Goal: Task Accomplishment & Management: Manage account settings

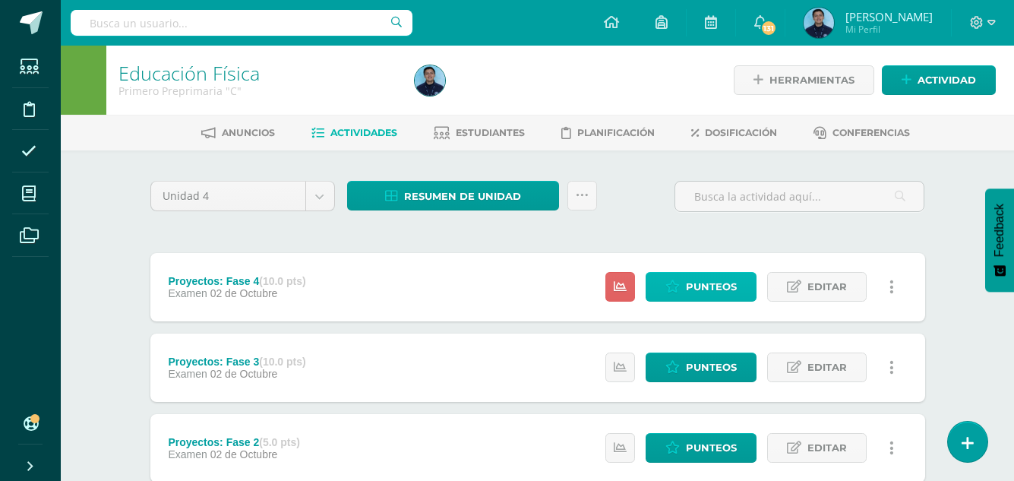
click at [723, 285] on span "Punteos" at bounding box center [711, 287] width 51 height 28
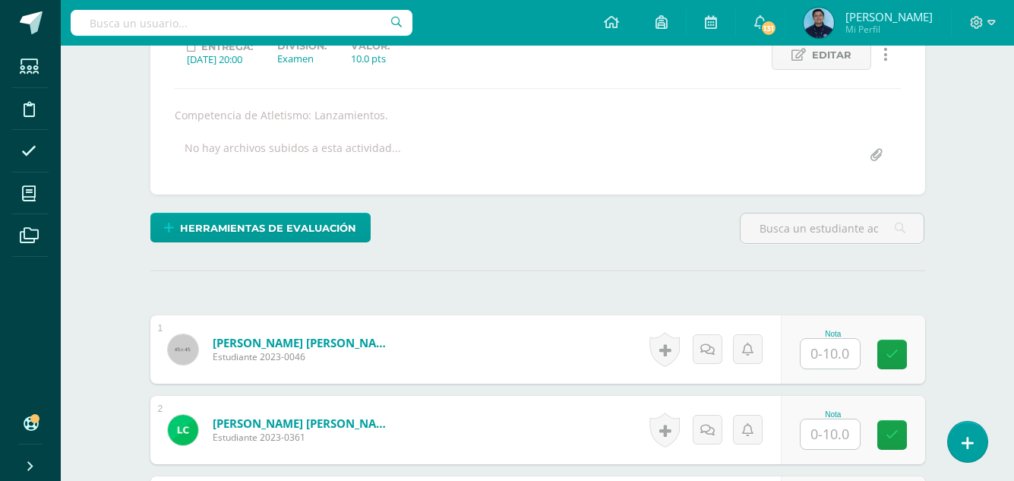
scroll to position [228, 0]
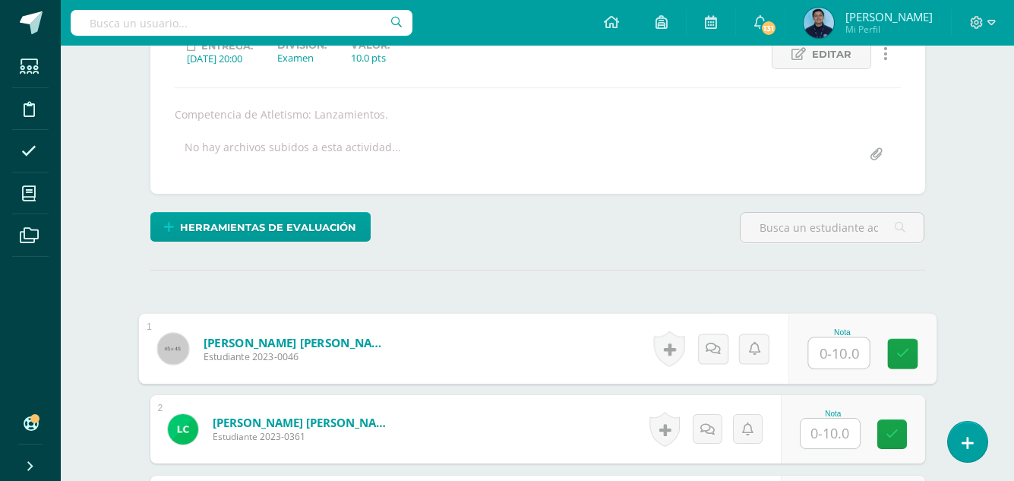
click at [821, 350] on input "text" at bounding box center [838, 353] width 61 height 30
type input "10"
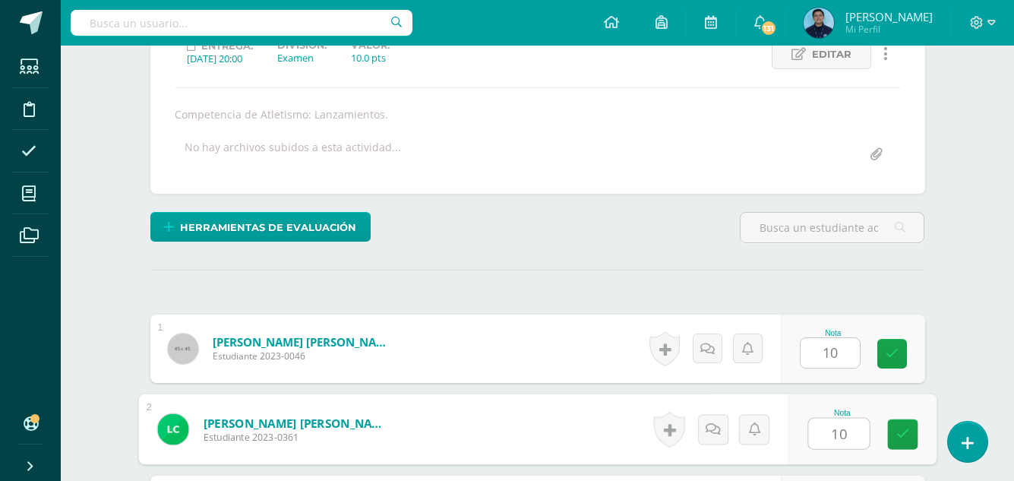
type input "10"
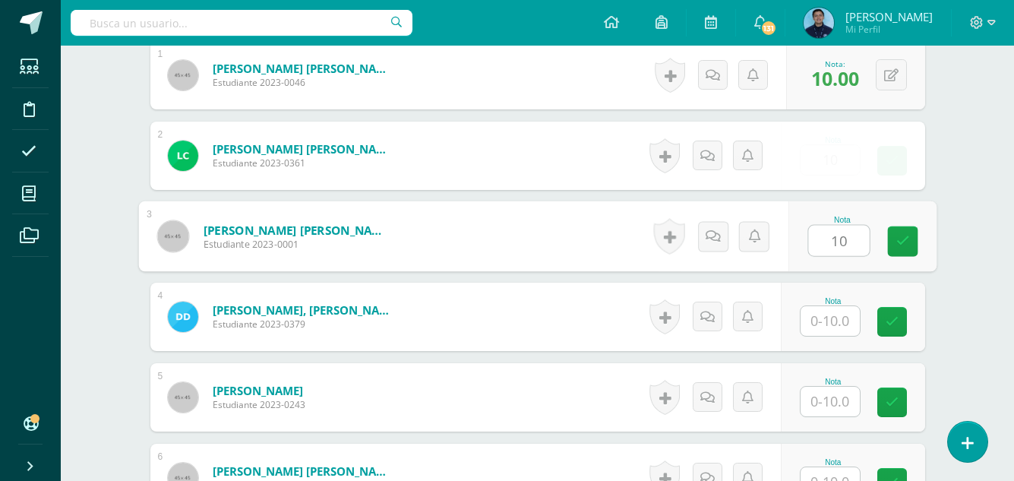
type input "10"
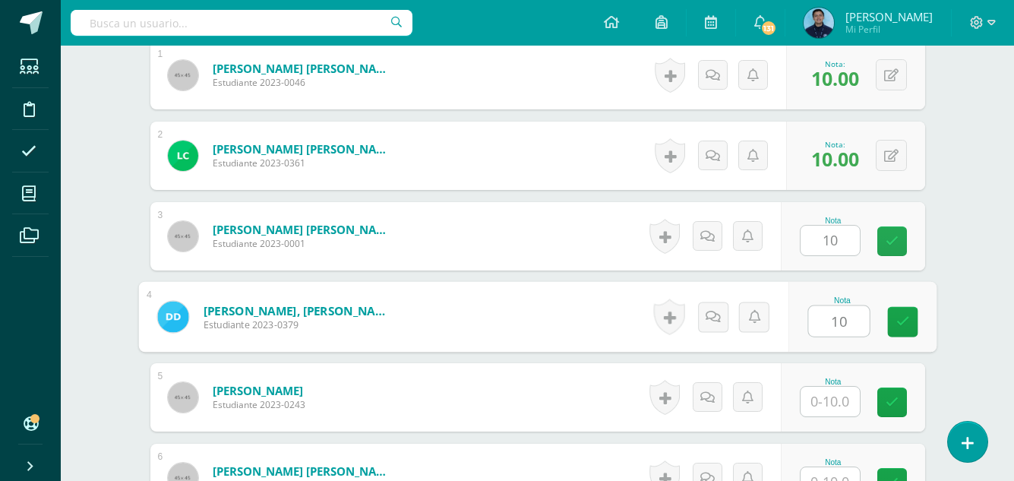
type input "10"
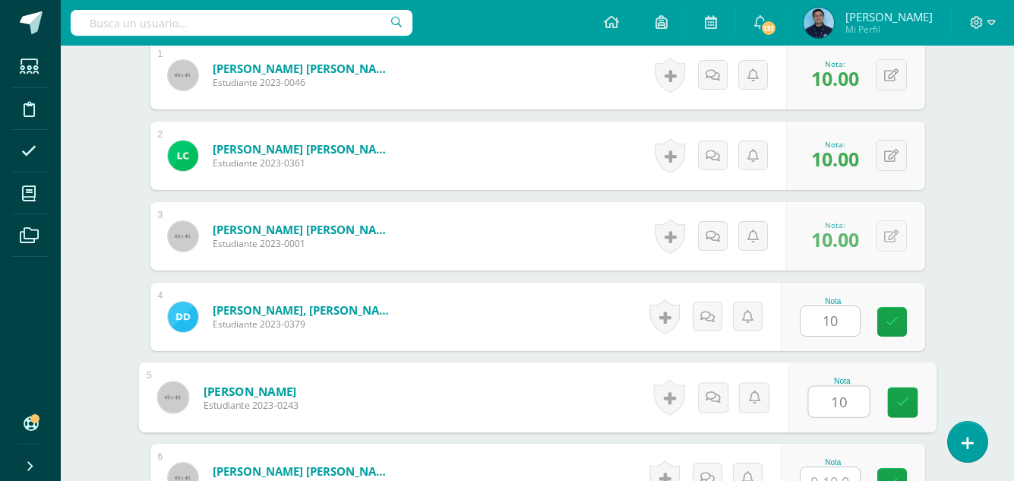
type input "10"
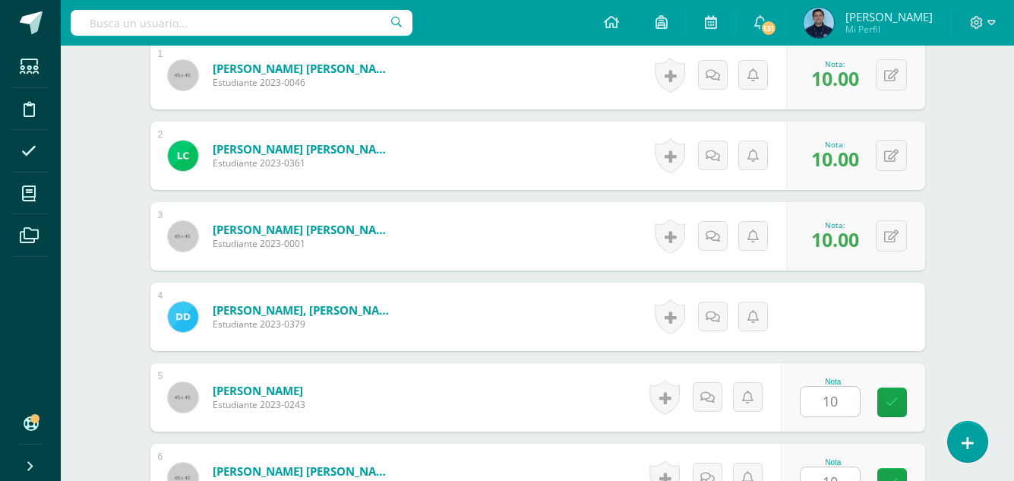
scroll to position [823, 0]
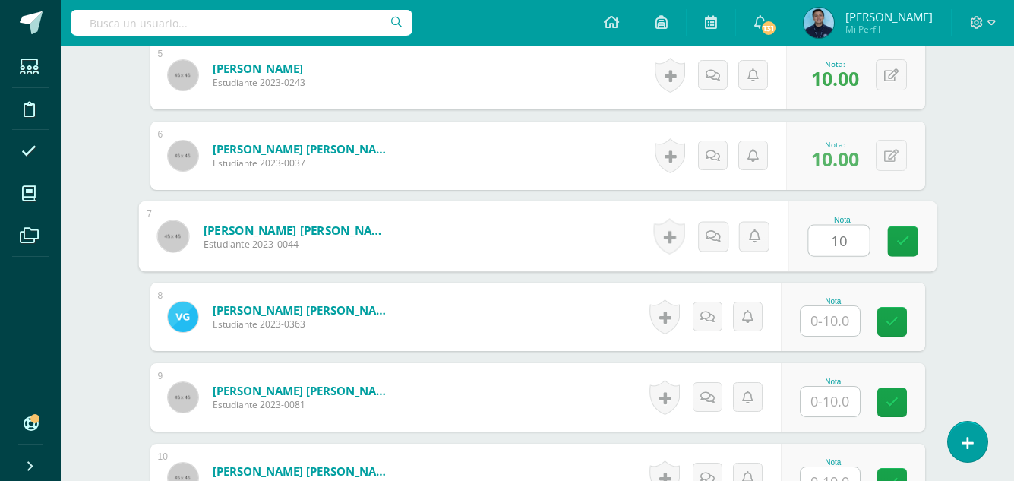
type input "10"
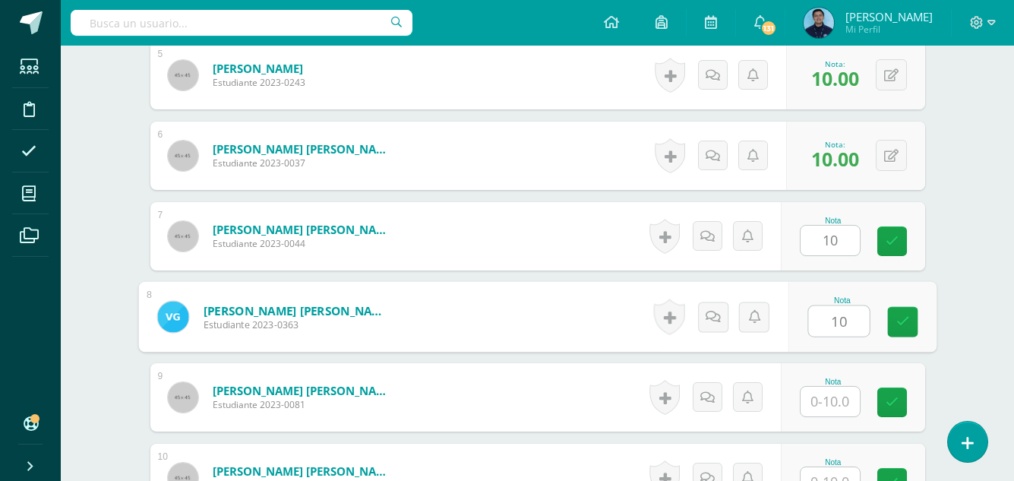
type input "10"
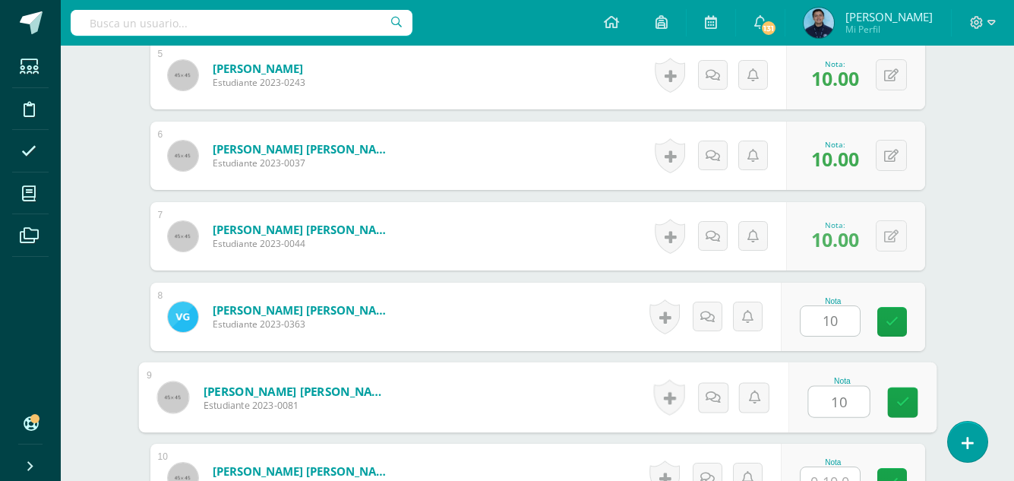
type input "10"
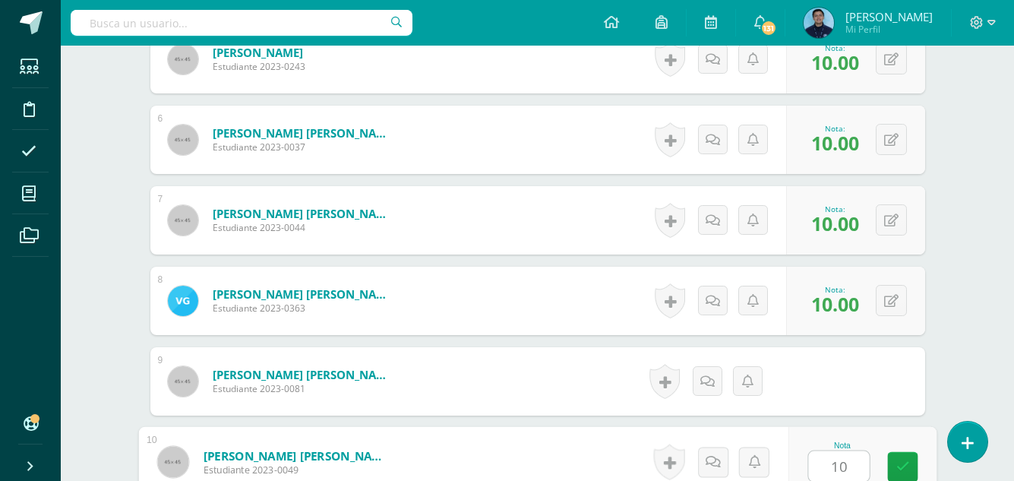
type input "10"
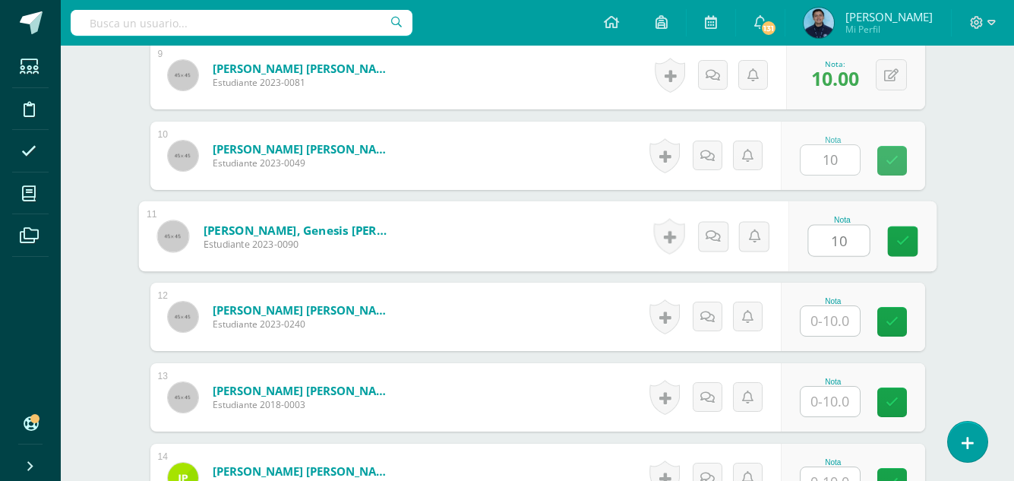
type input "10"
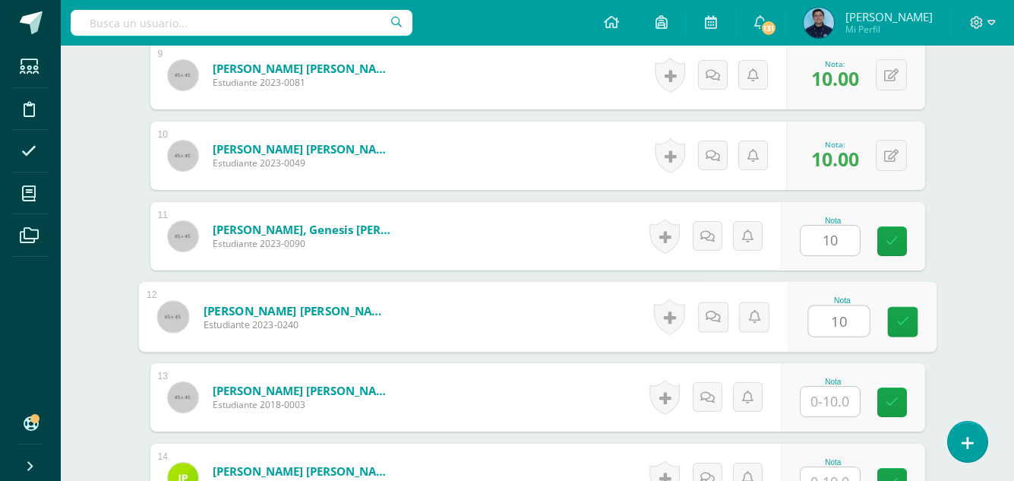
type input "10"
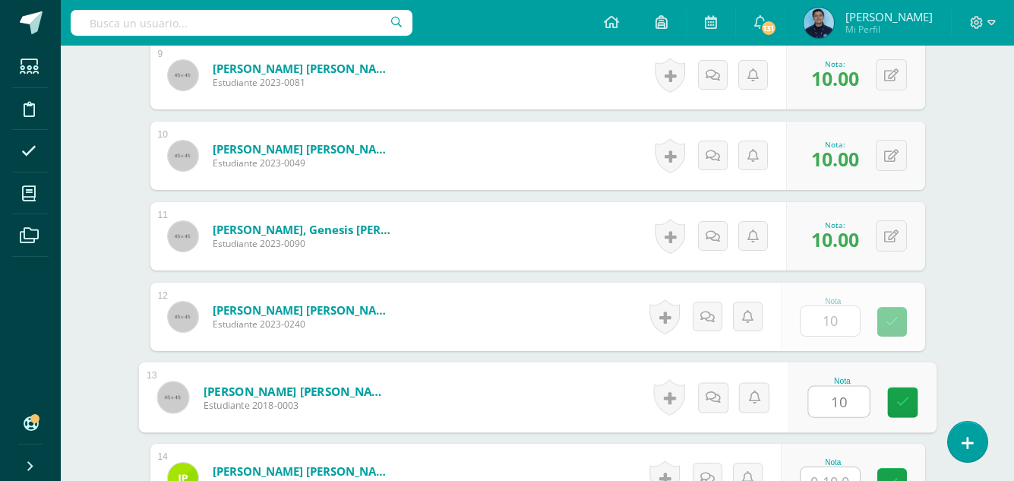
type input "10"
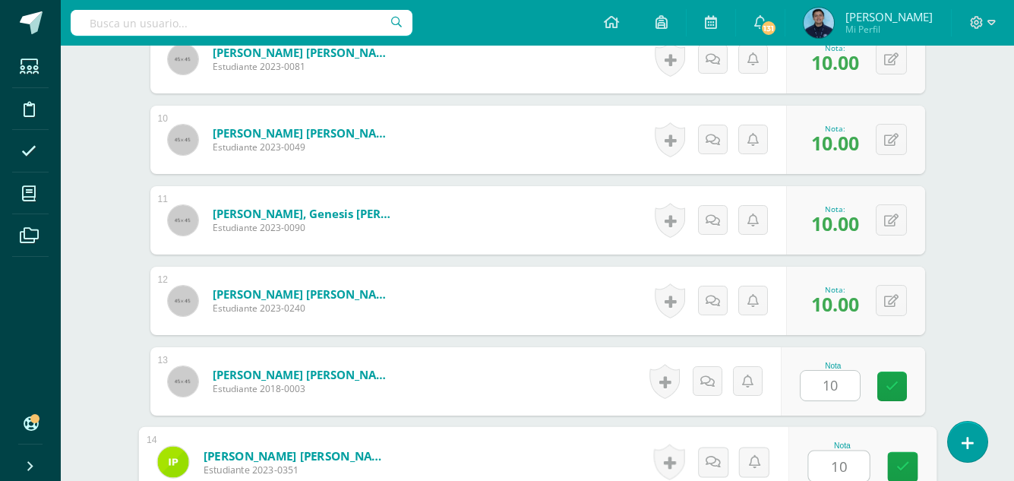
type input "10"
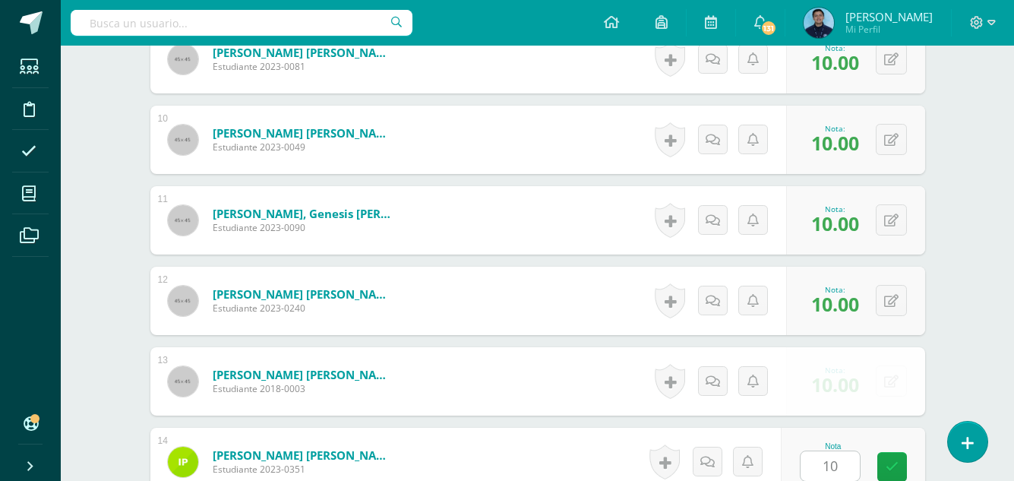
scroll to position [1467, 0]
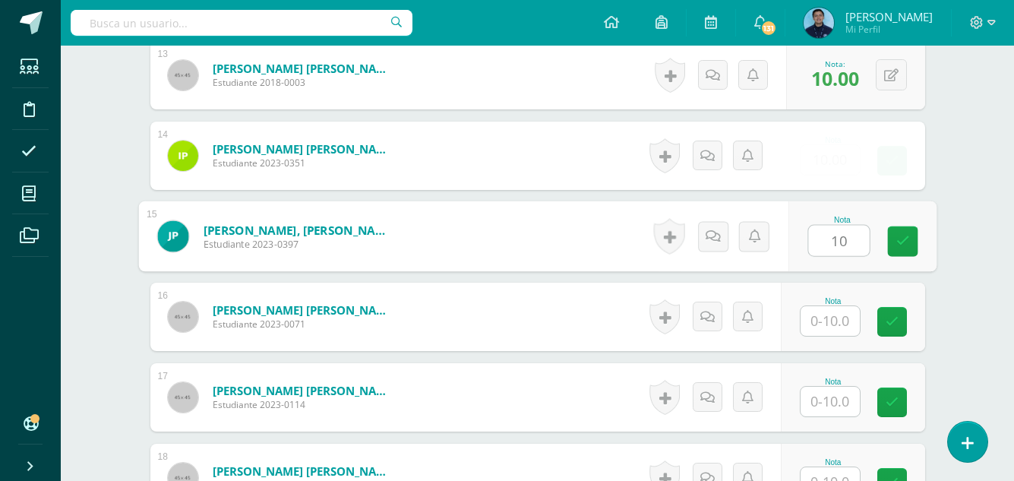
type input "10"
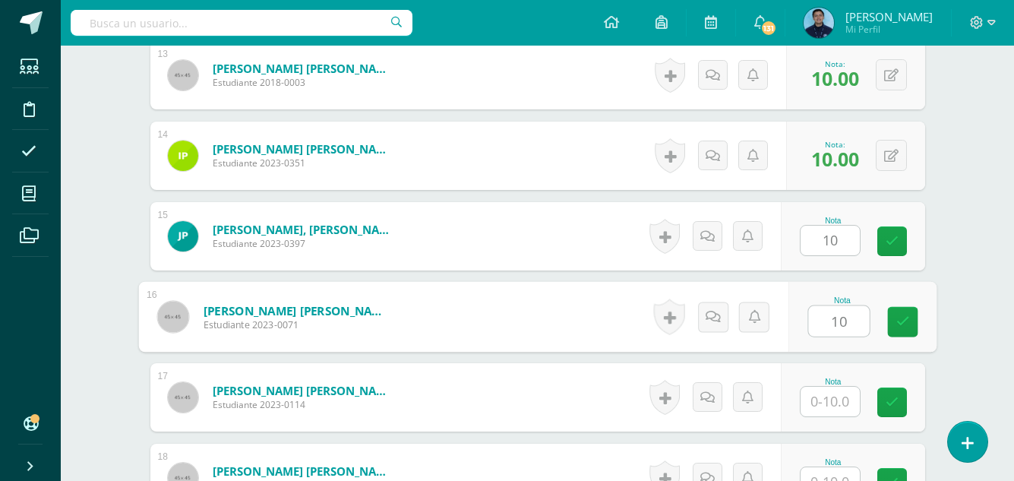
type input "10"
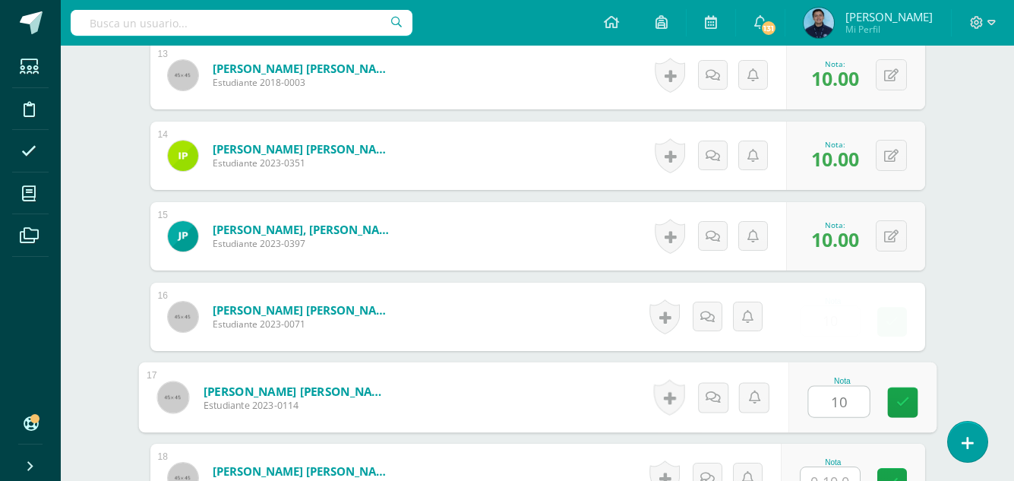
type input "10"
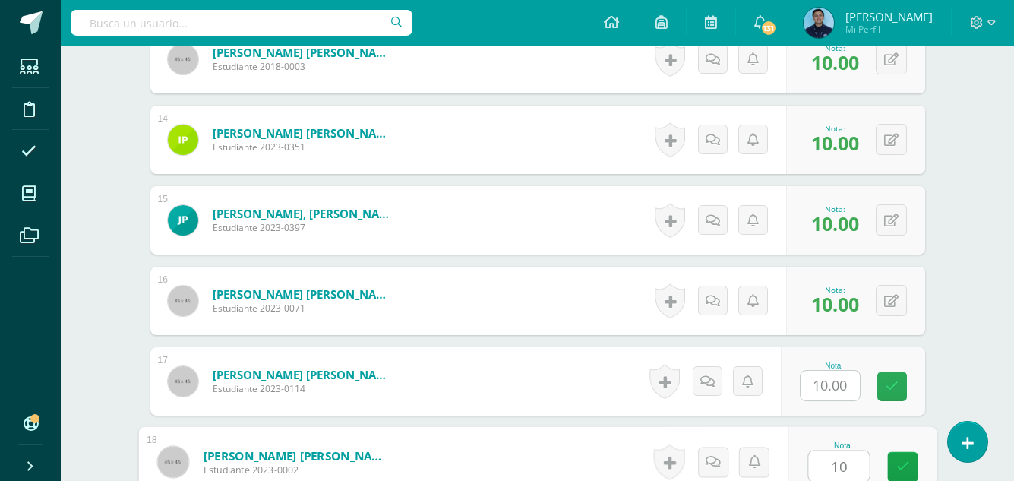
type input "10"
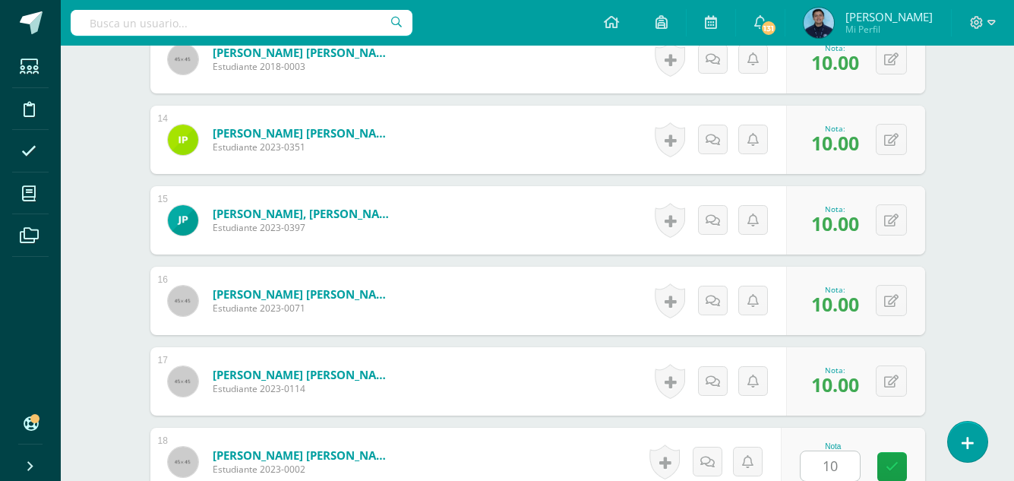
scroll to position [1752, 0]
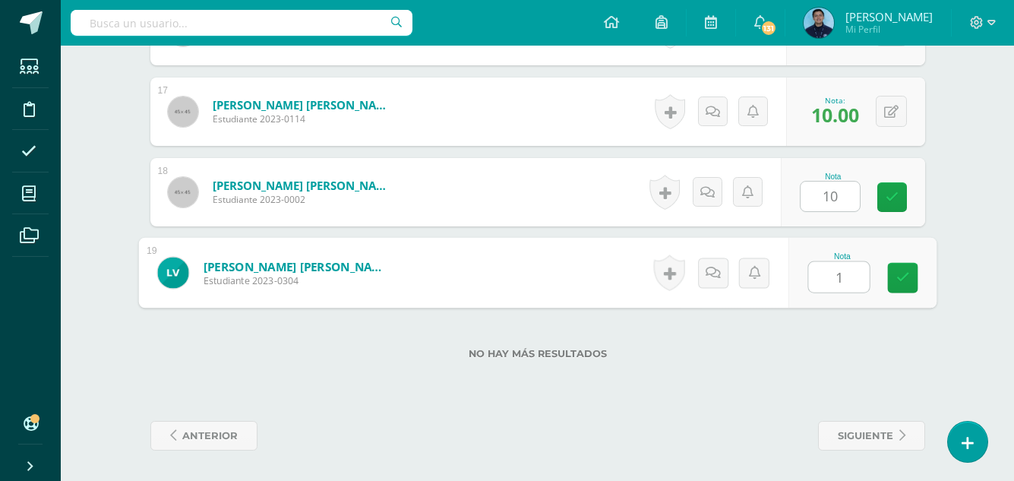
type input "10"
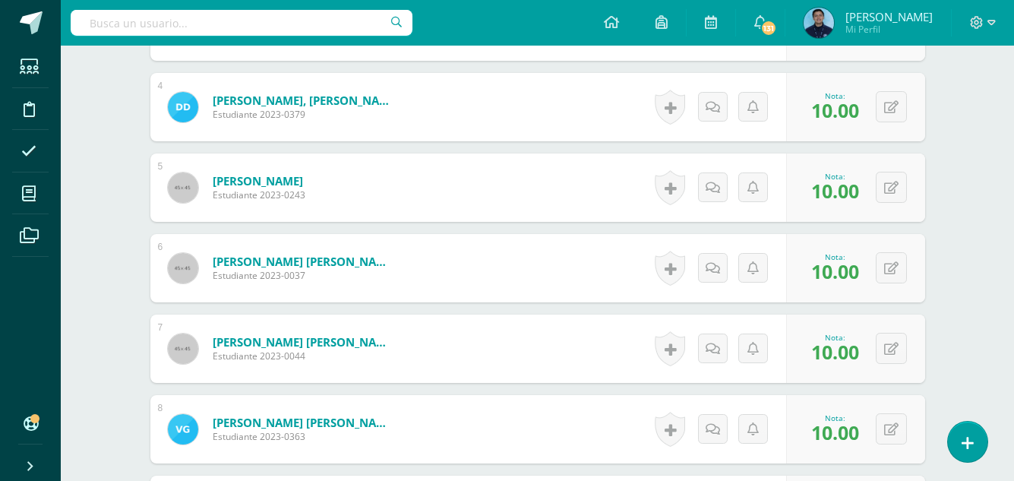
scroll to position [0, 0]
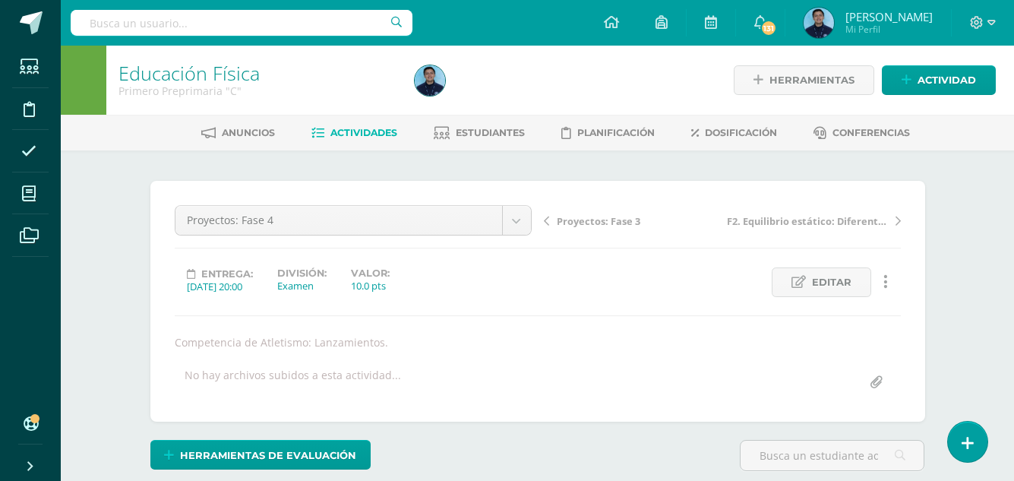
click at [358, 135] on span "Actividades" at bounding box center [363, 132] width 67 height 11
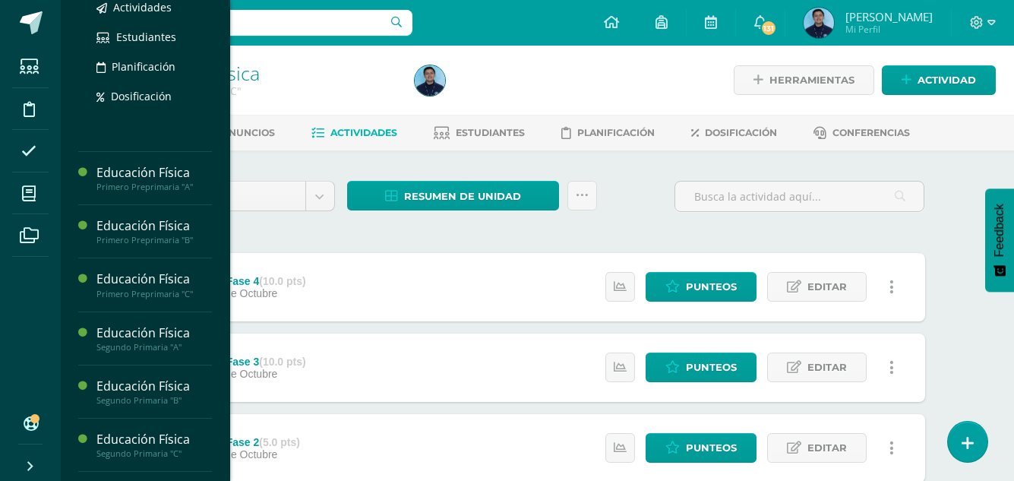
scroll to position [323, 0]
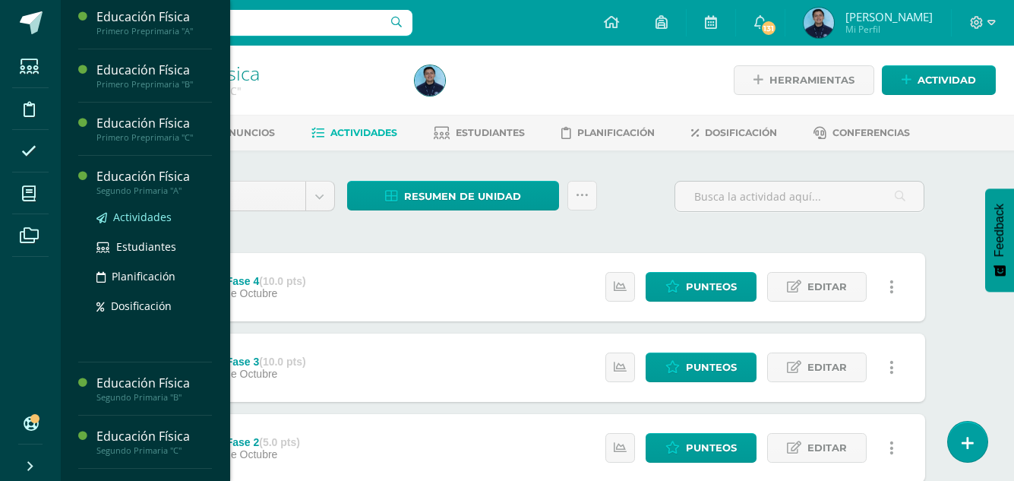
click at [162, 224] on span "Actividades" at bounding box center [142, 217] width 58 height 14
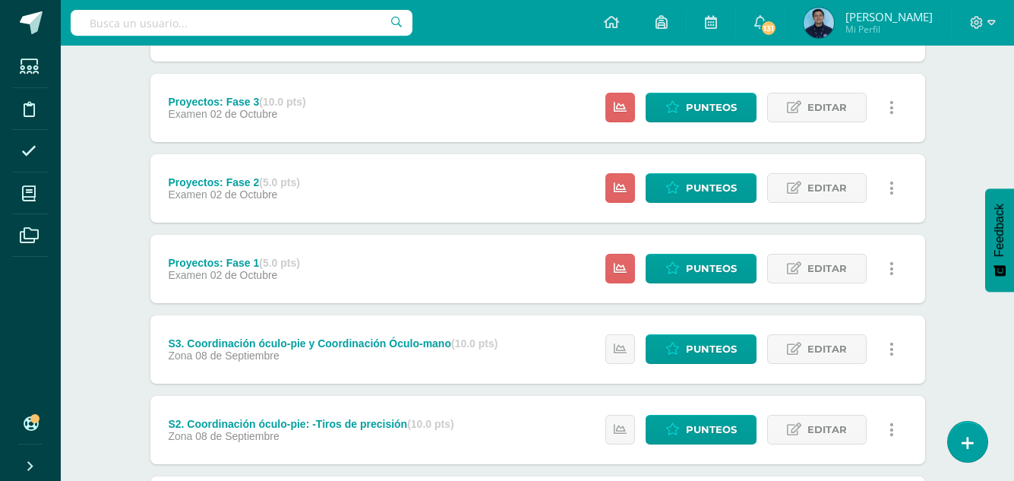
scroll to position [259, 0]
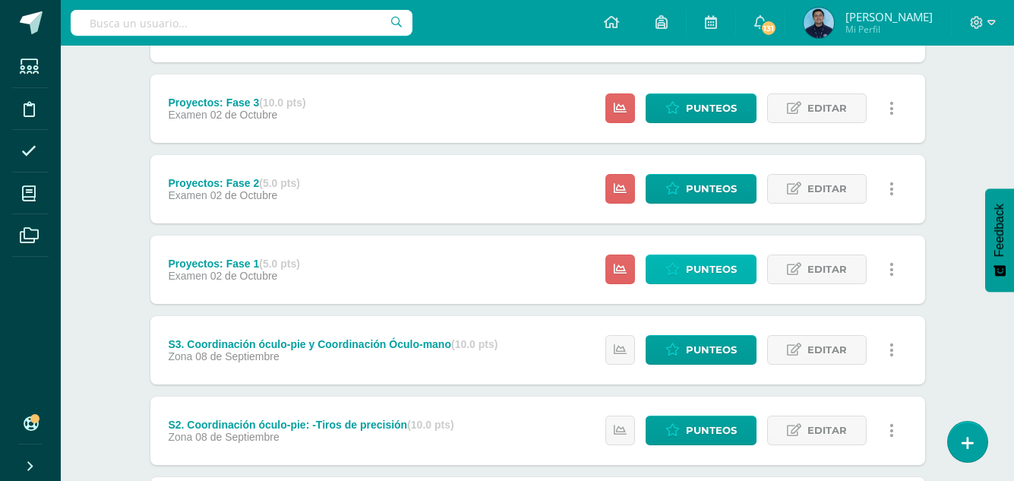
click at [698, 275] on span "Punteos" at bounding box center [711, 269] width 51 height 28
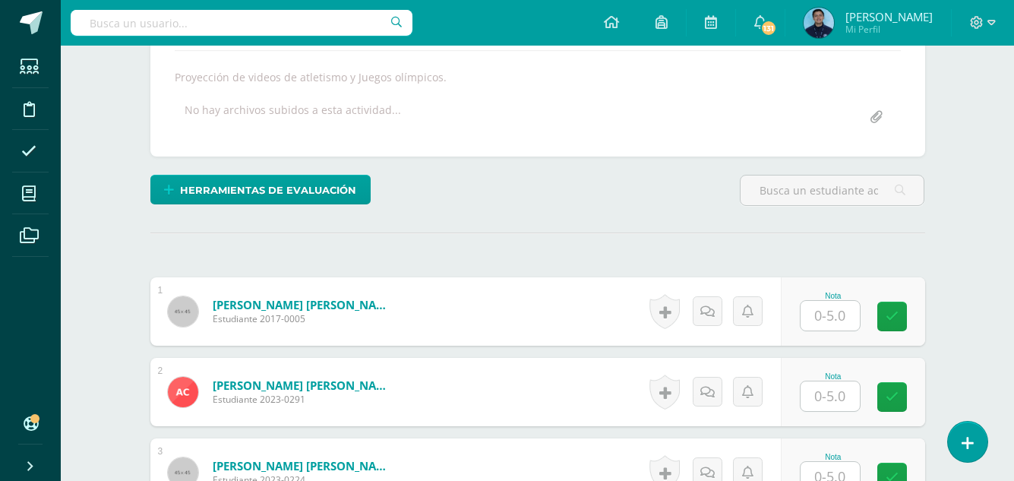
scroll to position [272, 0]
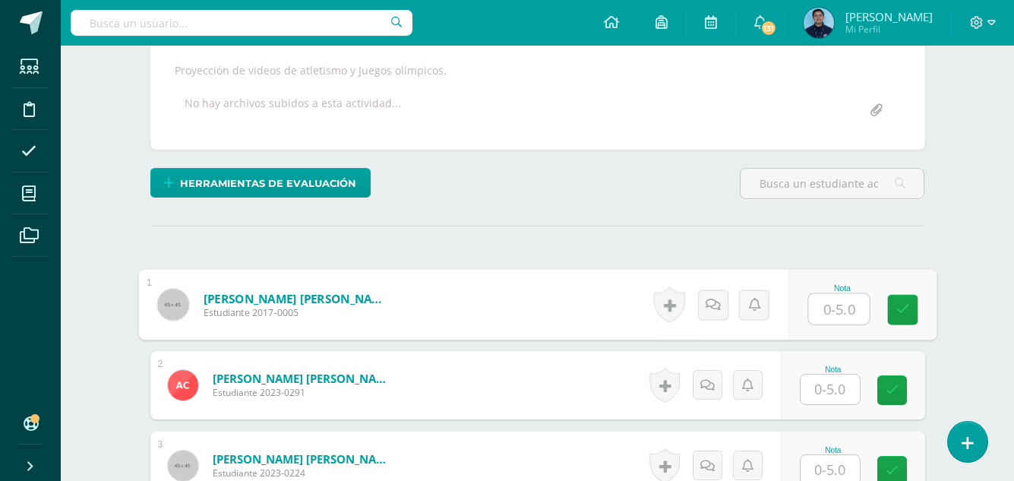
click at [832, 317] on input "text" at bounding box center [838, 309] width 61 height 30
type input "4"
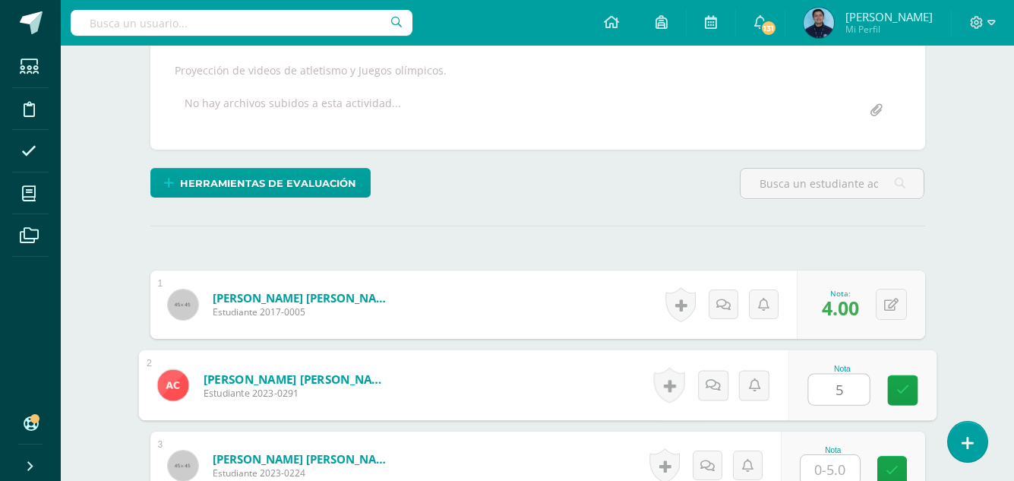
type input "5"
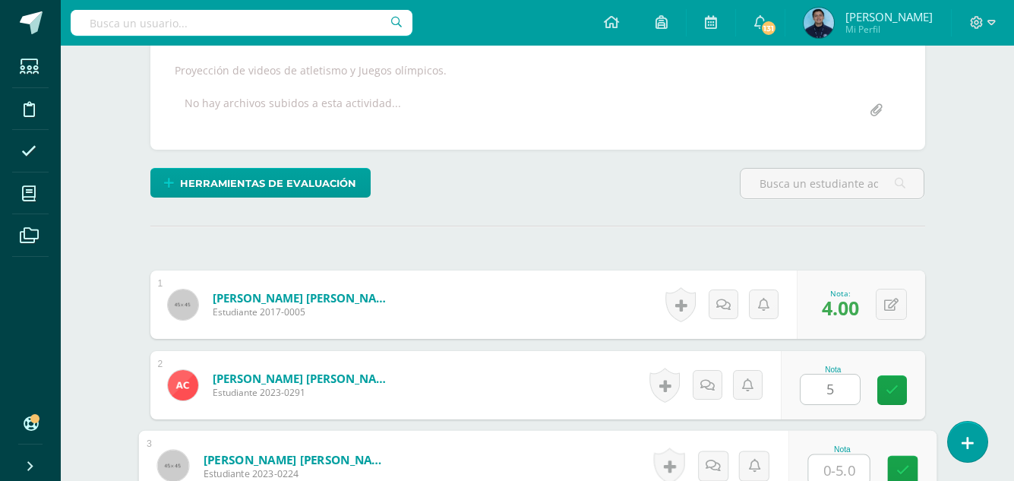
scroll to position [276, 0]
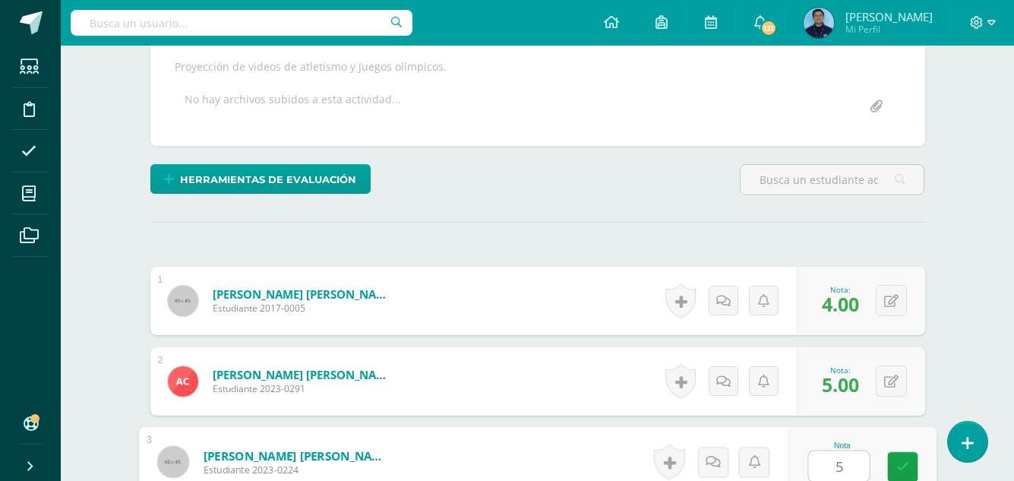
type input "5"
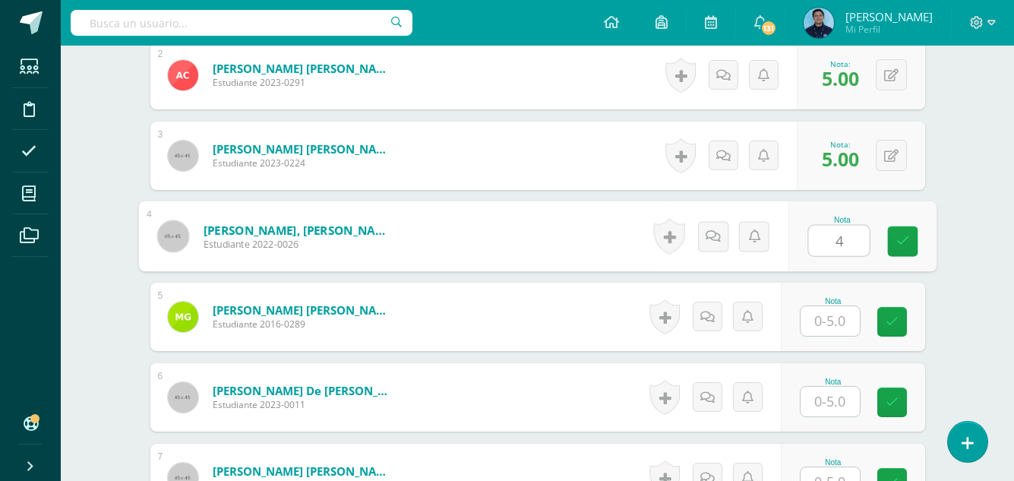
type input "4"
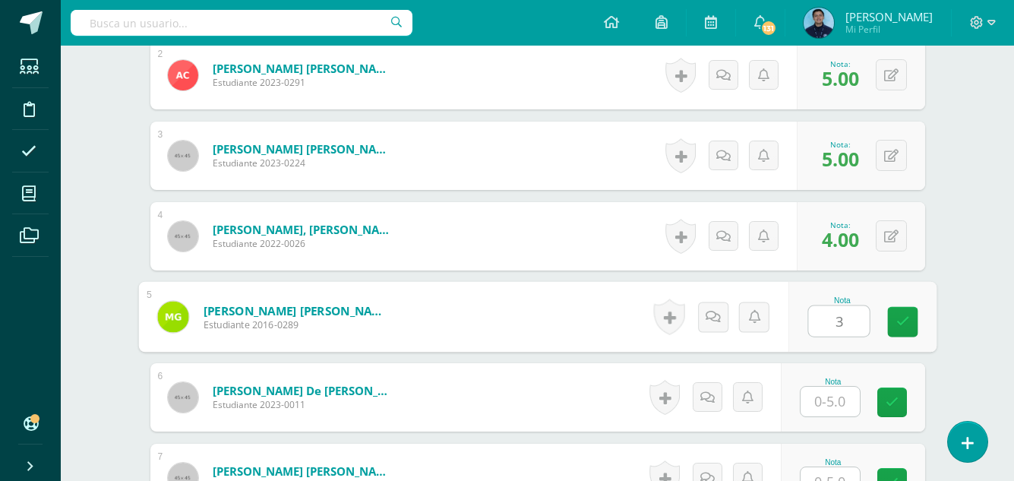
type input "3"
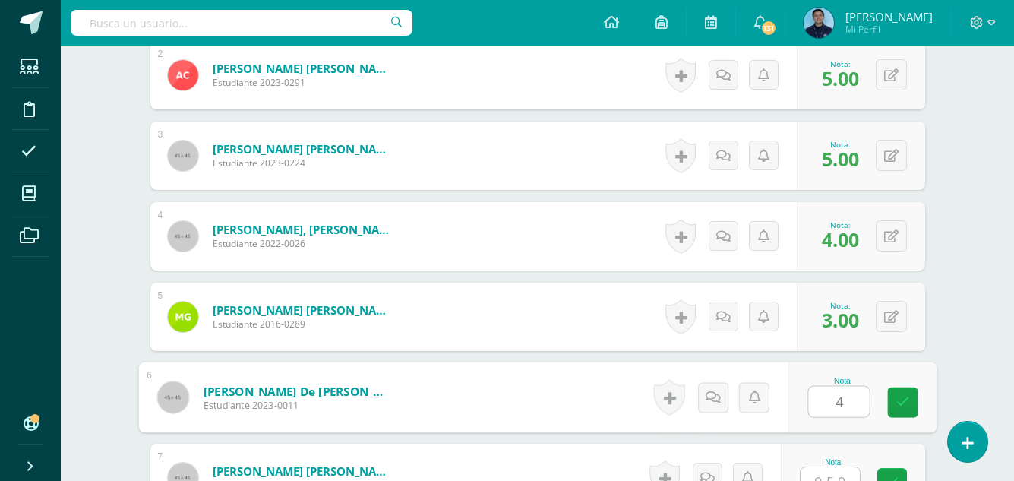
type input "4"
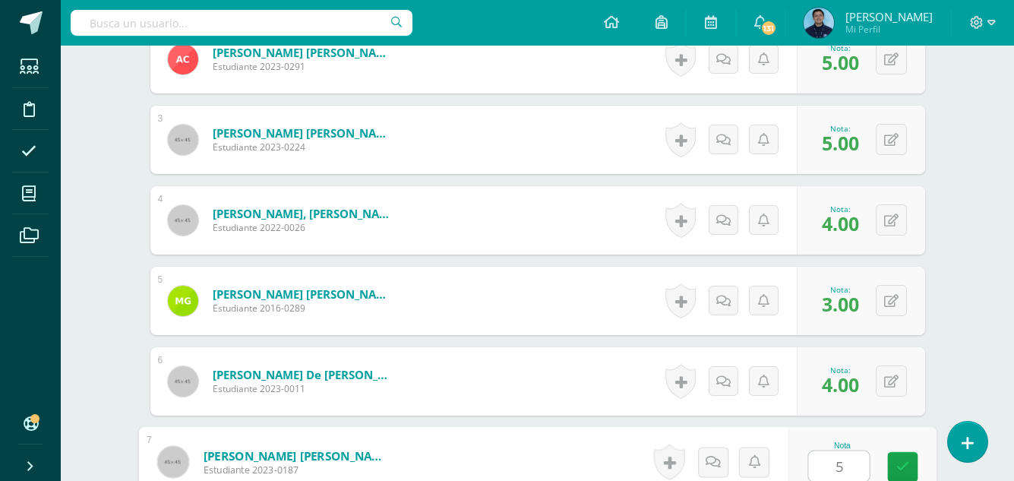
type input "5"
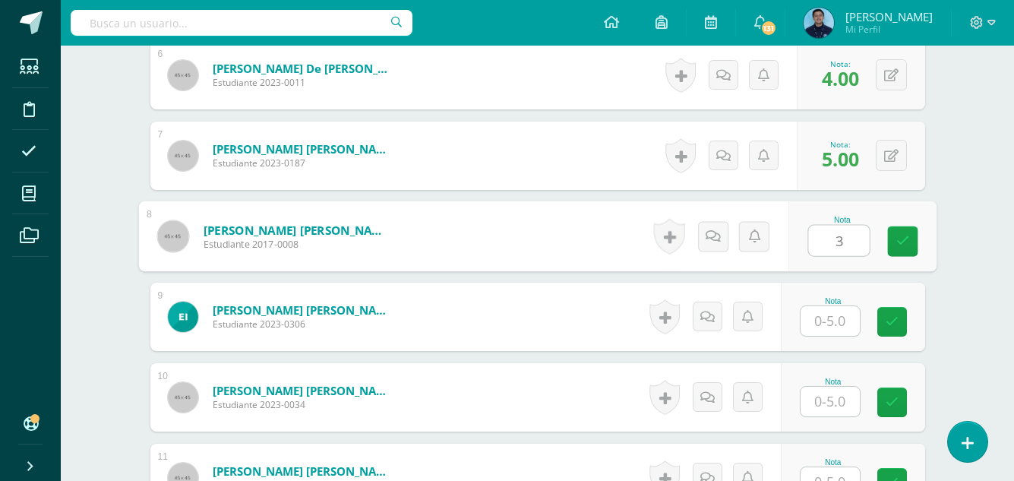
type input "3"
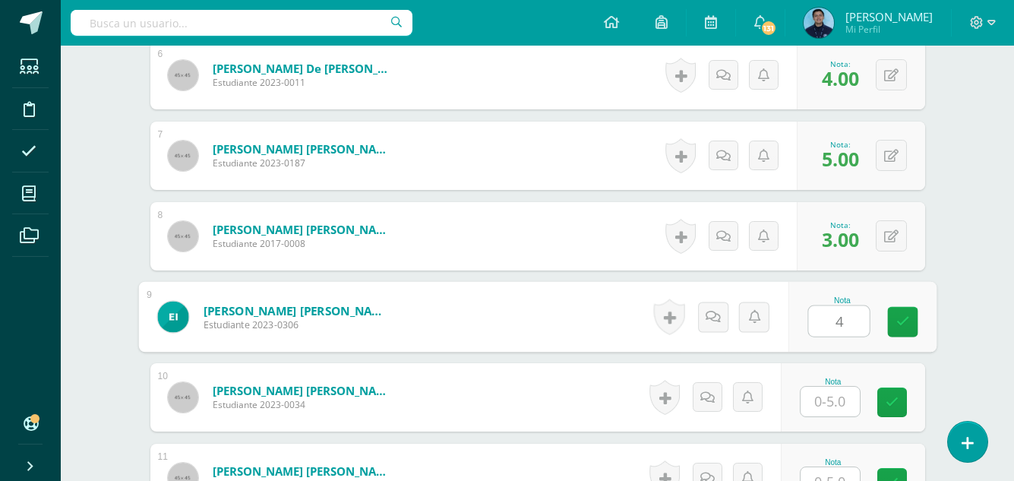
type input "4"
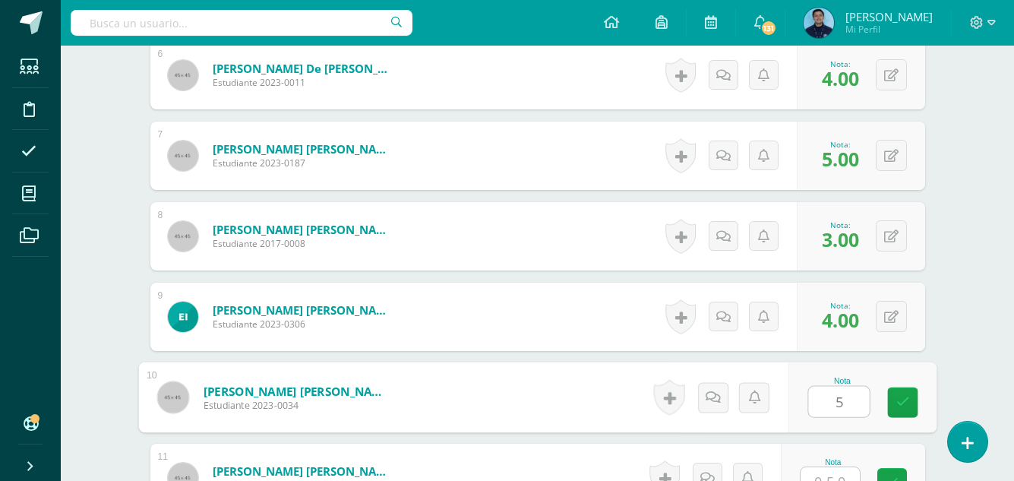
type input "5"
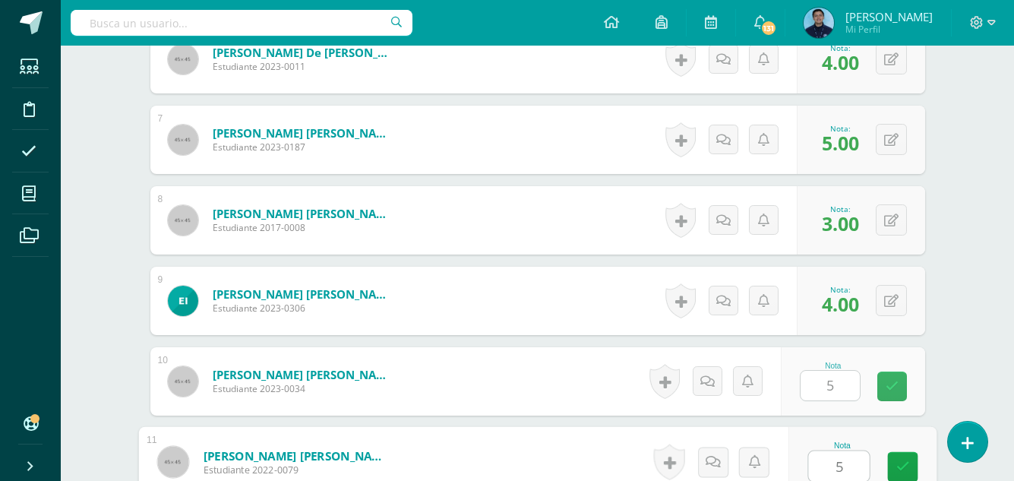
type input "5"
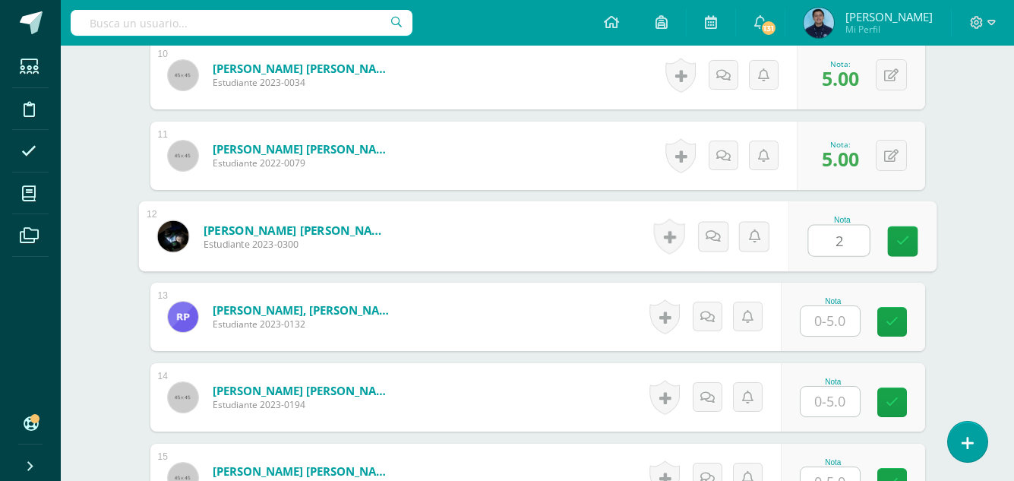
type input "2"
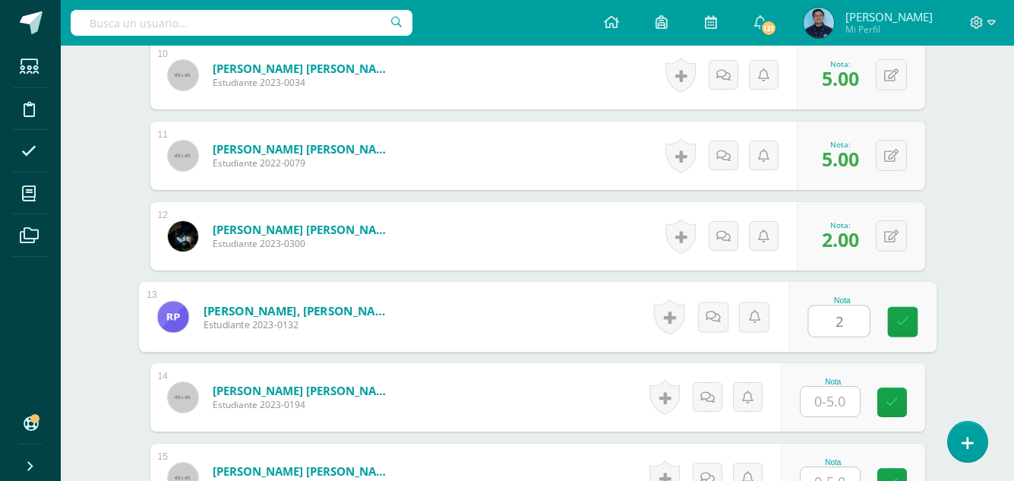
type input "2"
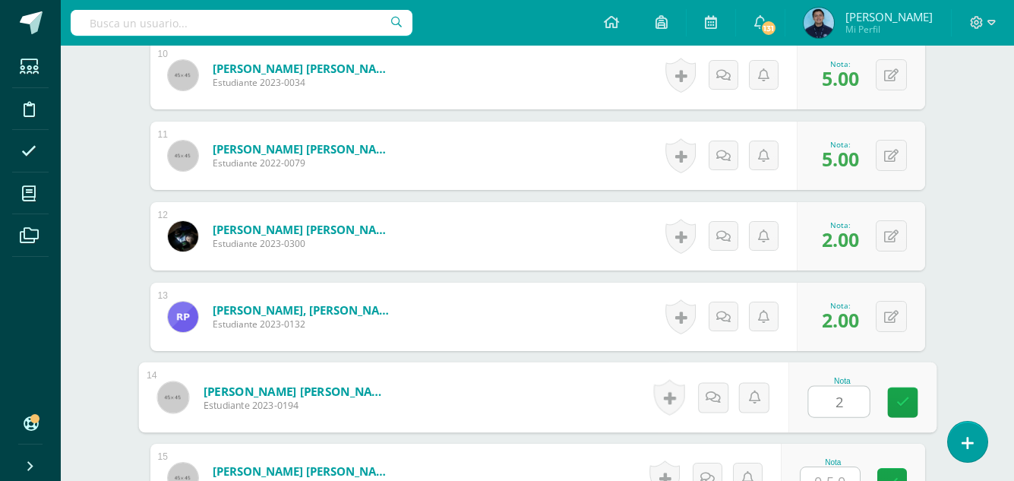
type input "2"
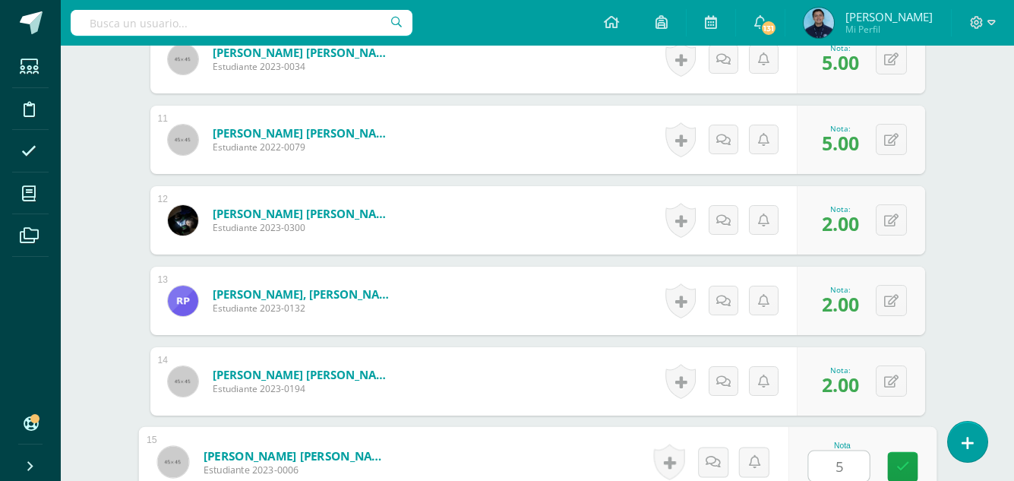
type input "5"
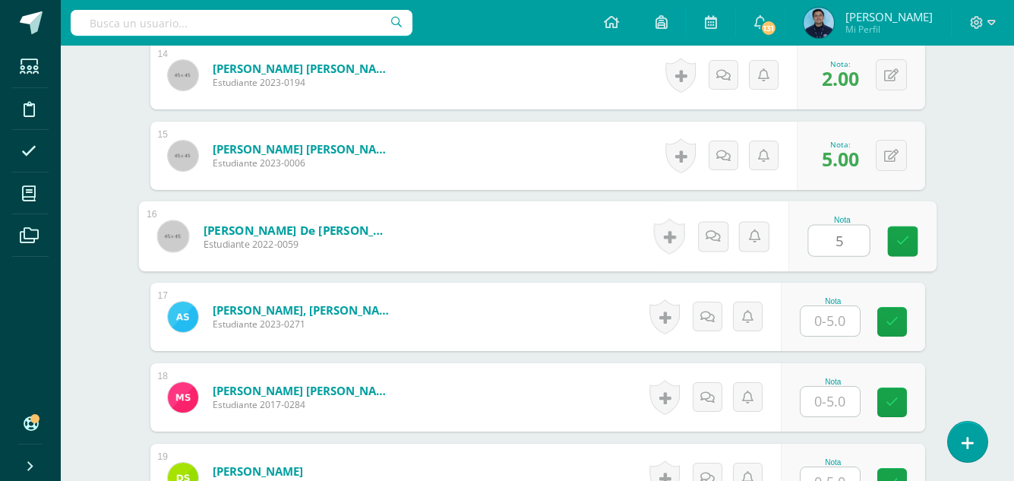
type input "5"
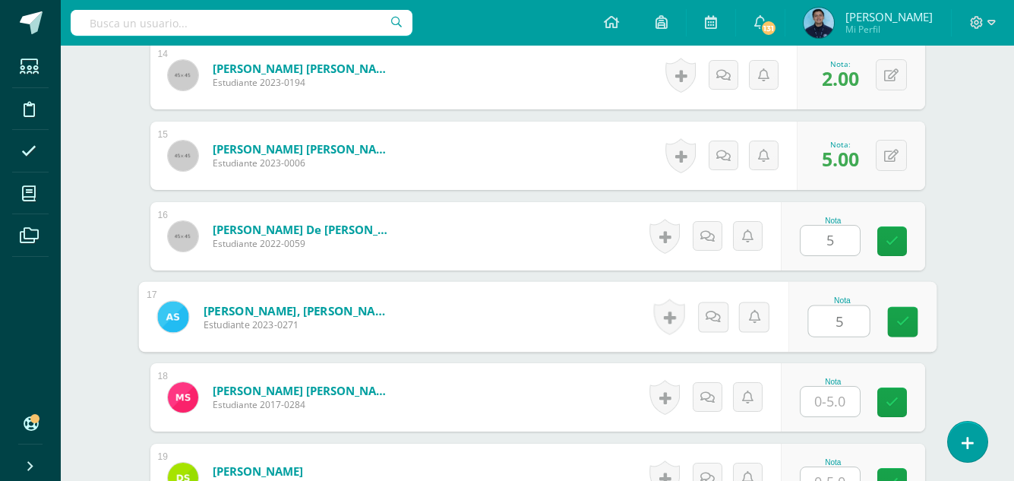
type input "5"
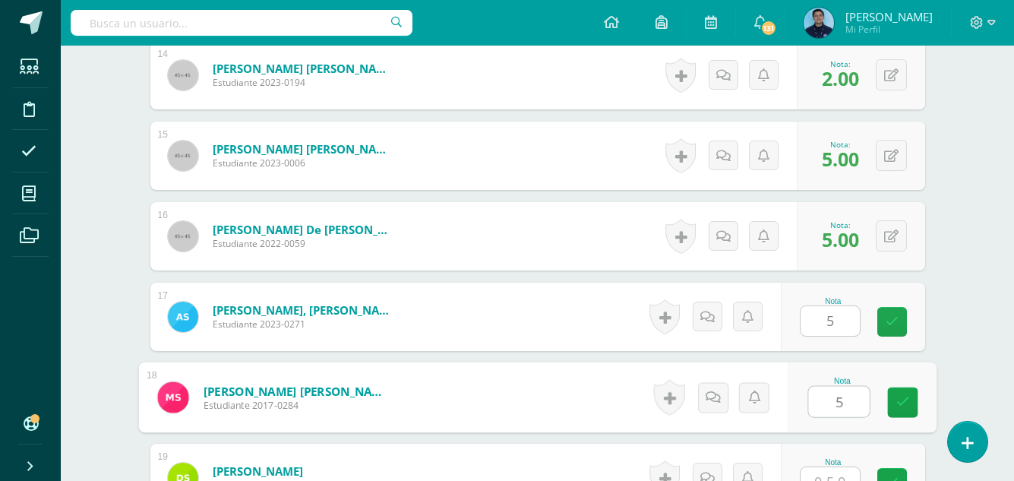
type input "5"
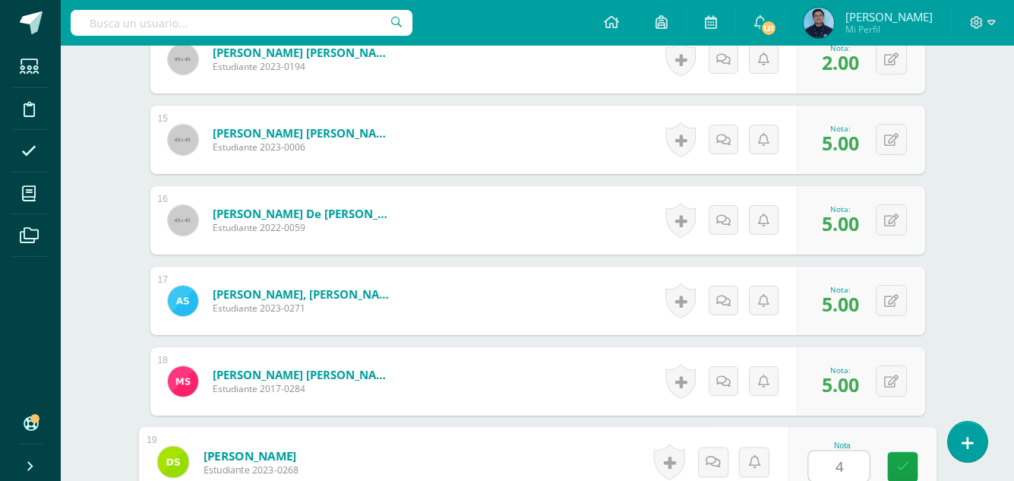
type input "4"
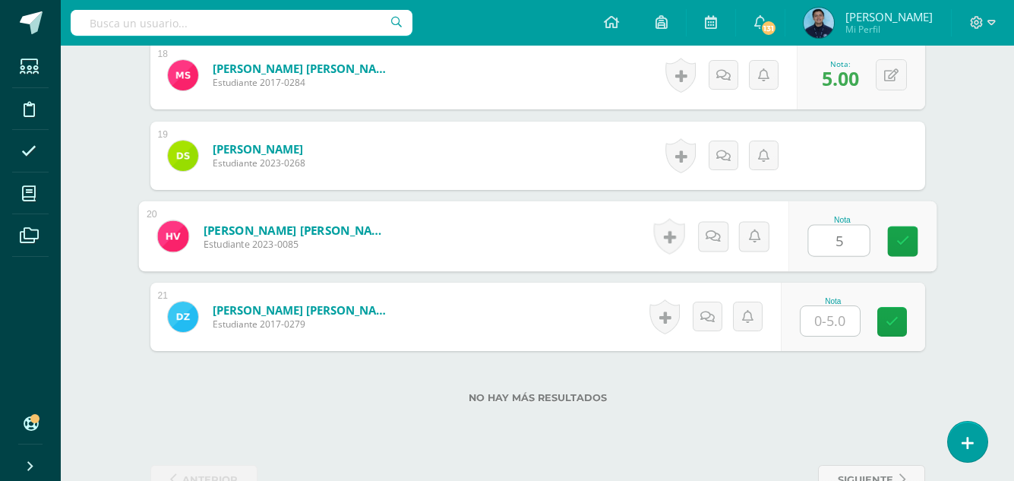
type input "5"
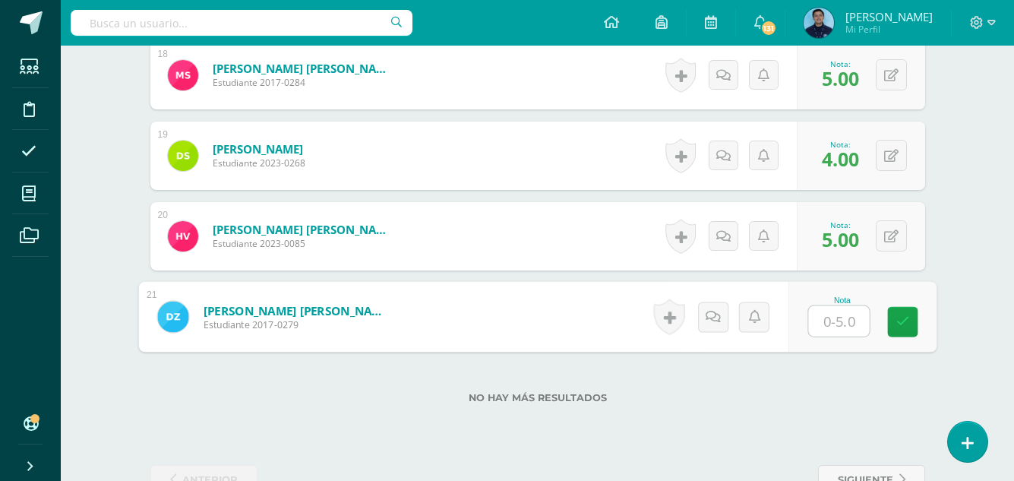
type input "4"
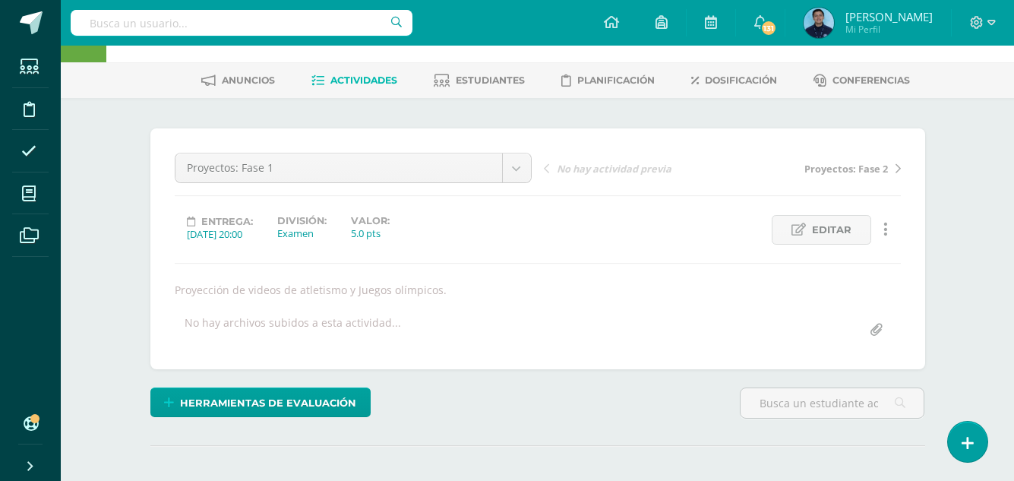
scroll to position [0, 0]
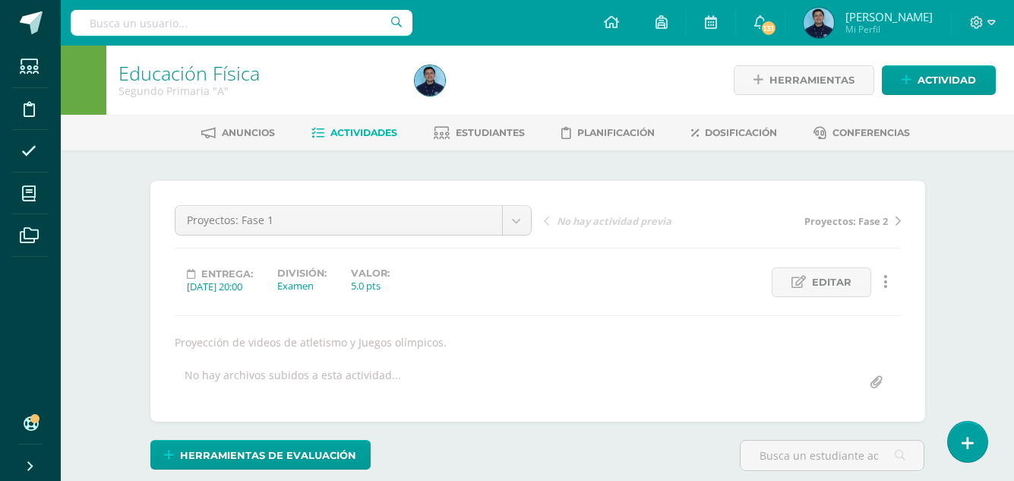
click at [363, 138] on span "Actividades" at bounding box center [363, 132] width 67 height 11
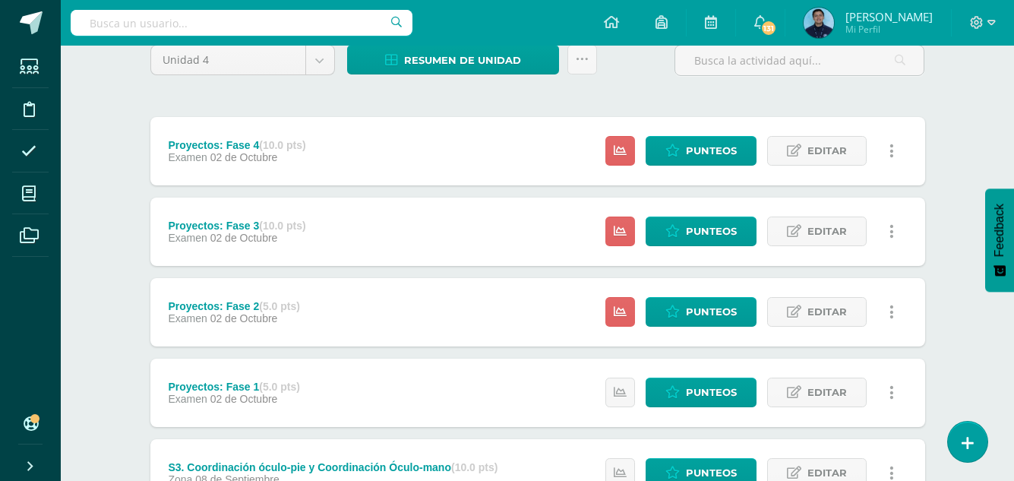
scroll to position [137, 0]
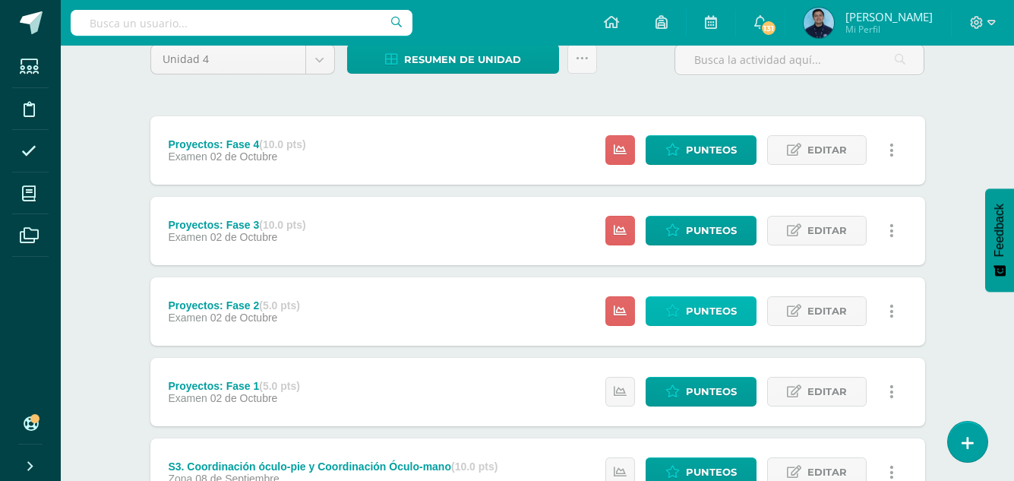
click at [683, 303] on link "Punteos" at bounding box center [700, 311] width 111 height 30
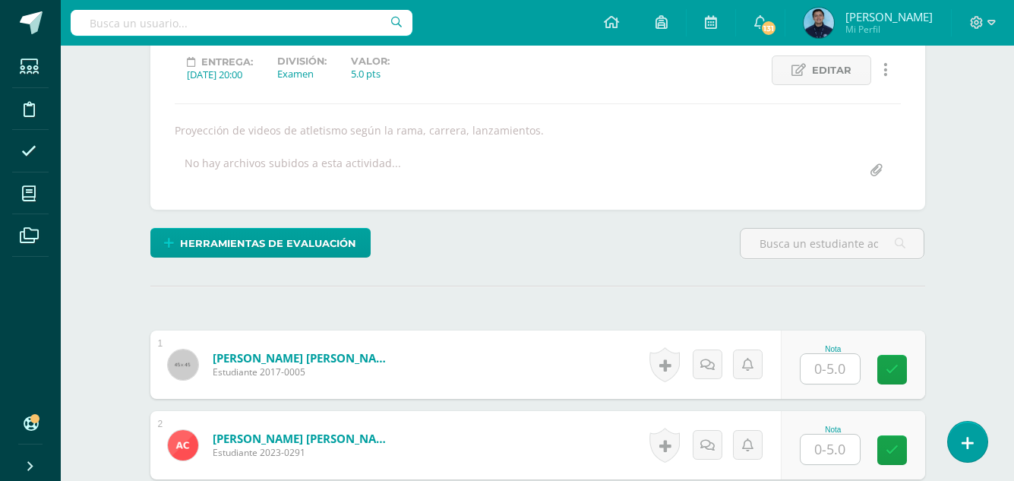
scroll to position [213, 0]
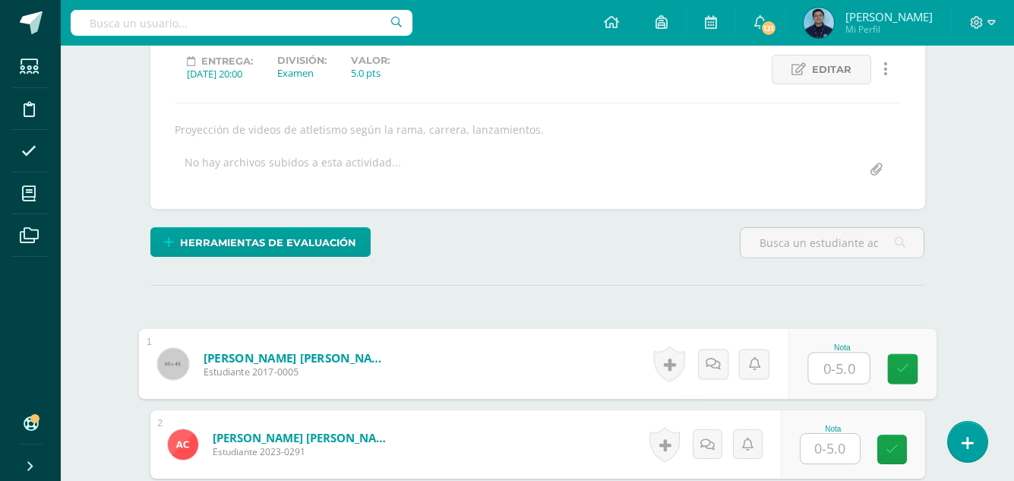
click at [811, 372] on input "text" at bounding box center [838, 368] width 61 height 30
type input "5"
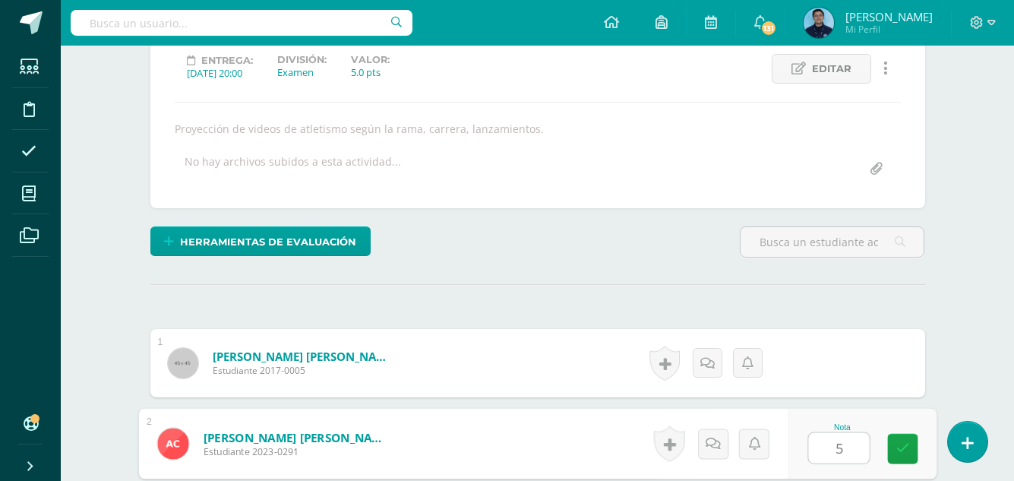
type input "5"
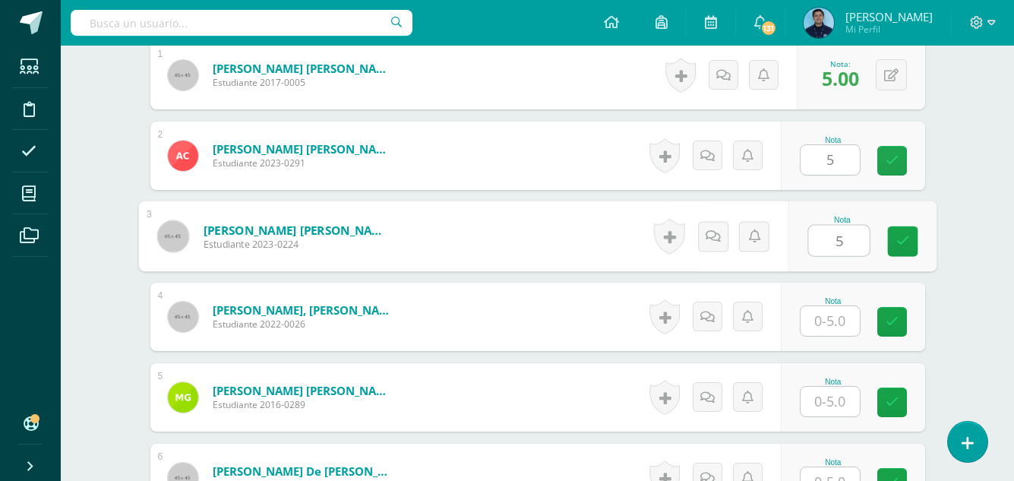
type input "5"
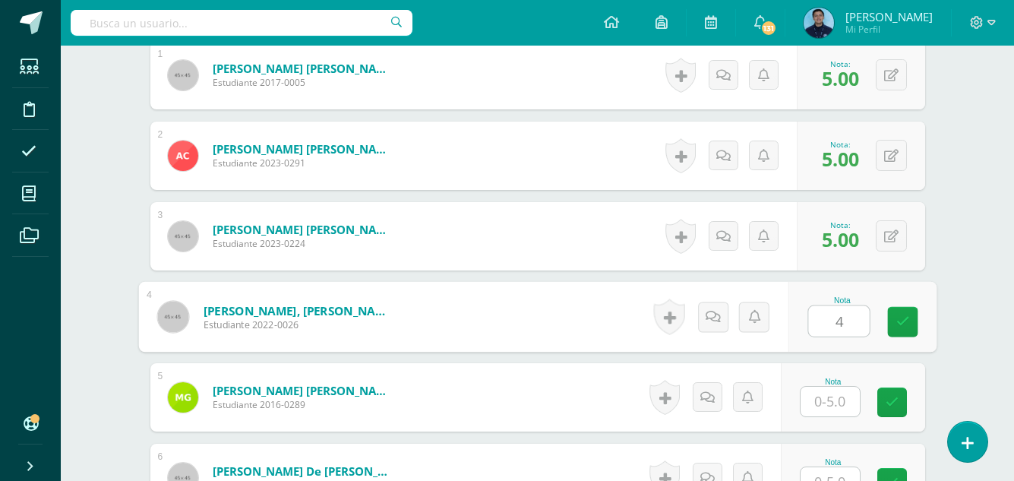
type input "4"
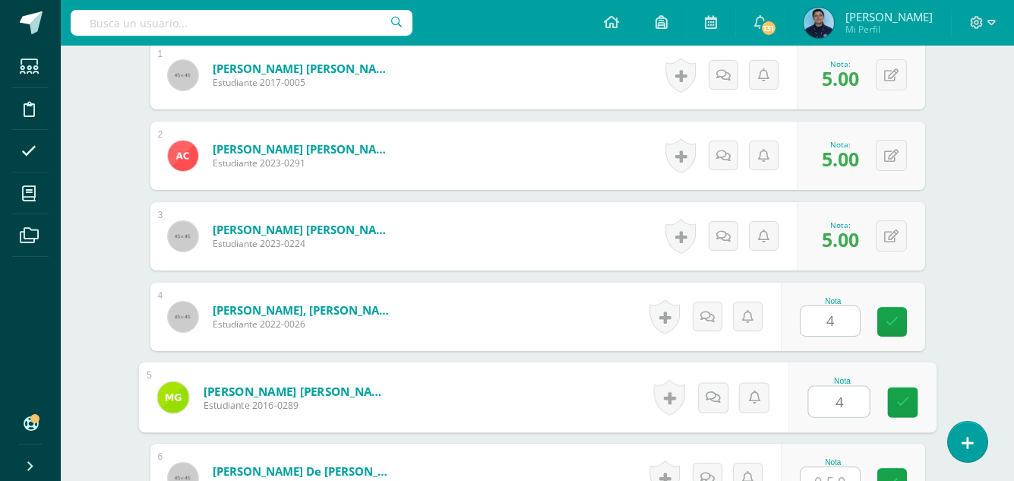
type input "4"
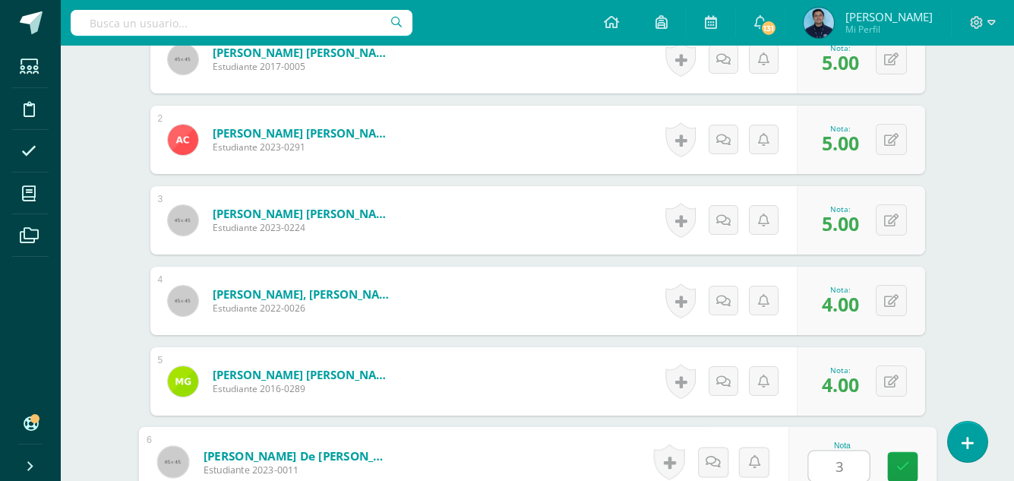
type input "3"
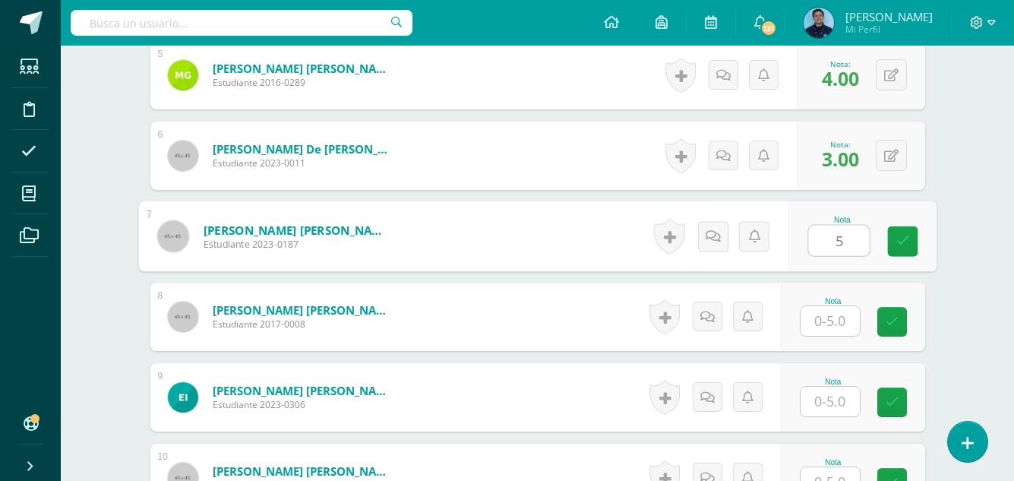
type input "5"
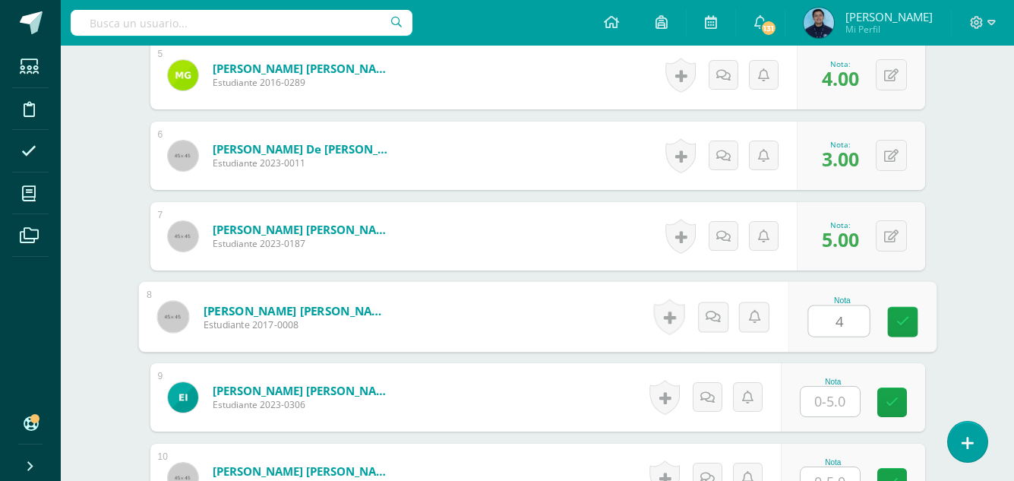
type input "4"
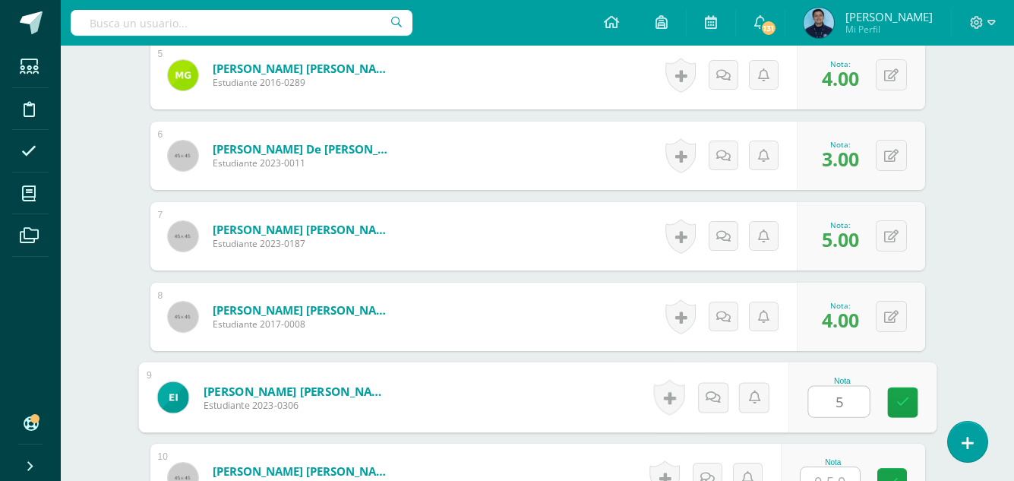
type input "5"
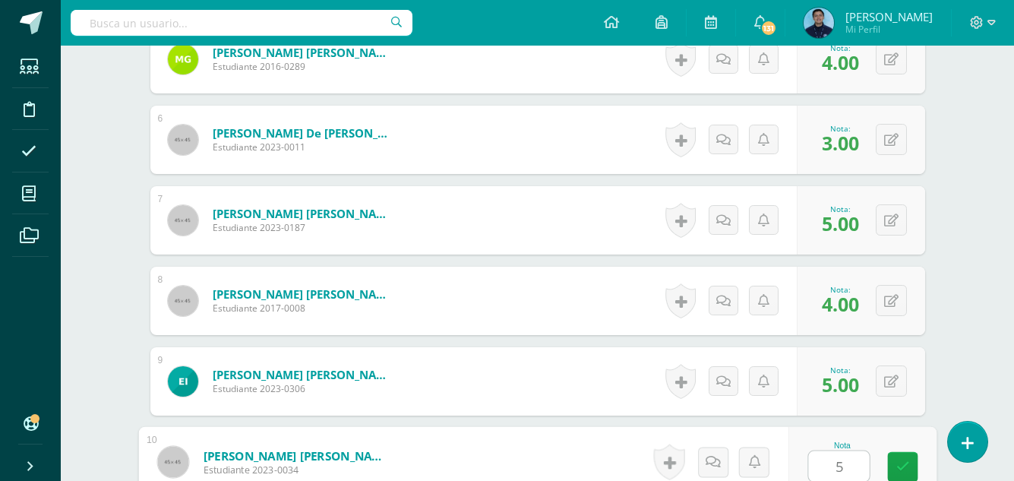
type input "5"
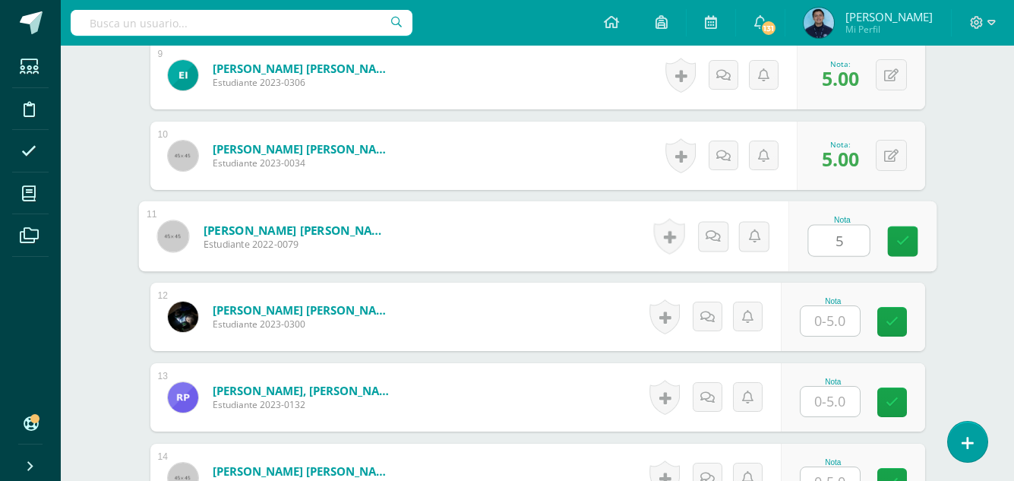
type input "5"
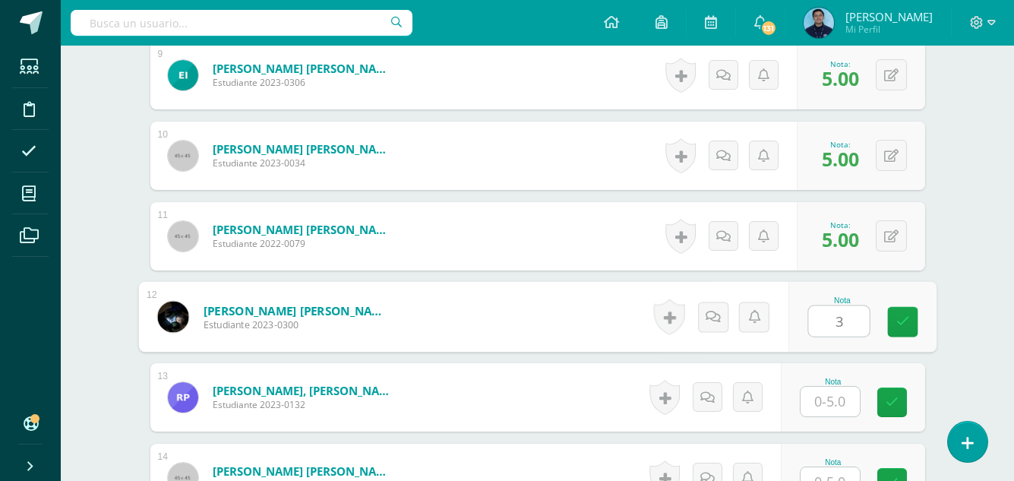
type input "3"
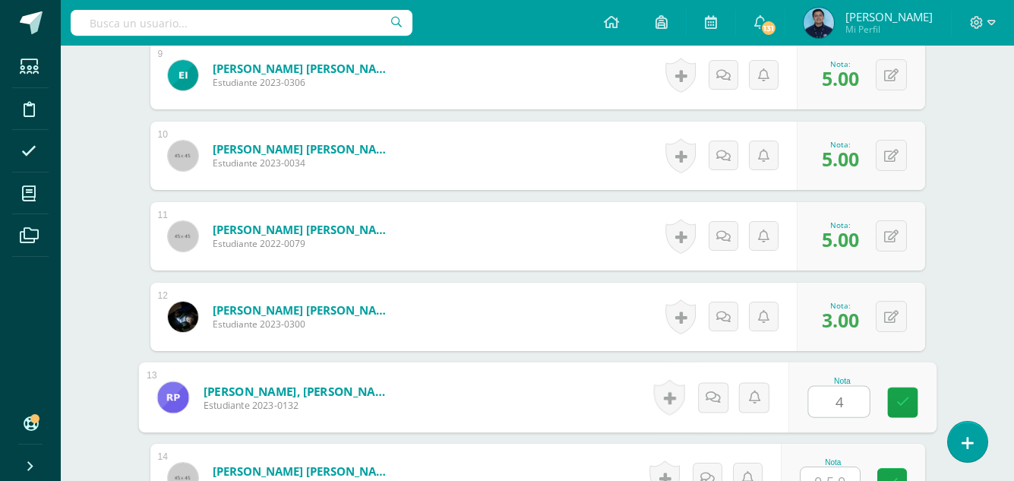
type input "4"
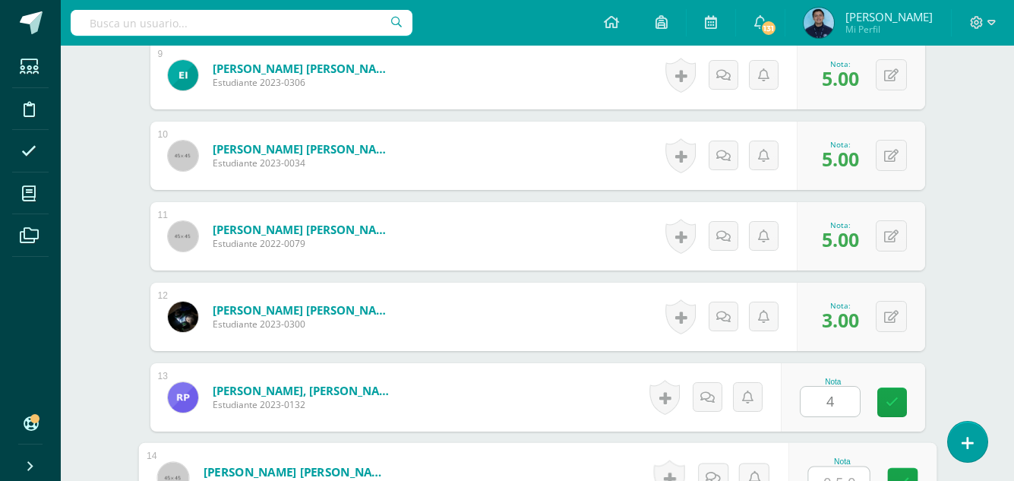
scroll to position [1161, 0]
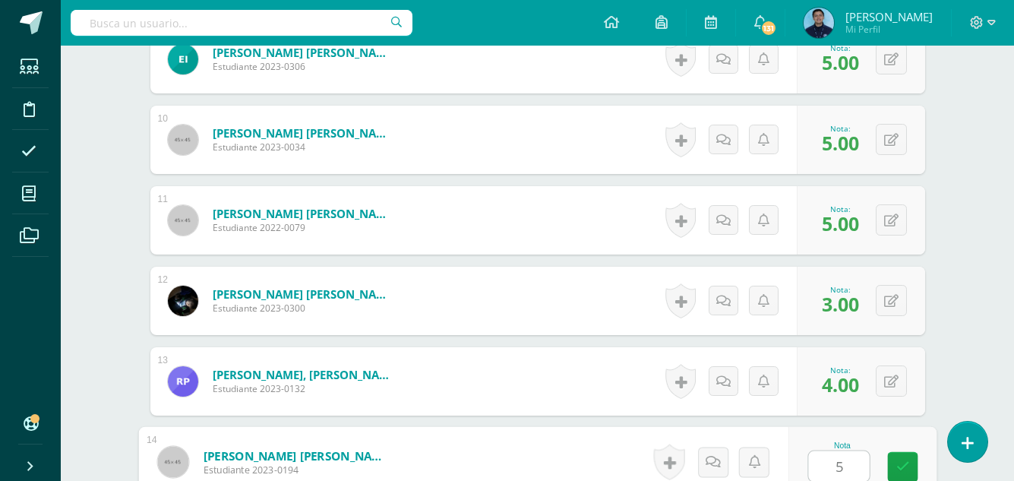
type input "5"
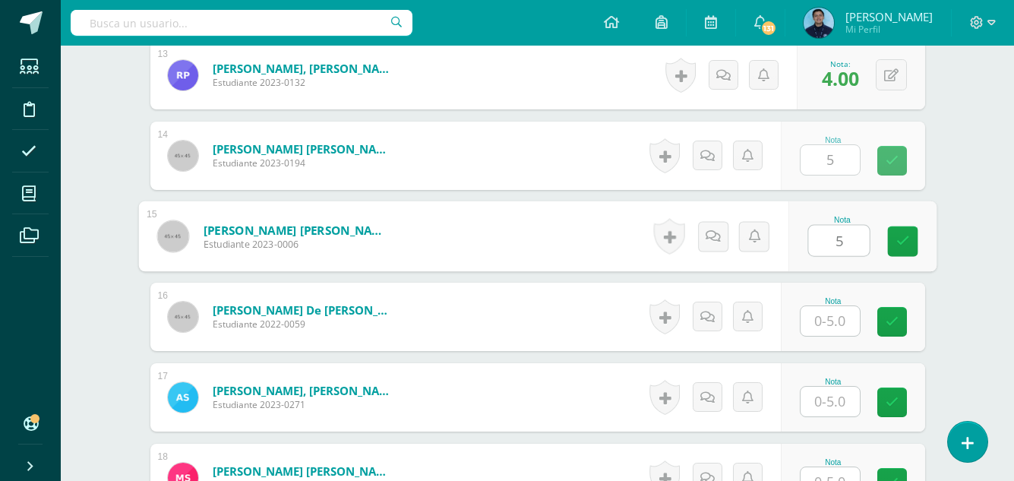
type input "5"
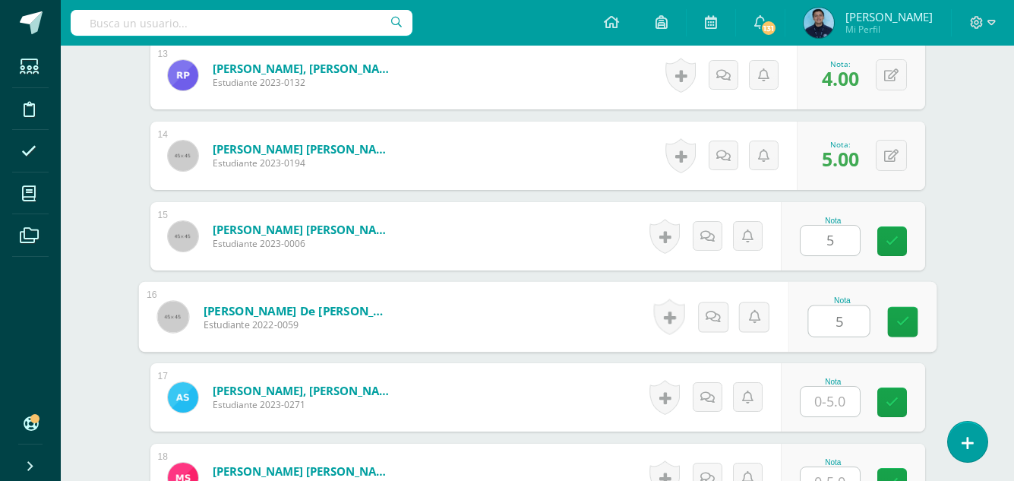
type input "5"
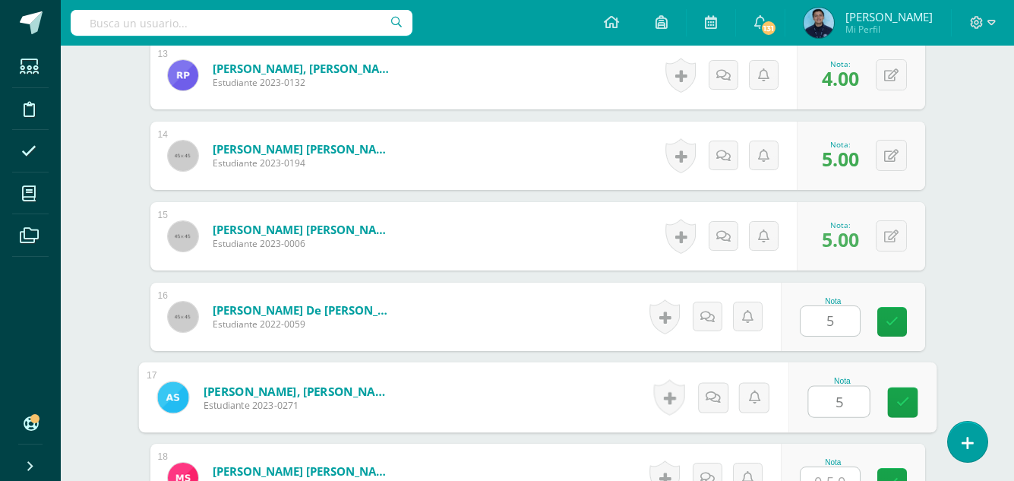
type input "5"
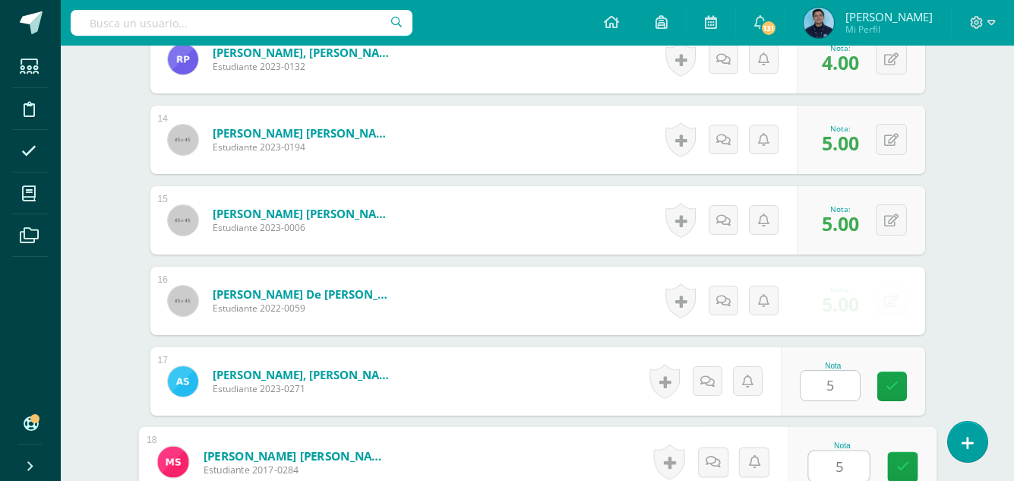
type input "5"
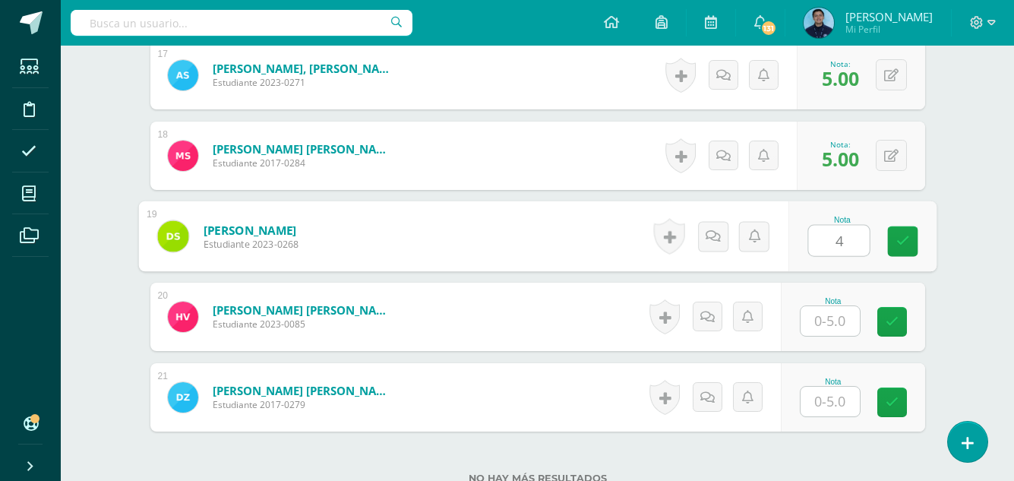
type input "4"
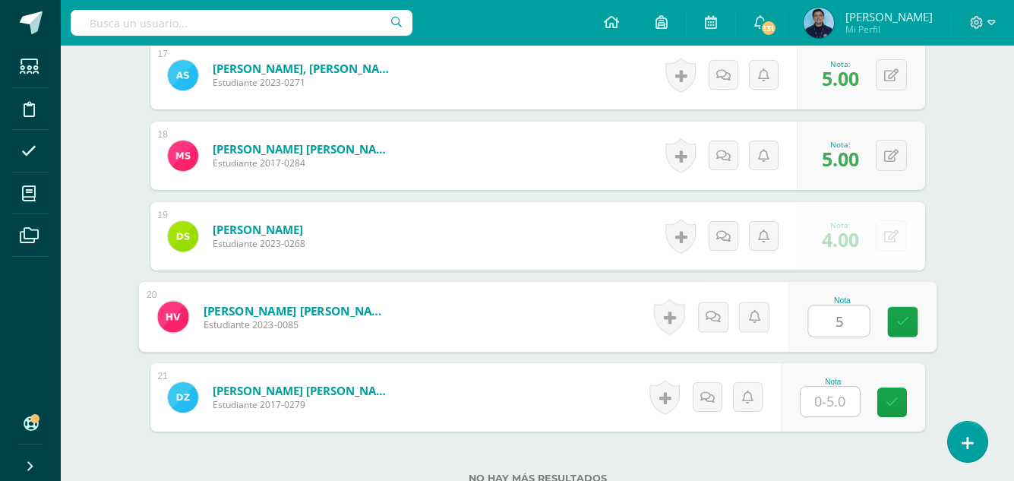
type input "5"
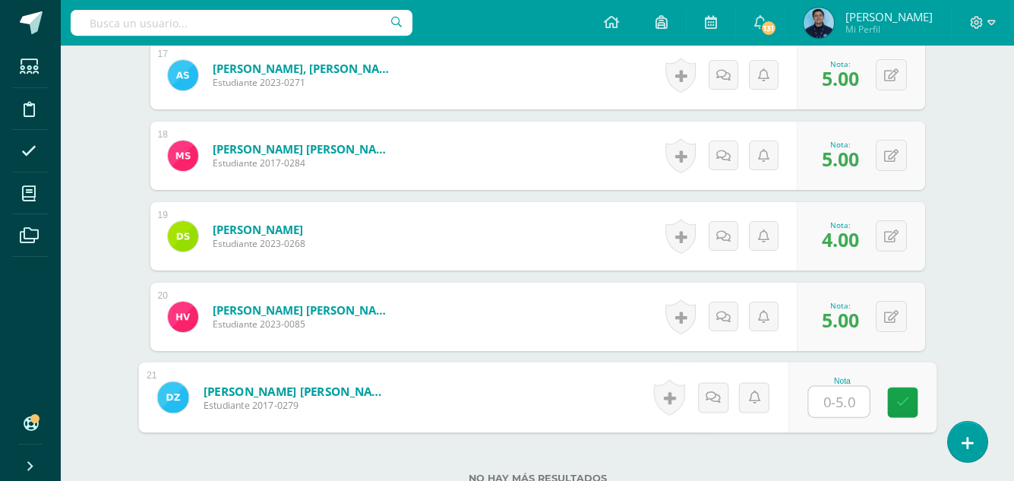
type input "4"
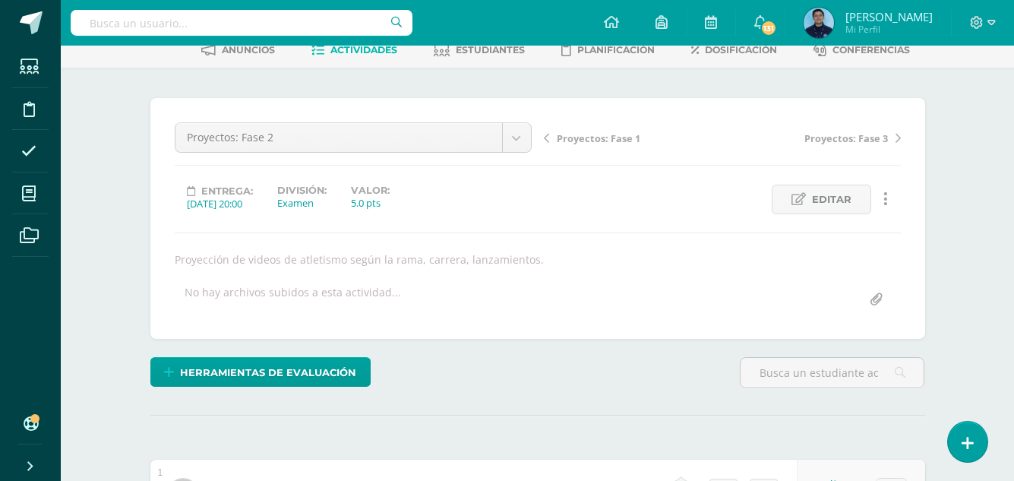
scroll to position [0, 0]
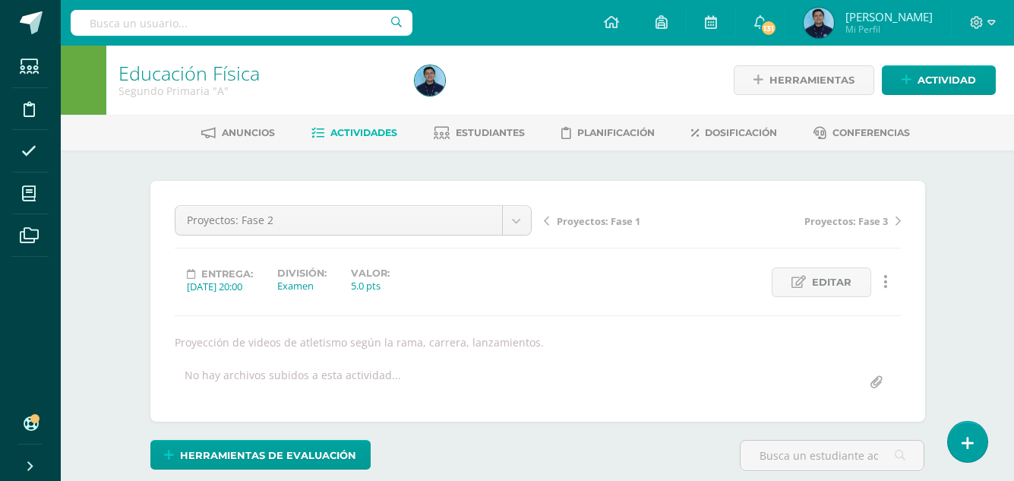
click at [380, 143] on link "Actividades" at bounding box center [354, 133] width 86 height 24
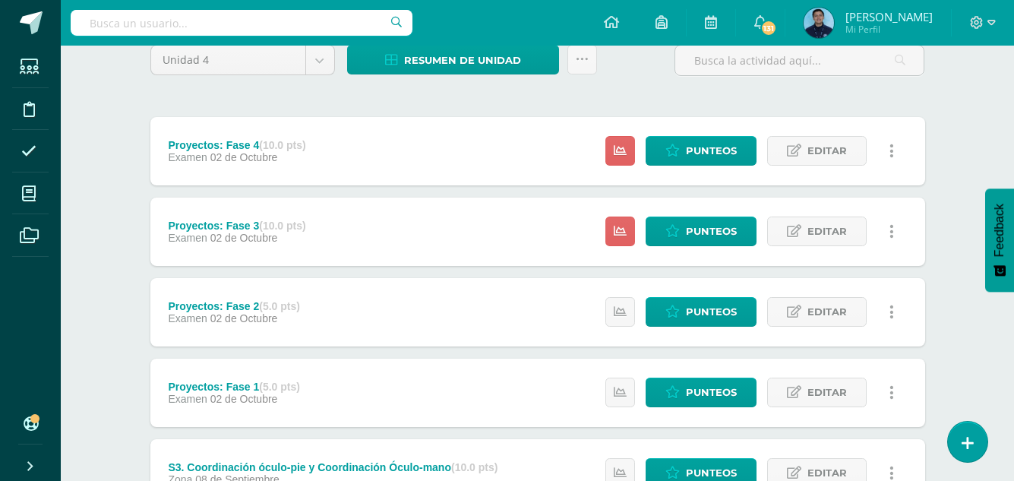
scroll to position [137, 0]
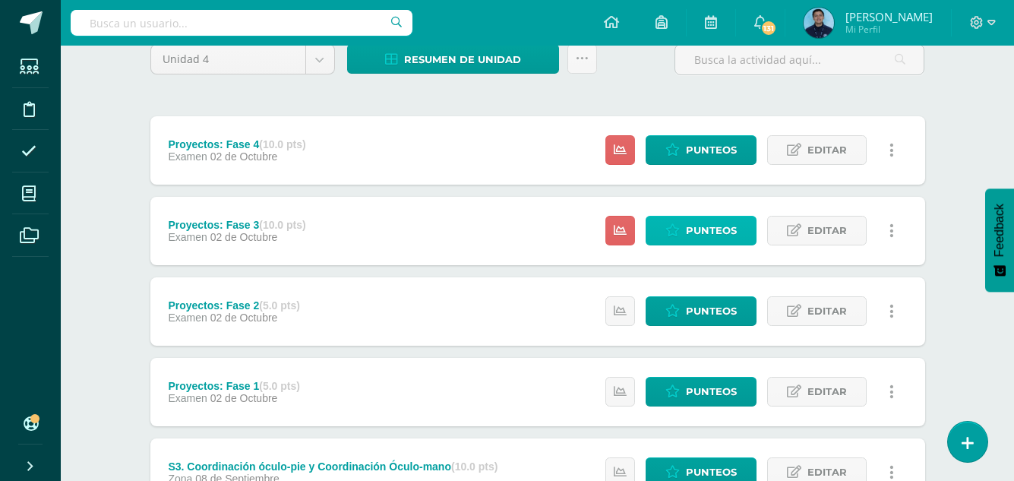
click at [676, 232] on icon at bounding box center [672, 230] width 14 height 13
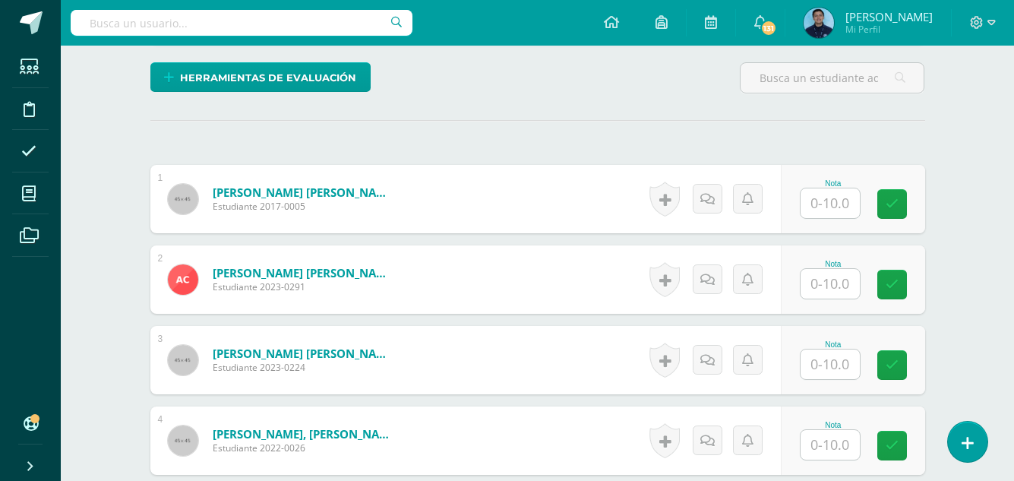
scroll to position [378, 0]
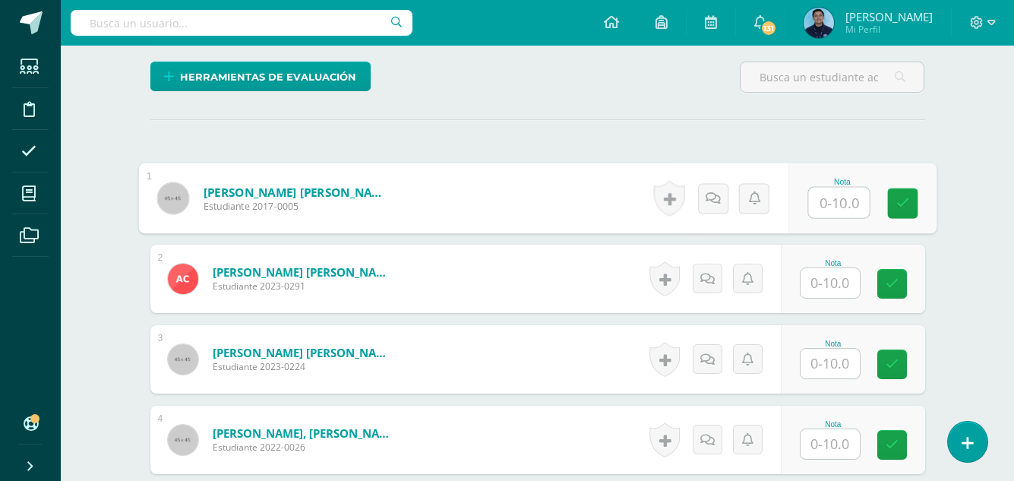
click at [828, 212] on input "text" at bounding box center [838, 203] width 61 height 30
type input "10"
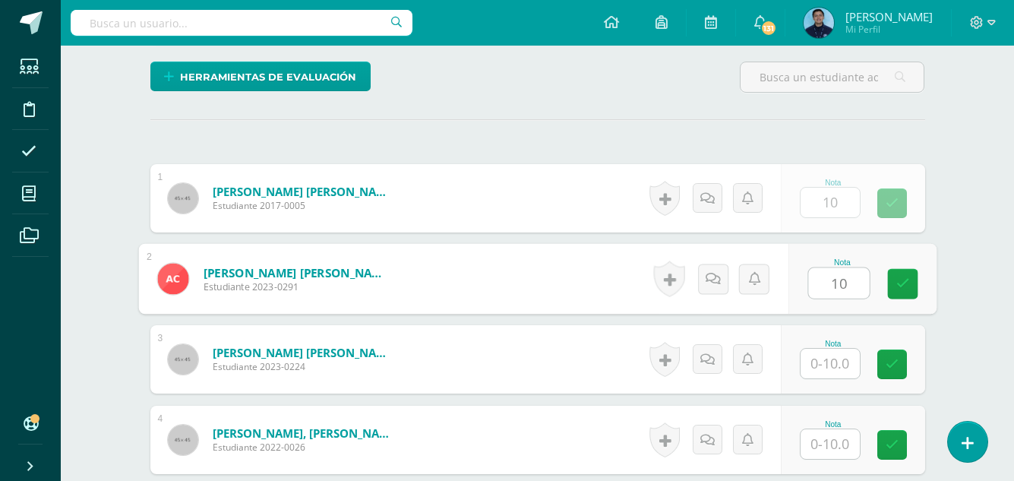
type input "10"
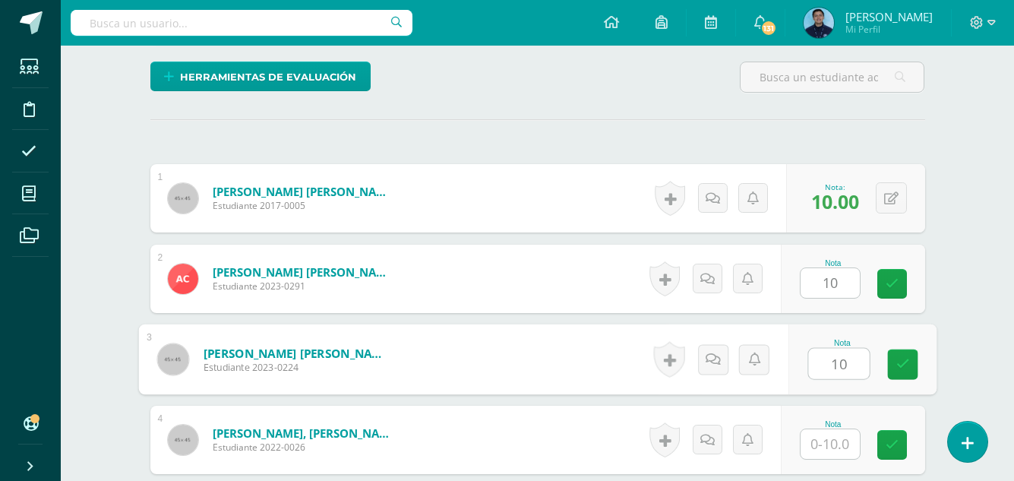
type input "10"
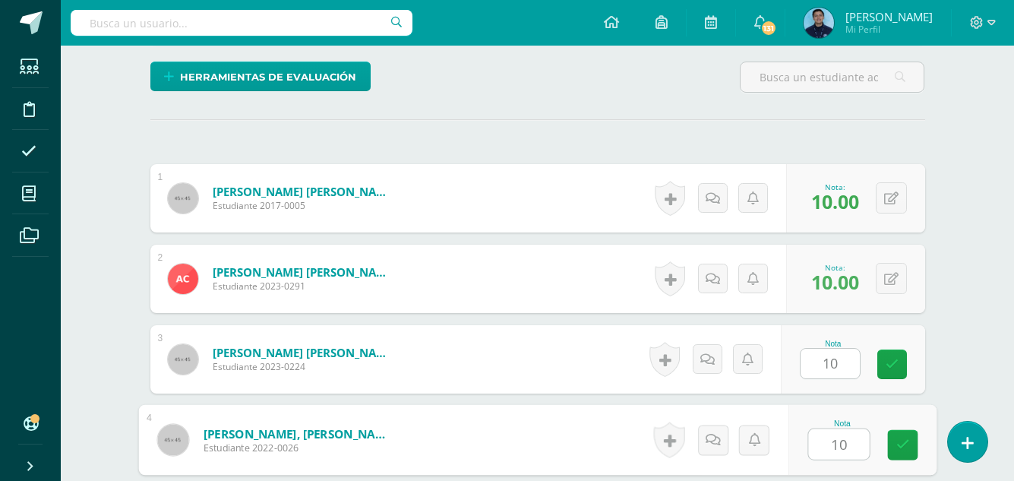
type input "10"
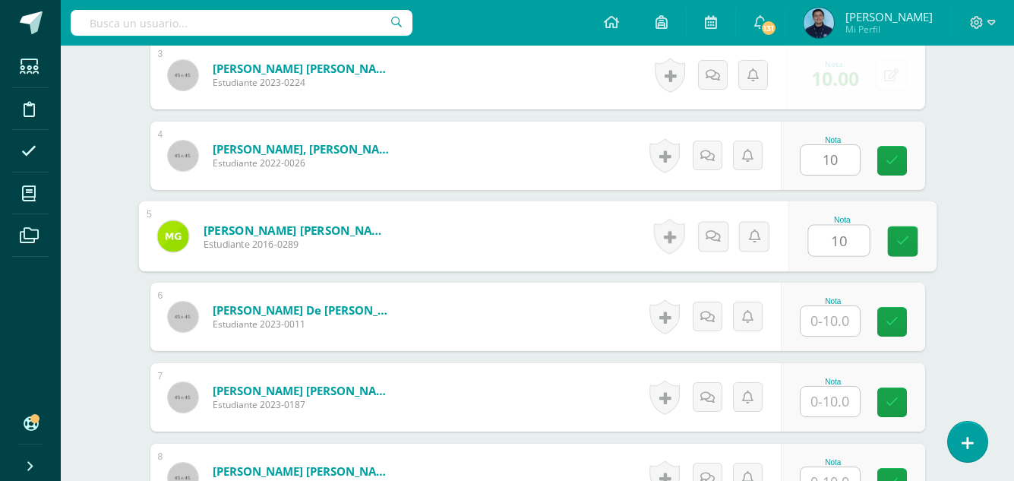
type input "10"
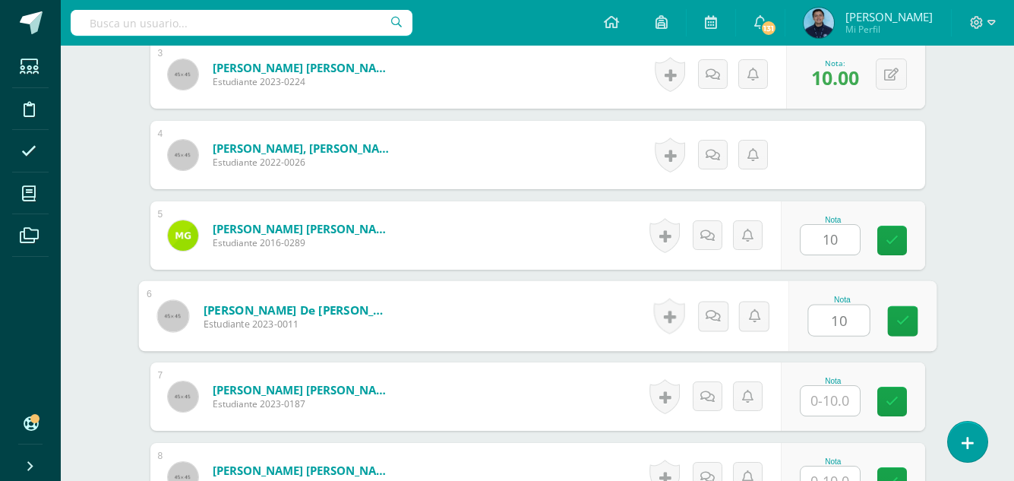
type input "10"
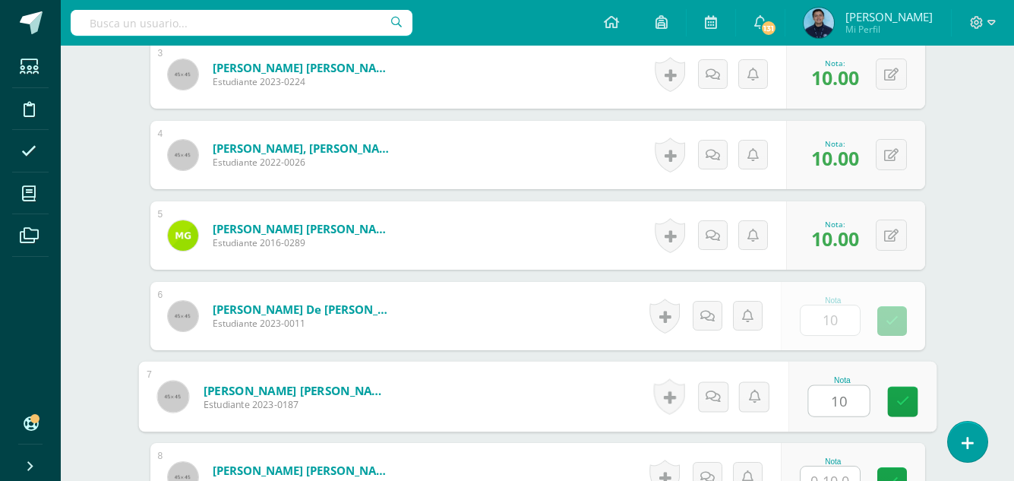
type input "10"
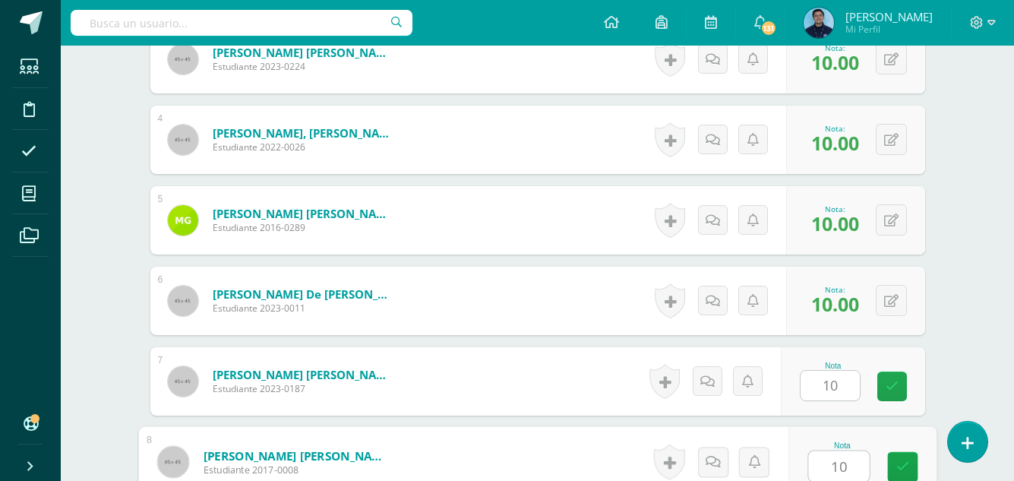
type input "10"
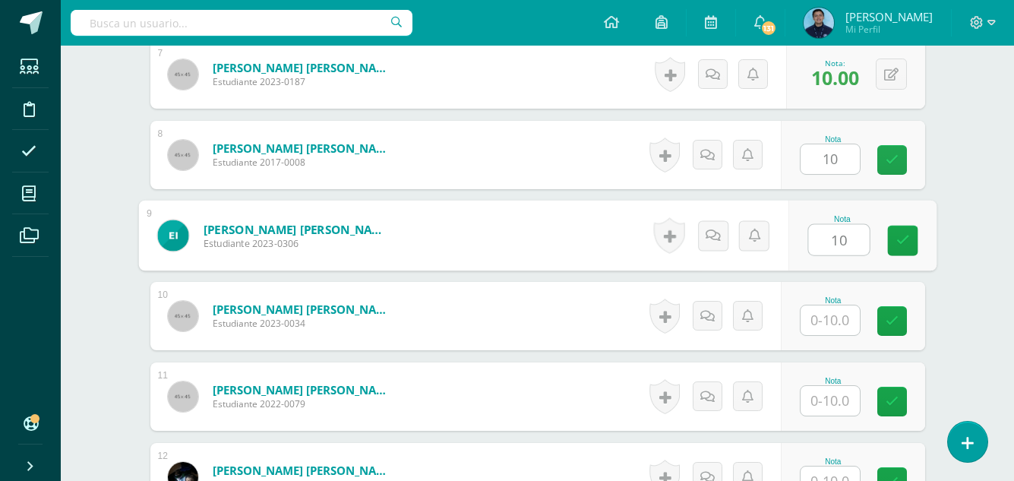
type input "10"
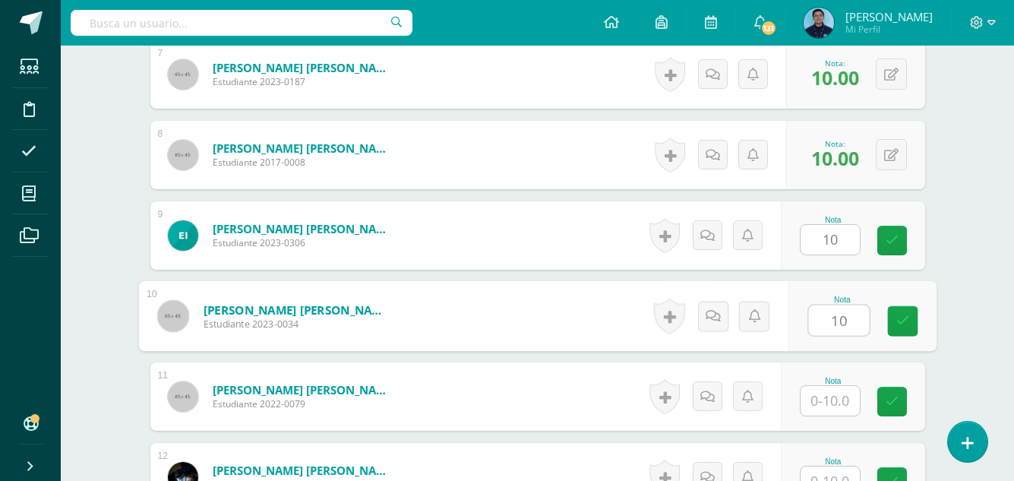
type input "10"
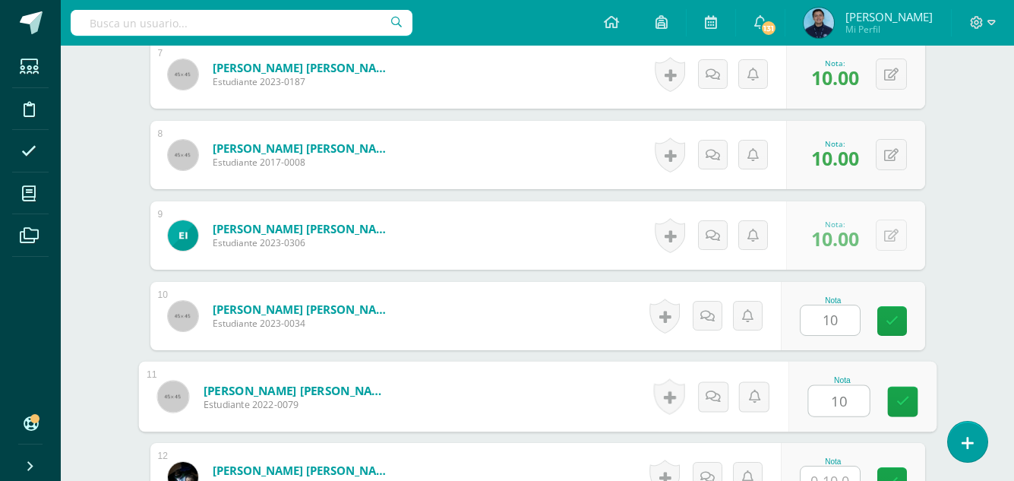
type input "10"
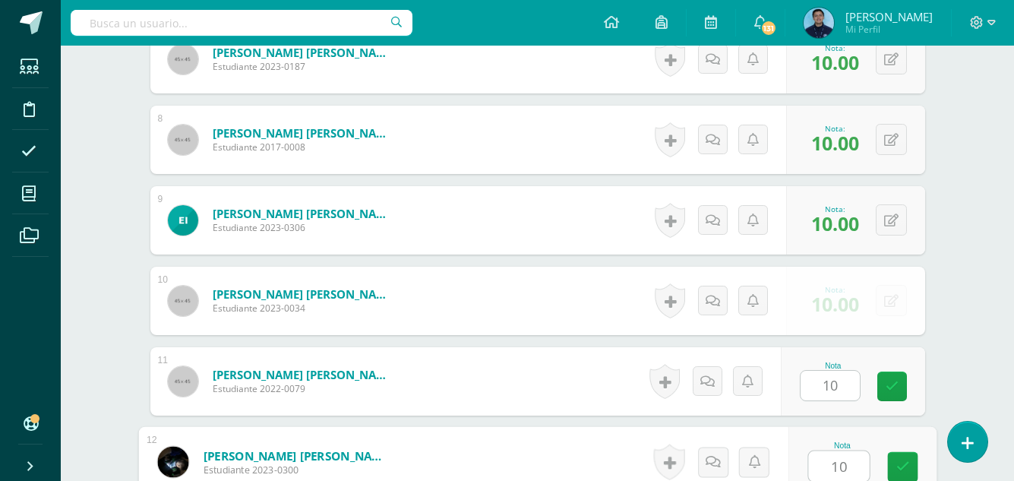
type input "10"
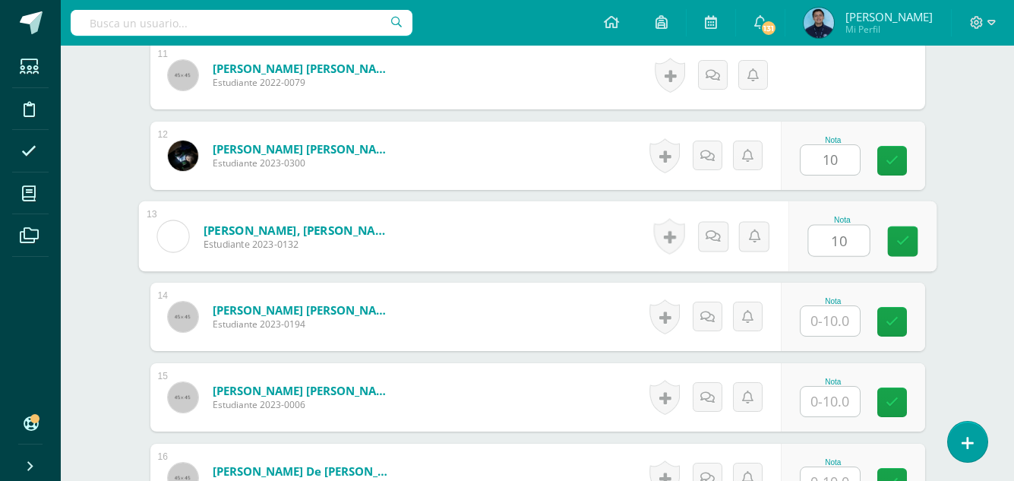
type input "10"
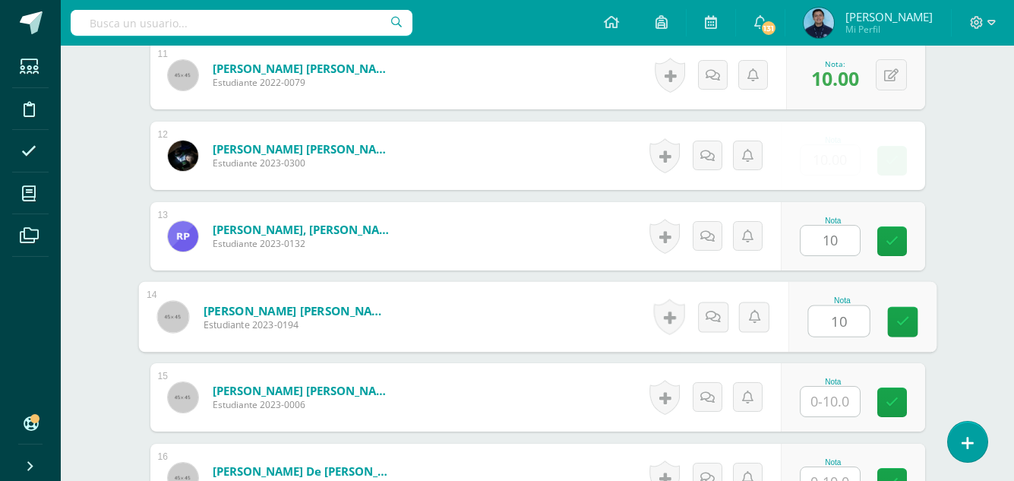
type input "10"
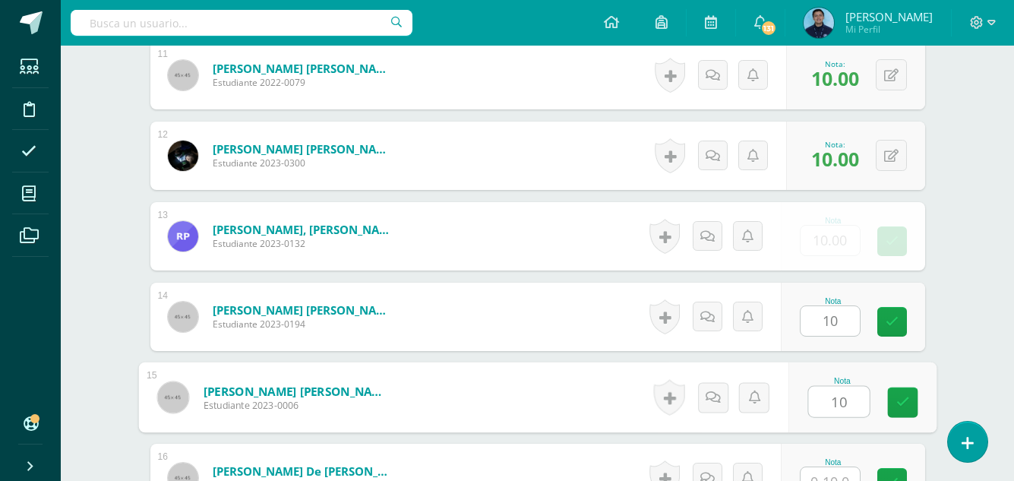
type input "10"
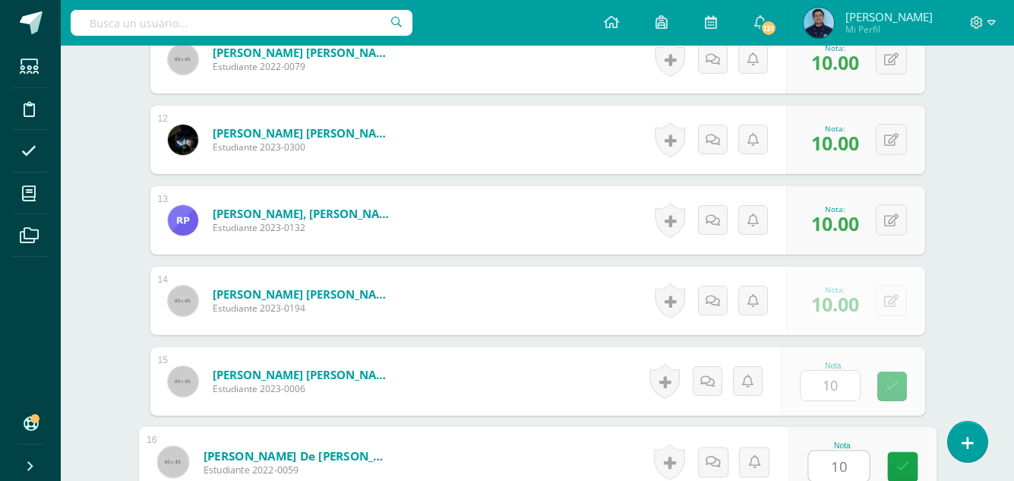
type input "10"
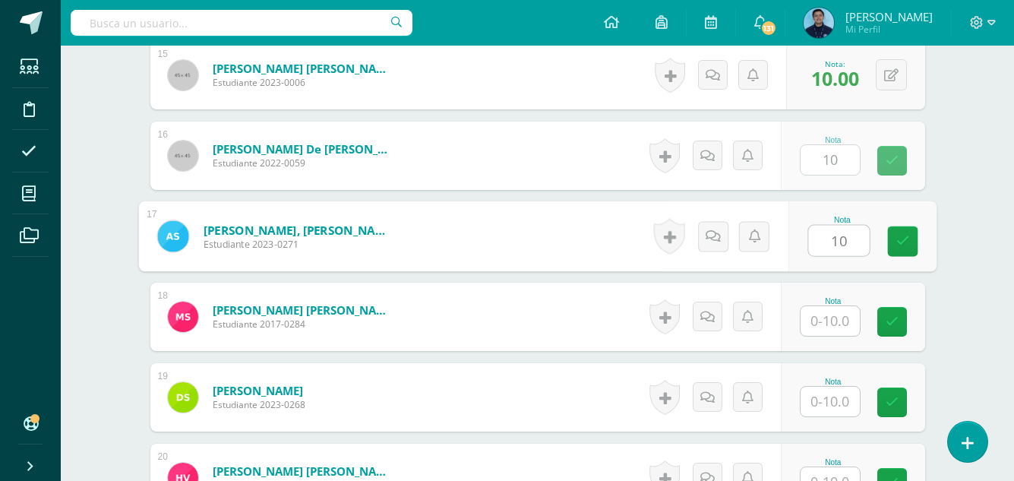
type input "10"
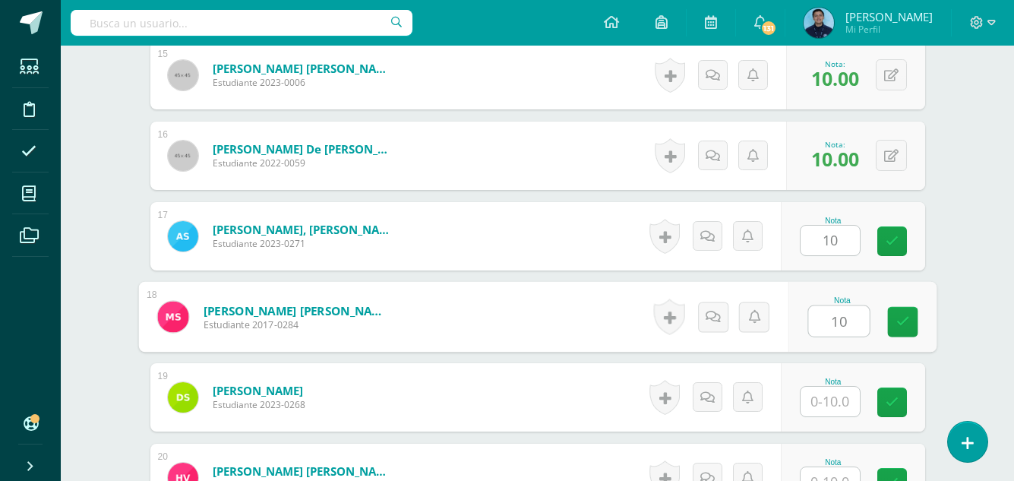
type input "10"
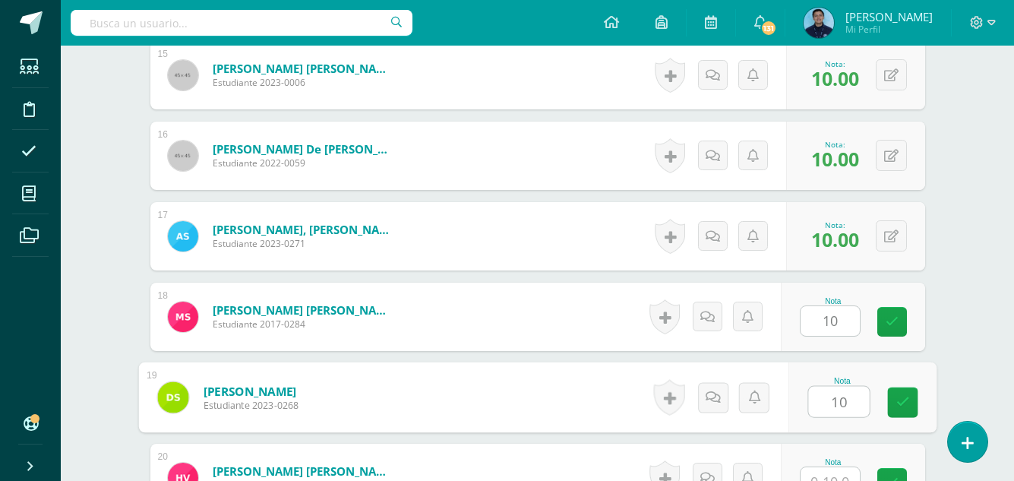
type input "10"
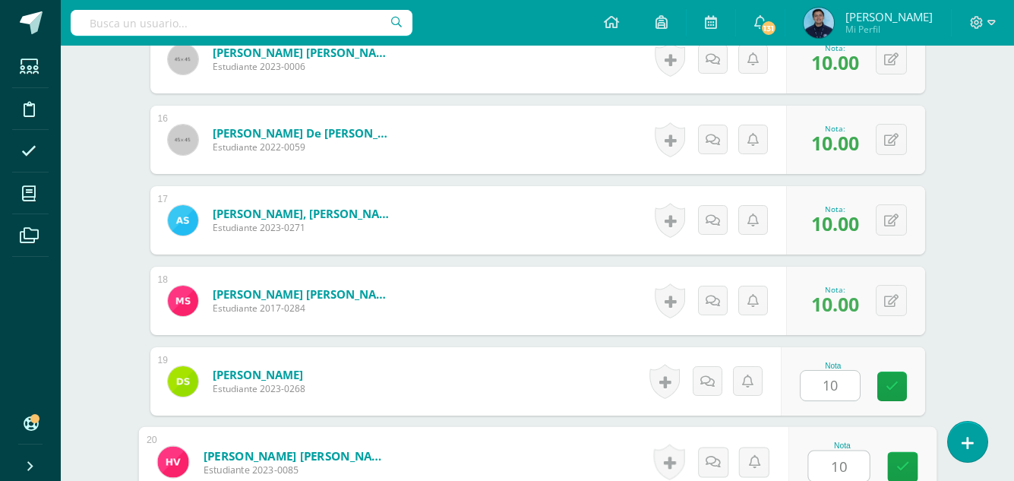
type input "10"
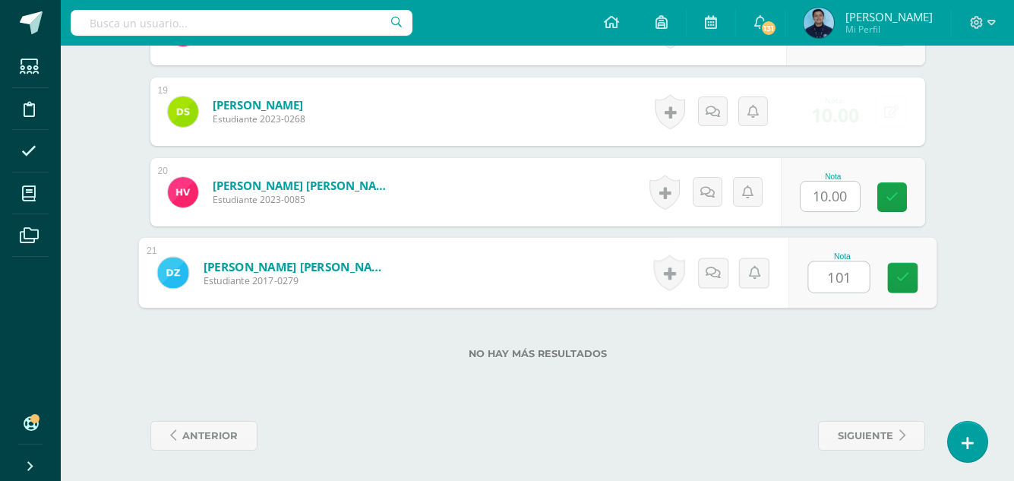
type input "1010"
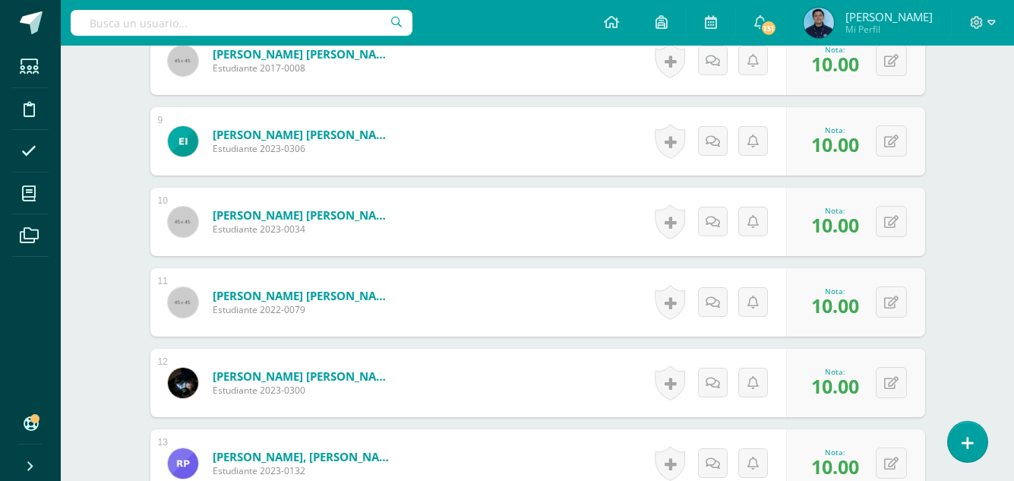
scroll to position [1078, 0]
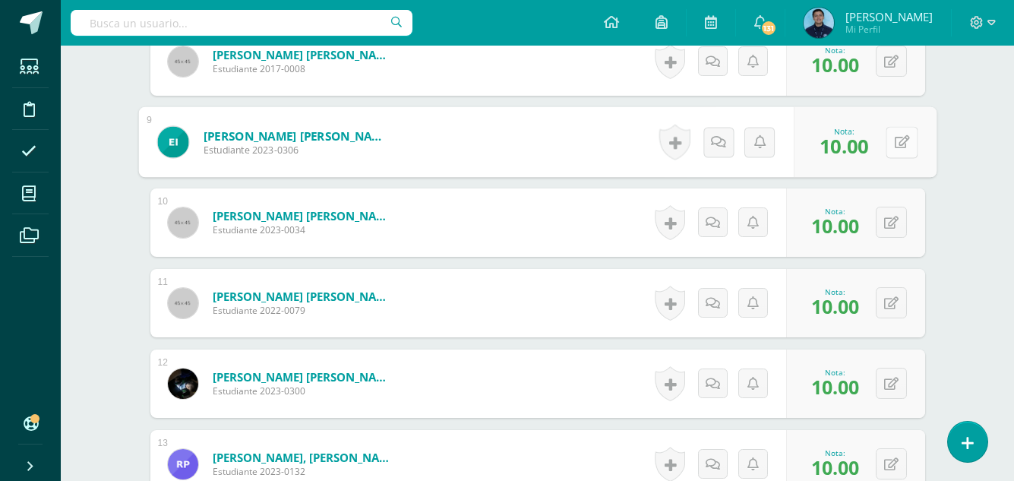
click at [886, 149] on button at bounding box center [901, 142] width 32 height 32
type input "9"
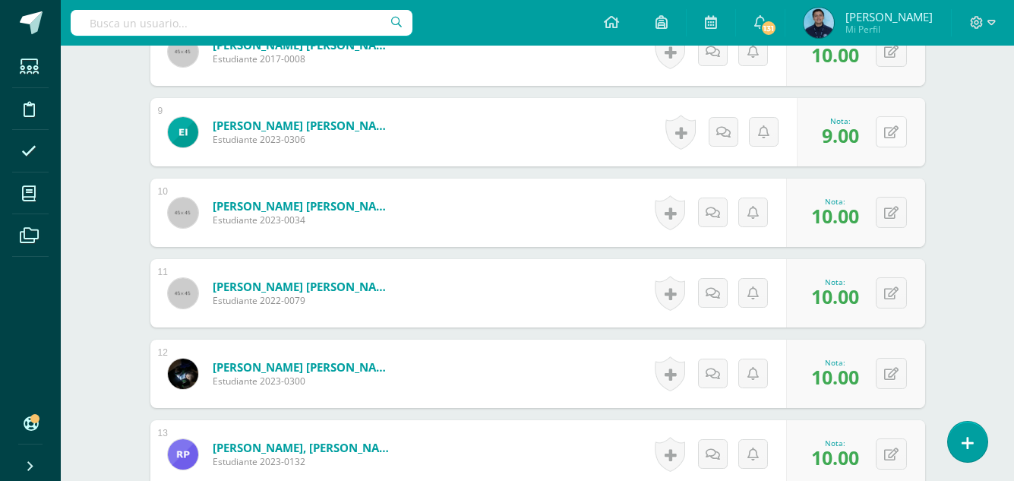
scroll to position [1089, 0]
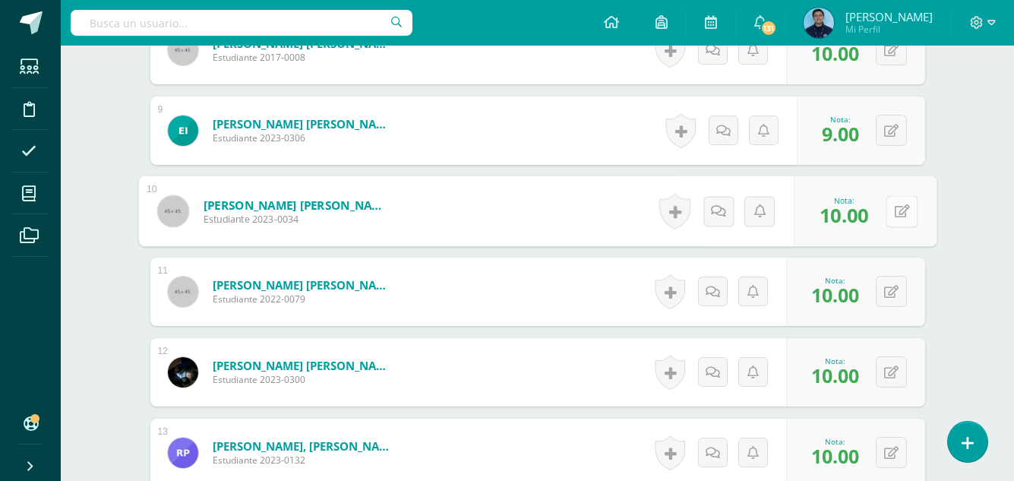
click at [894, 213] on icon at bounding box center [901, 210] width 15 height 13
type input "9"
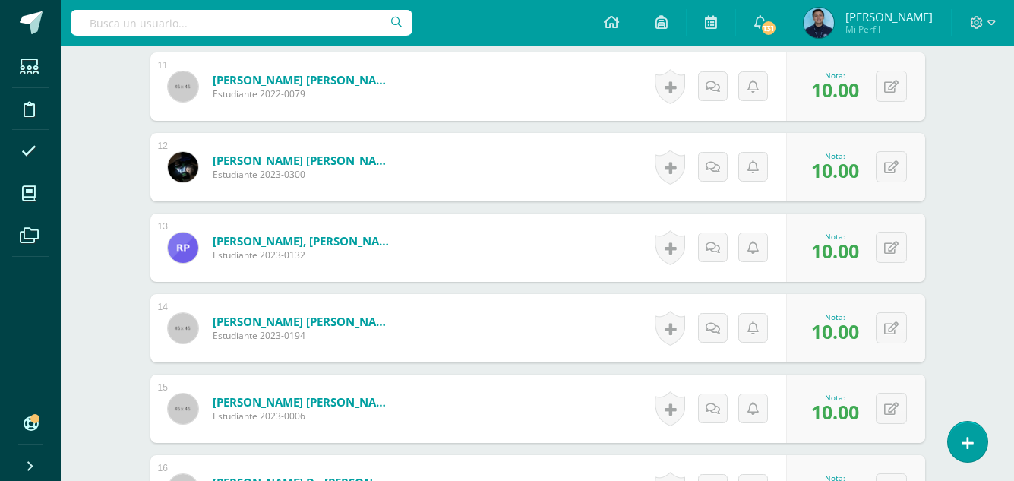
scroll to position [1295, 0]
click at [893, 323] on button at bounding box center [901, 327] width 32 height 32
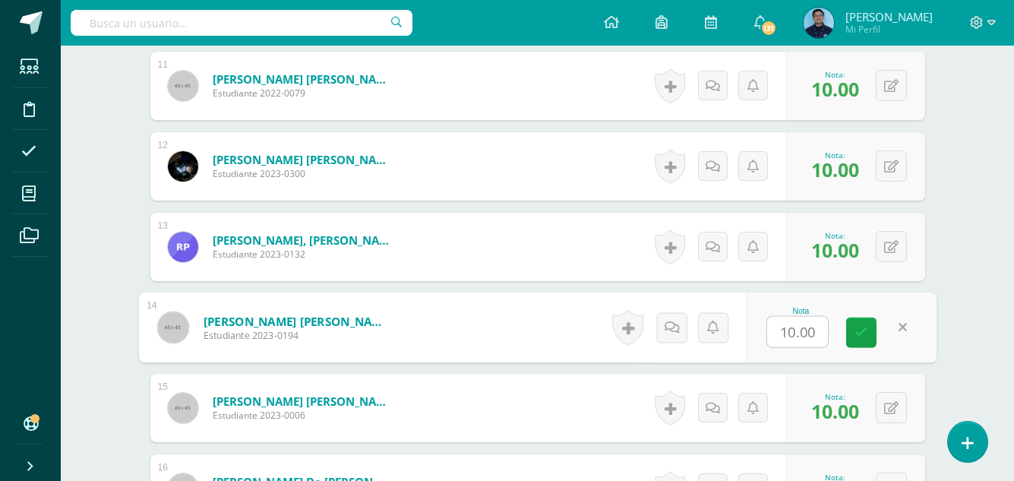
type input "9"
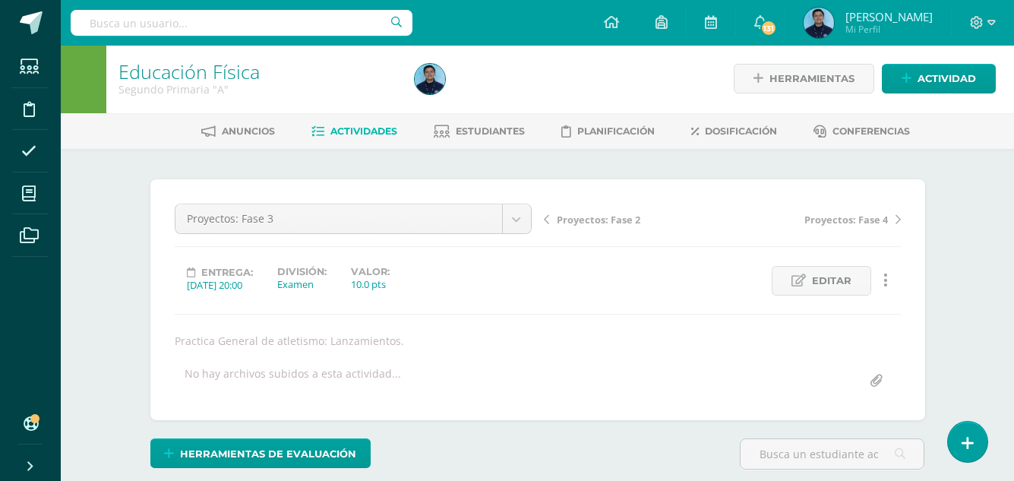
scroll to position [0, 0]
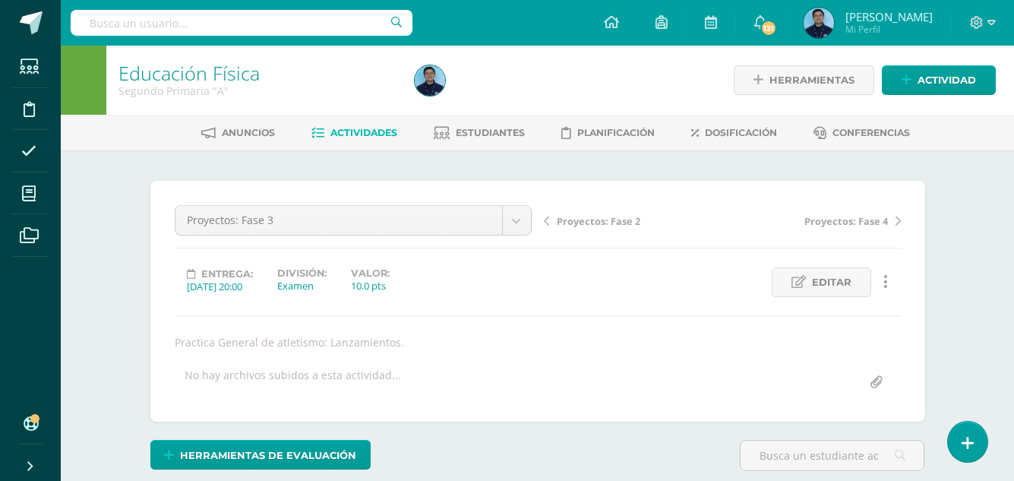
click at [374, 130] on span "Actividades" at bounding box center [363, 132] width 67 height 11
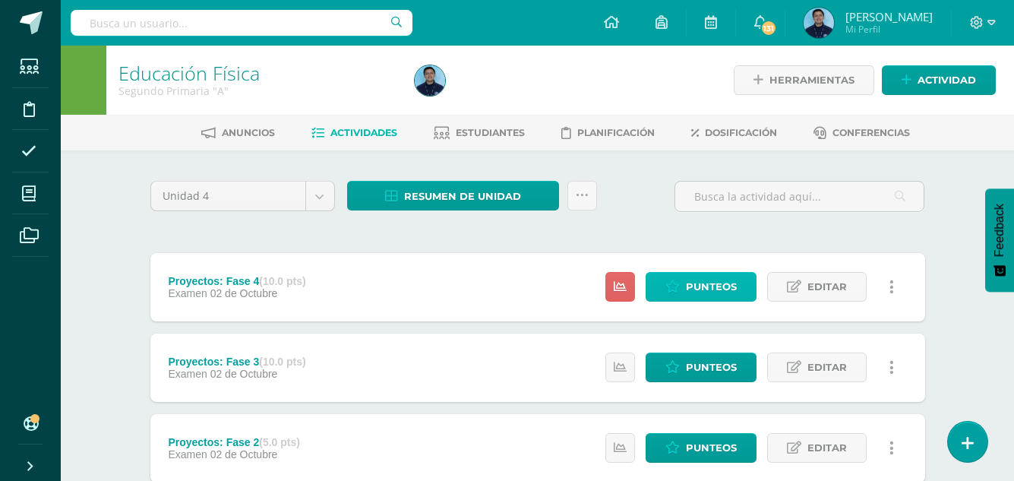
click at [669, 283] on icon at bounding box center [672, 286] width 14 height 13
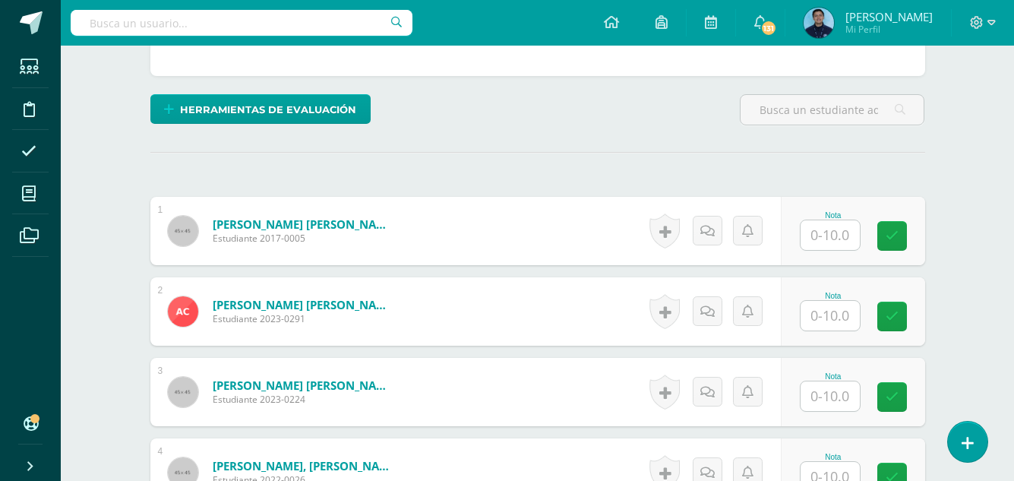
scroll to position [349, 0]
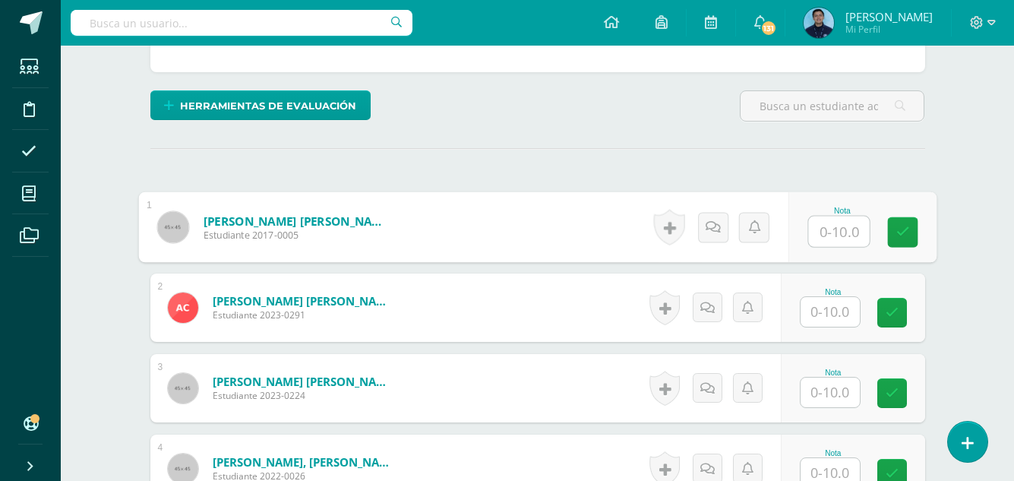
click at [828, 233] on input "text" at bounding box center [838, 231] width 61 height 30
type input "10"
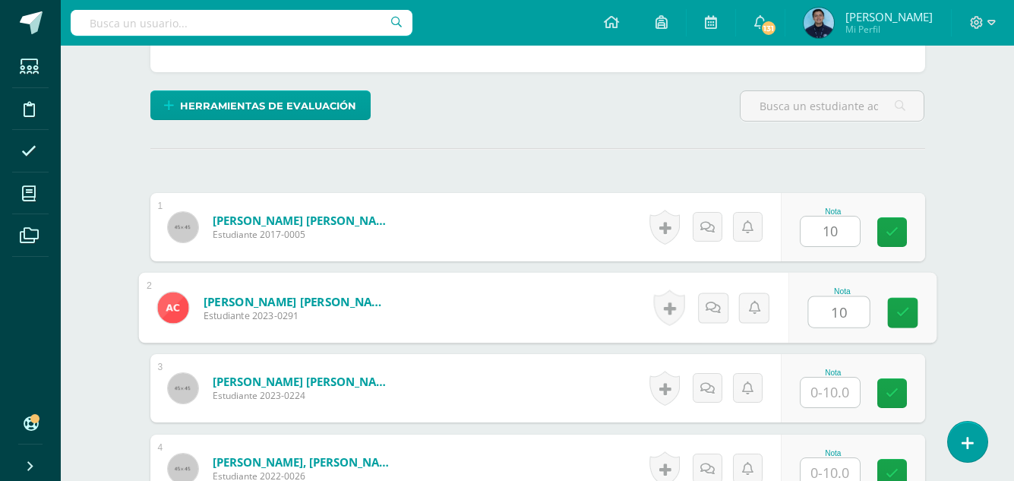
type input "10"
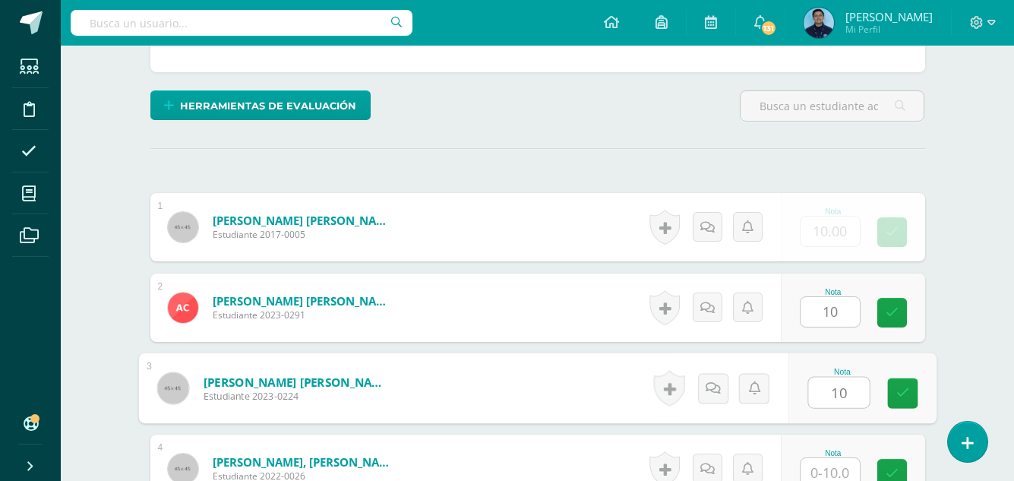
type input "10"
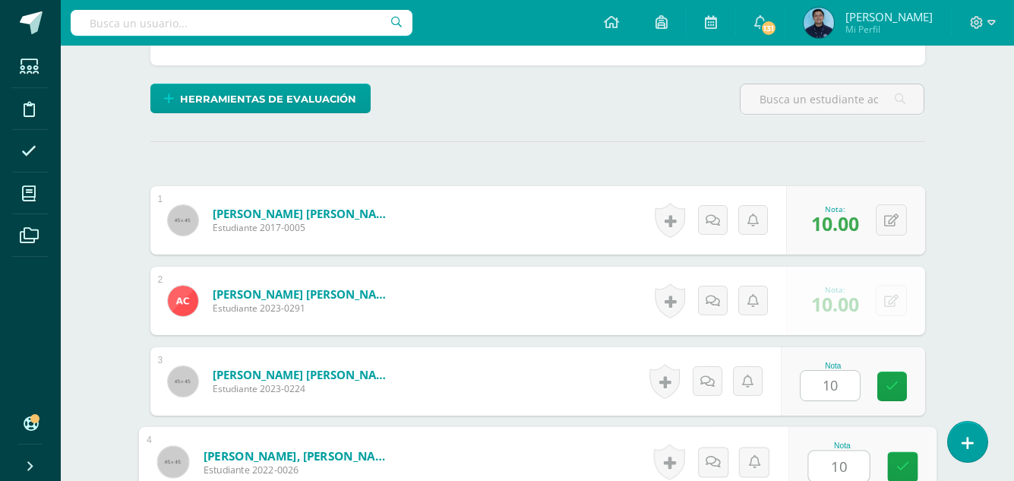
type input "10"
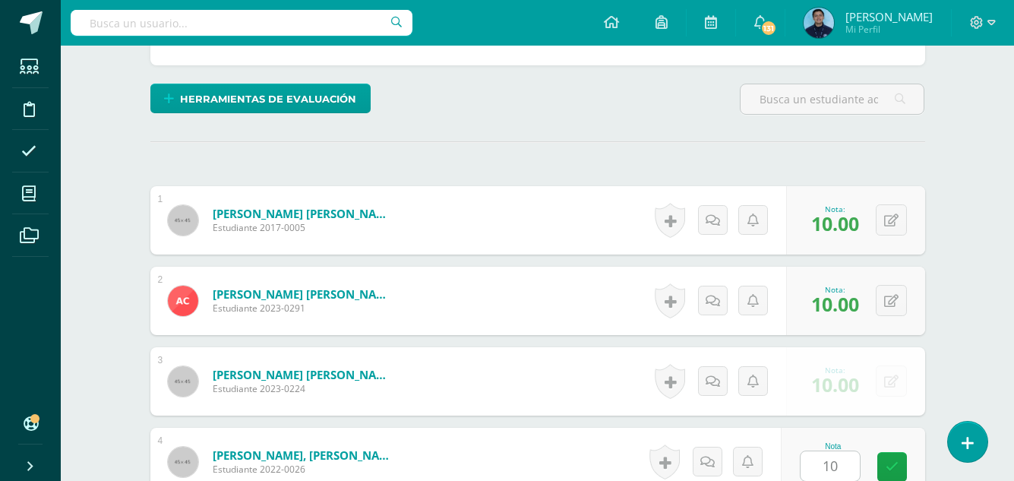
scroll to position [662, 0]
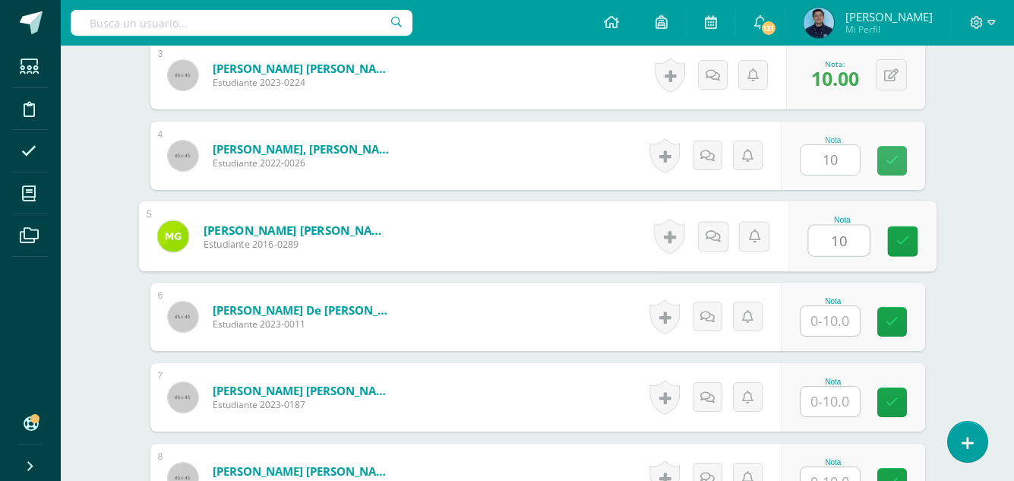
type input "10"
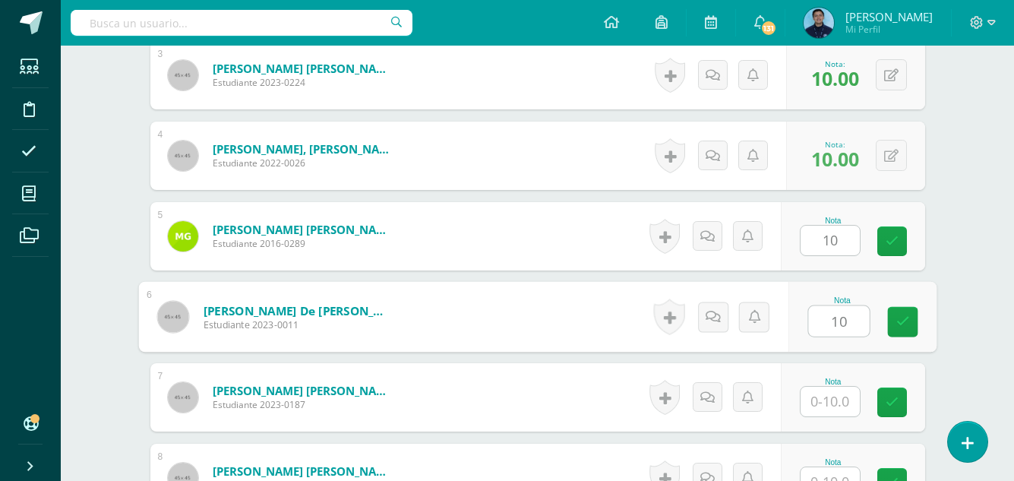
type input "10"
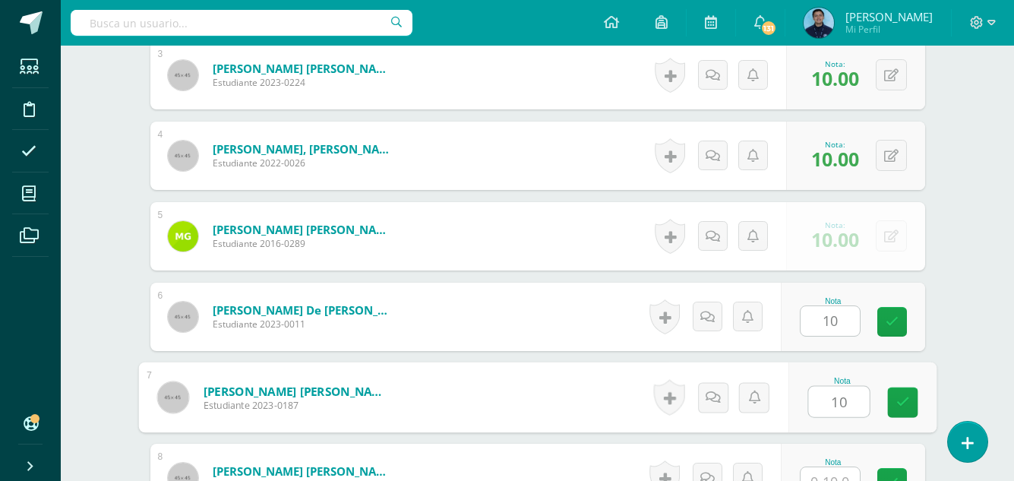
type input "10"
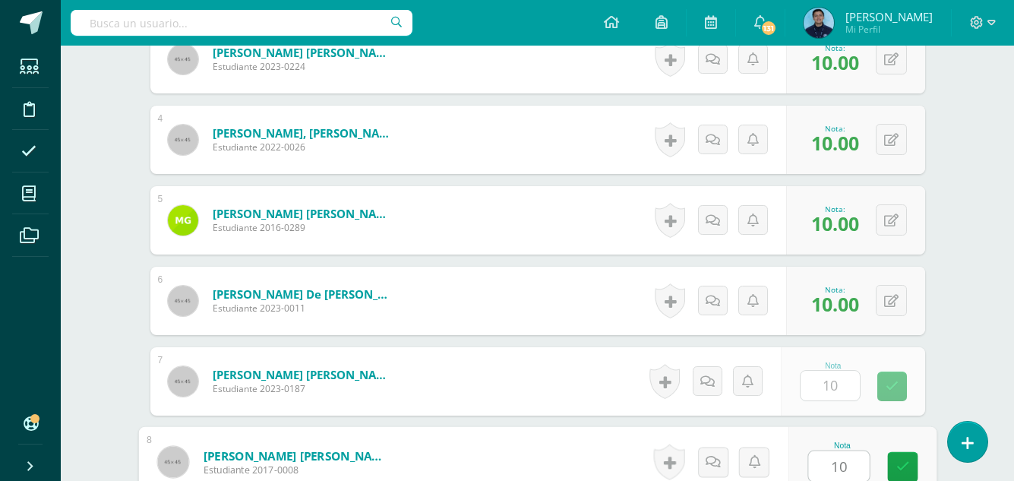
type input "10"
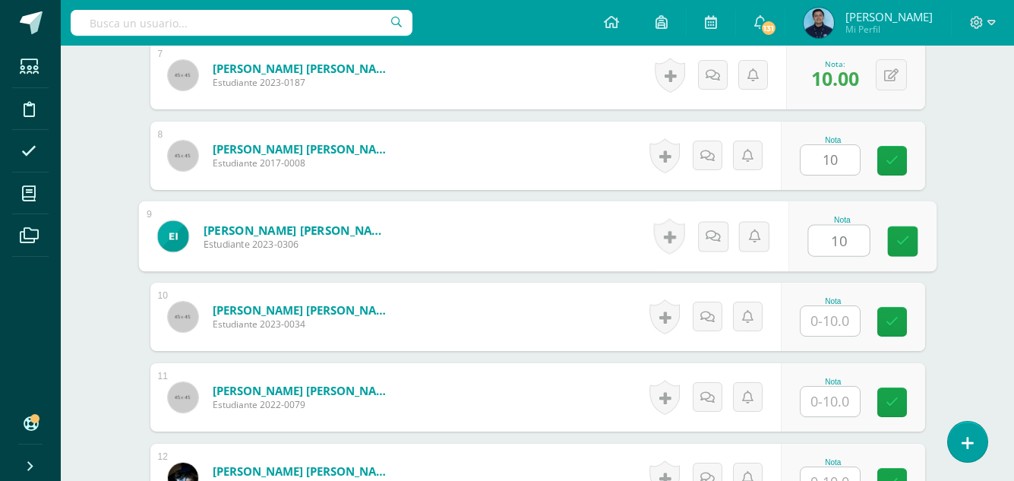
type input "10"
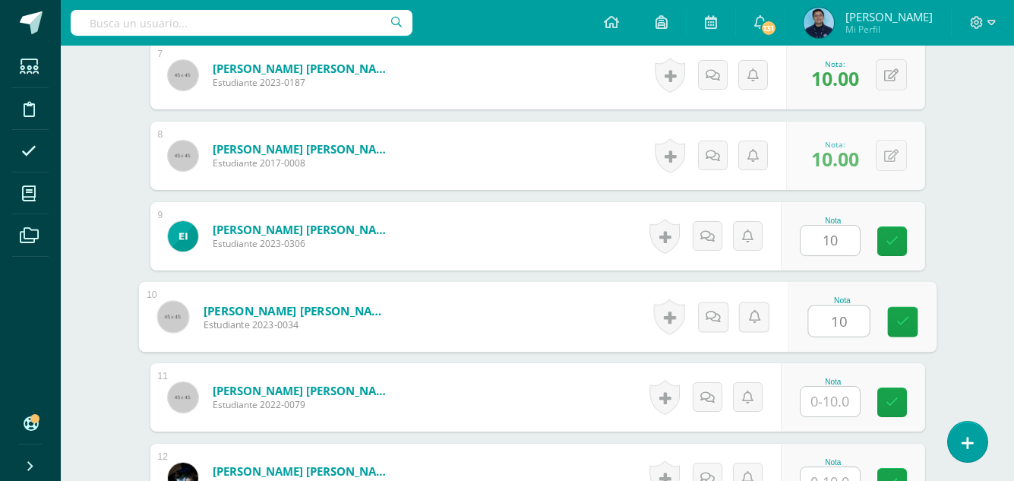
type input "10"
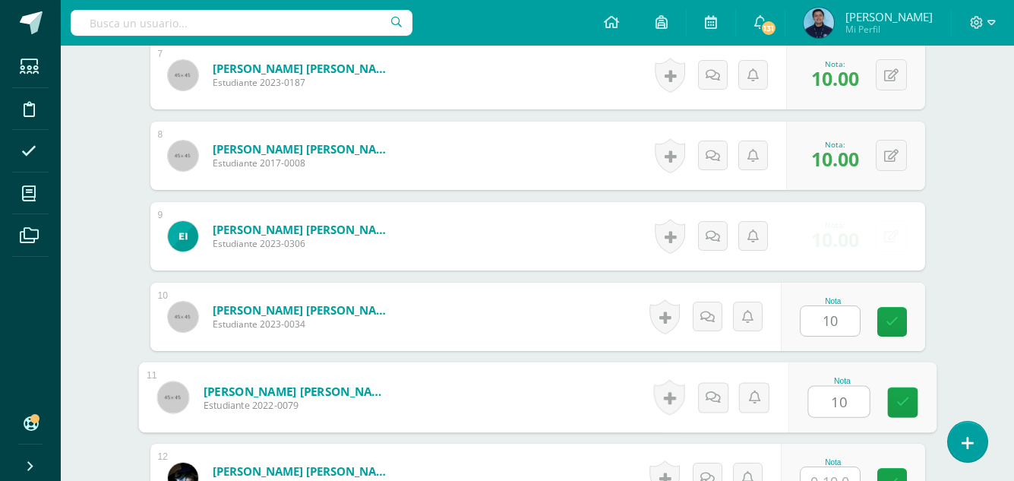
type input "10"
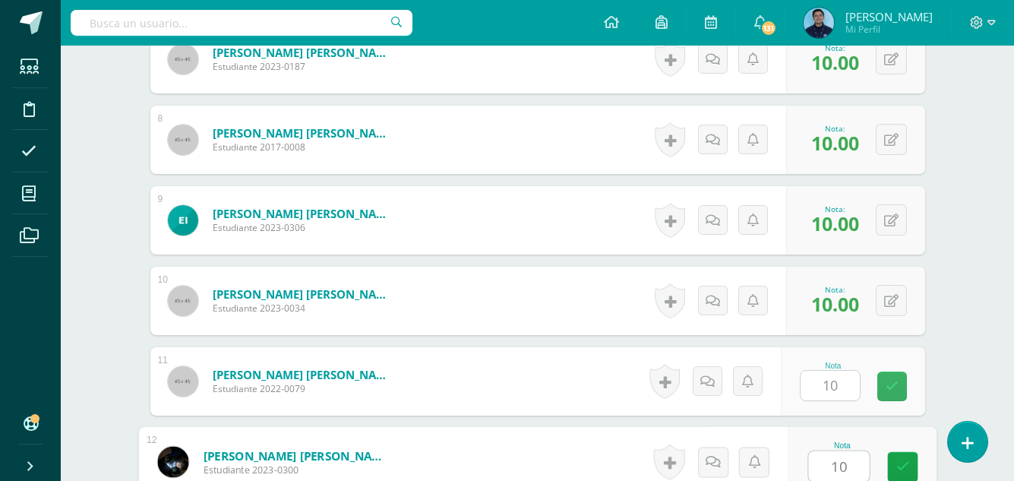
type input "10"
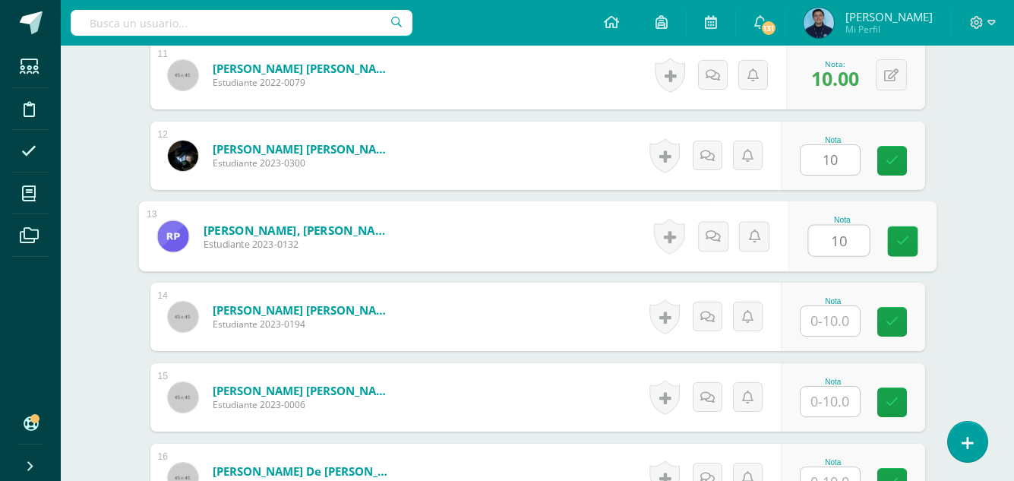
type input "10"
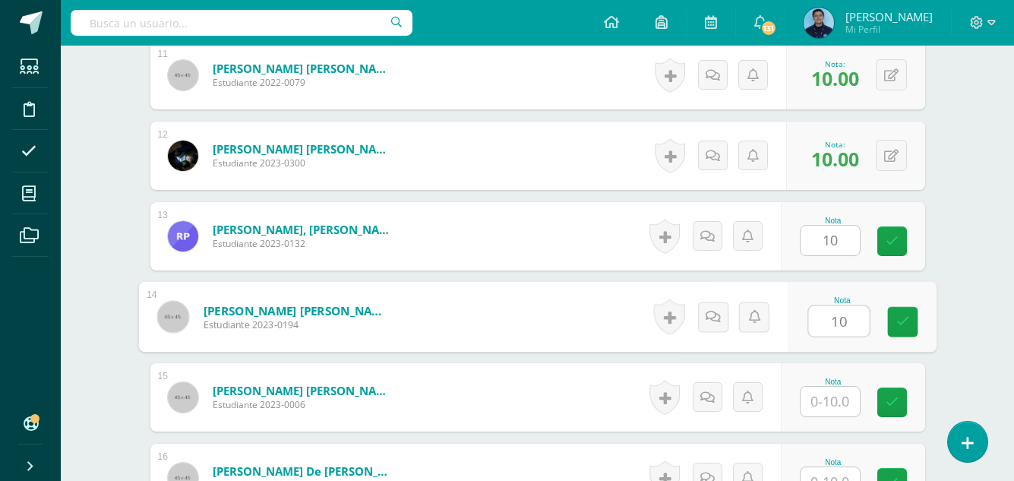
type input "10"
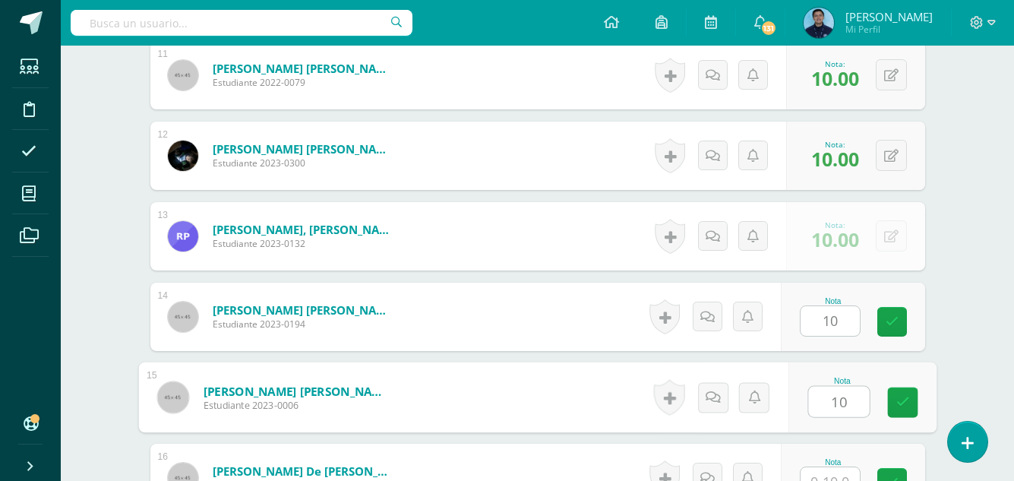
type input "10"
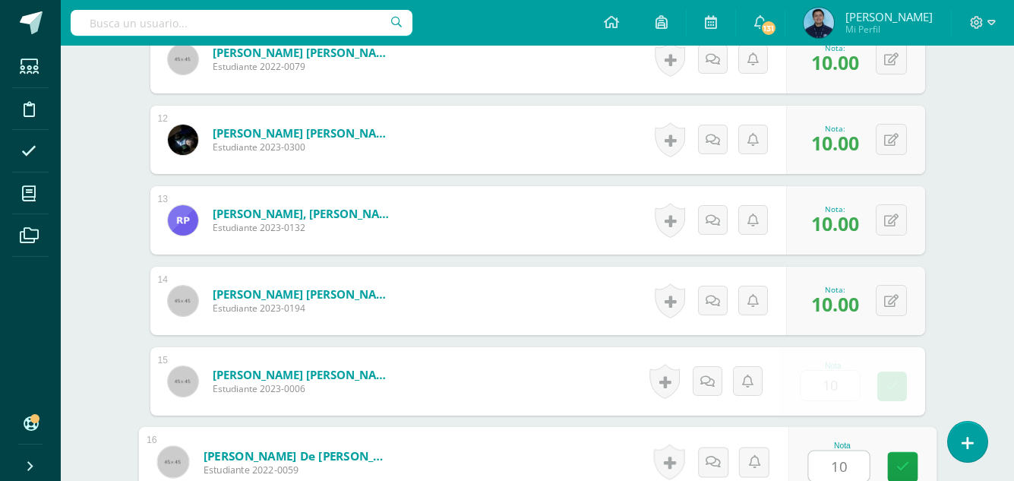
type input "10"
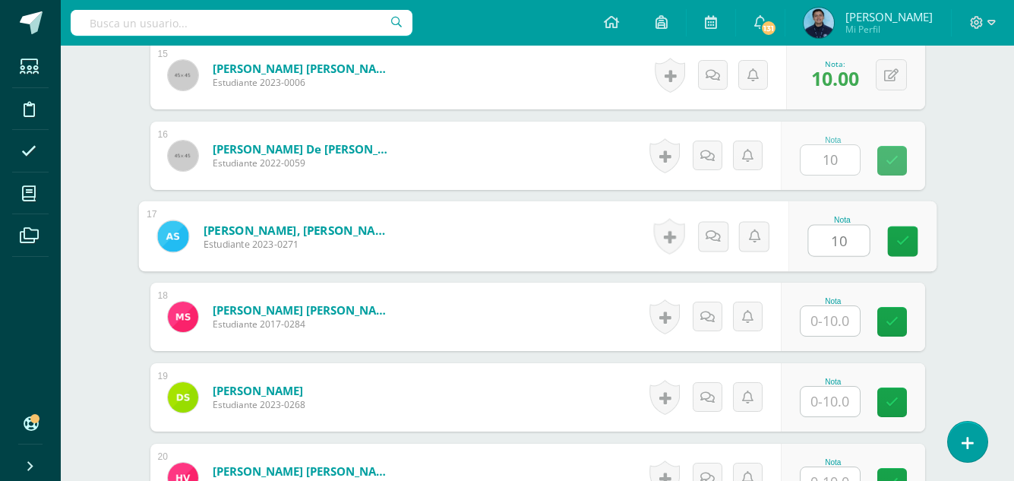
type input "10"
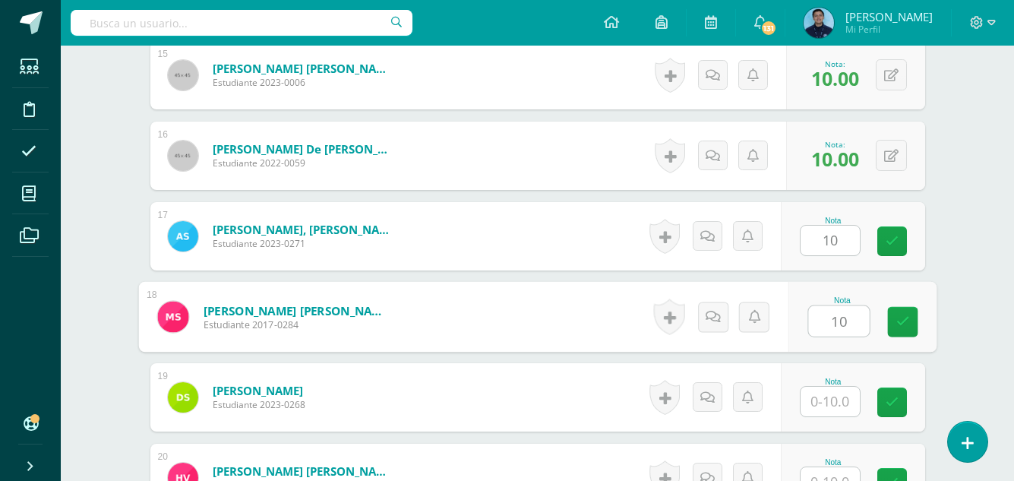
type input "10"
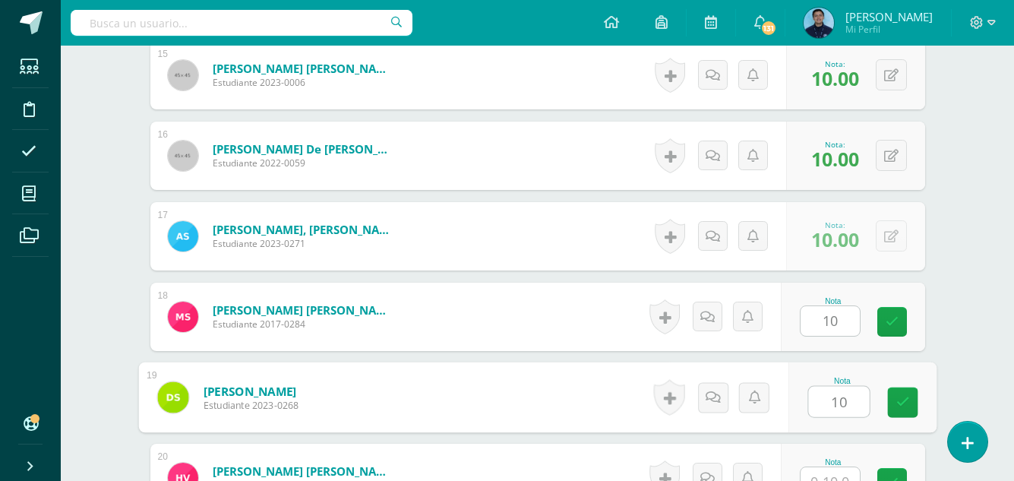
type input "10"
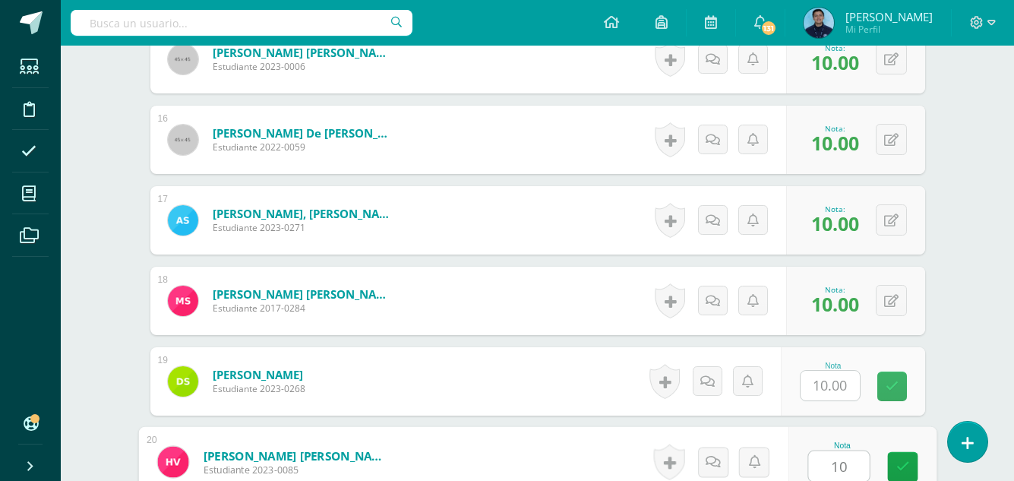
type input "10"
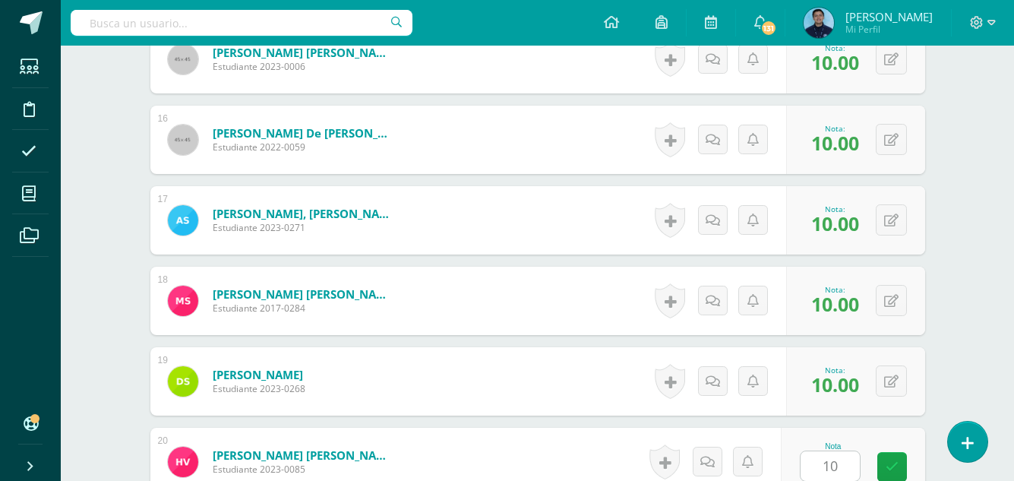
scroll to position [1913, 0]
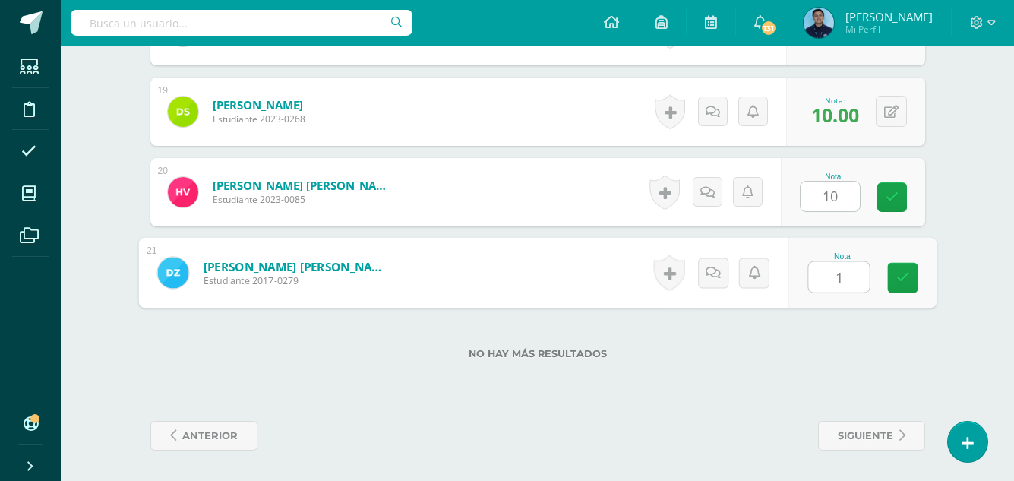
type input "10"
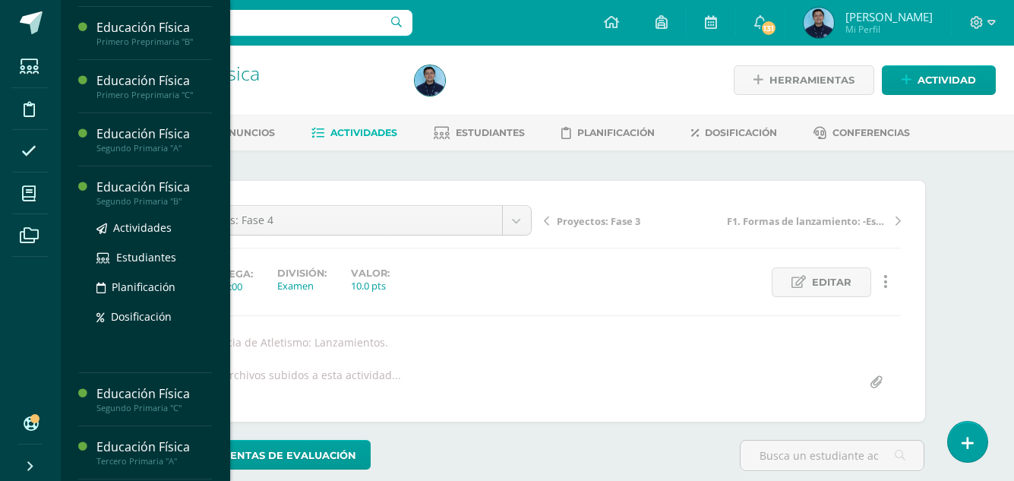
scroll to position [367, 0]
click at [137, 234] on span "Actividades" at bounding box center [142, 226] width 58 height 14
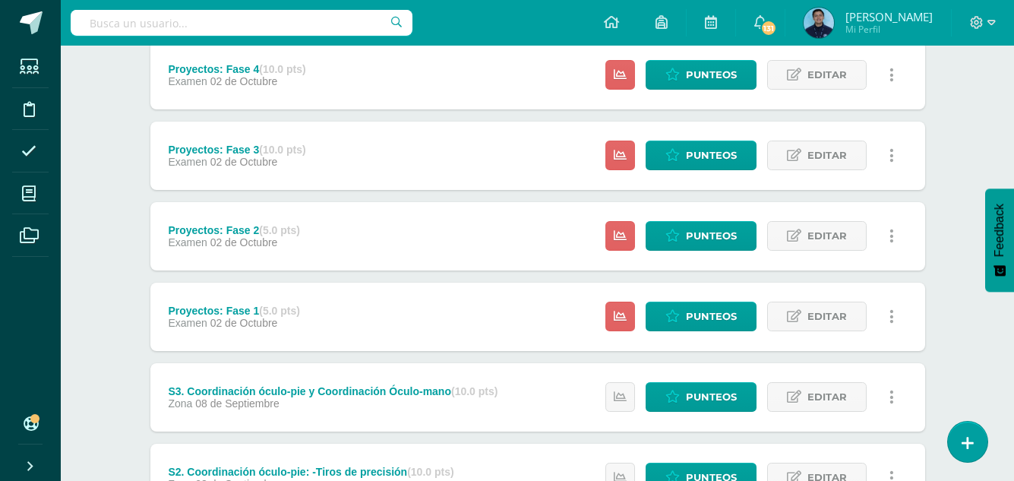
scroll to position [214, 0]
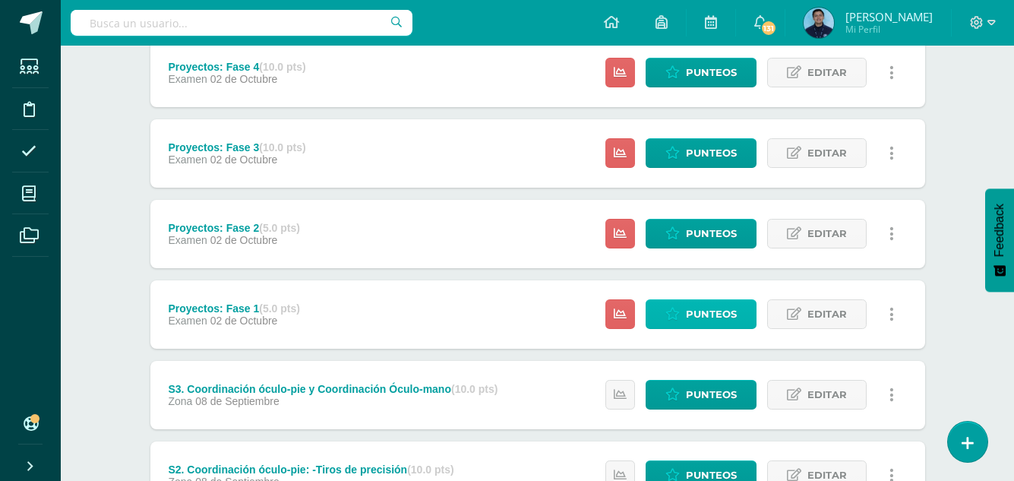
click at [707, 306] on span "Punteos" at bounding box center [711, 314] width 51 height 28
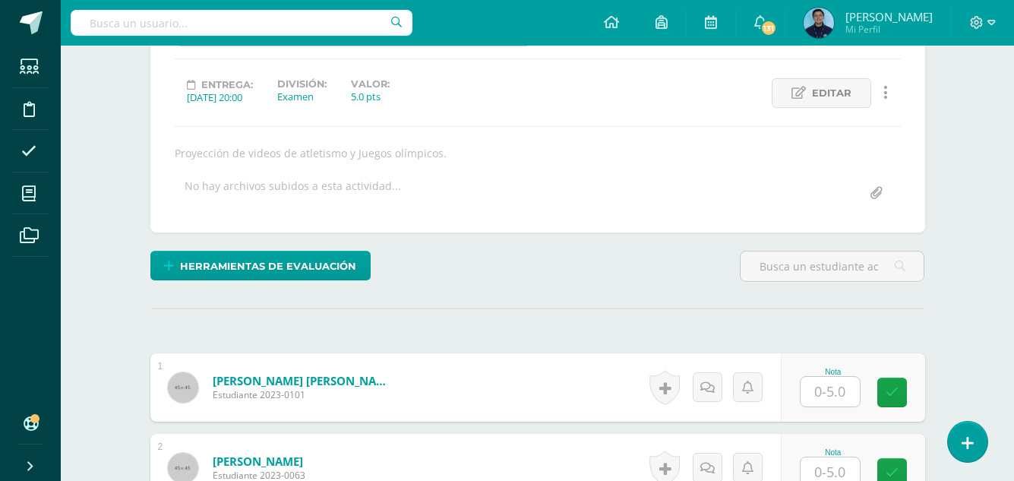
scroll to position [200, 0]
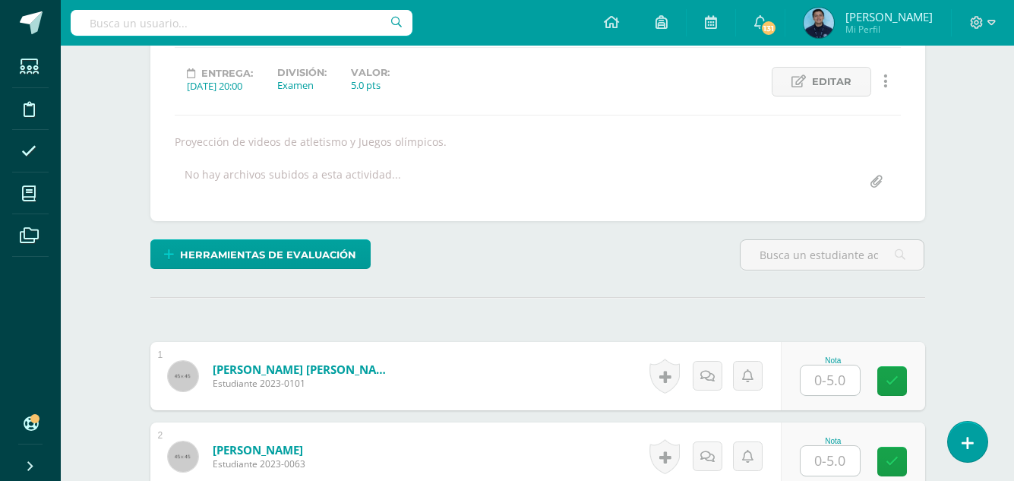
click at [830, 396] on div "Nota" at bounding box center [852, 376] width 144 height 68
click at [837, 383] on input "text" at bounding box center [838, 380] width 61 height 30
type input "5"
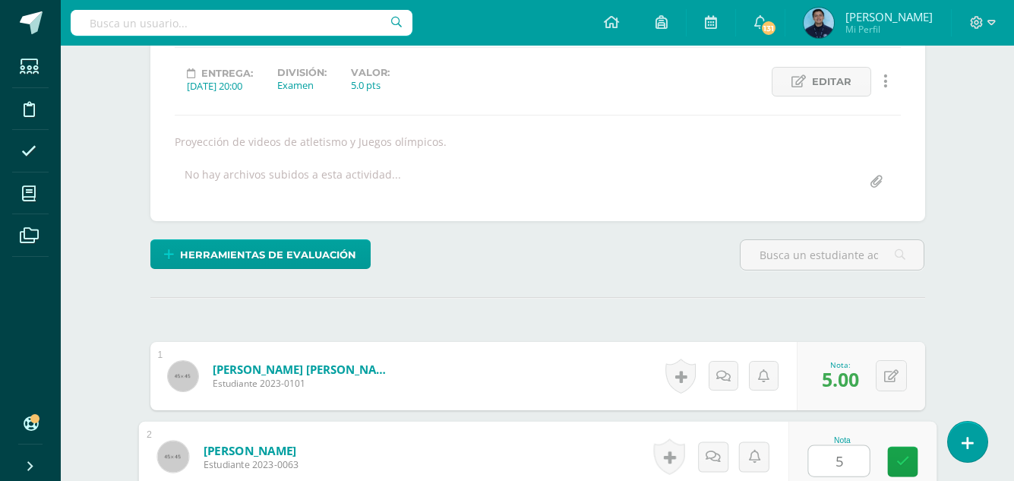
type input "5"
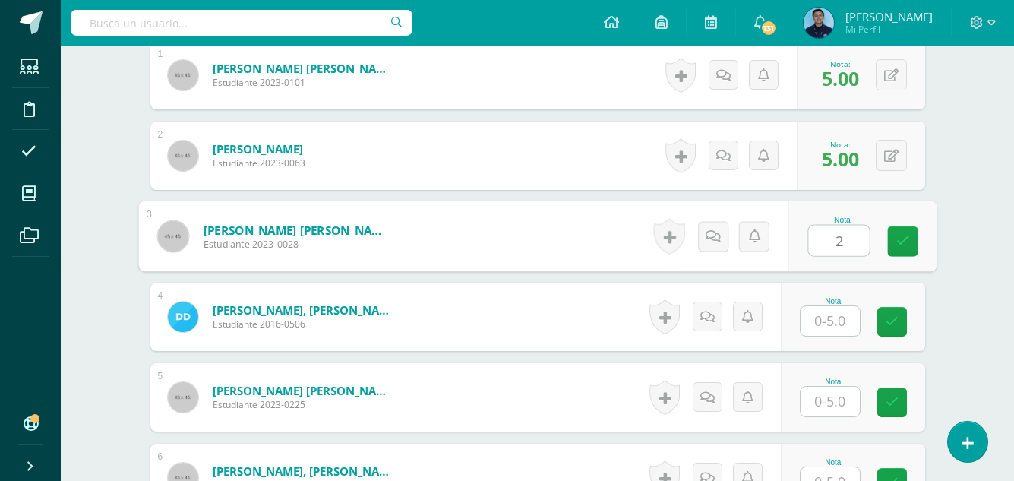
type input "2"
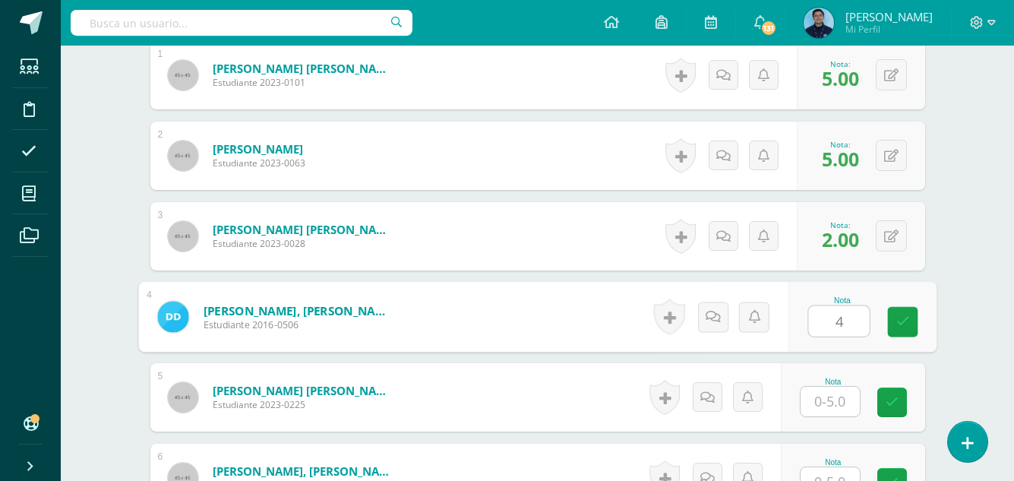
type input "4"
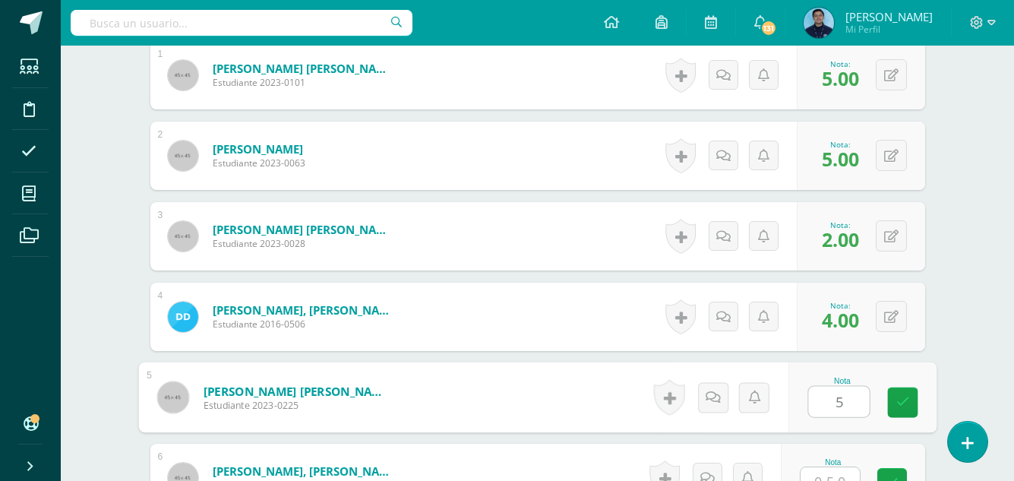
type input "5"
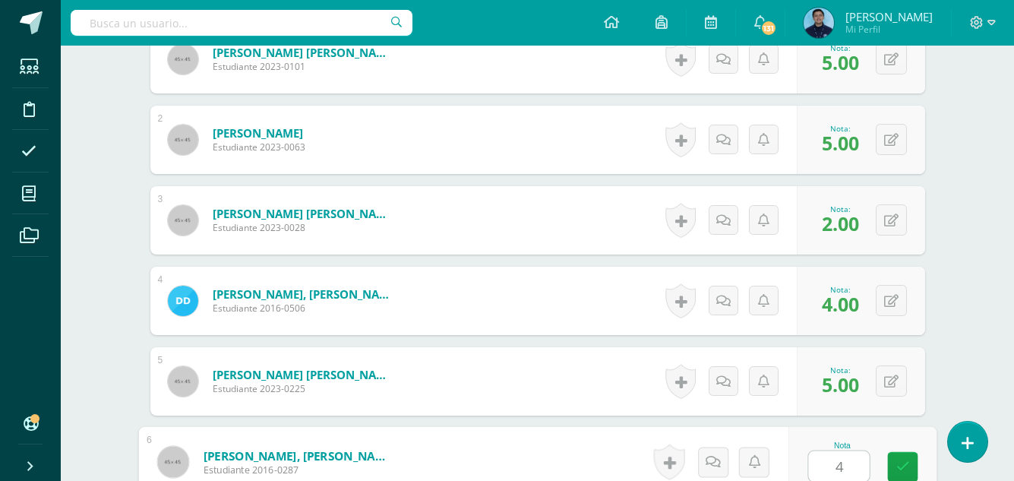
type input "4"
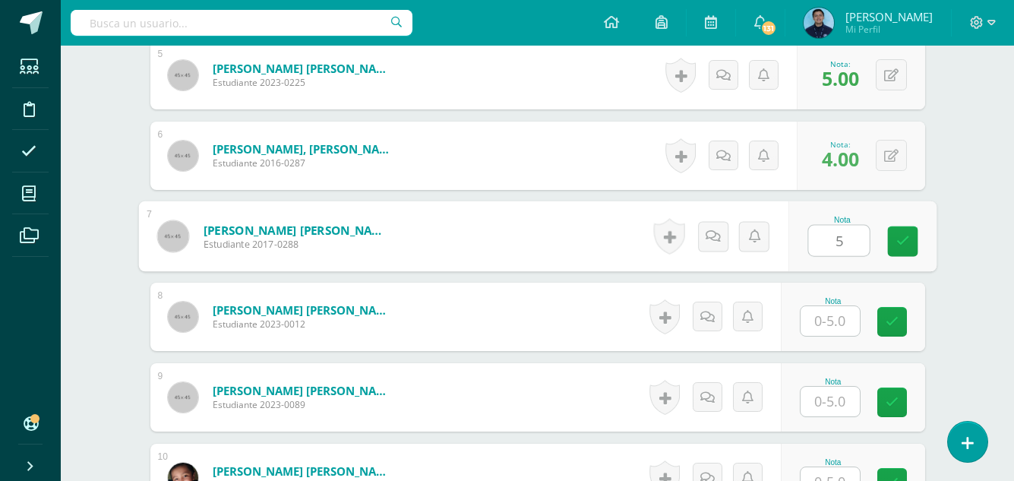
type input "5"
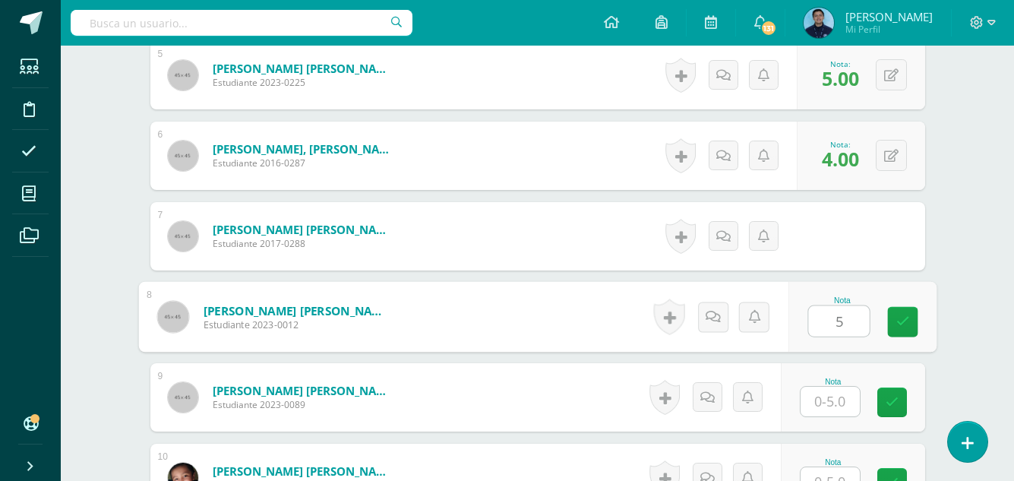
type input "5"
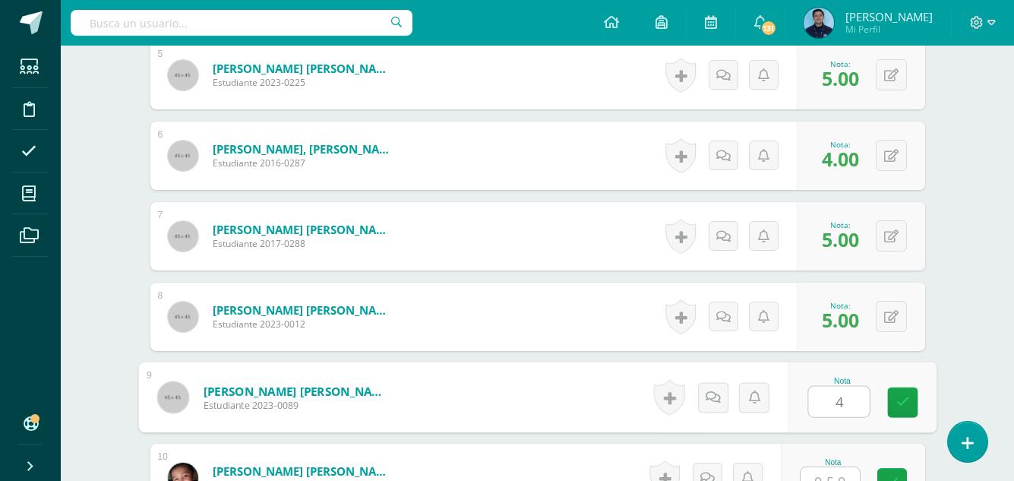
type input "4"
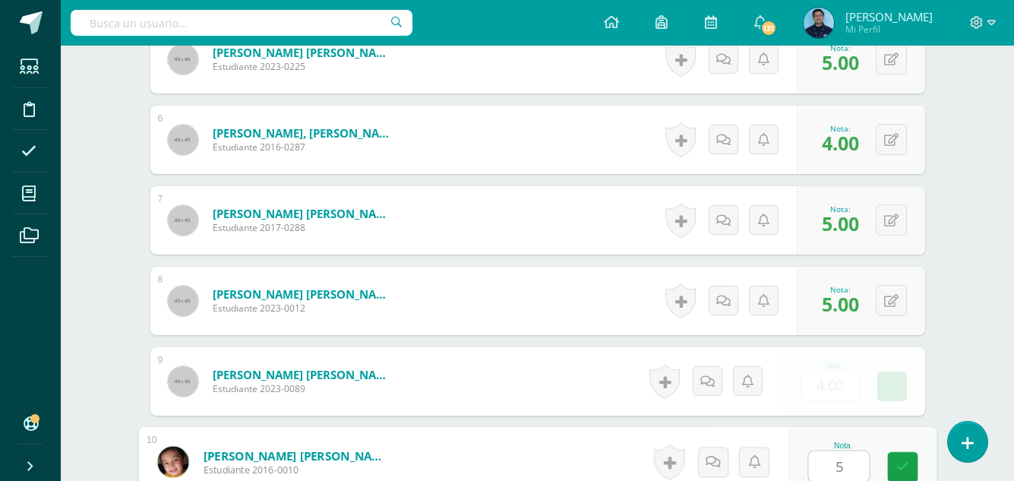
type input "5"
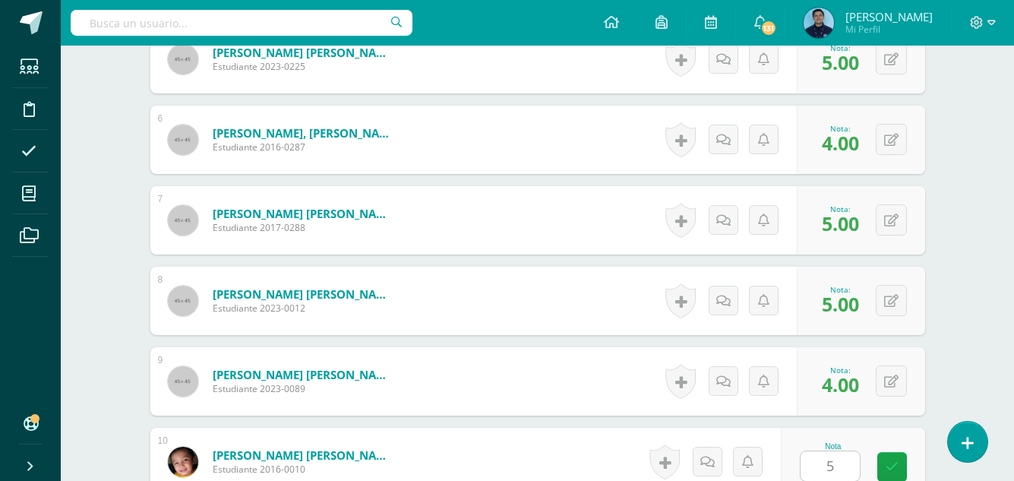
scroll to position [1145, 0]
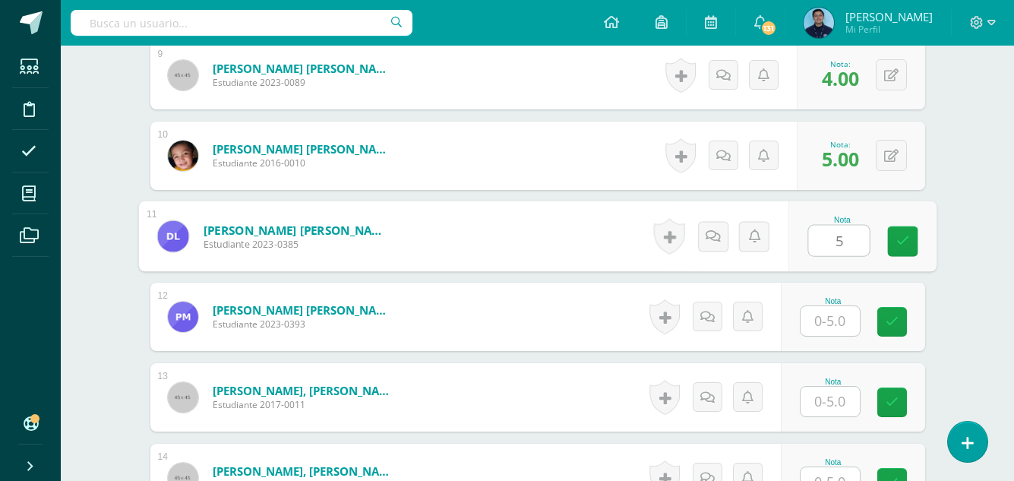
type input "5"
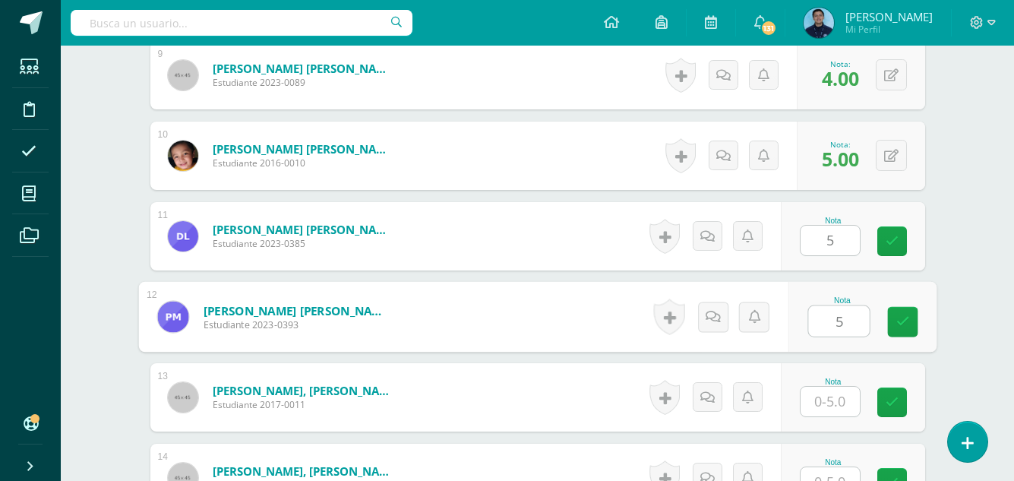
type input "5"
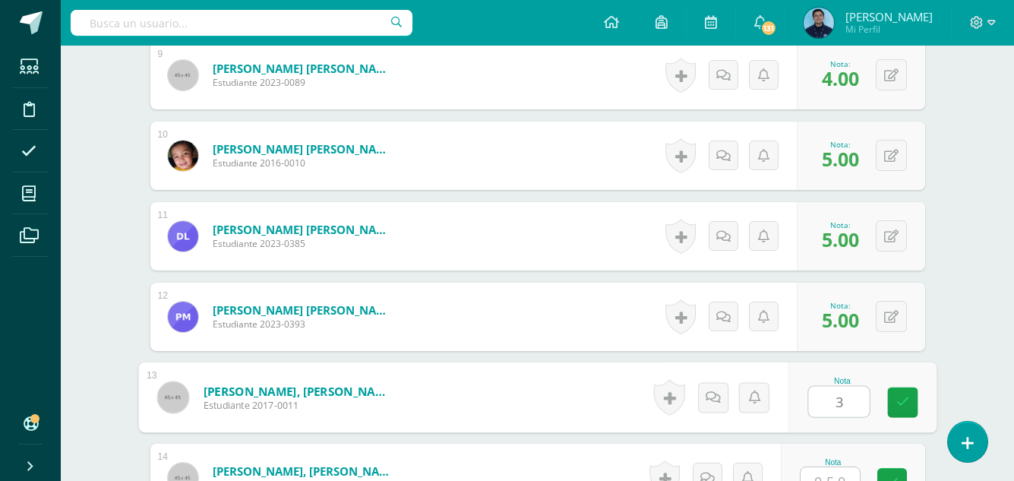
type input "3"
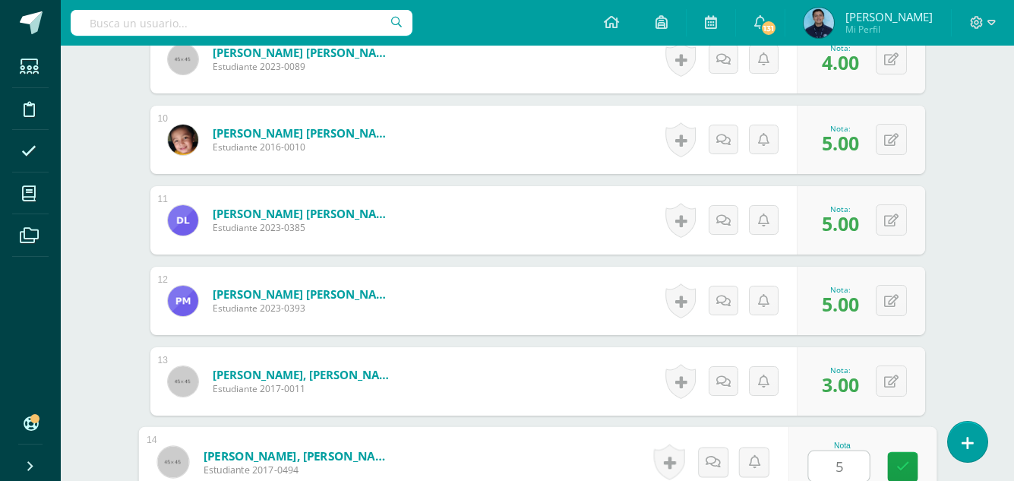
type input "5"
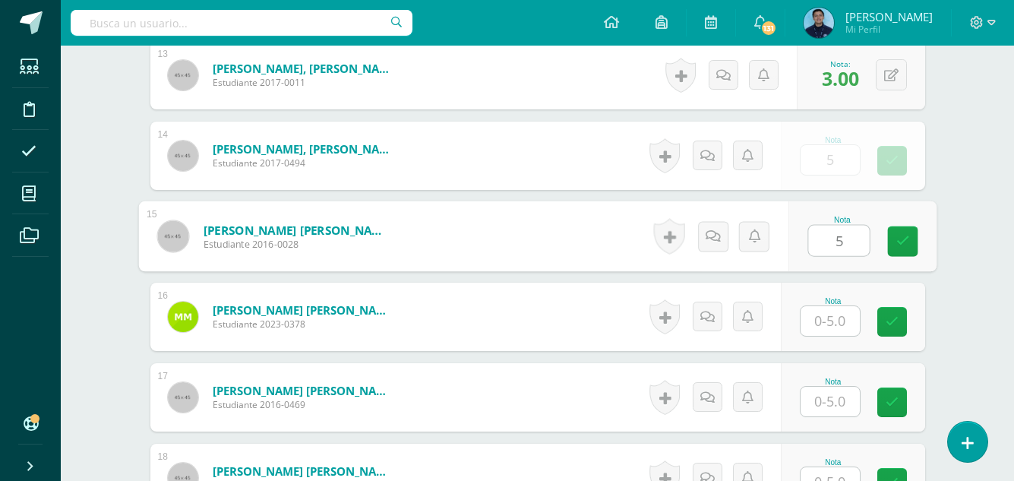
type input "5"
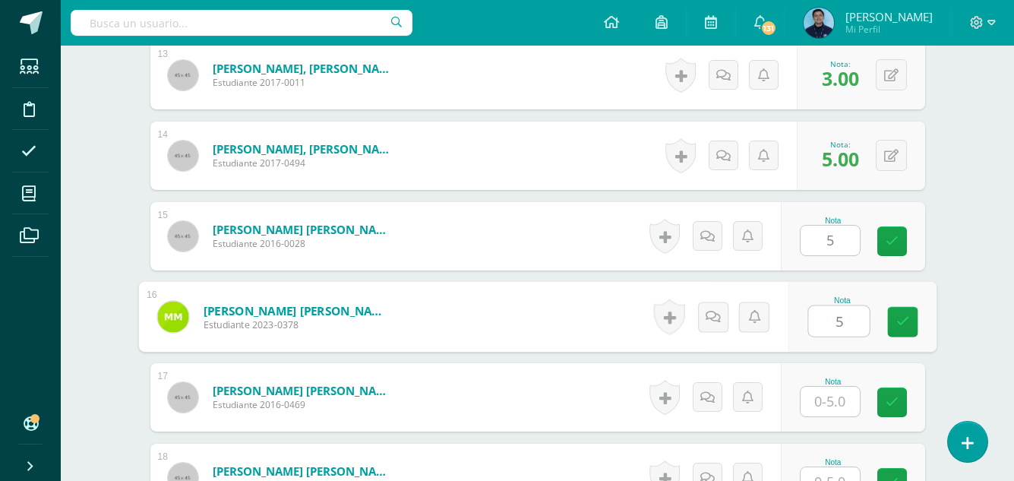
type input "5"
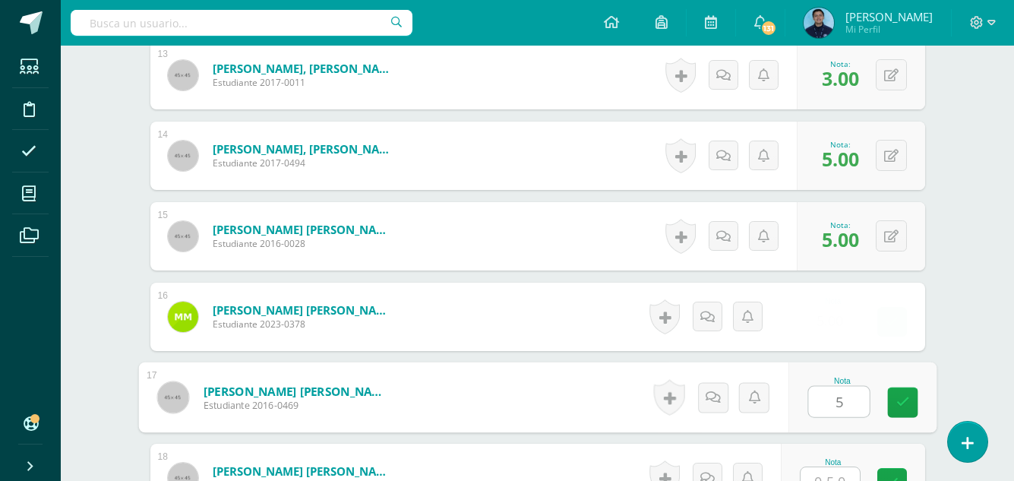
type input "5"
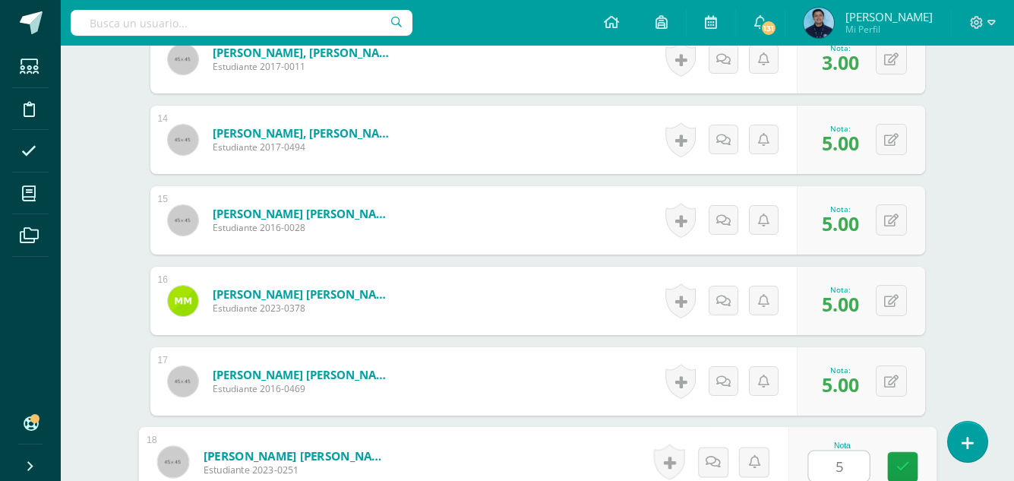
type input "5"
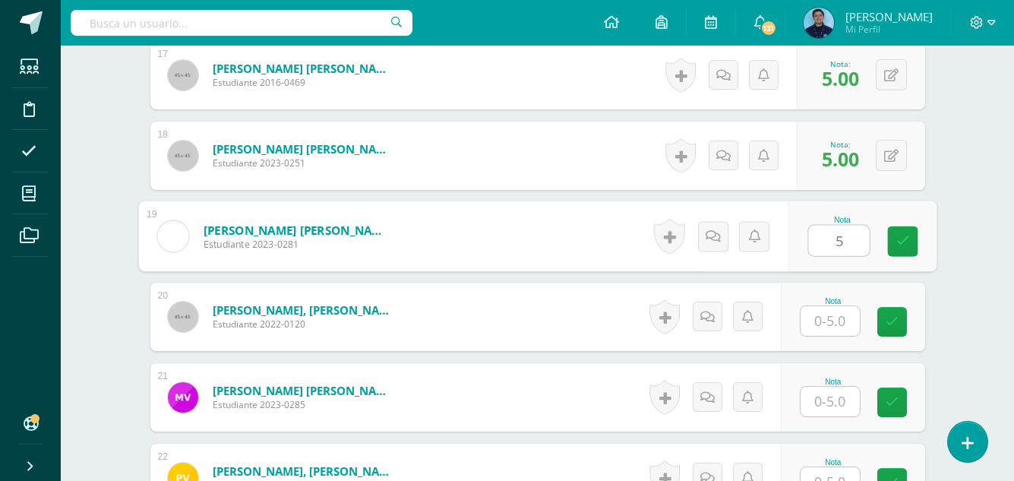
type input "5"
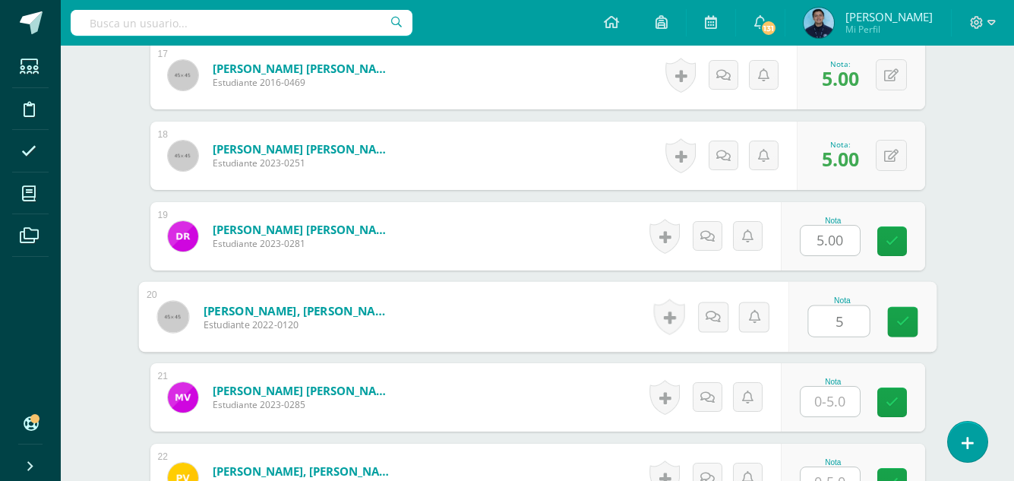
type input "5"
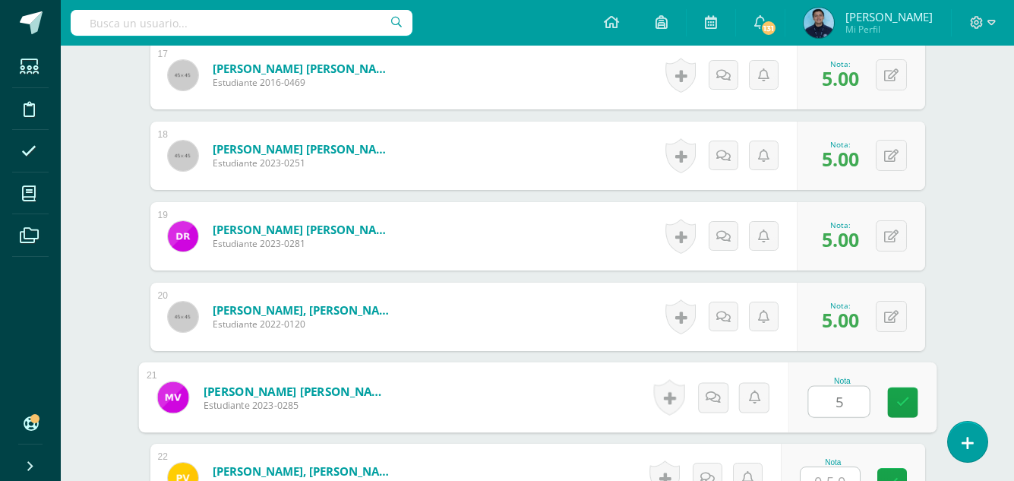
type input "5"
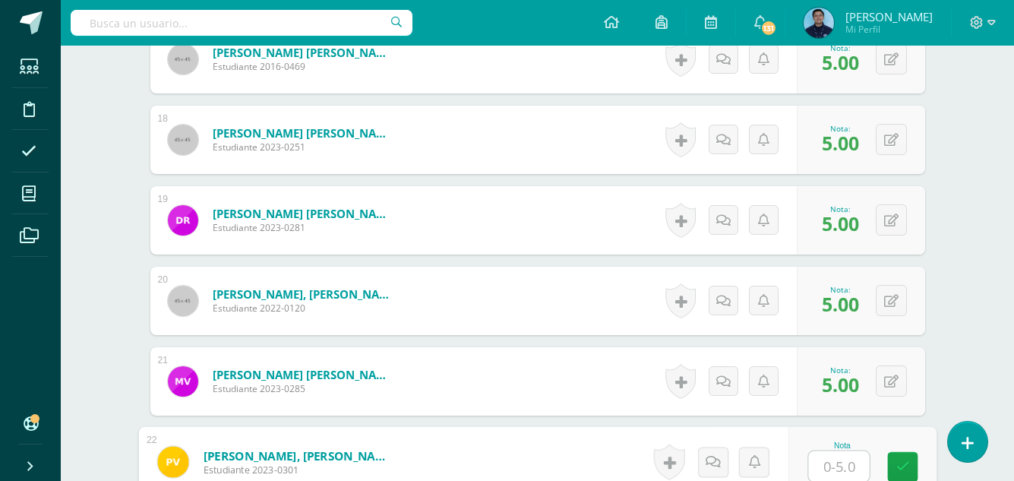
type input "4"
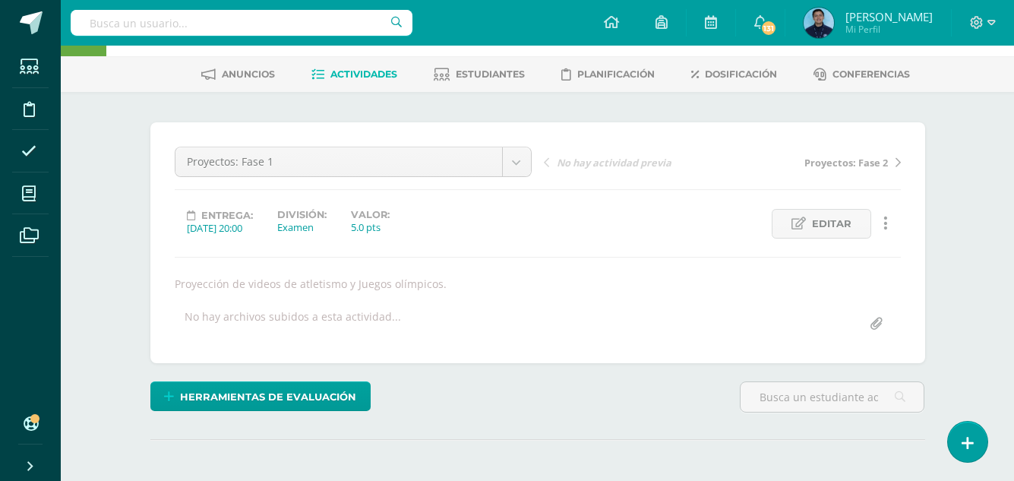
scroll to position [0, 0]
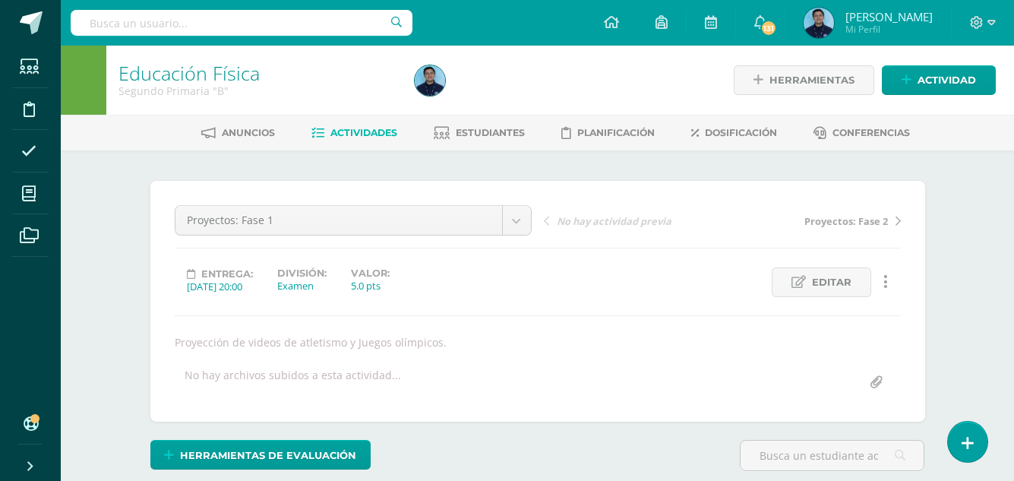
click at [336, 130] on span "Actividades" at bounding box center [363, 132] width 67 height 11
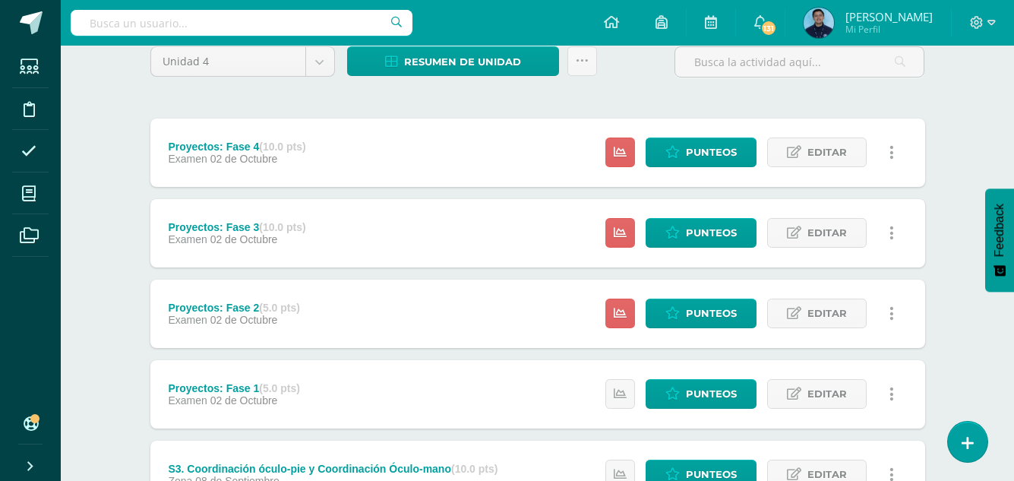
scroll to position [135, 0]
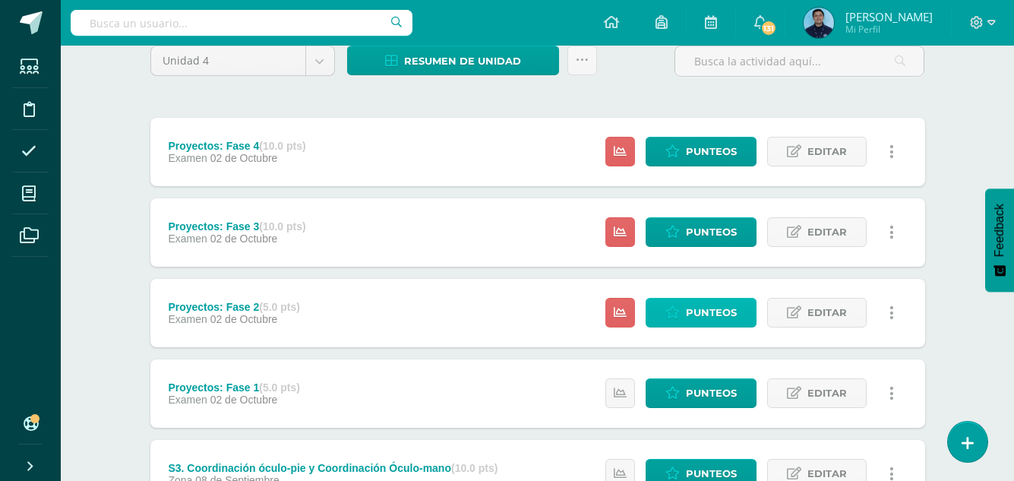
click at [678, 311] on icon at bounding box center [672, 312] width 14 height 13
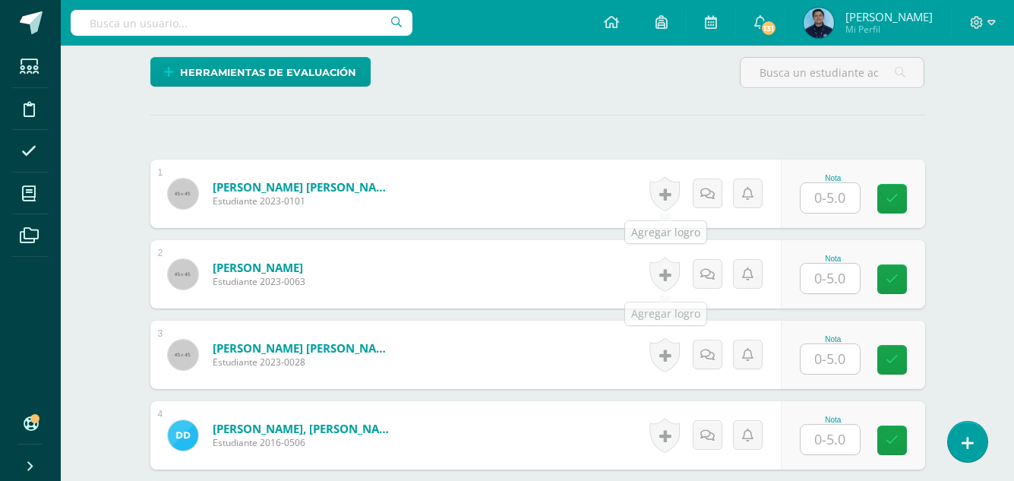
scroll to position [390, 0]
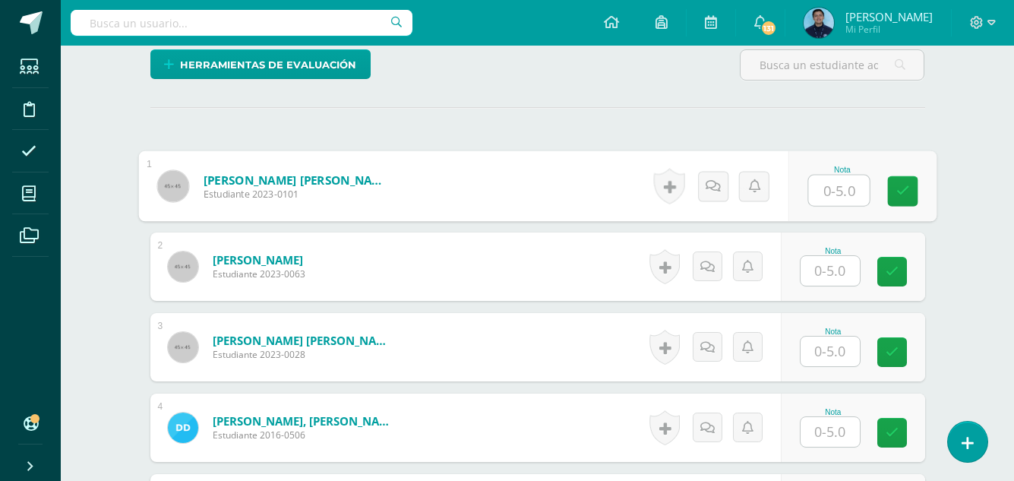
click at [814, 200] on input "text" at bounding box center [838, 190] width 61 height 30
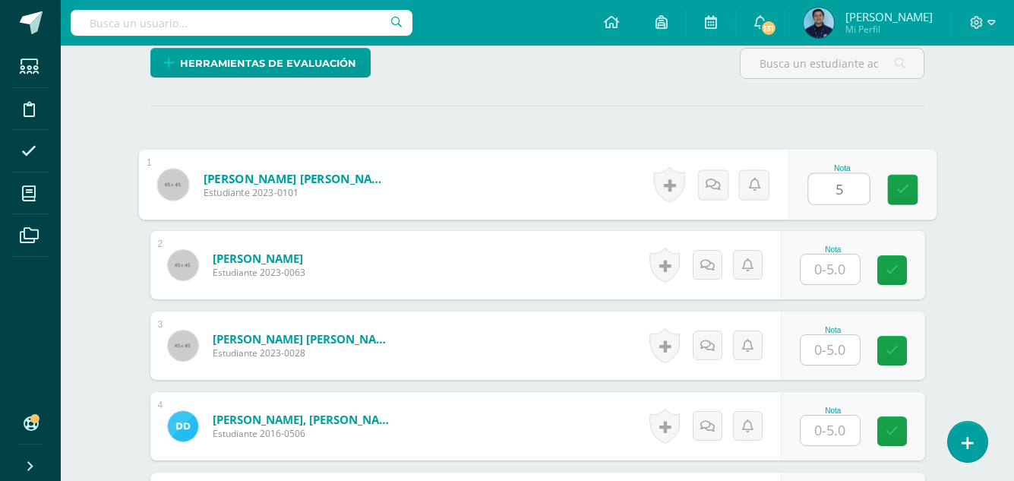
type input "5"
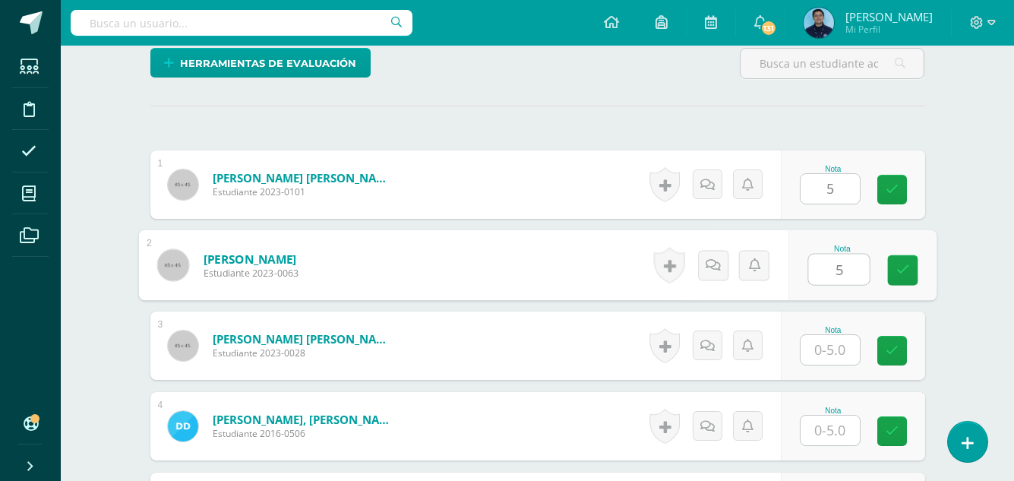
type input "5"
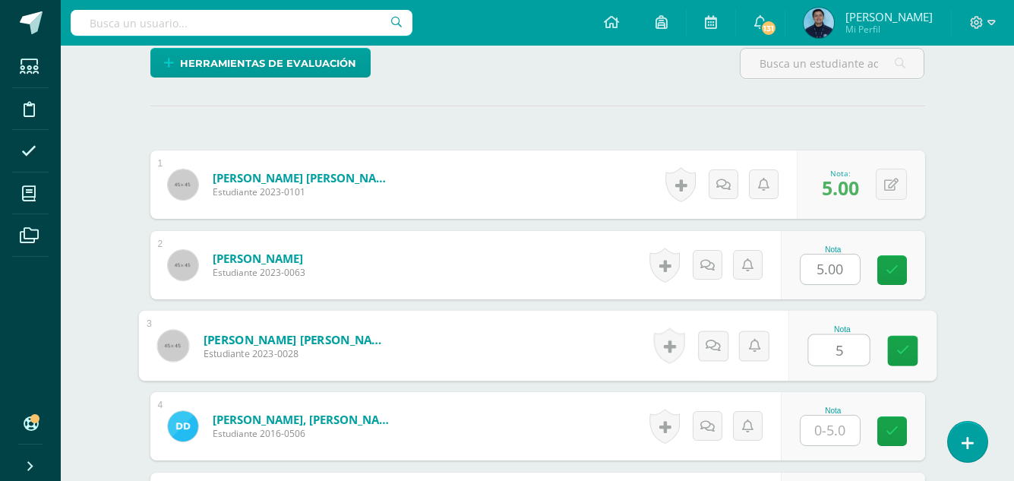
type input "5"
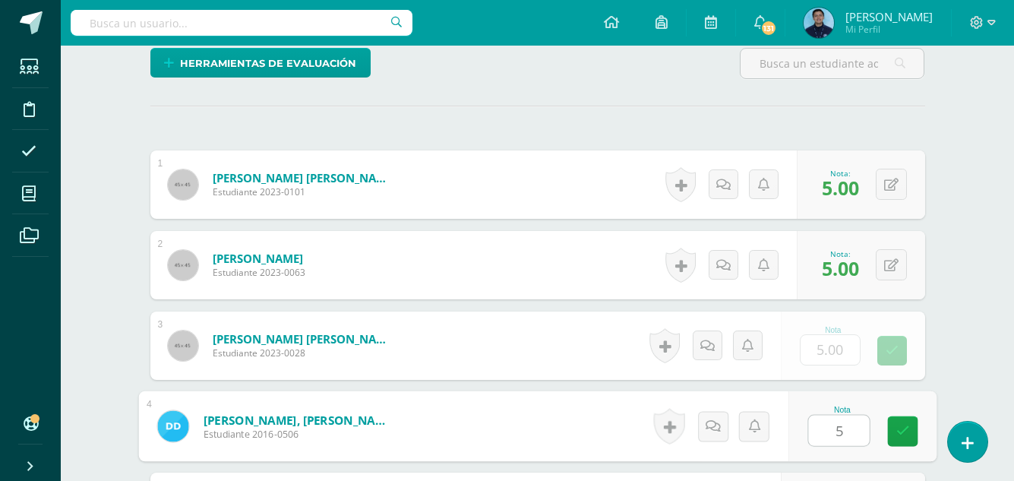
type input "5"
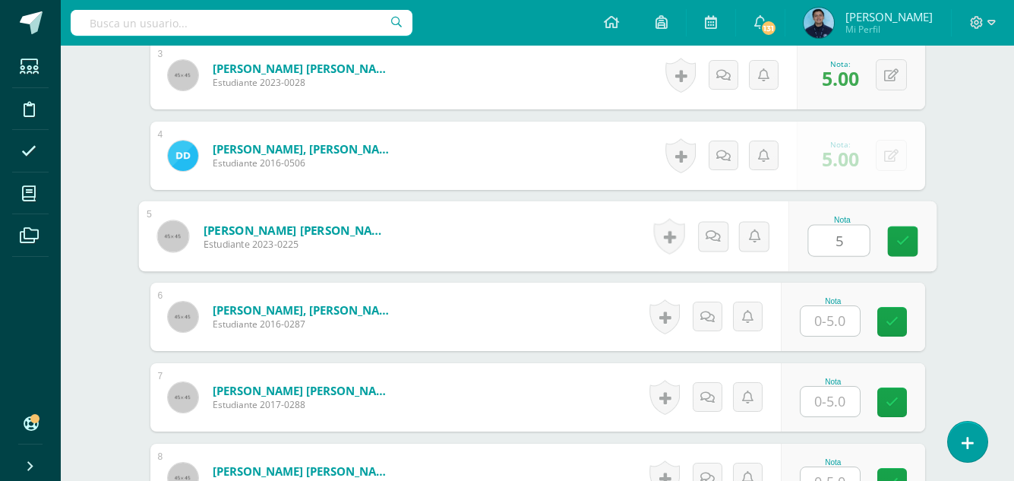
type input "5"
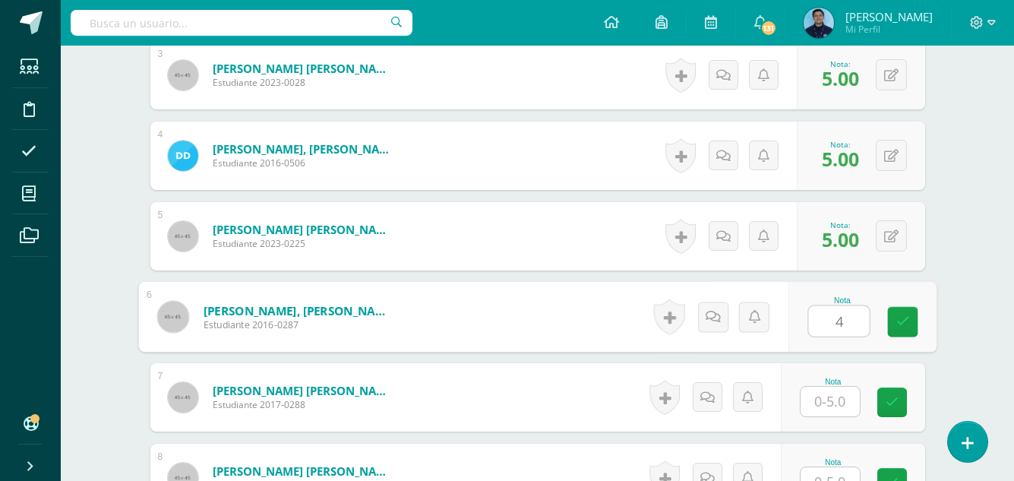
type input "4"
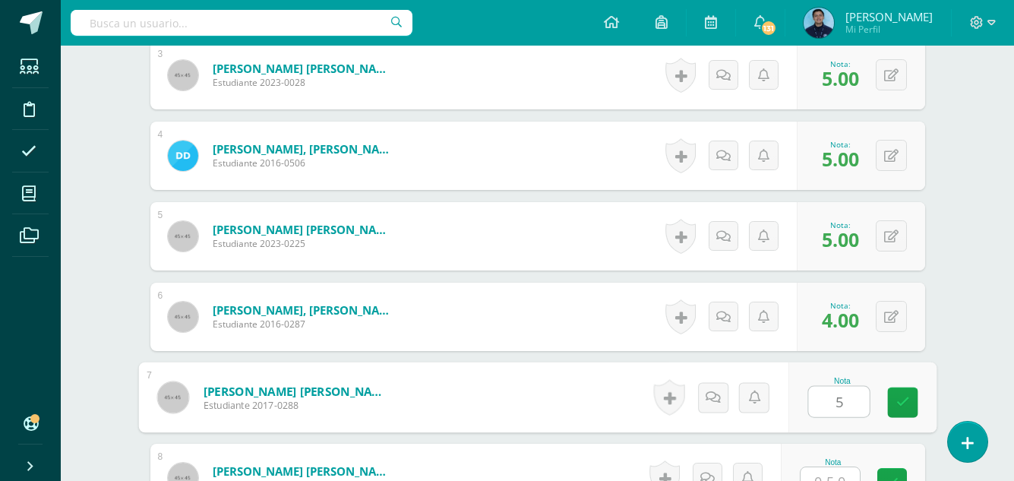
type input "5"
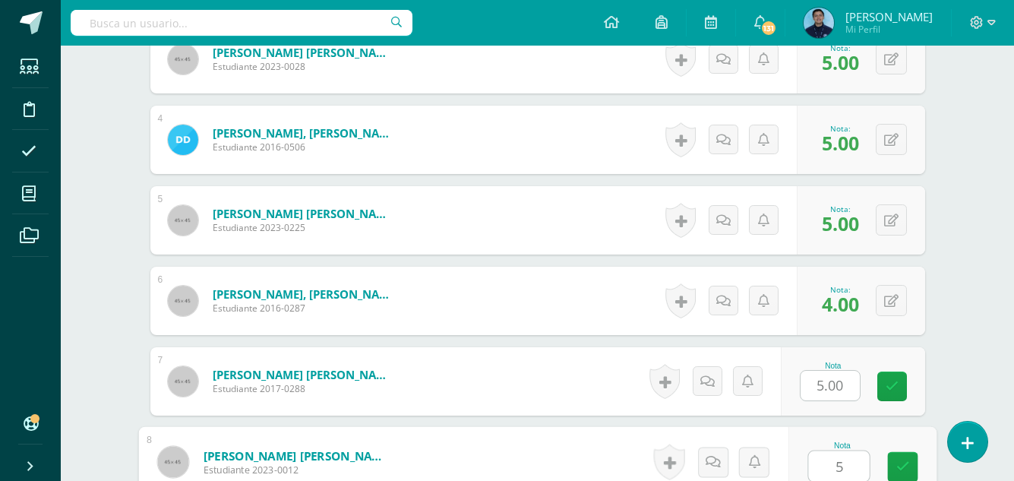
type input "5"
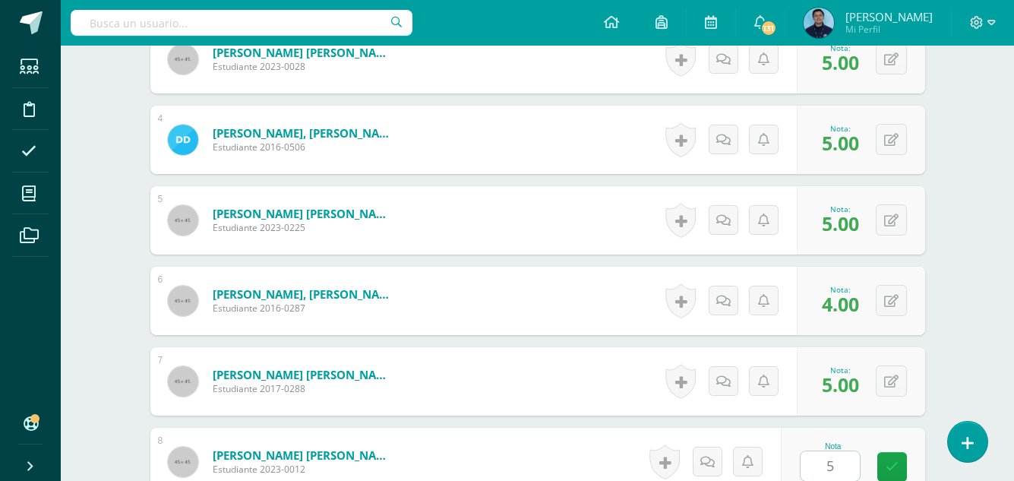
scroll to position [984, 0]
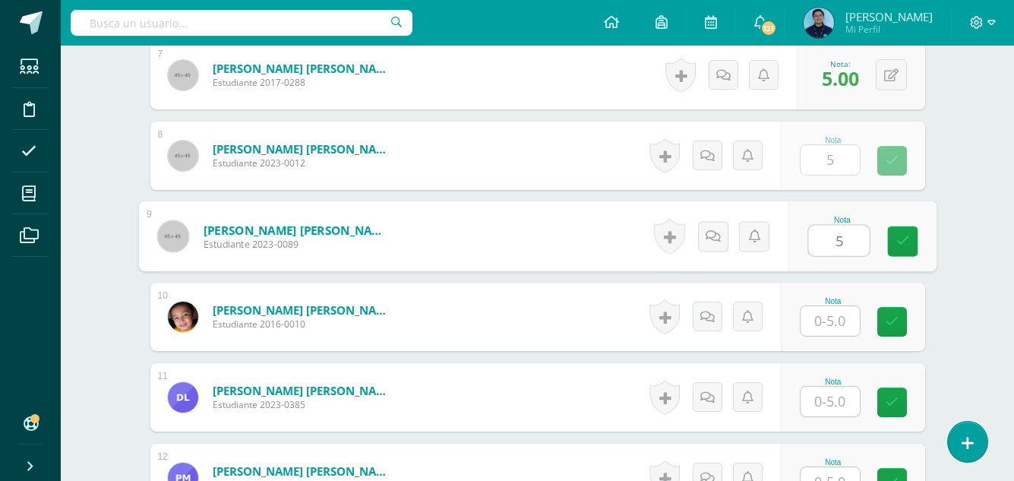
type input "5"
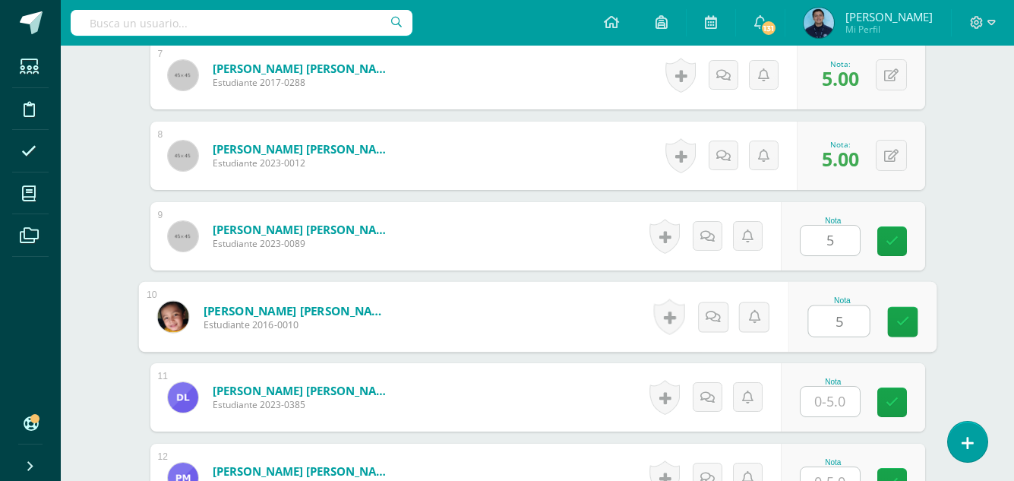
type input "5"
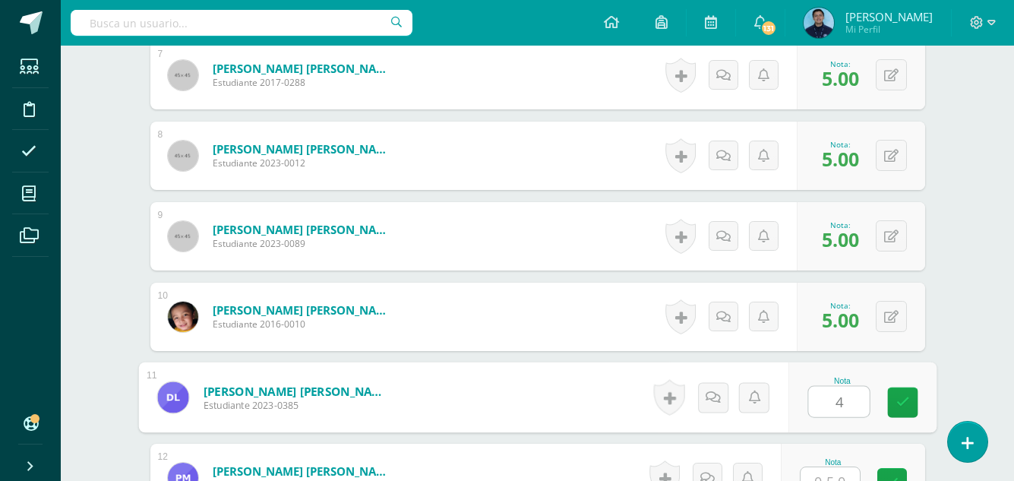
type input "4"
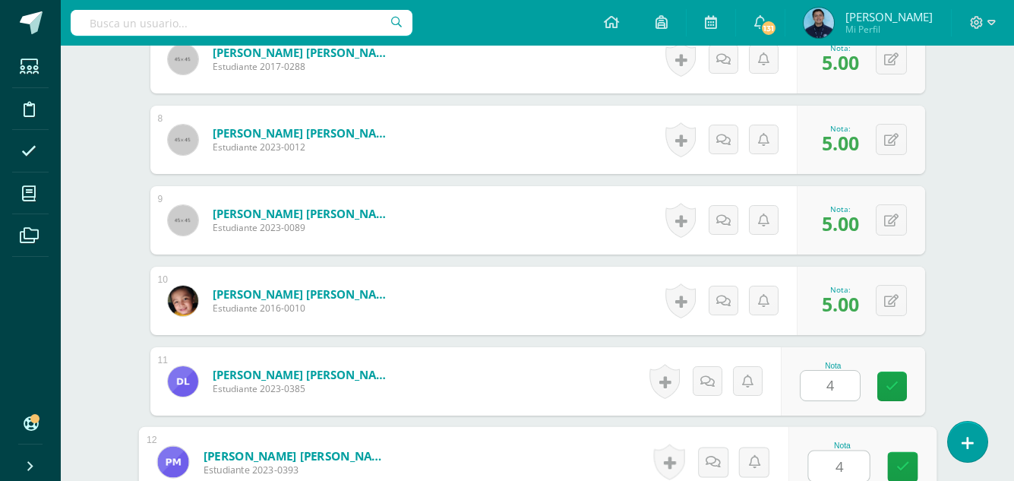
type input "4"
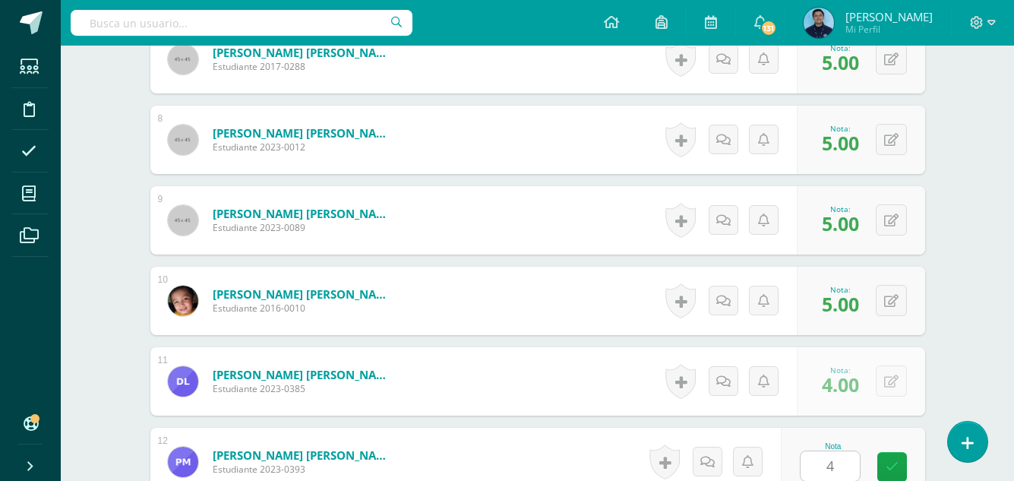
scroll to position [1306, 0]
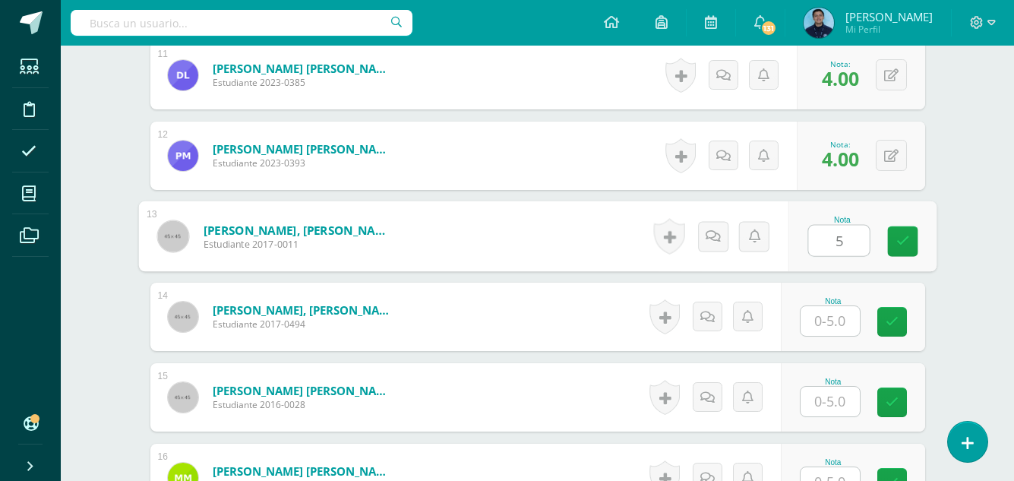
type input "5"
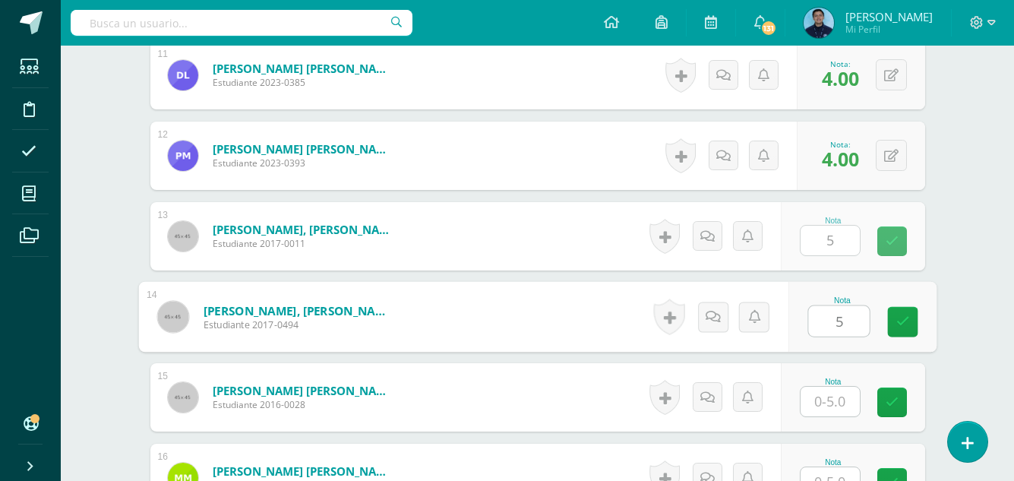
type input "5"
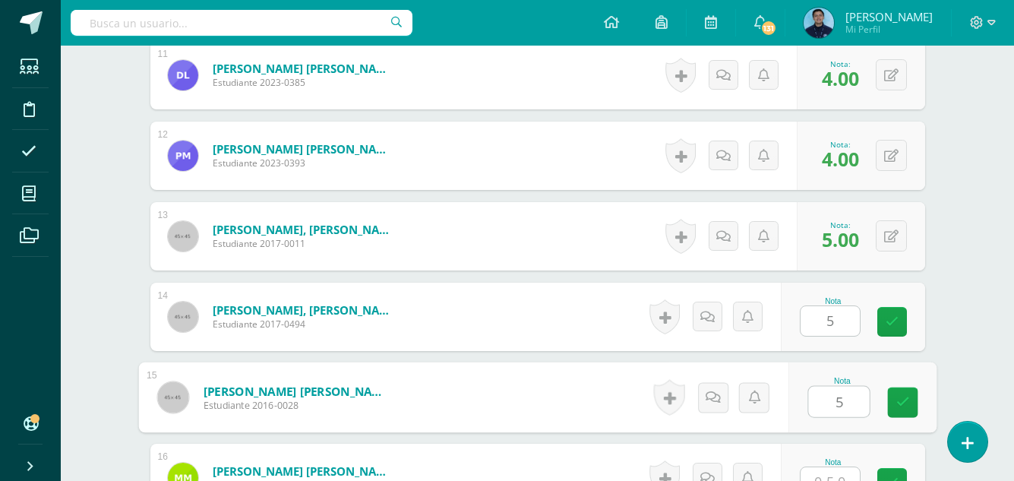
type input "5"
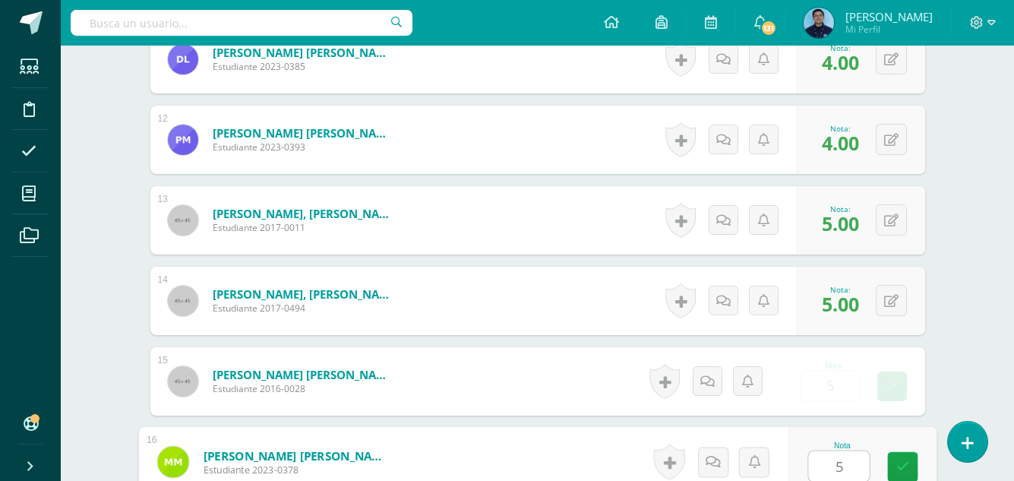
type input "5"
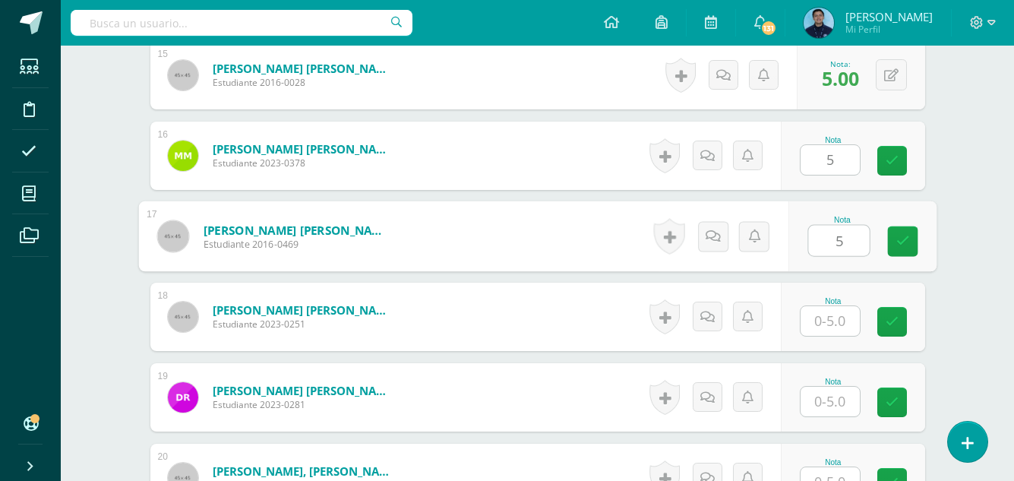
type input "5"
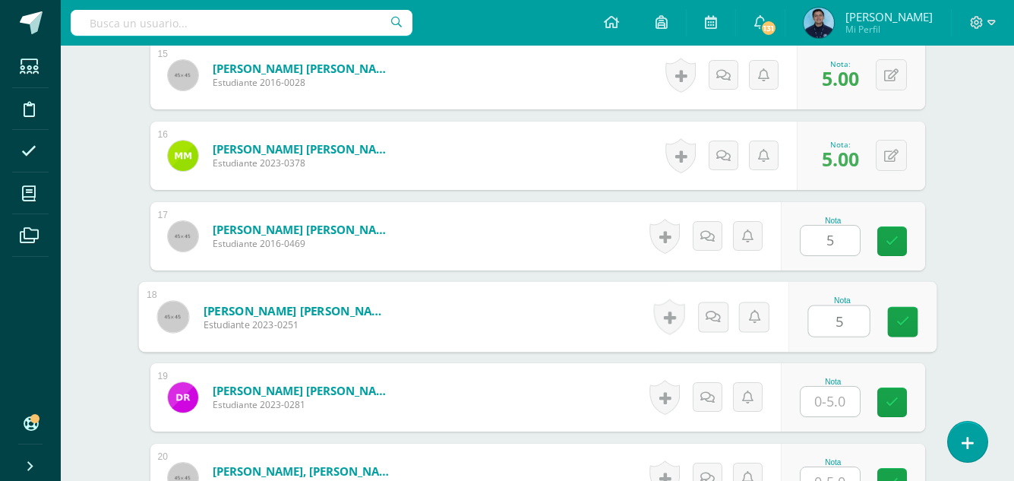
type input "5"
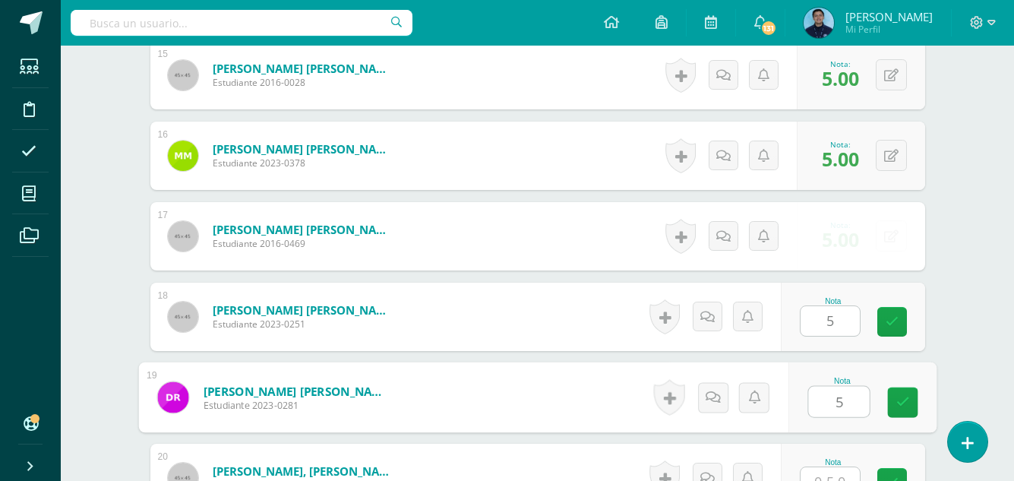
type input "5"
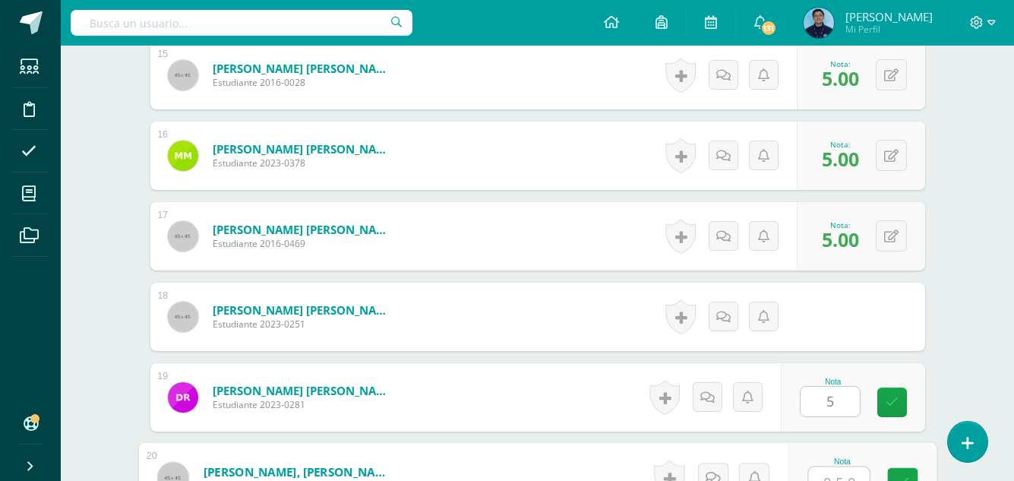
scroll to position [1644, 0]
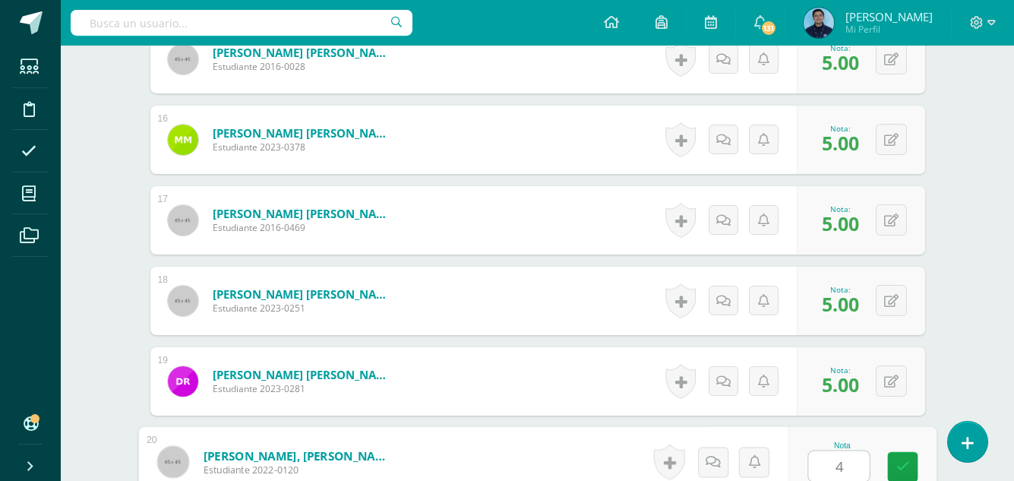
type input "4"
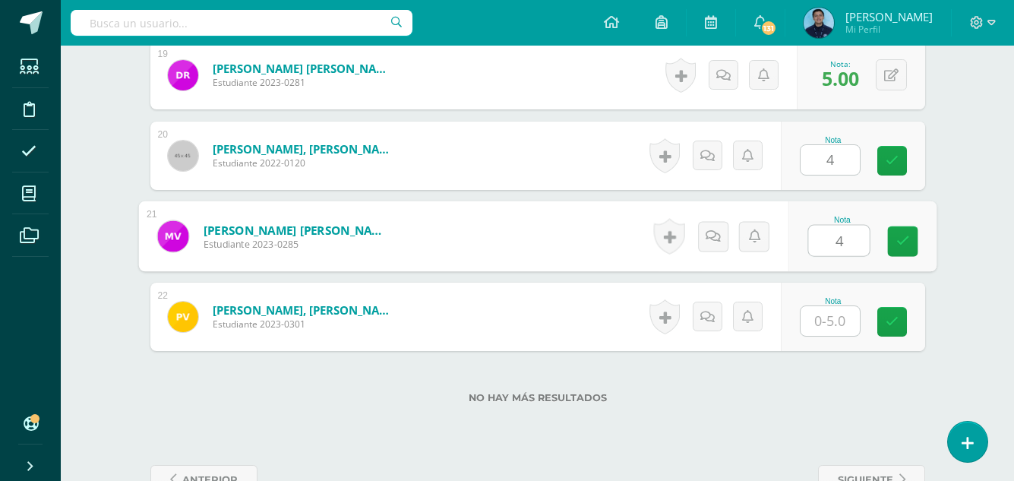
type input "4"
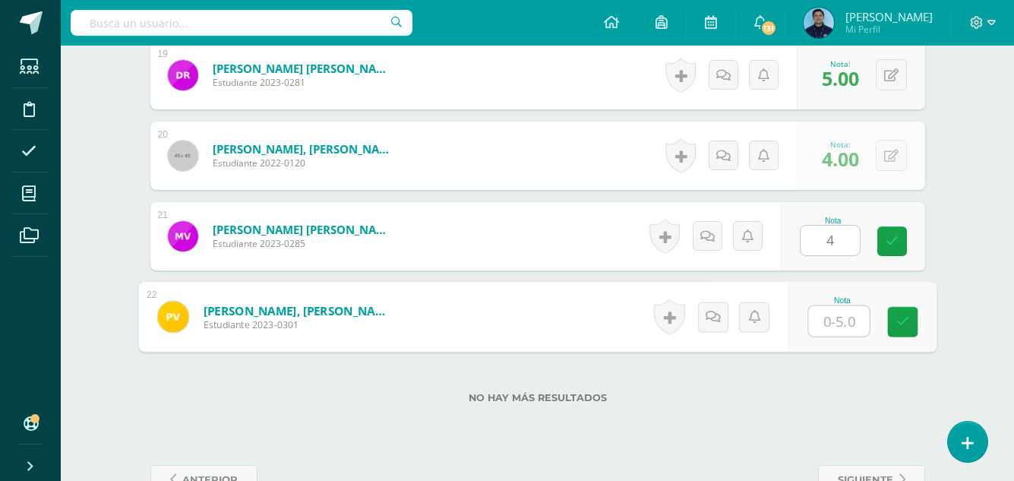
type input "4"
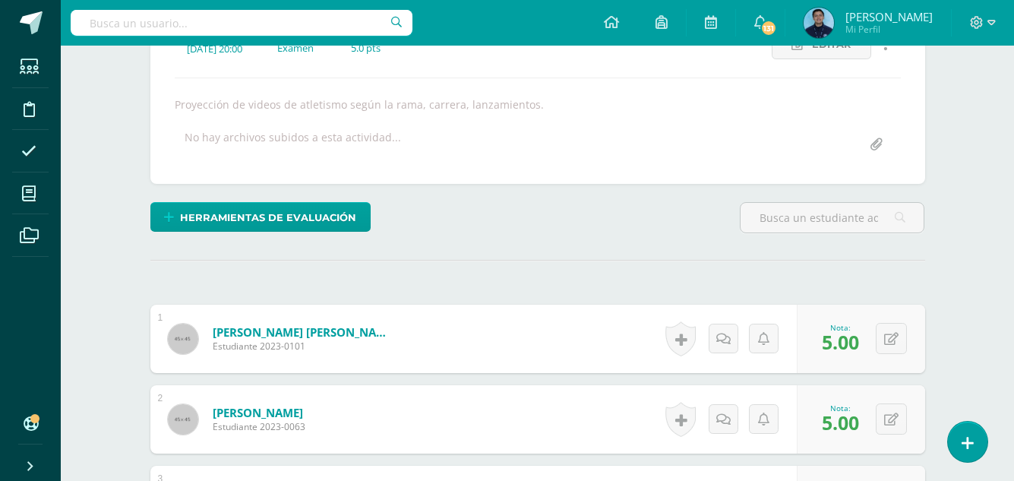
scroll to position [0, 0]
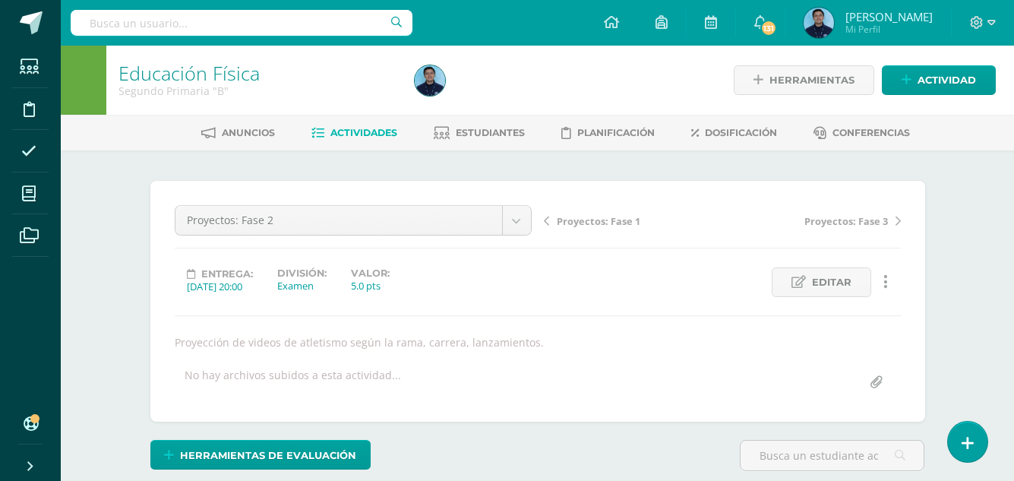
click at [354, 137] on span "Actividades" at bounding box center [363, 132] width 67 height 11
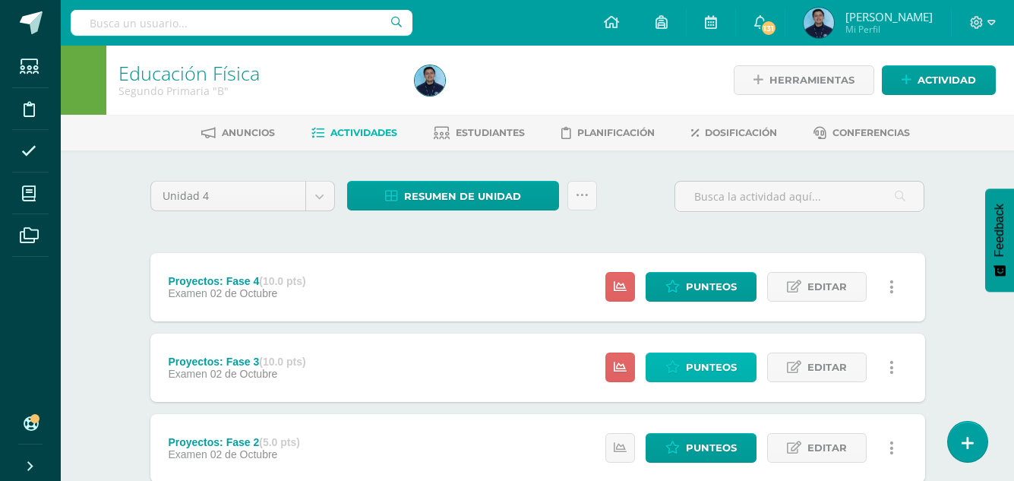
click at [732, 361] on span "Punteos" at bounding box center [711, 367] width 51 height 28
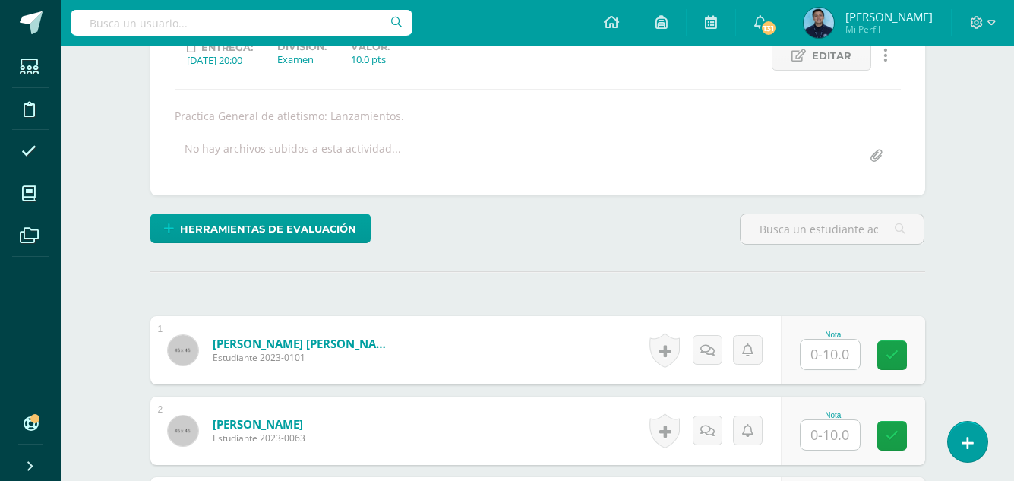
scroll to position [230, 0]
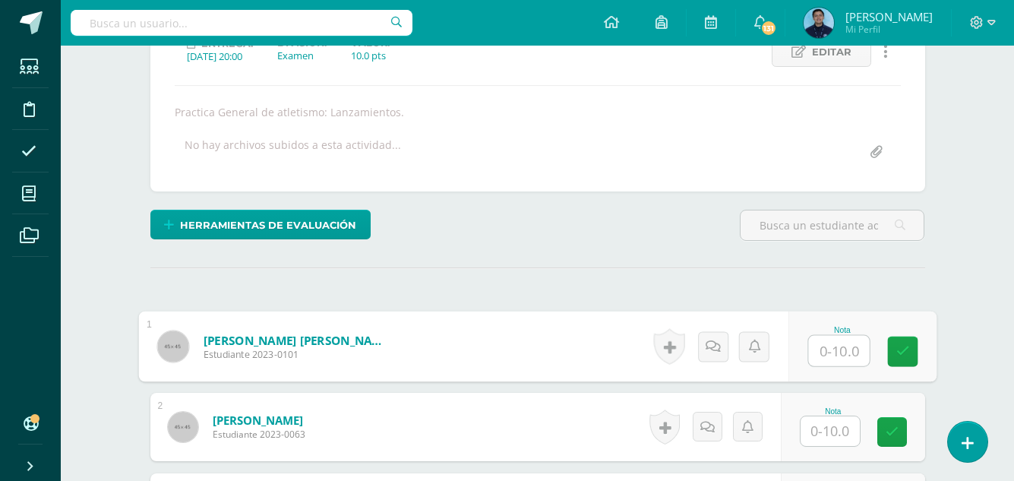
click at [824, 346] on input "text" at bounding box center [838, 351] width 61 height 30
type input "10"
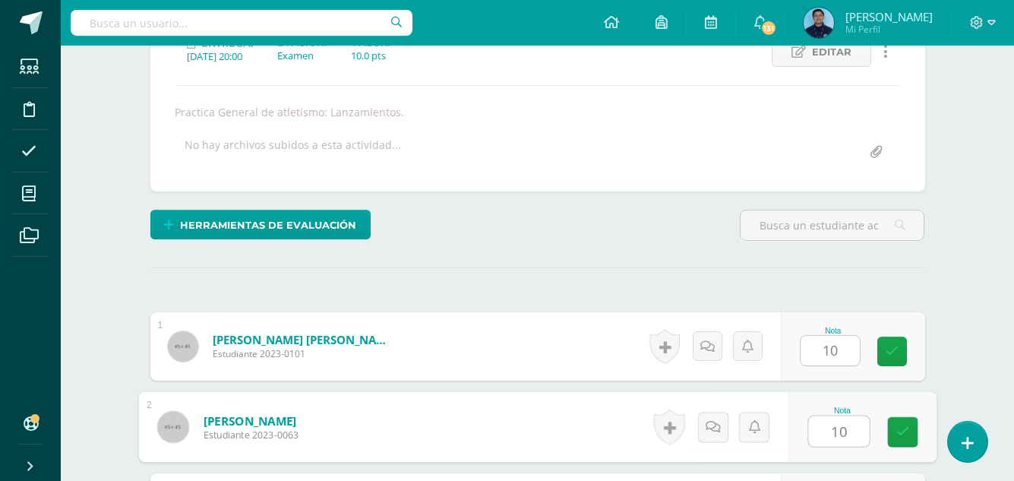
type input "10"
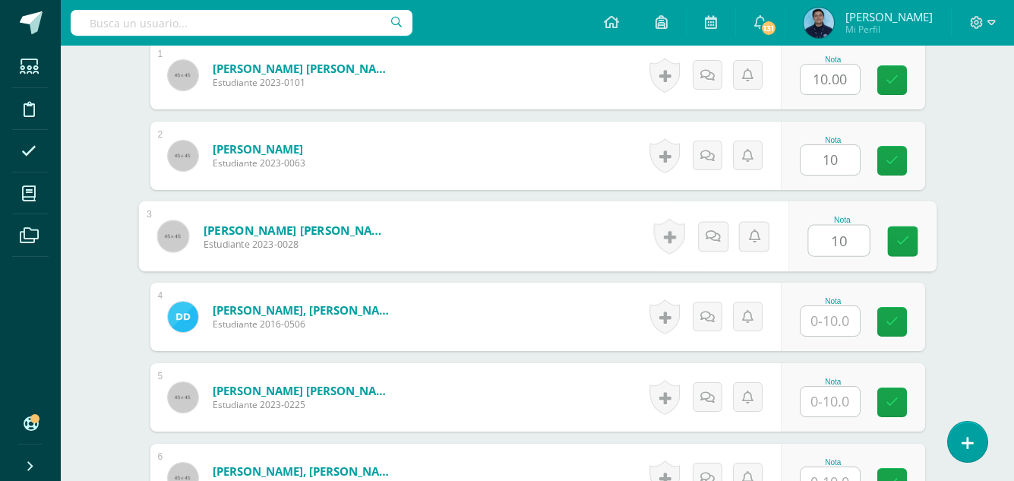
type input "10"
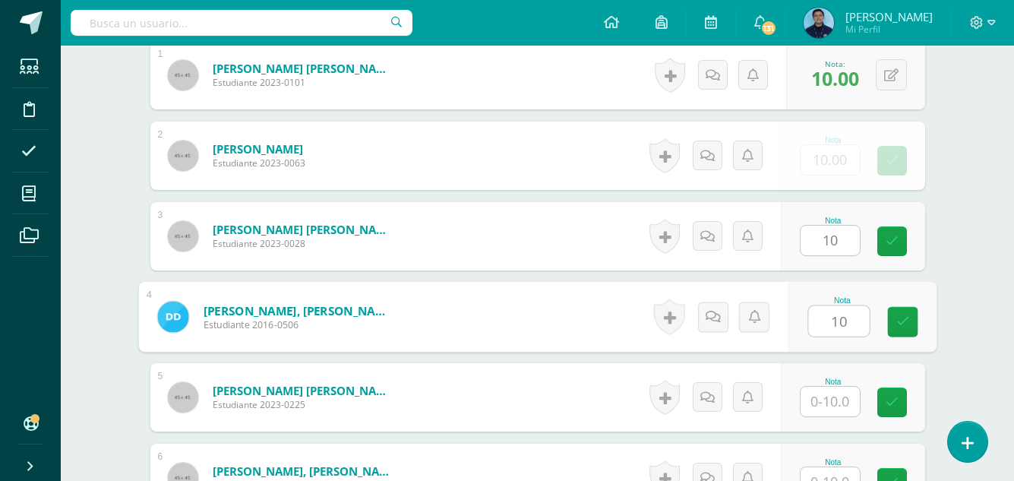
type input "10"
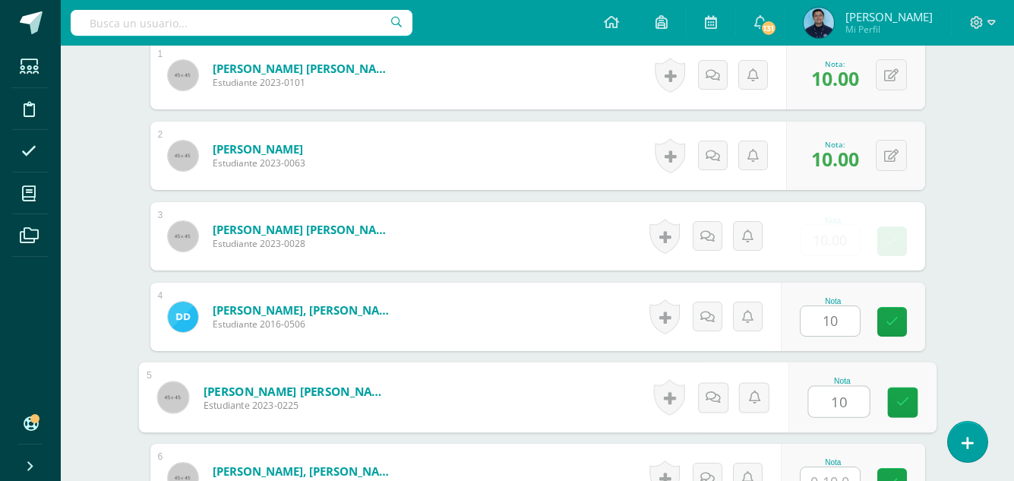
type input "10"
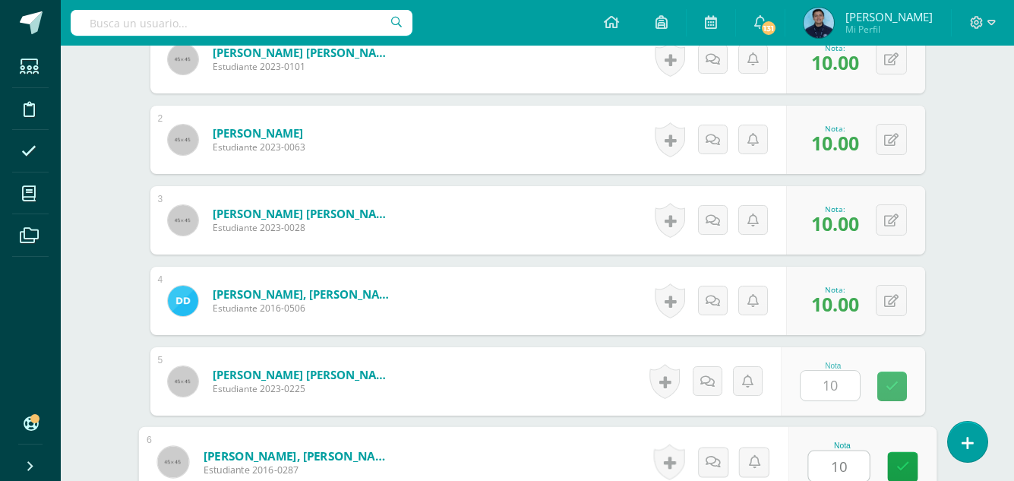
type input "10"
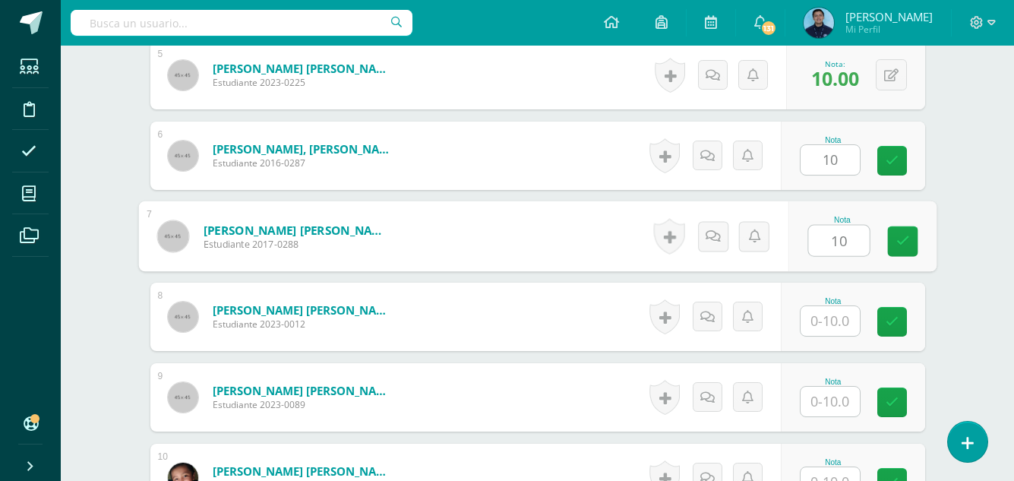
type input "10"
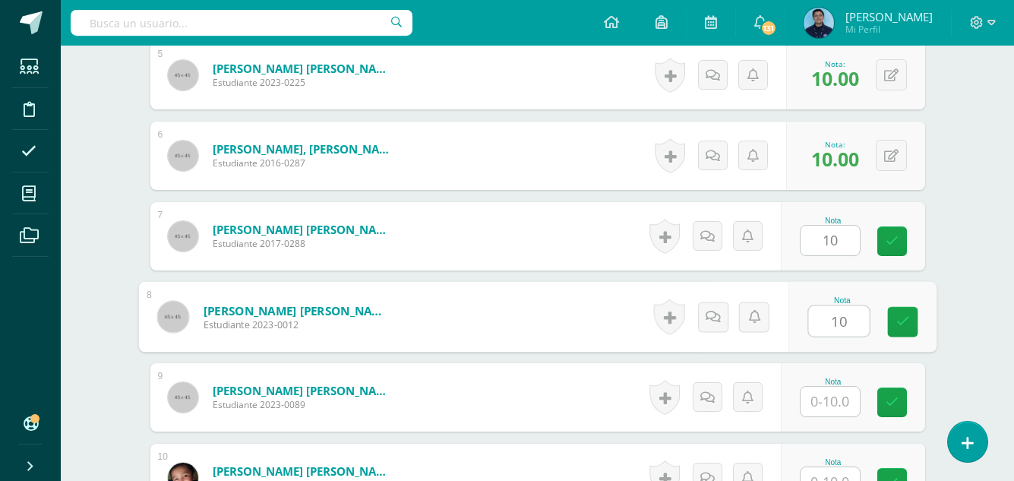
type input "10"
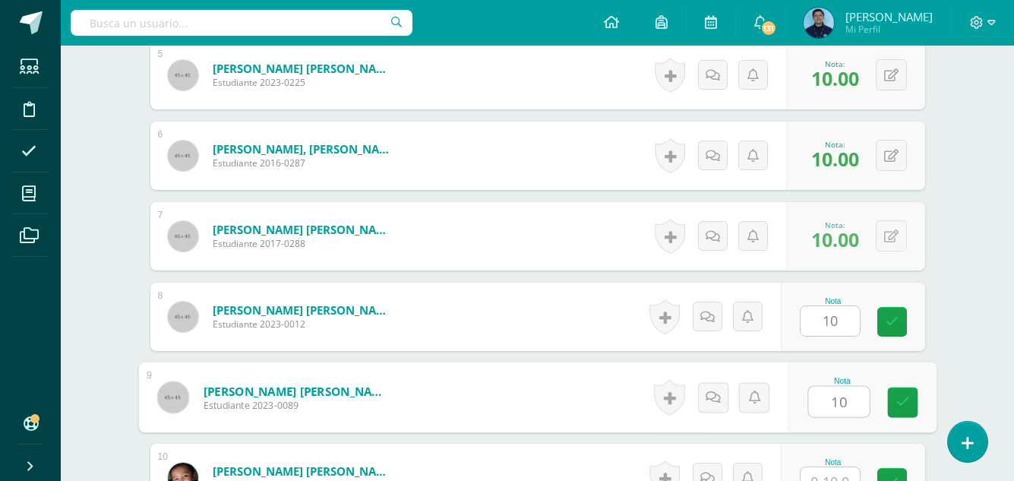
type input "10"
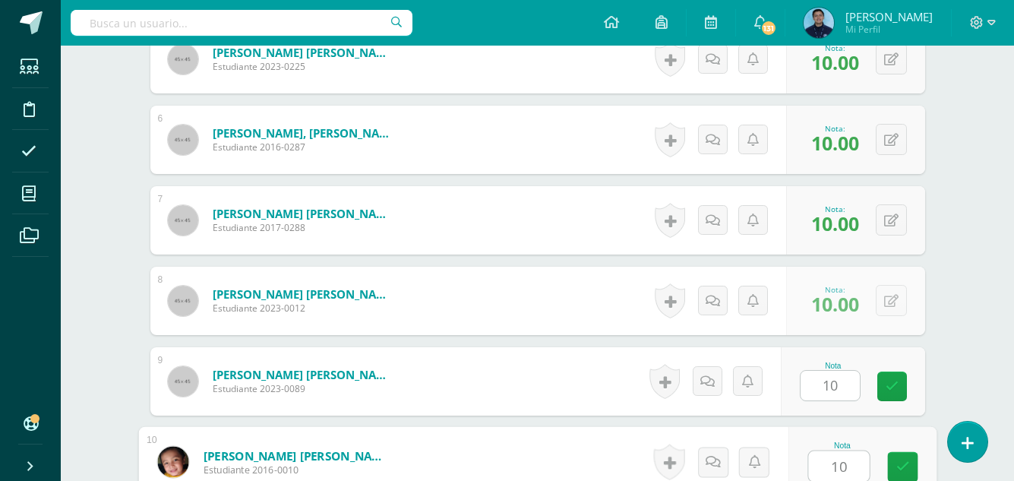
type input "10"
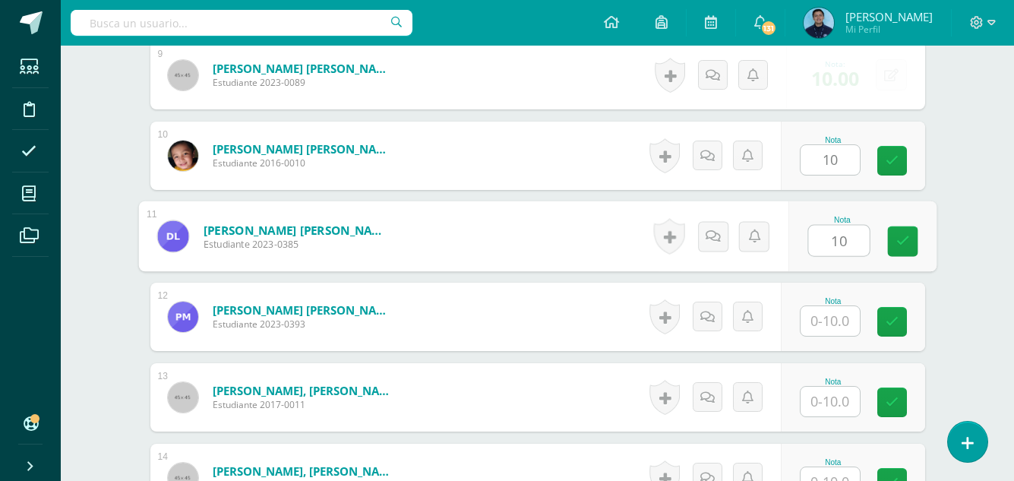
type input "10"
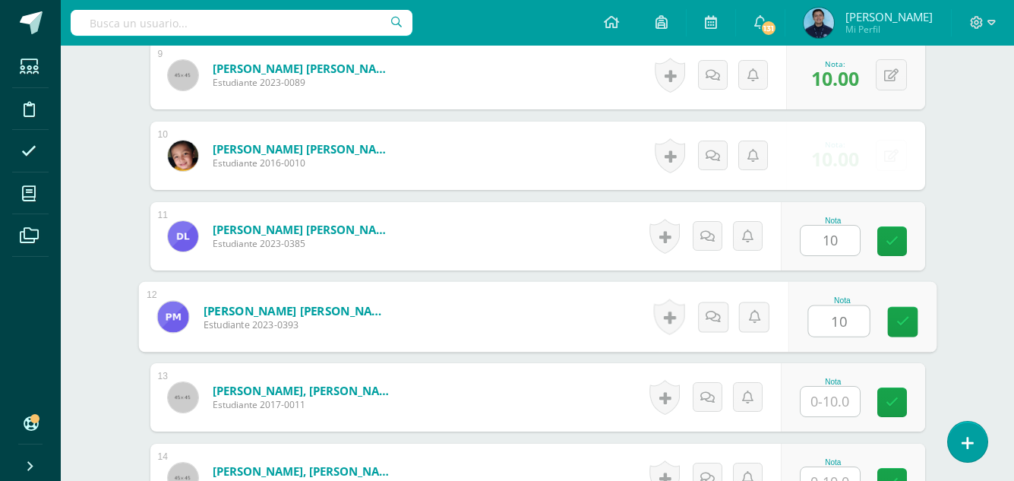
type input "10"
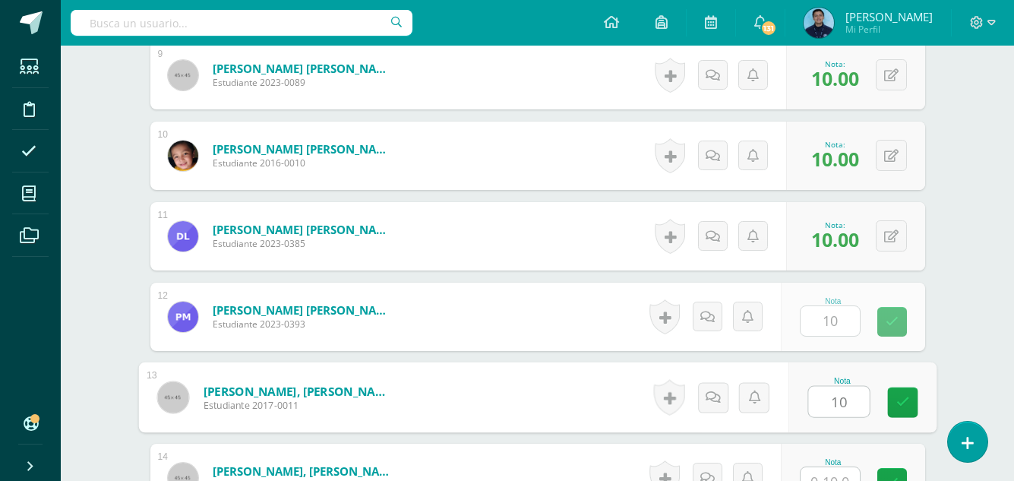
type input "10"
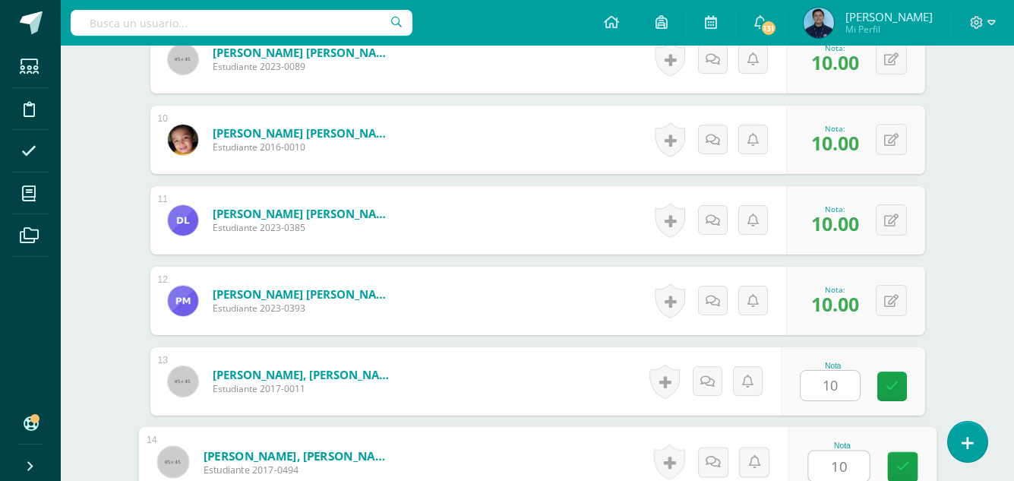
type input "10"
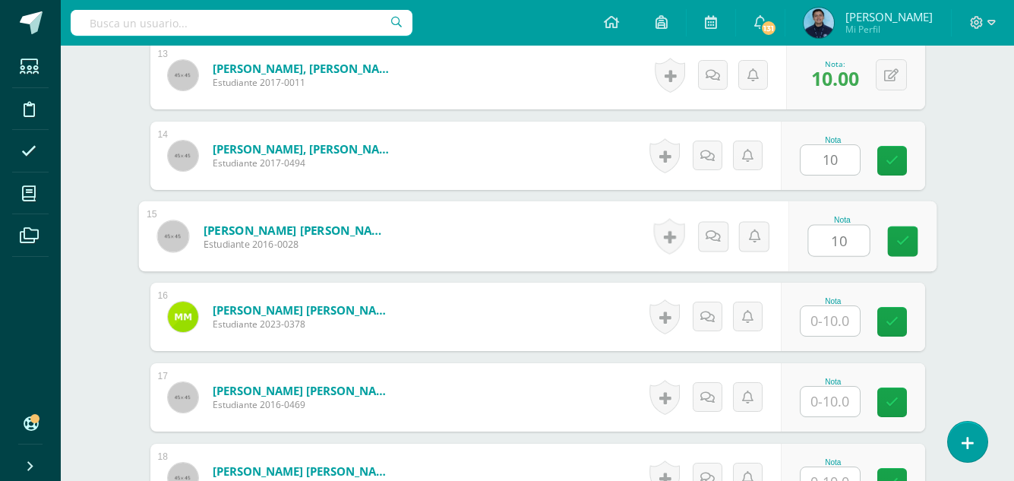
type input "10"
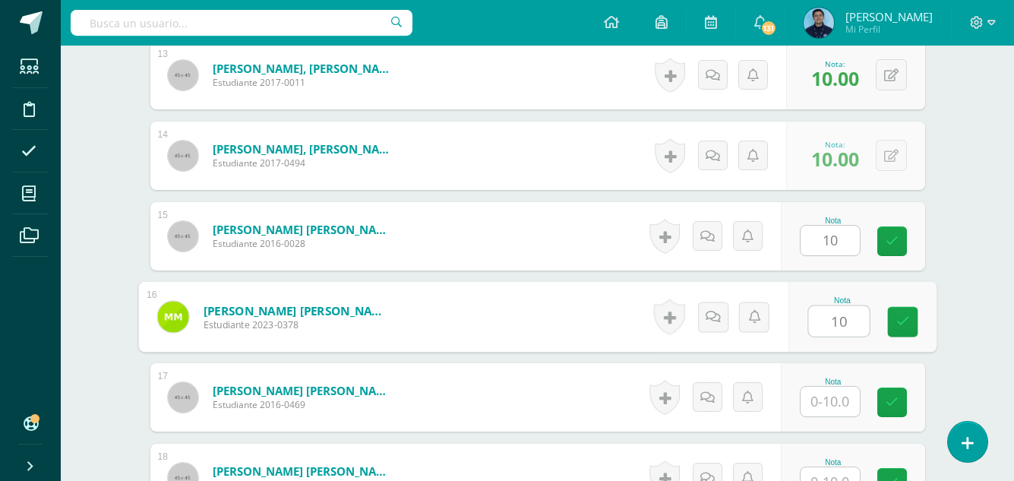
type input "10"
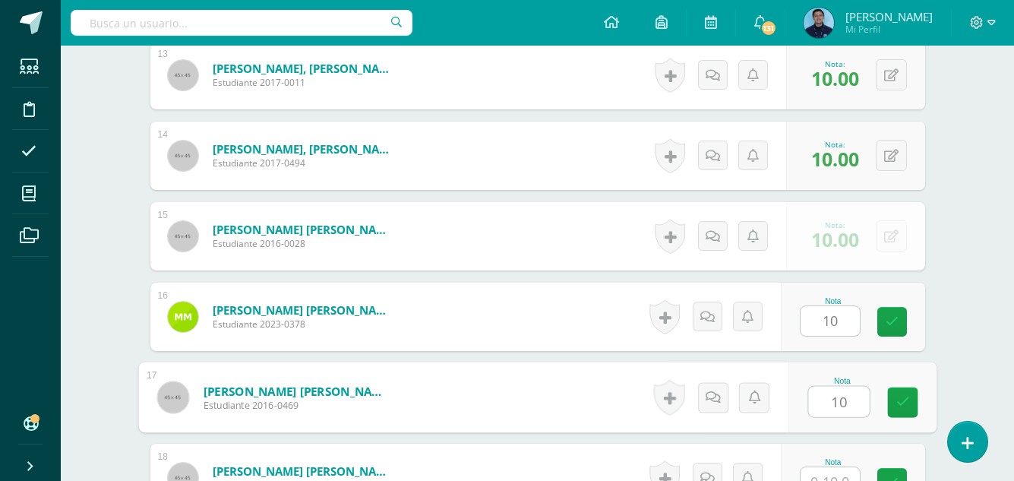
type input "10"
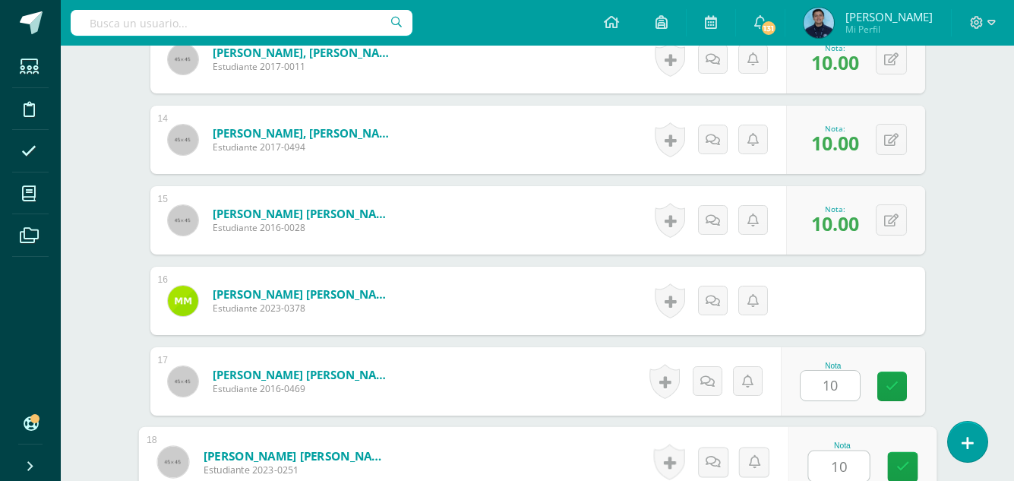
type input "10"
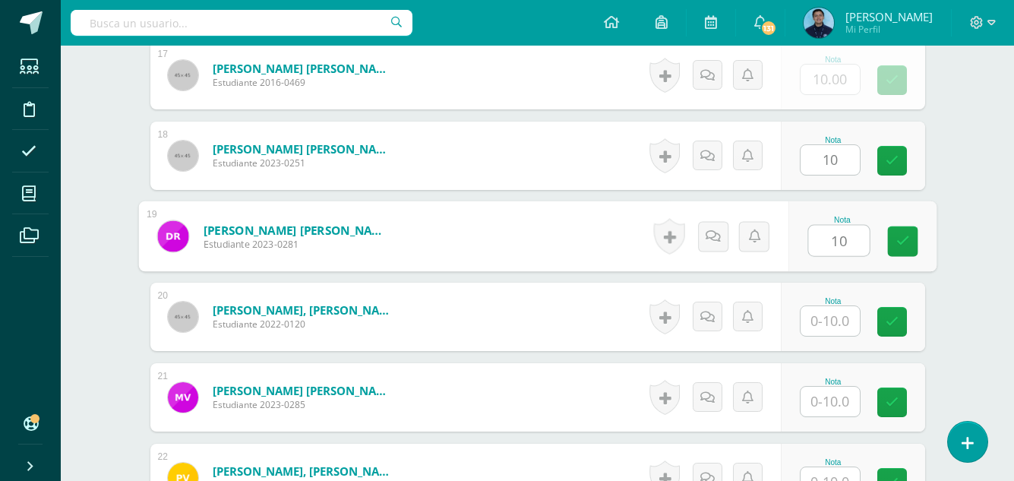
type input "10"
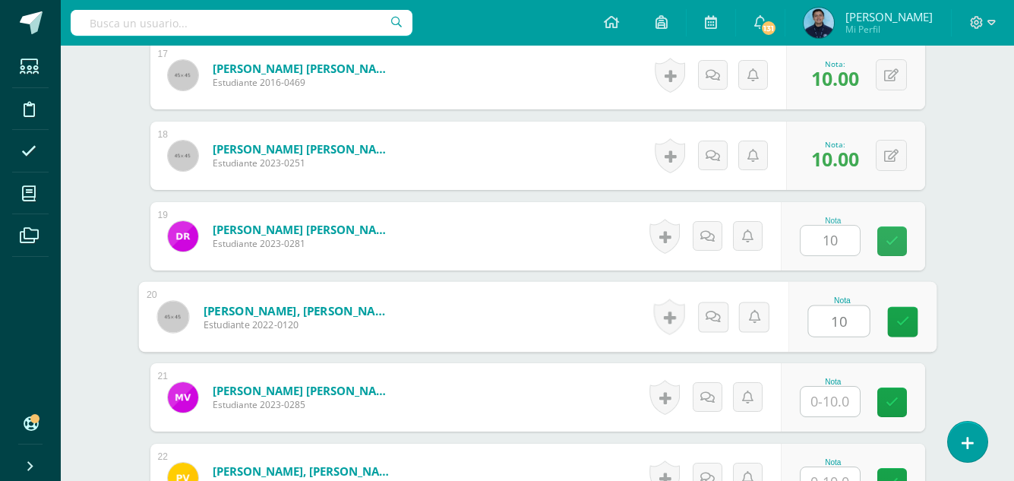
type input "10"
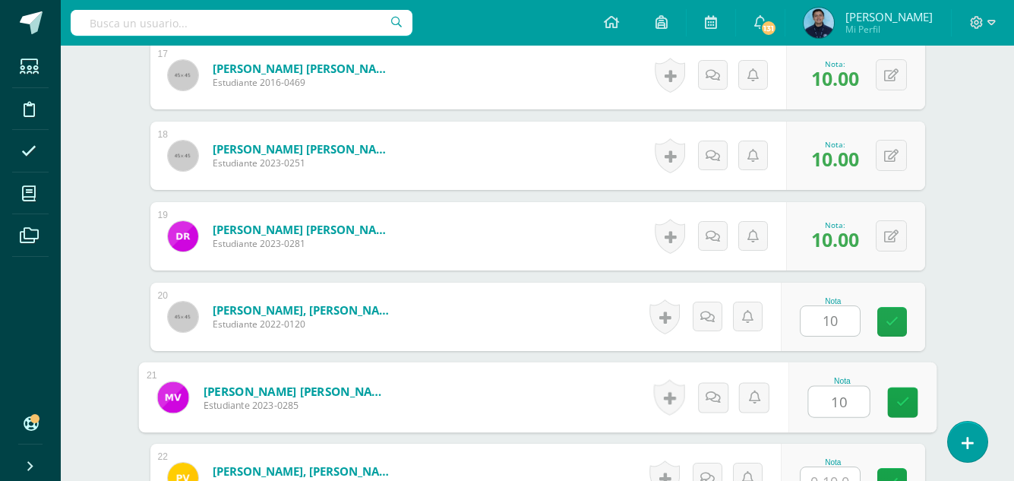
type input "10"
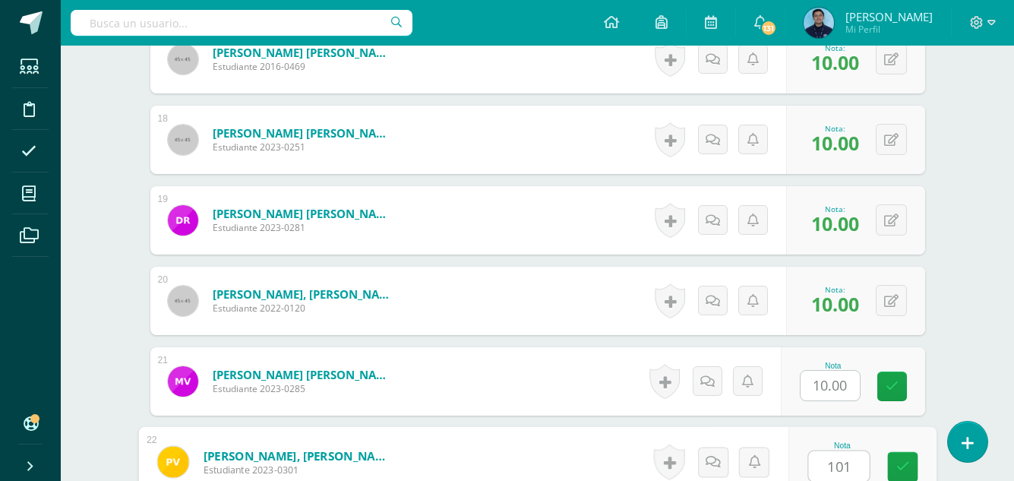
type input "1010"
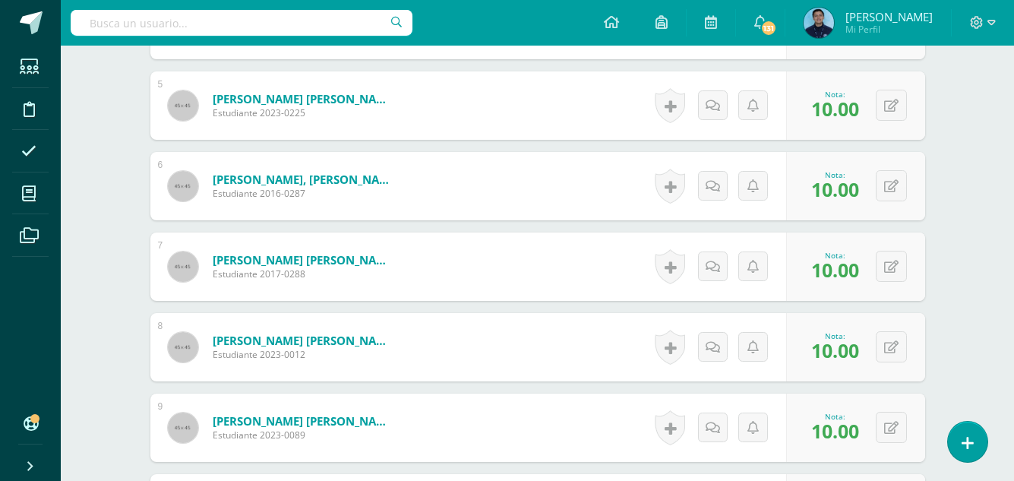
scroll to position [792, 0]
click at [897, 201] on button at bounding box center [890, 186] width 31 height 31
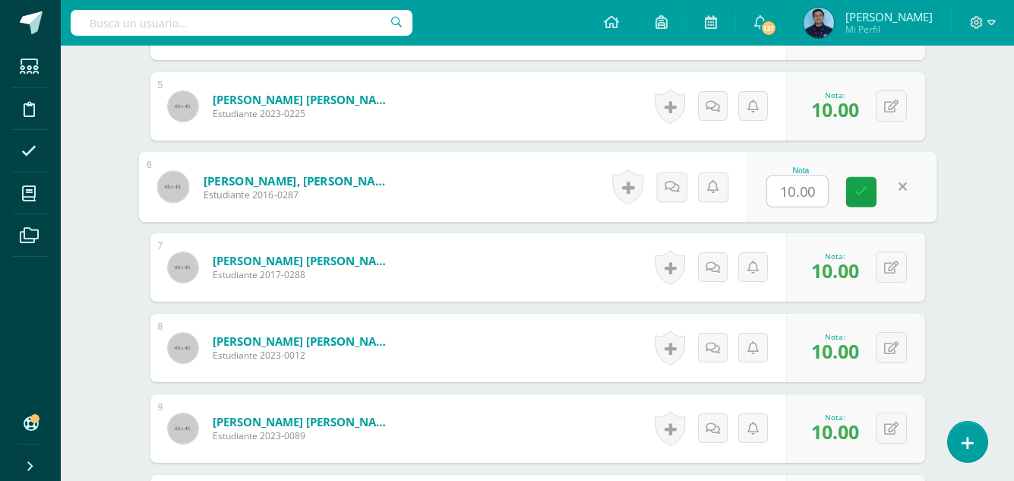
type input "9"
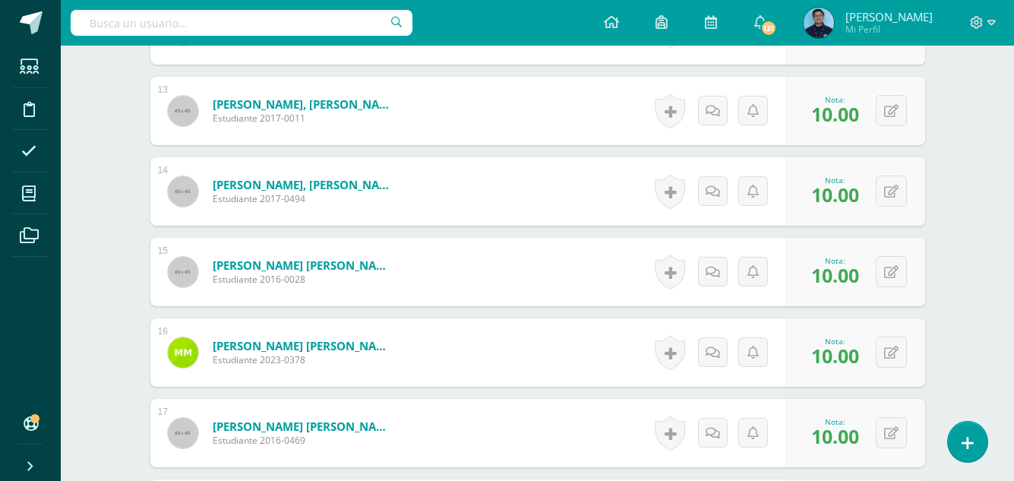
scroll to position [1994, 0]
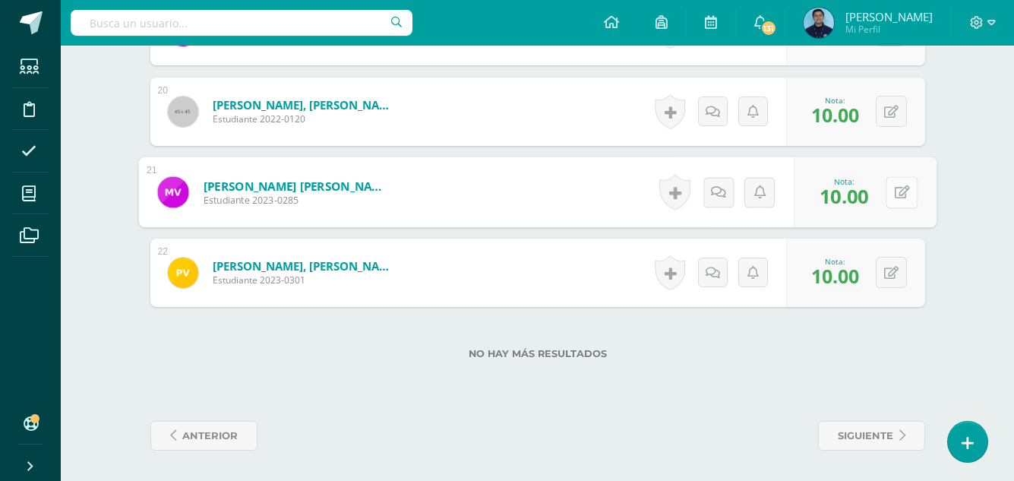
click at [894, 200] on button at bounding box center [901, 192] width 32 height 32
type input "9"
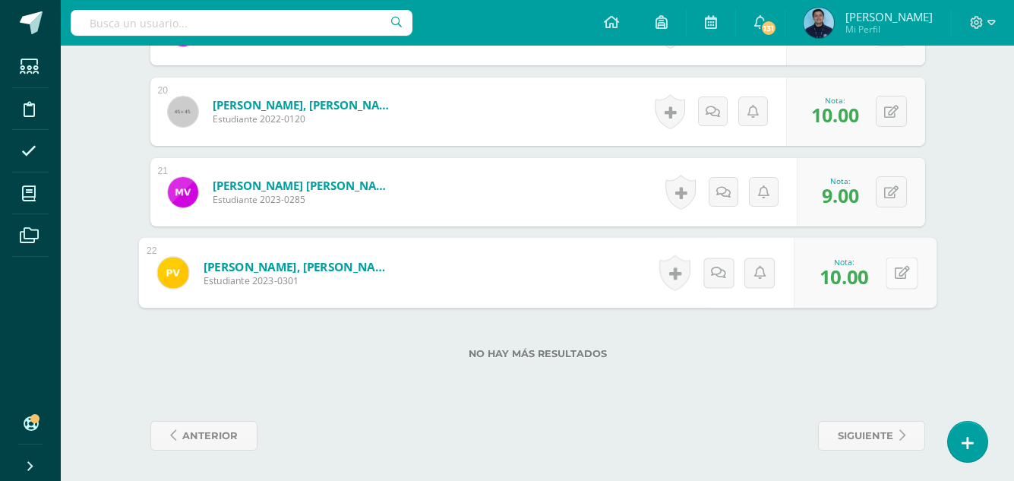
click at [893, 276] on button at bounding box center [901, 273] width 32 height 32
type input "9"
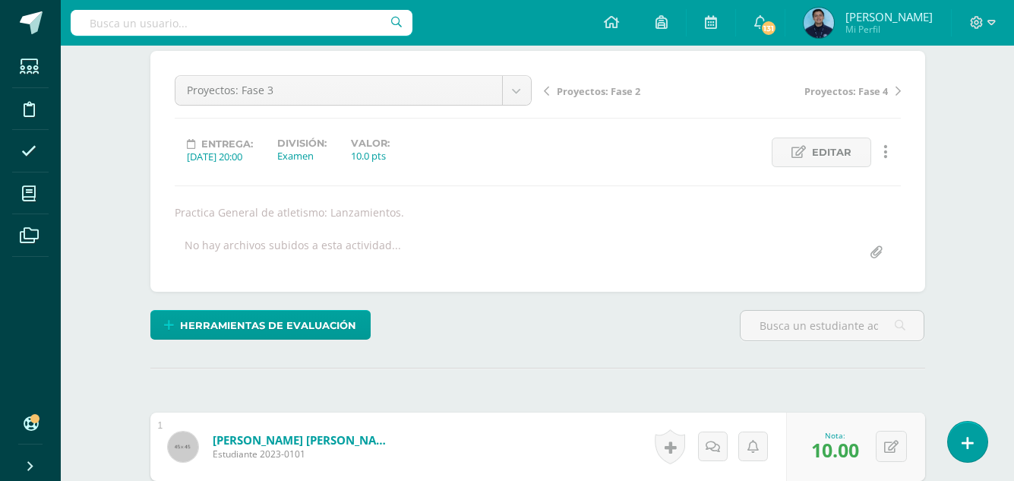
scroll to position [0, 0]
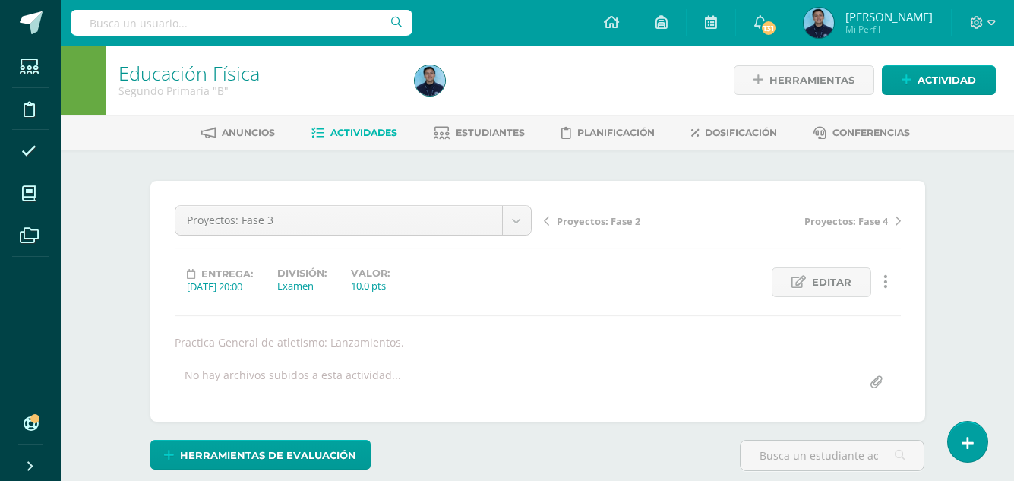
click at [364, 125] on link "Actividades" at bounding box center [354, 133] width 86 height 24
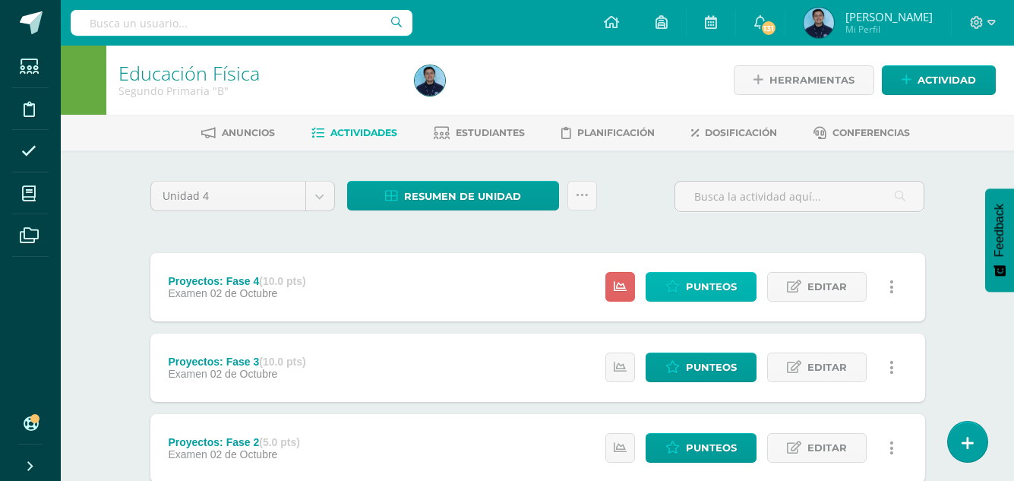
click at [708, 282] on span "Punteos" at bounding box center [711, 287] width 51 height 28
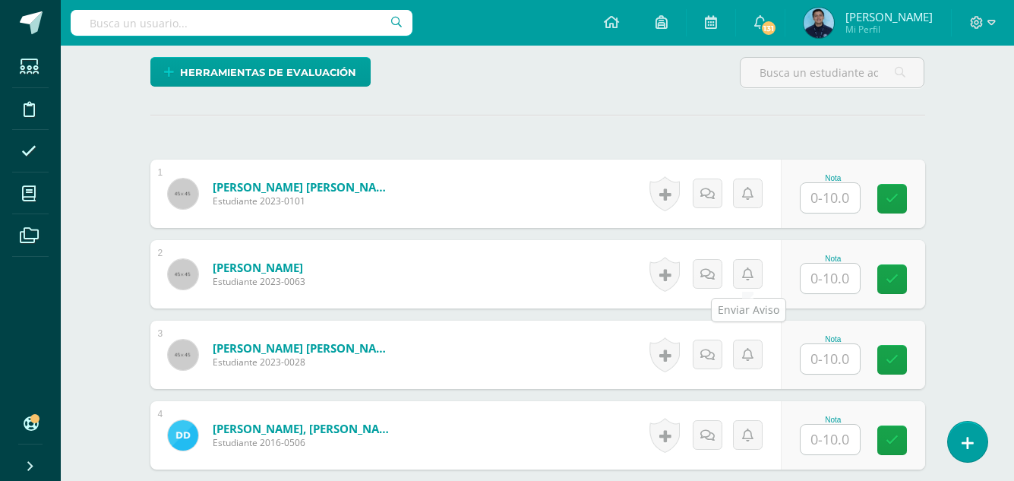
scroll to position [383, 0]
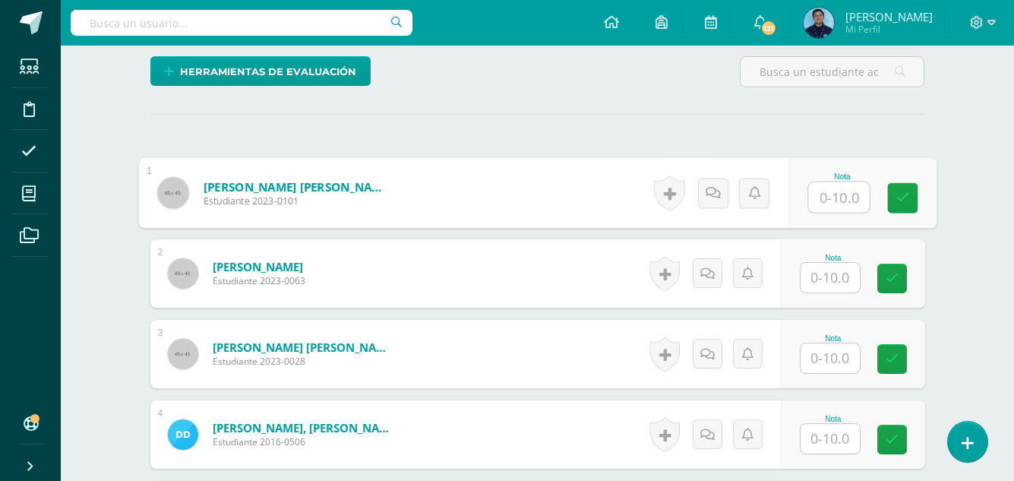
click at [832, 207] on input "text" at bounding box center [838, 197] width 61 height 30
type input "10"
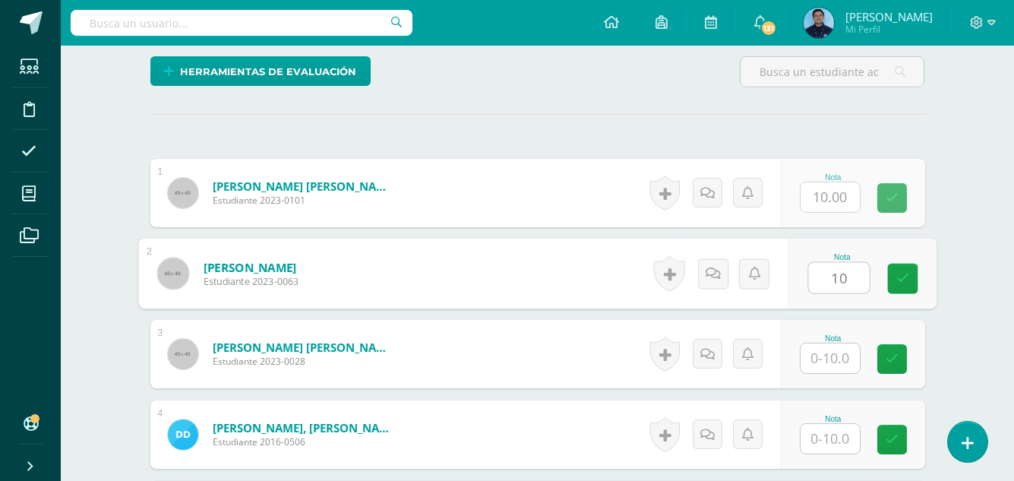
type input "10"
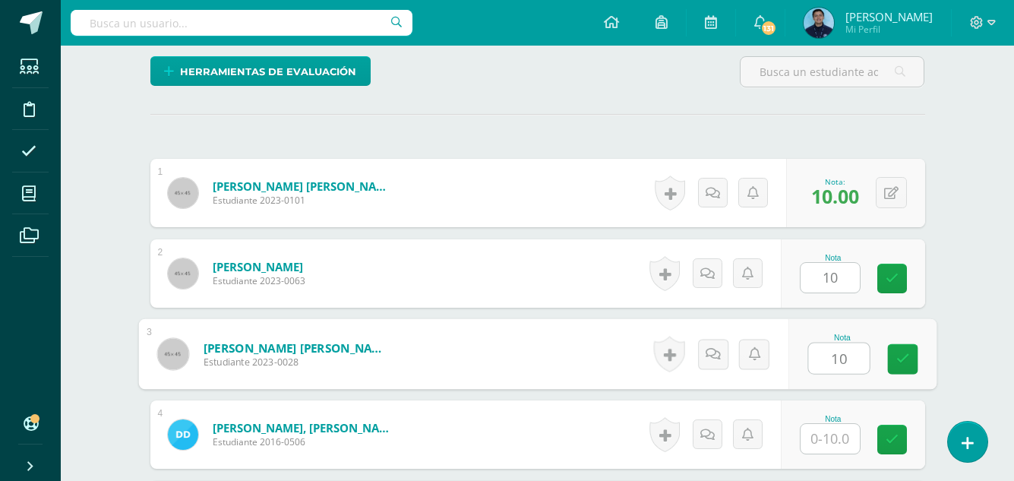
type input "10"
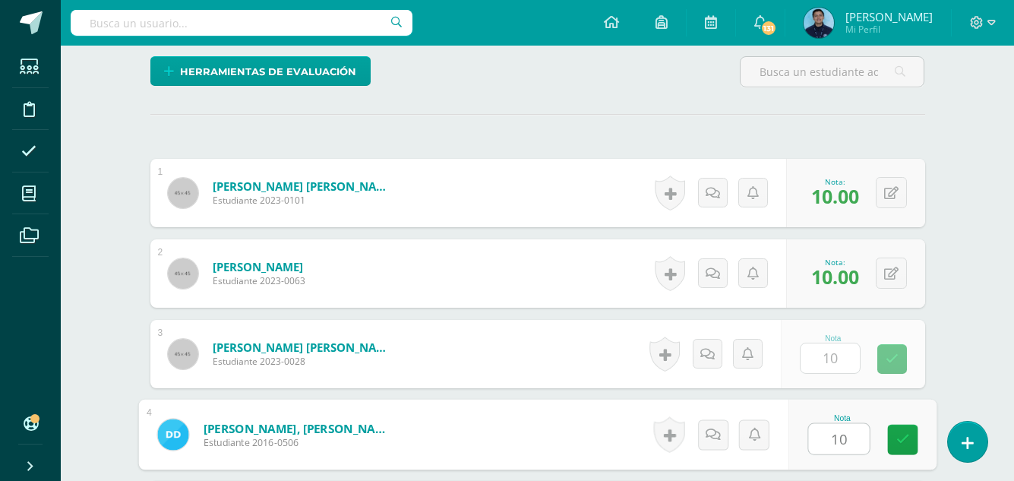
type input "10"
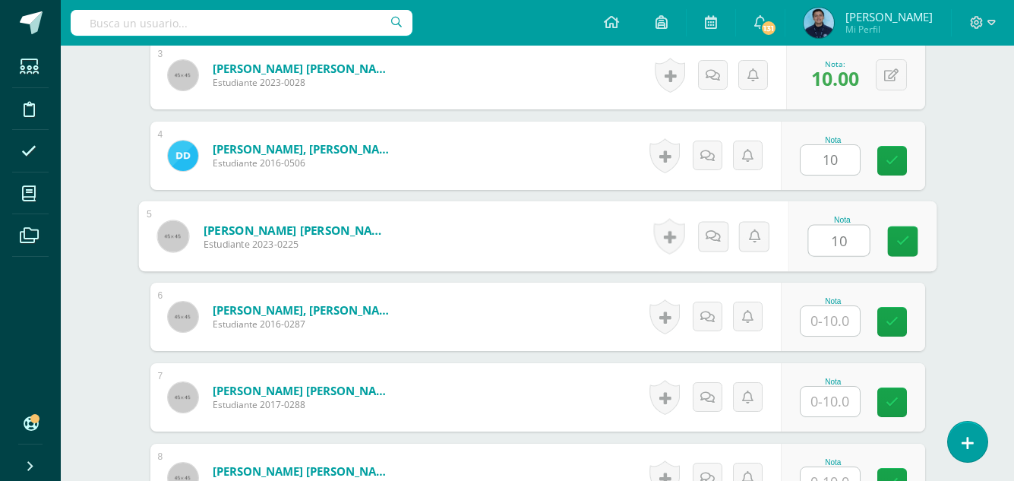
type input "10"
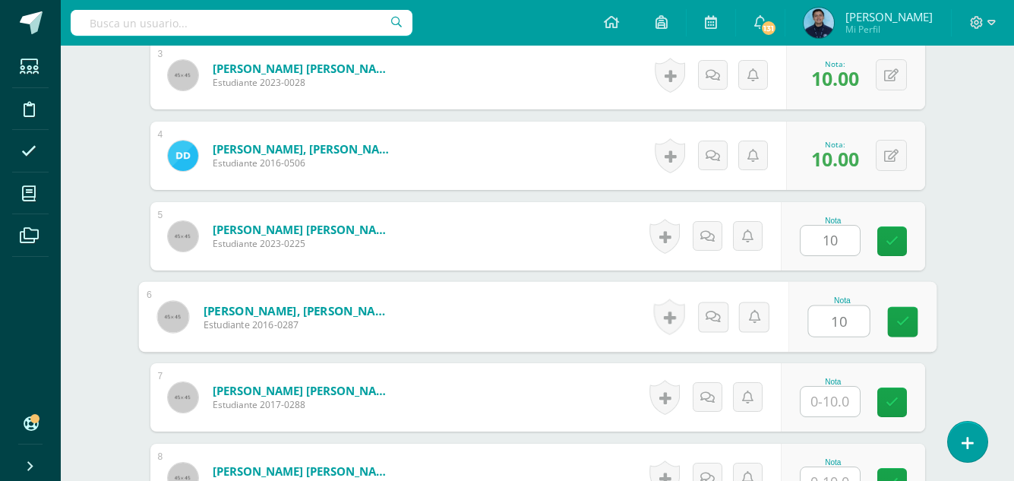
type input "10"
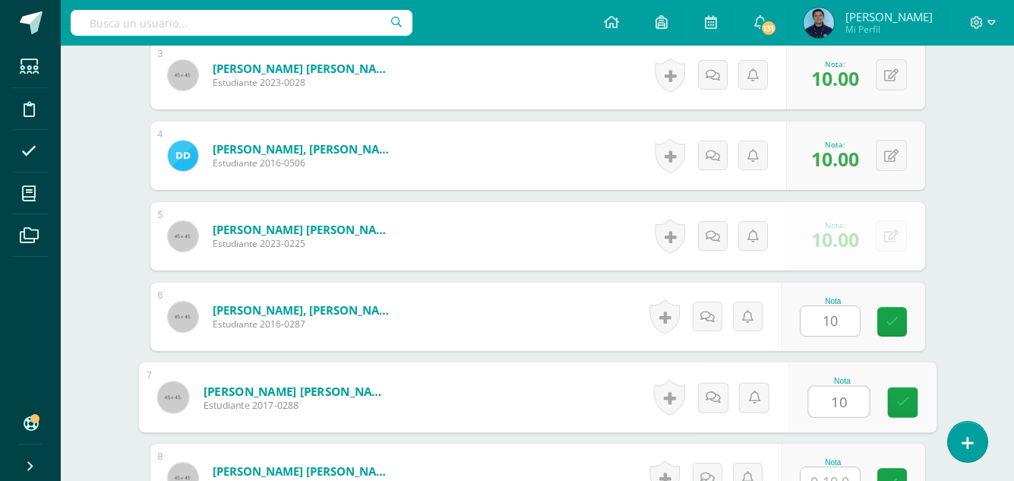
type input "10"
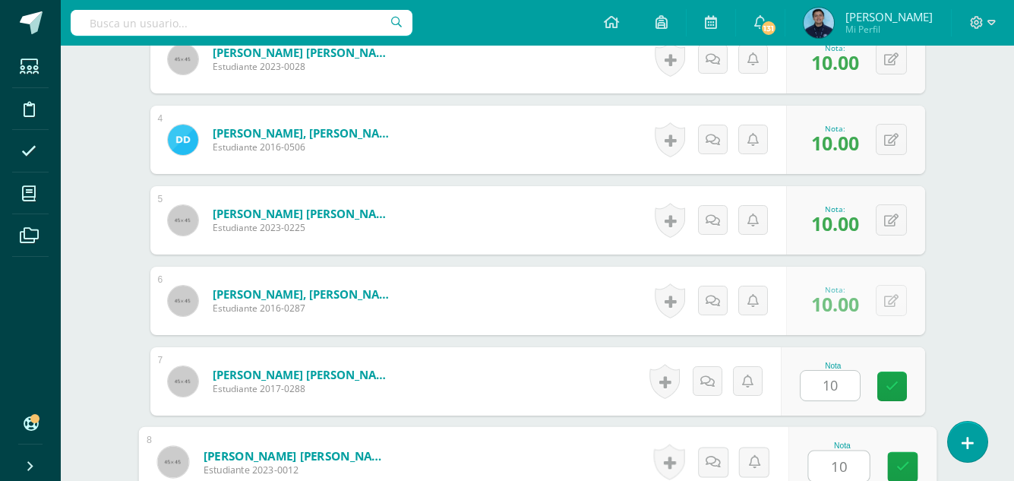
type input "10"
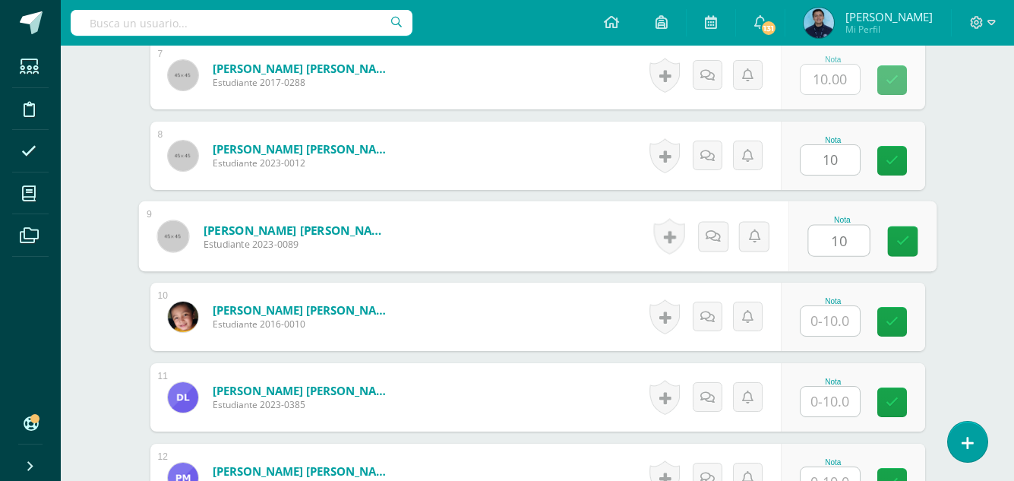
type input "10"
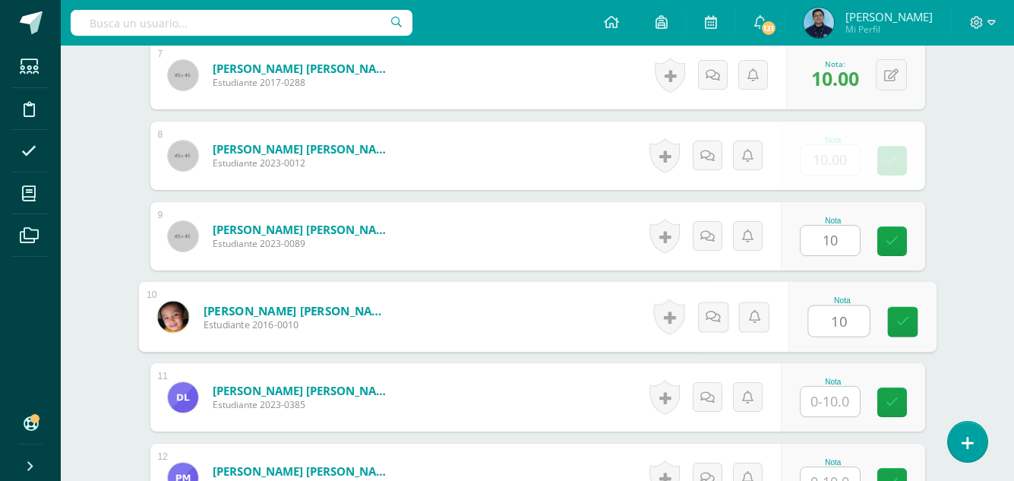
type input "10"
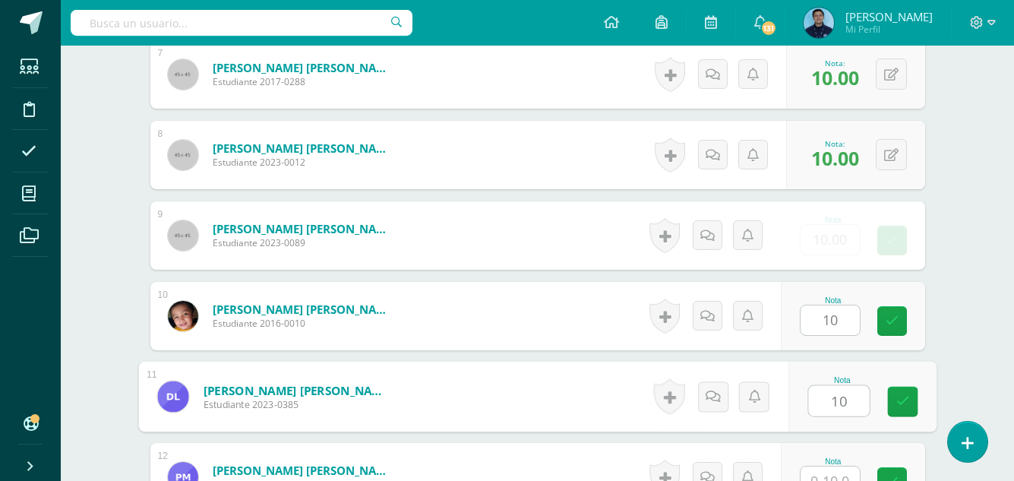
type input "10"
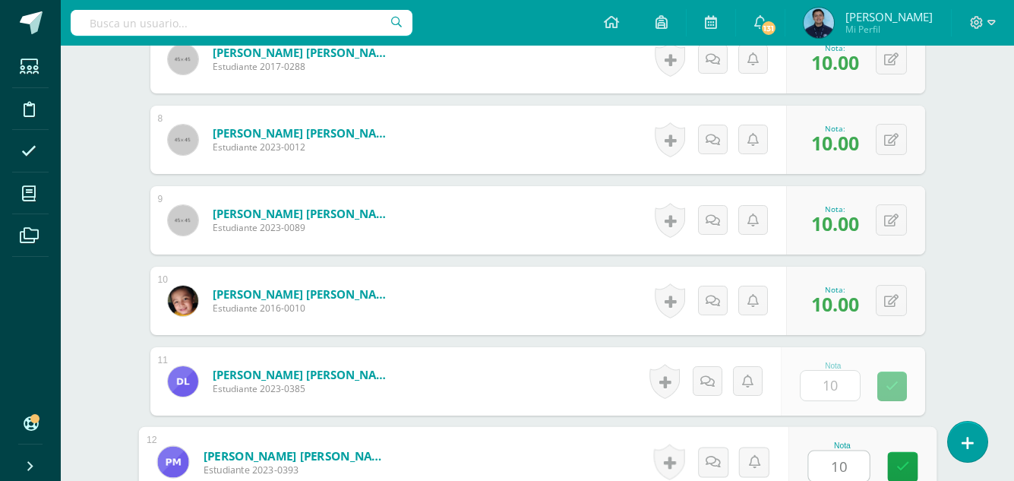
type input "10"
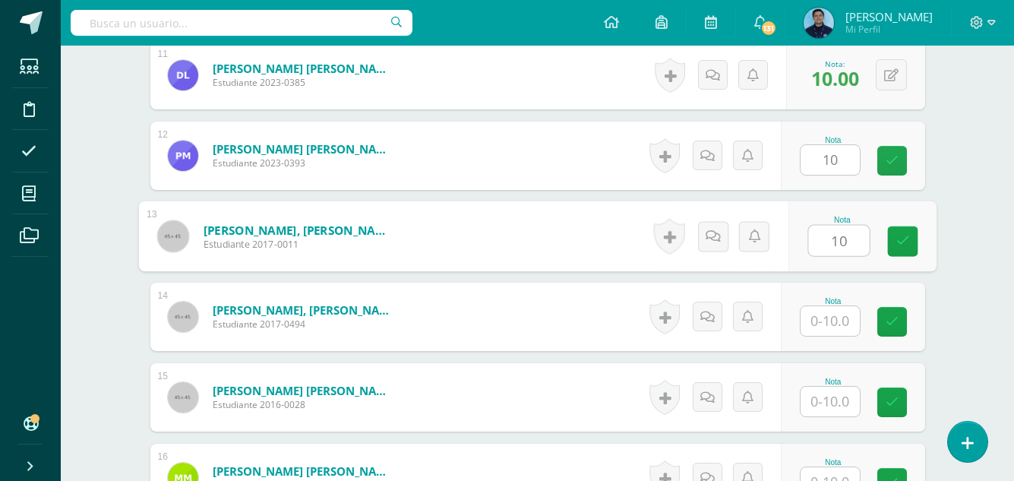
type input "10"
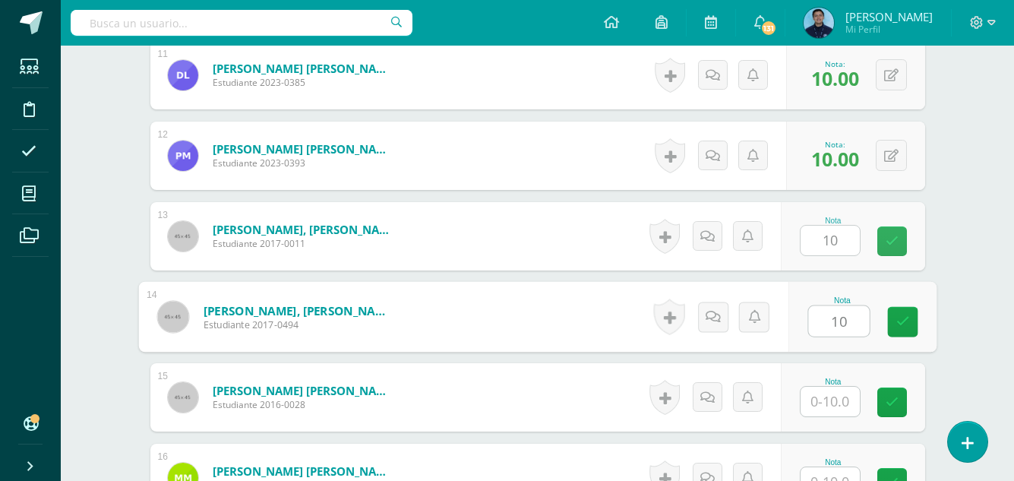
type input "10"
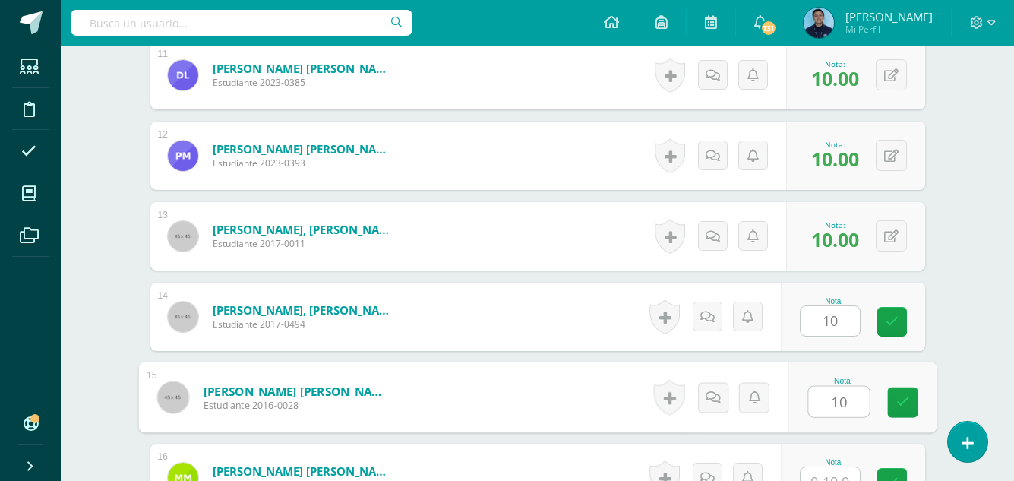
type input "10"
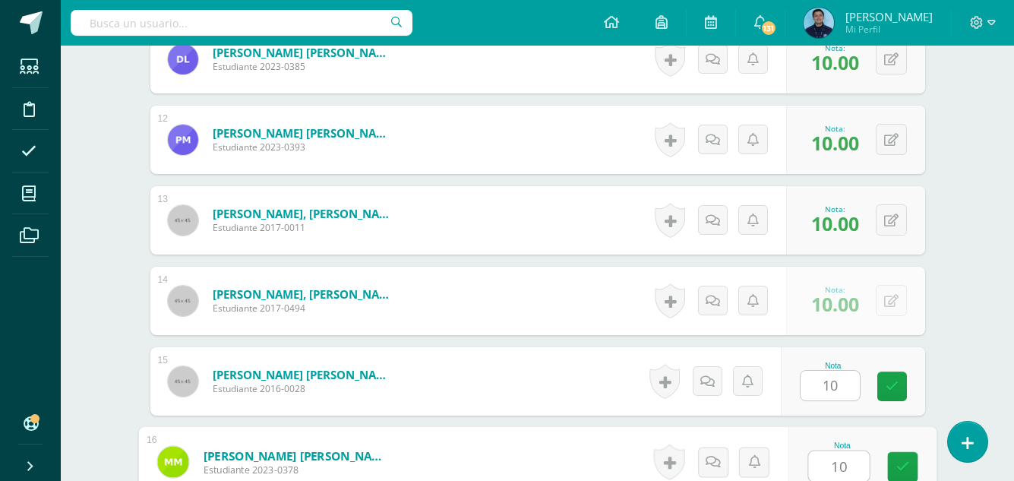
type input "10"
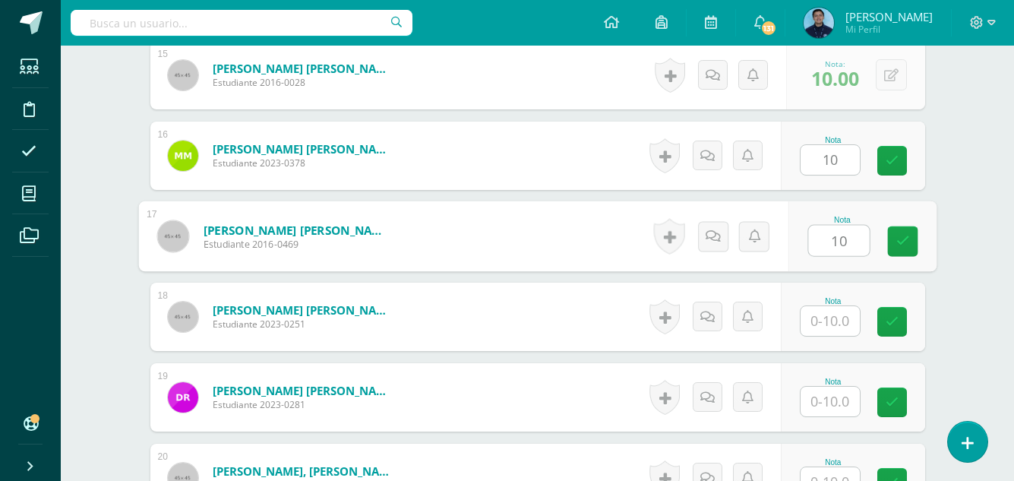
type input "10"
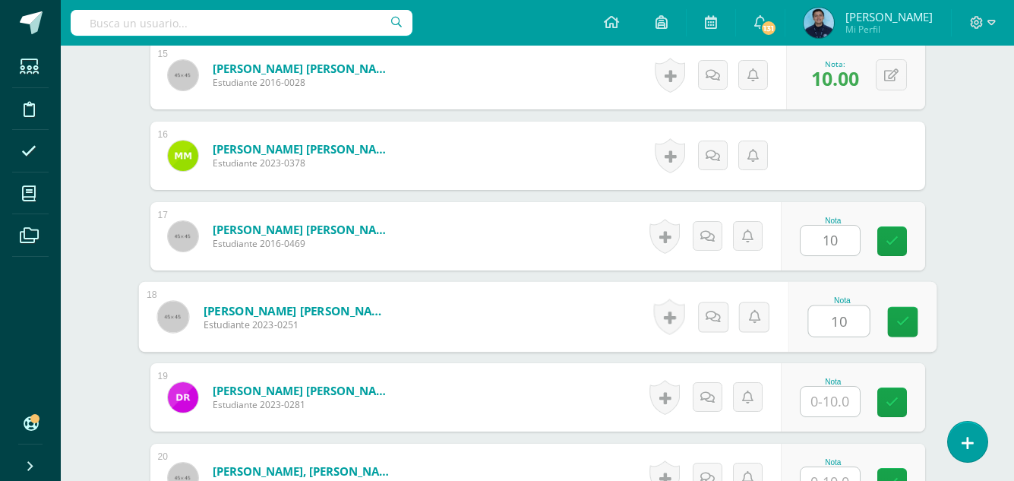
type input "10"
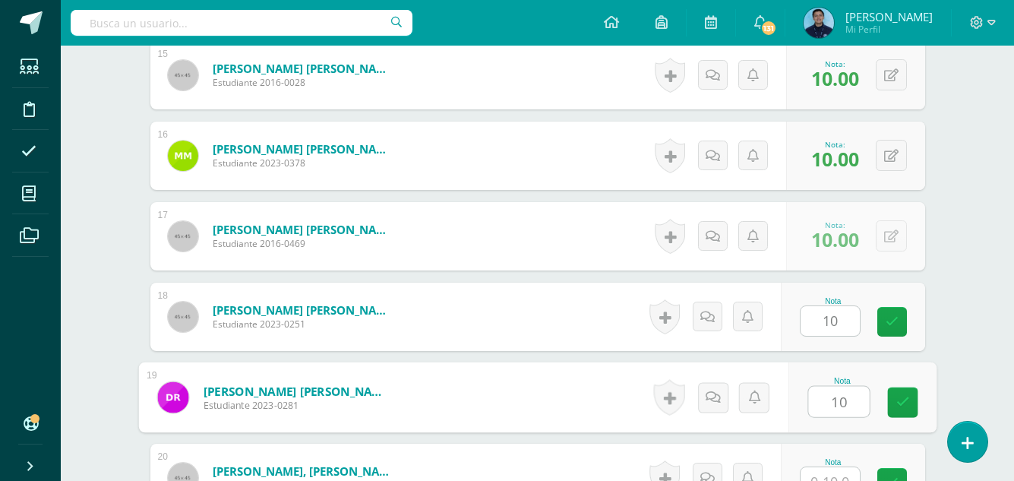
type input "10"
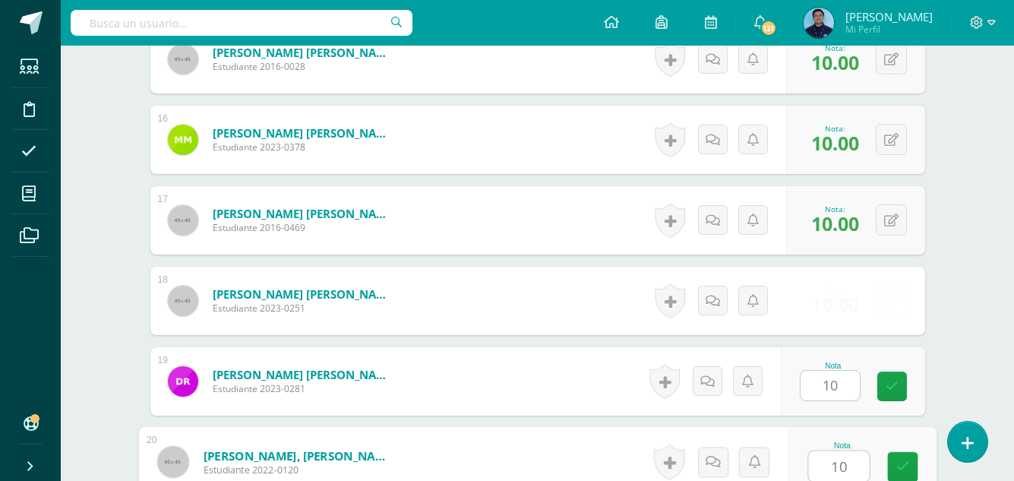
type input "10"
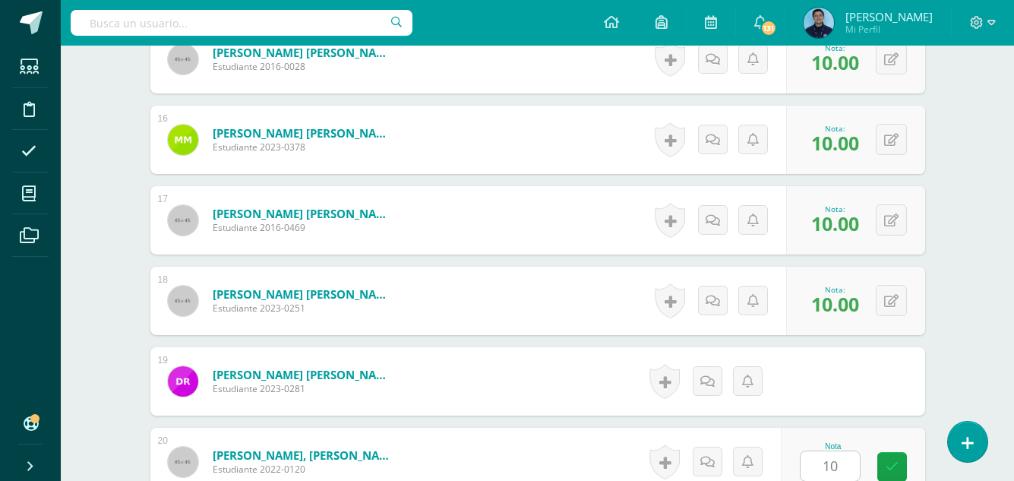
scroll to position [1950, 0]
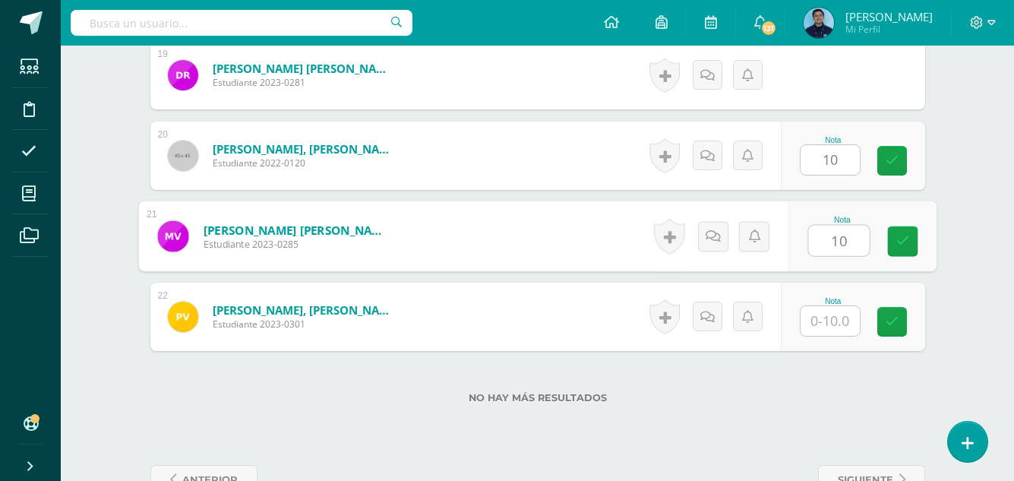
type input "10"
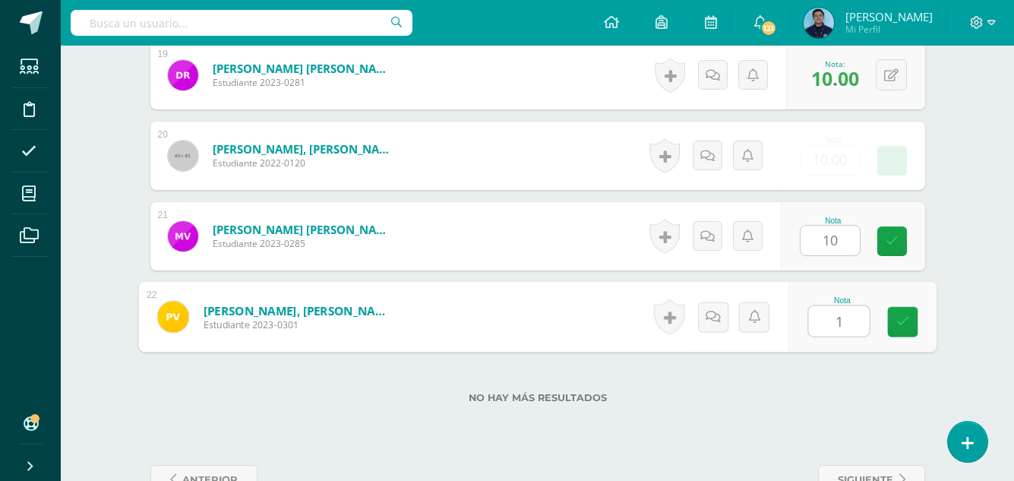
type input "10"
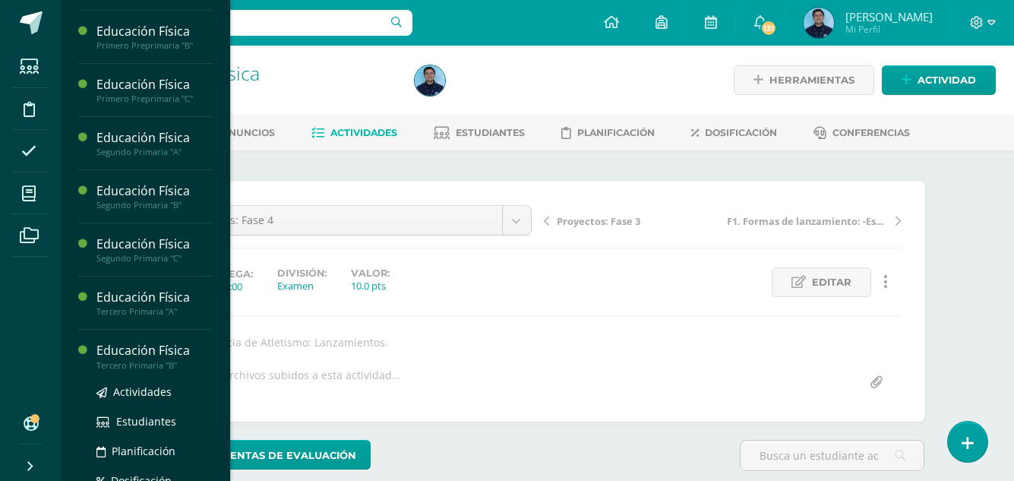
scroll to position [367, 0]
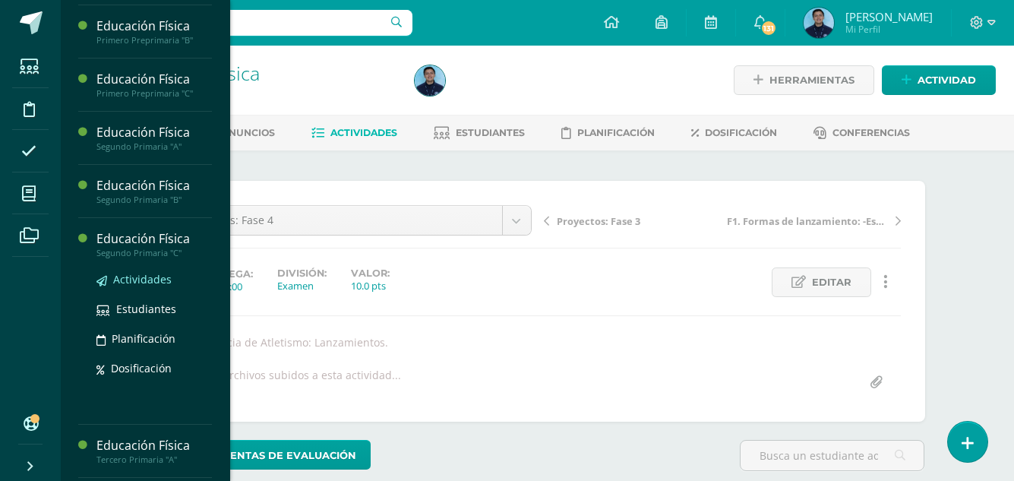
click at [159, 286] on span "Actividades" at bounding box center [142, 279] width 58 height 14
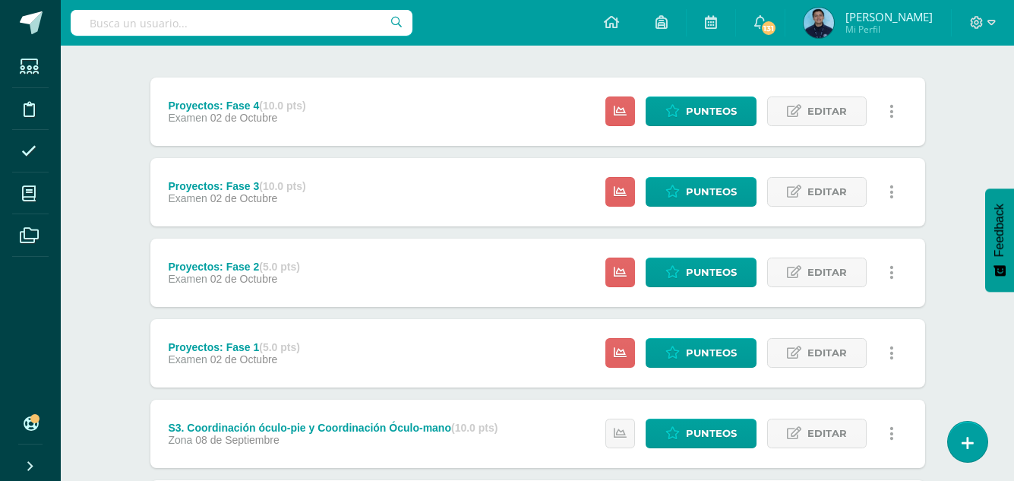
scroll to position [179, 0]
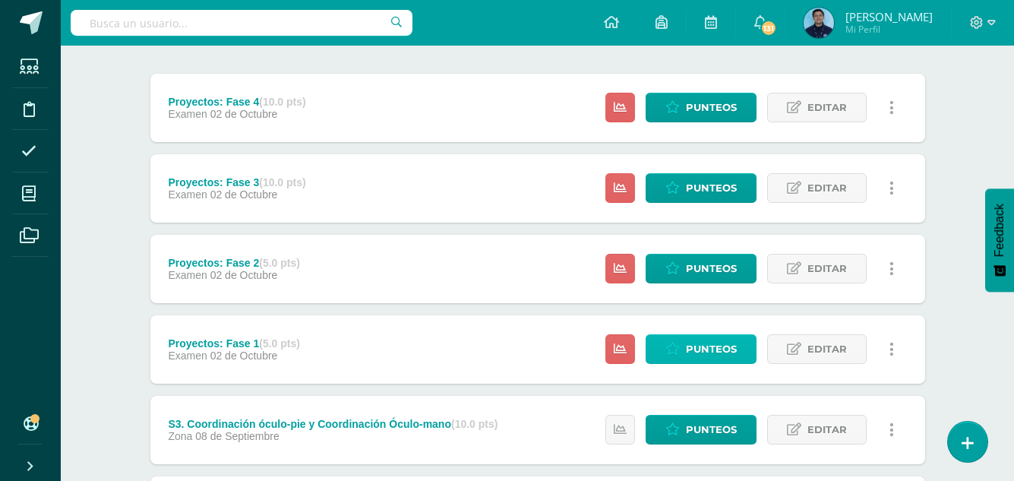
click at [679, 355] on icon at bounding box center [672, 348] width 14 height 13
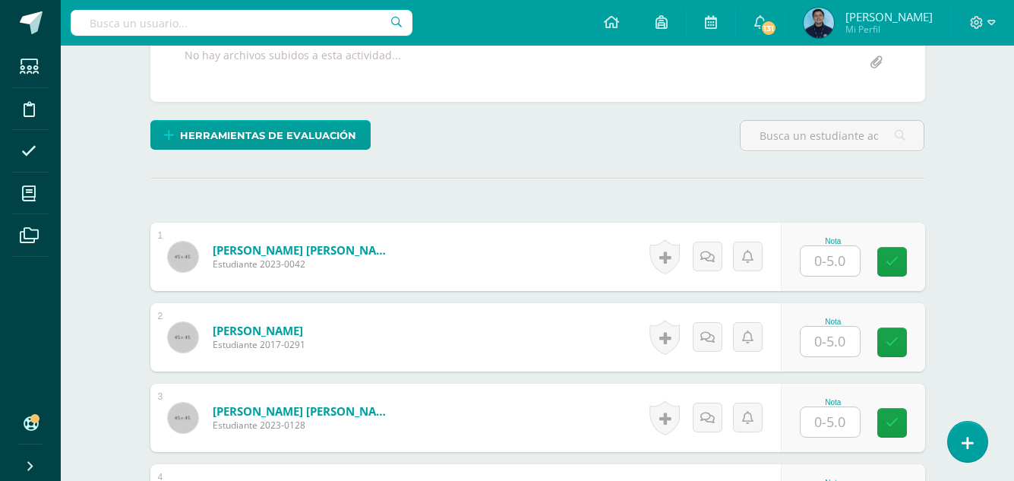
scroll to position [320, 0]
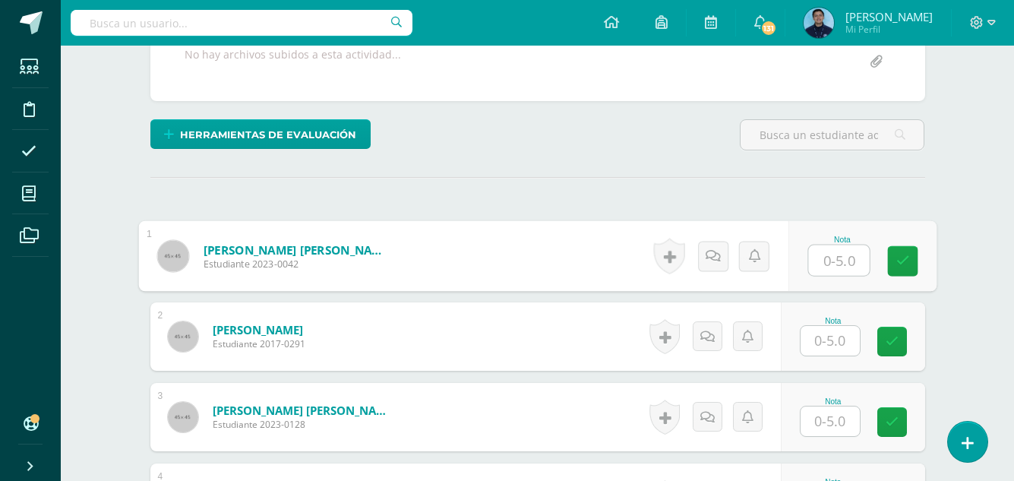
click at [832, 258] on input "text" at bounding box center [838, 260] width 61 height 30
type input "5"
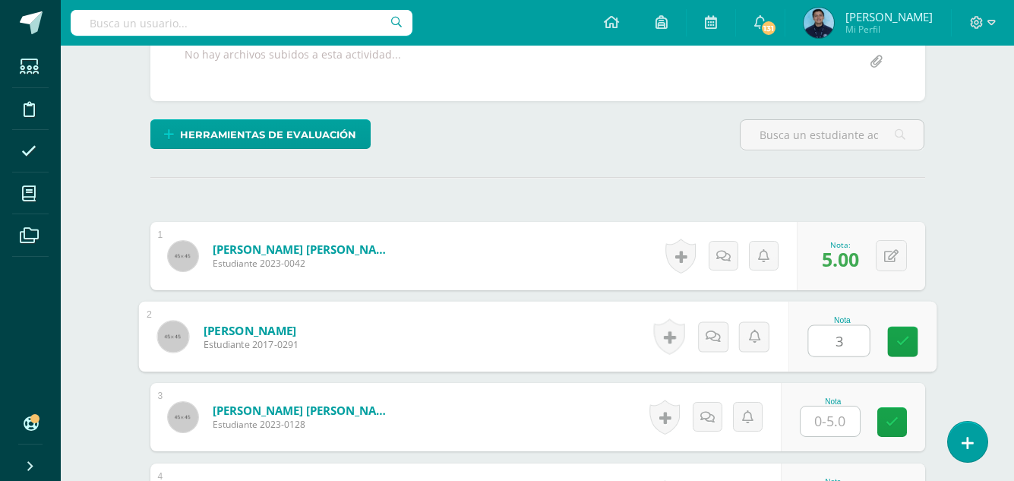
type input "3"
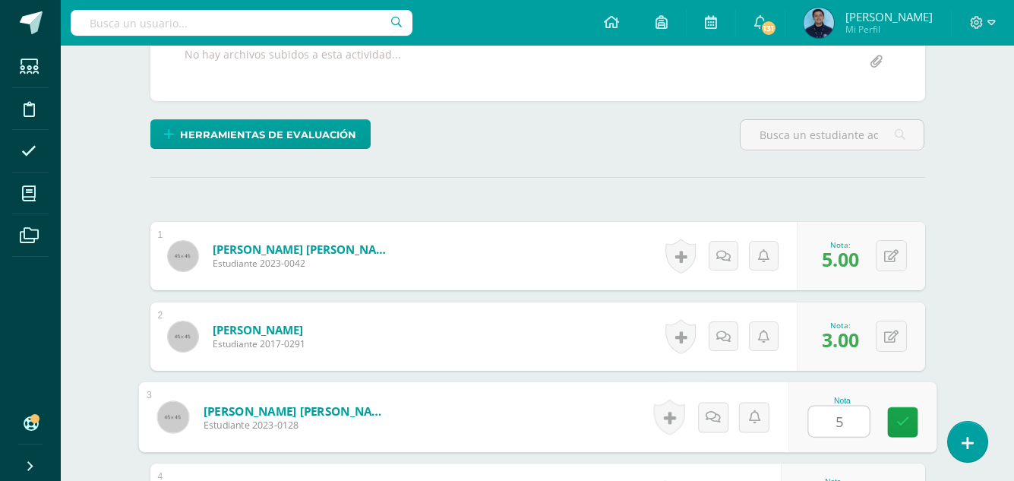
type input "5"
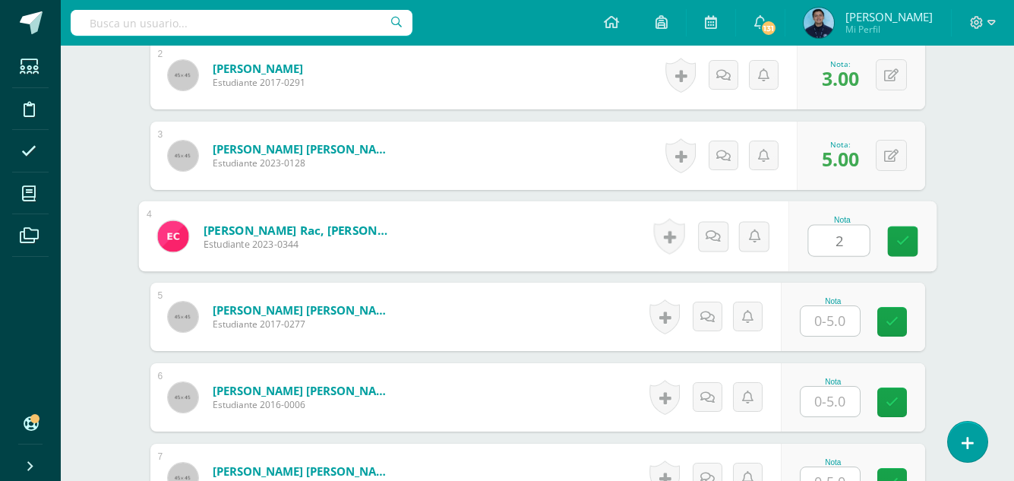
type input "2"
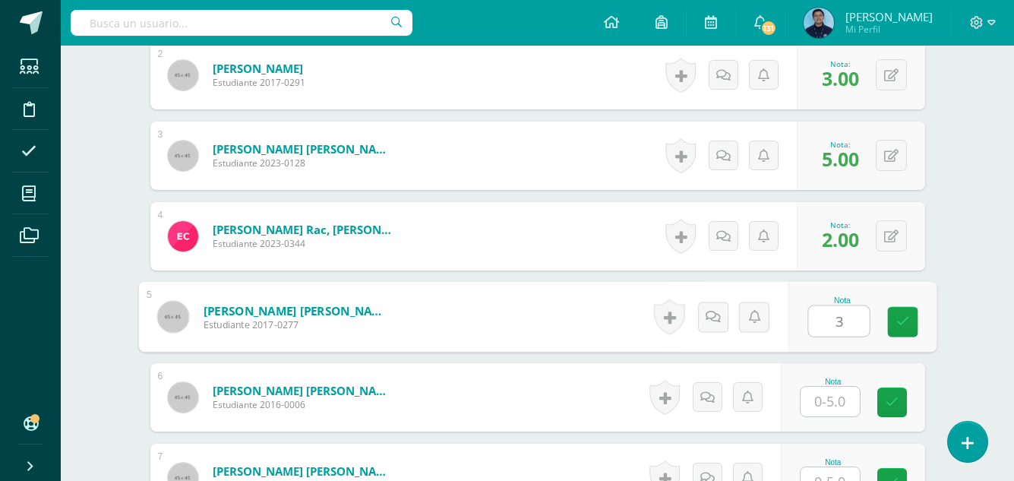
type input "3"
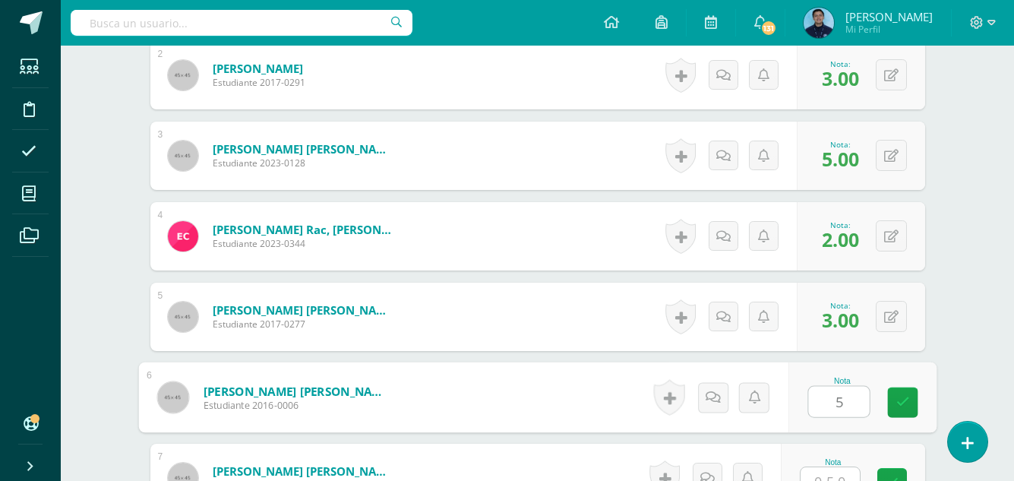
type input "5"
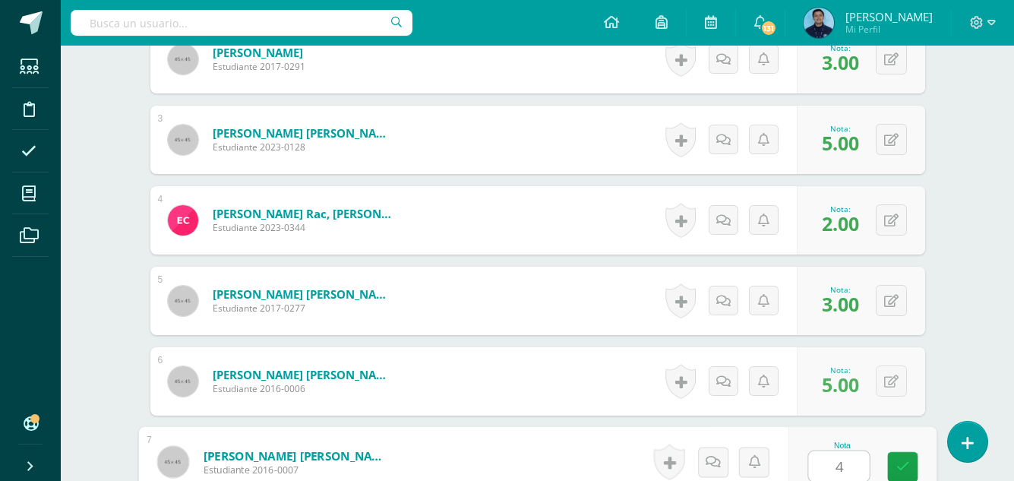
type input "4"
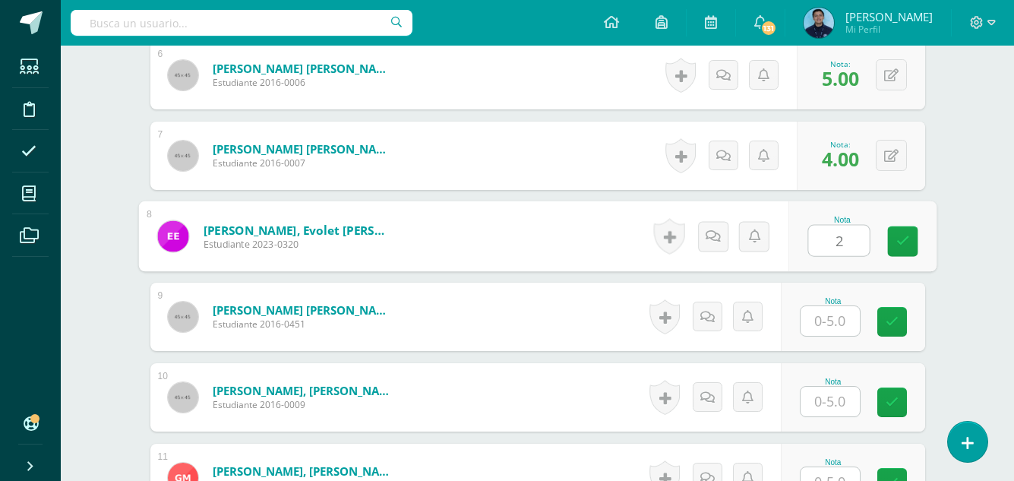
type input "2"
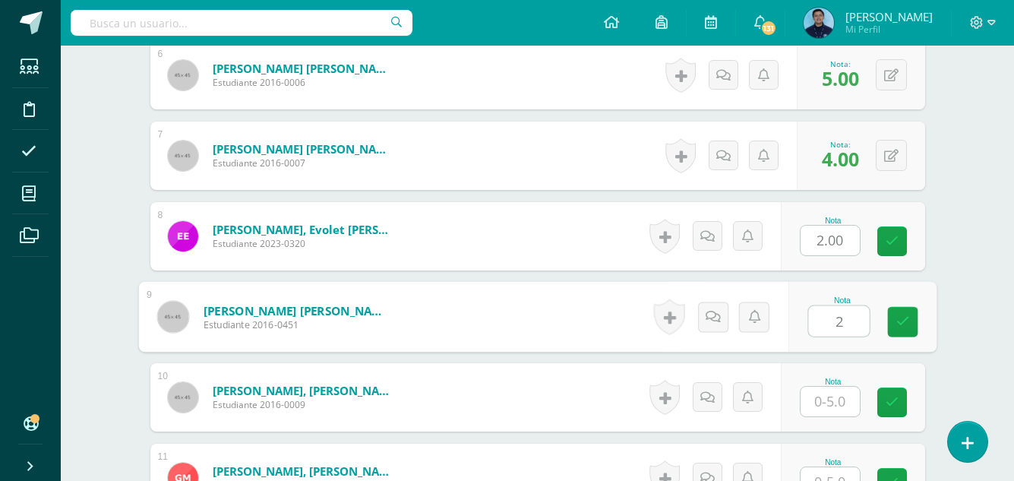
type input "2"
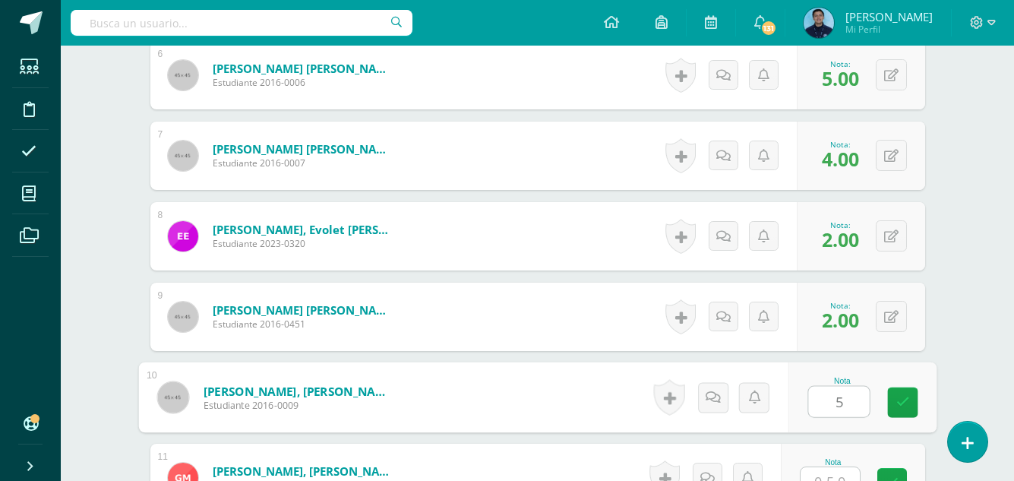
type input "5"
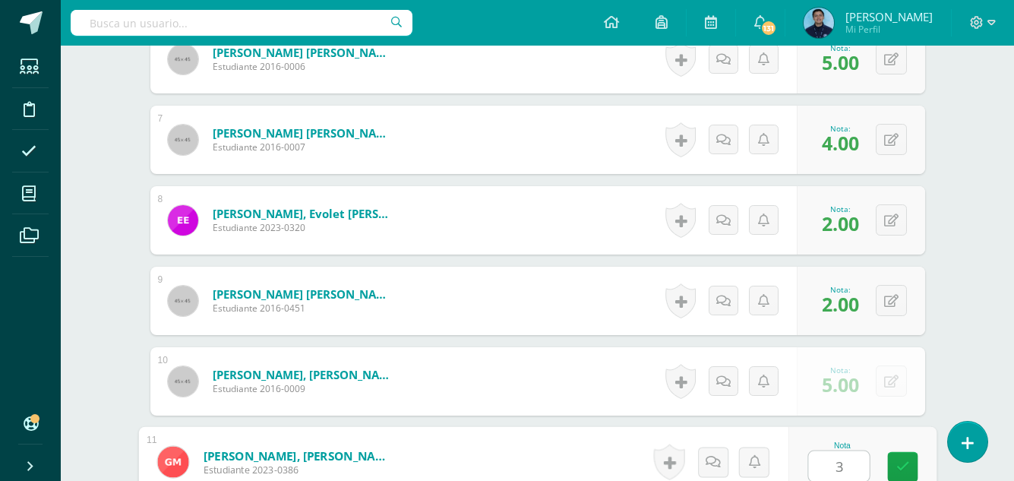
type input "3"
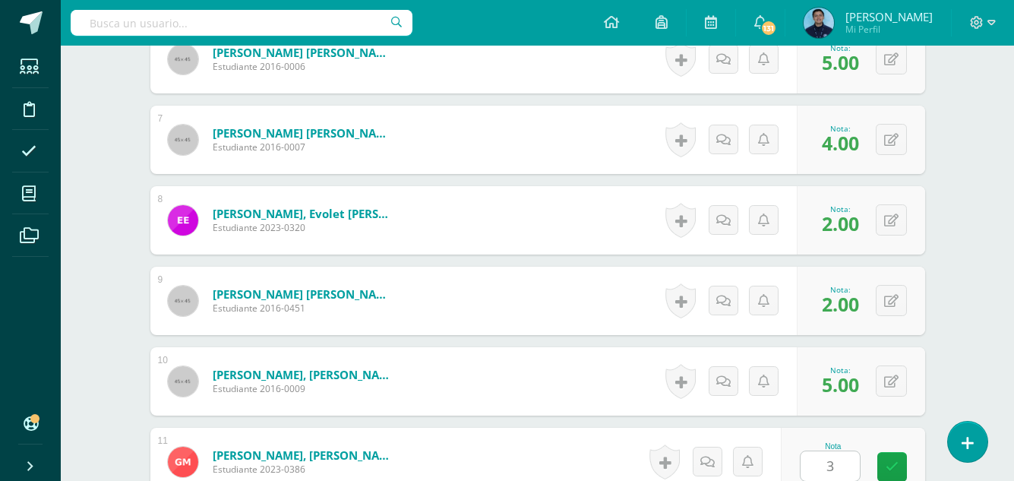
scroll to position [1225, 0]
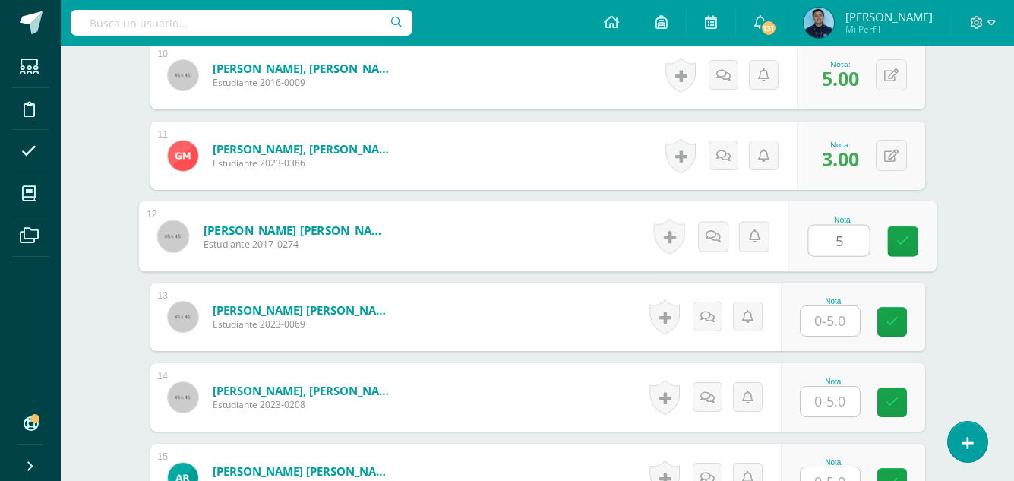
type input "5"
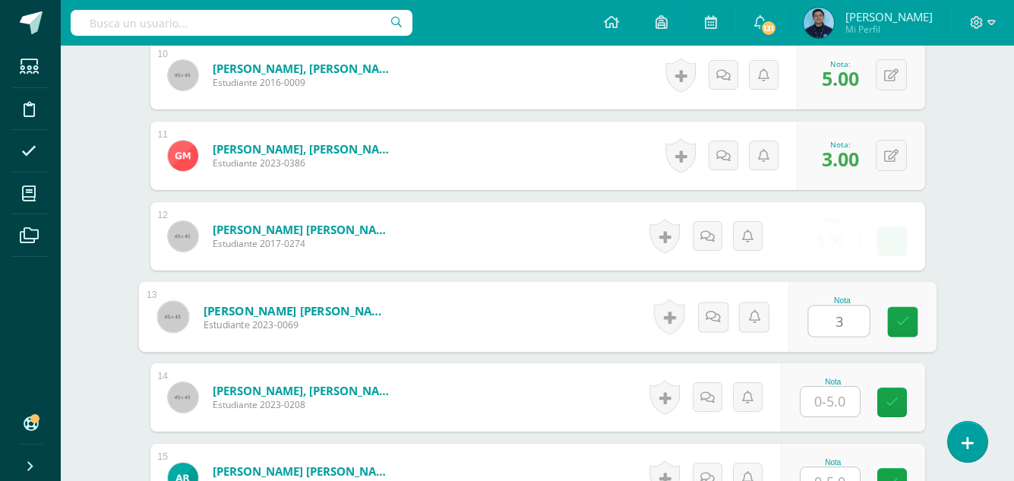
type input "3"
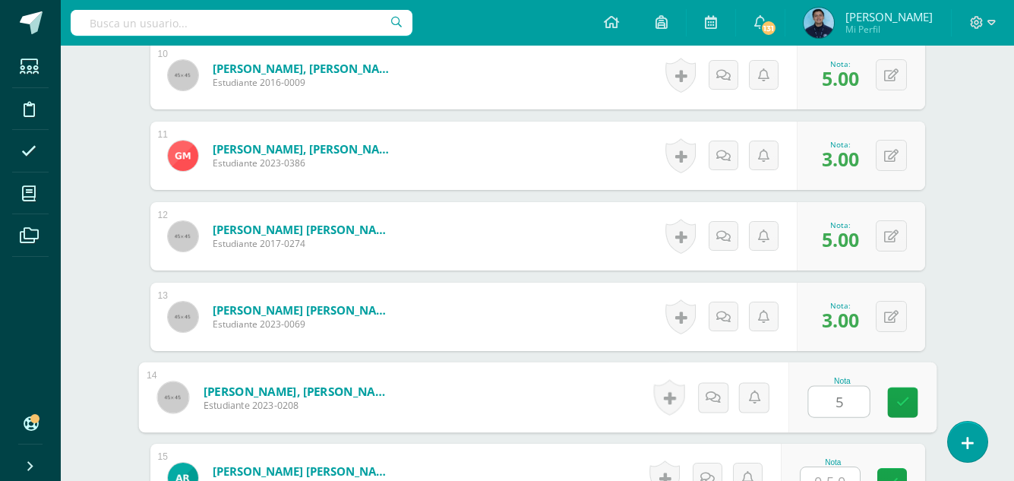
type input "5"
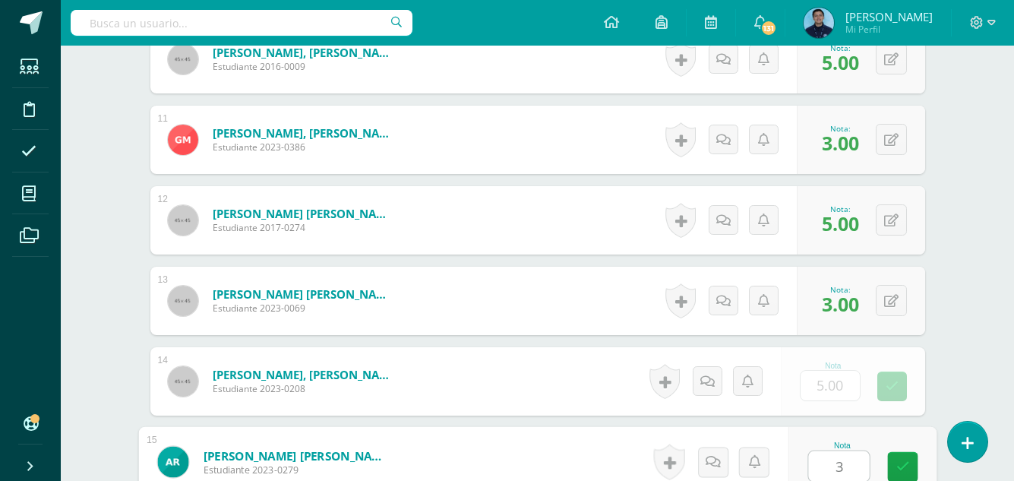
type input "3"
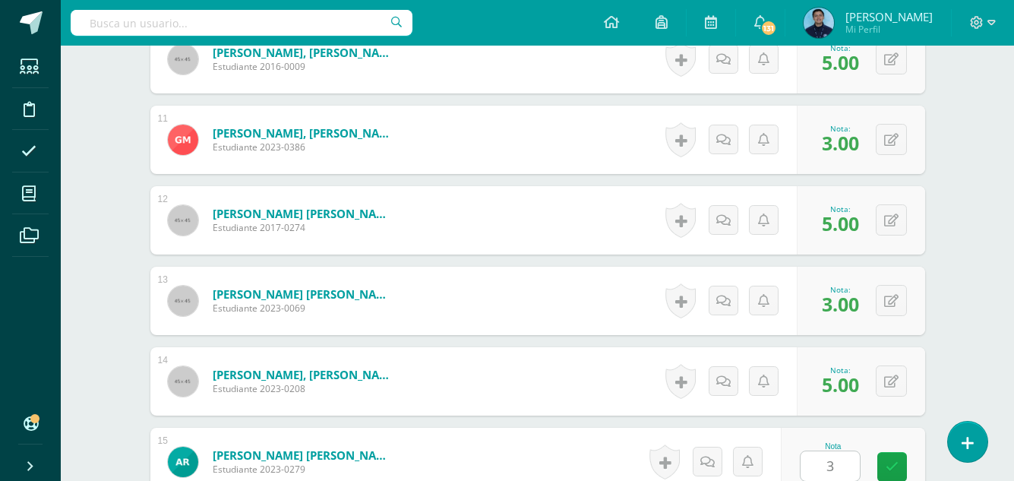
scroll to position [1547, 0]
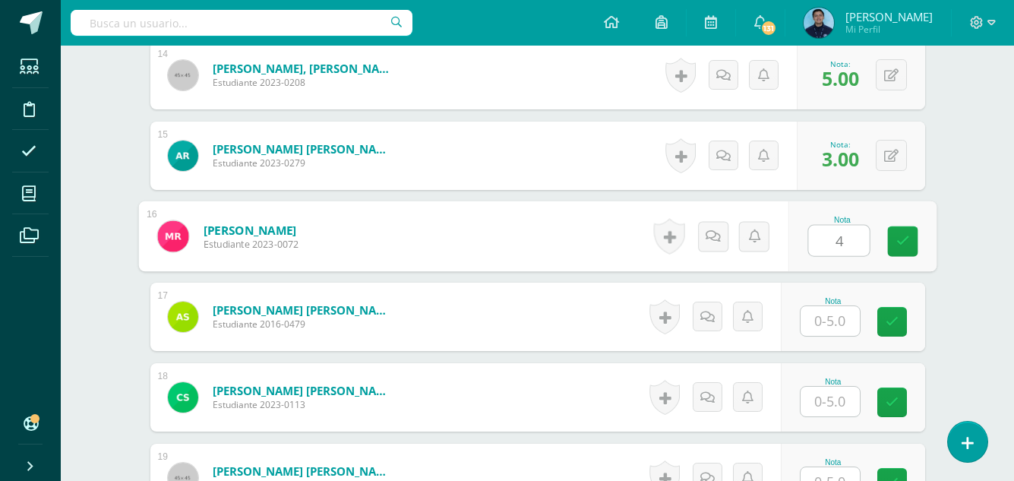
type input "4"
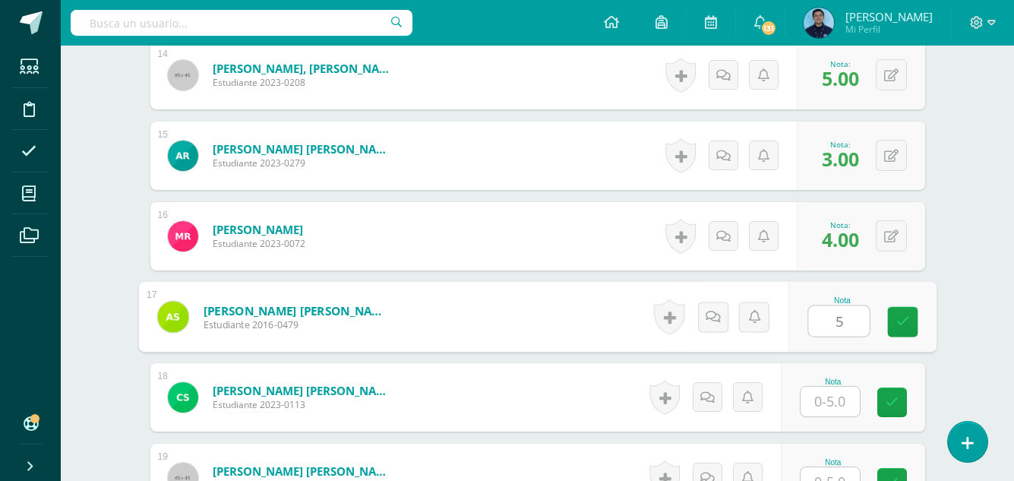
type input "5"
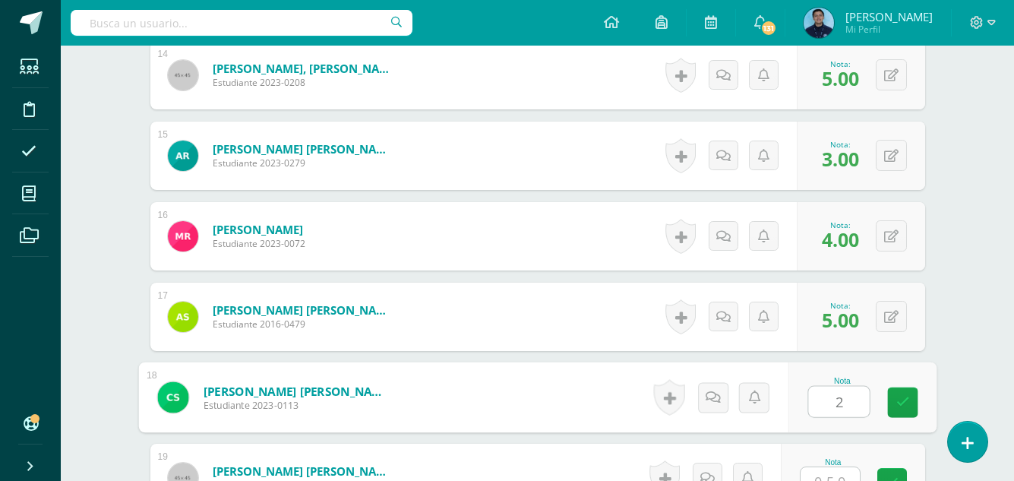
type input "2"
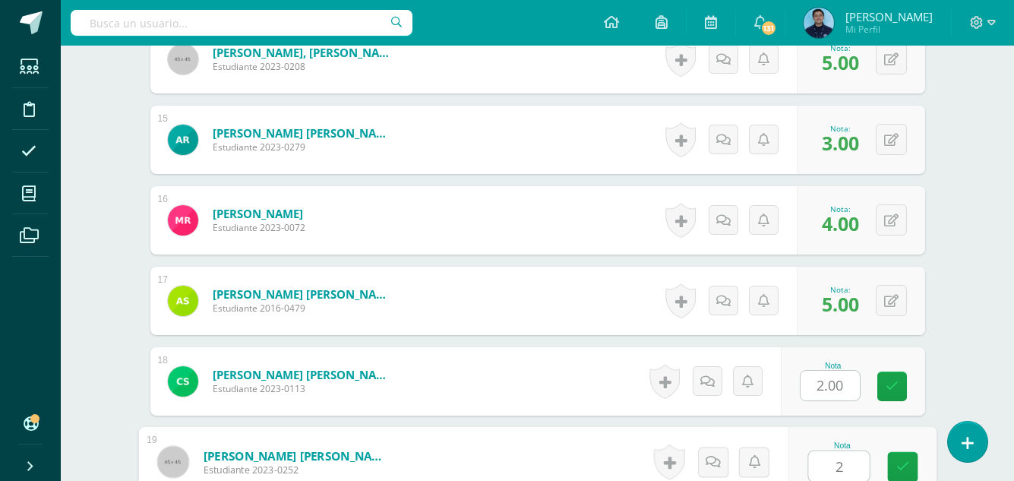
type input "2"
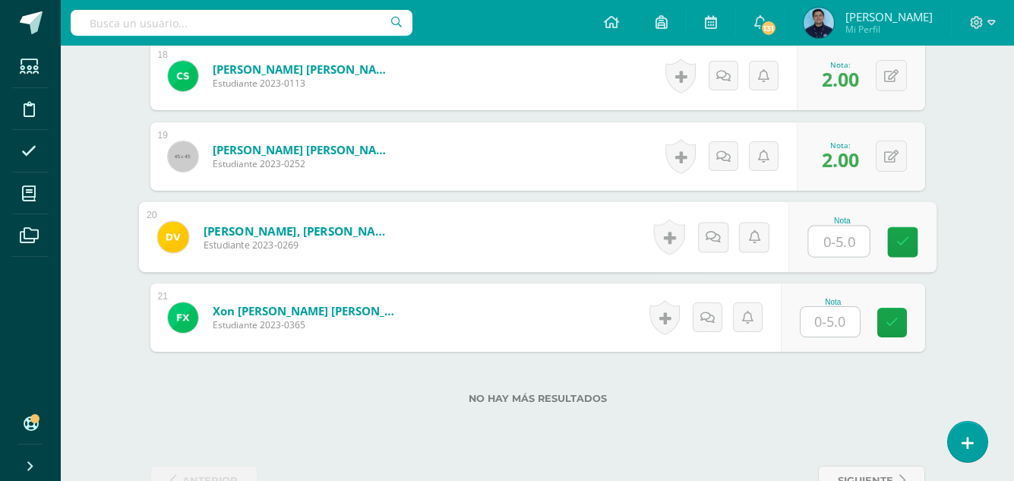
scroll to position [1869, 0]
type input "5"
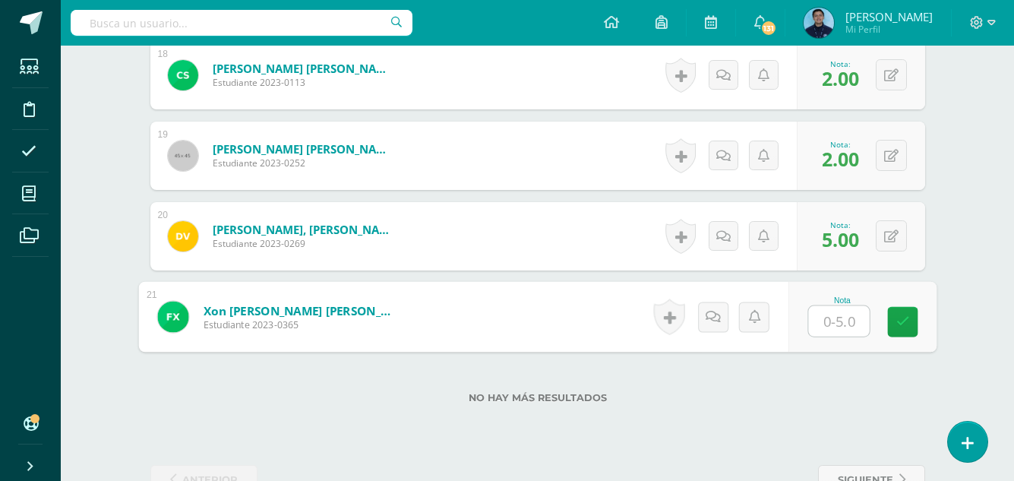
type input "2"
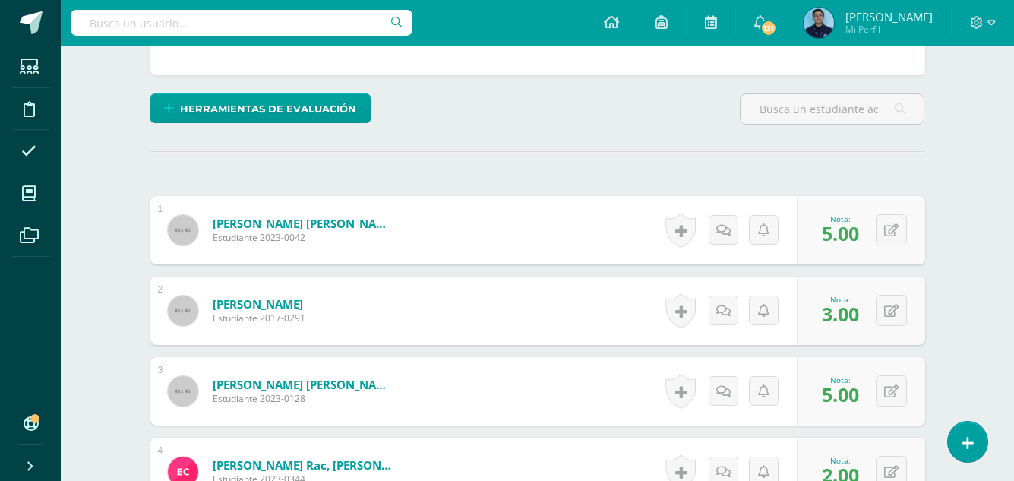
scroll to position [0, 0]
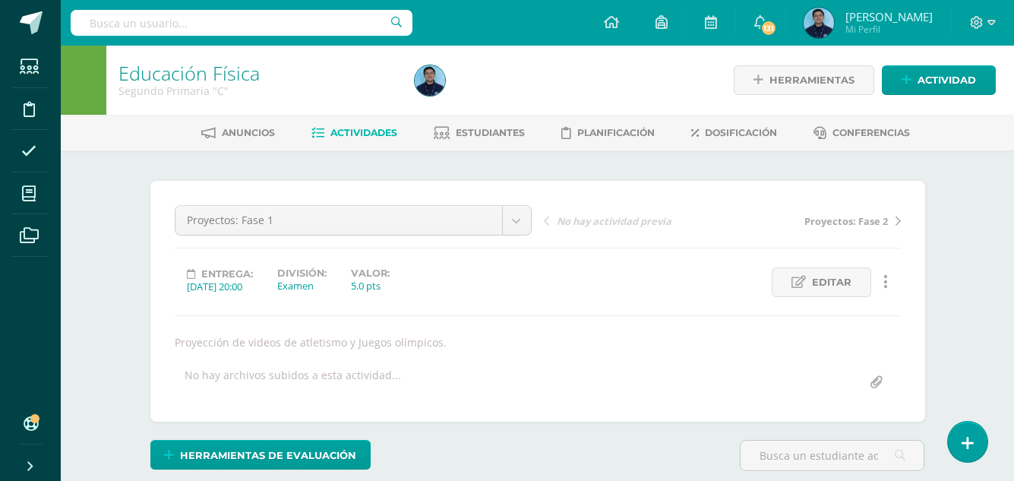
click at [357, 124] on link "Actividades" at bounding box center [354, 133] width 86 height 24
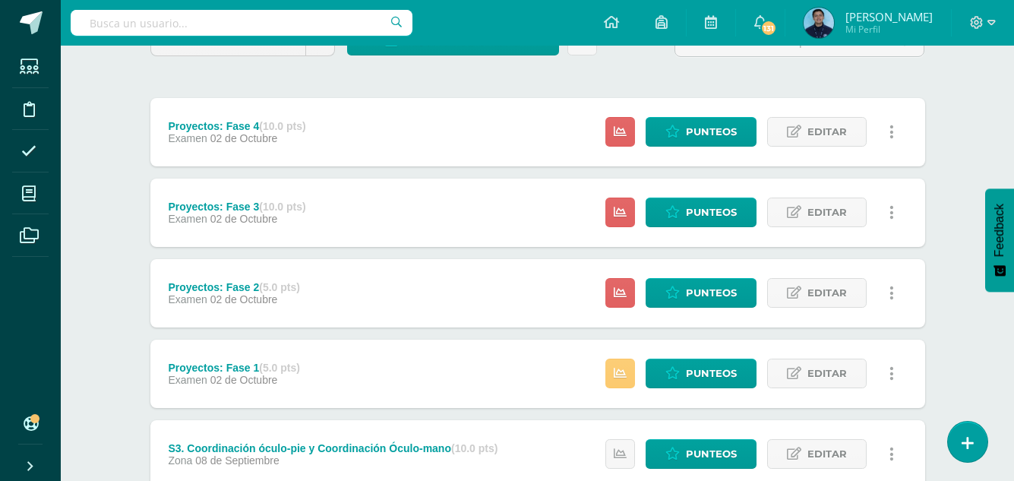
scroll to position [156, 0]
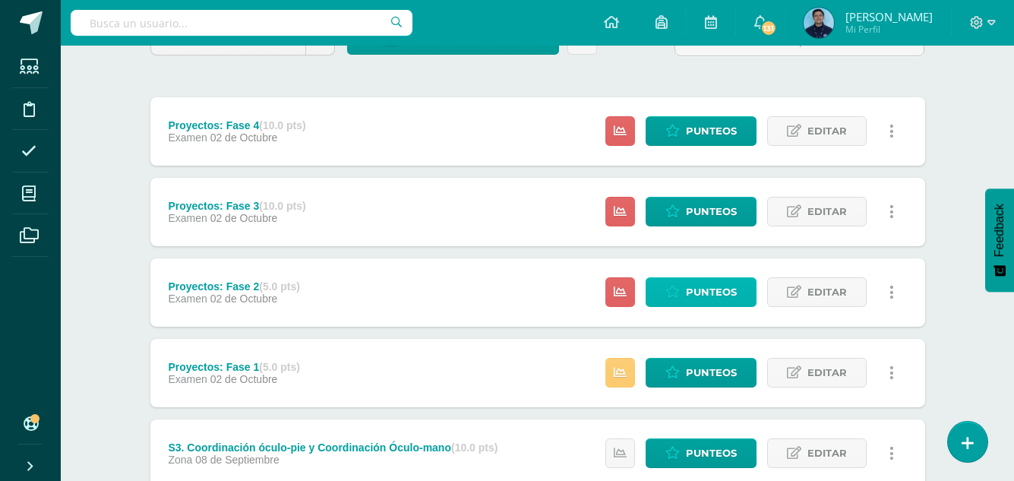
click at [695, 301] on span "Punteos" at bounding box center [711, 292] width 51 height 28
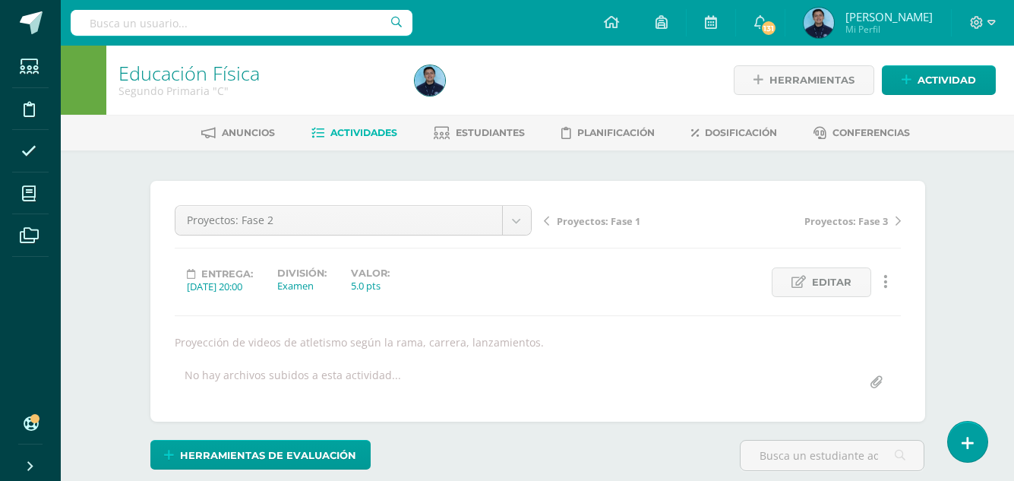
scroll to position [1, 0]
type input "5"
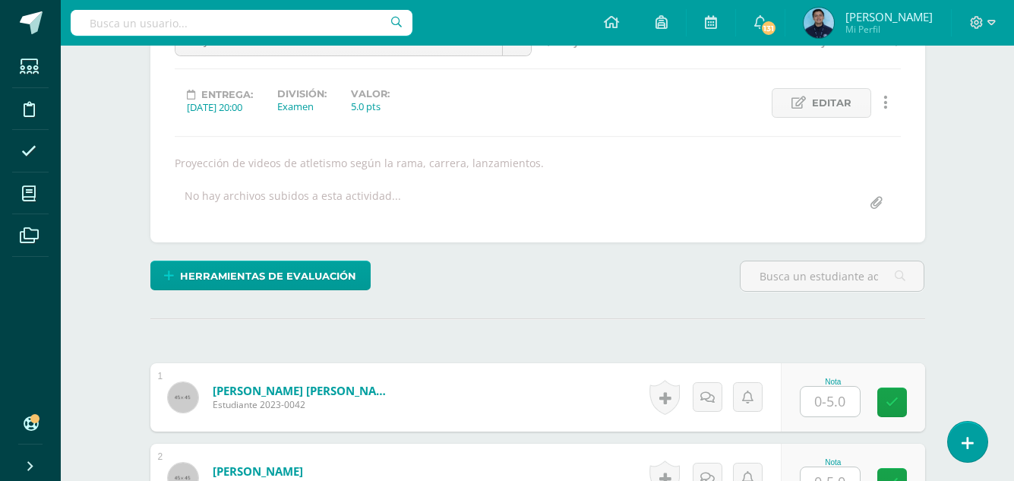
scroll to position [268, 0]
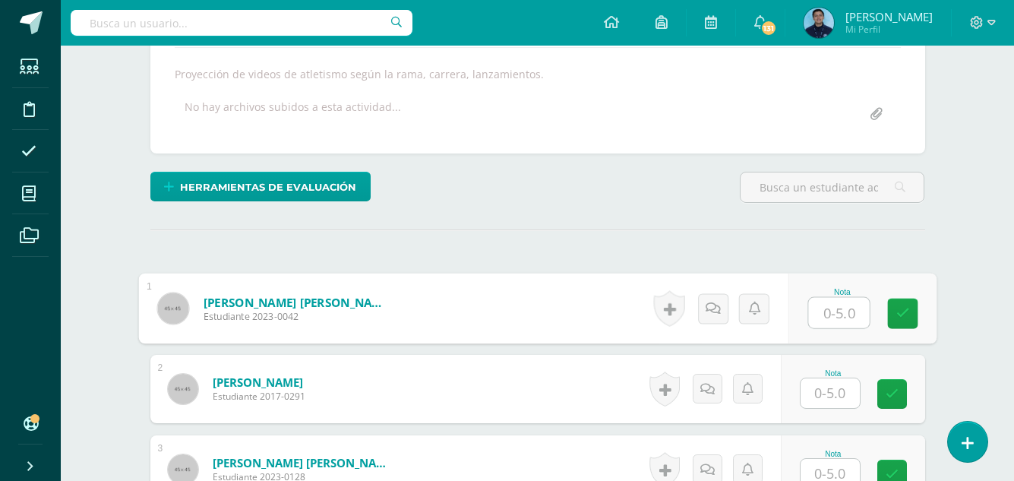
click at [829, 322] on input "text" at bounding box center [838, 313] width 61 height 30
type input "5"
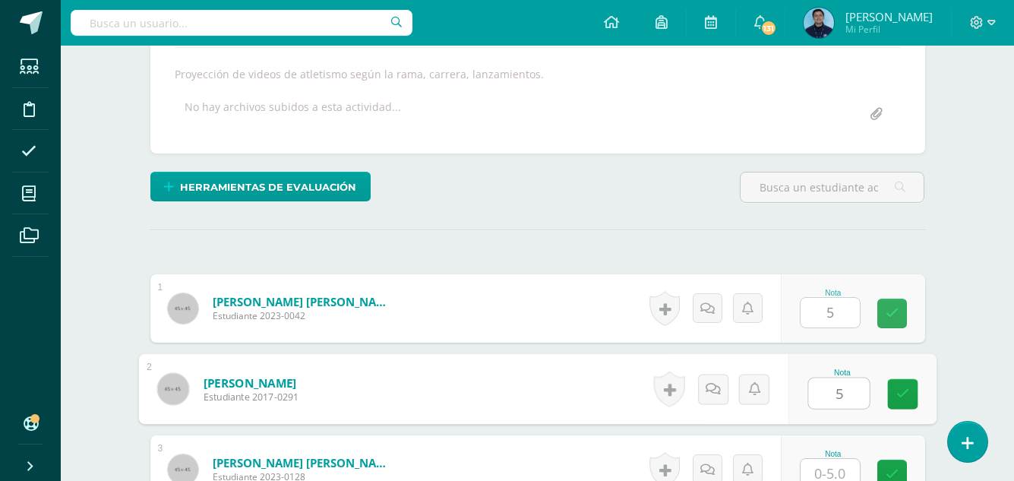
type input "5"
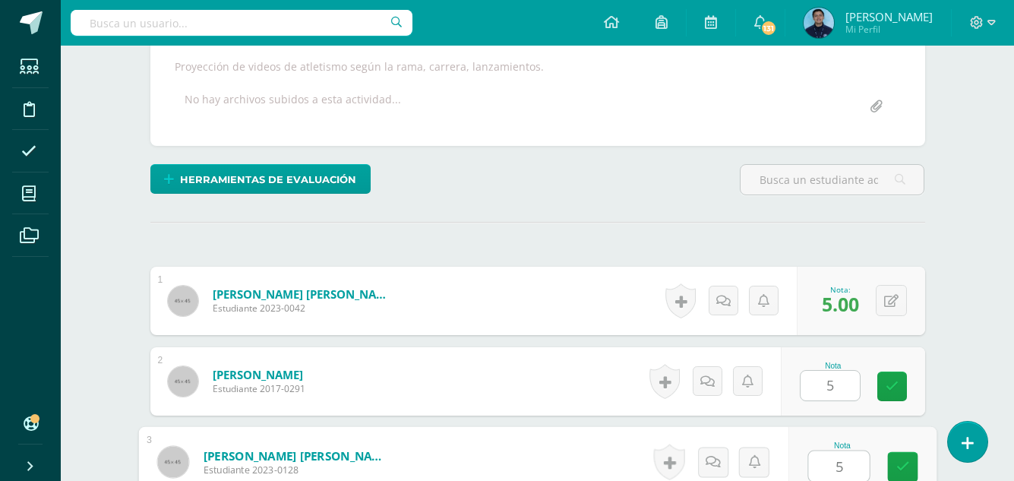
type input "5"
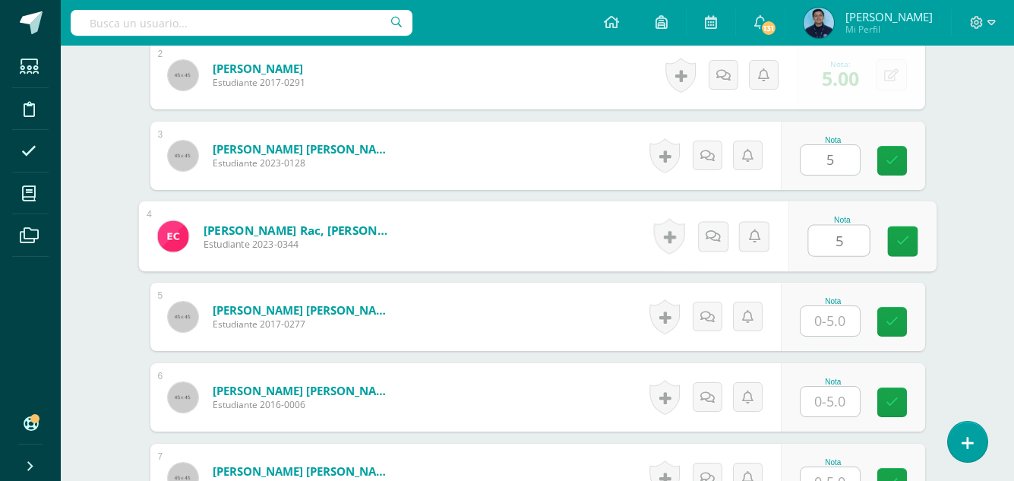
type input "5"
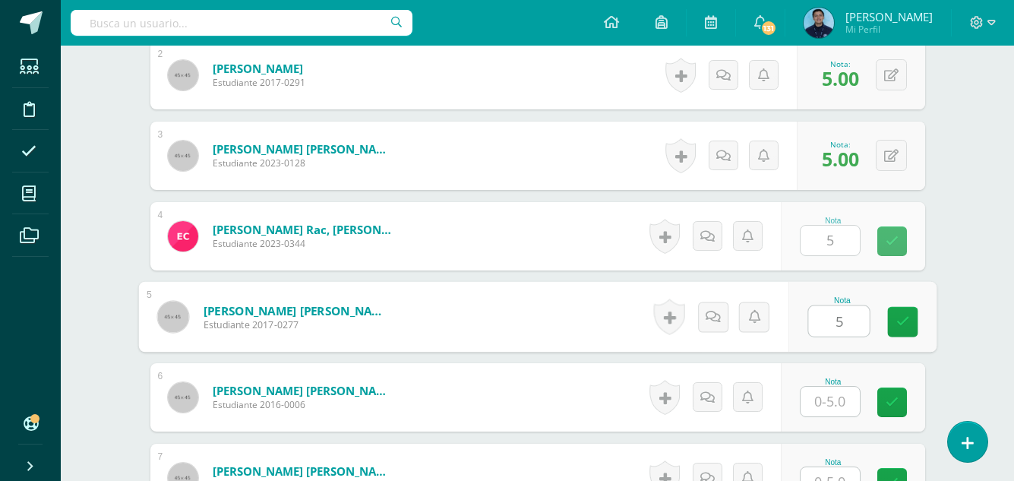
type input "5"
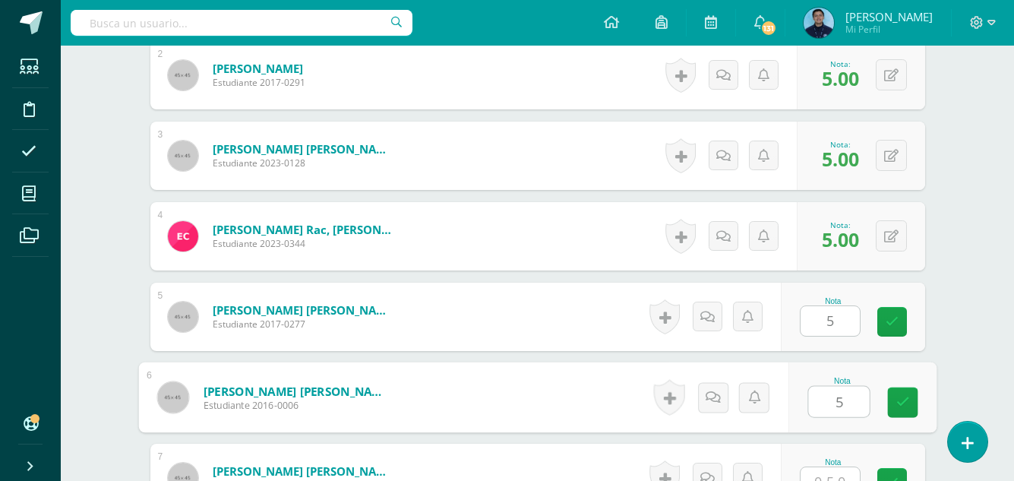
type input "5"
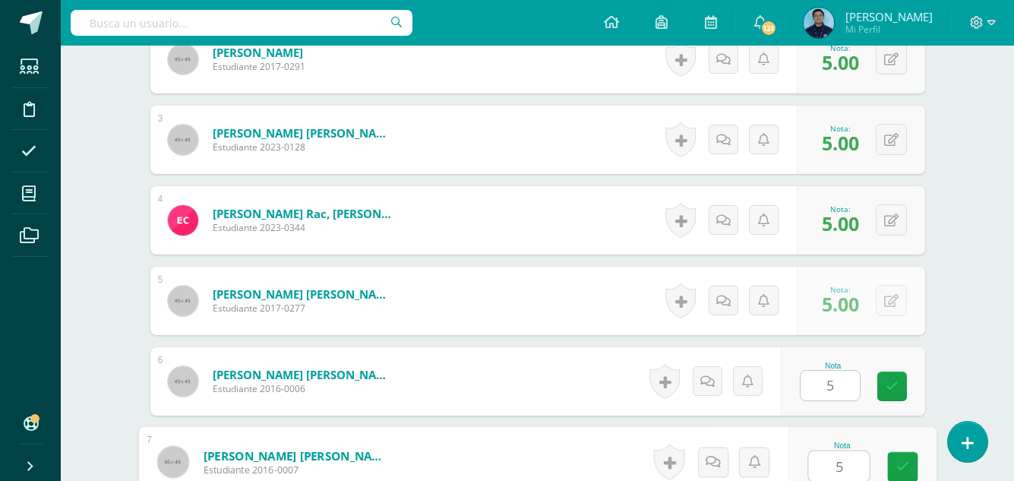
type input "5"
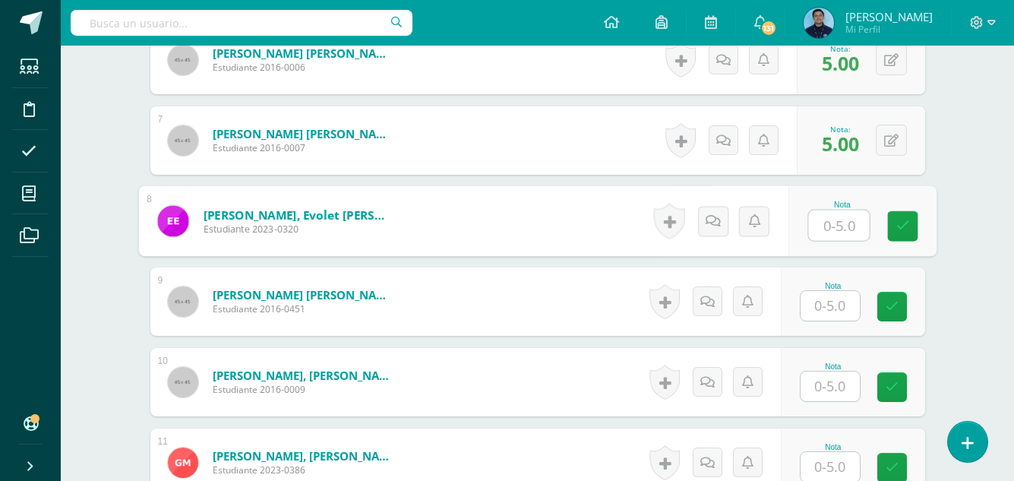
scroll to position [922, 0]
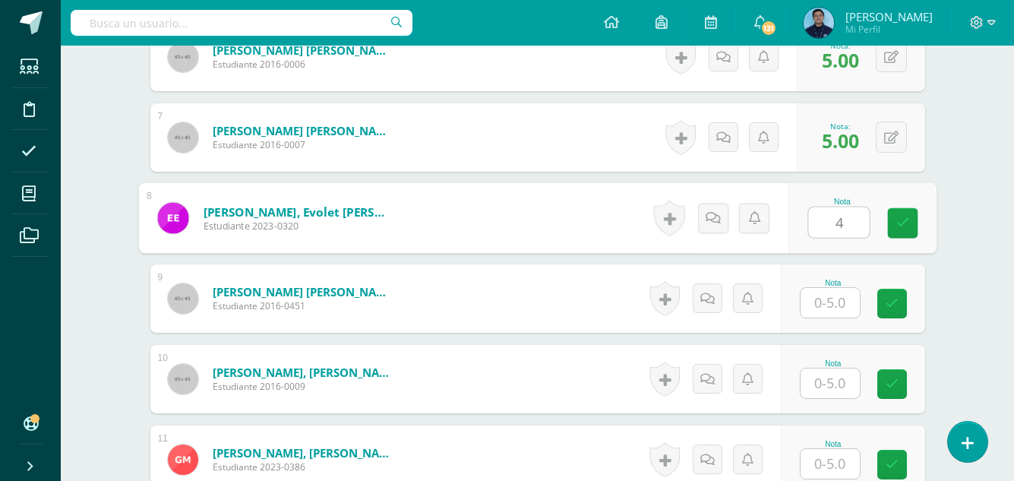
type input "4"
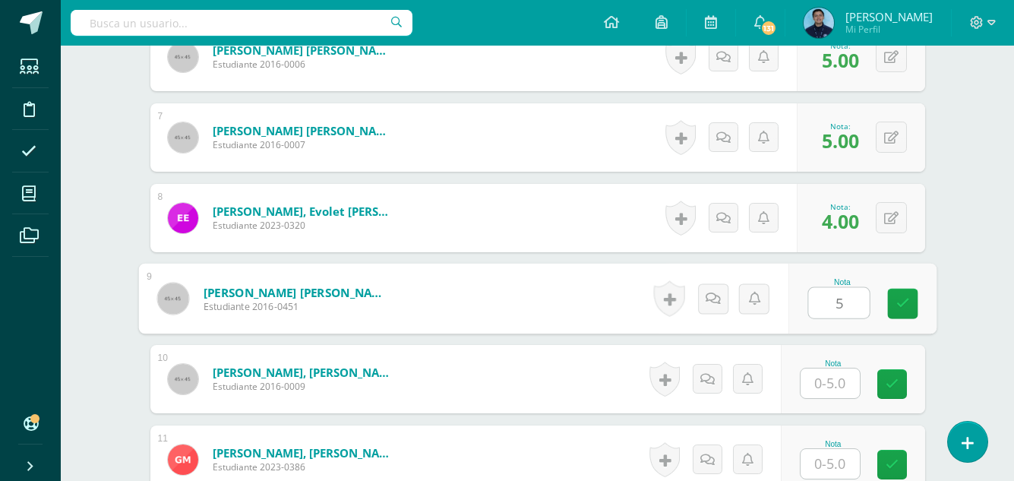
type input "5"
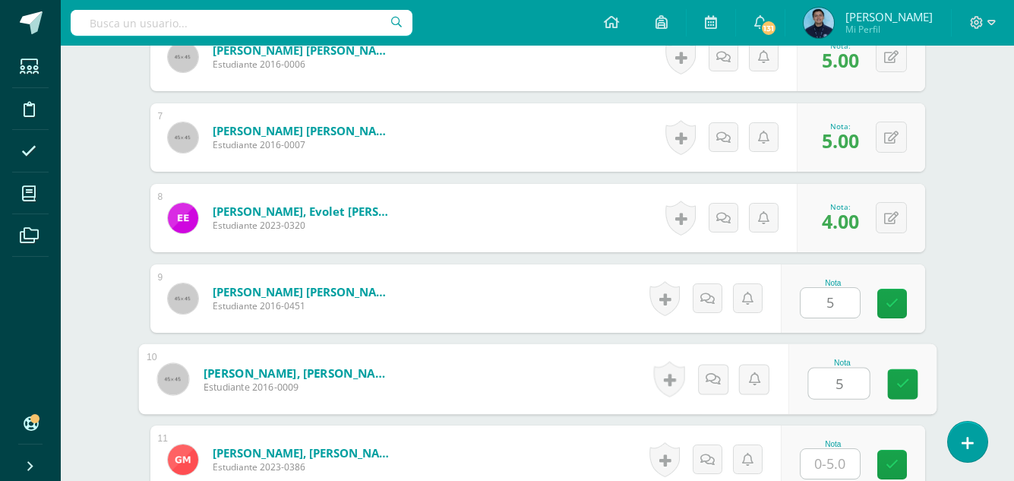
type input "5"
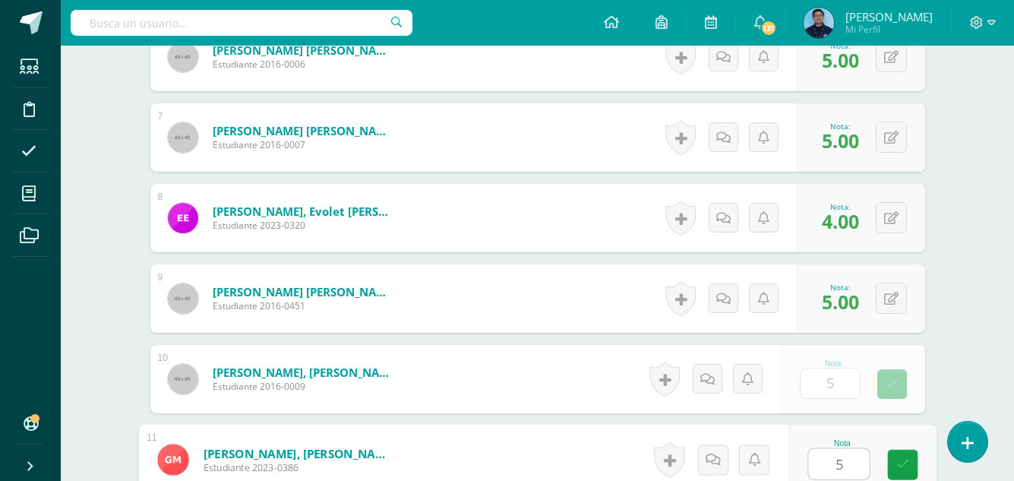
type input "5"
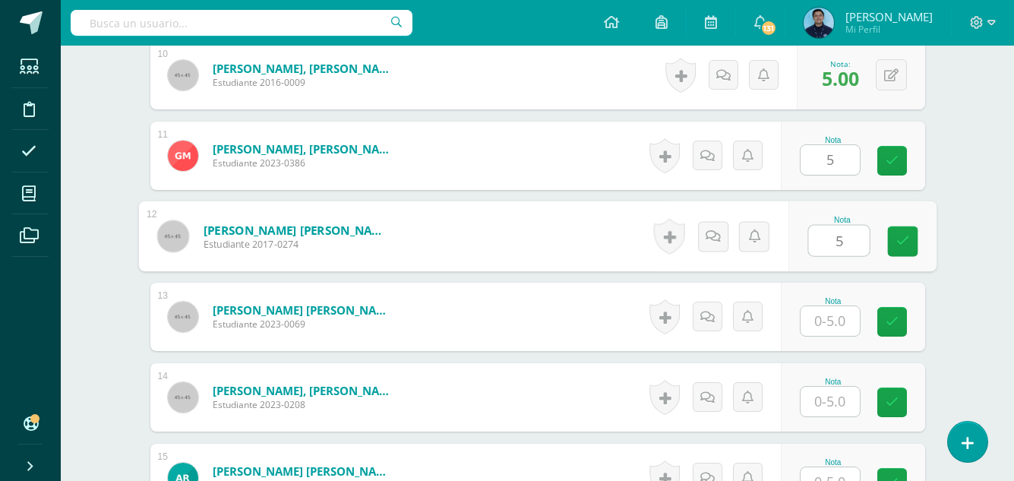
type input "5"
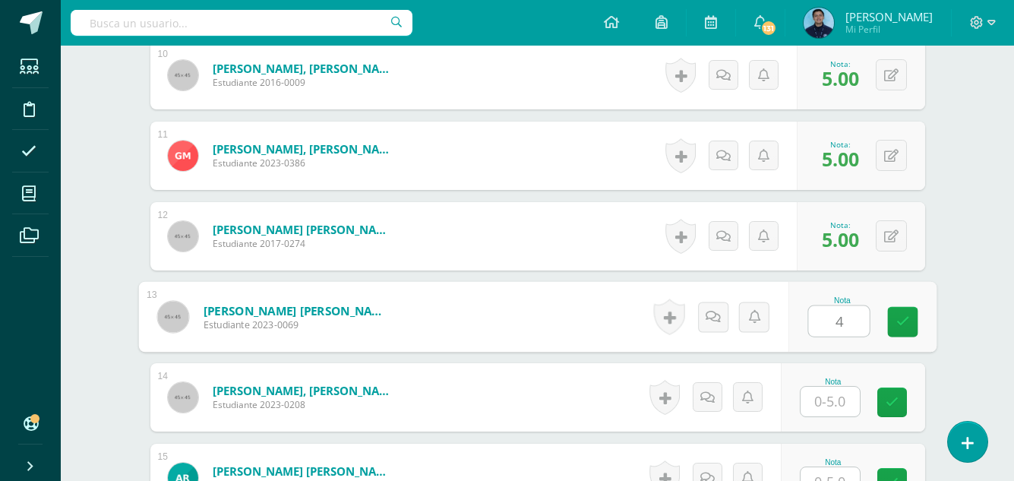
type input "4"
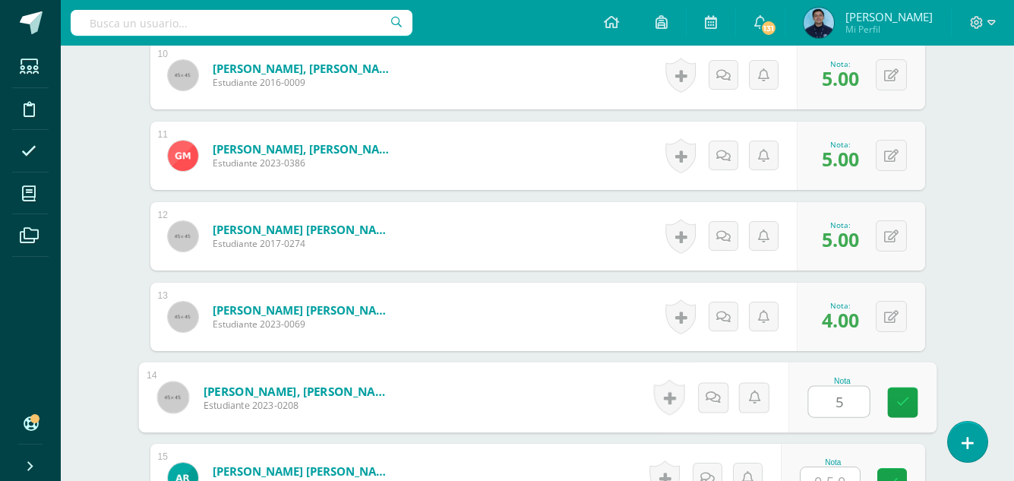
type input "5"
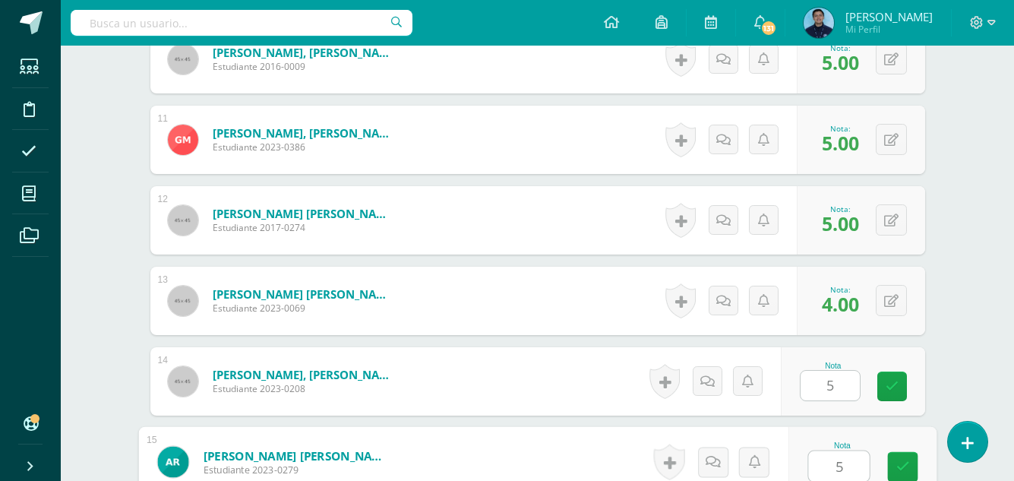
type input "5"
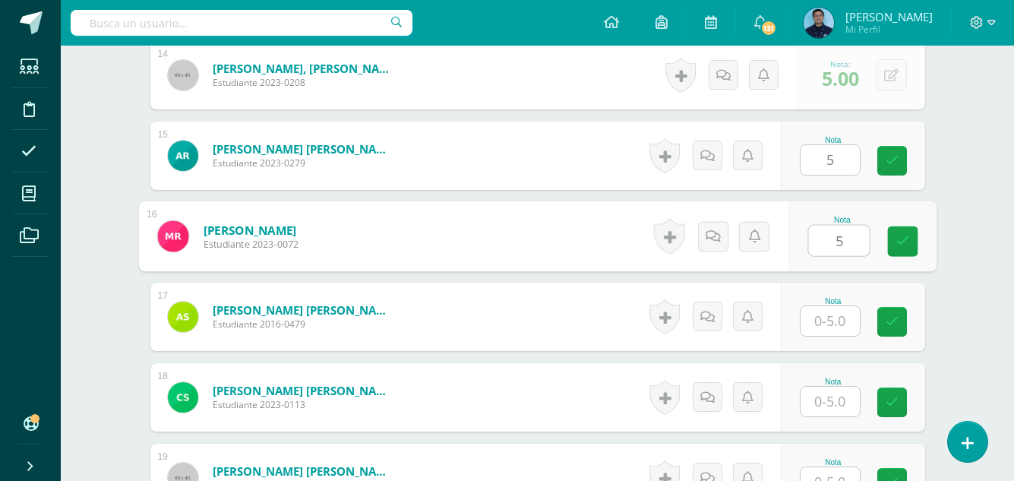
type input "5"
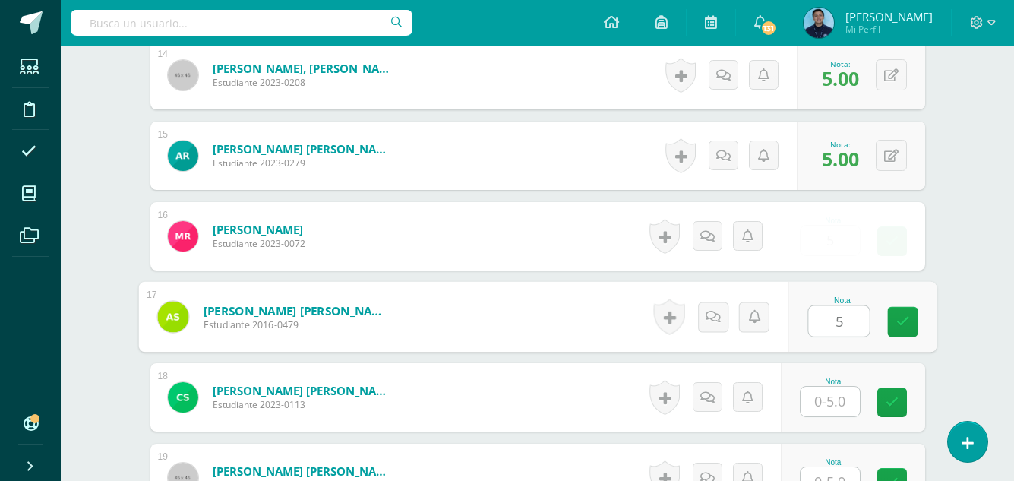
type input "5"
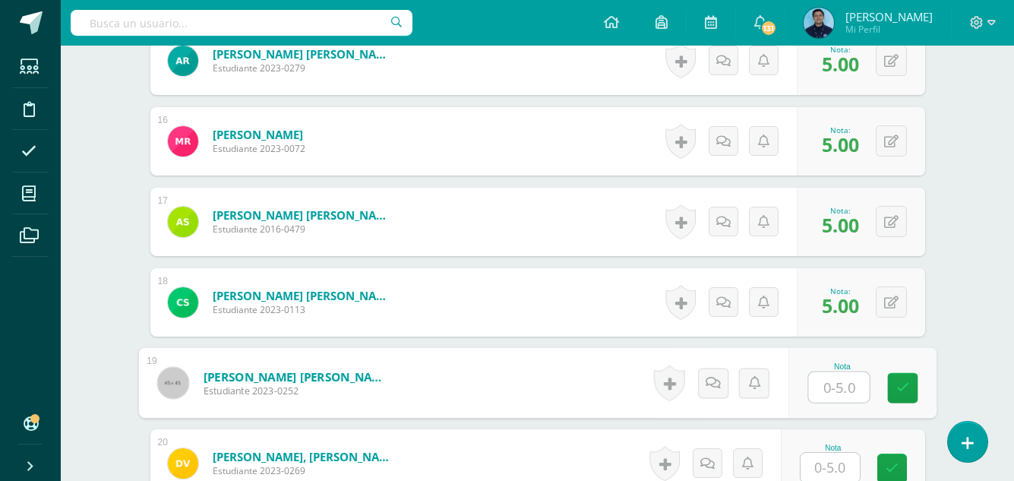
scroll to position [1644, 0]
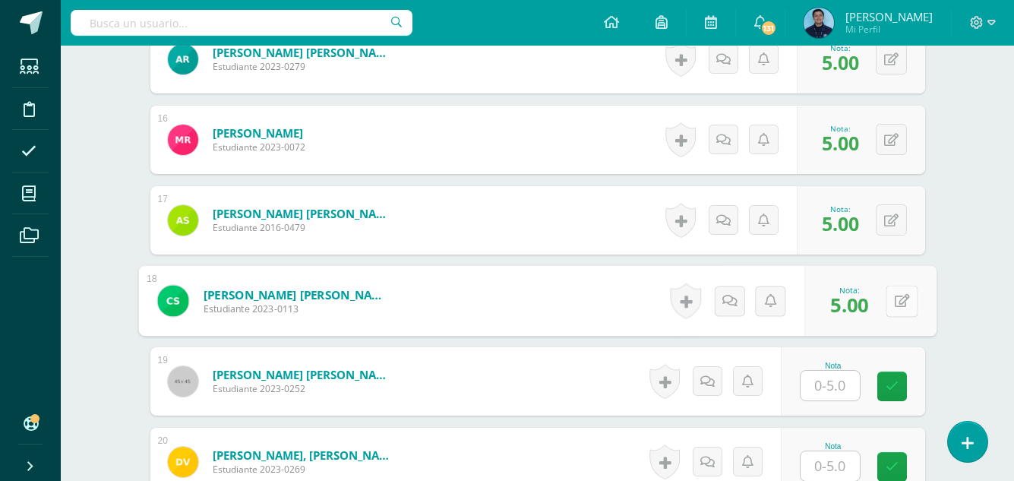
click at [894, 296] on icon at bounding box center [901, 300] width 15 height 13
type input "4"
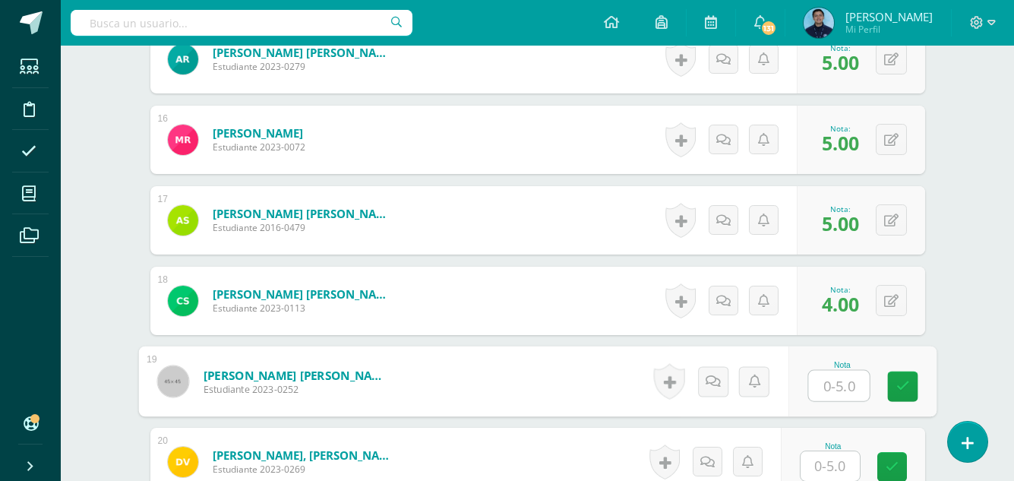
click at [846, 383] on input "text" at bounding box center [838, 386] width 61 height 30
type input "5"
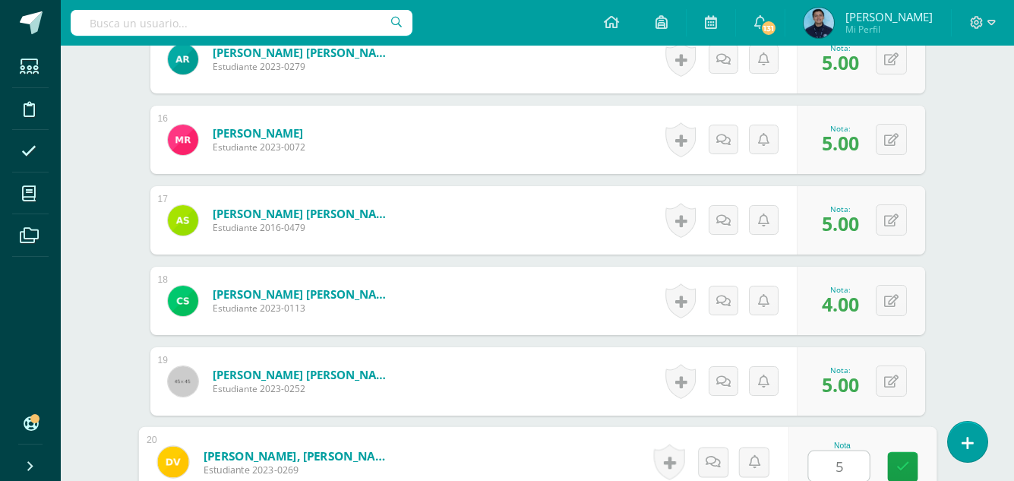
type input "5"
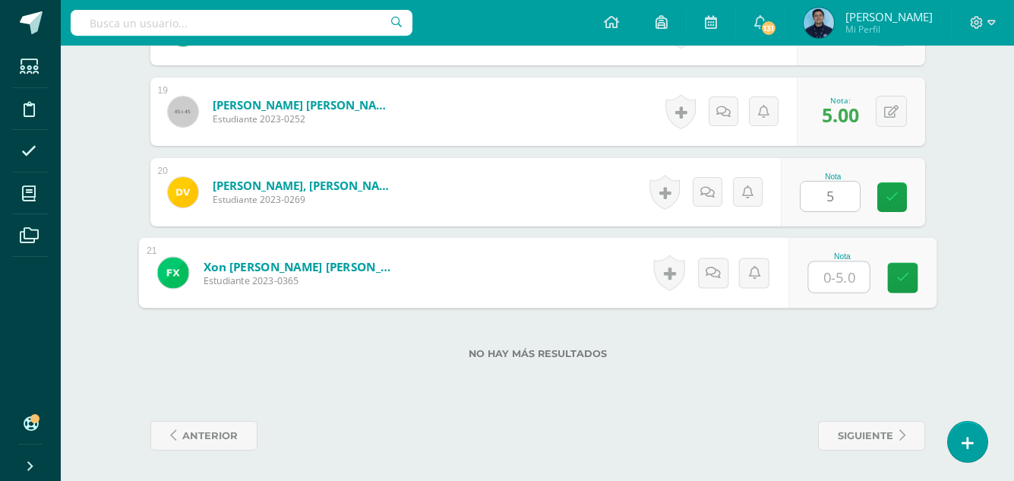
type input "5"
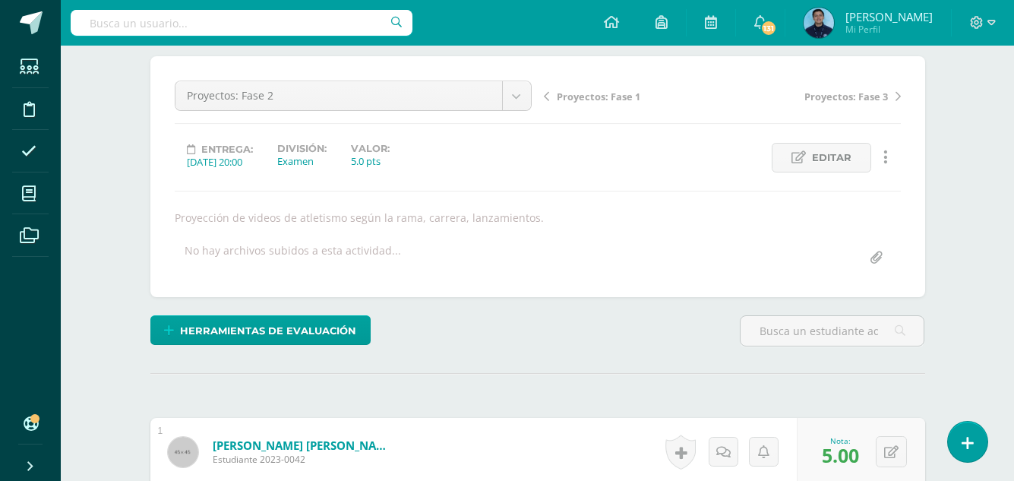
scroll to position [0, 0]
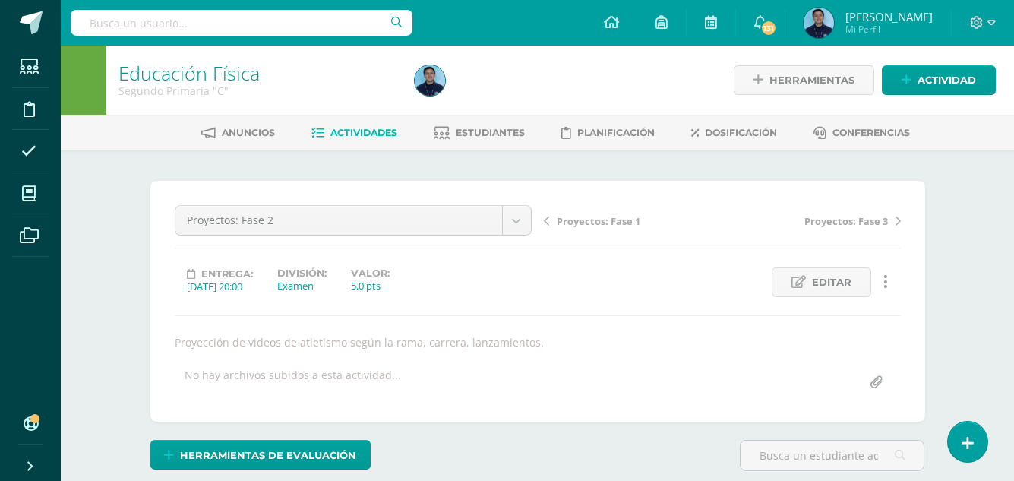
click at [391, 140] on link "Actividades" at bounding box center [354, 133] width 86 height 24
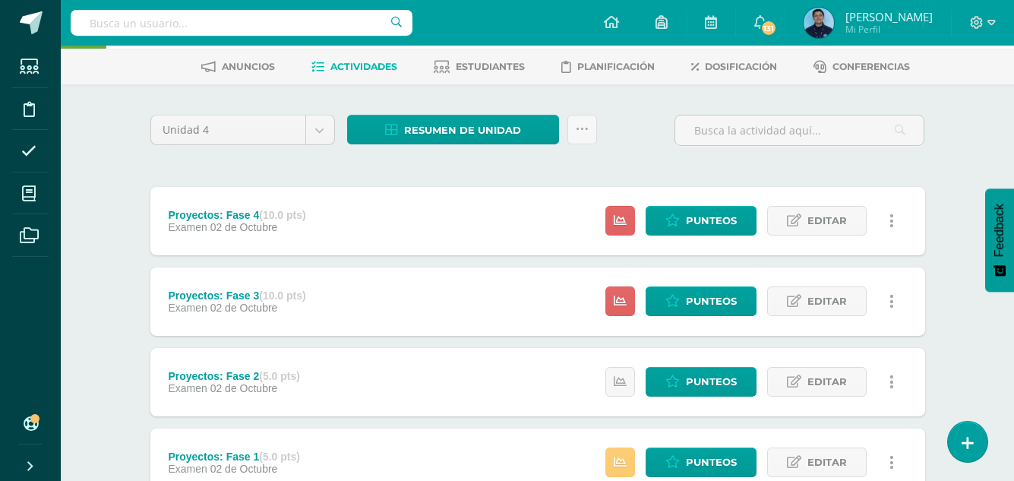
scroll to position [67, 0]
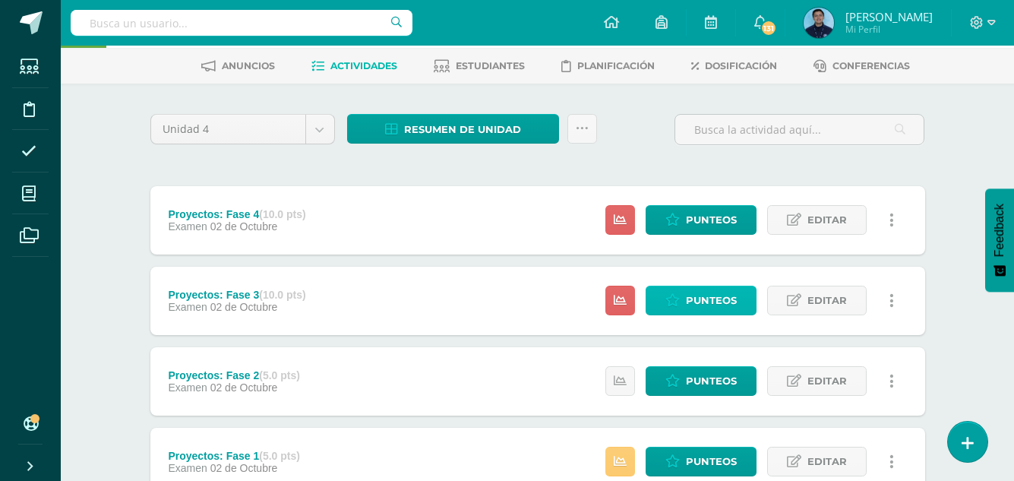
click at [694, 295] on span "Punteos" at bounding box center [711, 300] width 51 height 28
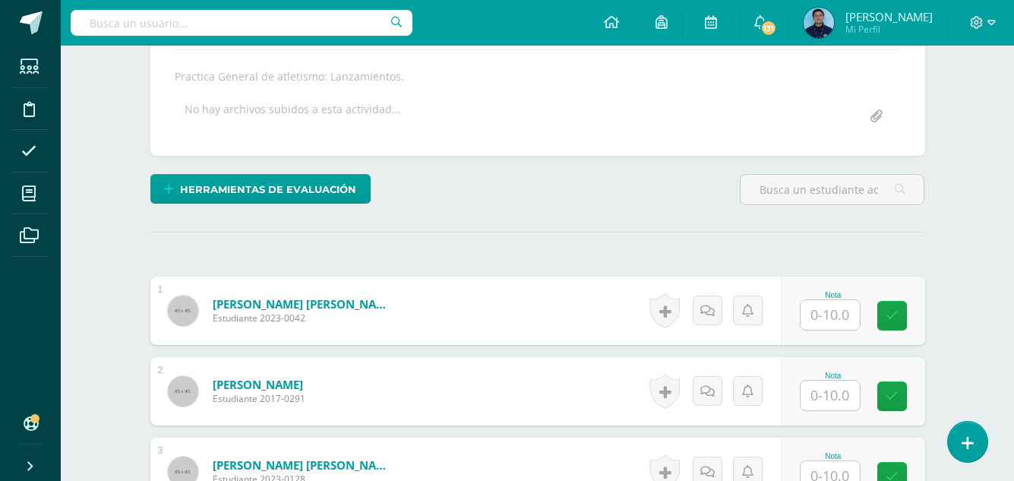
scroll to position [266, 0]
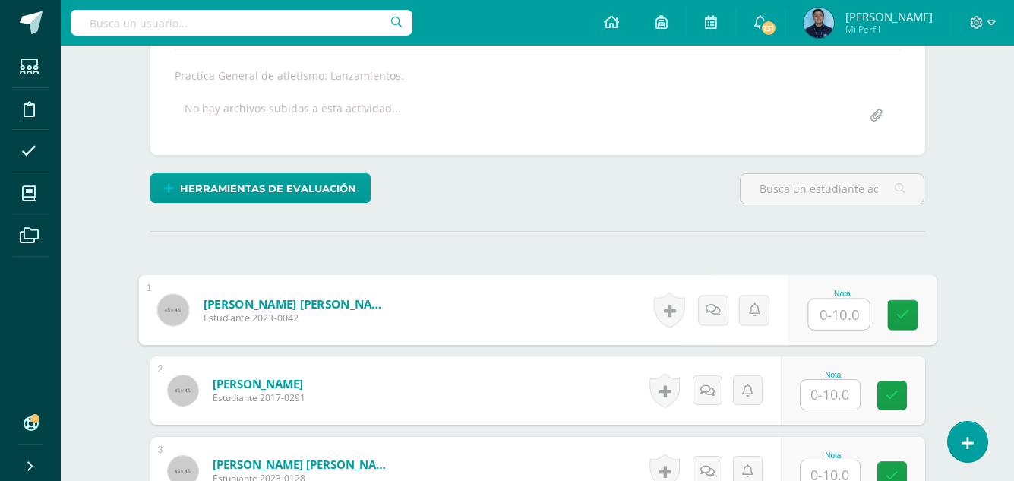
click at [816, 309] on input "text" at bounding box center [838, 314] width 61 height 30
type input "10"
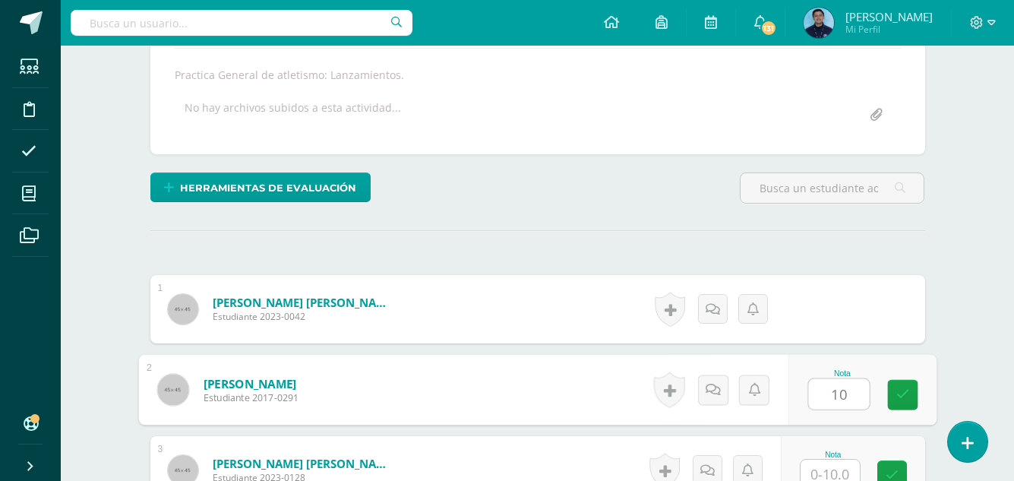
type input "10"
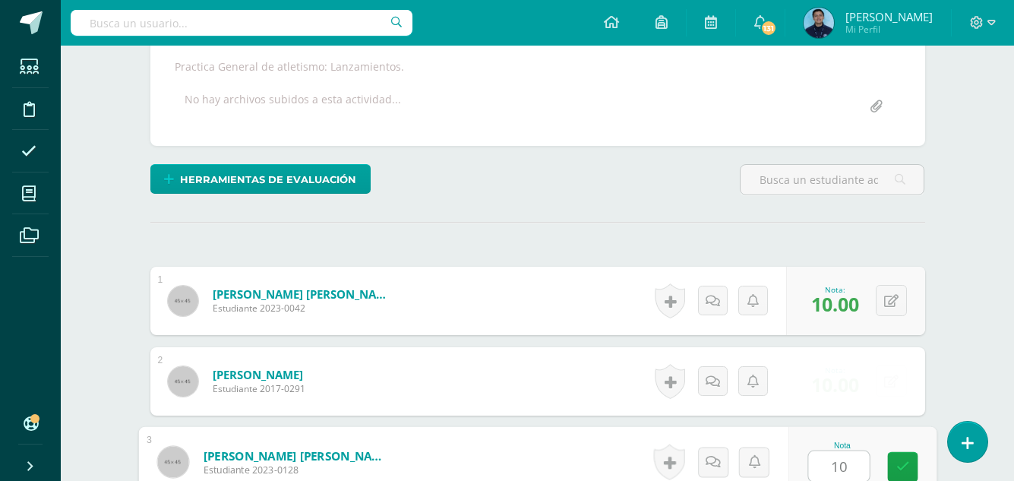
type input "10"
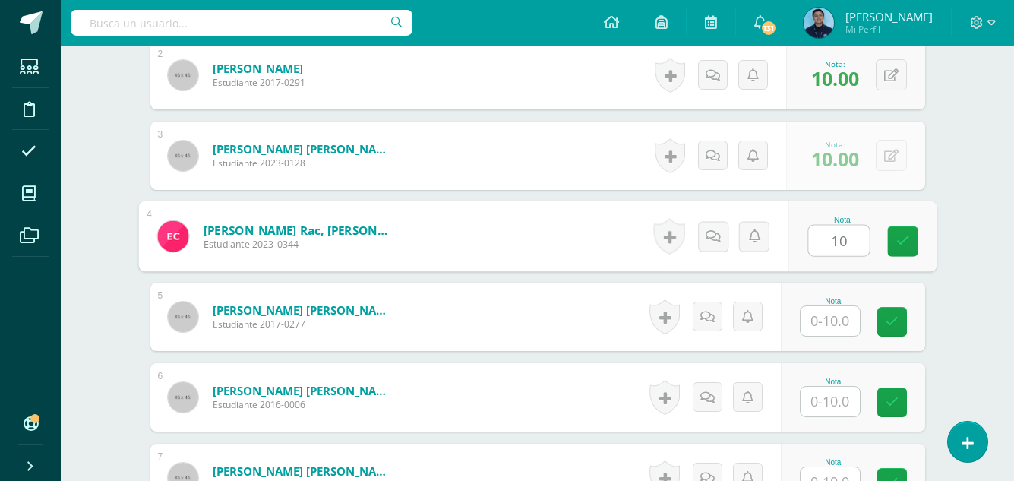
type input "10"
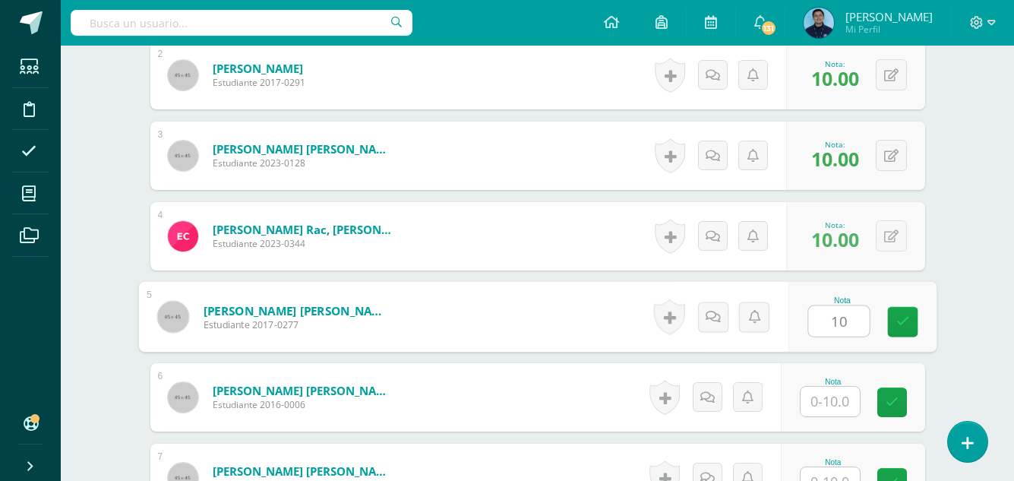
type input "10"
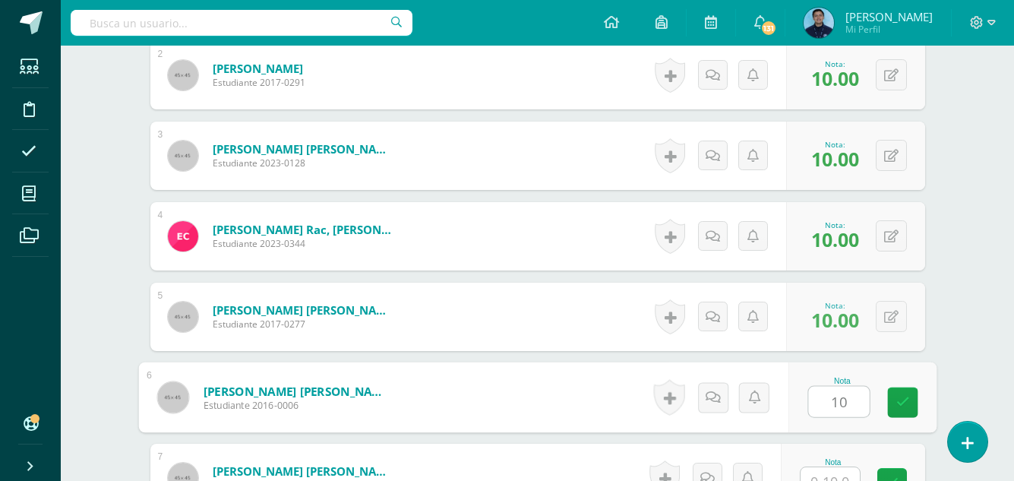
type input "10"
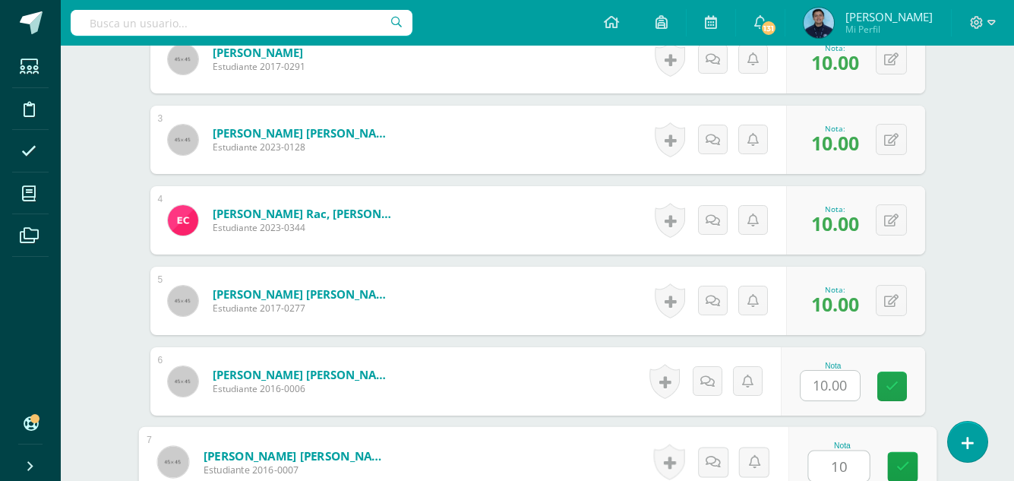
type input "10"
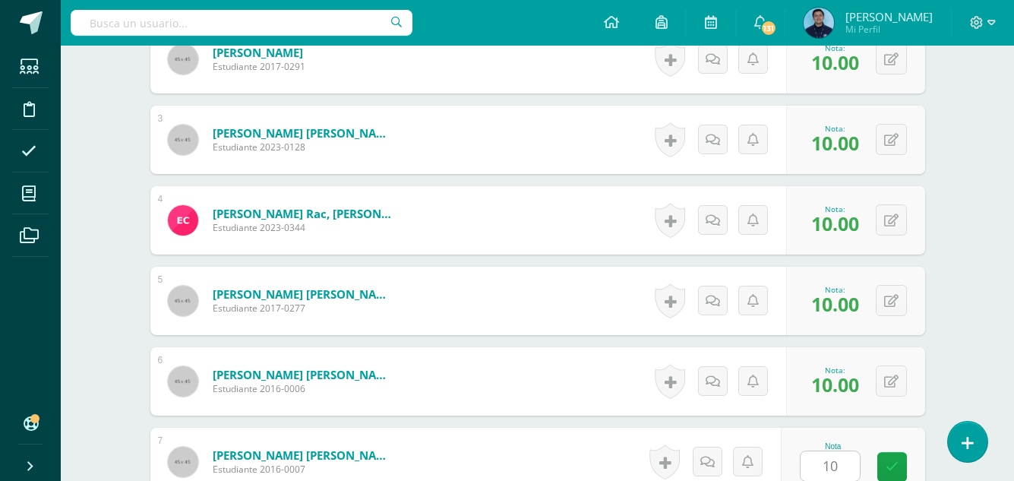
scroll to position [903, 0]
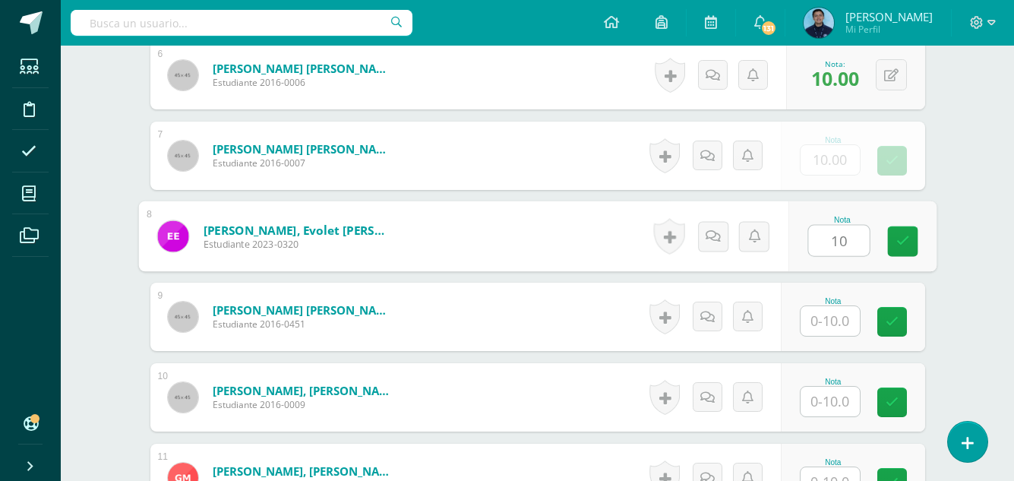
type input "10"
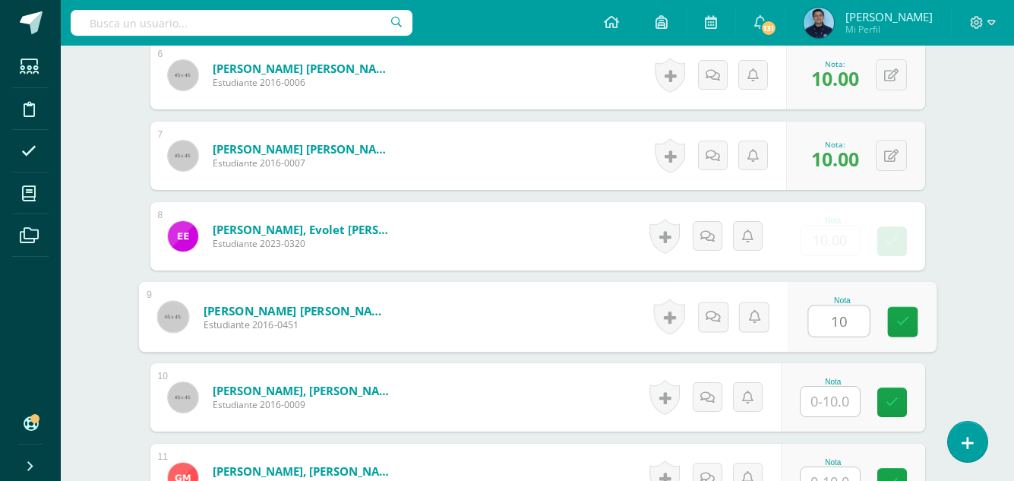
type input "10"
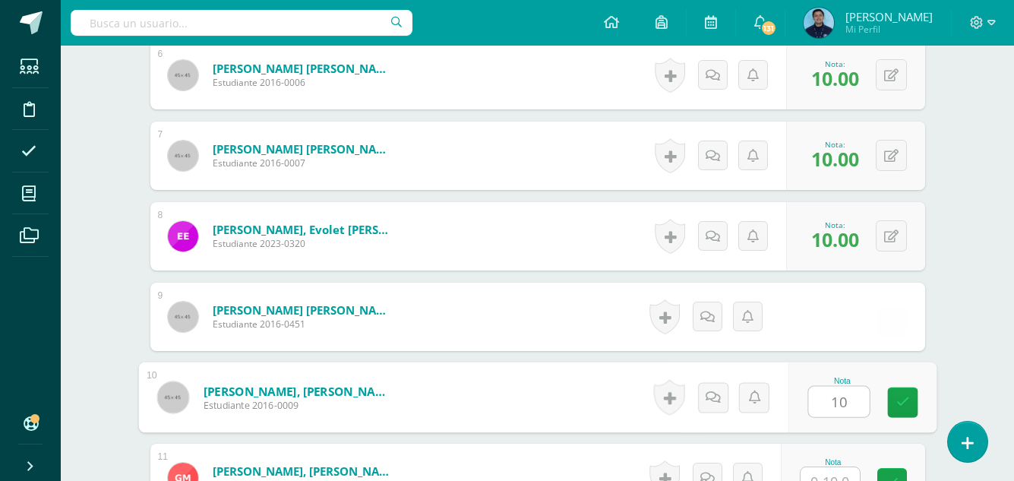
type input "10"
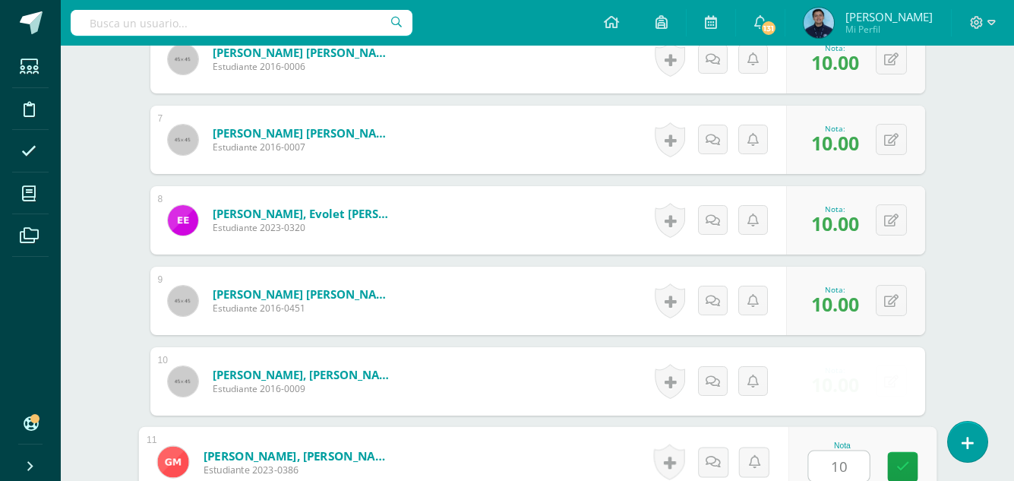
type input "10"
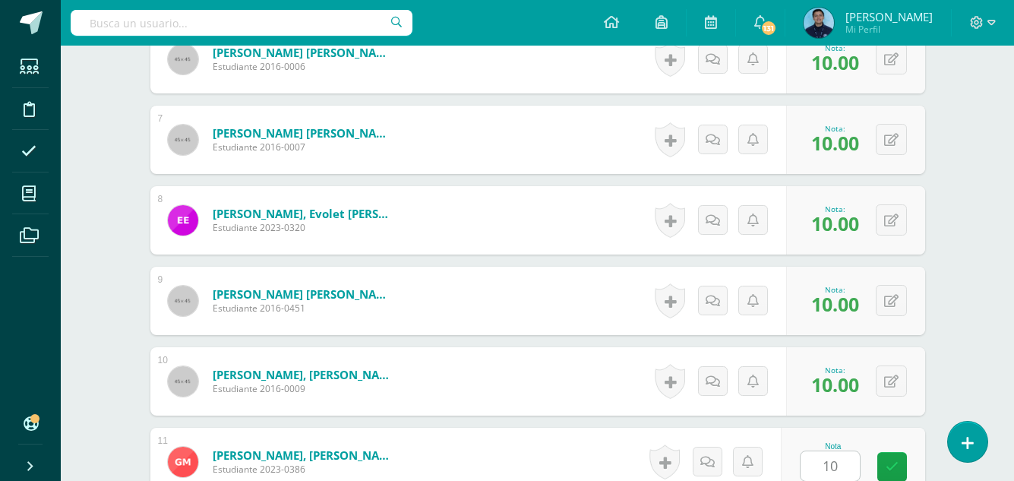
scroll to position [1225, 0]
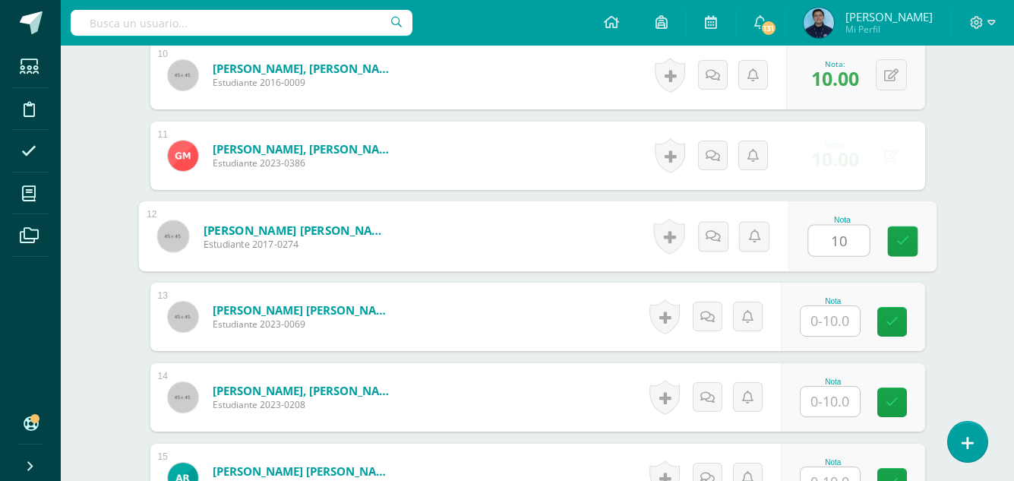
type input "10"
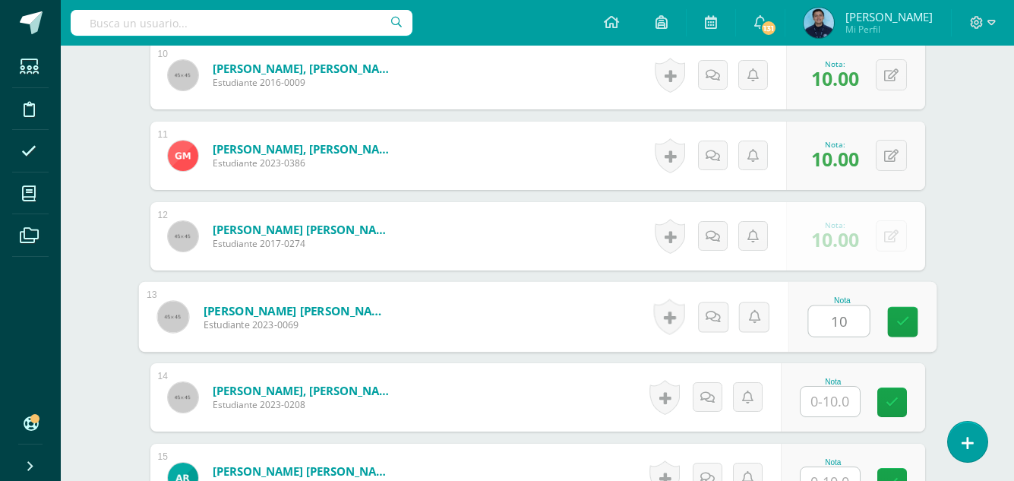
type input "10"
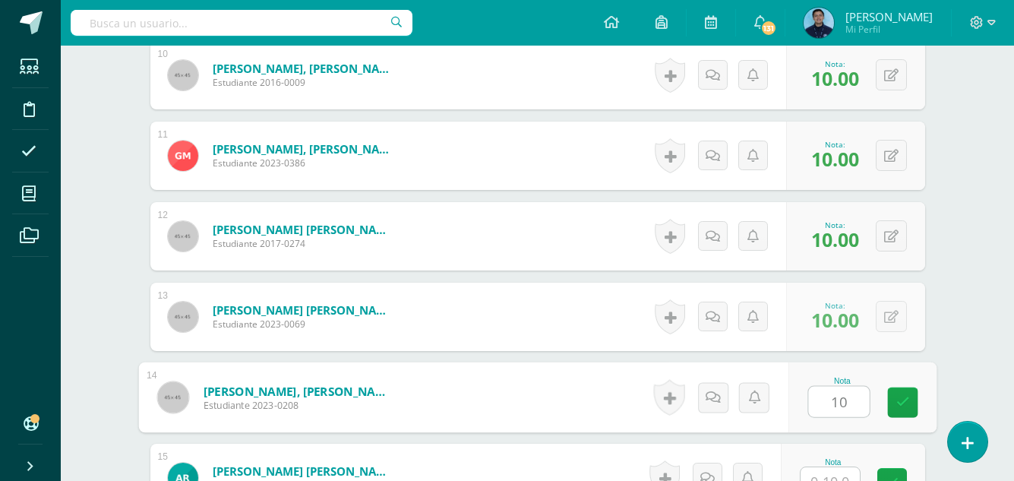
type input "10"
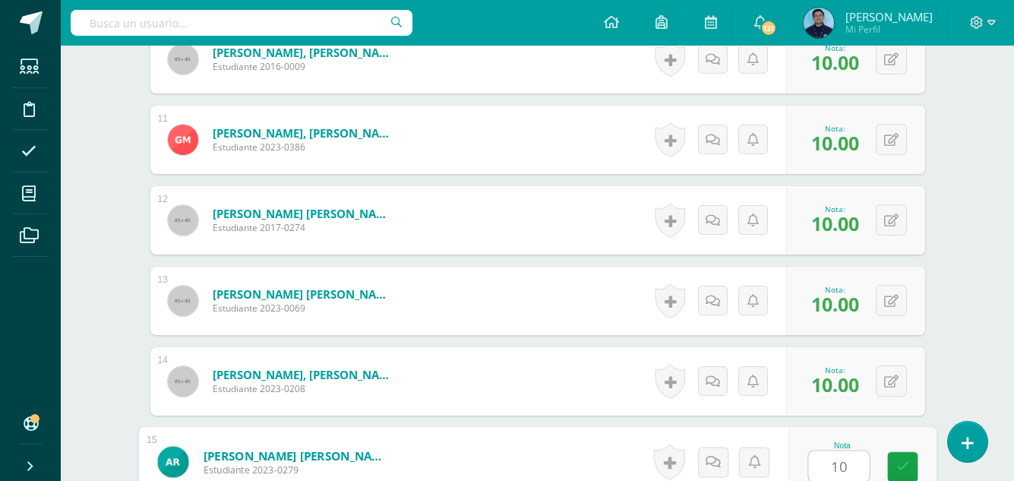
type input "10"
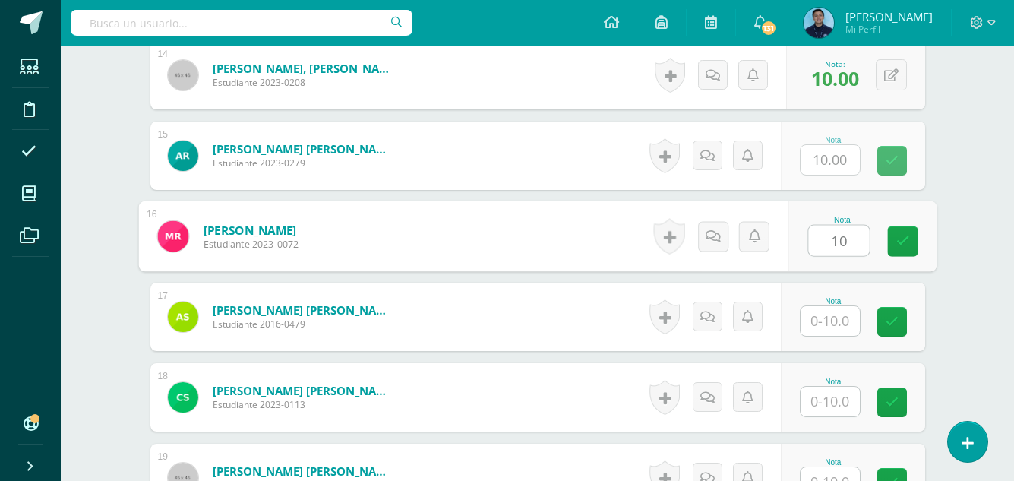
type input "10"
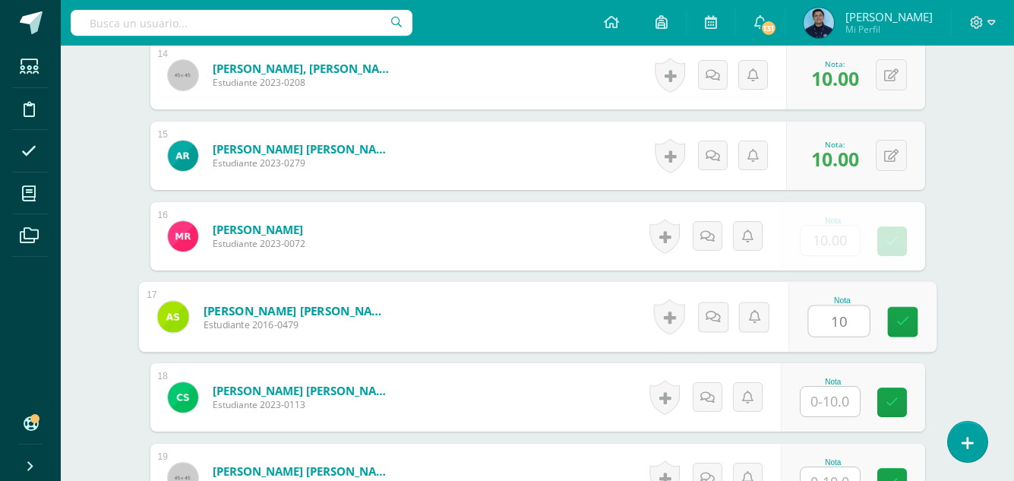
type input "10"
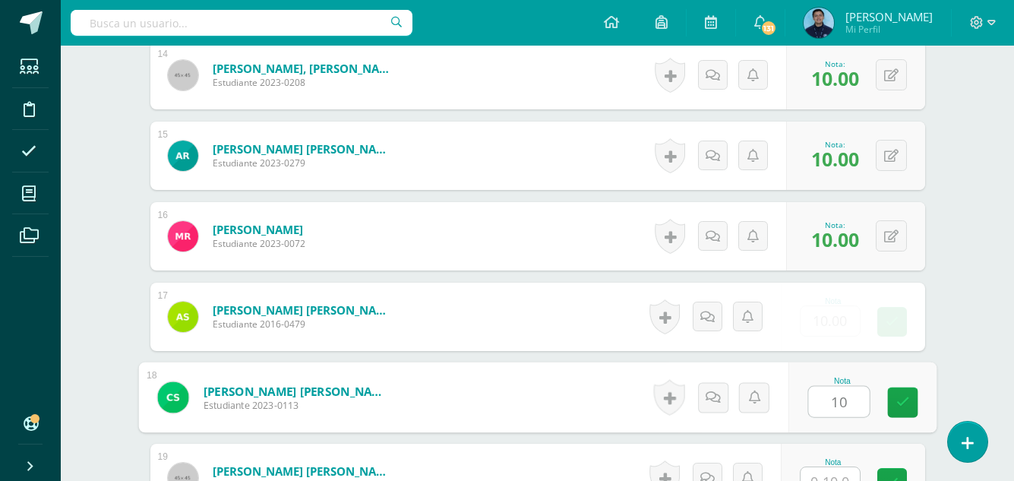
type input "10"
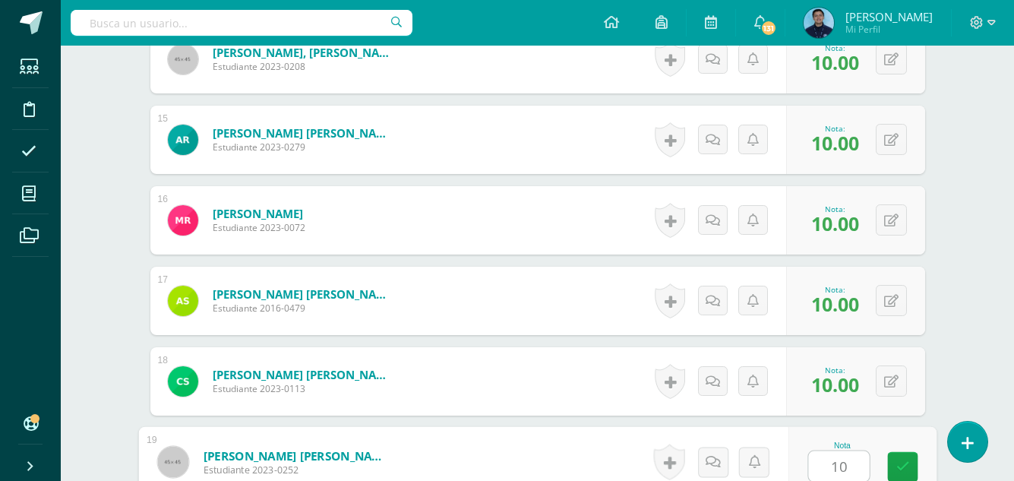
type input "10"
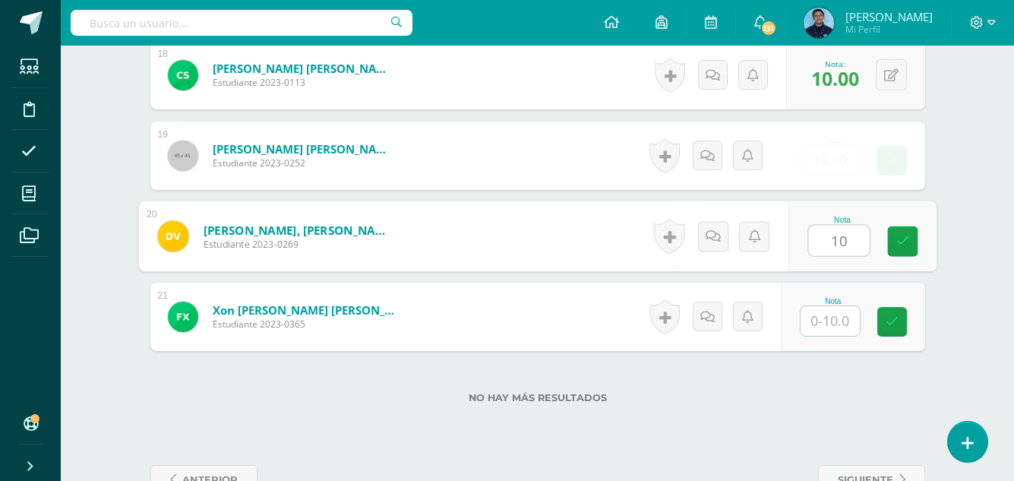
type input "10"
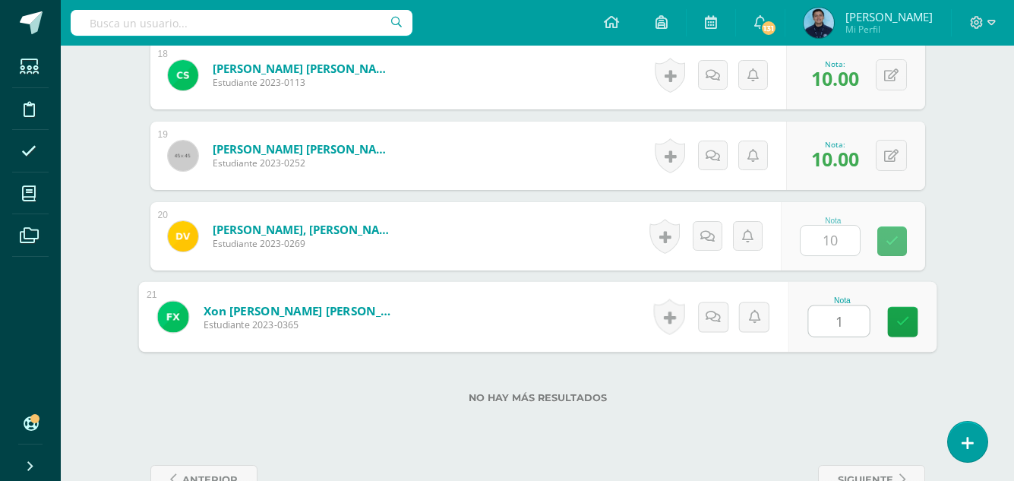
type input "10"
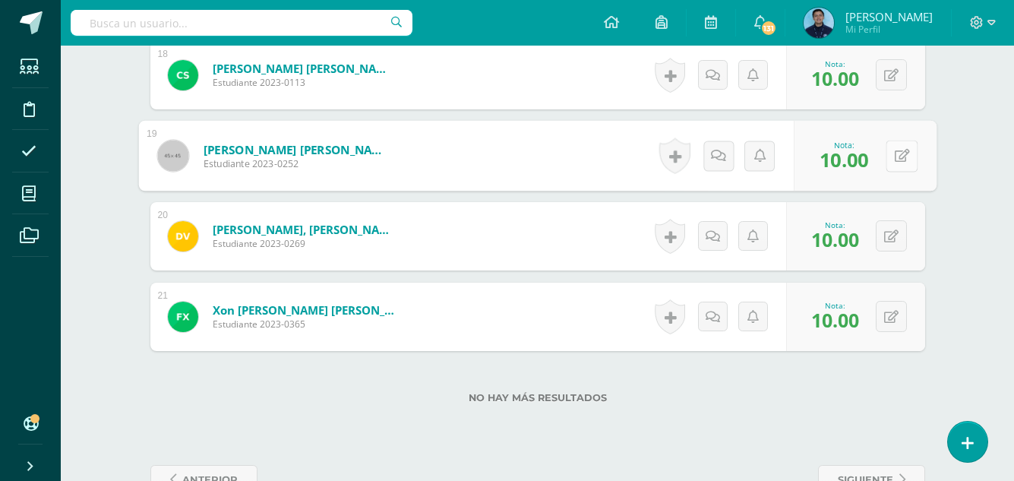
click at [884, 168] on div "0 Logros Logros obtenidos Aún no hay logros agregados Nota: 10.00" at bounding box center [864, 156] width 143 height 71
click at [894, 168] on button at bounding box center [901, 156] width 32 height 32
type input "9"
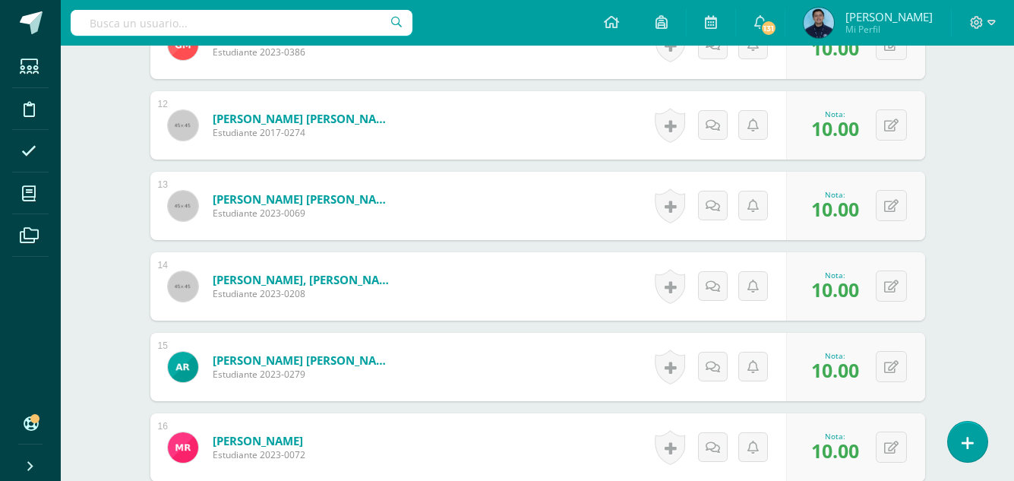
scroll to position [1334, 0]
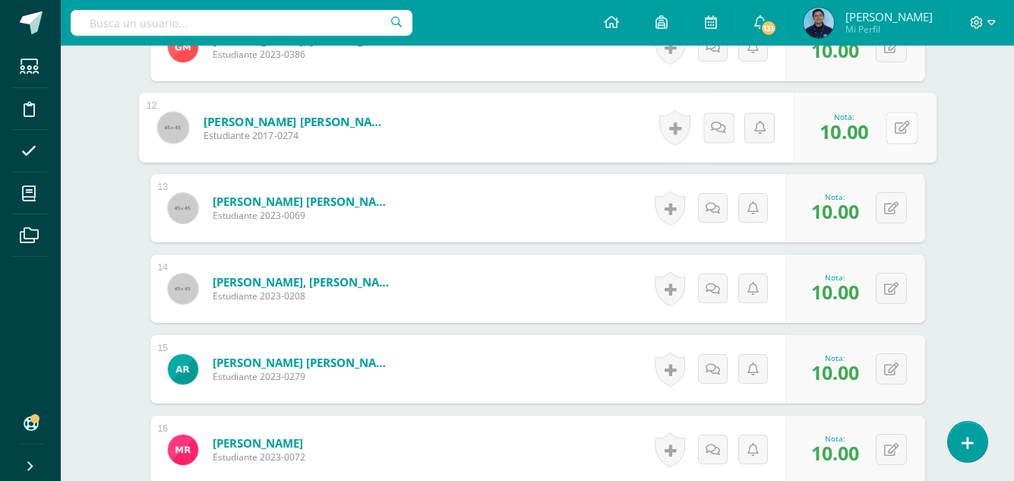
click at [894, 129] on icon at bounding box center [901, 127] width 15 height 13
type input "9"
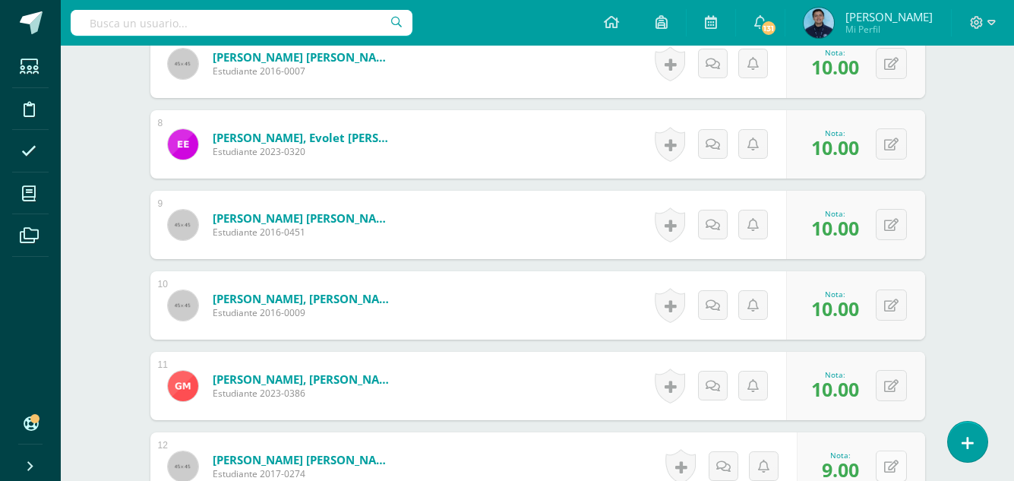
scroll to position [995, 0]
click at [888, 149] on button at bounding box center [890, 144] width 31 height 31
type input "8"
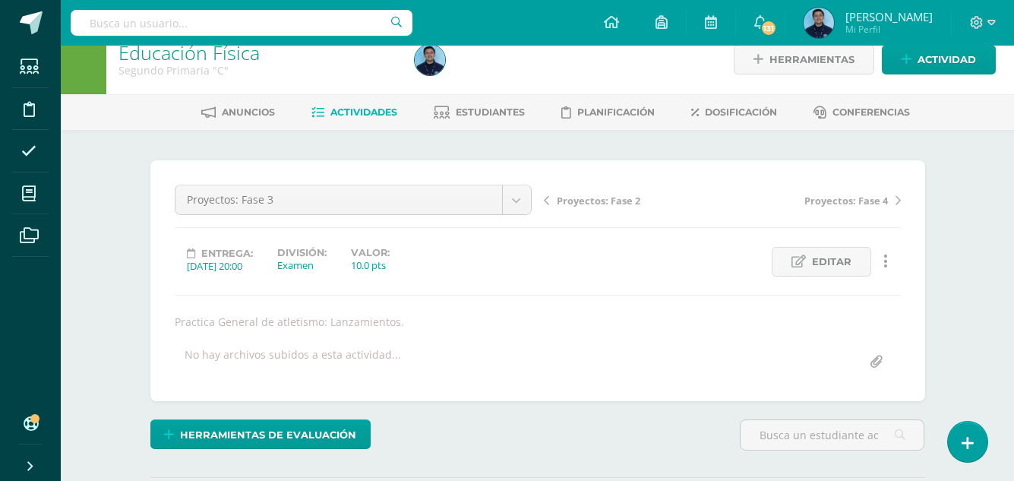
scroll to position [0, 0]
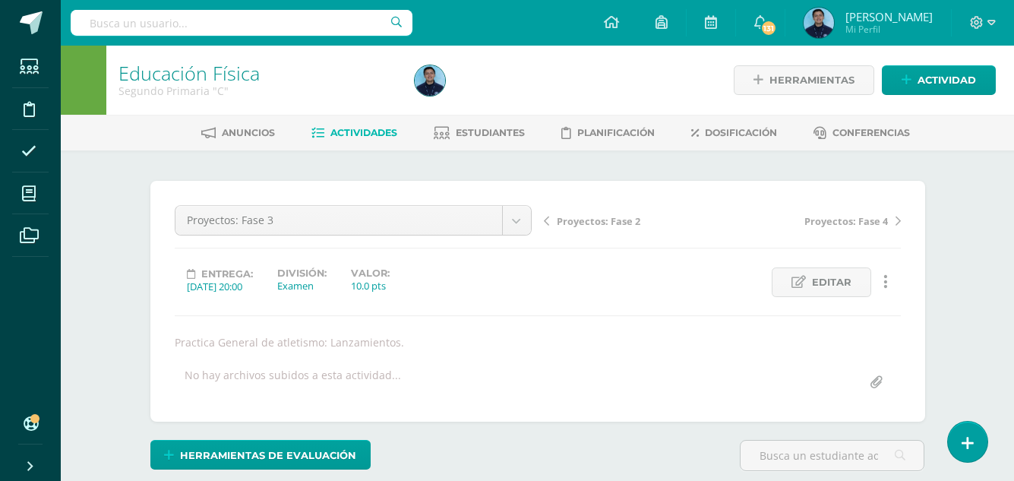
click at [352, 128] on span "Actividades" at bounding box center [363, 132] width 67 height 11
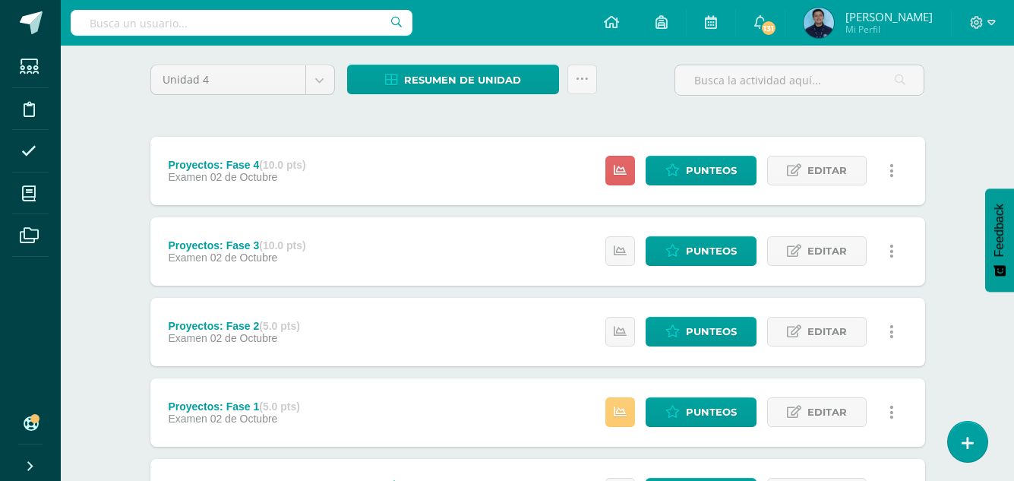
scroll to position [118, 0]
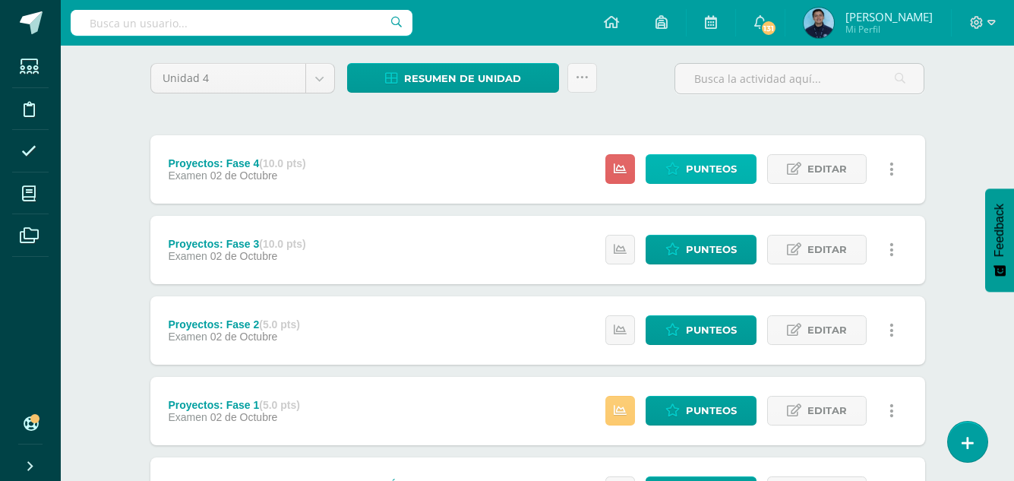
click at [697, 166] on span "Punteos" at bounding box center [711, 169] width 51 height 28
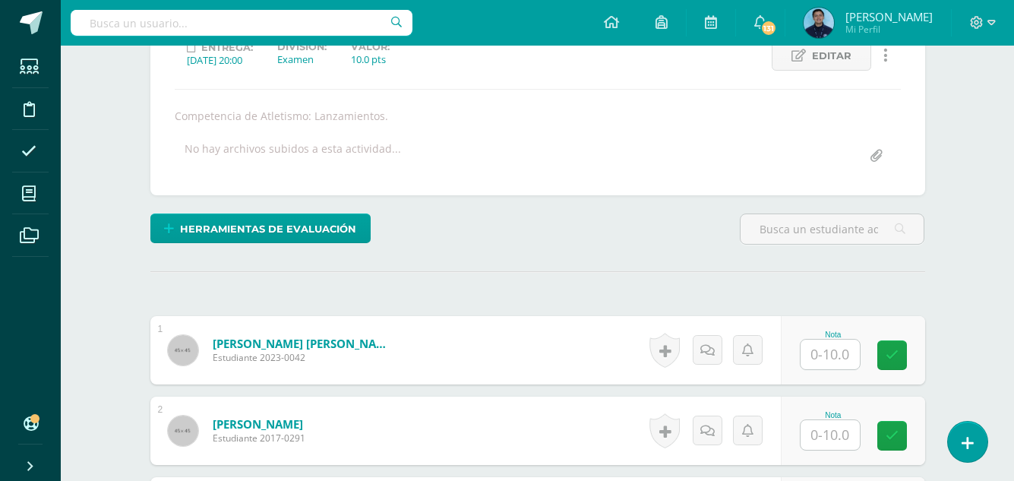
scroll to position [228, 0]
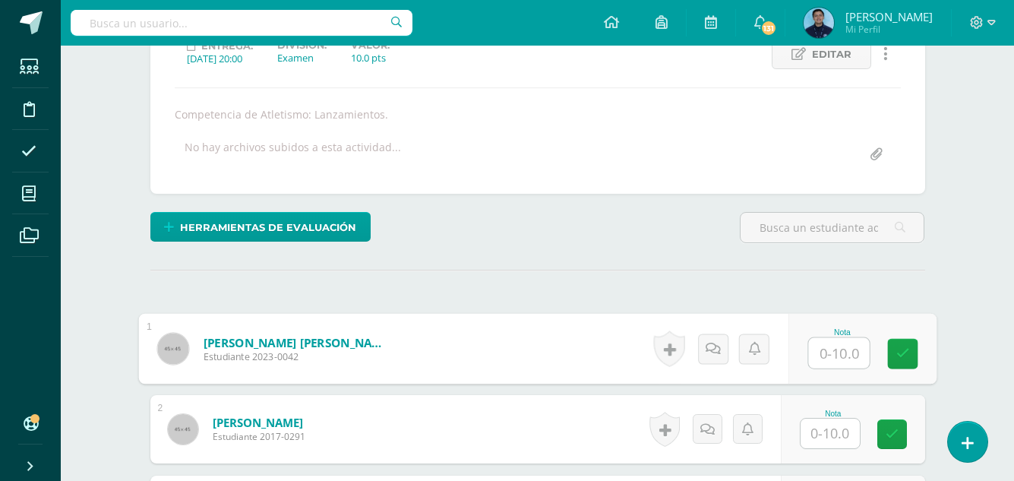
click at [838, 346] on input "text" at bounding box center [838, 353] width 61 height 30
type input "10"
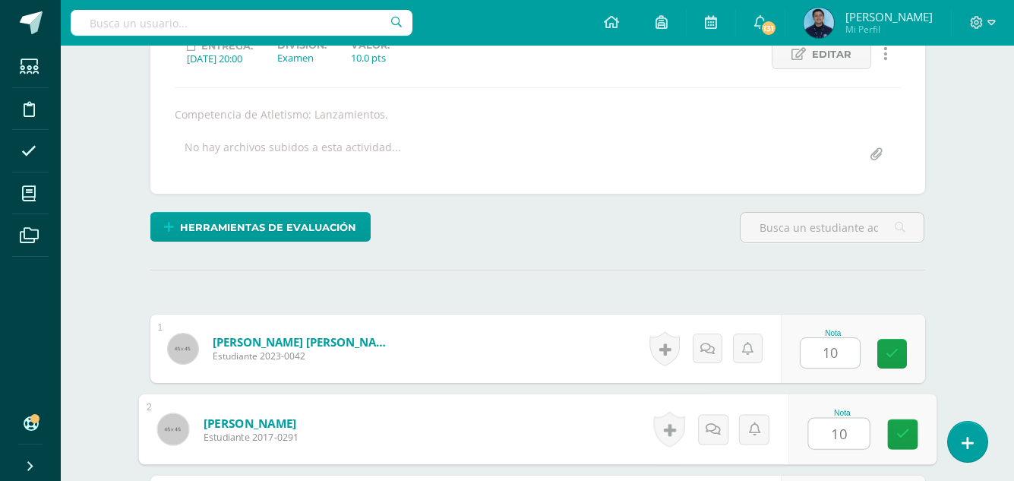
type input "10"
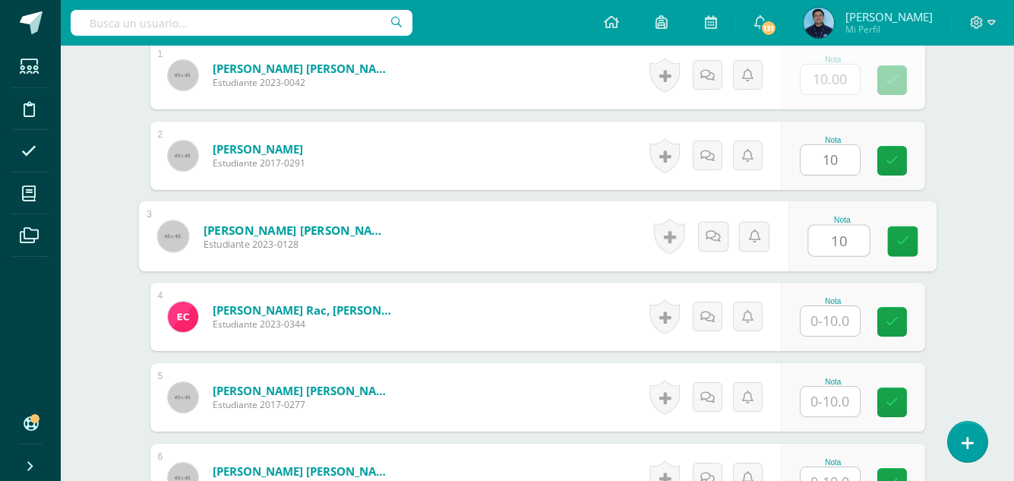
type input "10"
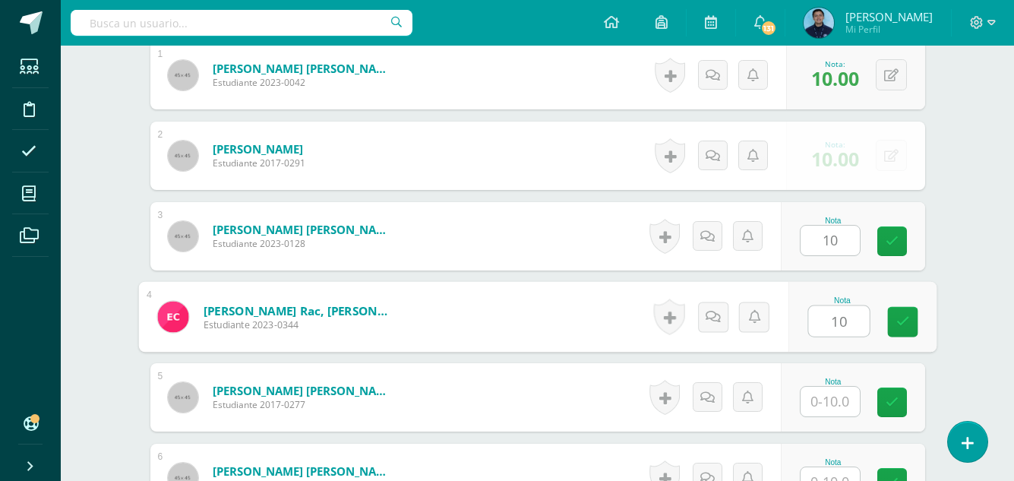
type input "10"
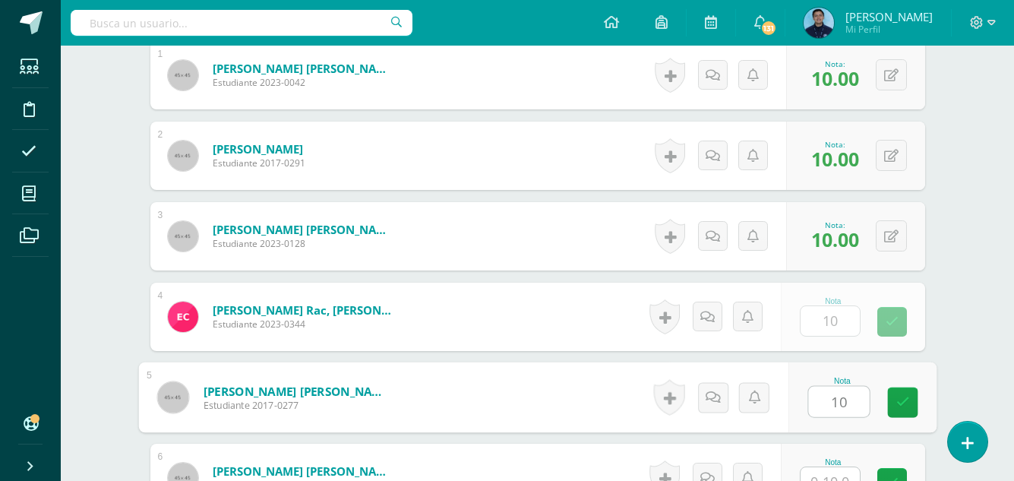
type input "10"
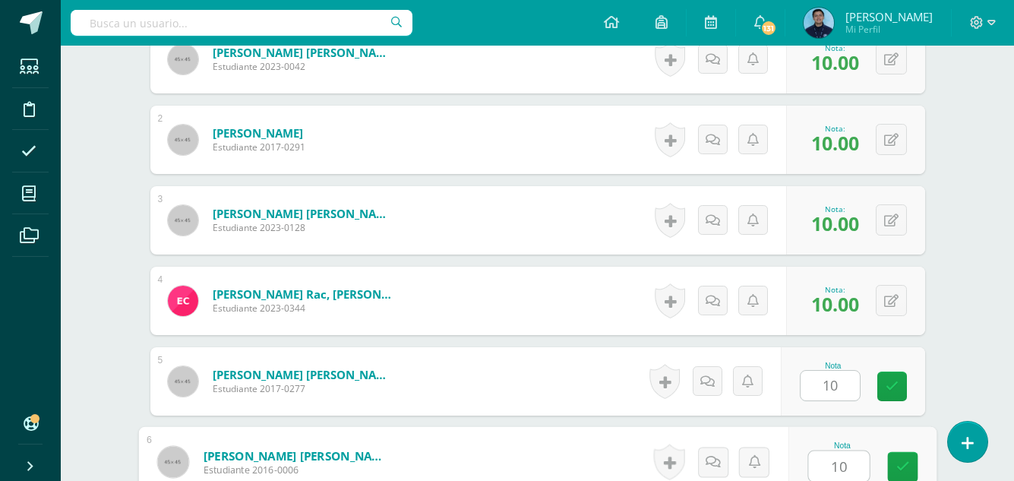
type input "10"
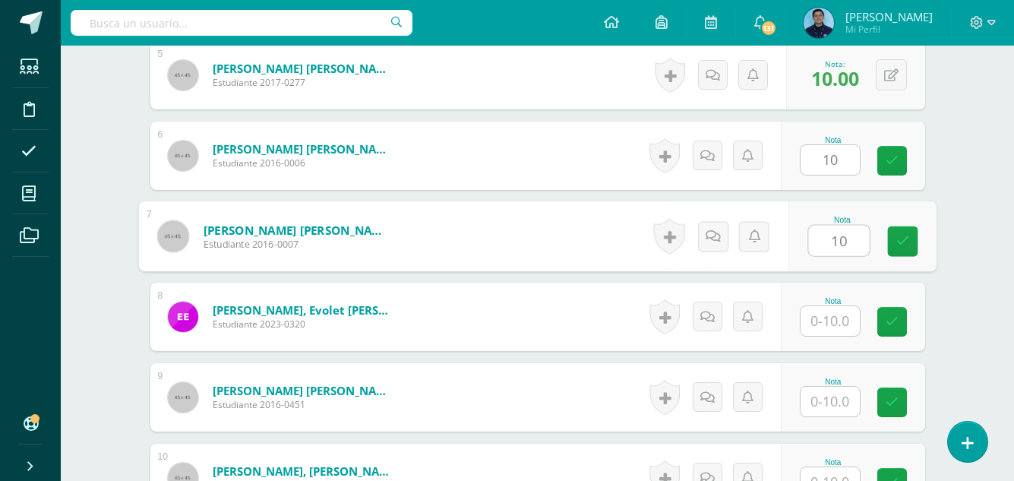
type input "10"
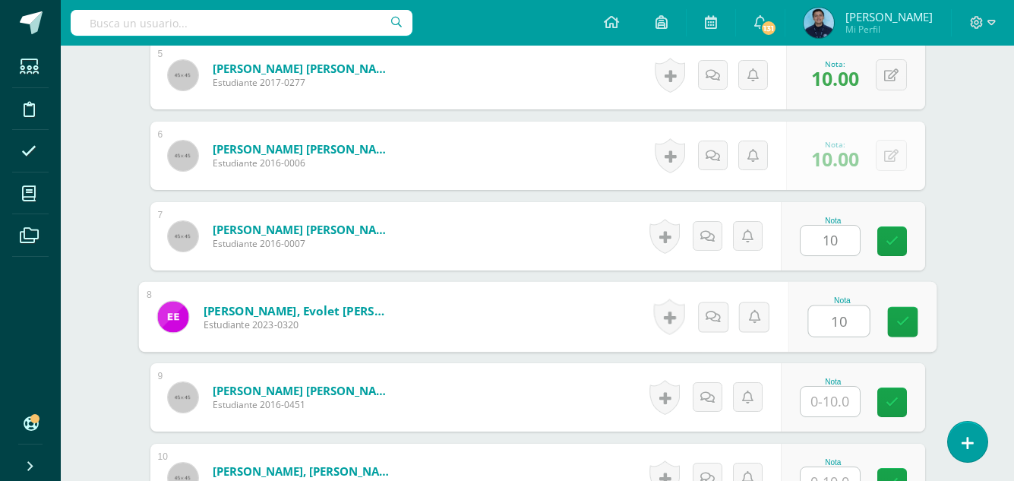
type input "10"
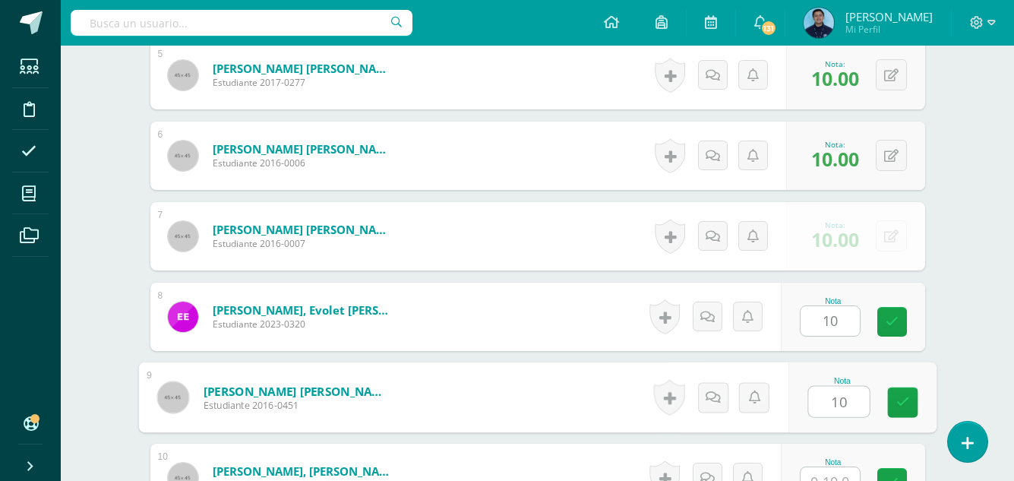
type input "10"
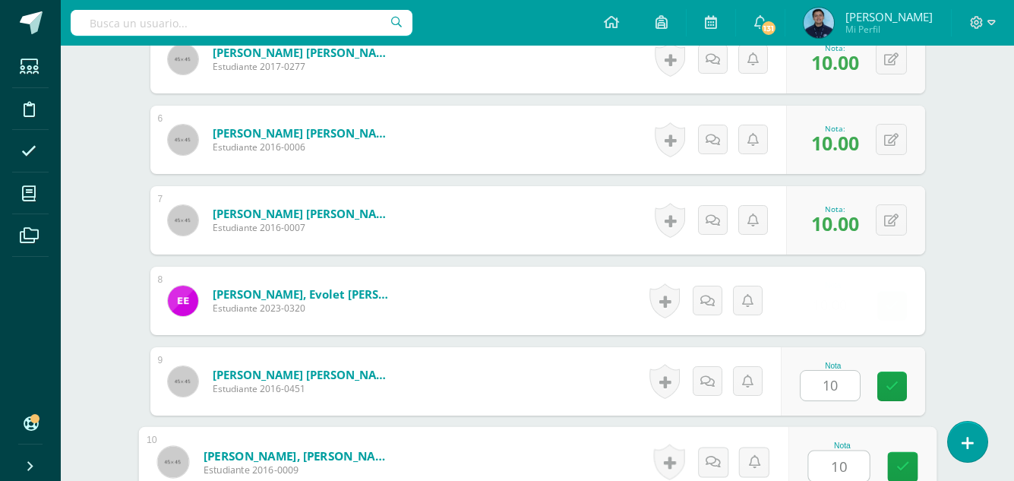
type input "10"
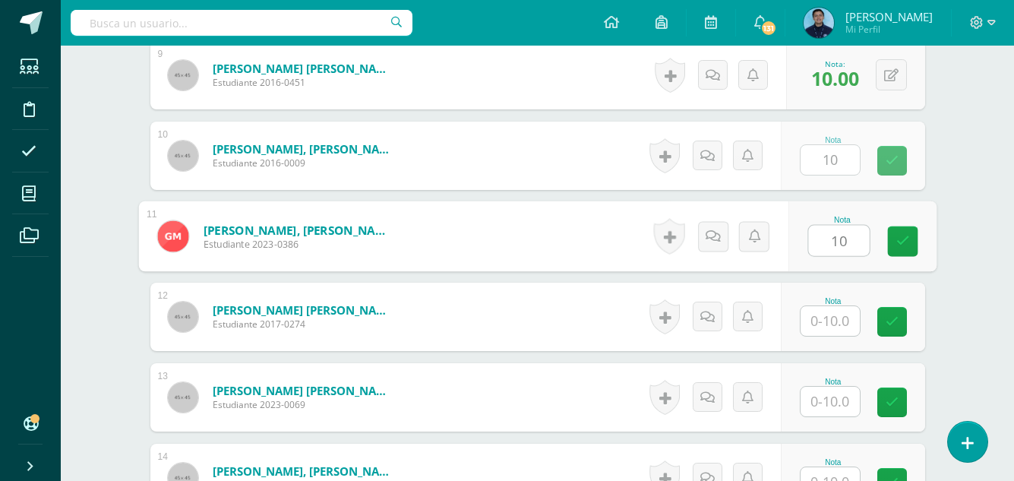
type input "10"
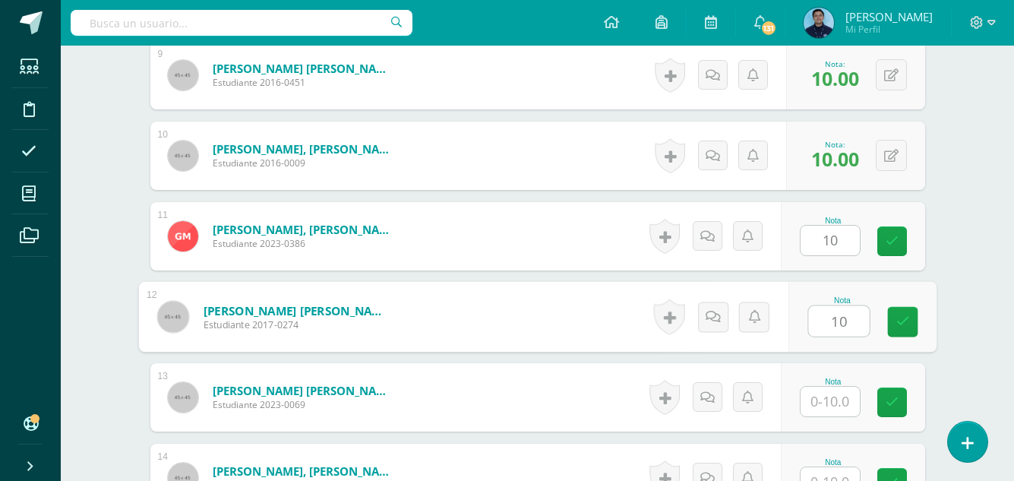
type input "10"
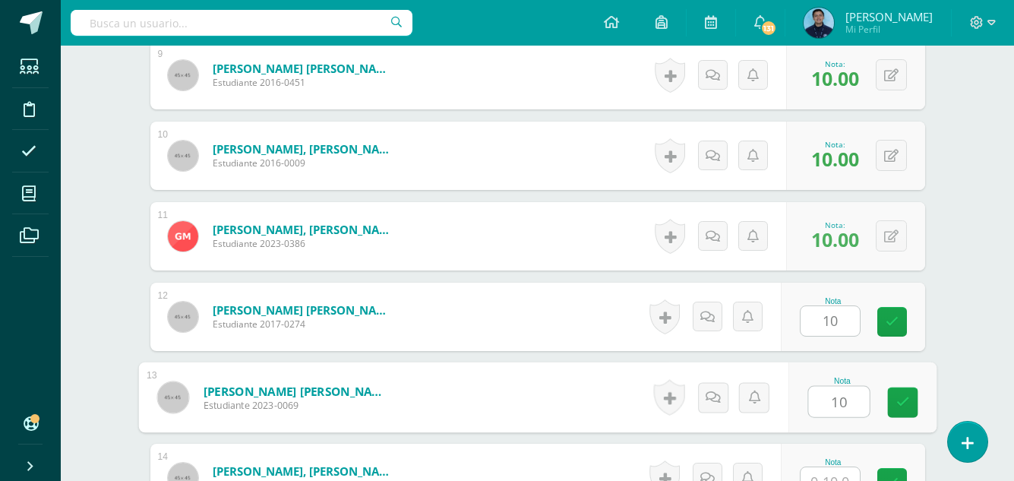
type input "10"
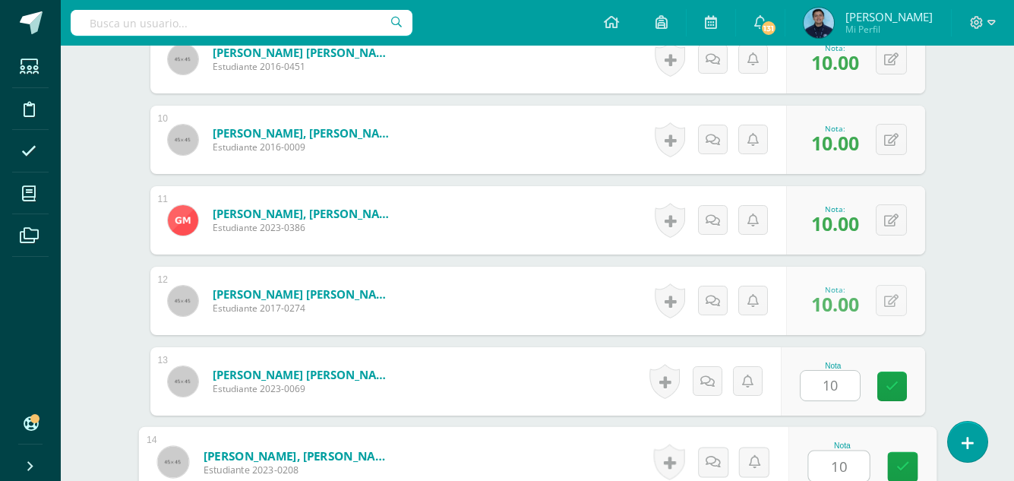
type input "10"
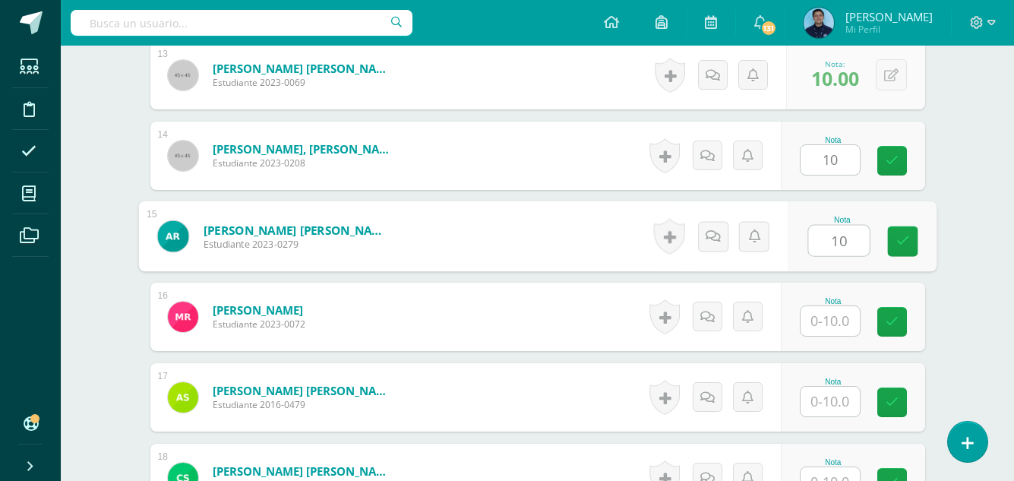
type input "10"
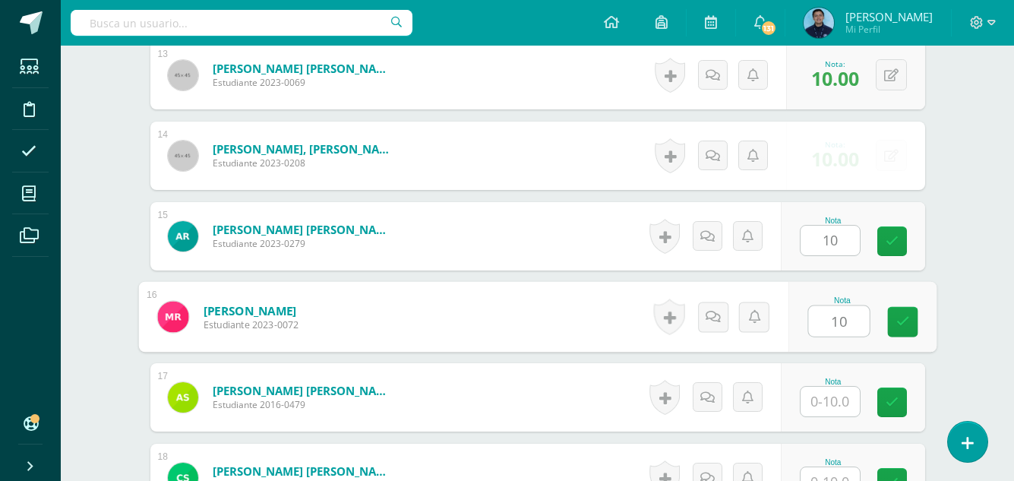
type input "10"
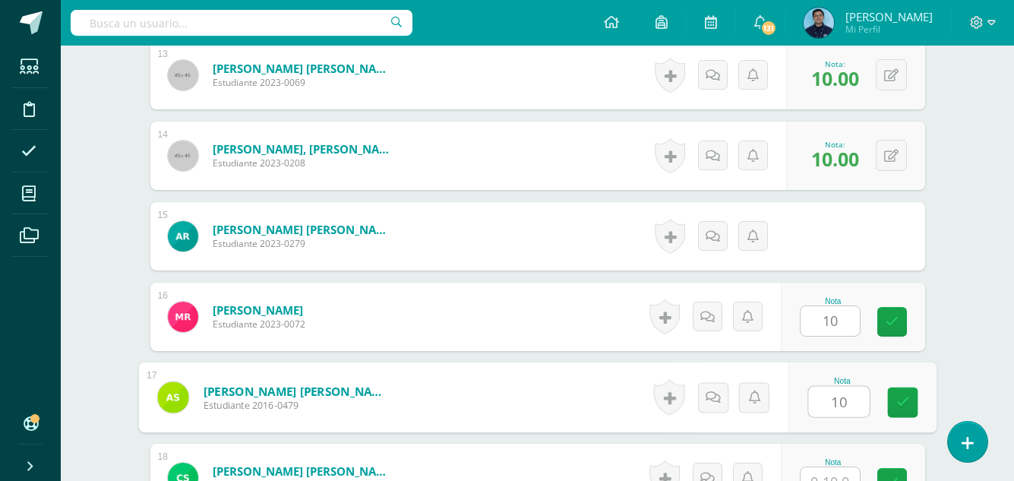
type input "10"
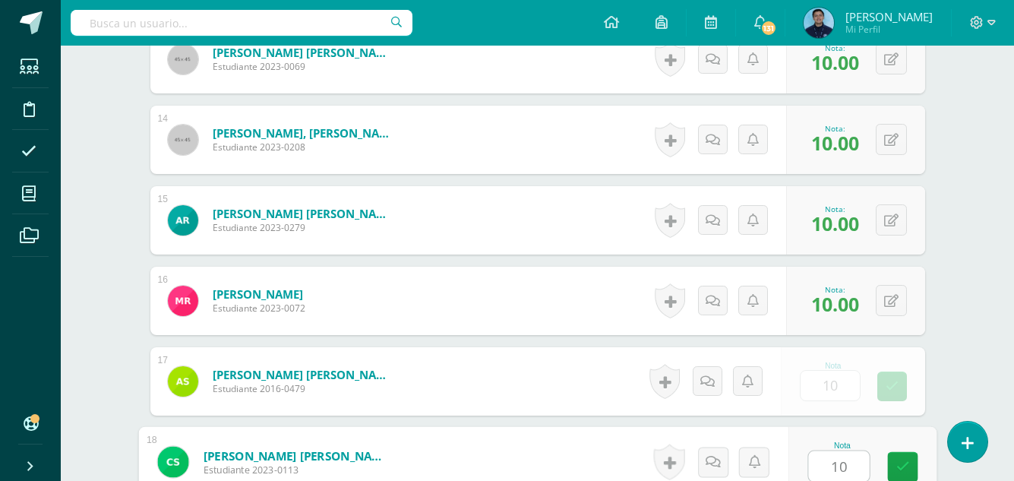
type input "10"
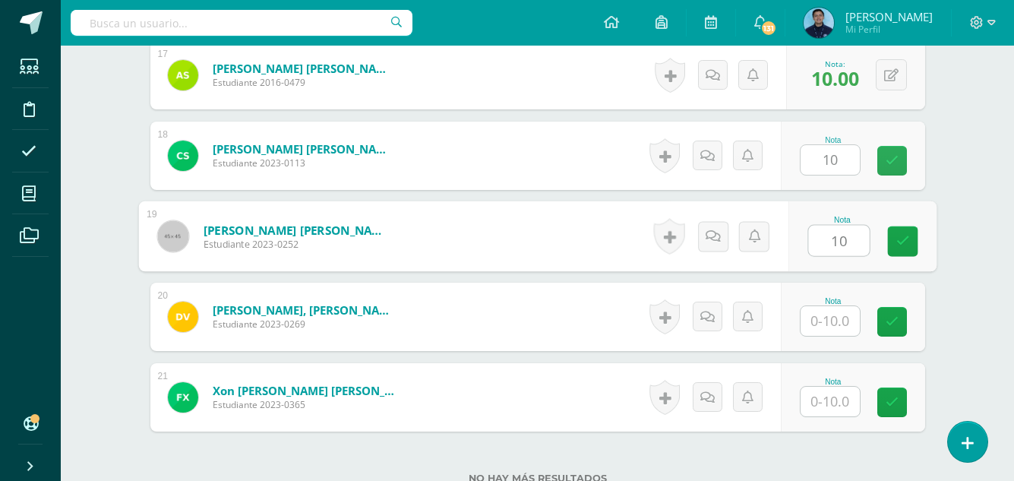
type input "10"
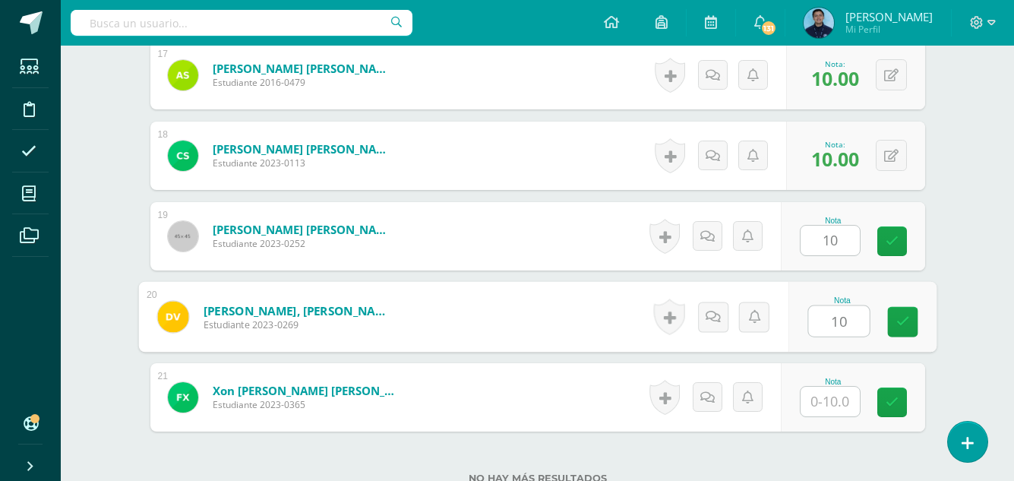
type input "10"
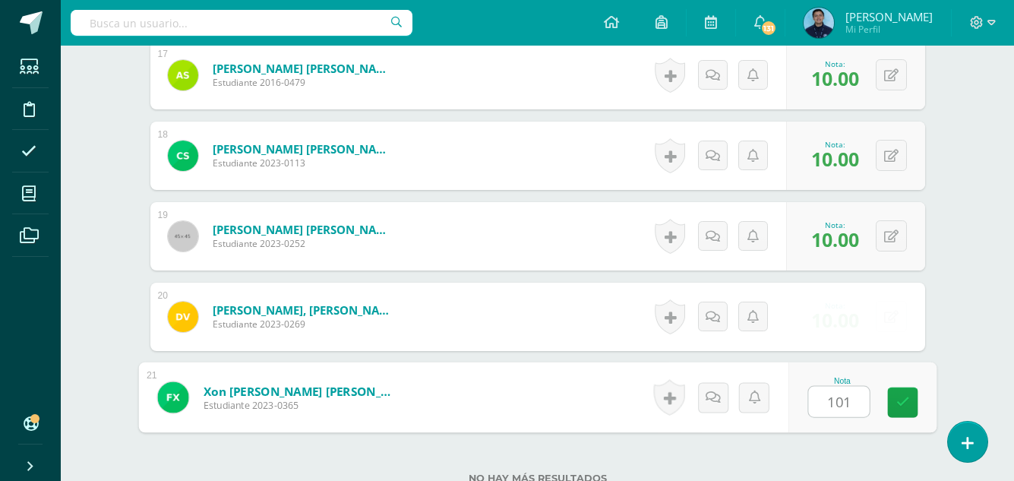
type input "1010"
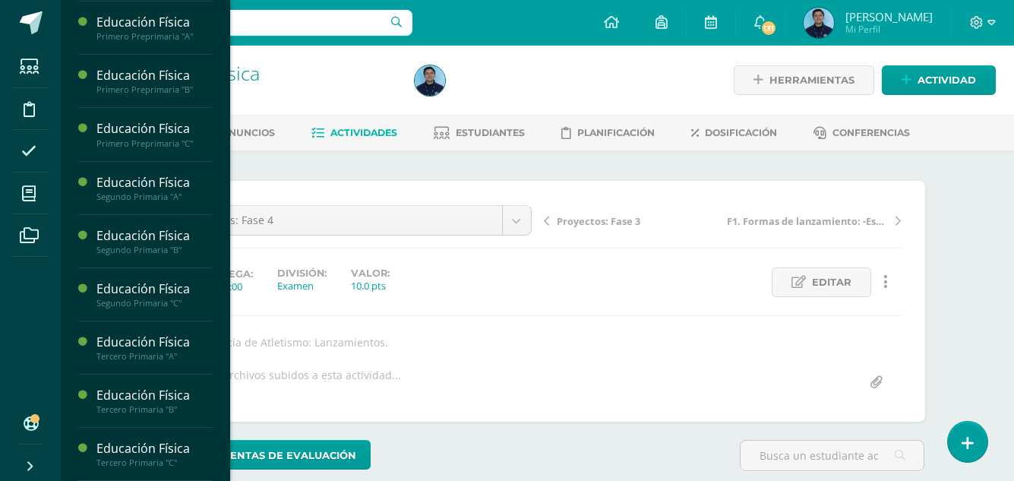
scroll to position [491, 0]
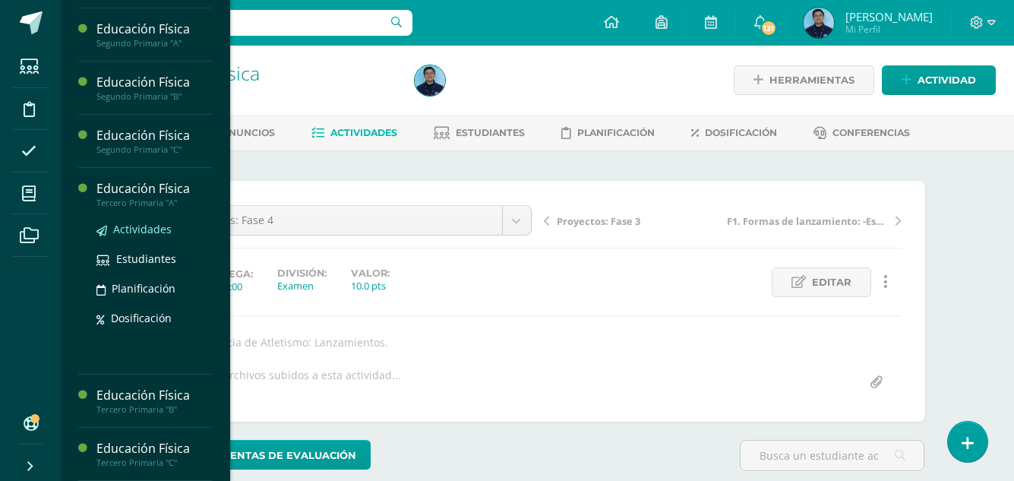
click at [156, 236] on span "Actividades" at bounding box center [142, 229] width 58 height 14
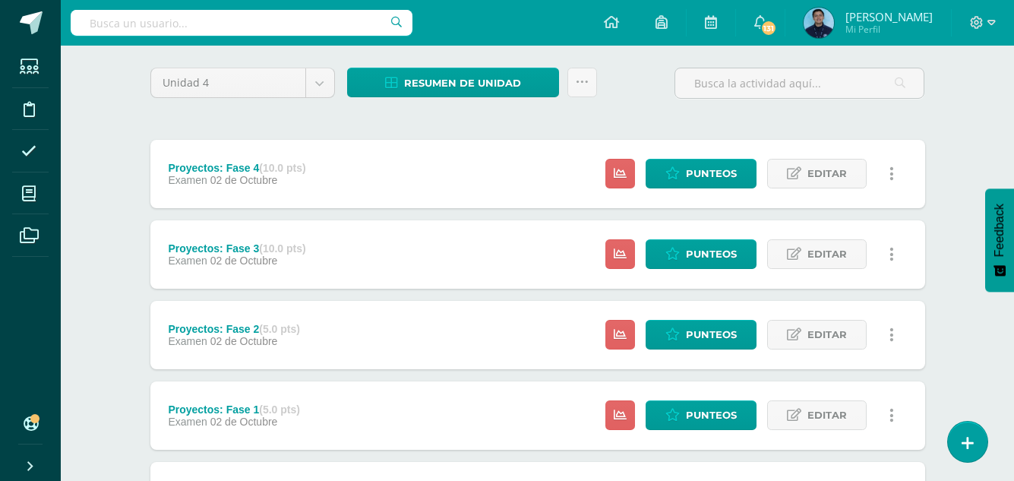
scroll to position [280, 0]
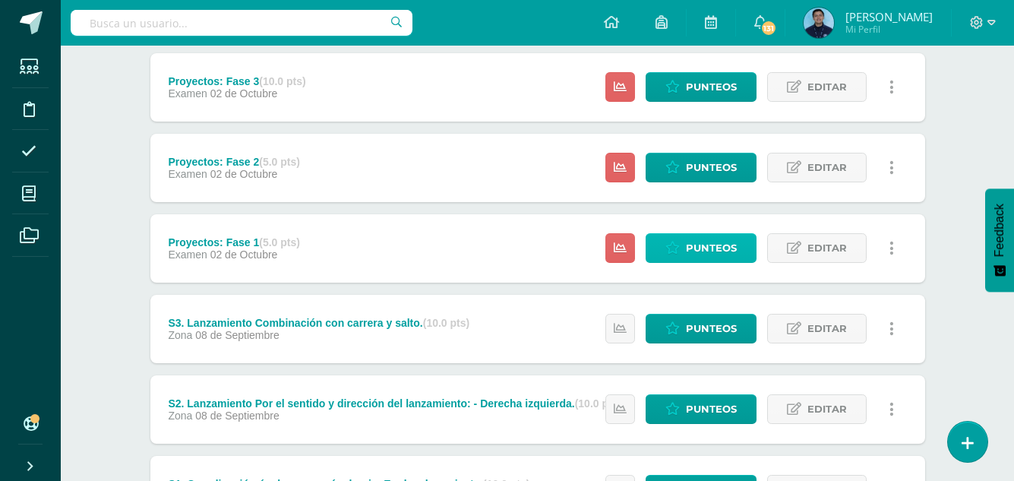
click at [706, 246] on span "Punteos" at bounding box center [711, 248] width 51 height 28
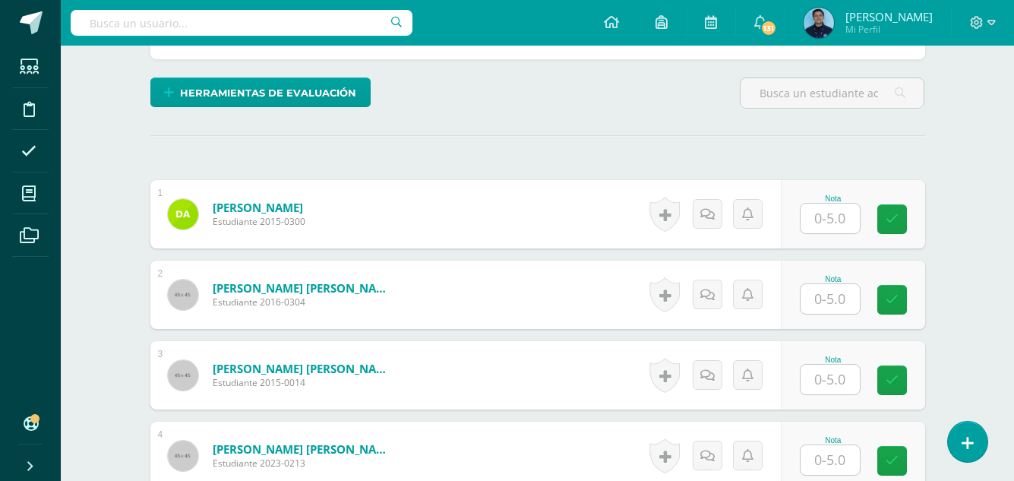
scroll to position [363, 0]
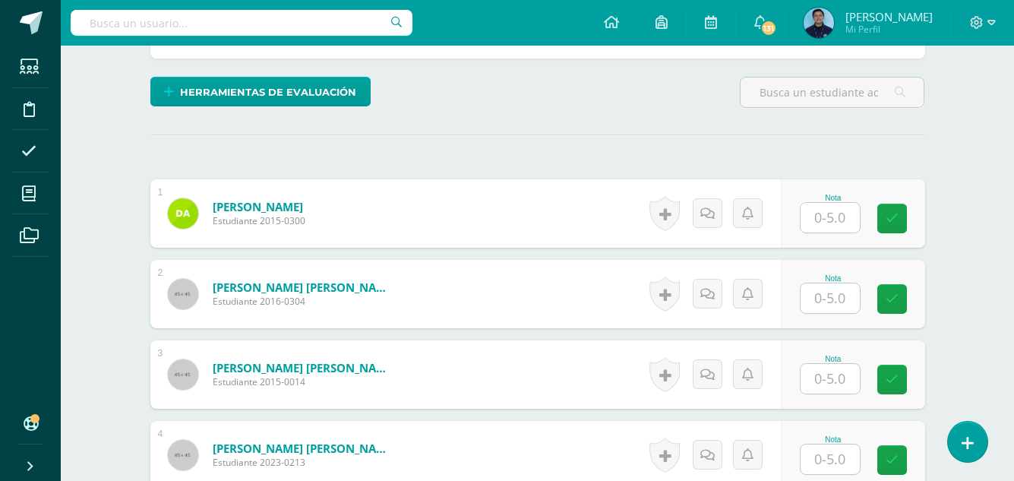
click at [823, 225] on input "text" at bounding box center [829, 218] width 59 height 30
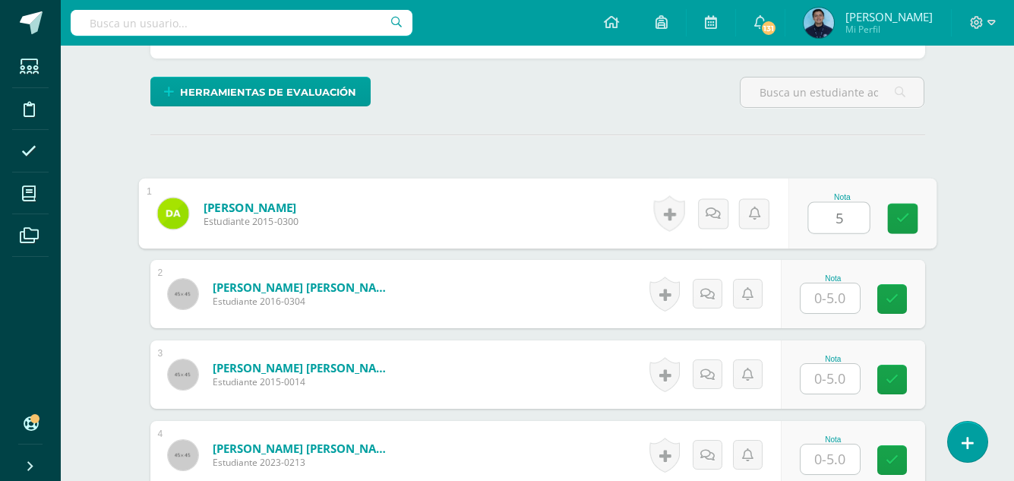
type input "5"
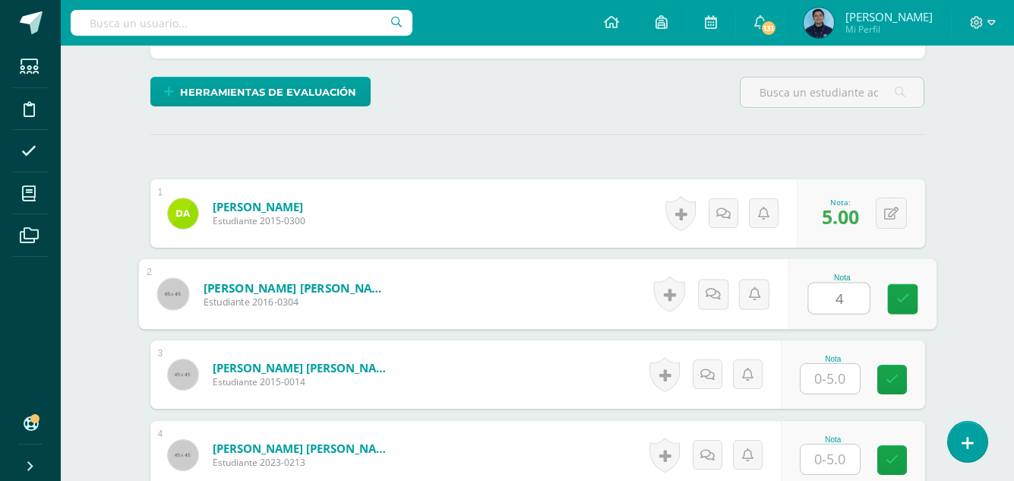
type input "4"
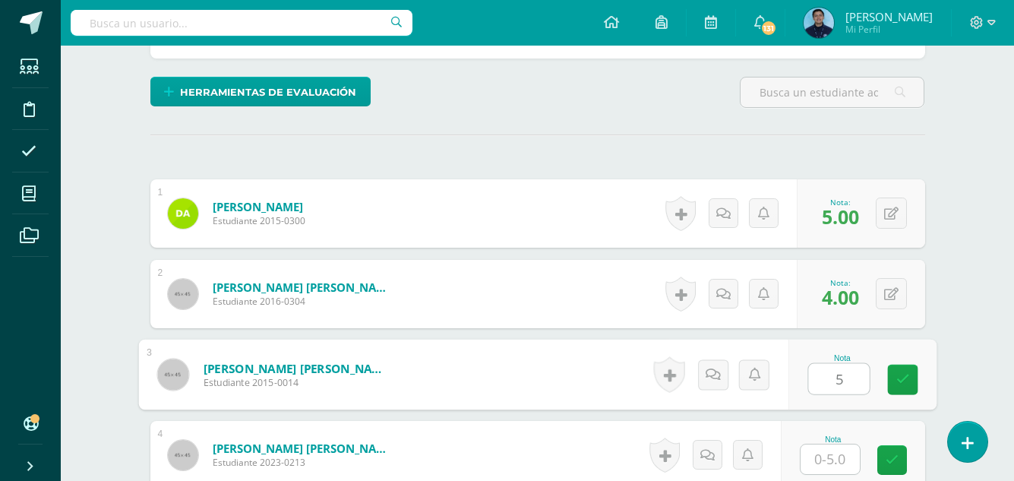
type input "5"
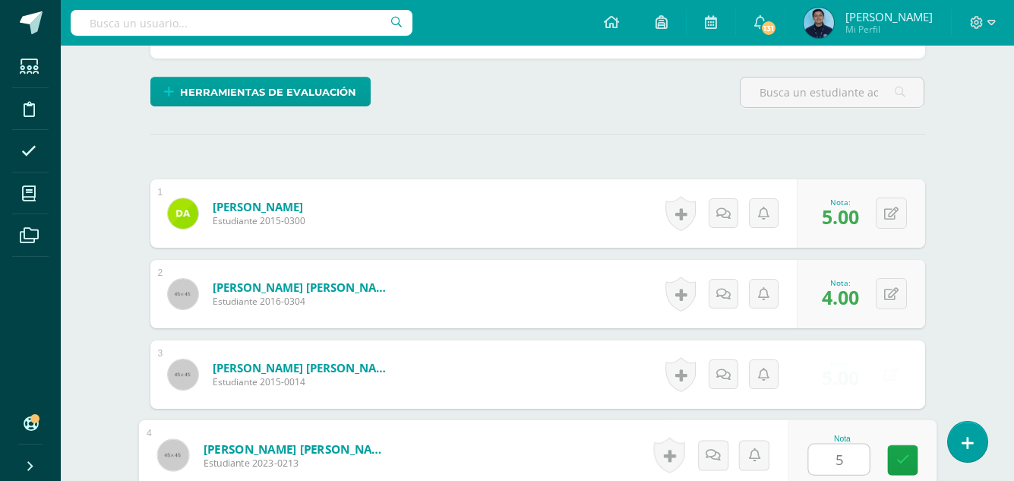
type input "5"
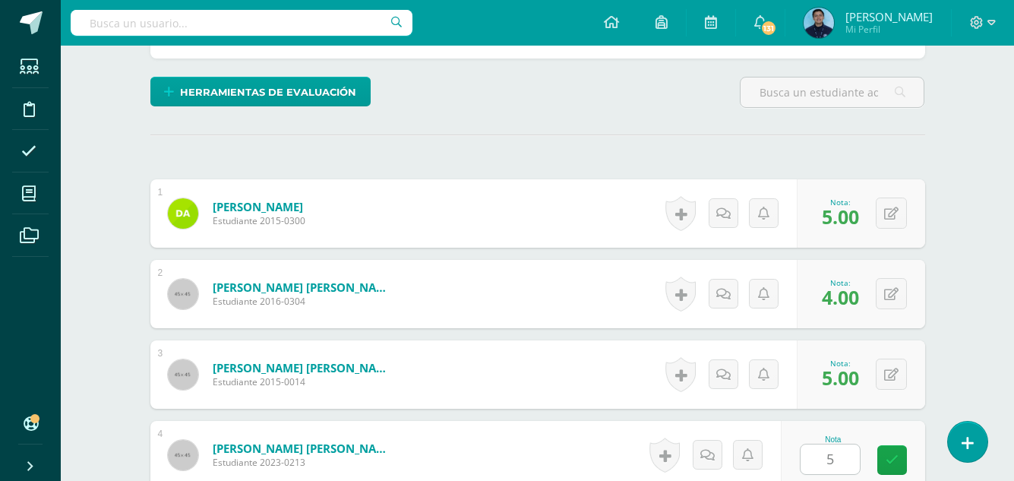
scroll to position [662, 0]
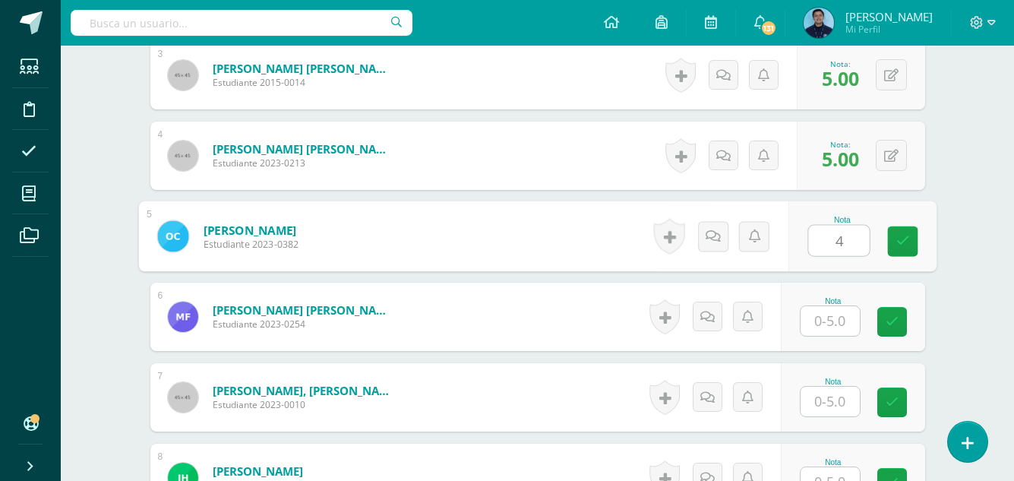
type input "4"
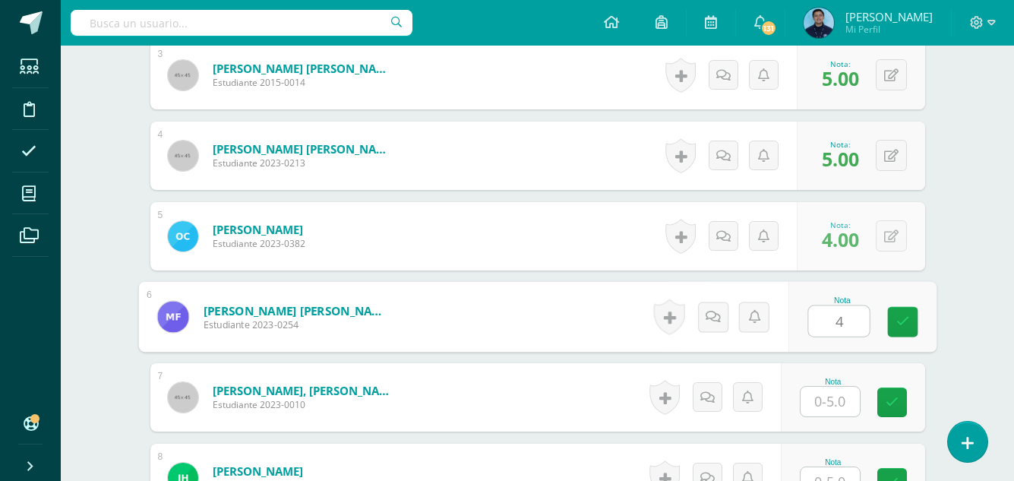
type input "4"
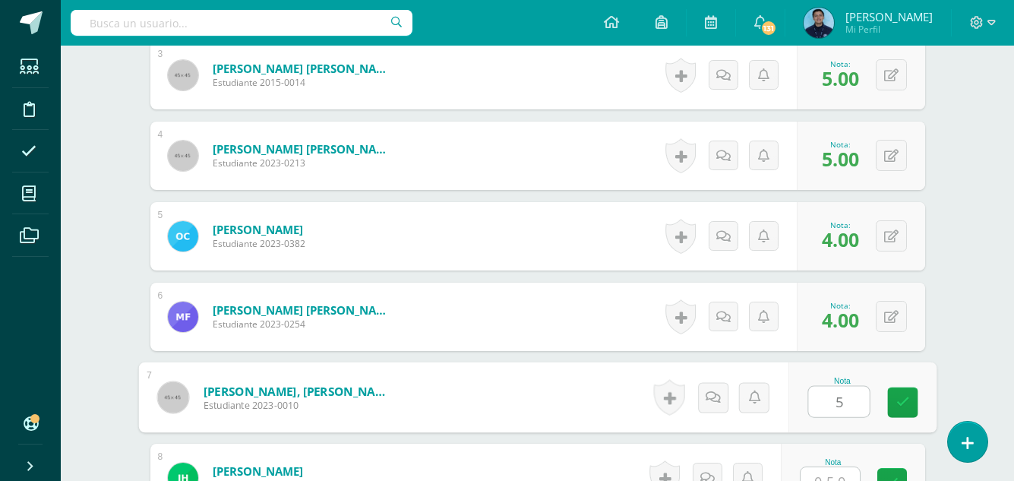
type input "5"
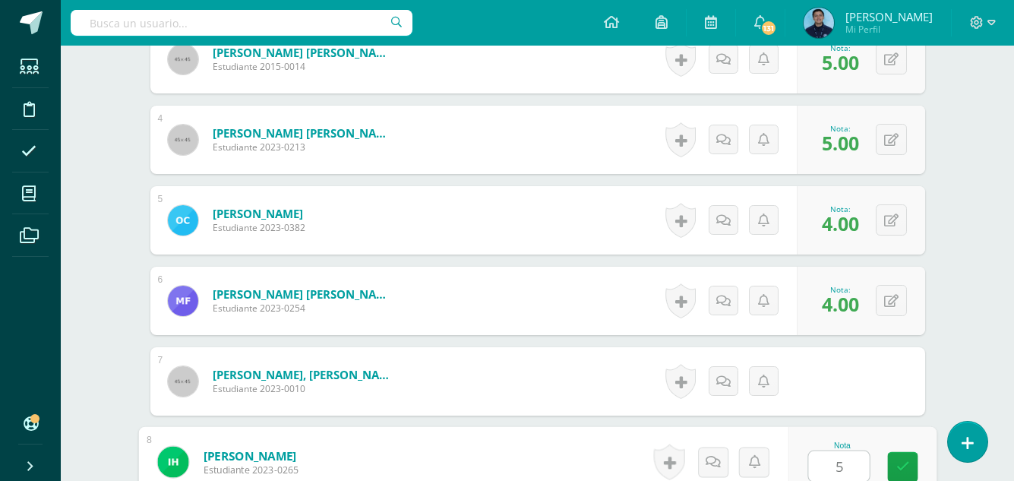
type input "5"
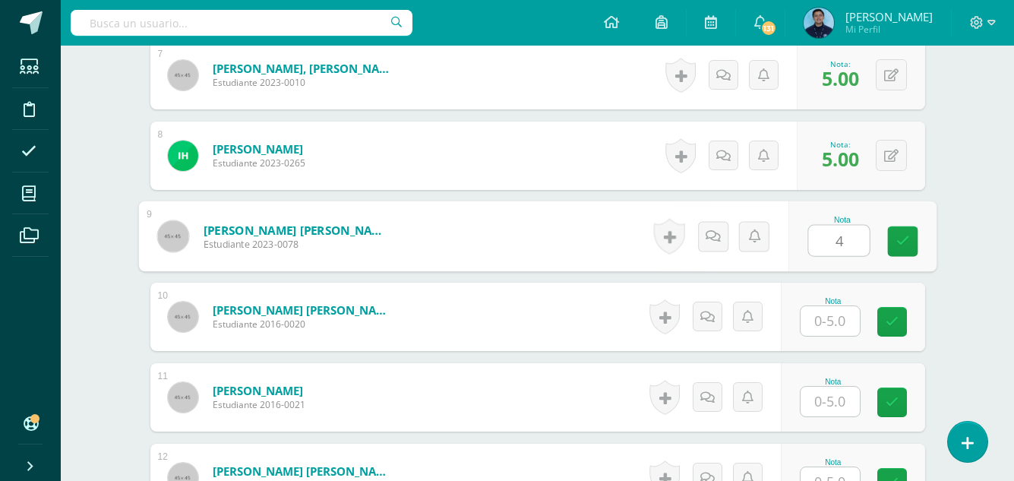
type input "4"
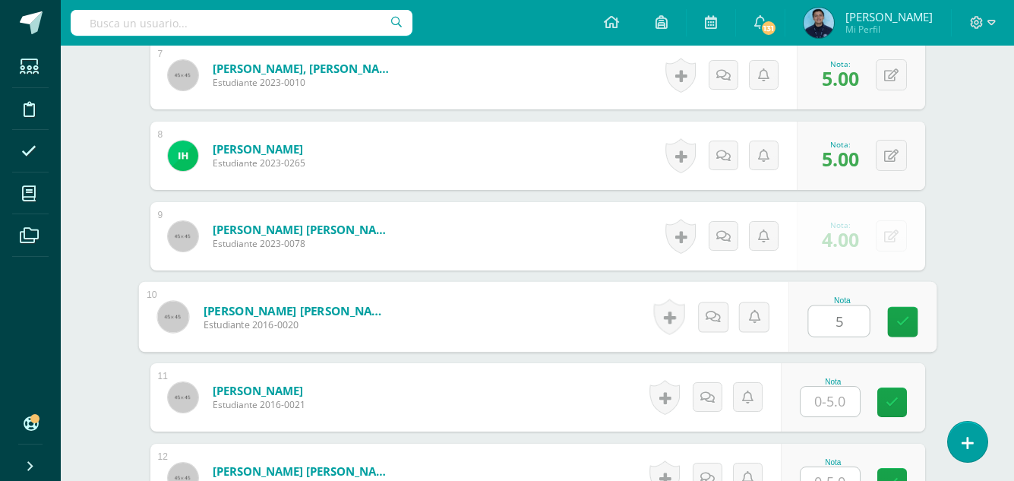
type input "5"
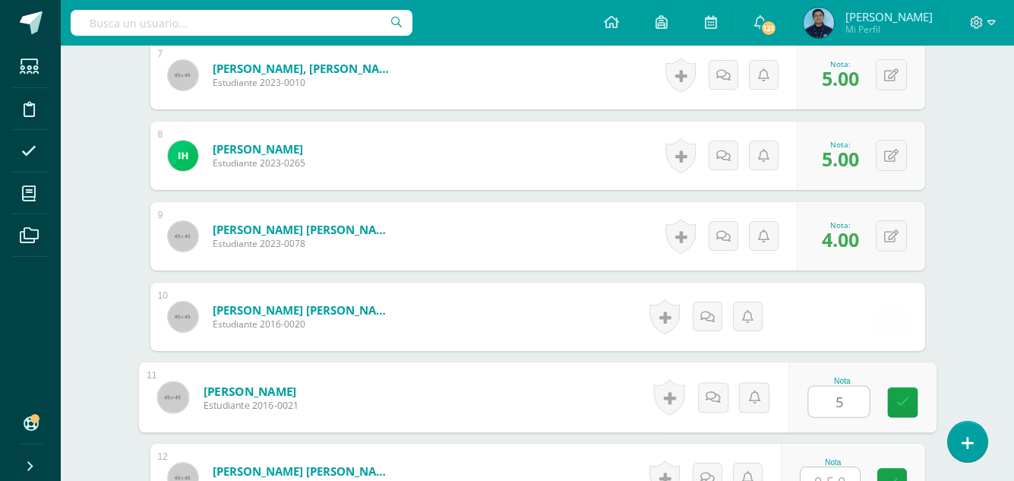
type input "5"
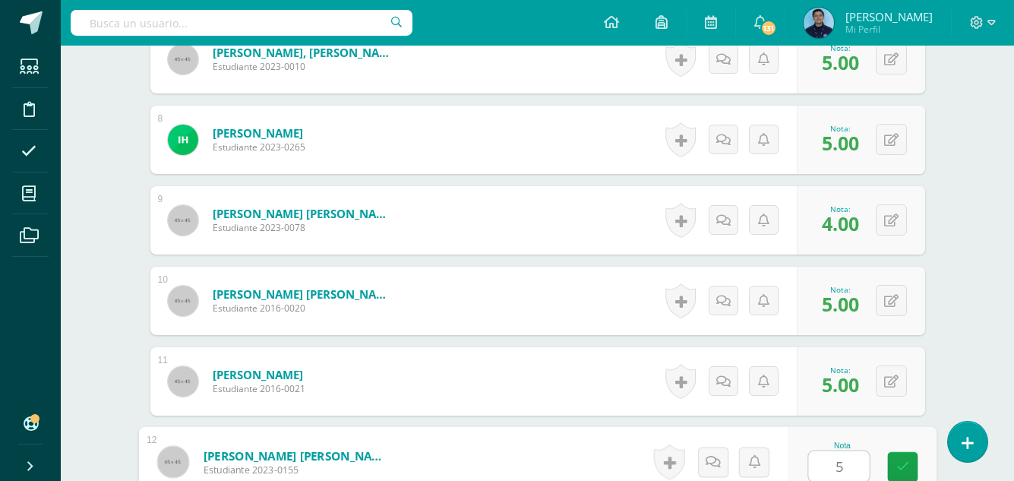
type input "5"
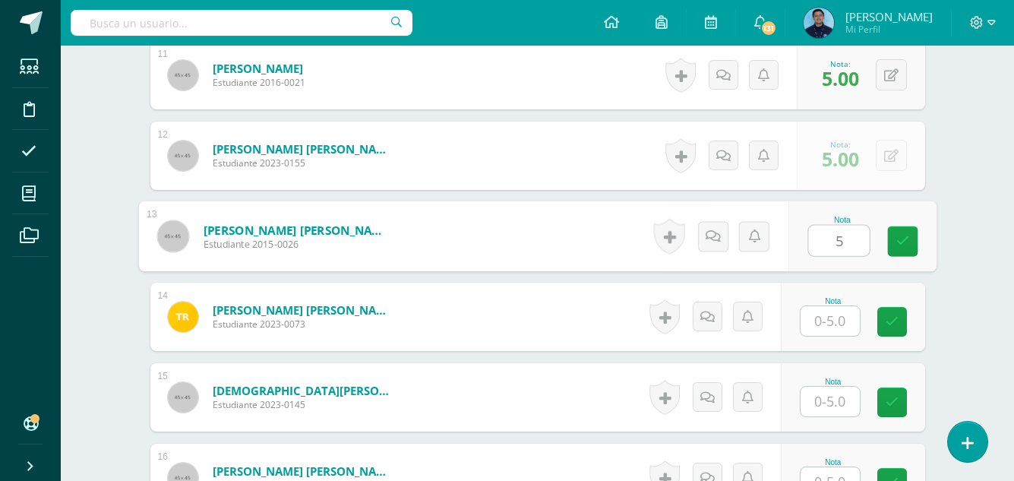
type input "5"
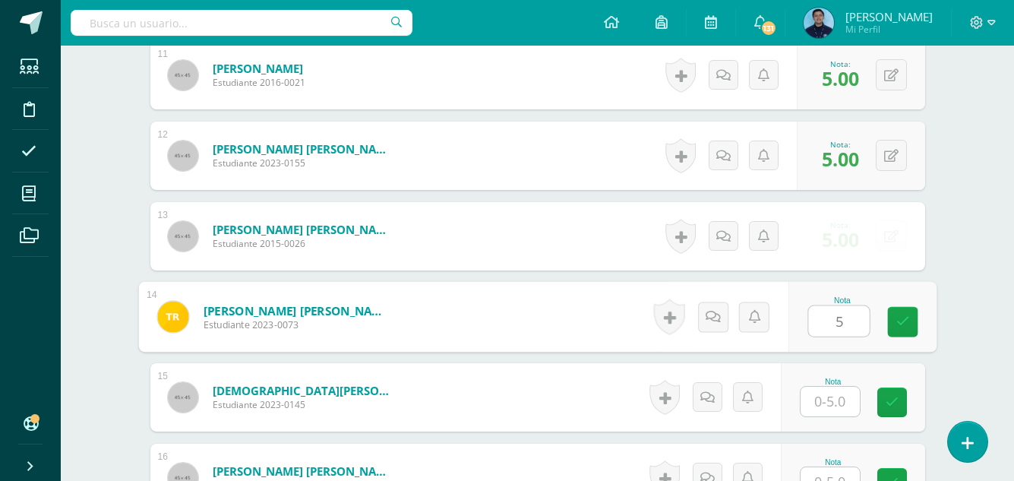
type input "5"
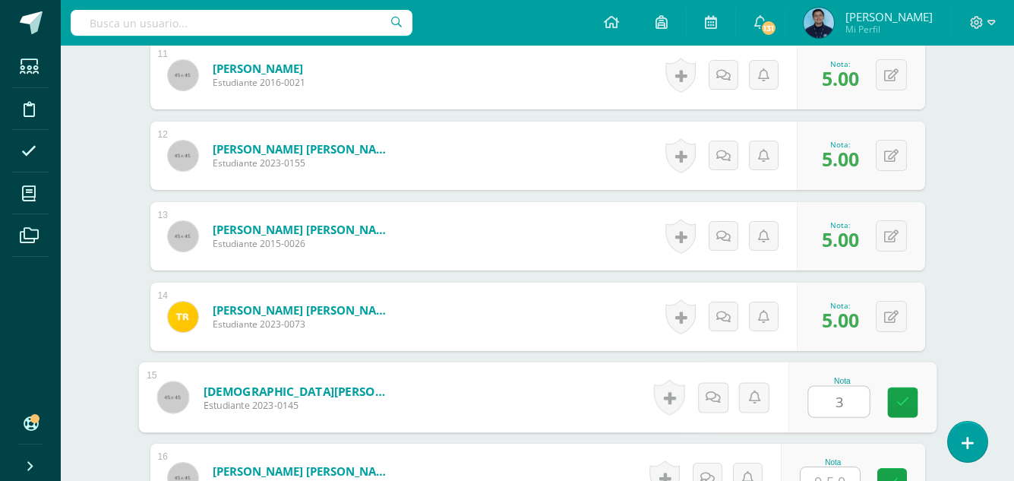
type input "3"
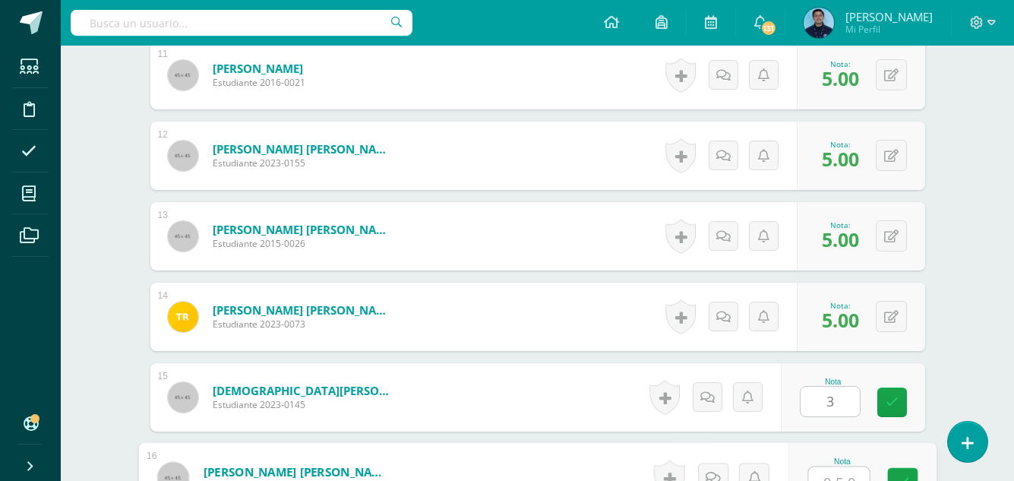
scroll to position [1322, 0]
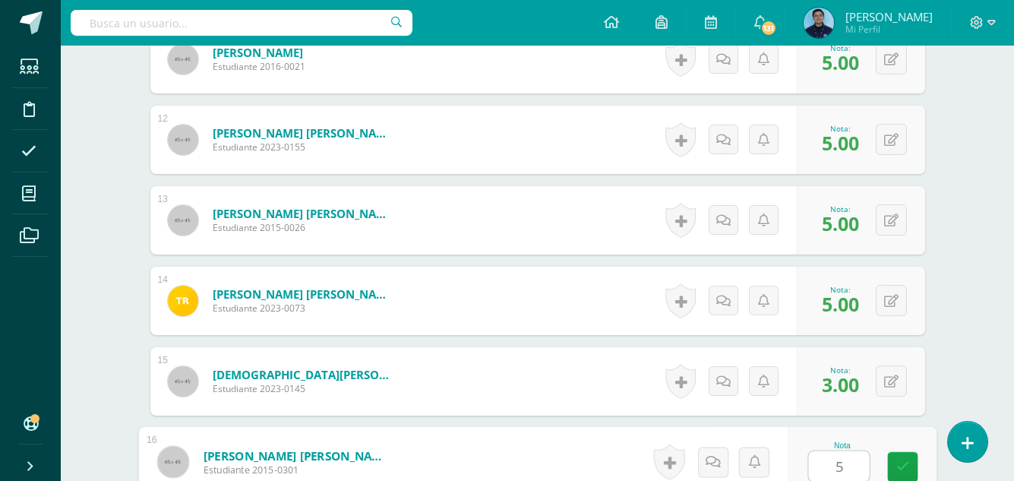
type input "5"
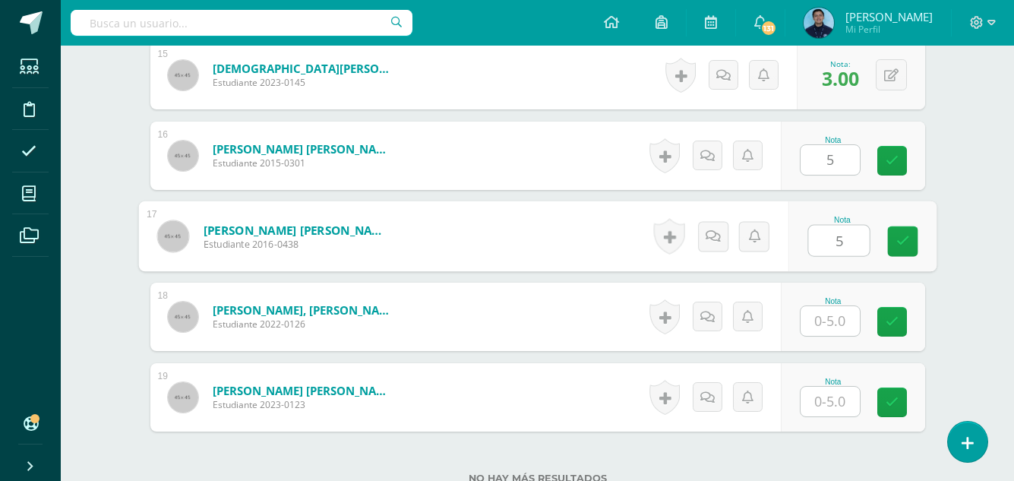
type input "5"
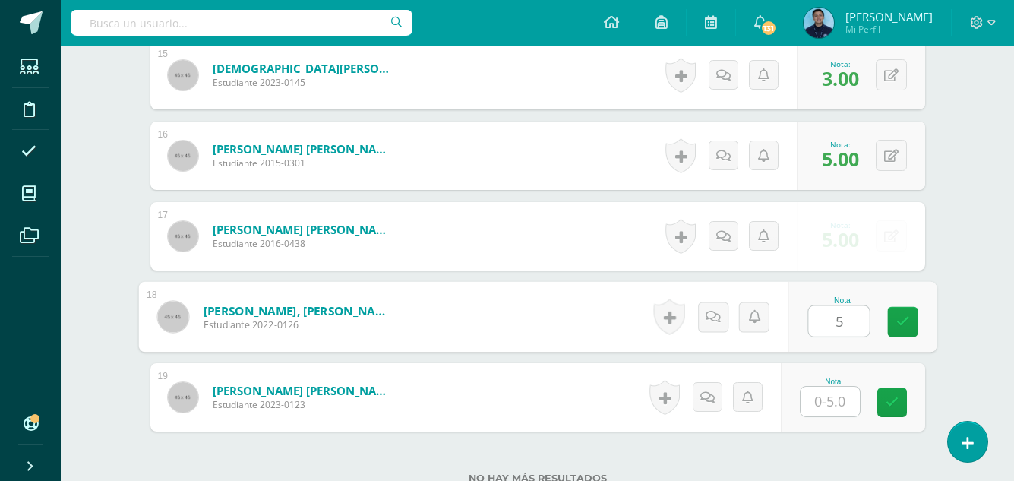
type input "5"
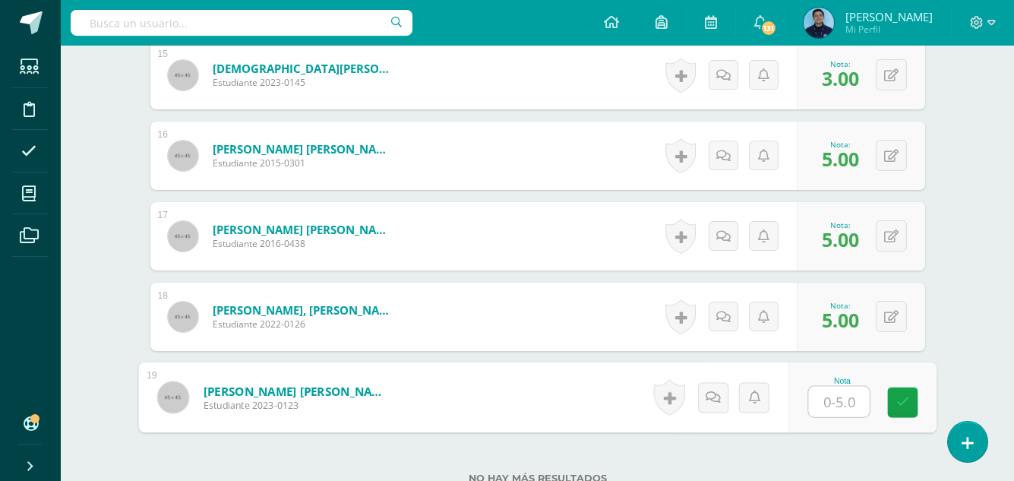
type input "5"
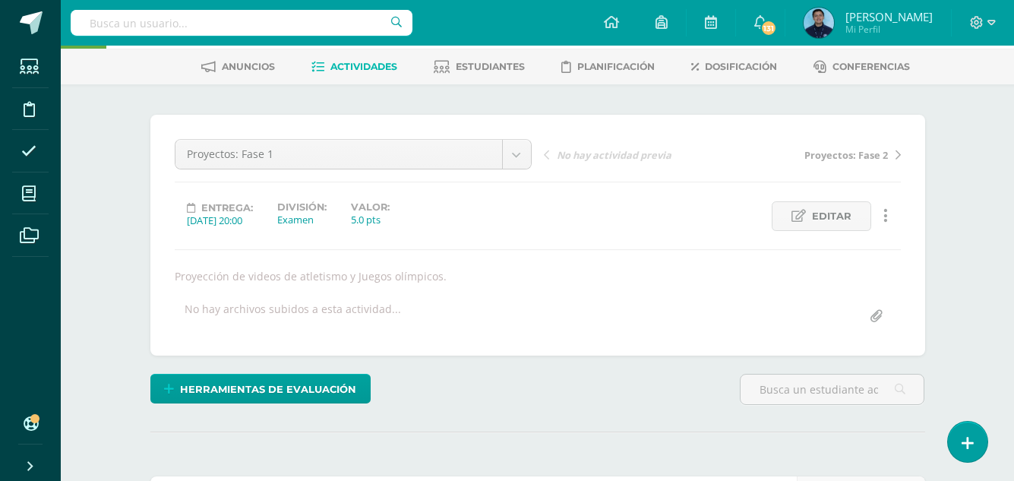
scroll to position [0, 0]
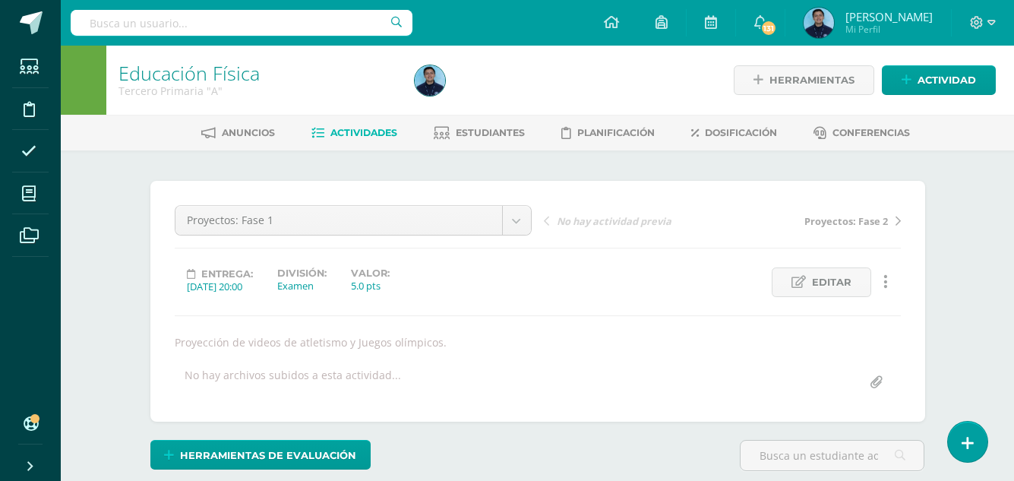
click at [361, 129] on span "Actividades" at bounding box center [363, 132] width 67 height 11
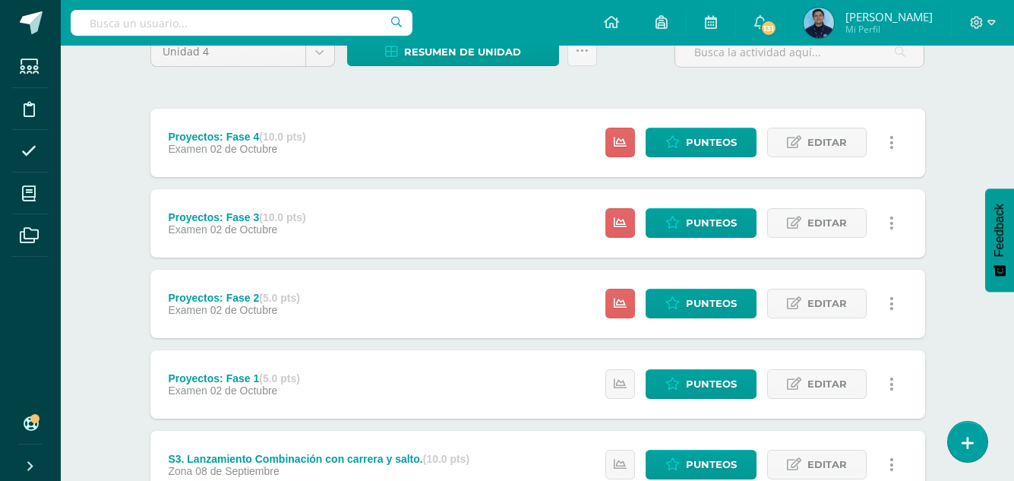
scroll to position [154, 0]
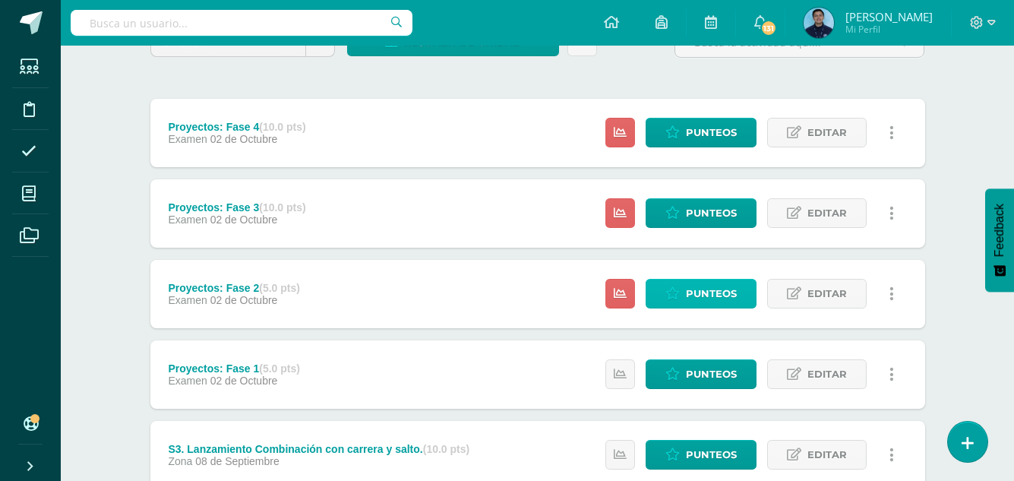
click at [689, 287] on span "Punteos" at bounding box center [711, 293] width 51 height 28
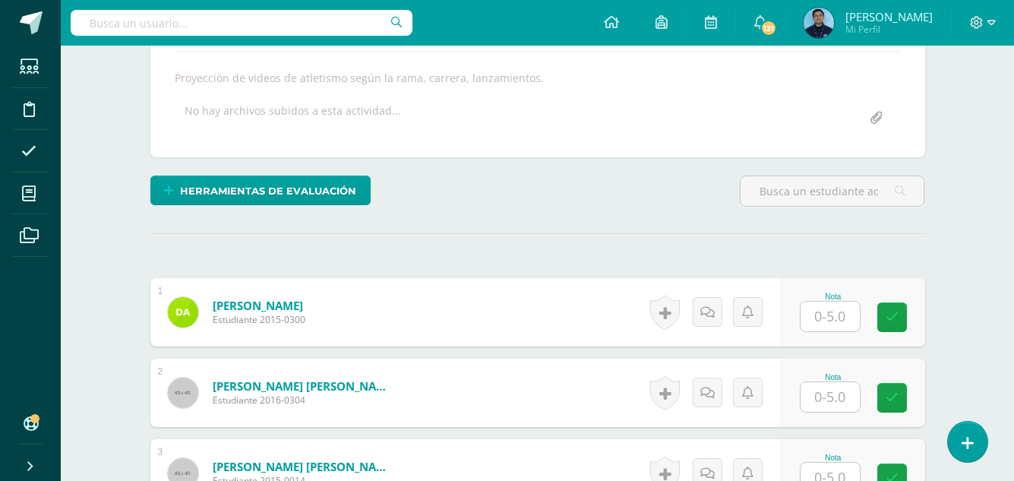
scroll to position [265, 0]
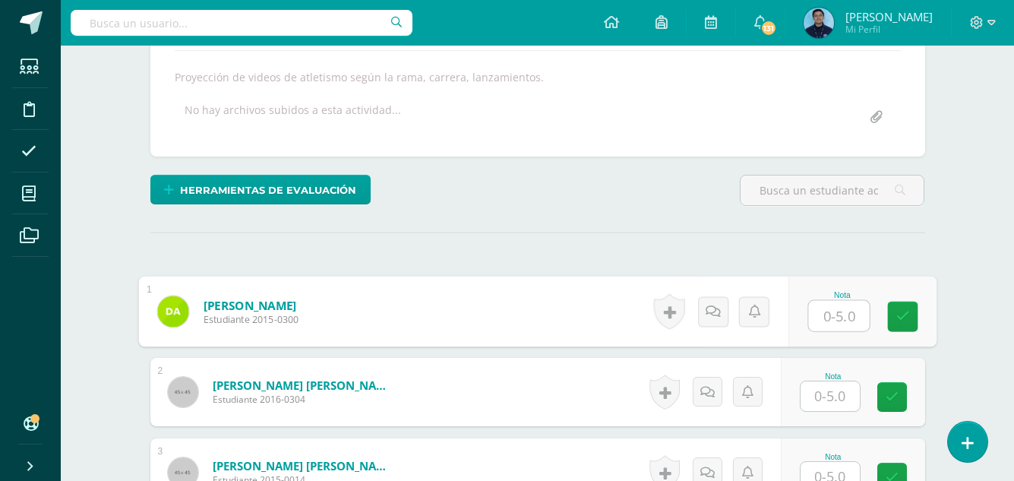
click at [838, 311] on input "text" at bounding box center [838, 316] width 61 height 30
type input "5"
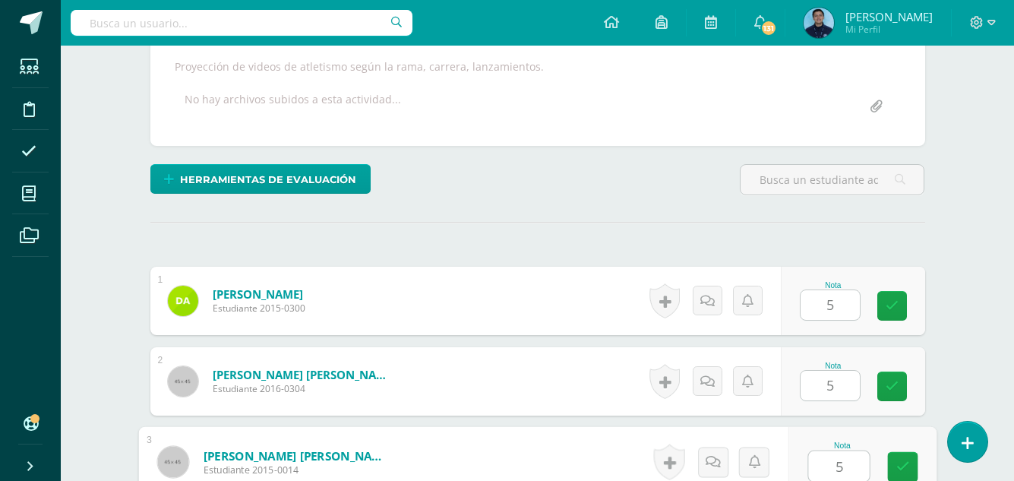
type input "5"
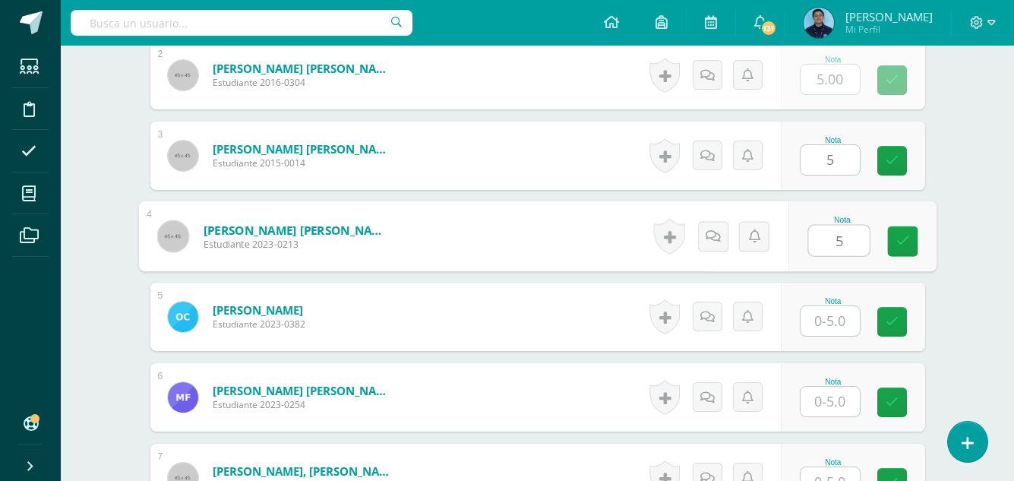
type input "5"
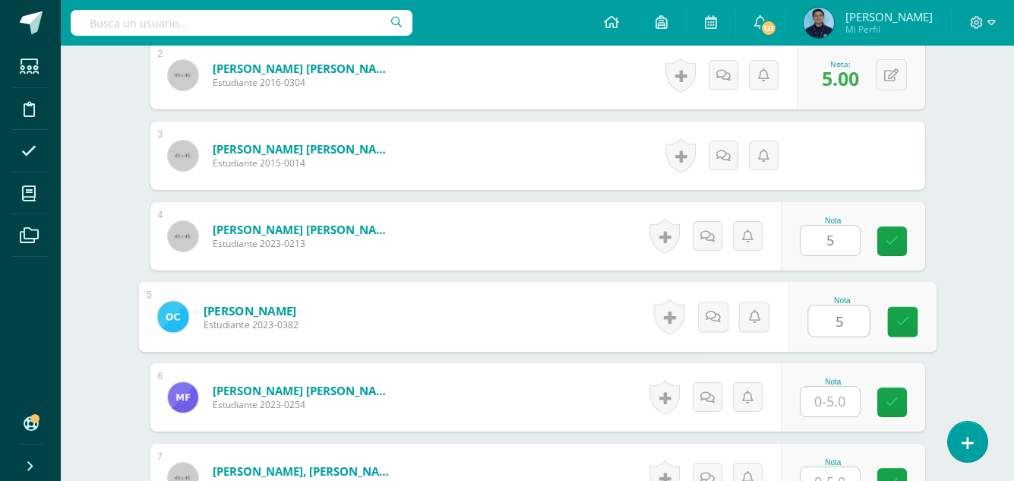
type input "5"
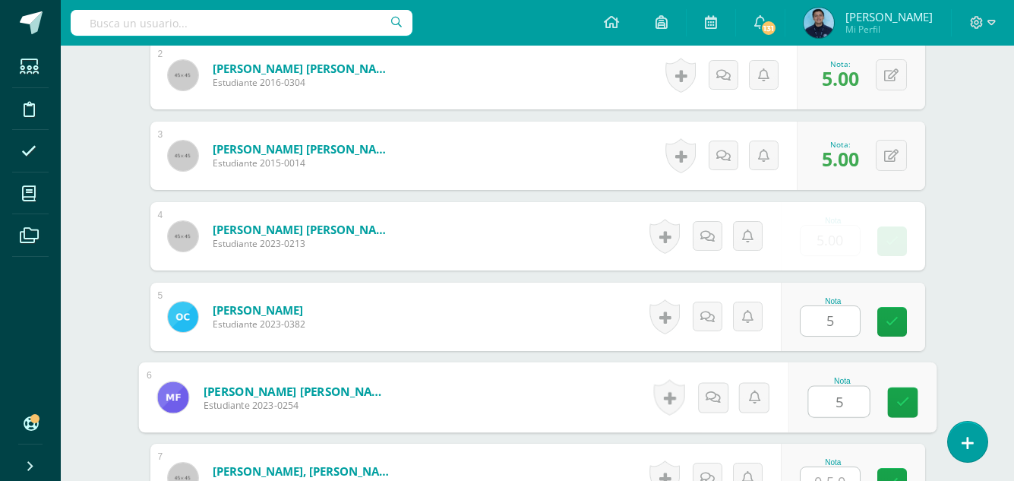
type input "5"
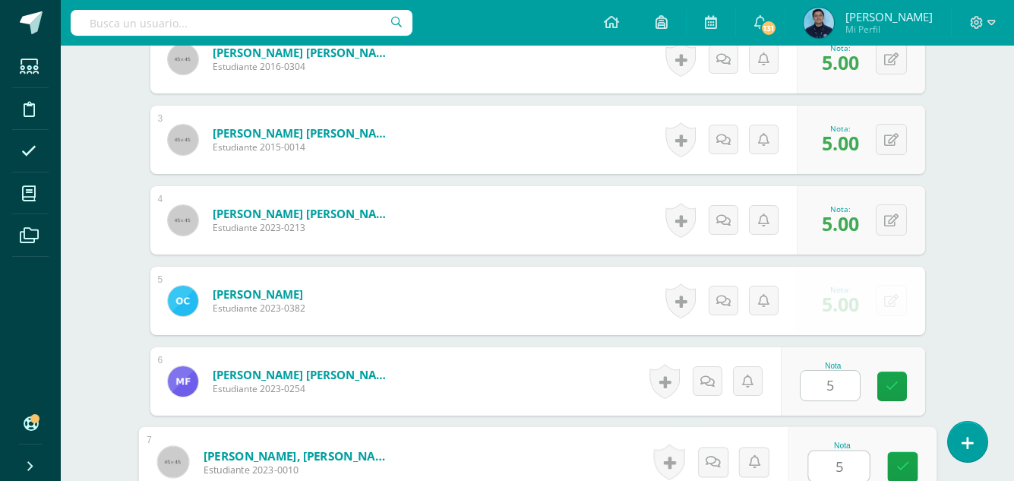
type input "5"
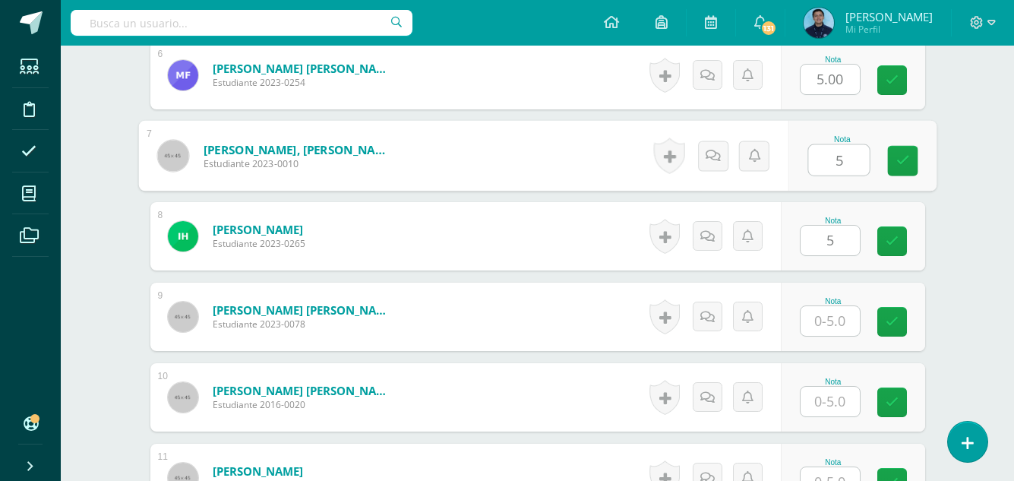
type input "5"
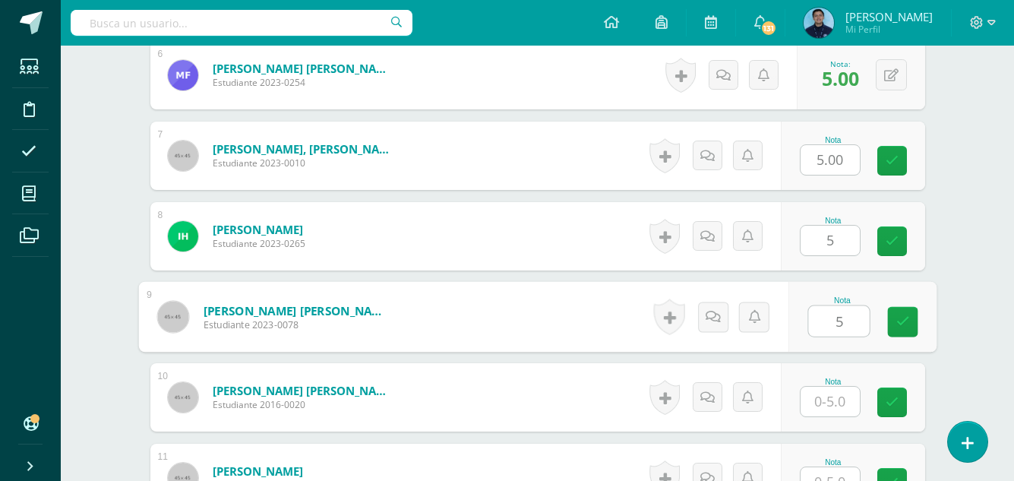
type input "5"
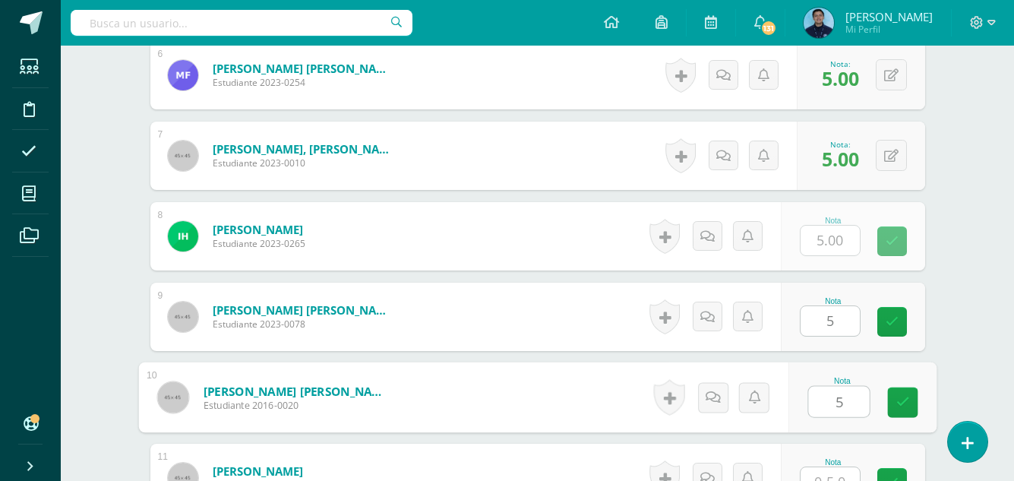
type input "5"
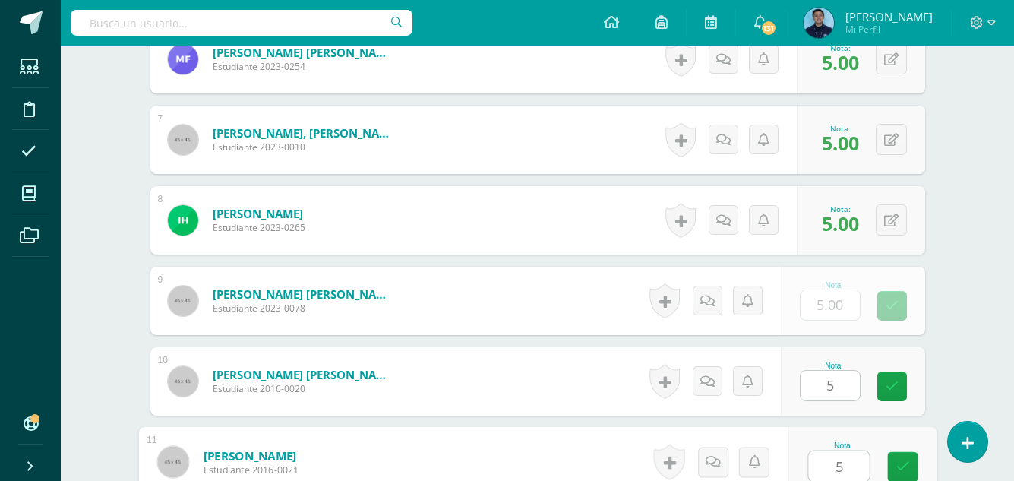
type input "5"
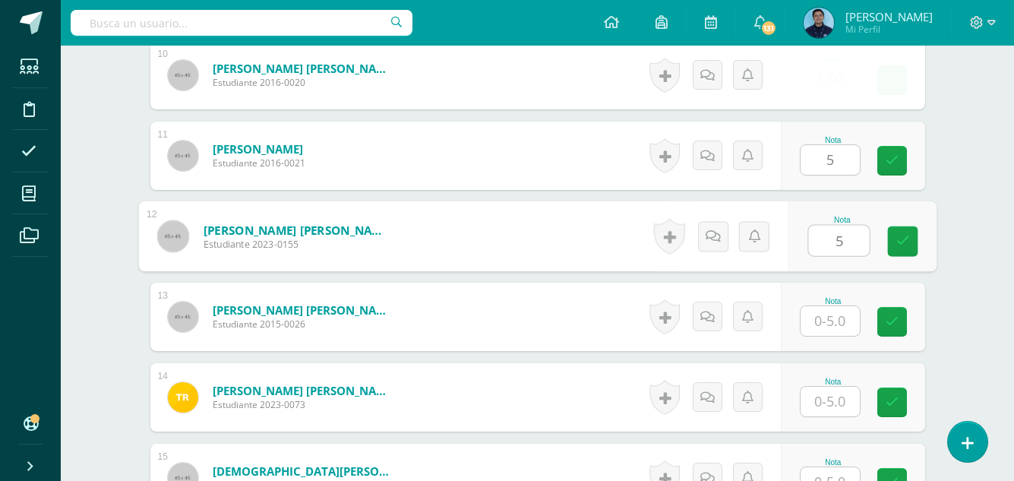
type input "5"
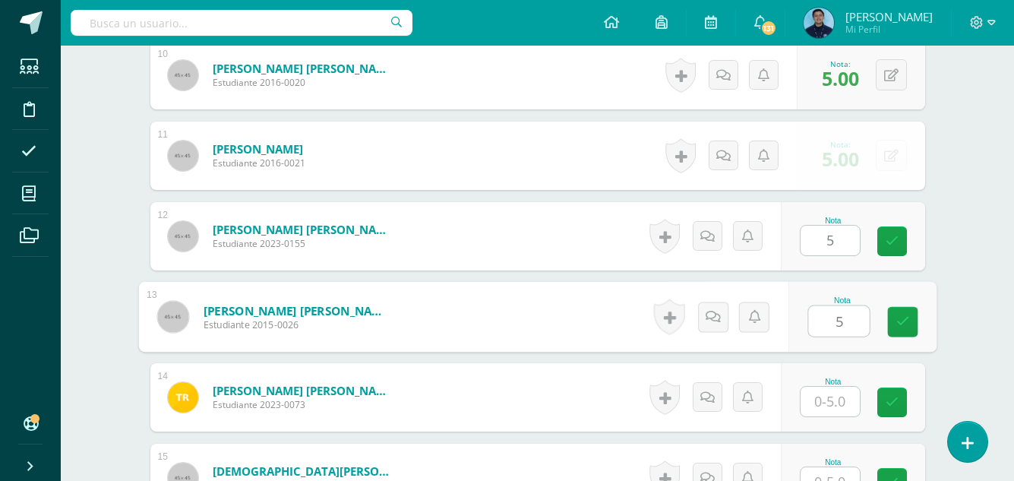
type input "5"
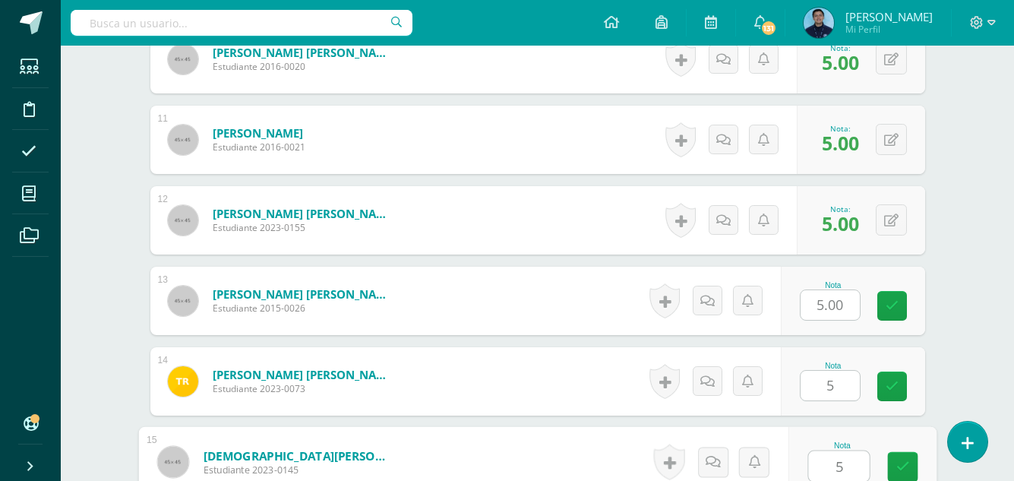
type input "5"
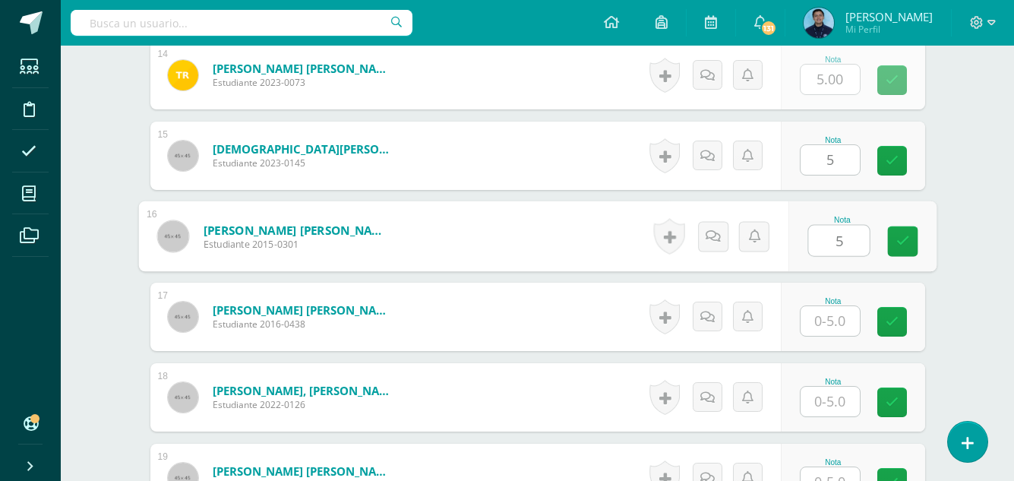
type input "5"
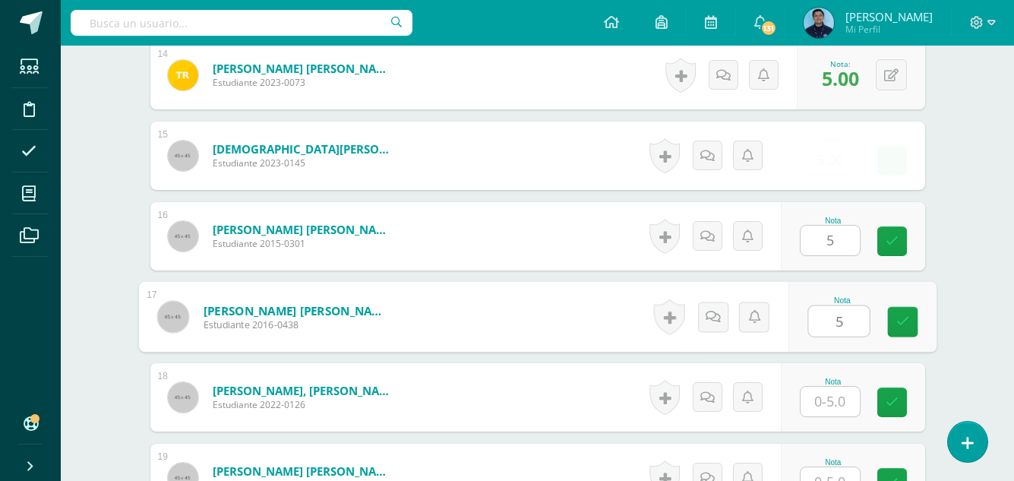
type input "5"
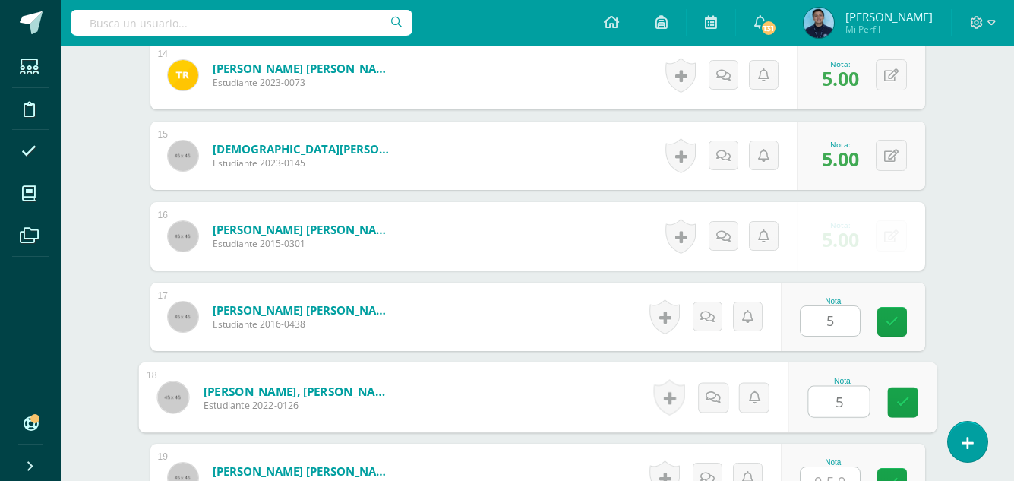
type input "5"
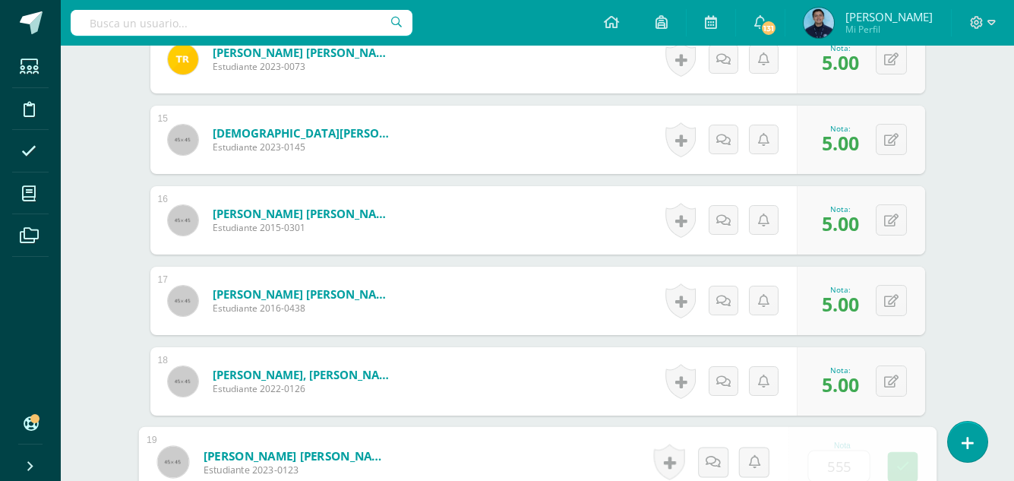
type input "0"
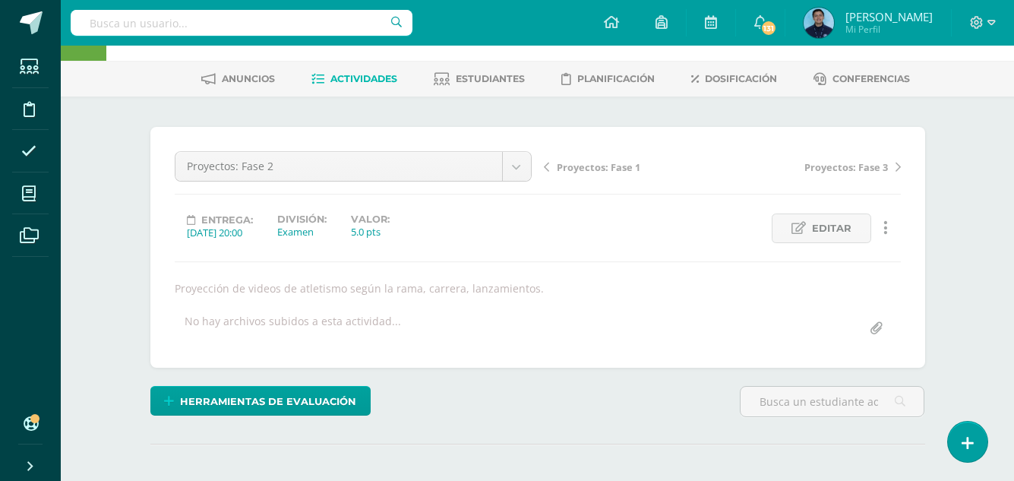
scroll to position [0, 0]
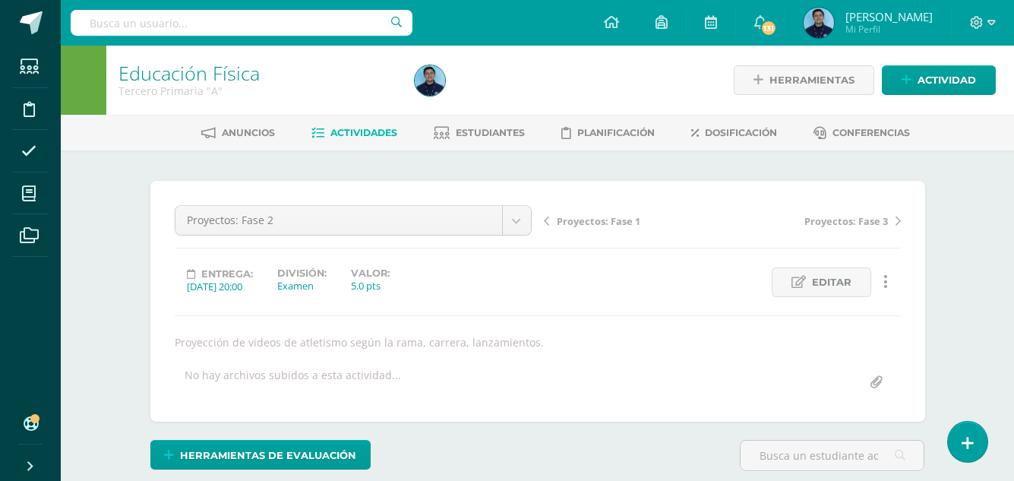
click at [358, 124] on link "Actividades" at bounding box center [354, 133] width 86 height 24
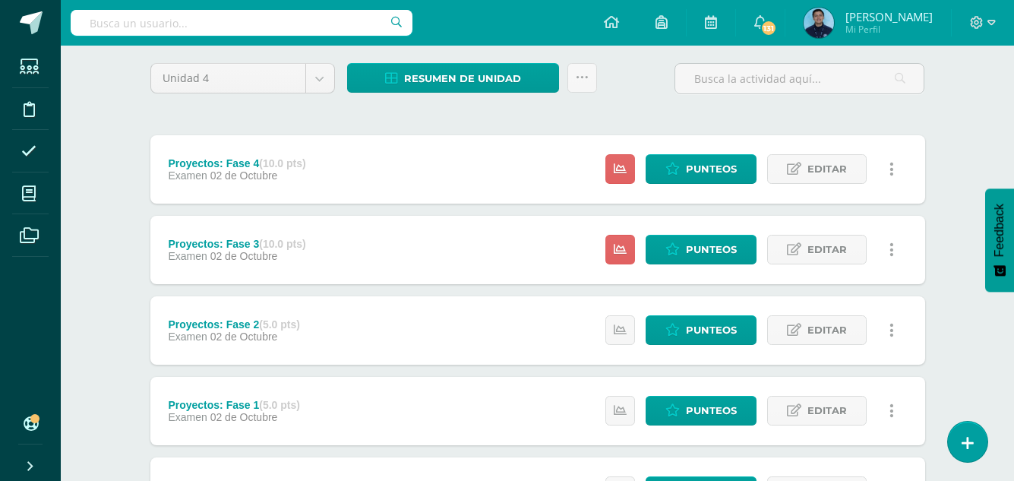
scroll to position [118, 0]
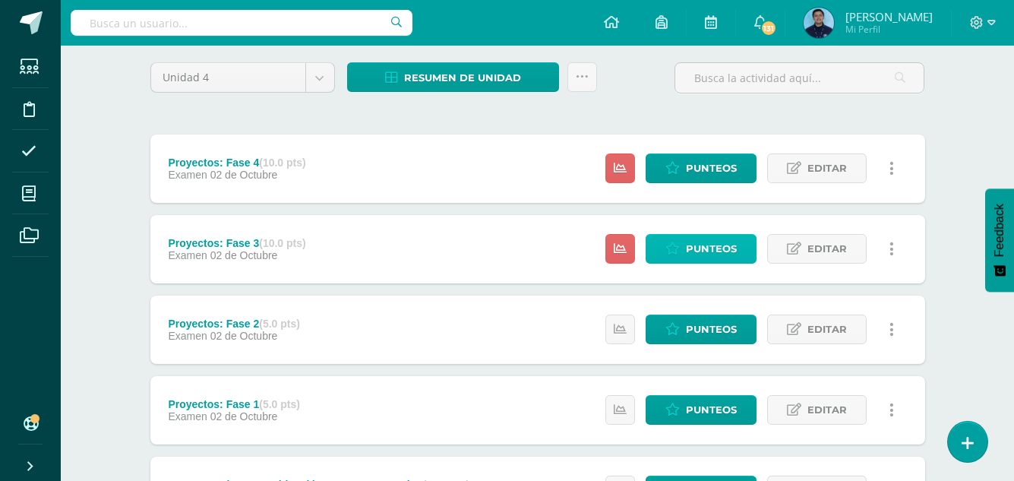
click at [716, 252] on span "Punteos" at bounding box center [711, 249] width 51 height 28
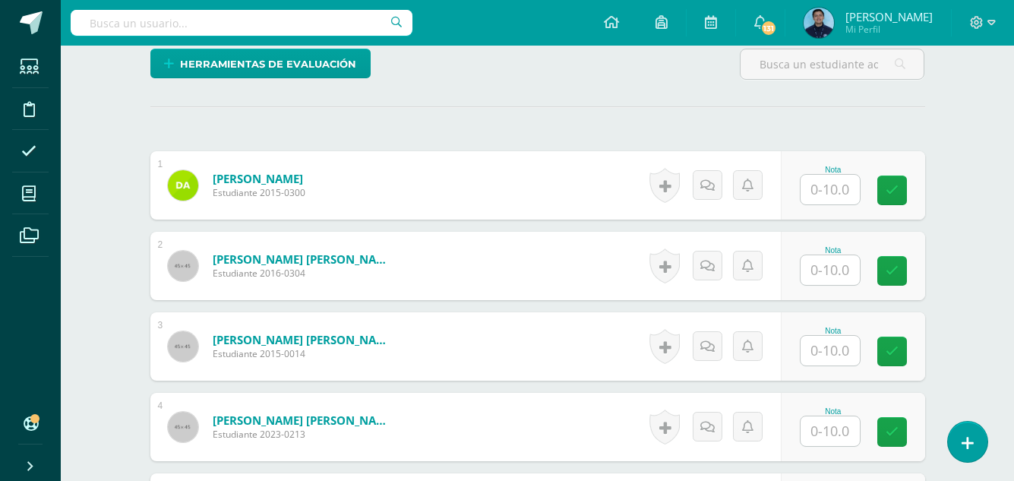
scroll to position [392, 0]
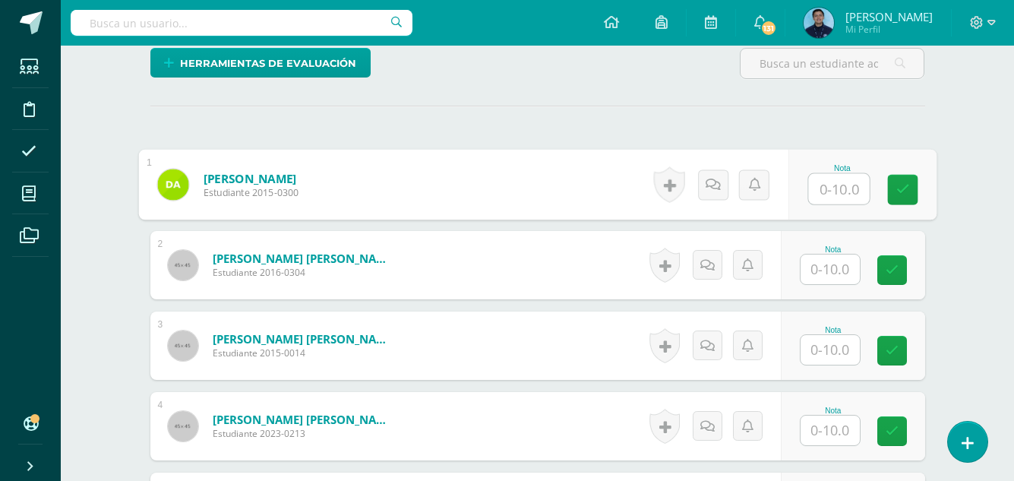
click at [834, 190] on input "text" at bounding box center [838, 189] width 61 height 30
type input "10"
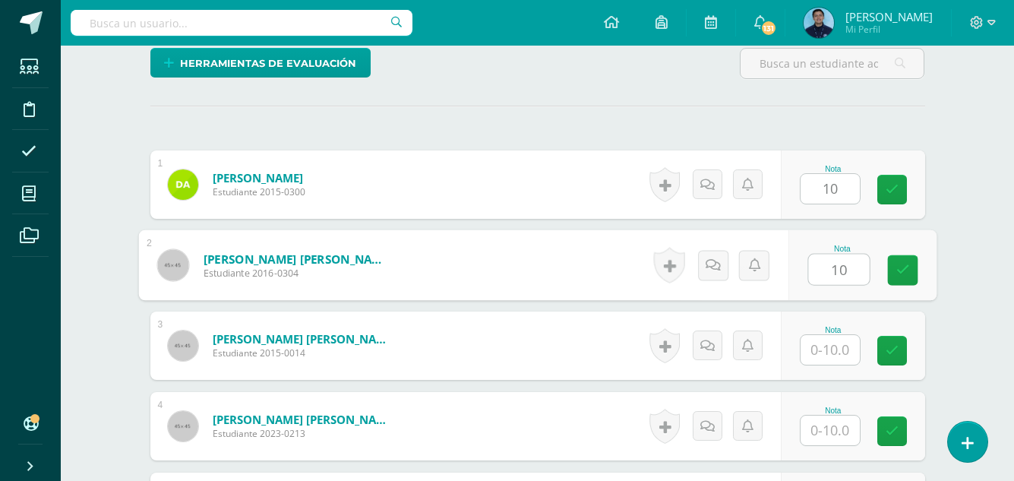
type input "10"
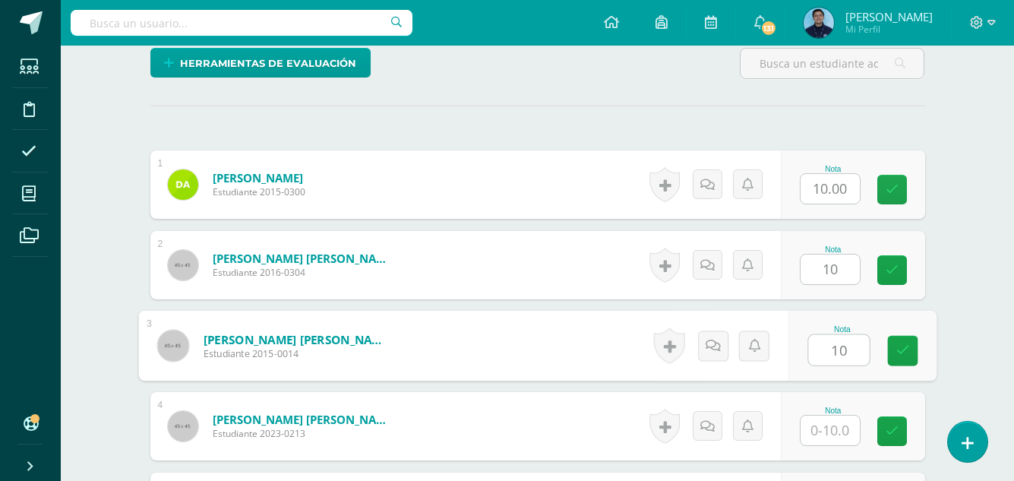
type input "10"
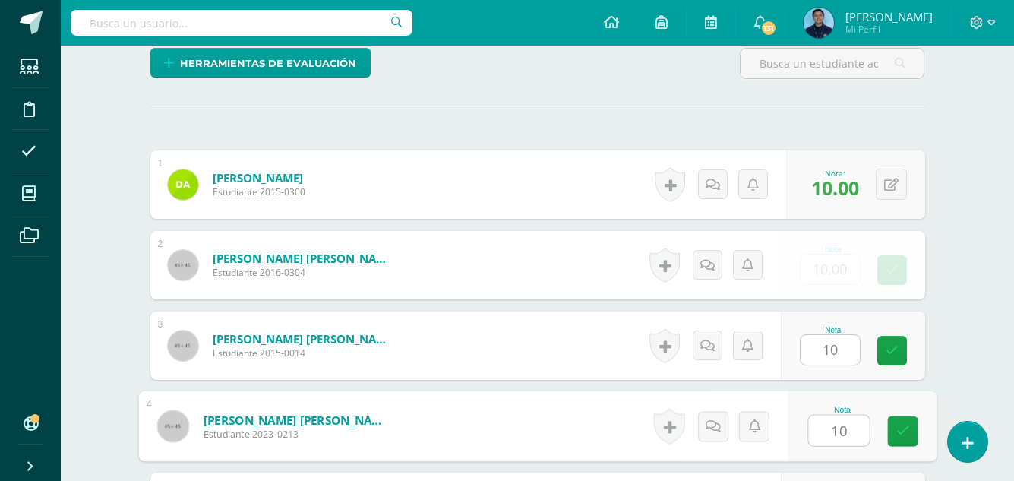
type input "10"
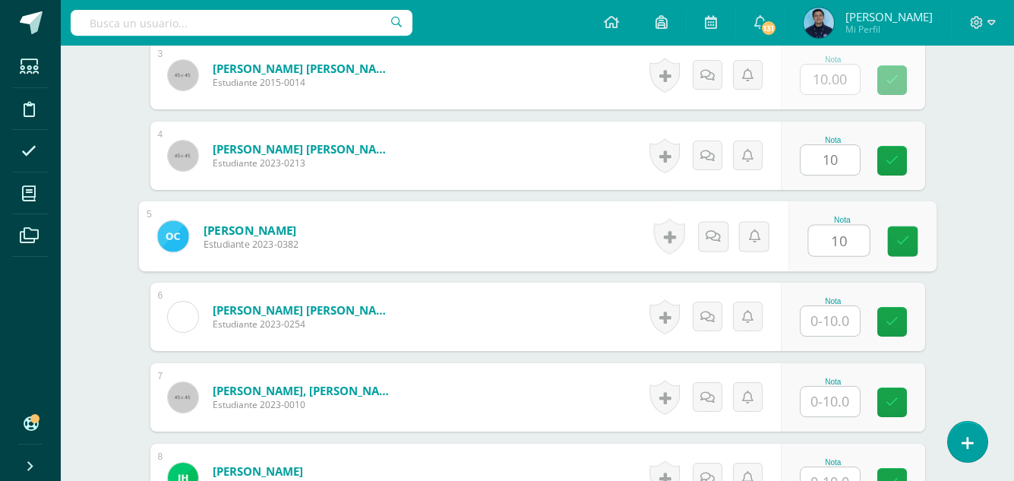
type input "10"
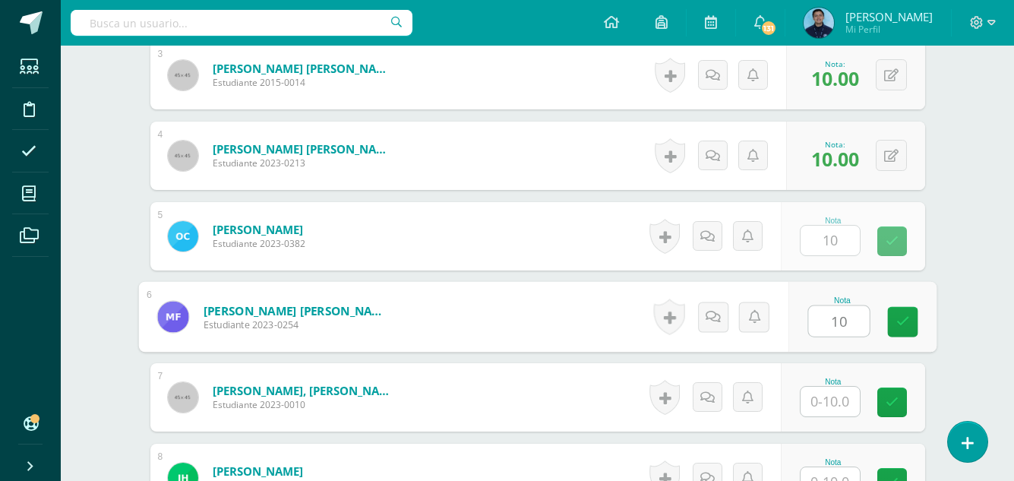
type input "10"
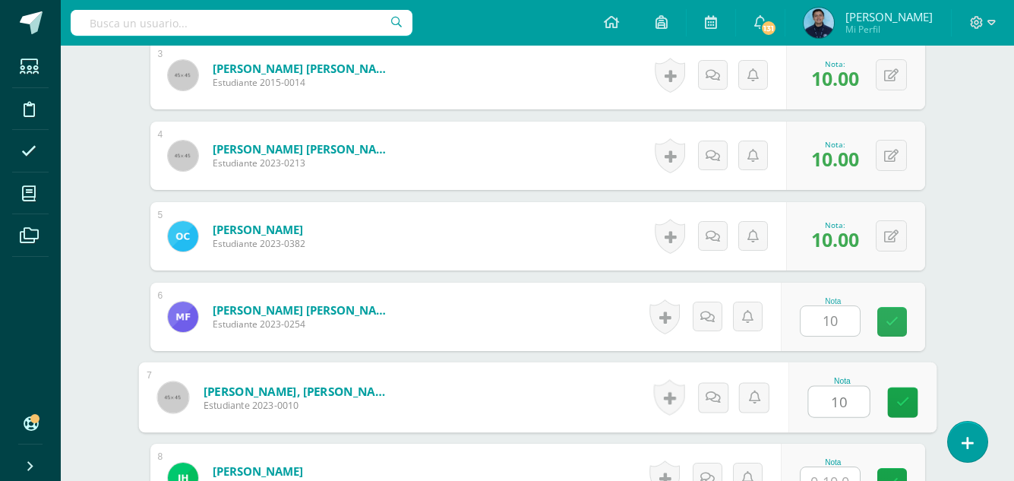
type input "10"
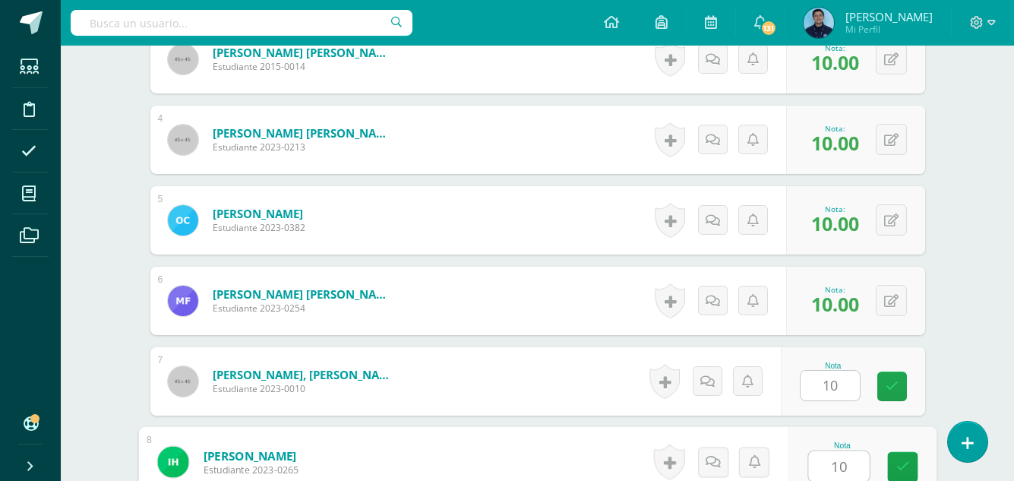
type input "10"
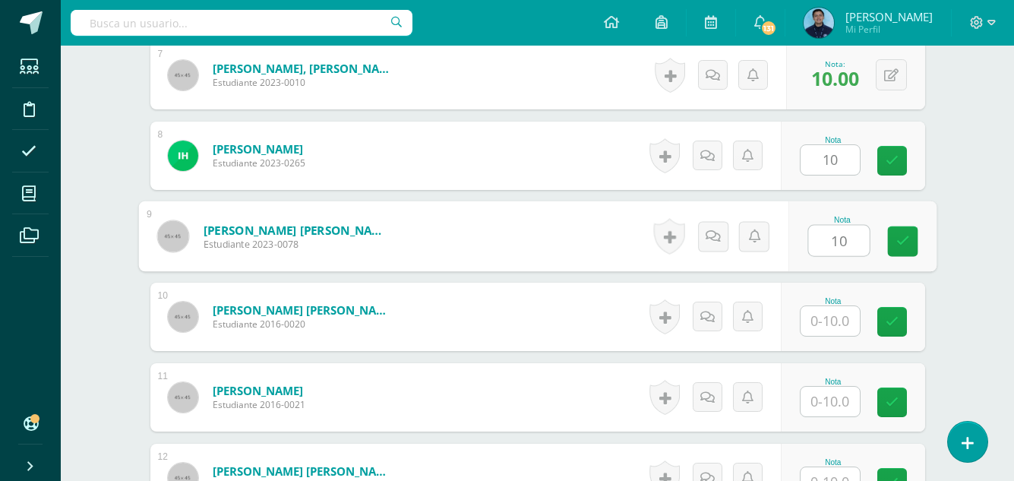
type input "10"
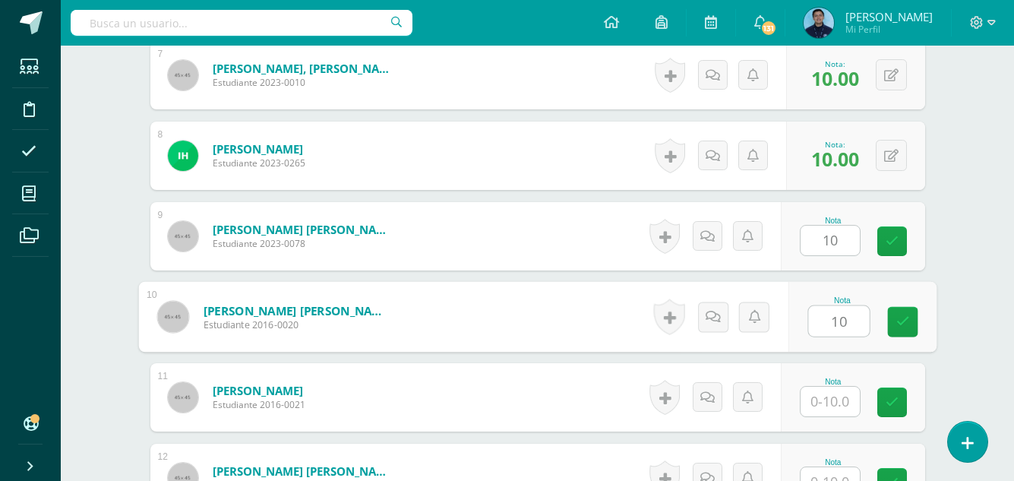
type input "10"
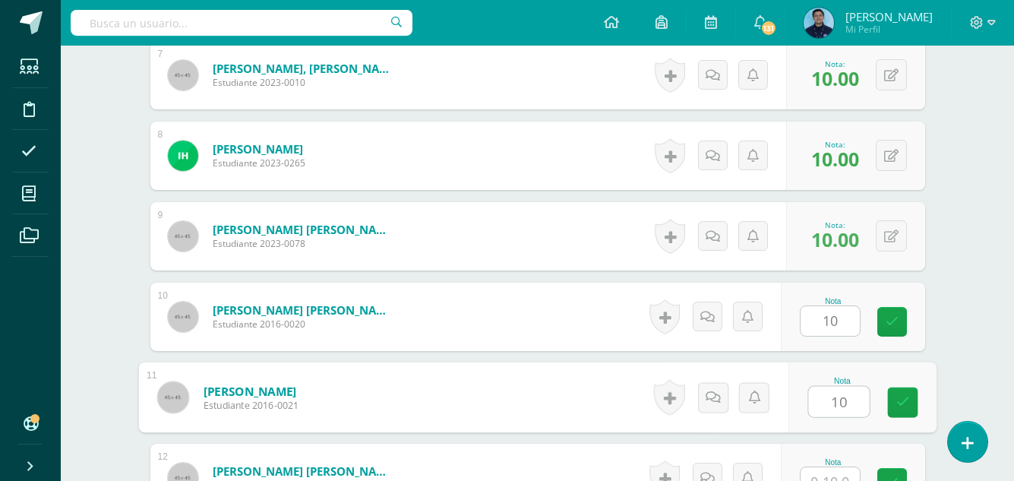
type input "10"
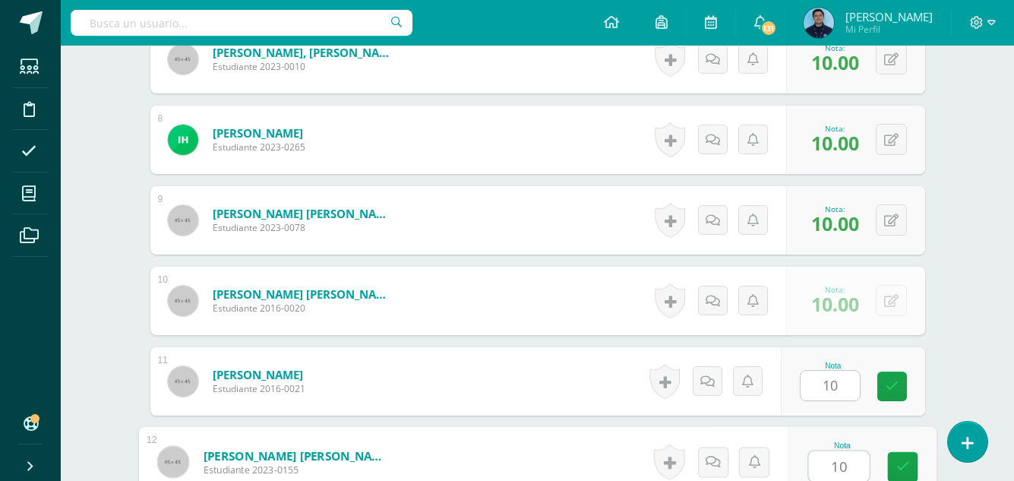
type input "10"
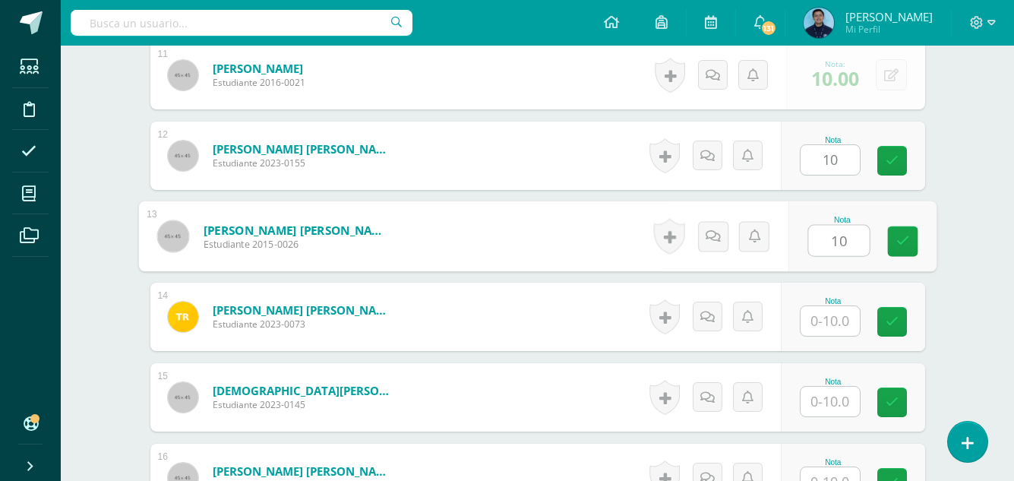
type input "10"
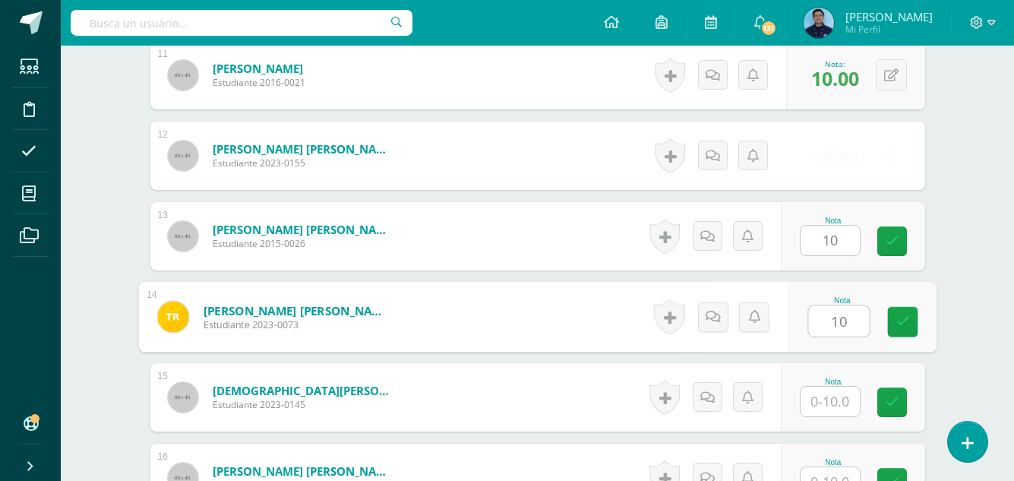
type input "10"
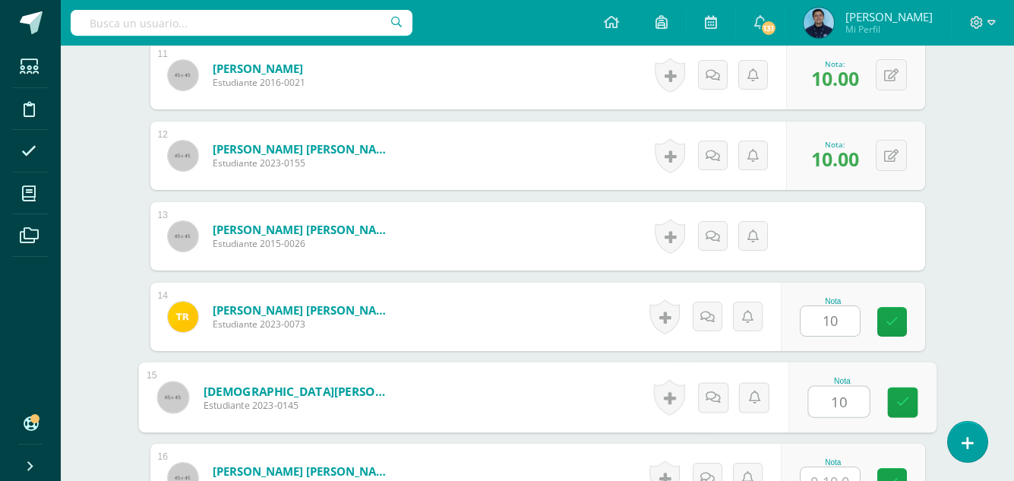
type input "10"
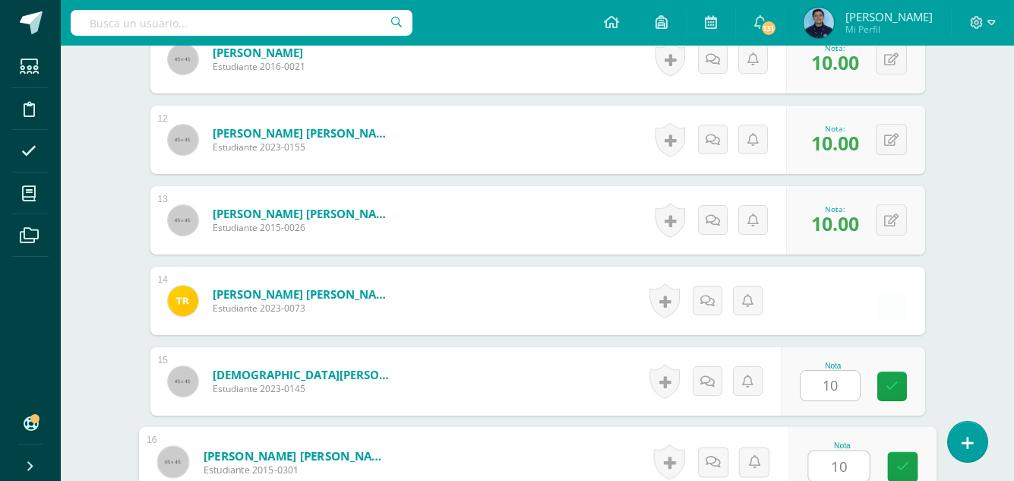
type input "10"
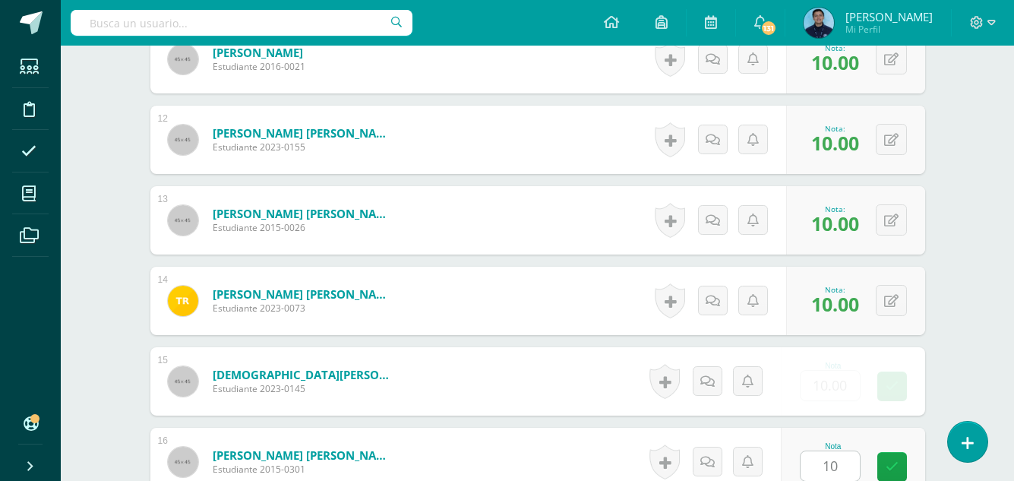
scroll to position [1628, 0]
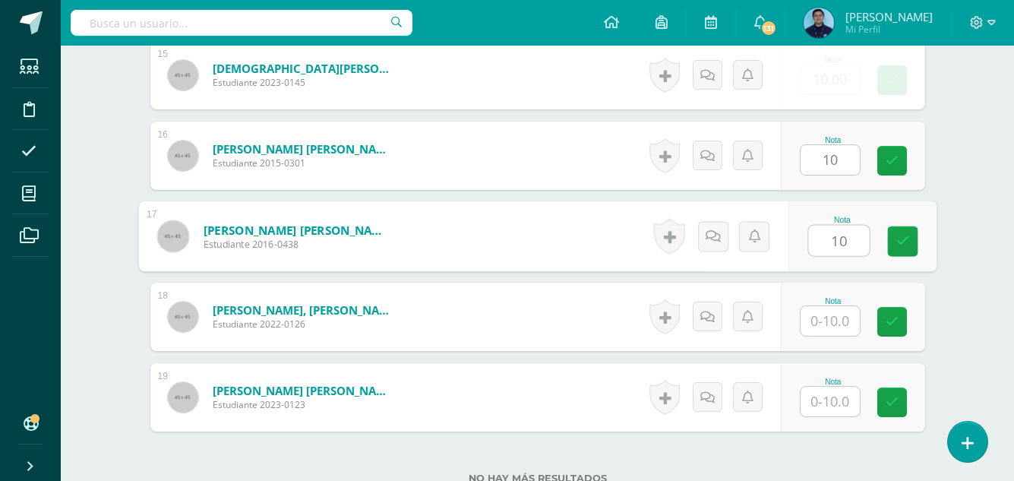
type input "10"
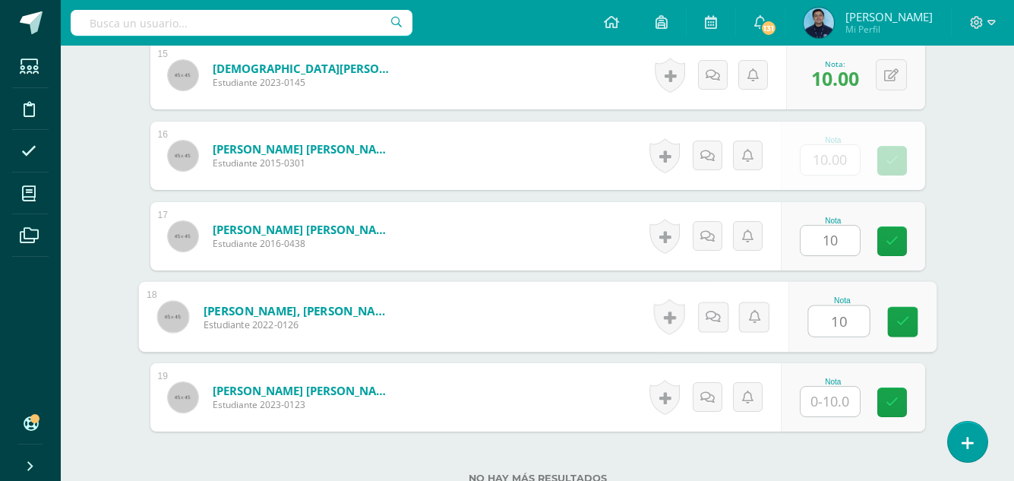
type input "10"
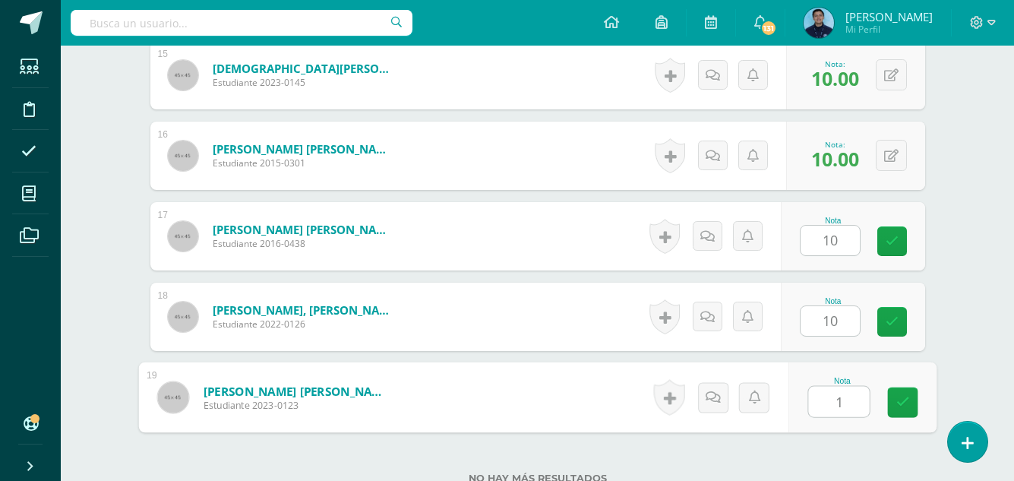
type input "10"
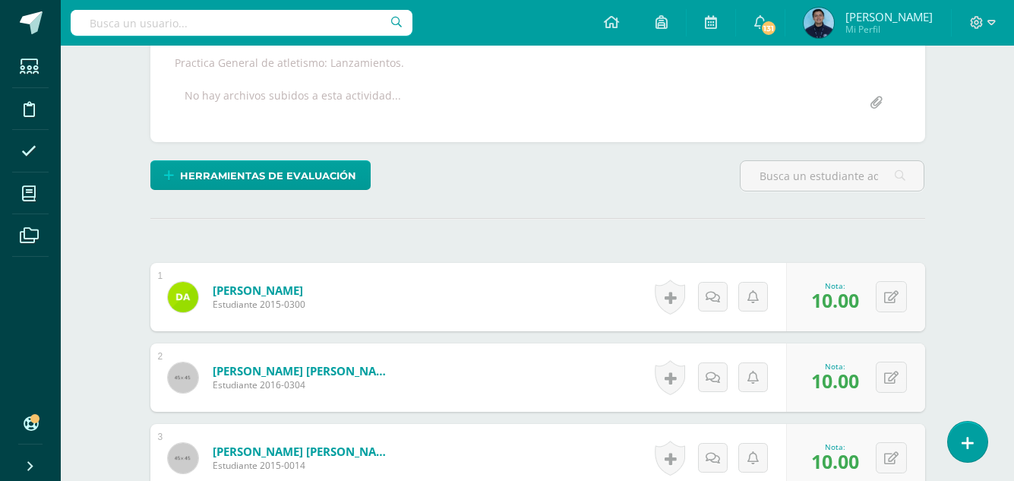
scroll to position [285, 0]
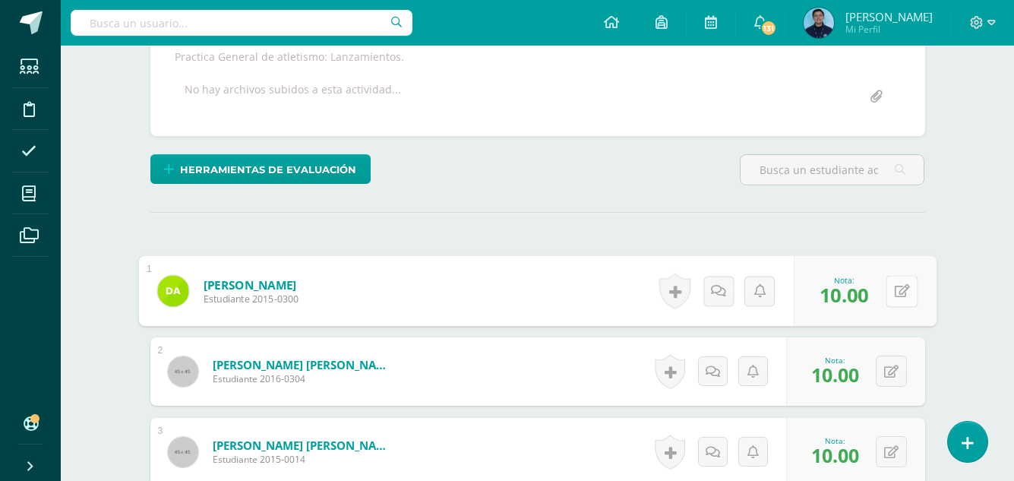
click at [890, 286] on button at bounding box center [901, 291] width 32 height 32
type input "9"
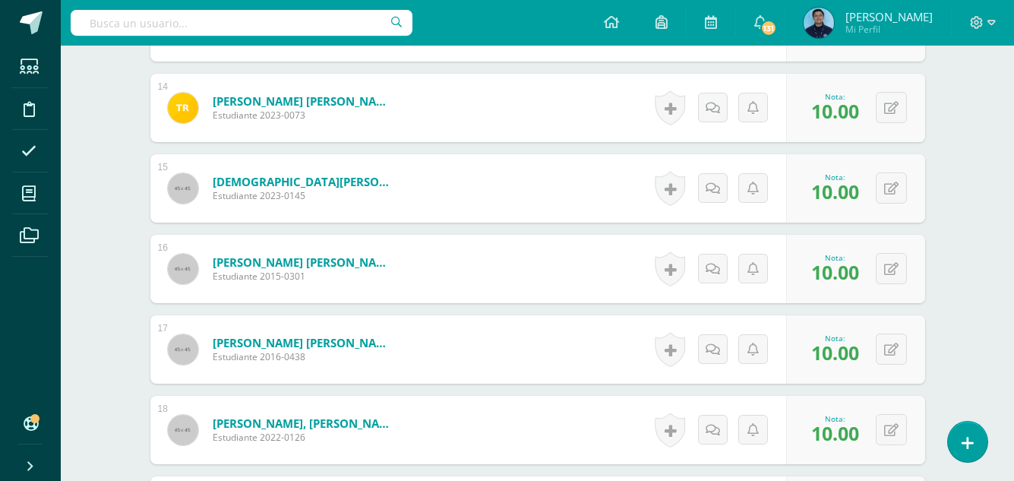
scroll to position [1752, 0]
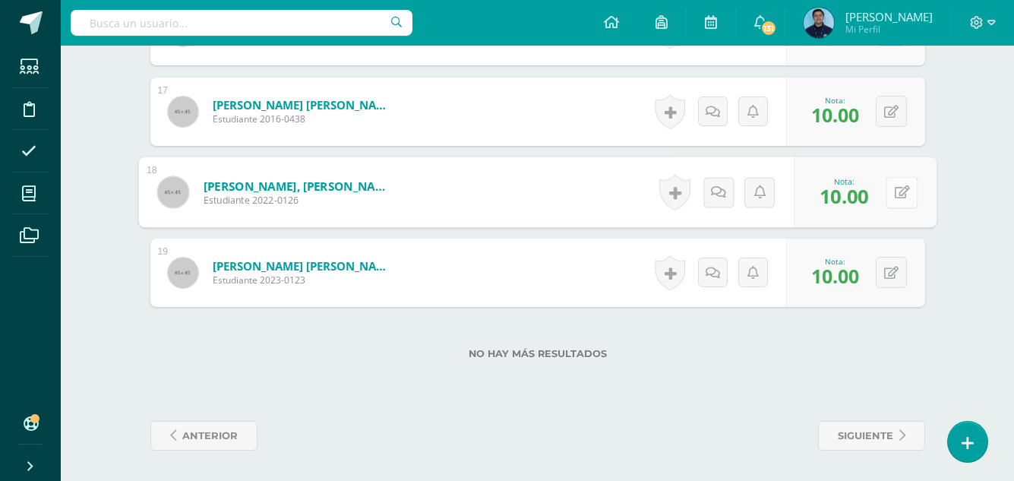
click at [897, 195] on icon at bounding box center [901, 191] width 15 height 13
type input "9"
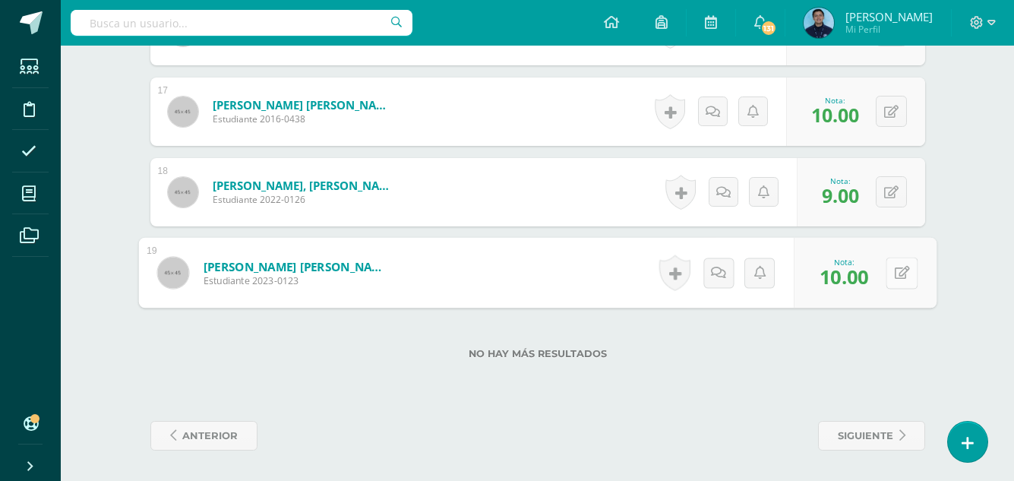
click at [890, 277] on button at bounding box center [901, 273] width 32 height 32
type input "9"
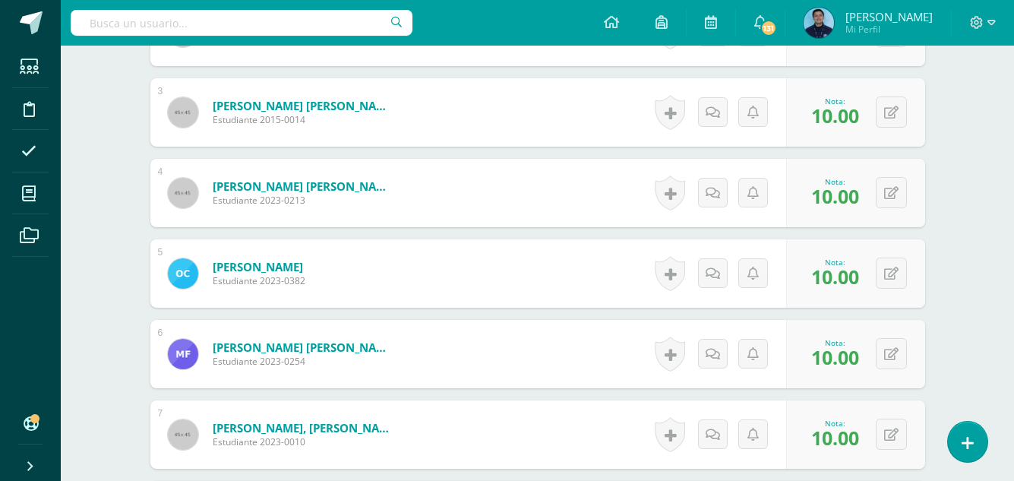
scroll to position [0, 0]
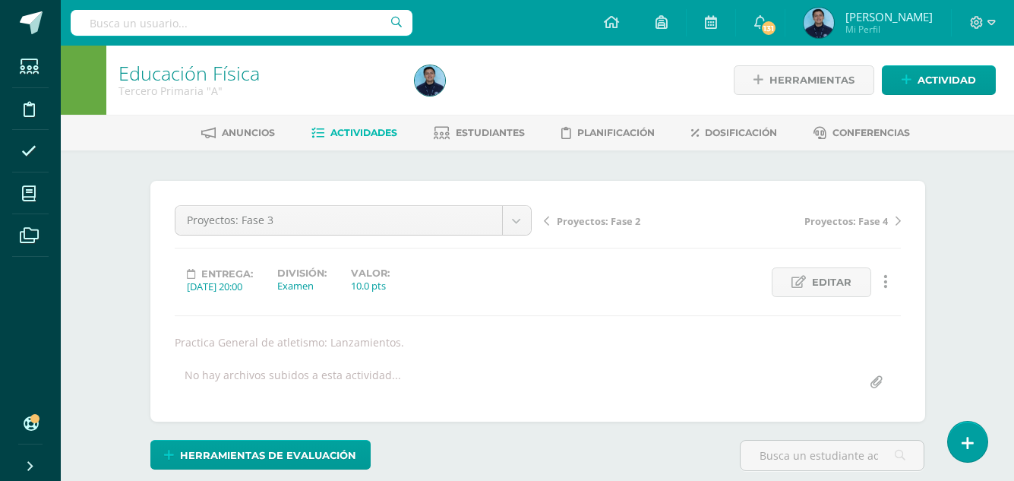
click at [356, 140] on link "Actividades" at bounding box center [354, 133] width 86 height 24
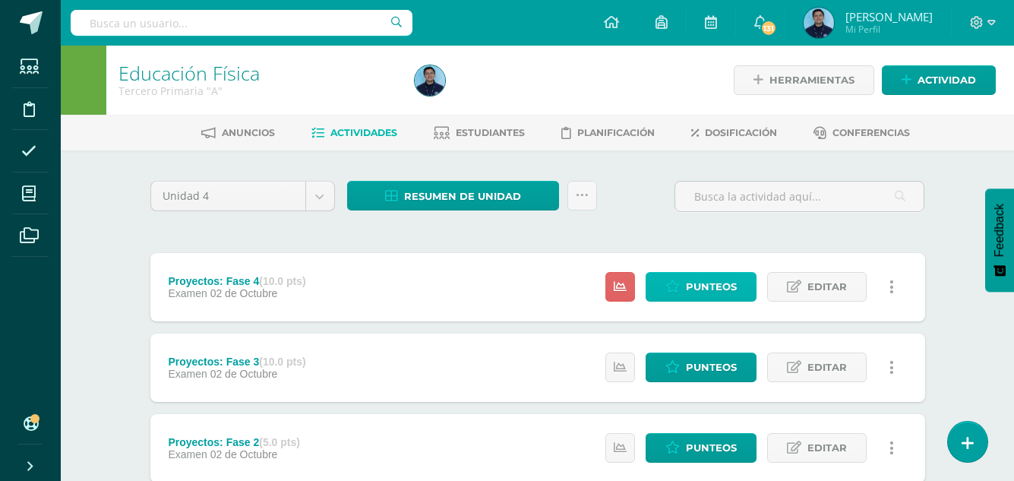
click at [678, 285] on icon at bounding box center [672, 286] width 14 height 13
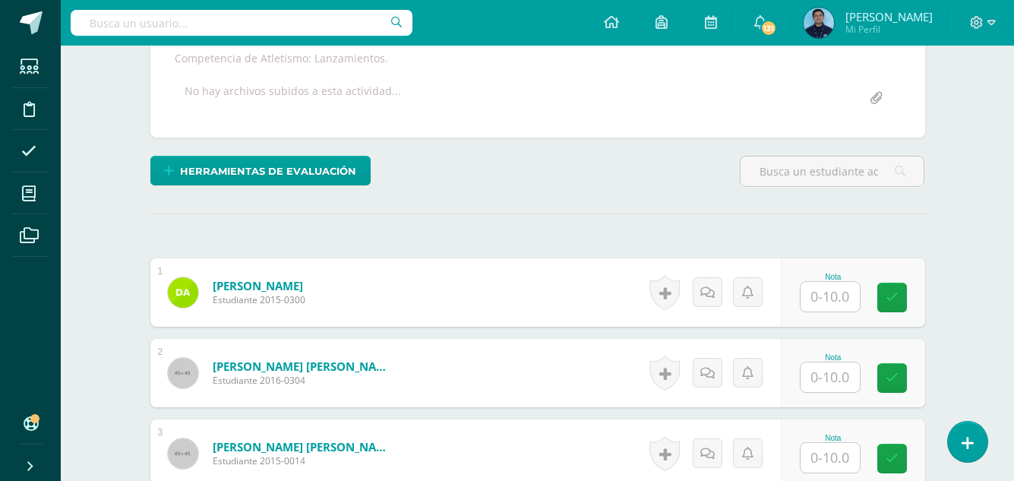
scroll to position [285, 0]
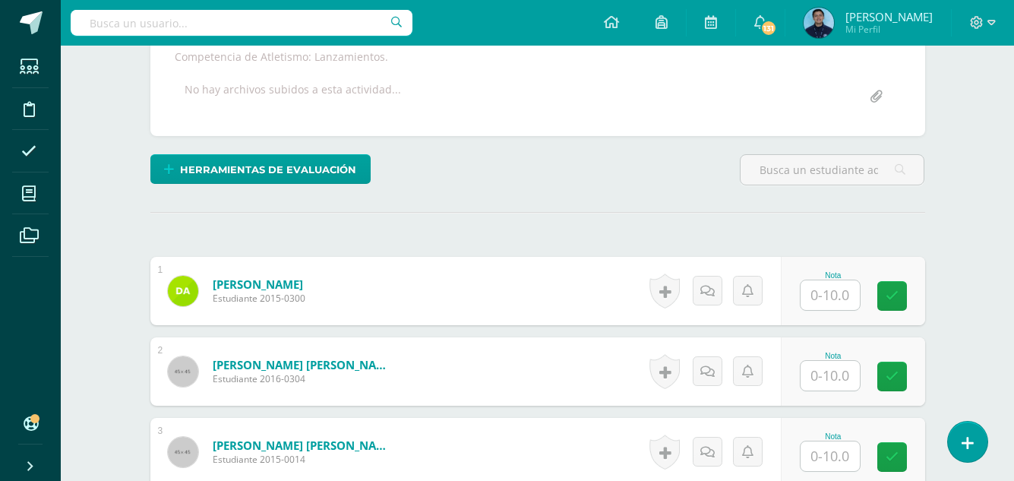
click at [815, 303] on input "text" at bounding box center [829, 295] width 59 height 30
type input "10"
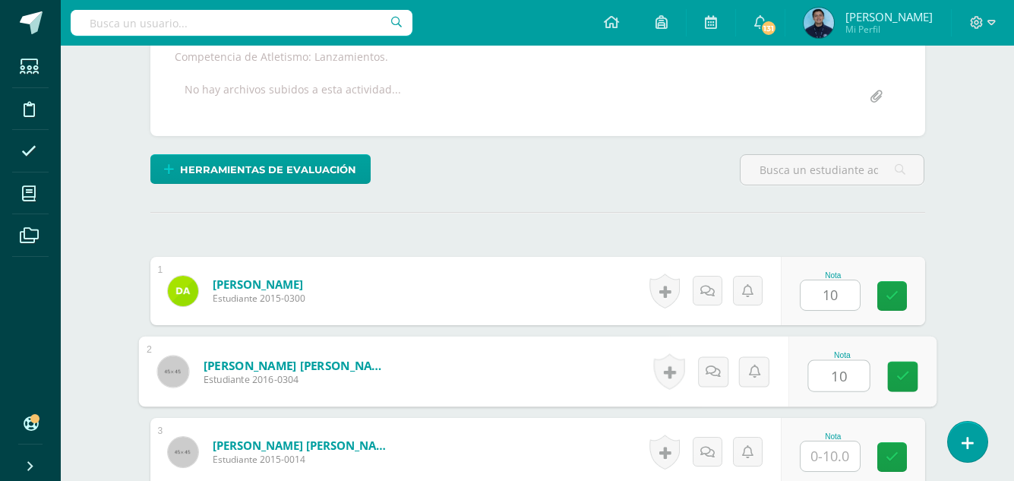
type input "10"
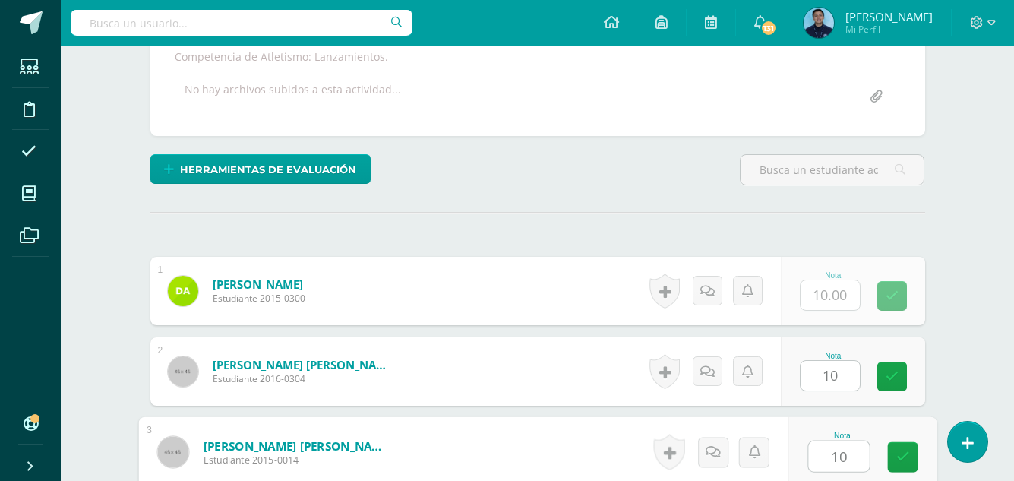
type input "10"
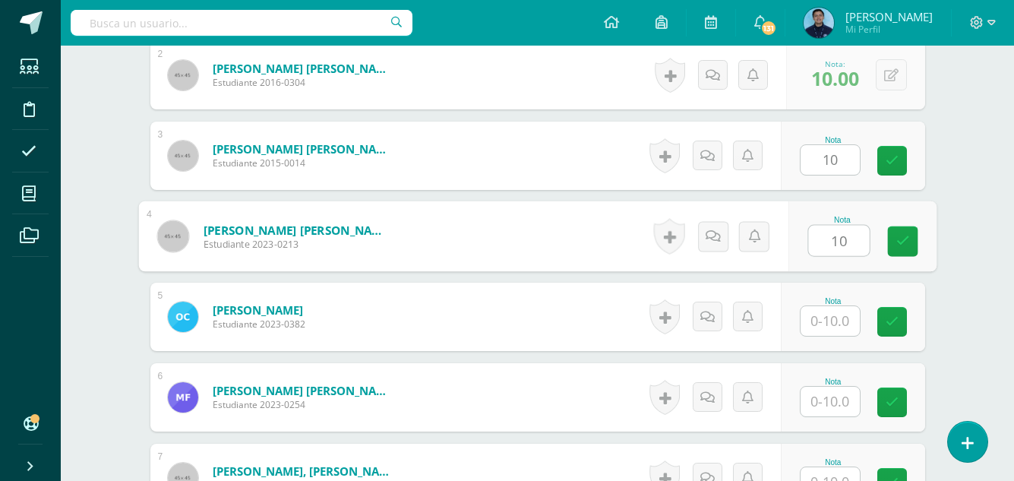
type input "10"
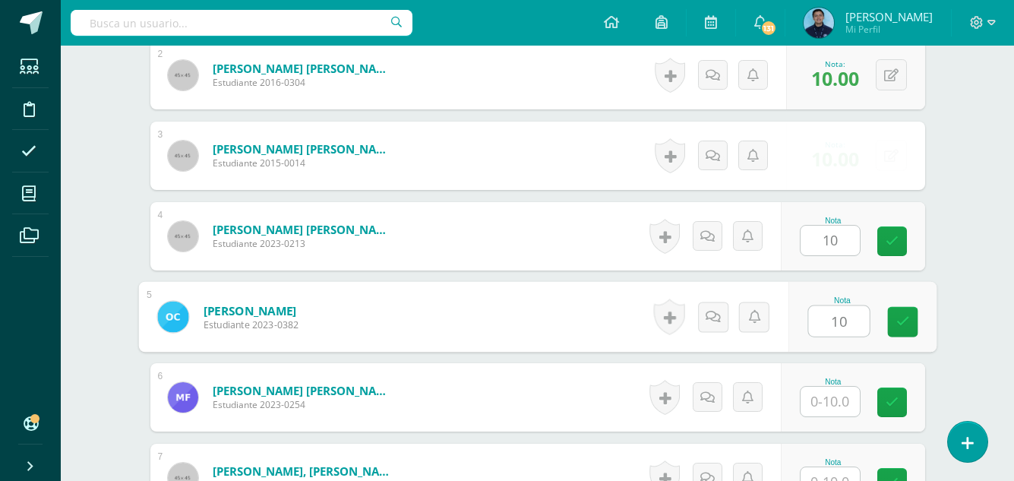
type input "10"
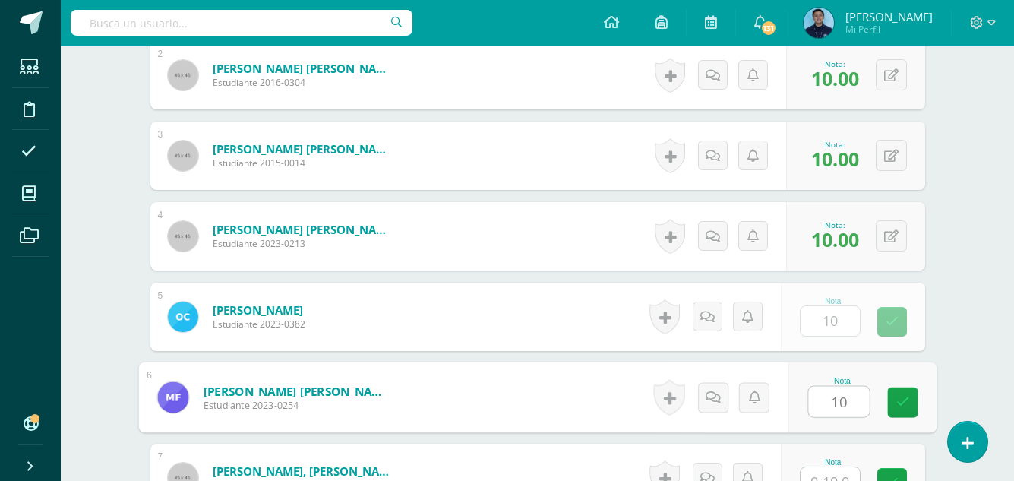
type input "10"
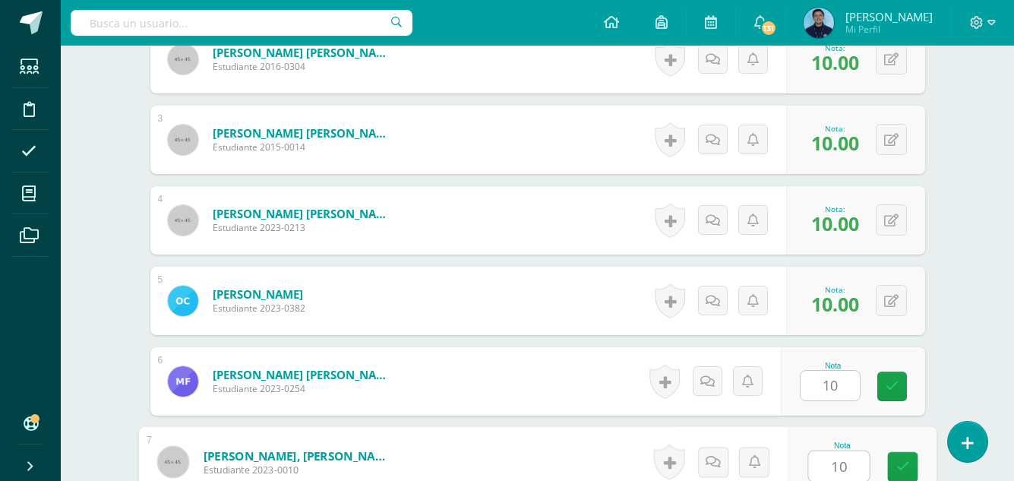
type input "10"
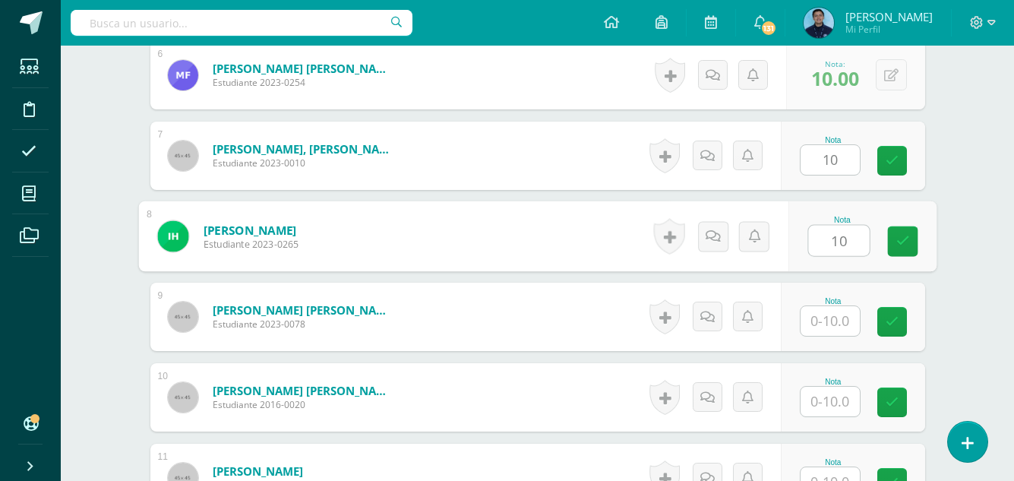
type input "10"
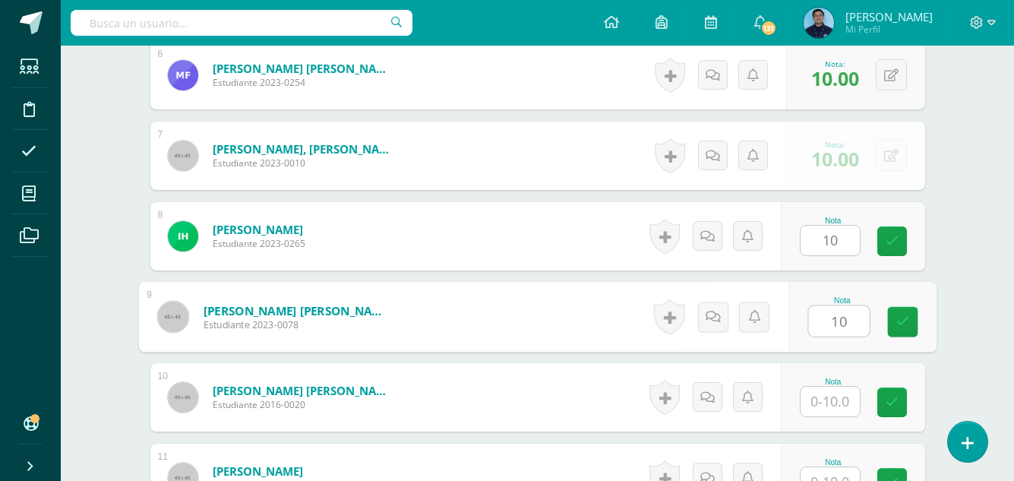
type input "10"
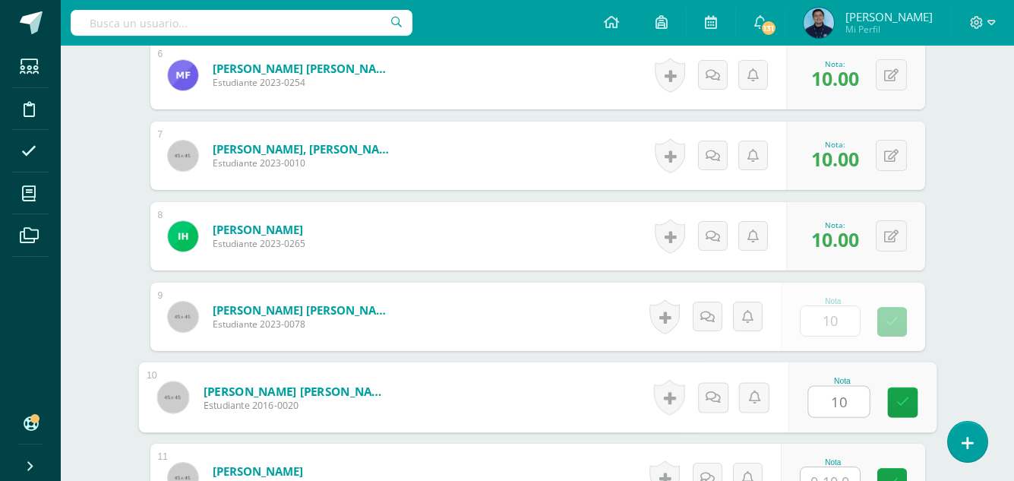
type input "10"
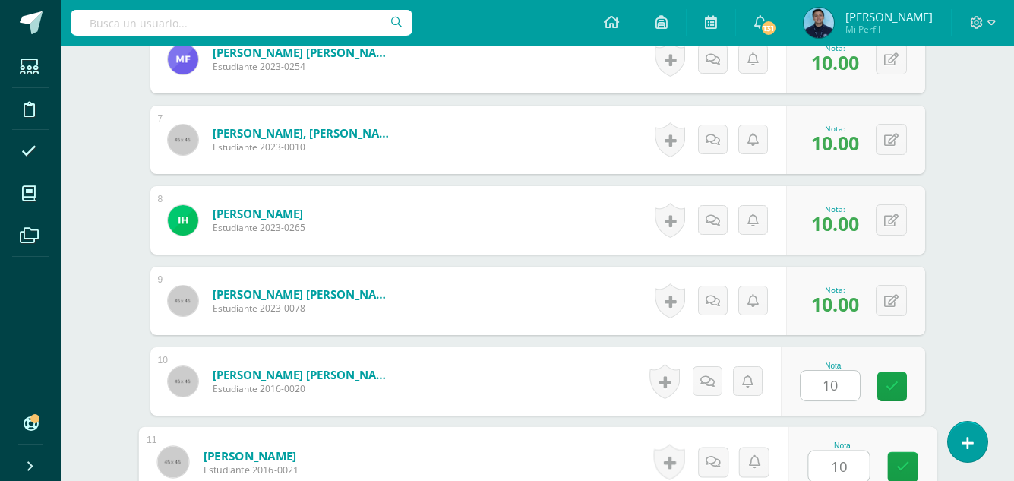
type input "10"
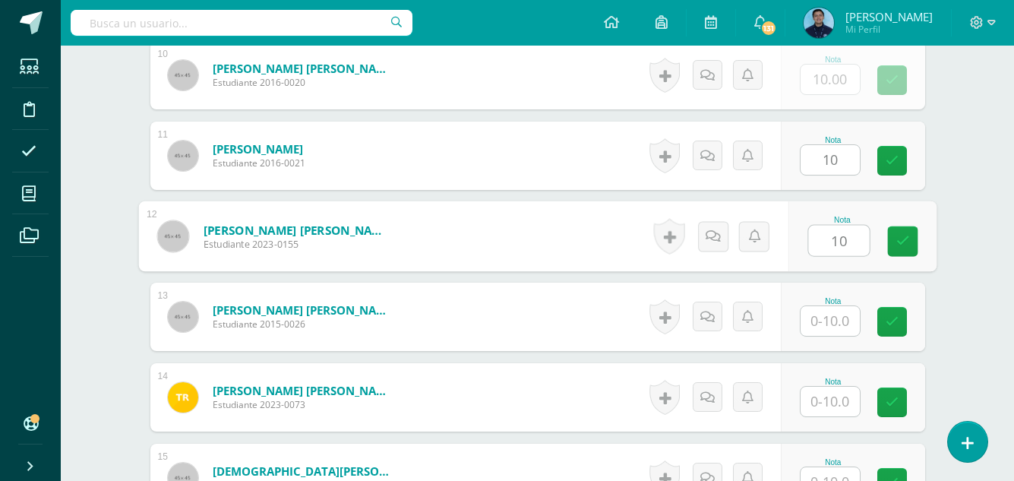
type input "10"
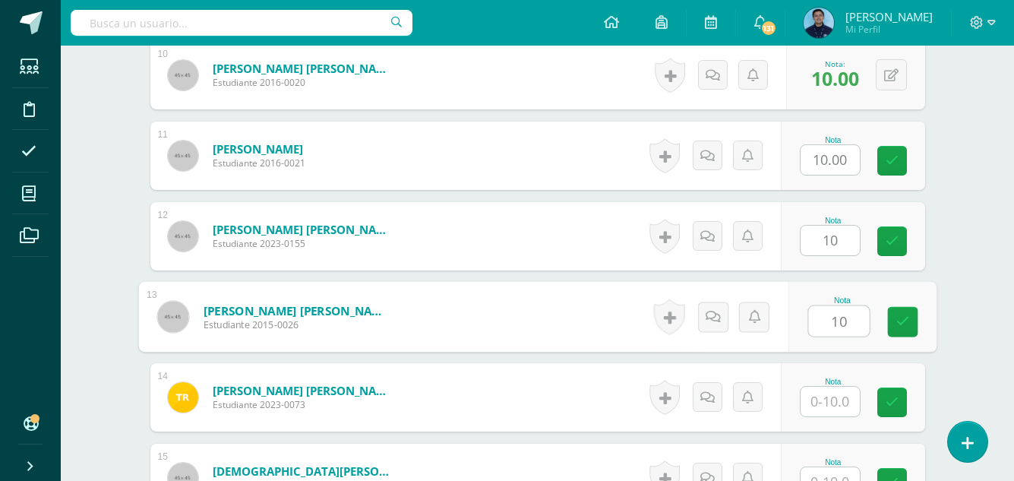
type input "10"
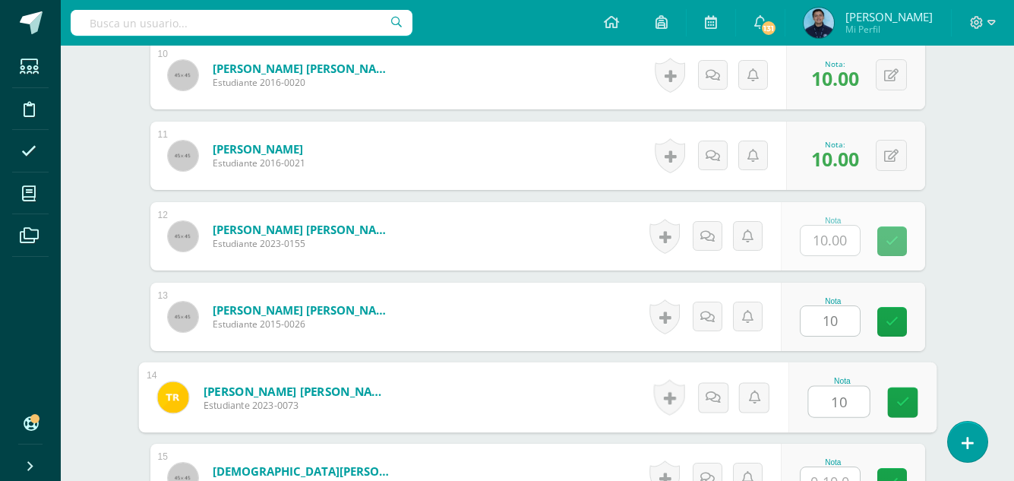
type input "10"
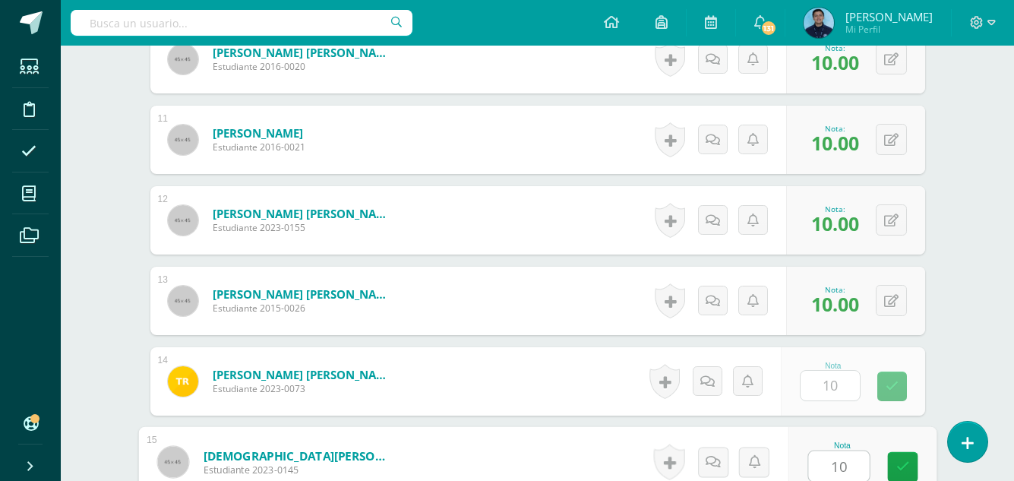
type input "10"
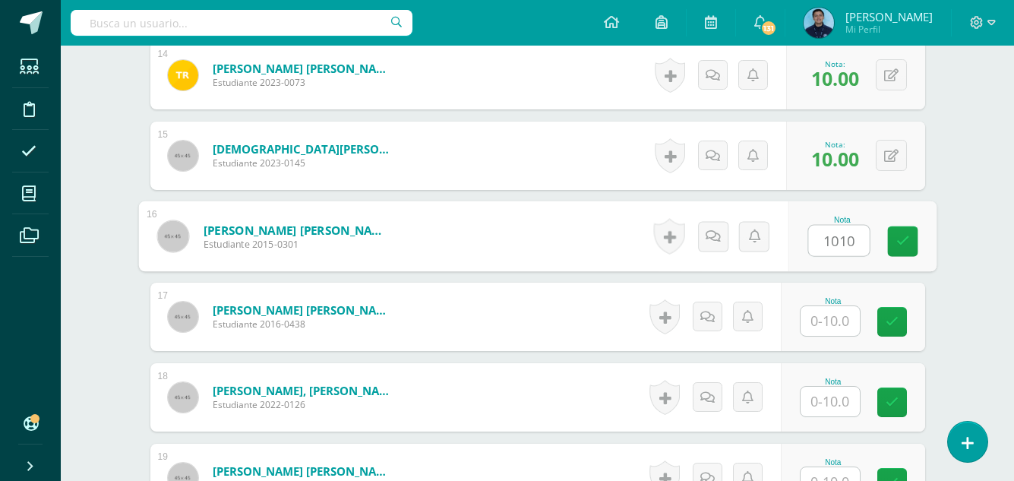
type input "1010"
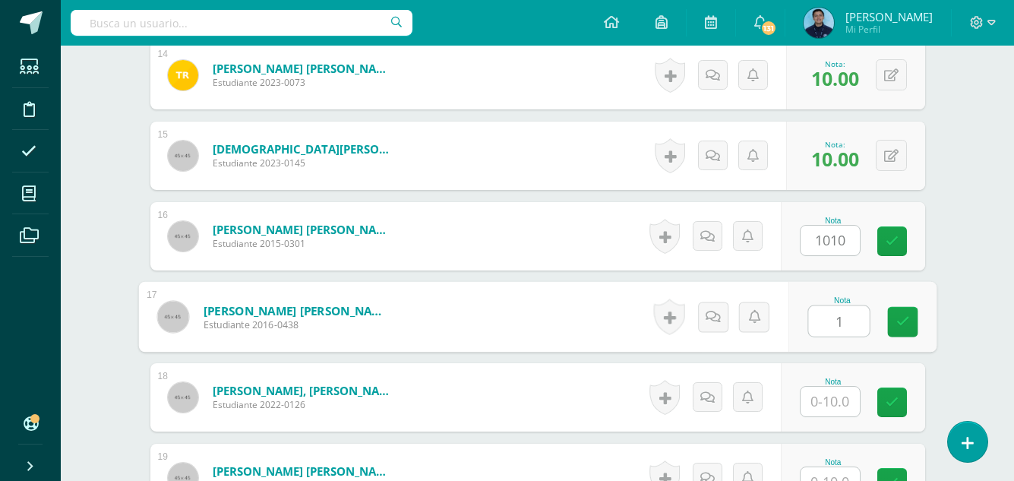
type input "1"
type input "0"
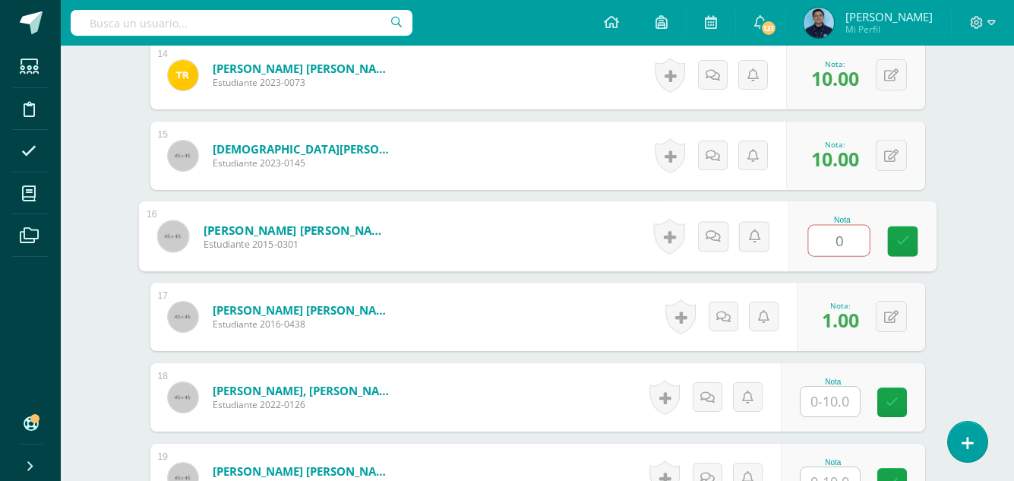
click at [847, 249] on input "0" at bounding box center [838, 240] width 61 height 30
type input "10"
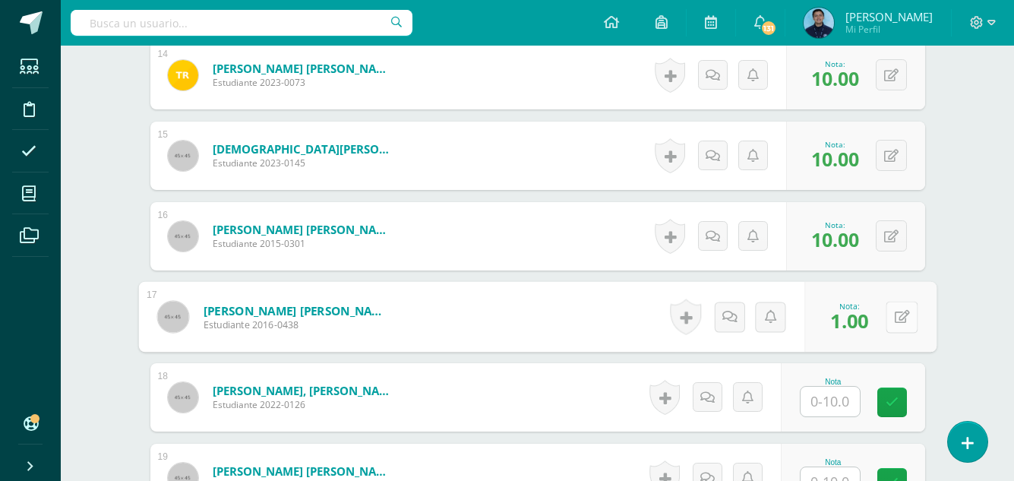
click at [887, 311] on button at bounding box center [901, 317] width 32 height 32
type input "10"
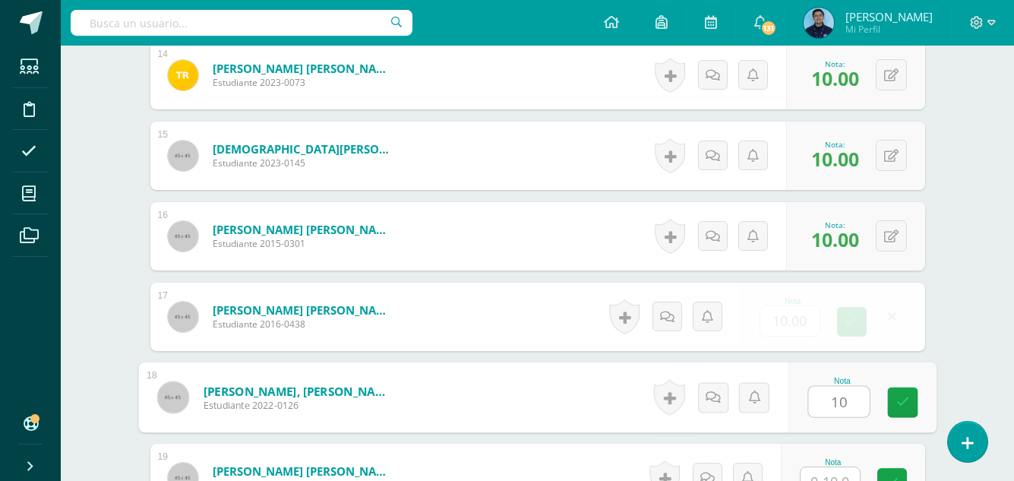
type input "10"
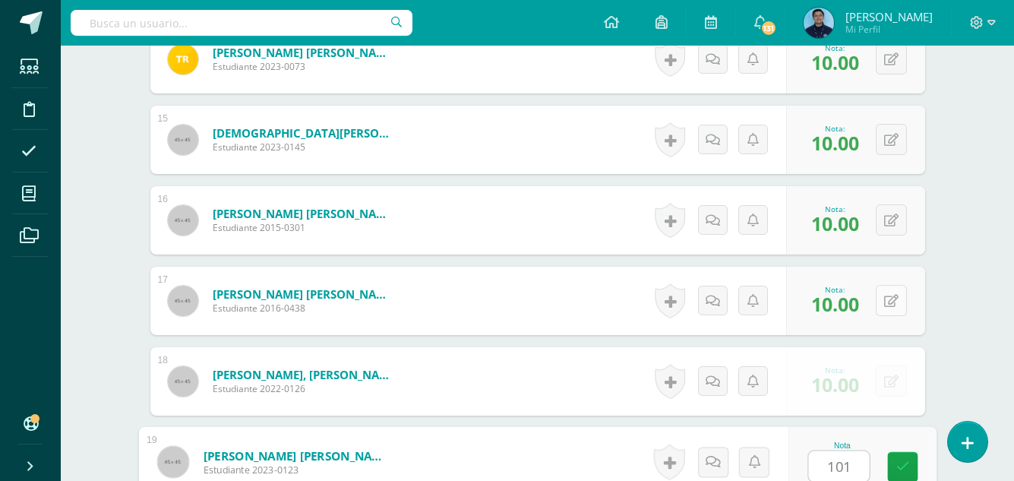
type input "1010"
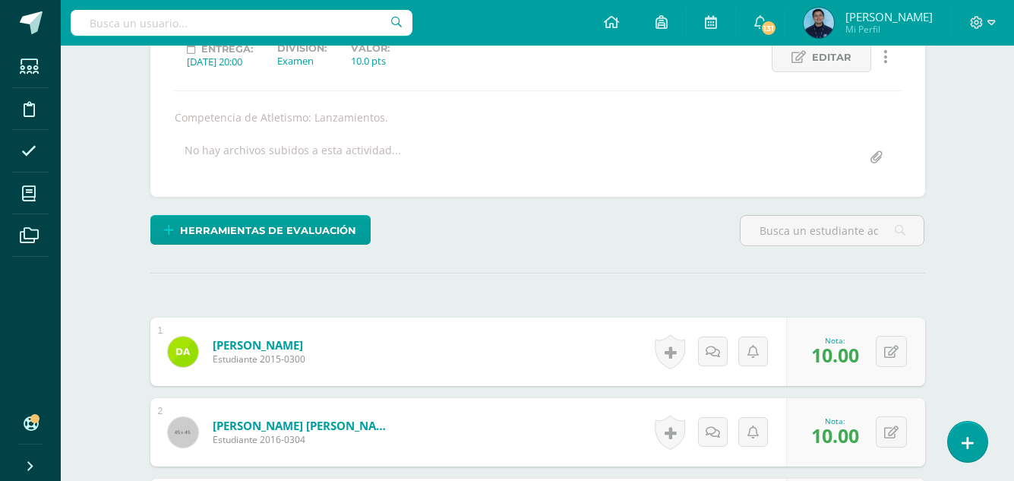
scroll to position [0, 0]
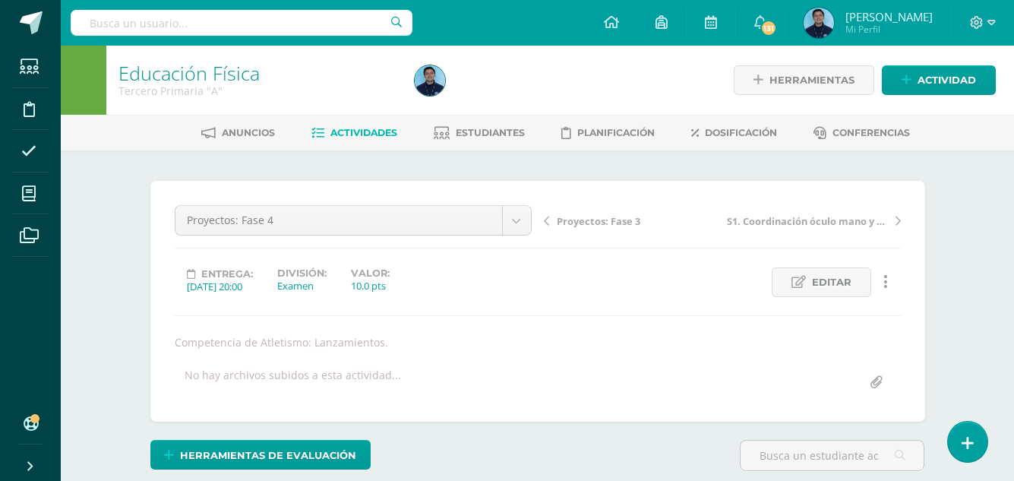
click at [365, 134] on span "Actividades" at bounding box center [363, 132] width 67 height 11
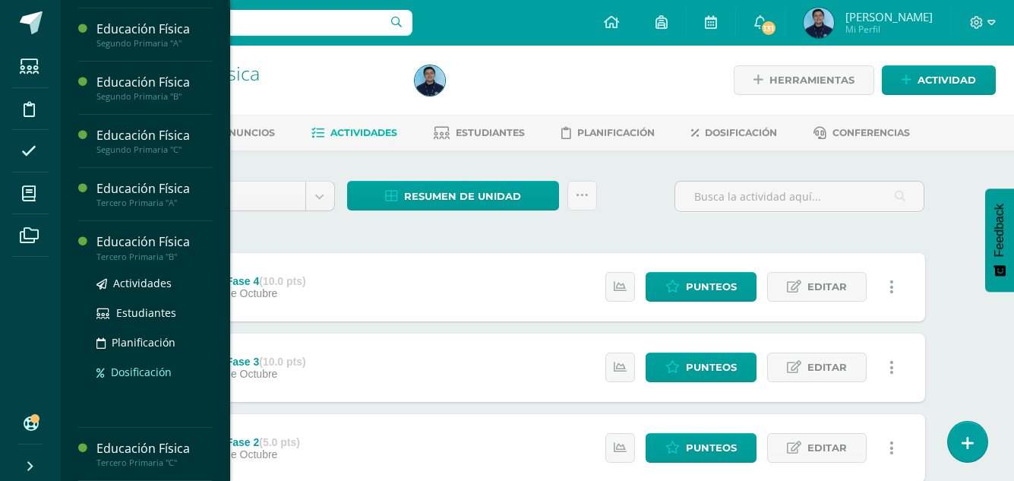
scroll to position [492, 0]
click at [152, 287] on span "Actividades" at bounding box center [142, 283] width 58 height 14
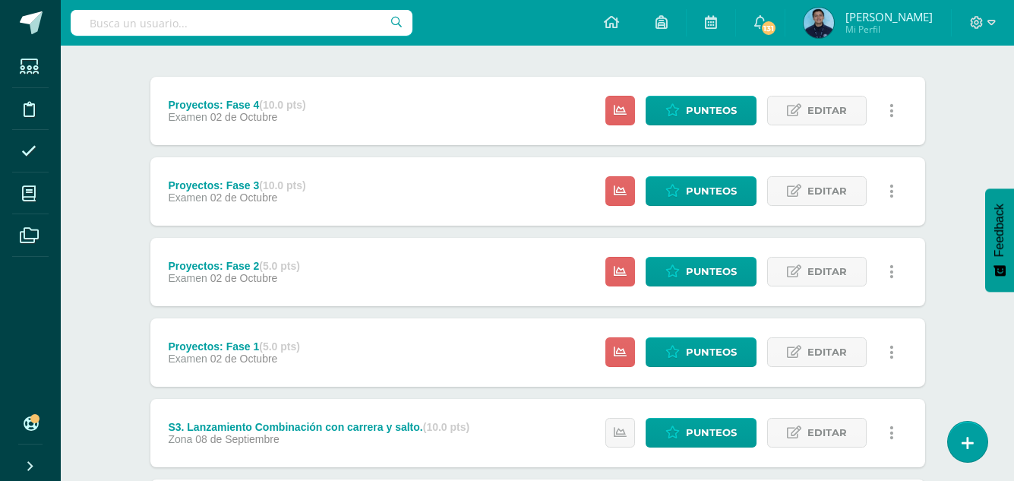
scroll to position [177, 0]
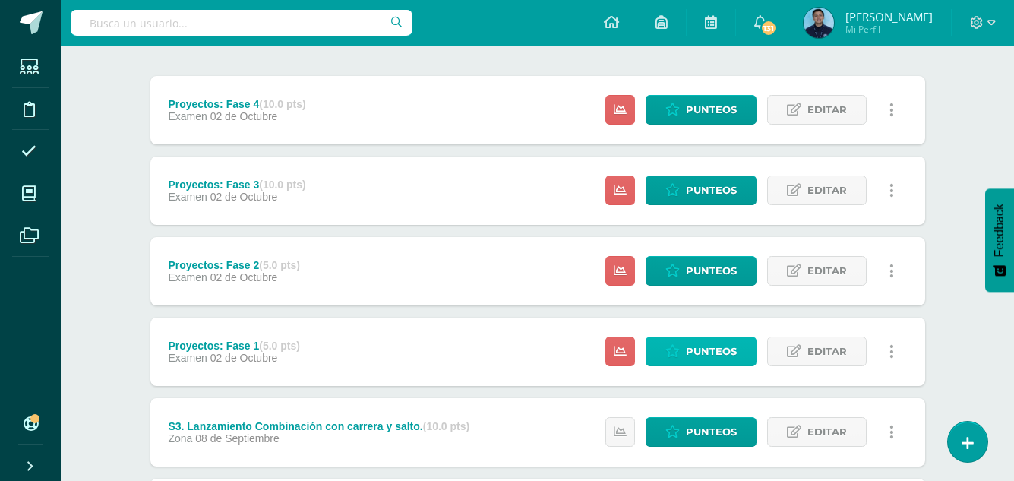
click at [706, 358] on span "Punteos" at bounding box center [711, 351] width 51 height 28
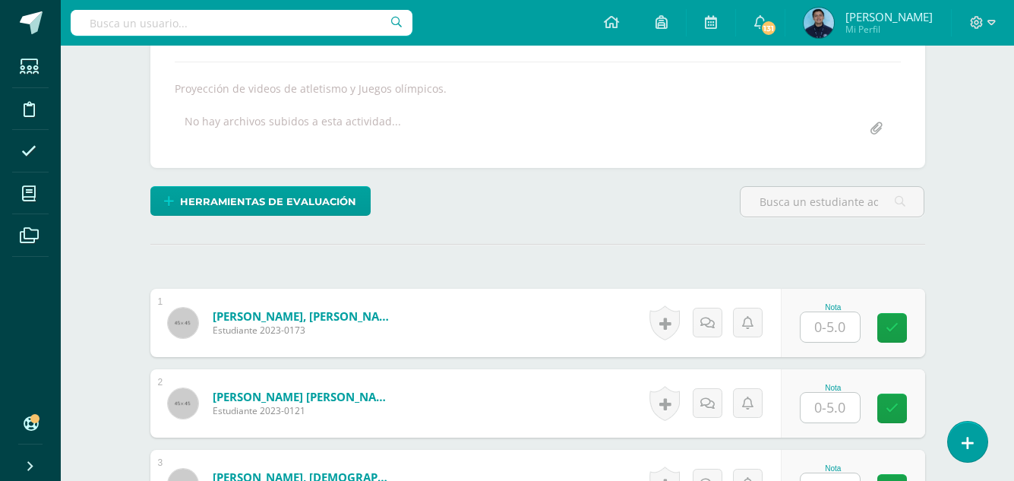
scroll to position [254, 0]
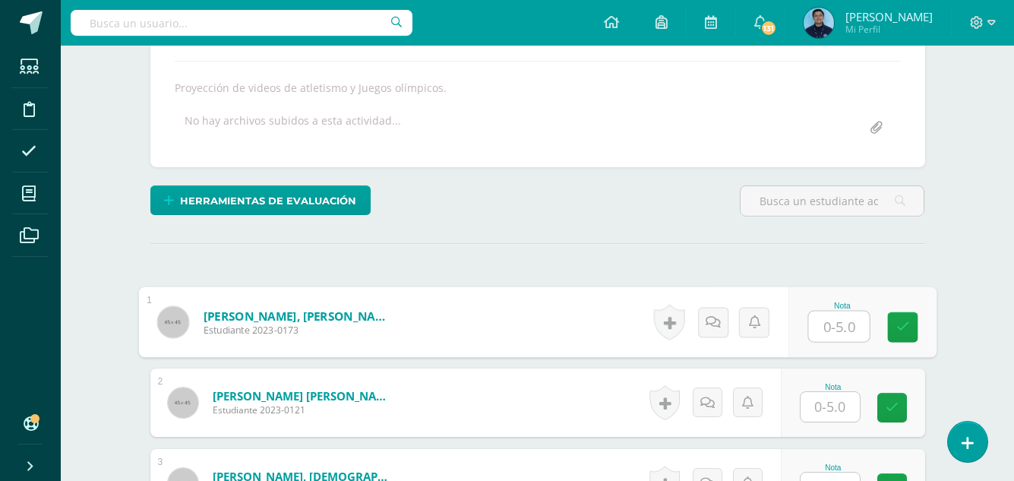
click at [831, 333] on input "text" at bounding box center [838, 326] width 61 height 30
type input "5"
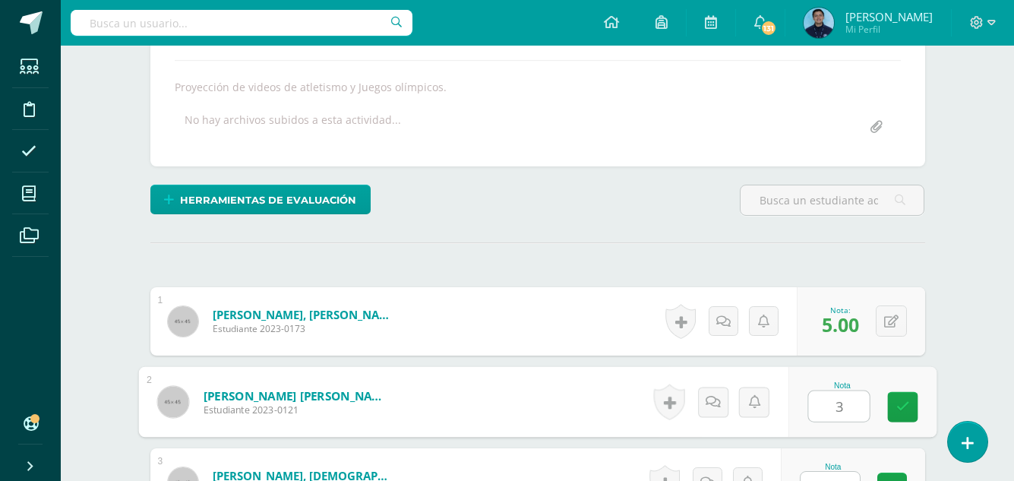
type input "3"
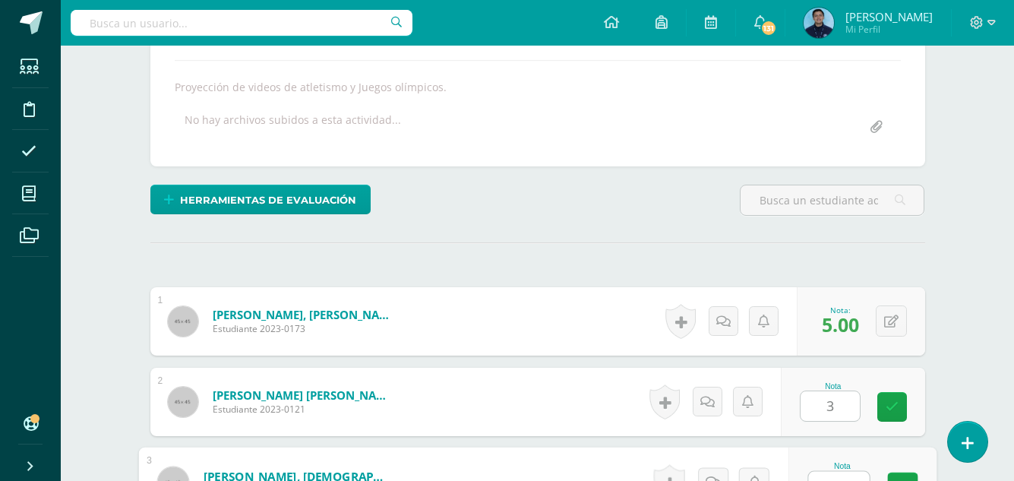
scroll to position [276, 0]
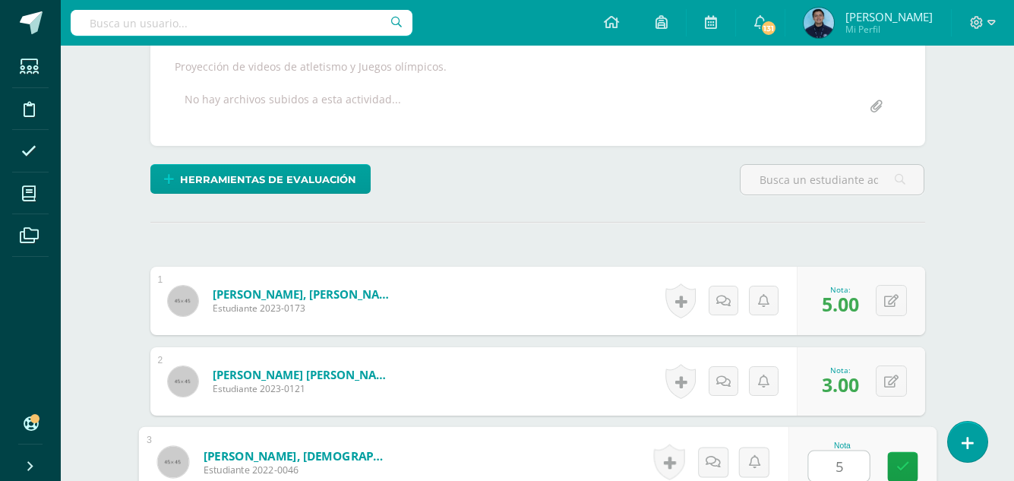
type input "5"
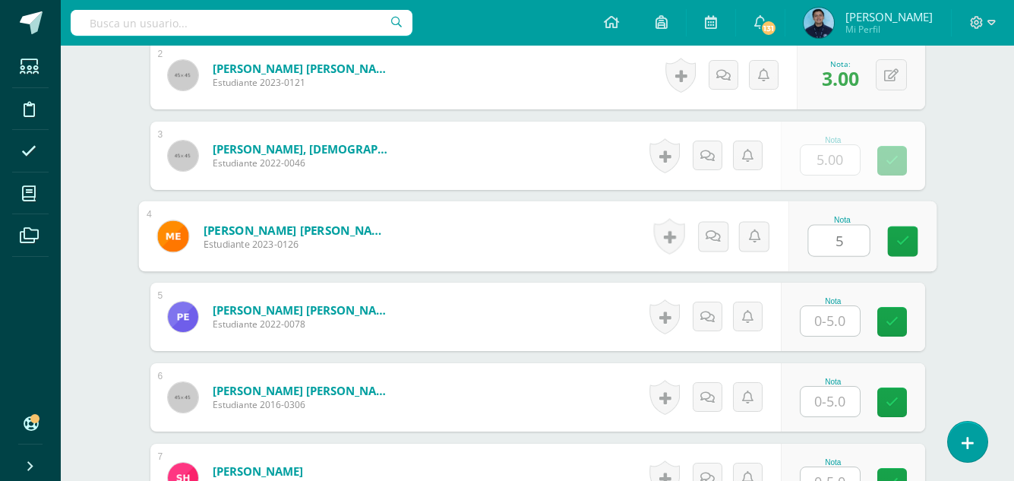
type input "5"
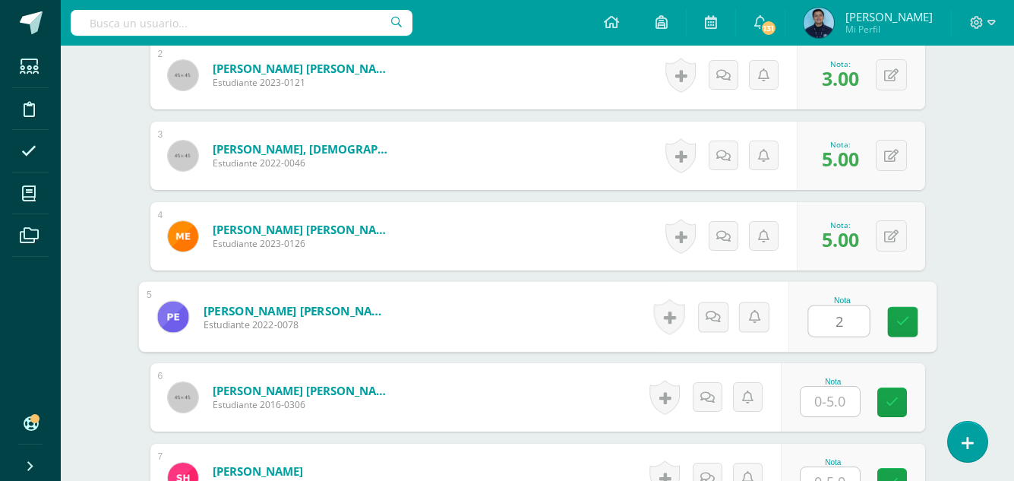
type input "2"
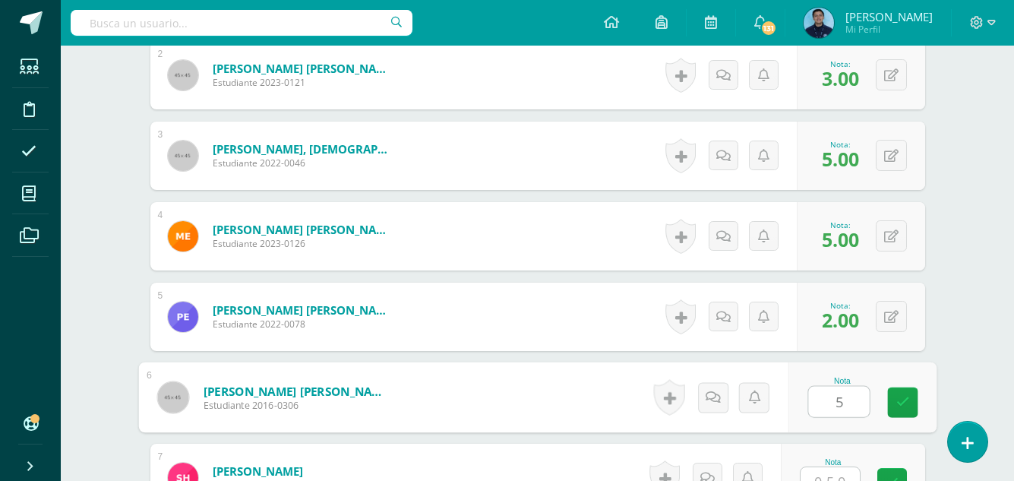
type input "5"
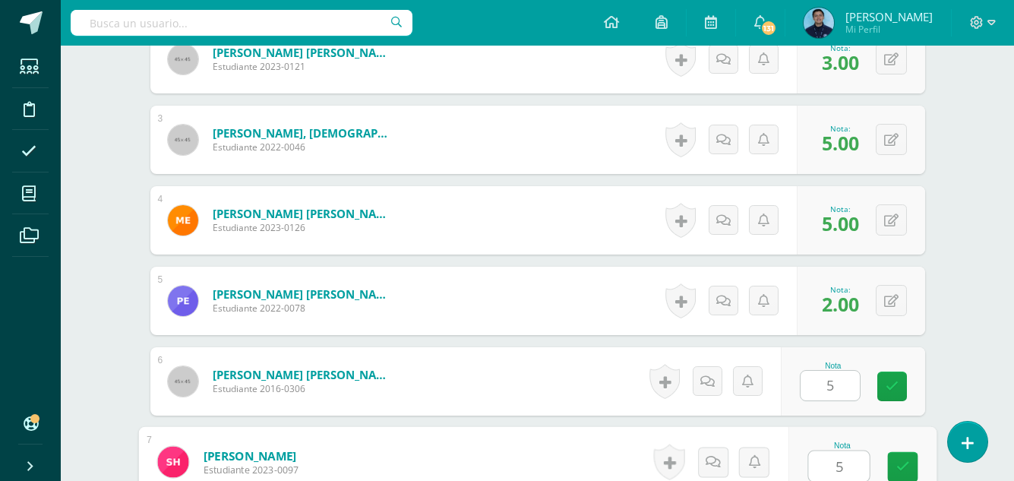
type input "5"
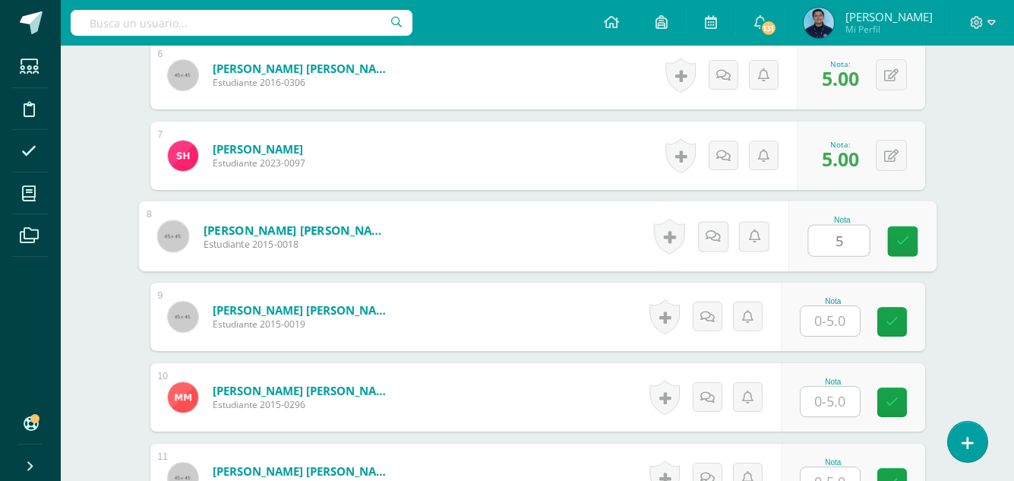
type input "5"
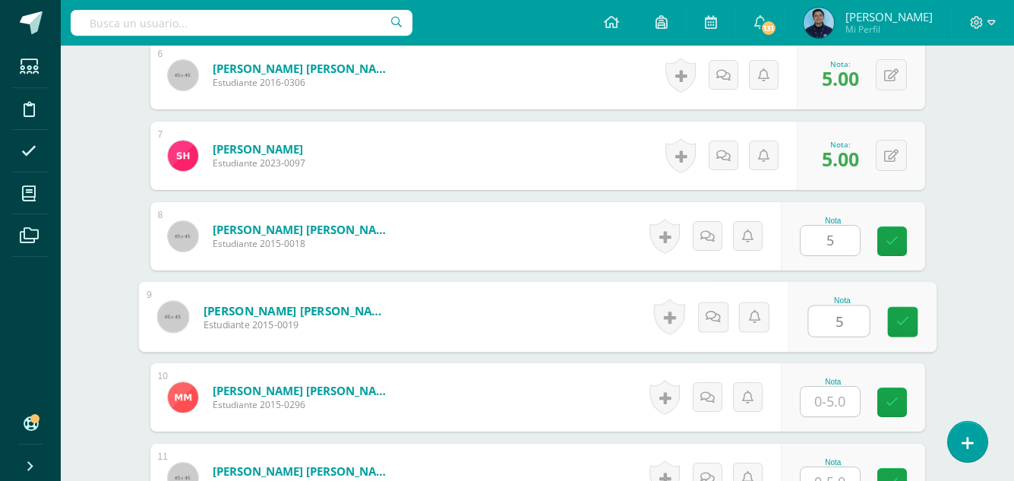
type input "5"
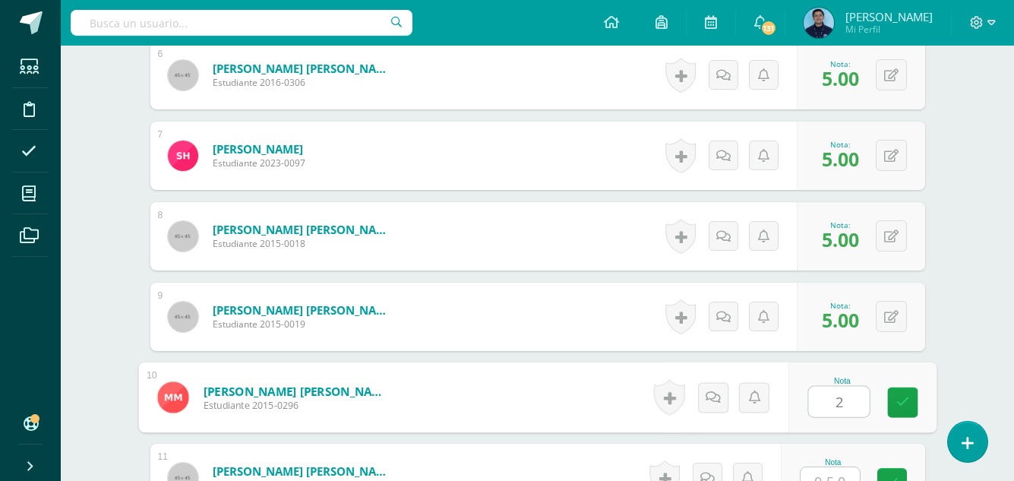
type input "2"
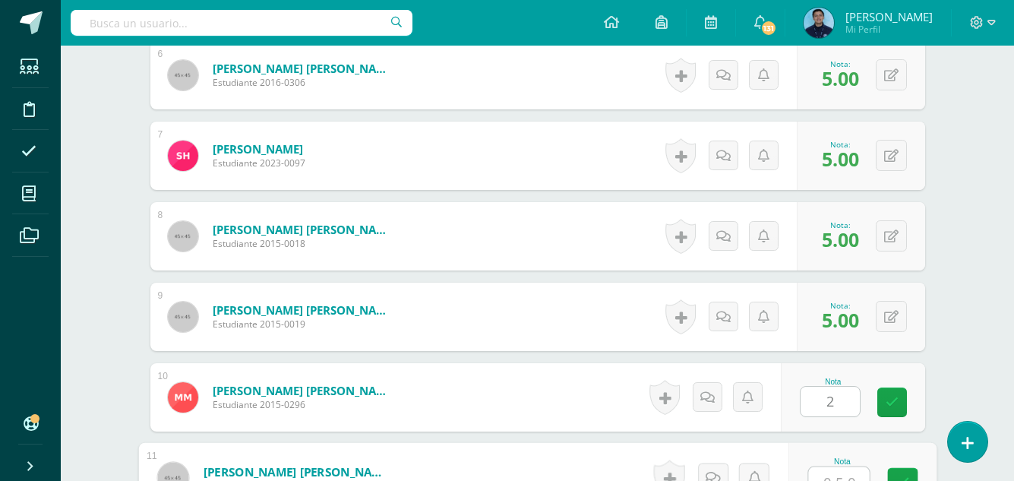
scroll to position [919, 0]
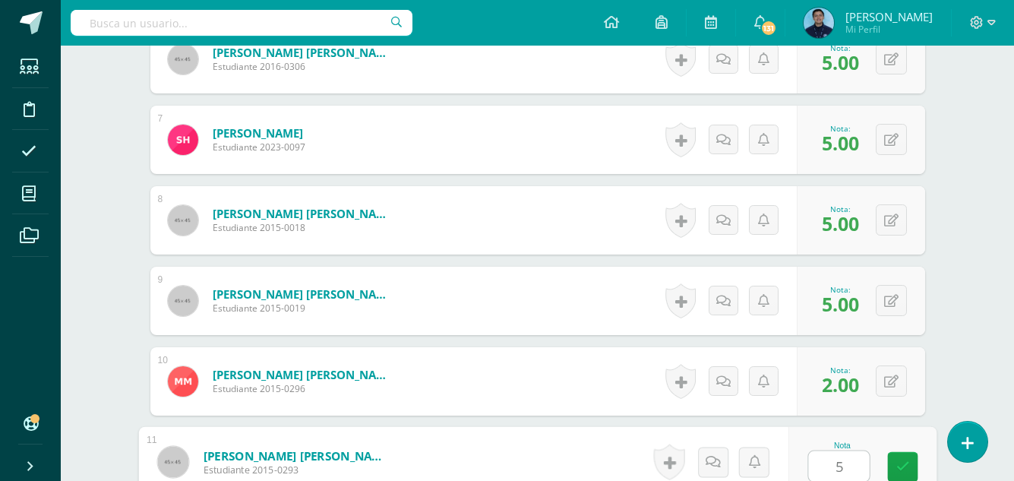
type input "5"
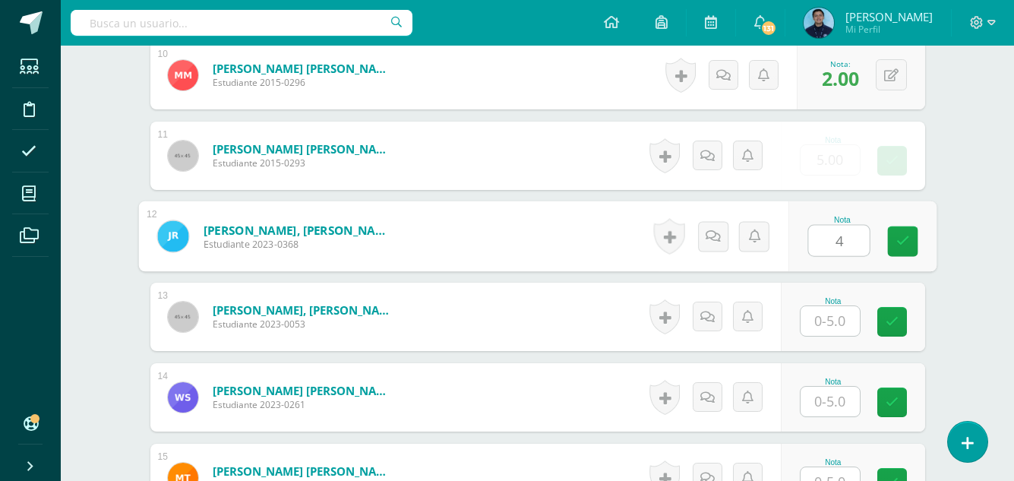
type input "4"
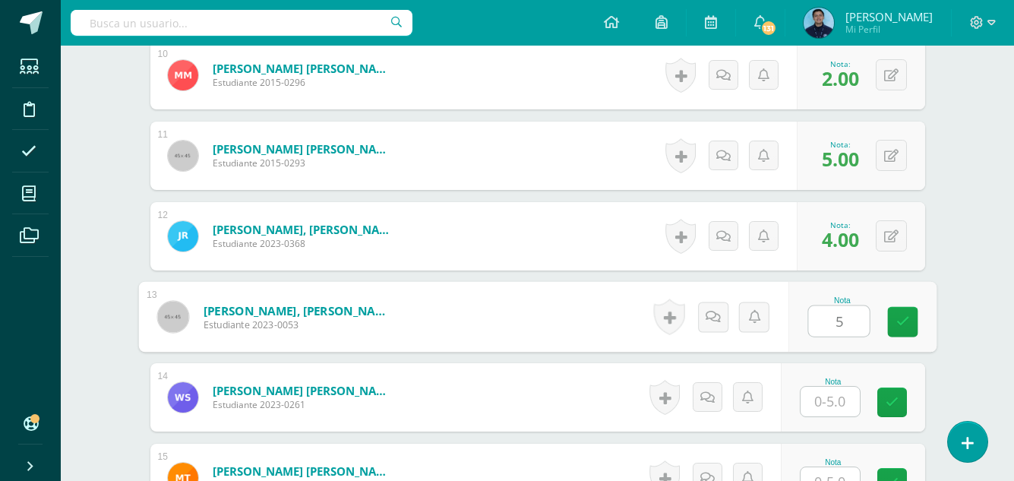
type input "5"
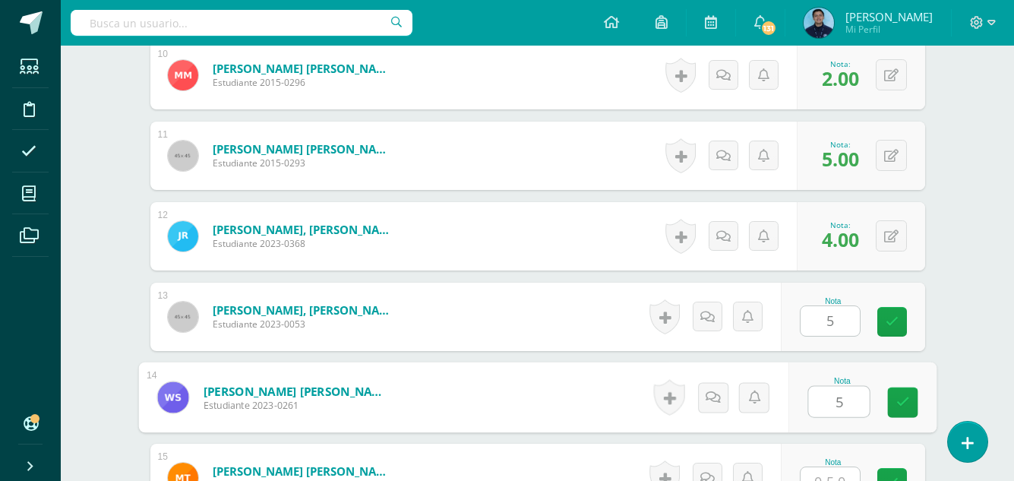
type input "5"
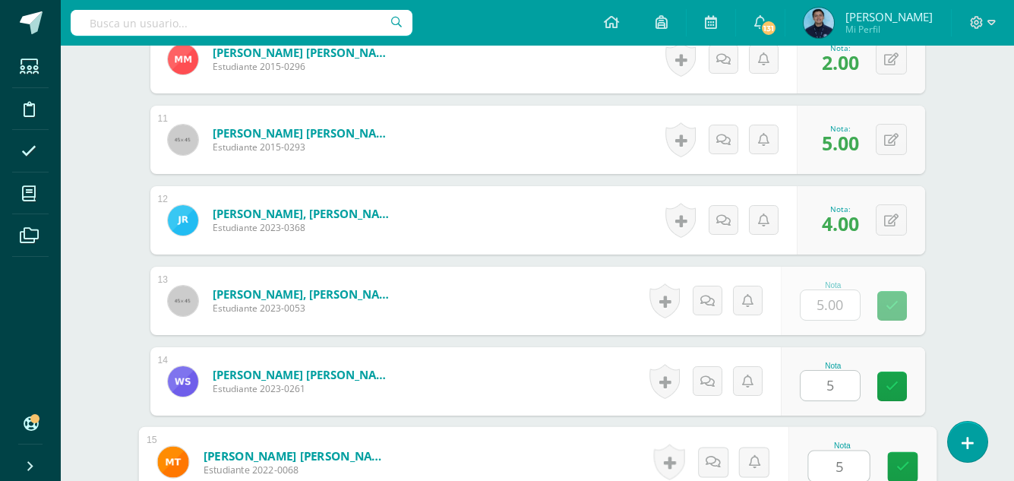
type input "5"
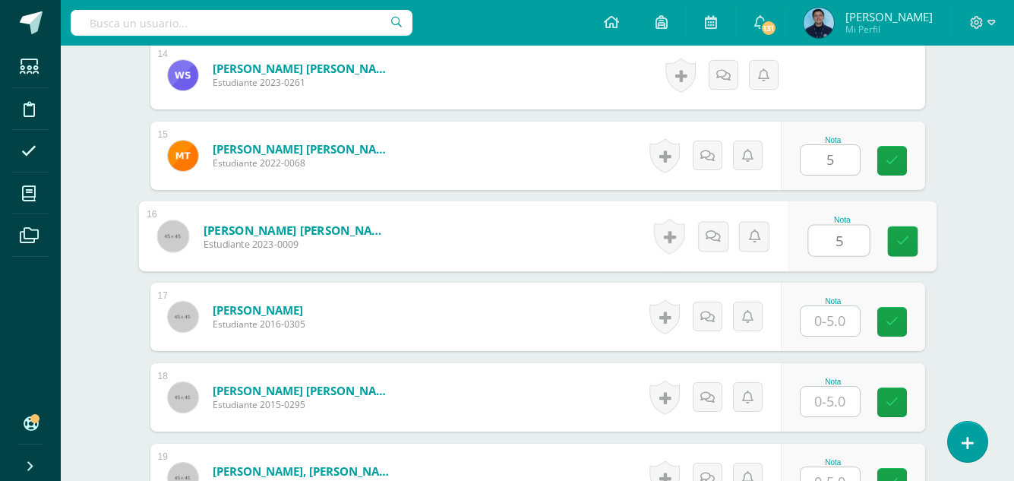
type input "5"
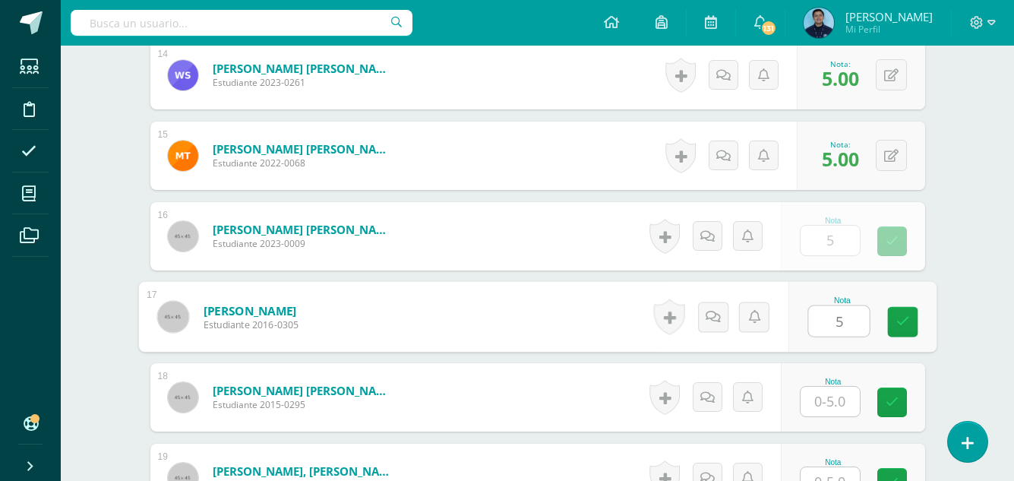
type input "5"
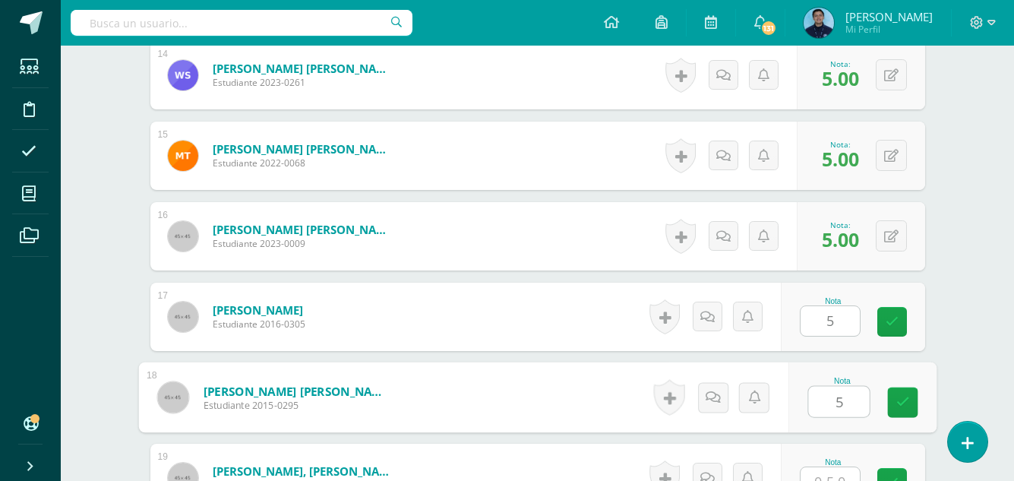
type input "5"
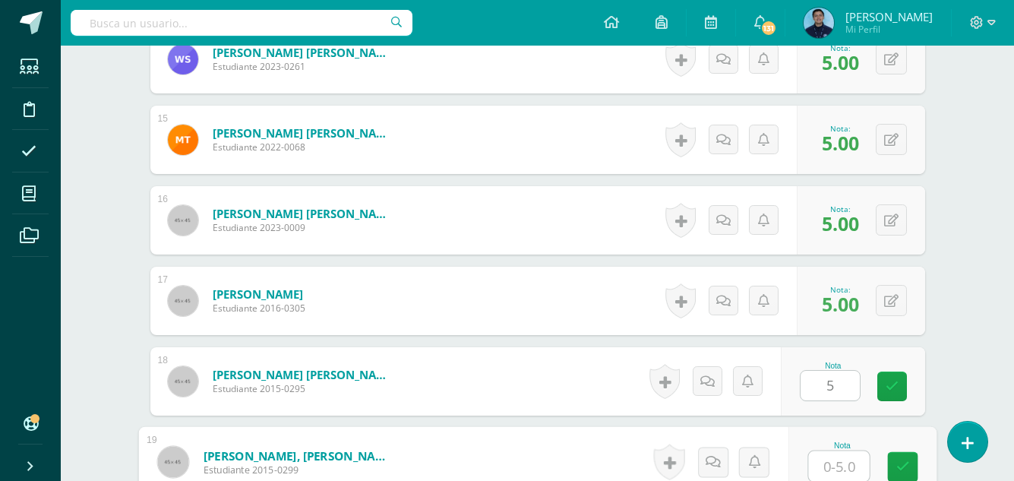
type input "5"
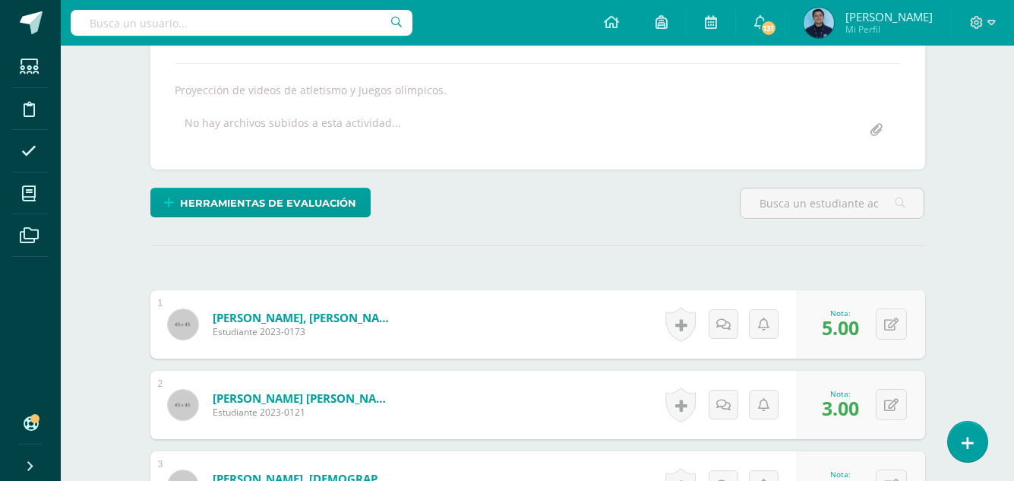
scroll to position [0, 0]
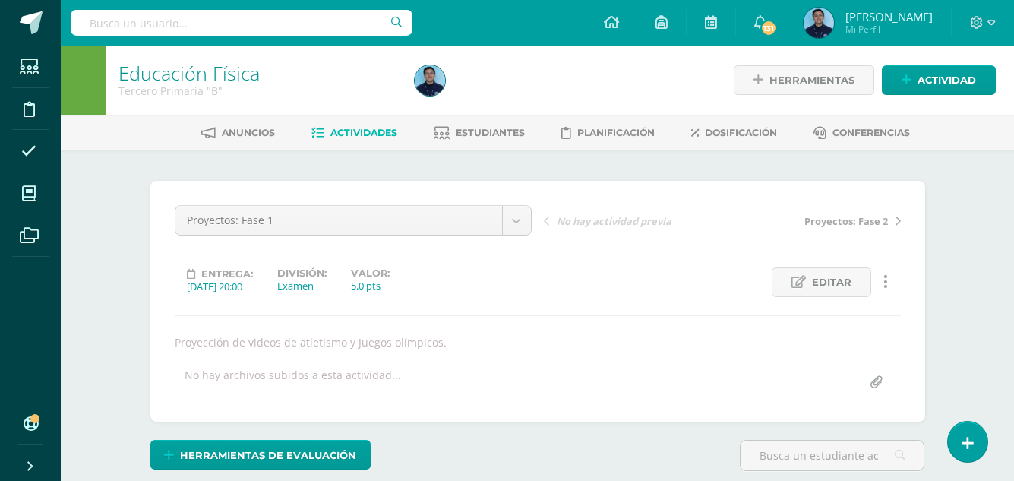
click at [368, 134] on span "Actividades" at bounding box center [363, 132] width 67 height 11
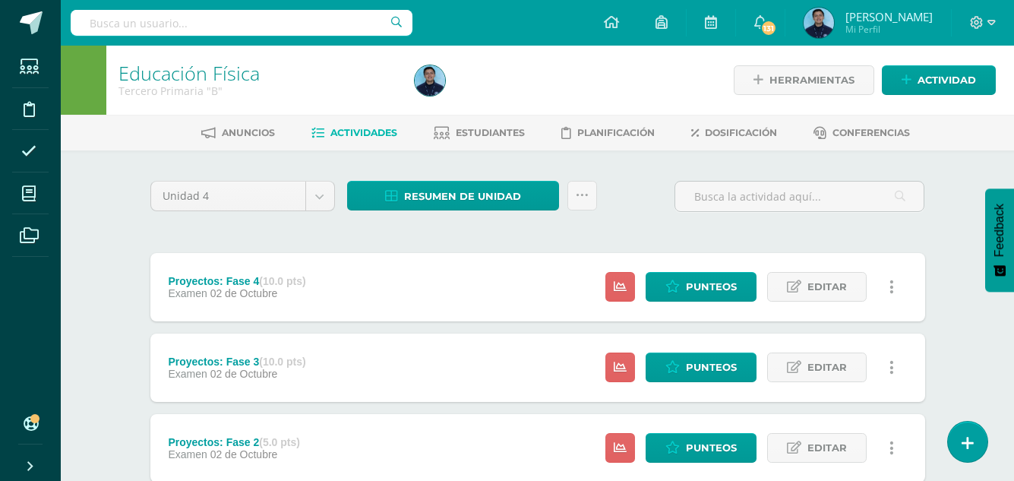
scroll to position [145, 0]
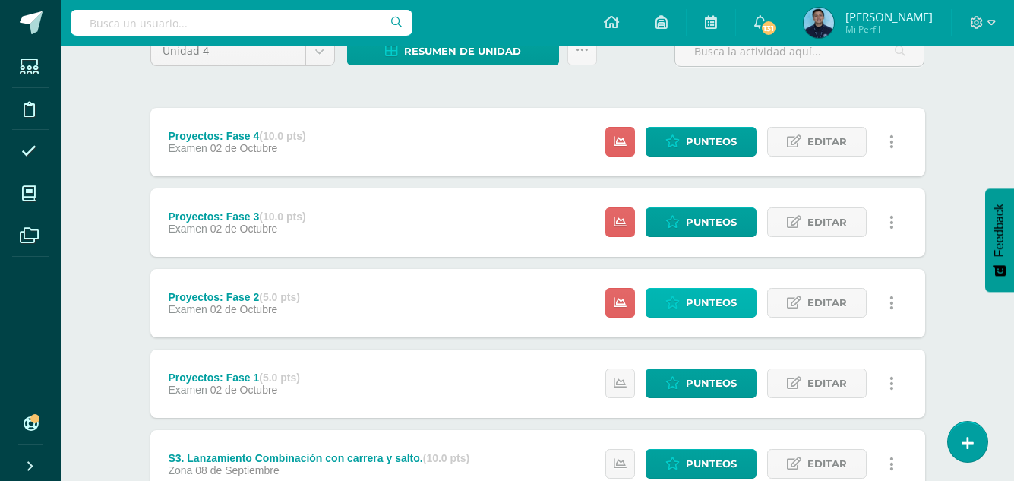
click at [695, 306] on span "Punteos" at bounding box center [711, 303] width 51 height 28
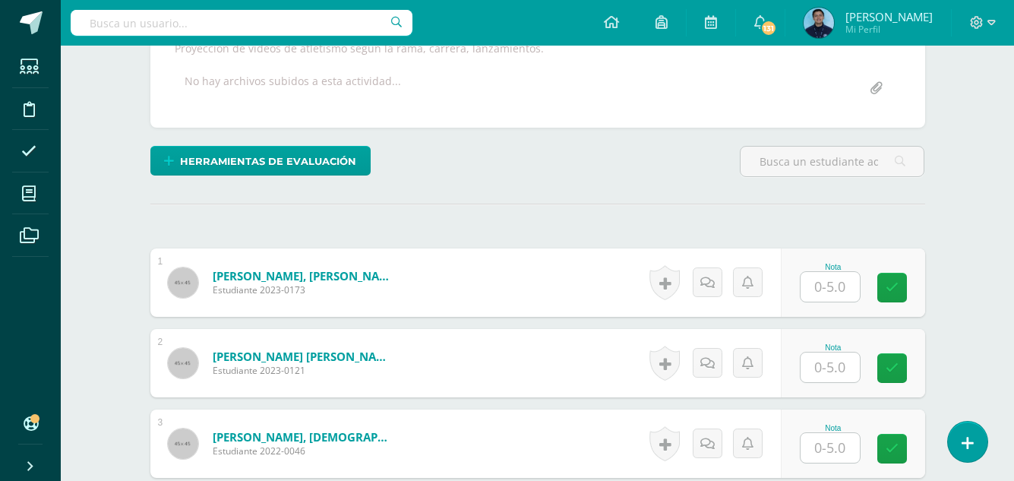
scroll to position [295, 0]
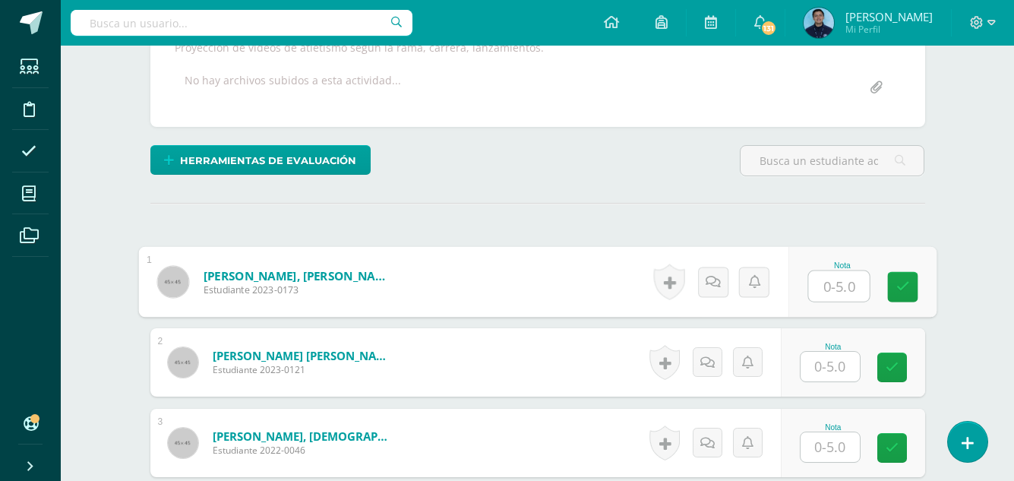
click at [828, 285] on input "text" at bounding box center [838, 286] width 61 height 30
type input "5"
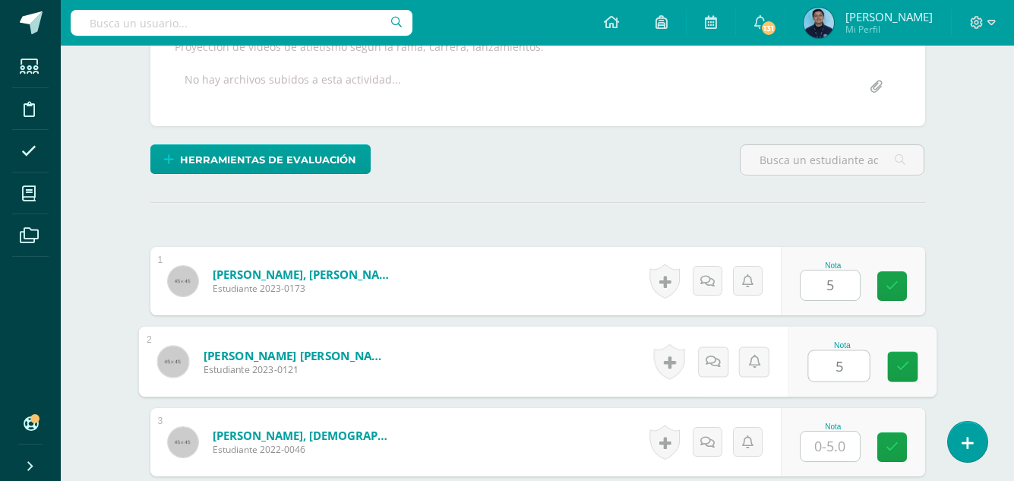
type input "5"
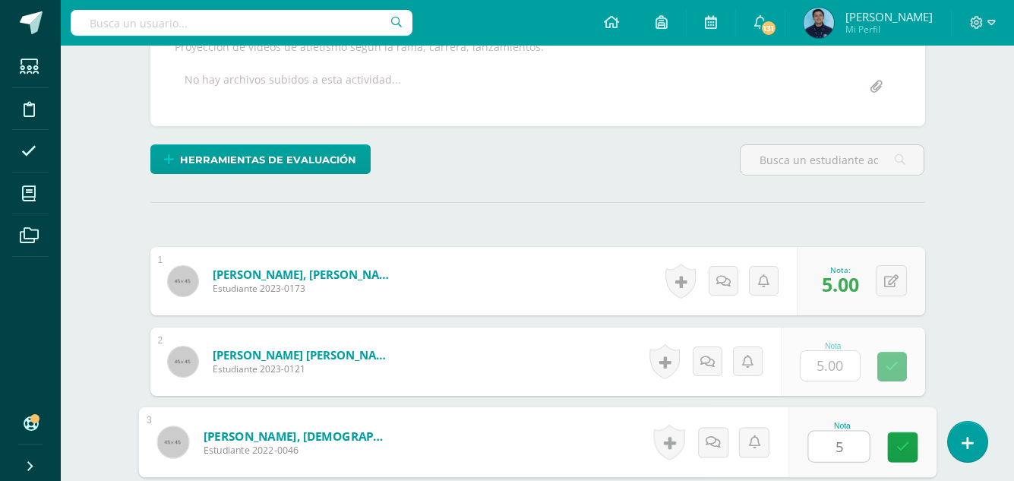
type input "5"
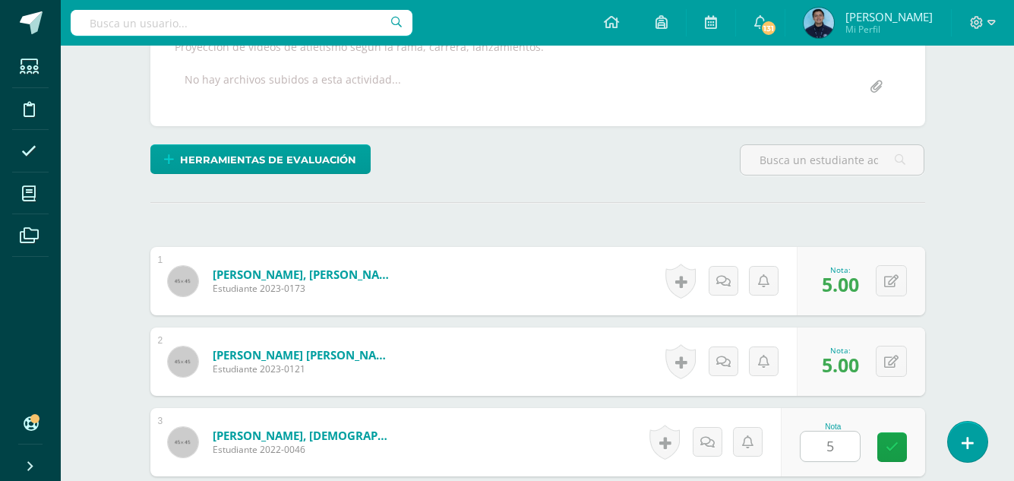
scroll to position [582, 0]
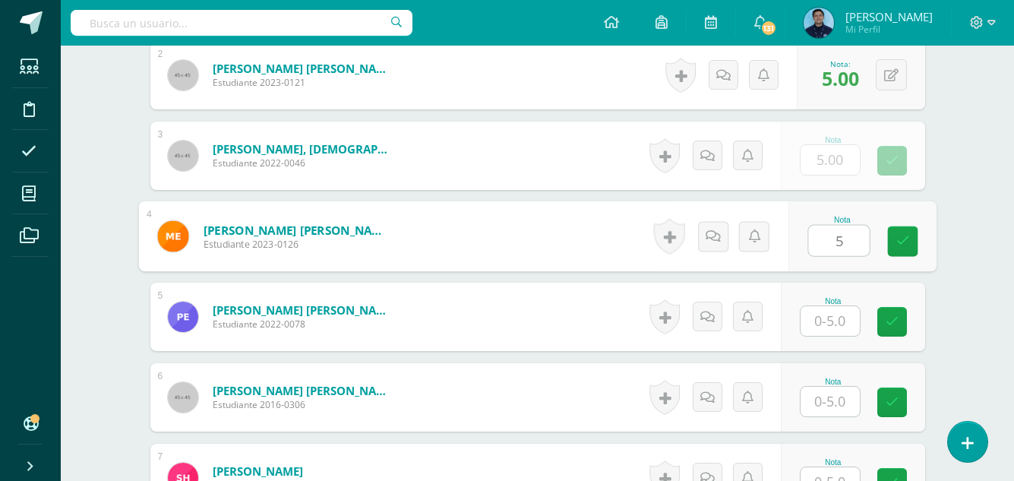
type input "5"
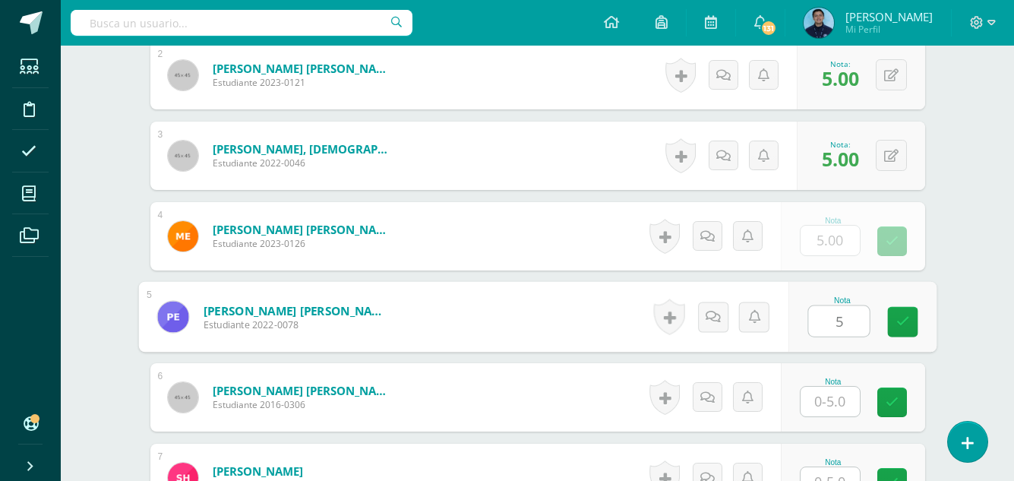
type input "5"
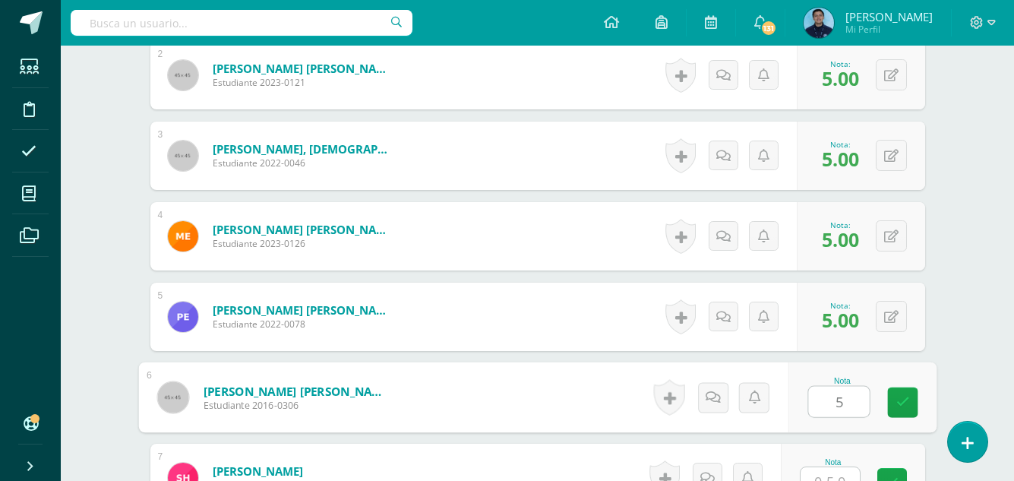
type input "5"
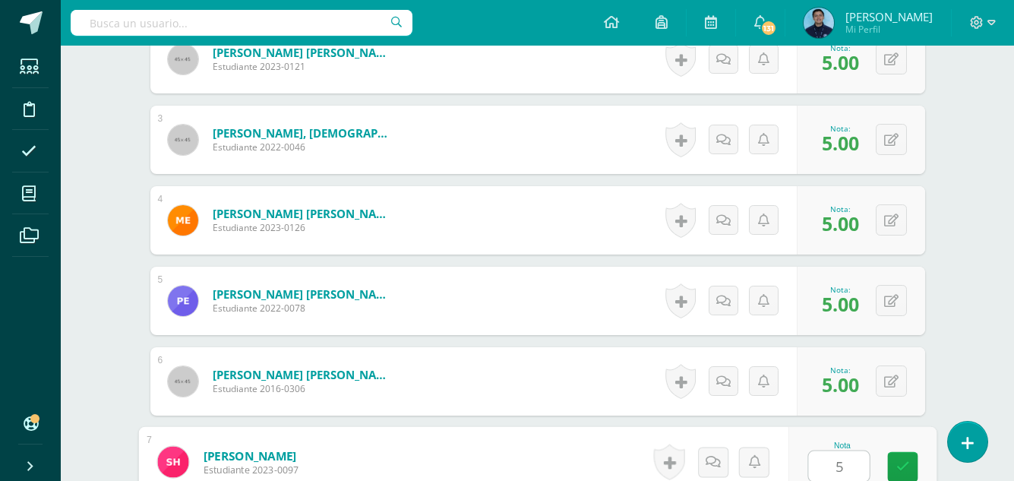
type input "5"
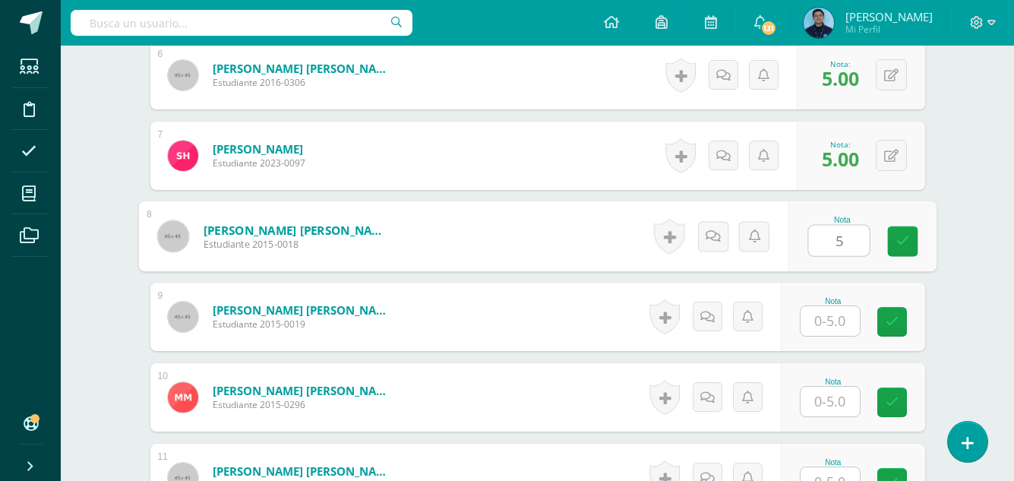
type input "5"
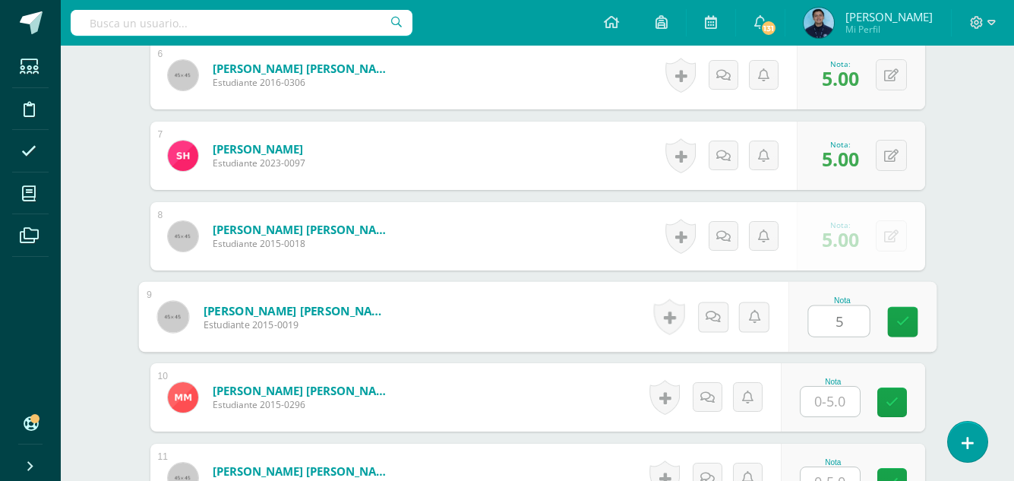
type input "5"
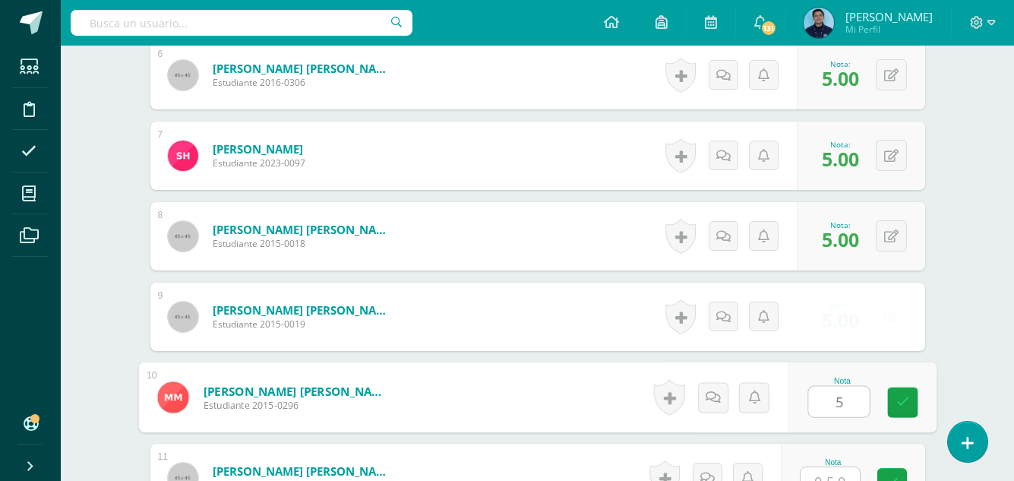
type input "5"
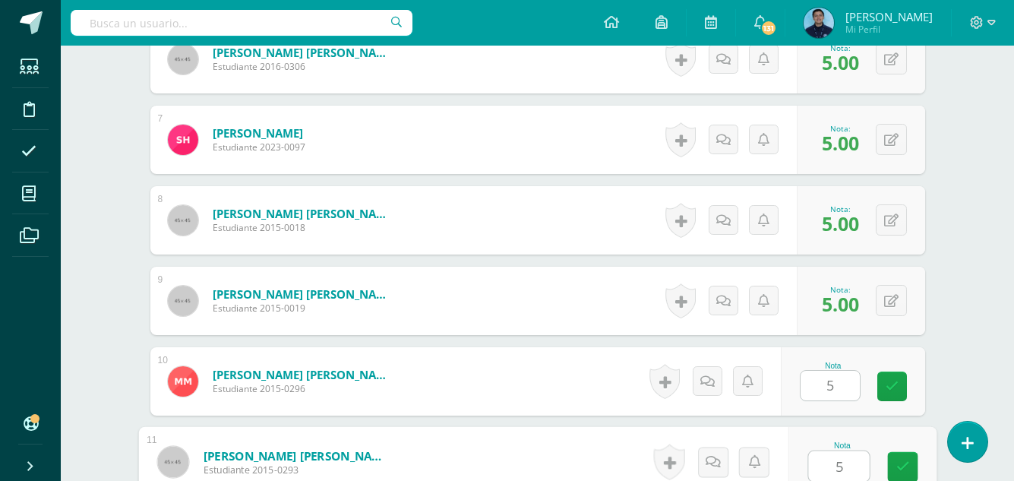
type input "5"
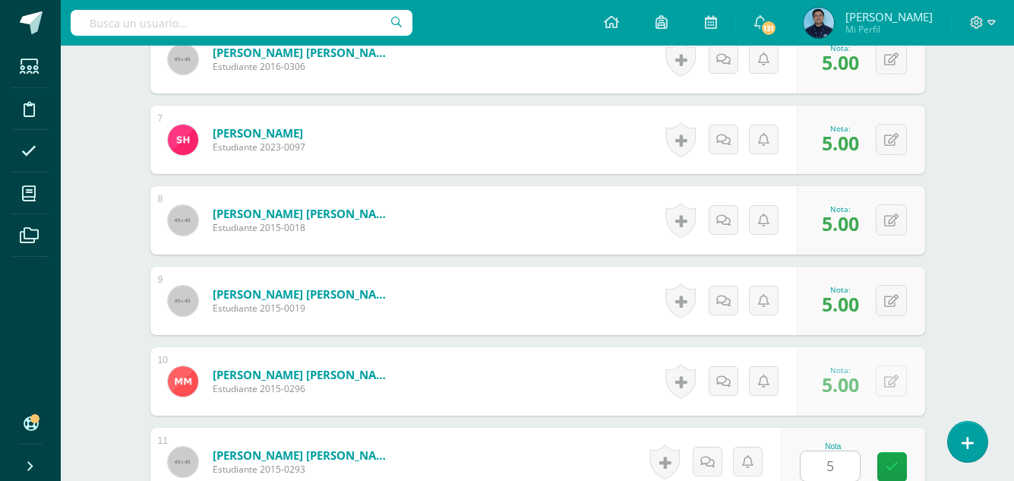
scroll to position [1225, 0]
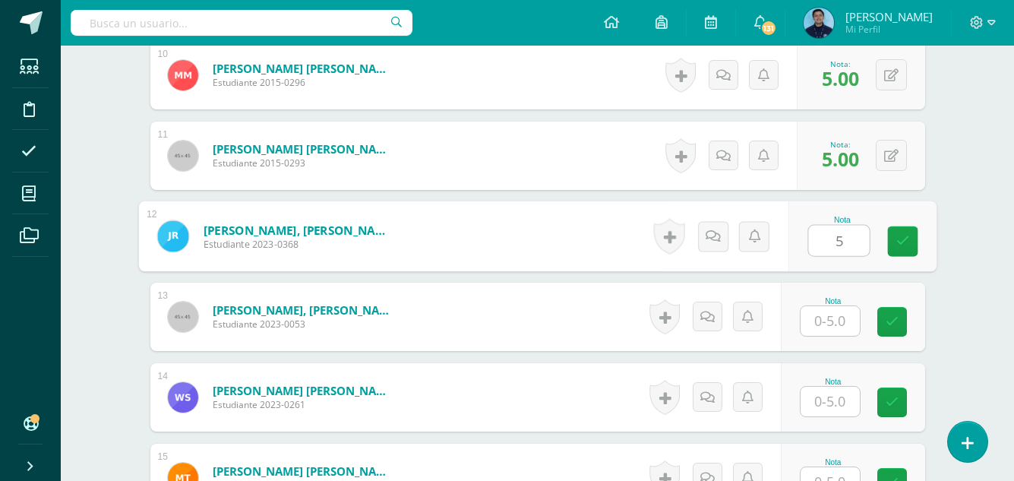
type input "5"
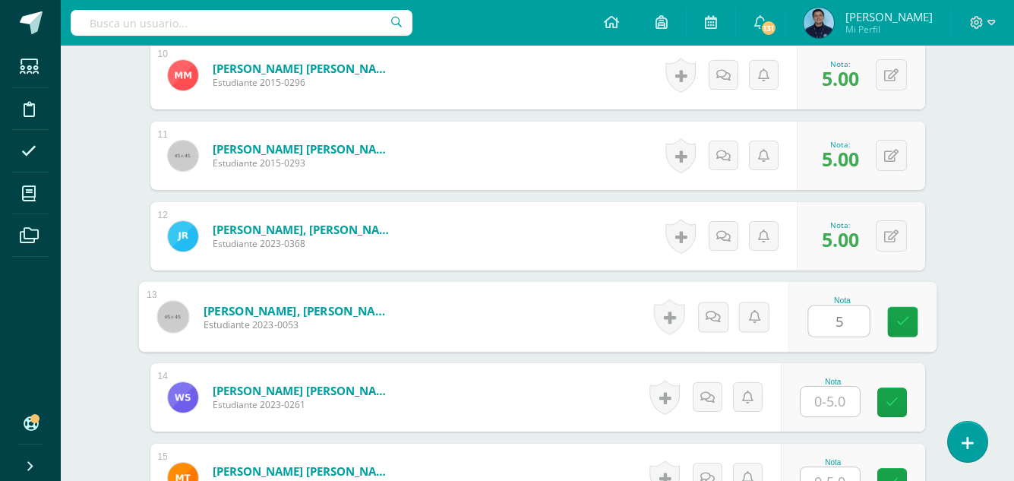
type input "5"
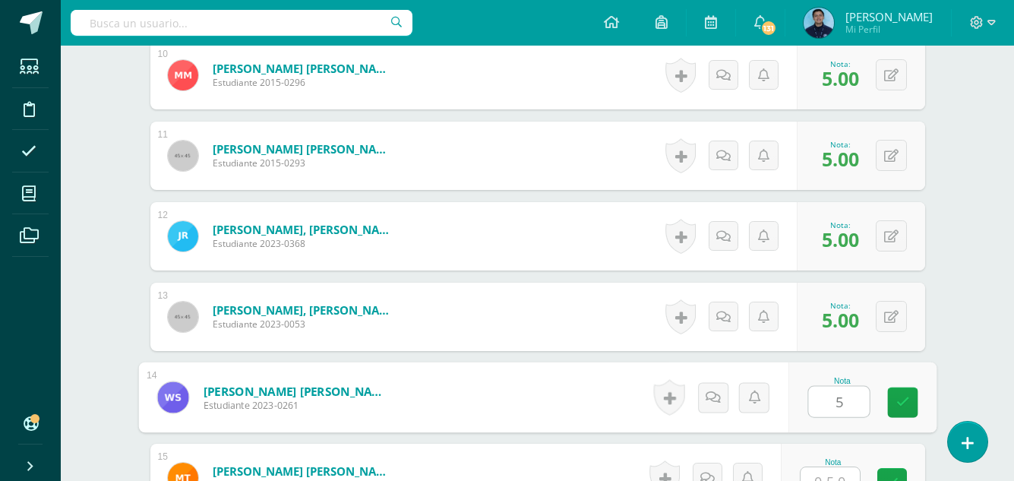
type input "5"
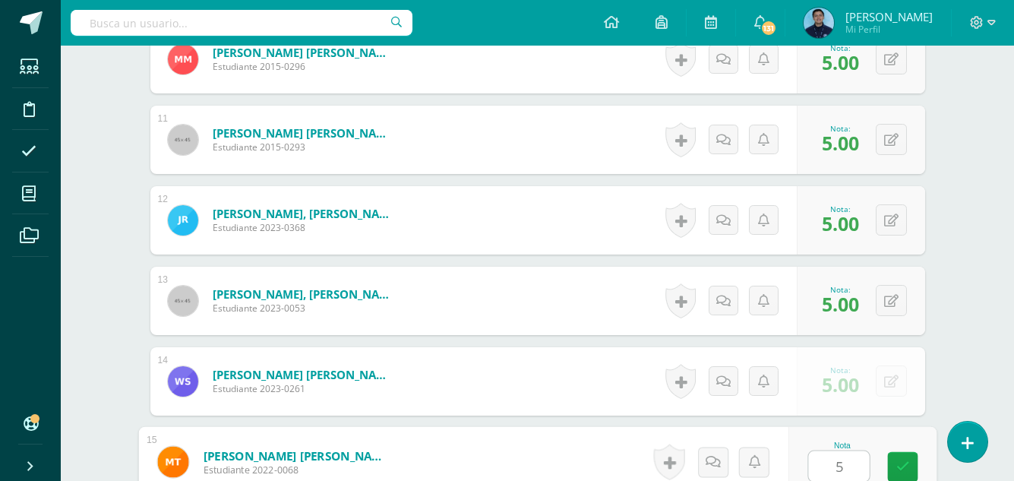
type input "5"
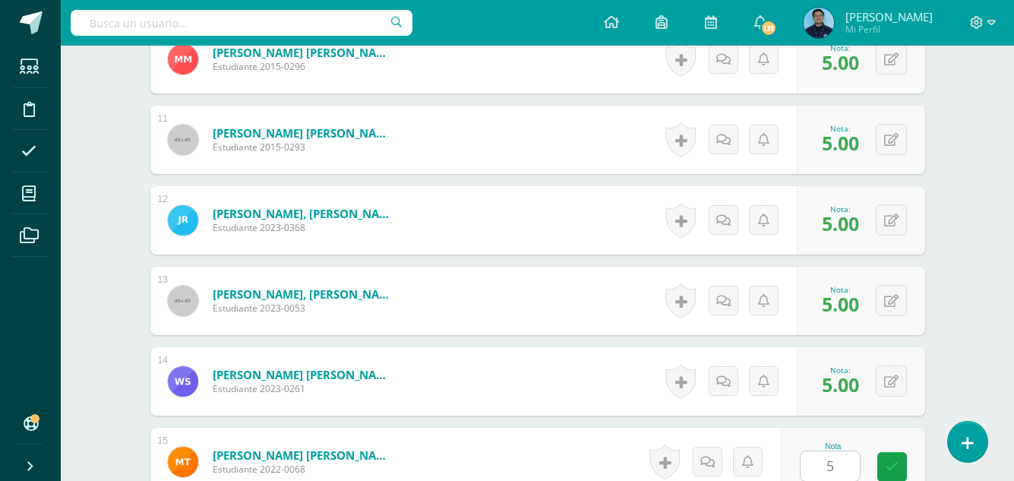
scroll to position [1547, 0]
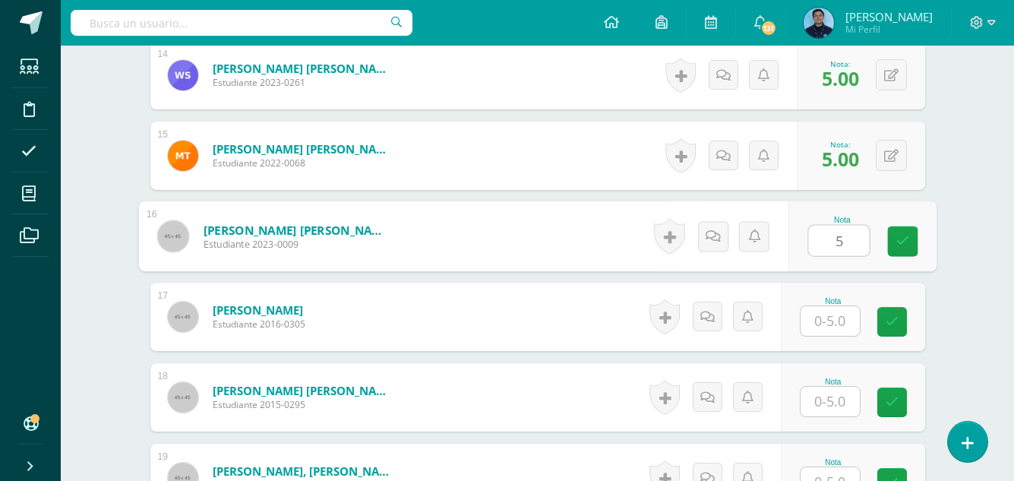
type input "5"
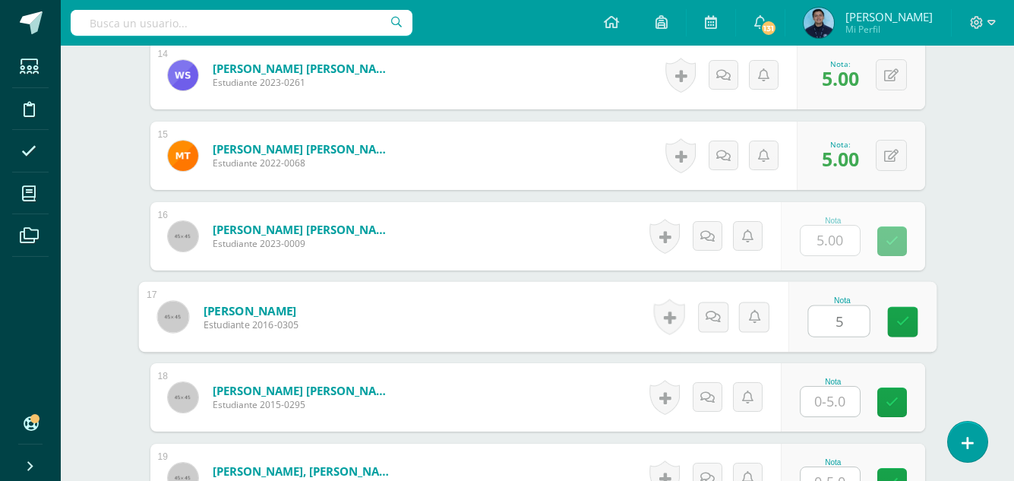
type input "5"
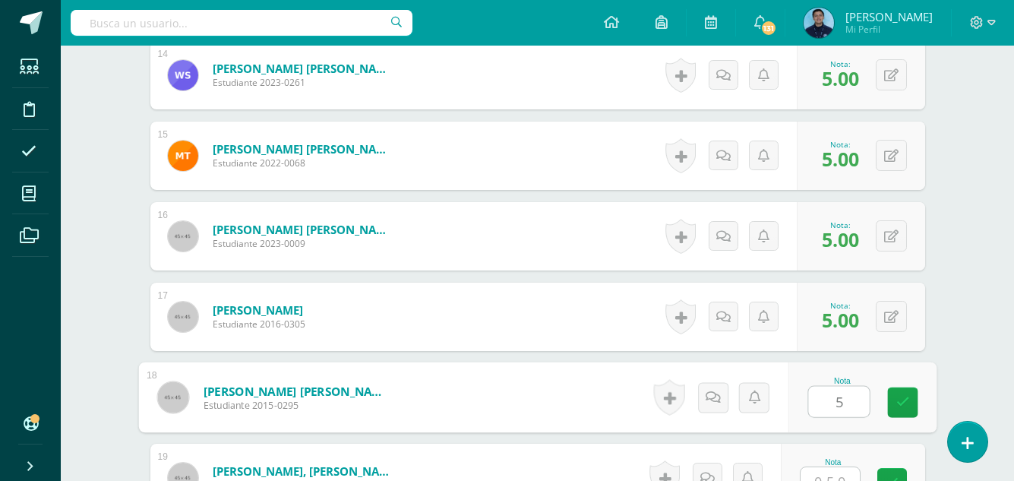
type input "5"
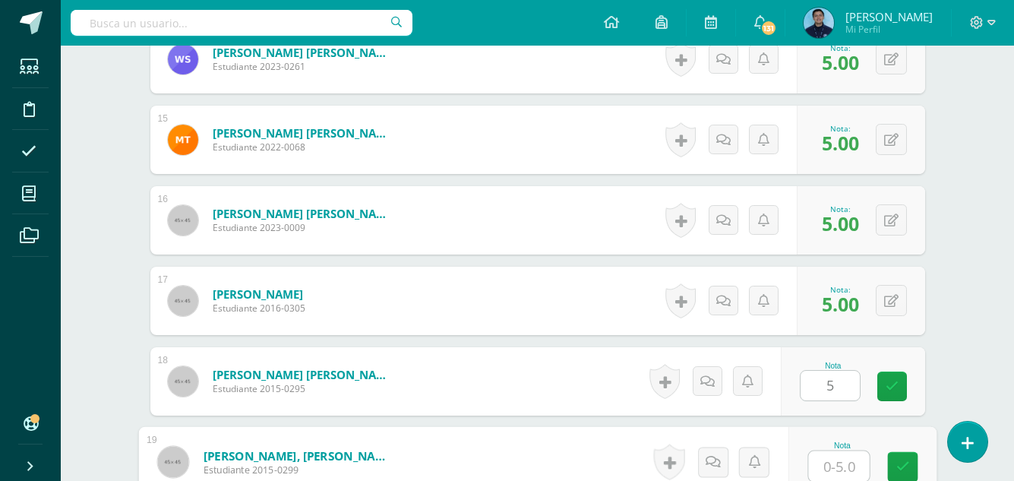
type input "5"
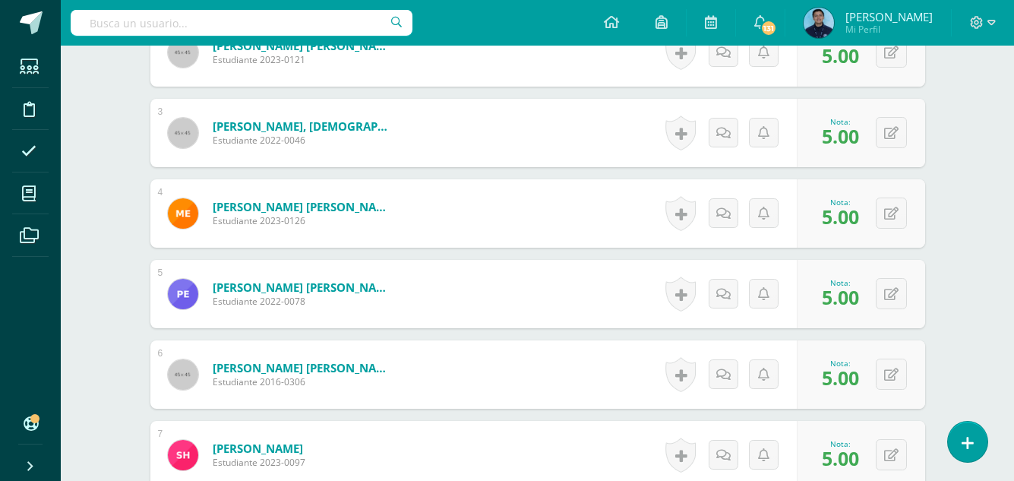
scroll to position [0, 0]
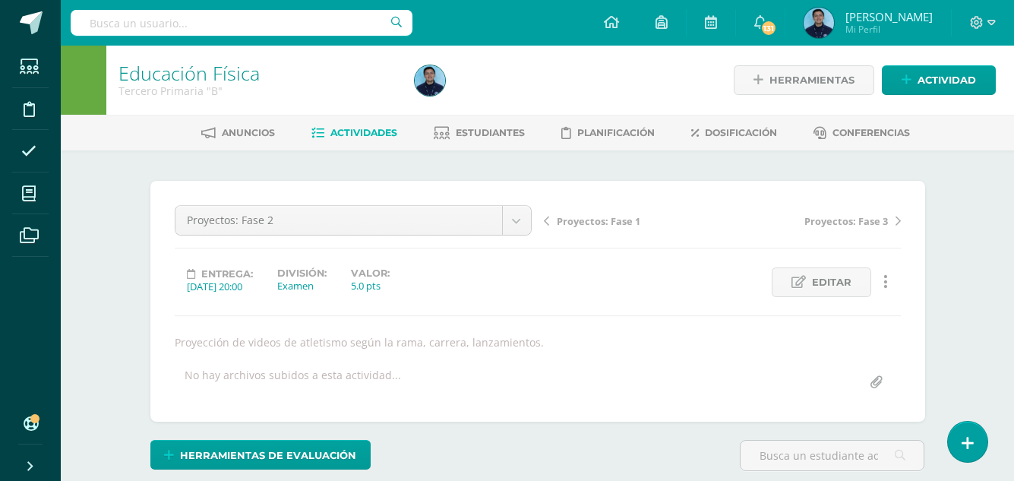
click at [367, 136] on span "Actividades" at bounding box center [363, 132] width 67 height 11
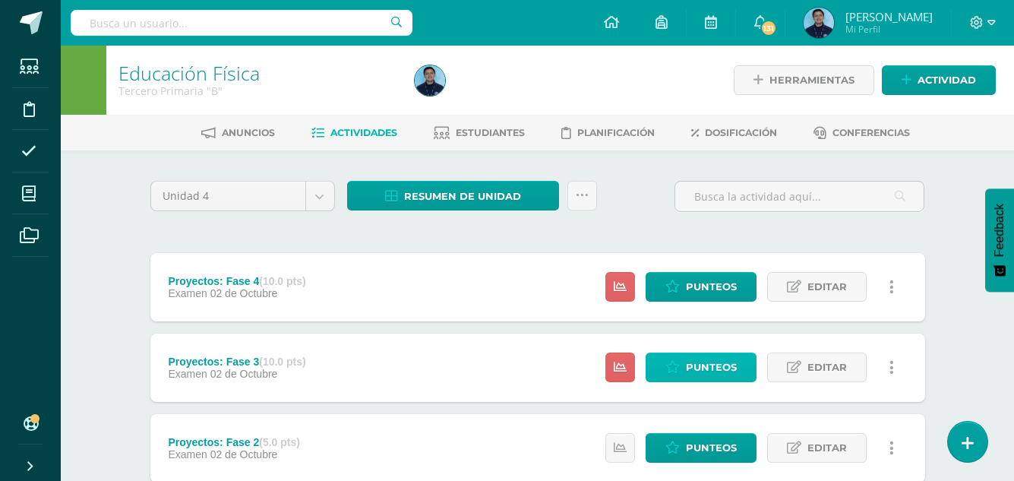
click at [710, 356] on span "Punteos" at bounding box center [711, 367] width 51 height 28
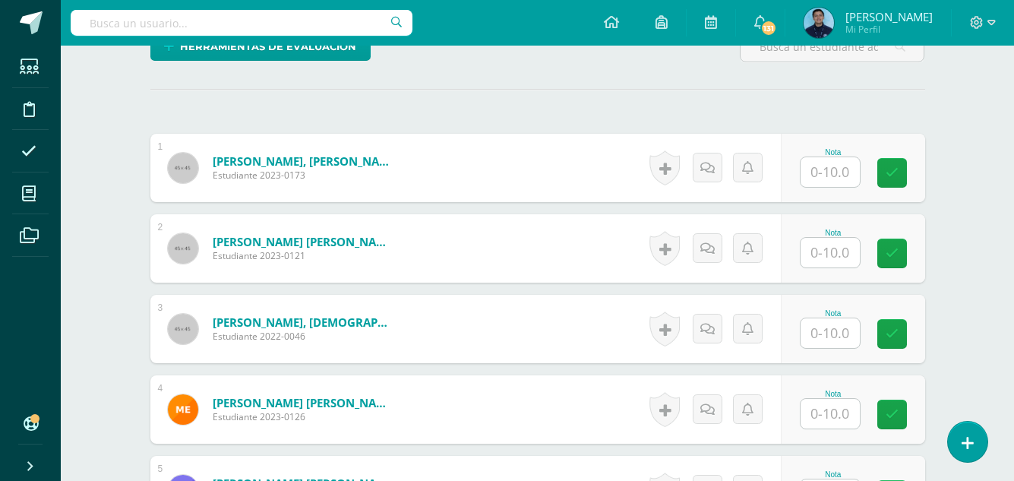
scroll to position [409, 0]
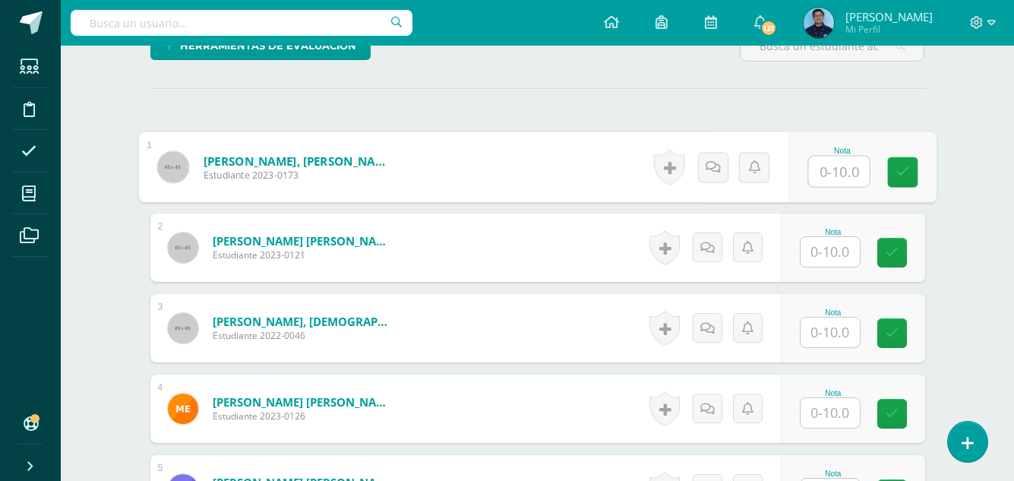
click at [826, 178] on input "text" at bounding box center [838, 171] width 61 height 30
type input "10"
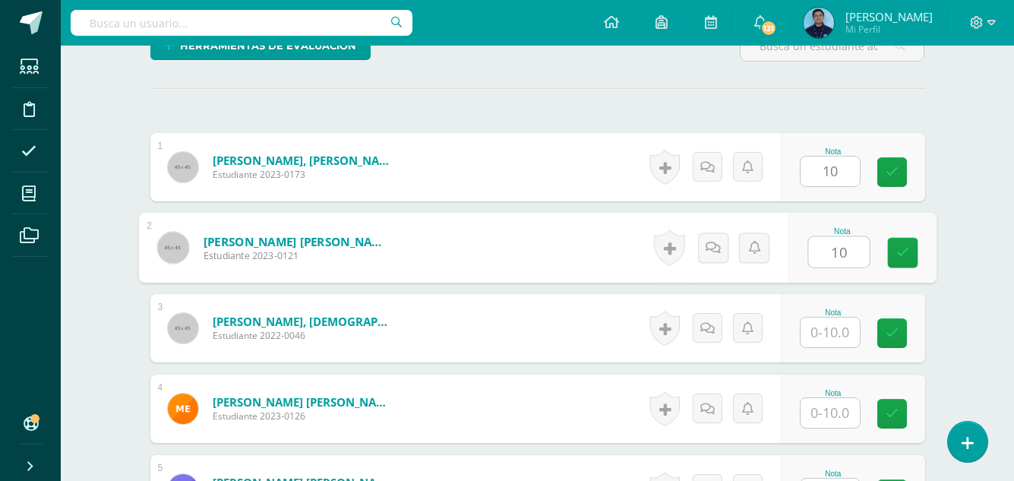
type input "10"
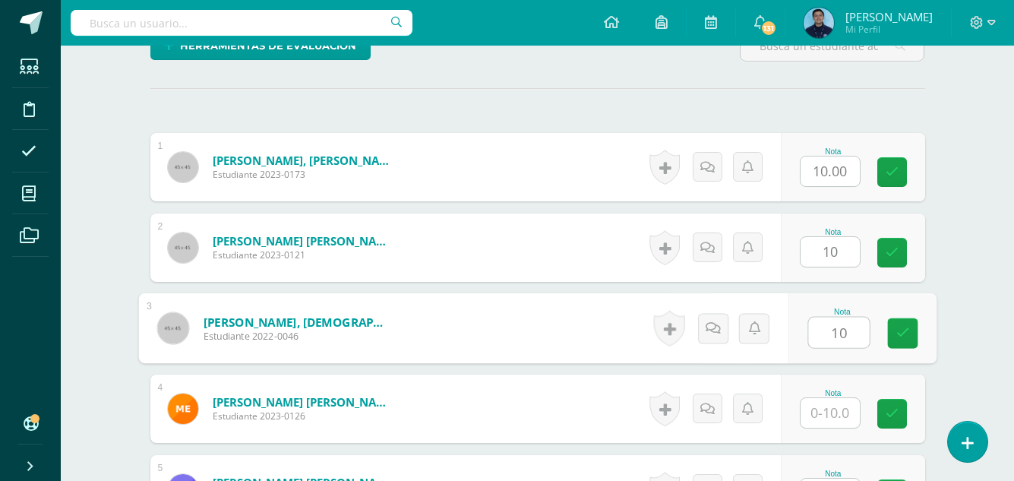
type input "10"
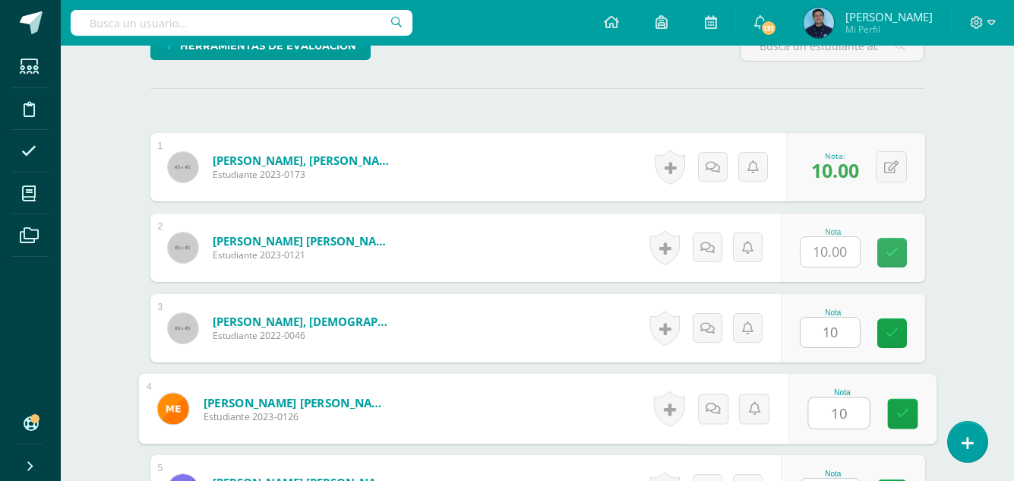
type input "10"
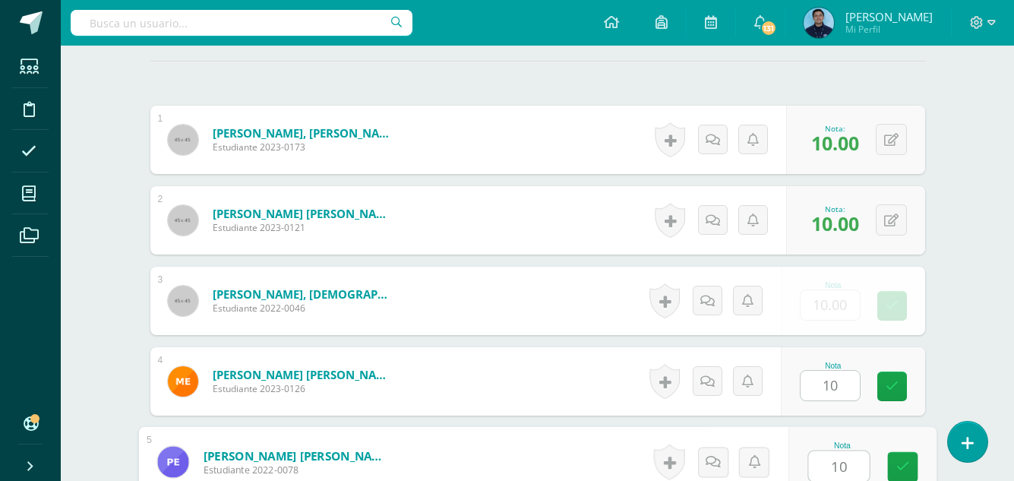
type input "10"
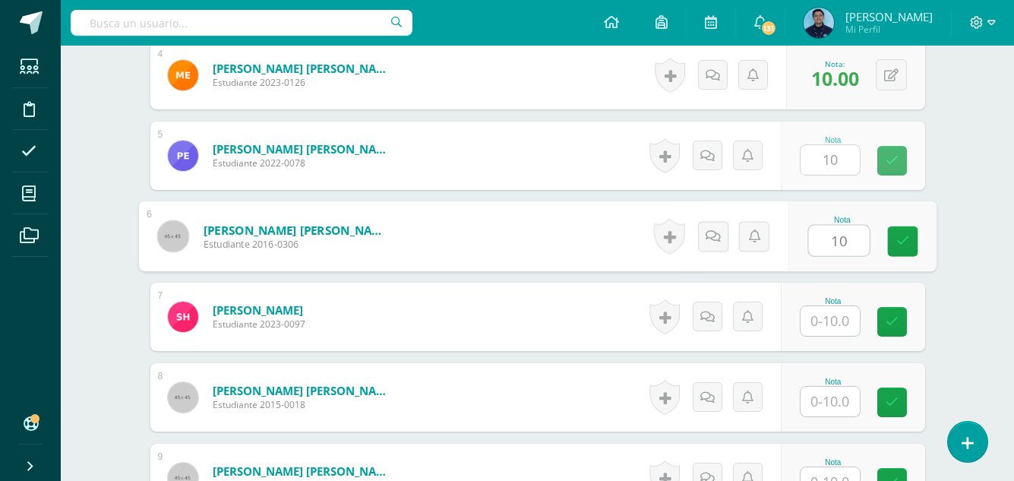
type input "10"
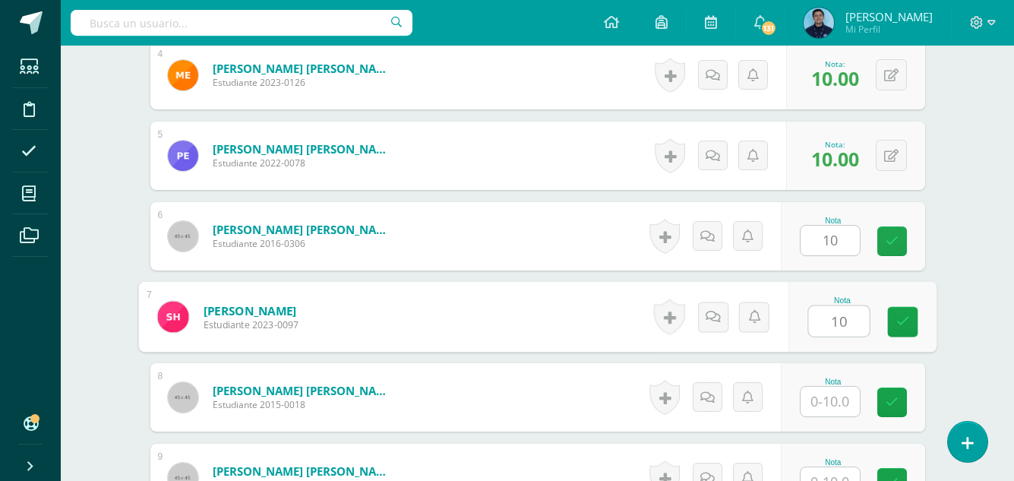
type input "10"
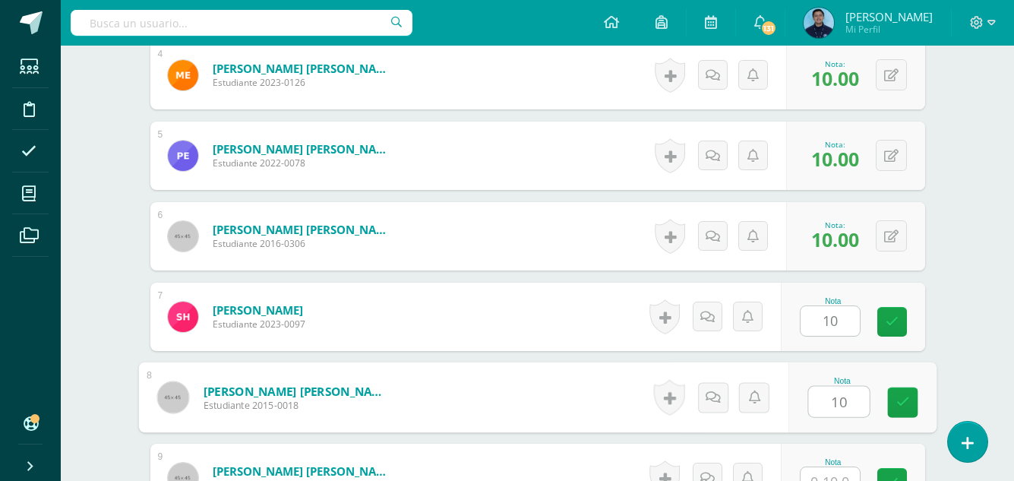
type input "10"
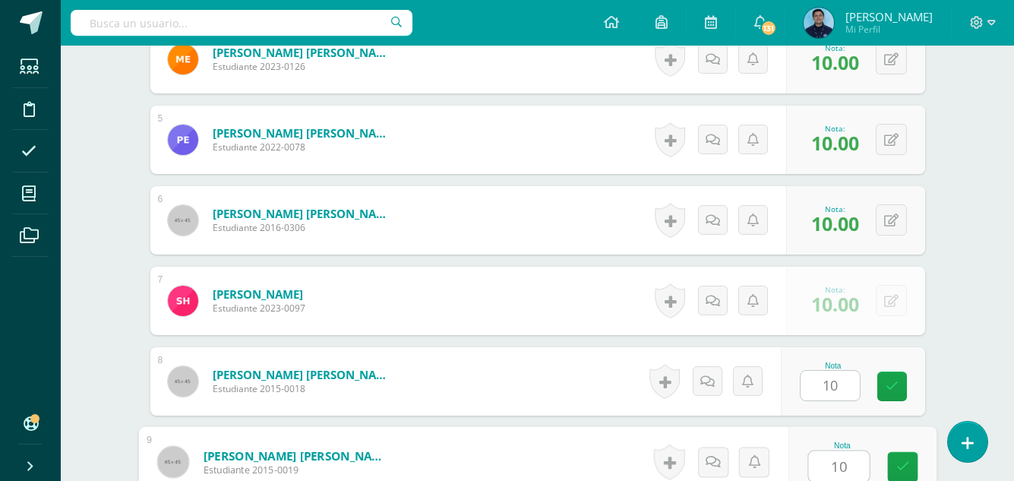
type input "10"
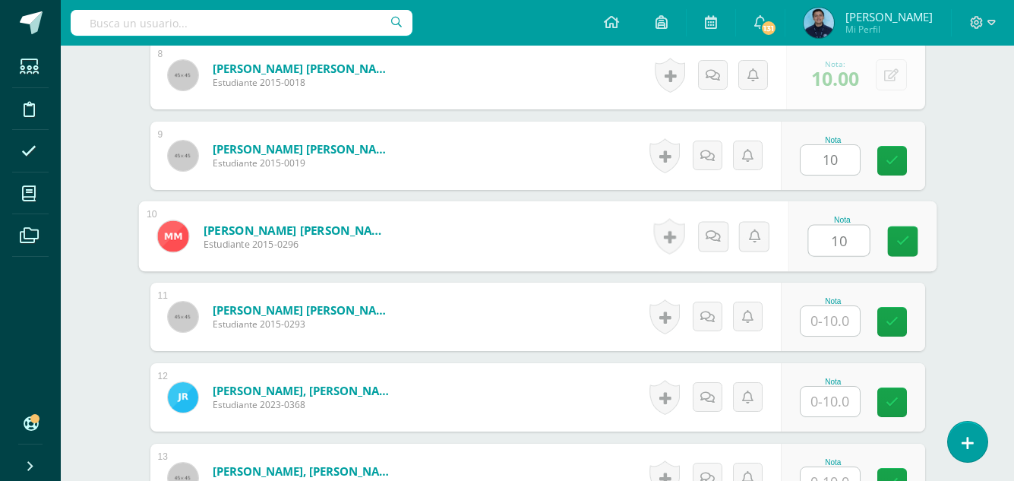
type input "10"
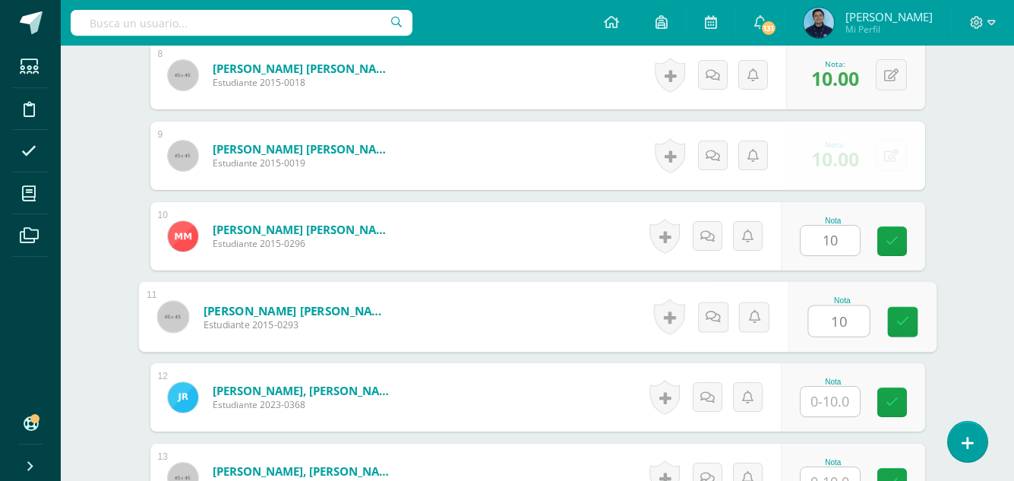
type input "10"
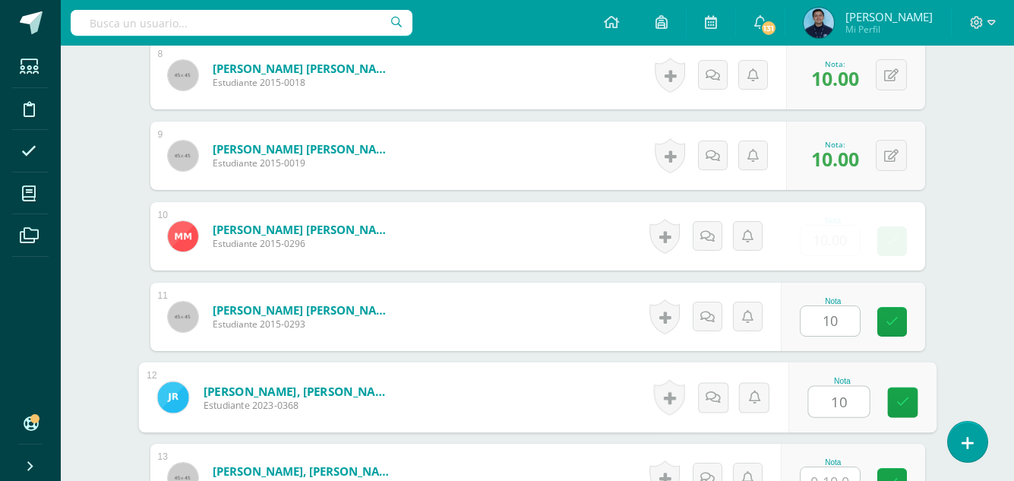
type input "10"
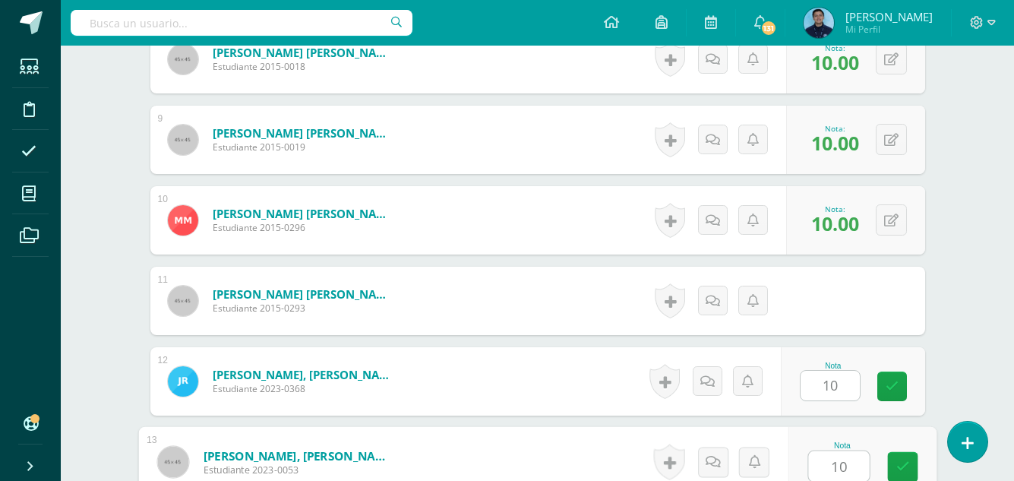
type input "10"
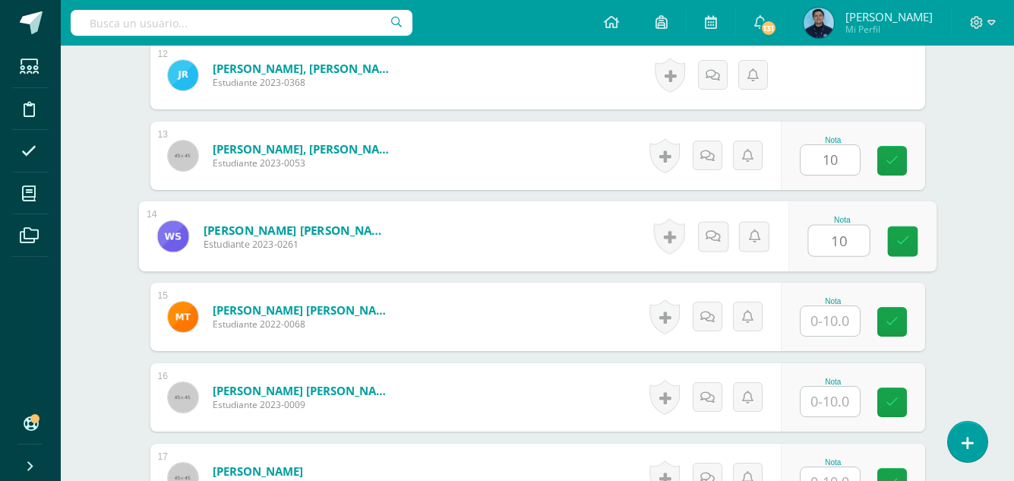
type input "10"
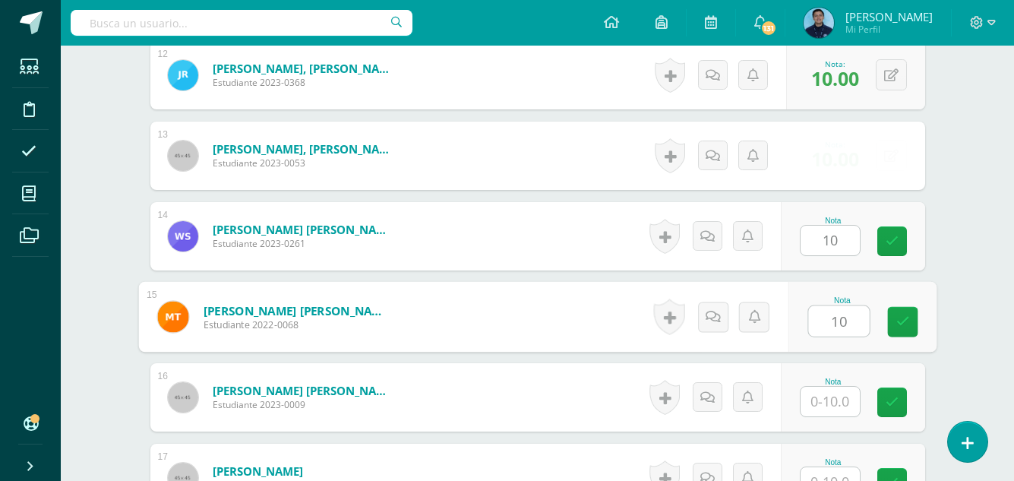
type input "10"
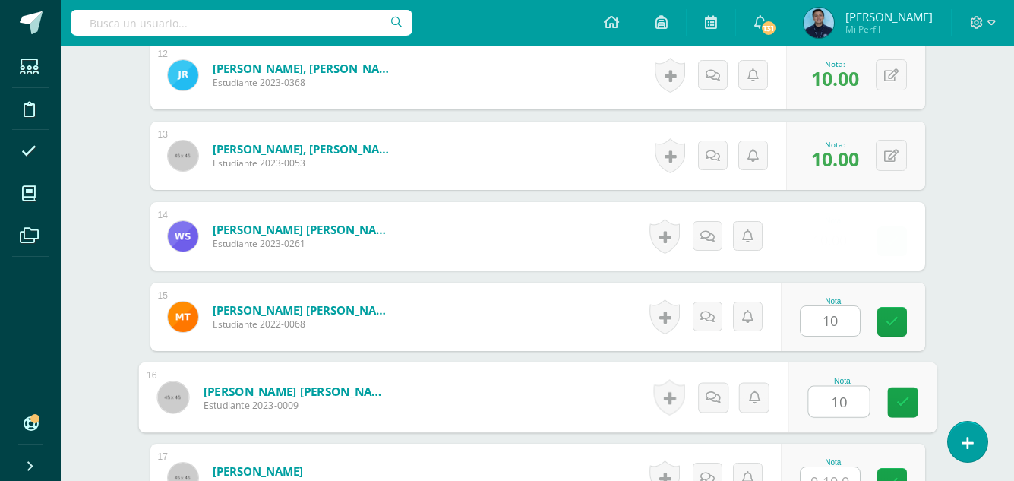
type input "10"
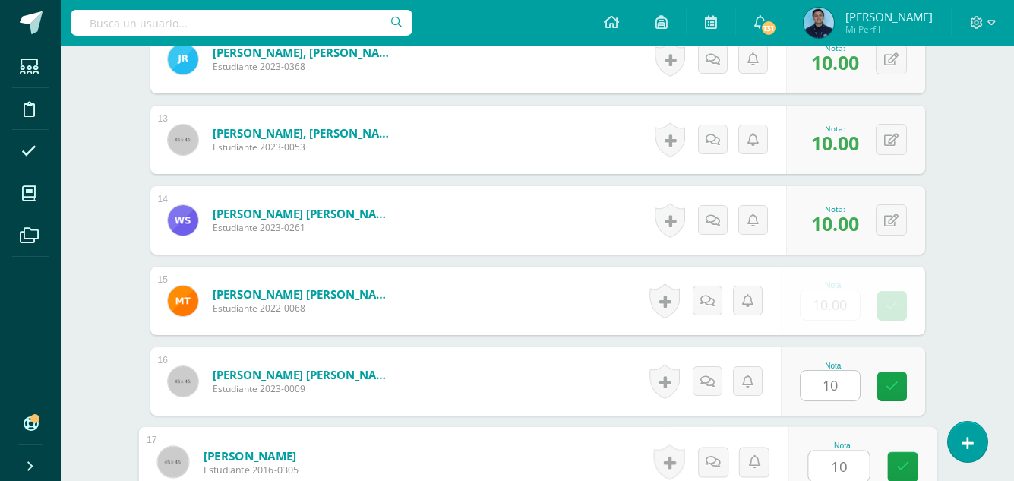
type input "10"
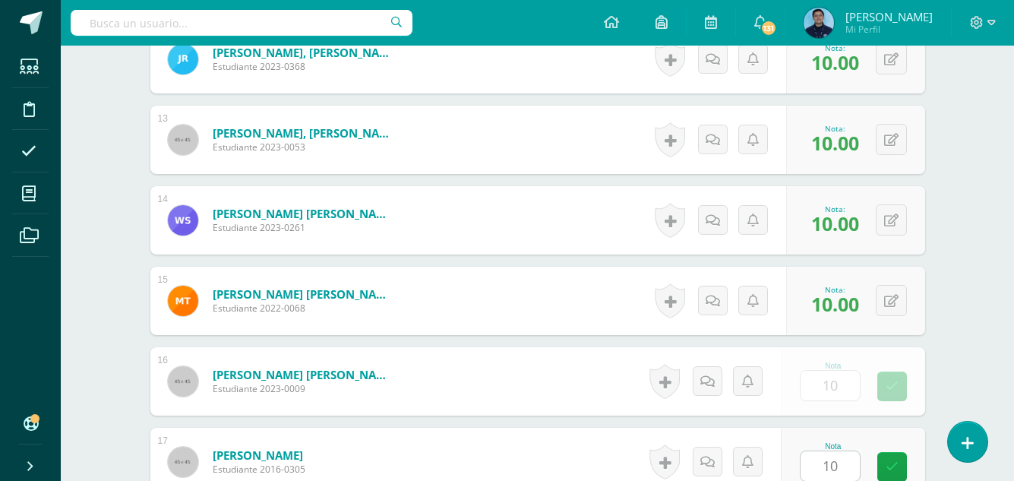
scroll to position [1708, 0]
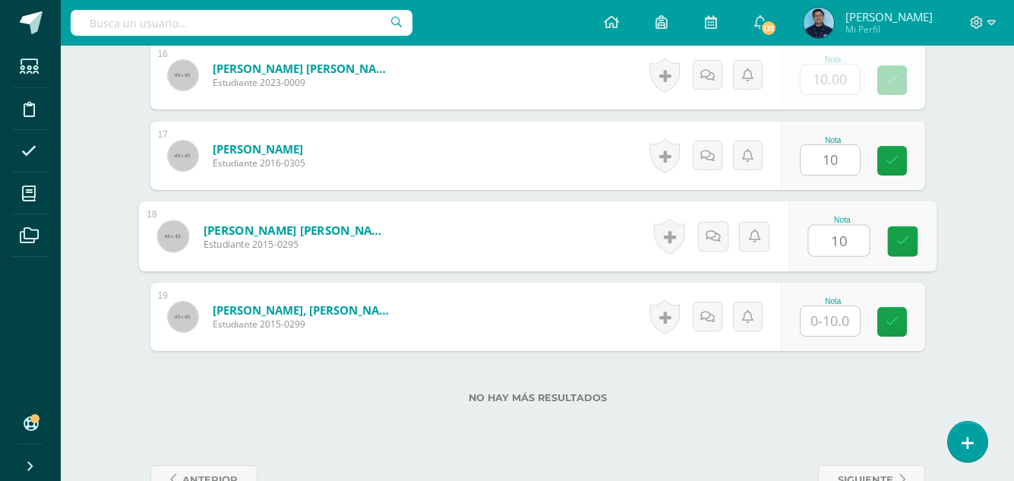
type input "10"
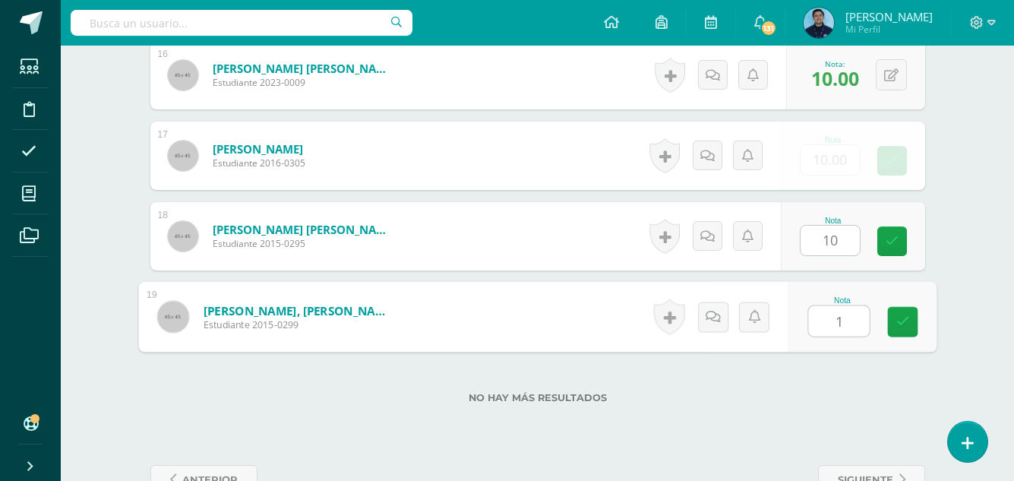
type input "10"
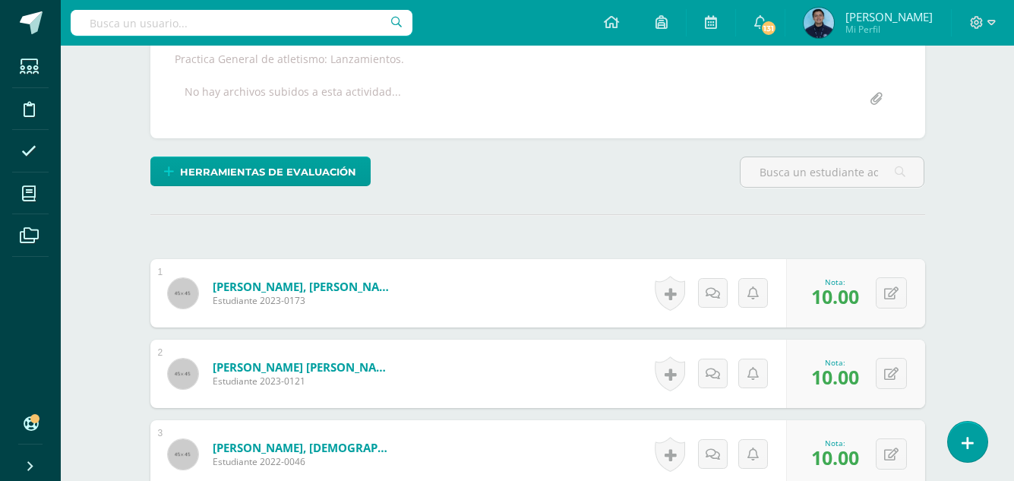
scroll to position [0, 0]
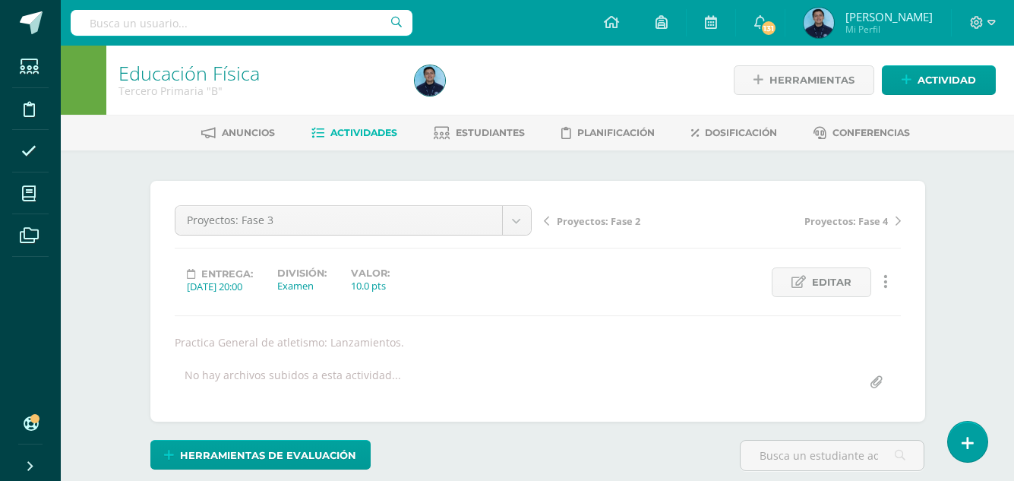
click at [387, 131] on span "Actividades" at bounding box center [363, 132] width 67 height 11
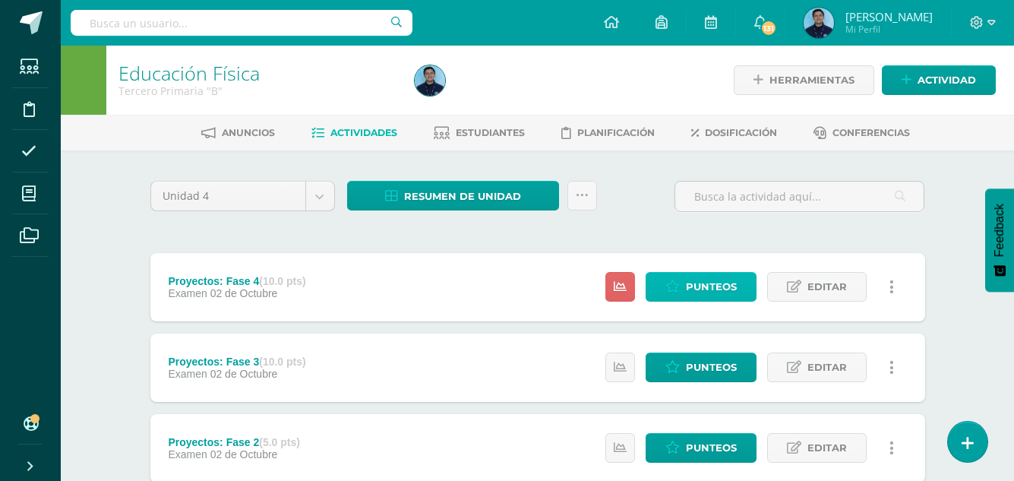
click at [707, 292] on span "Punteos" at bounding box center [711, 287] width 51 height 28
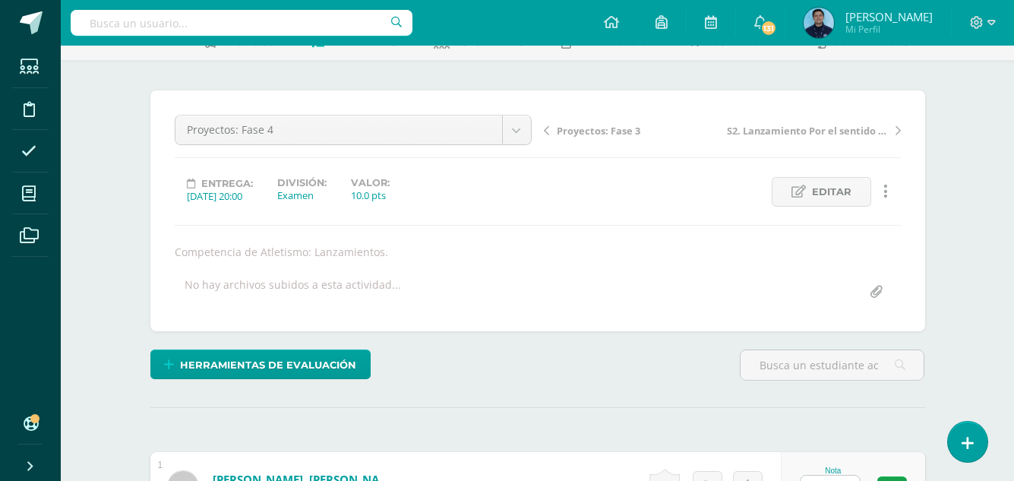
scroll to position [248, 0]
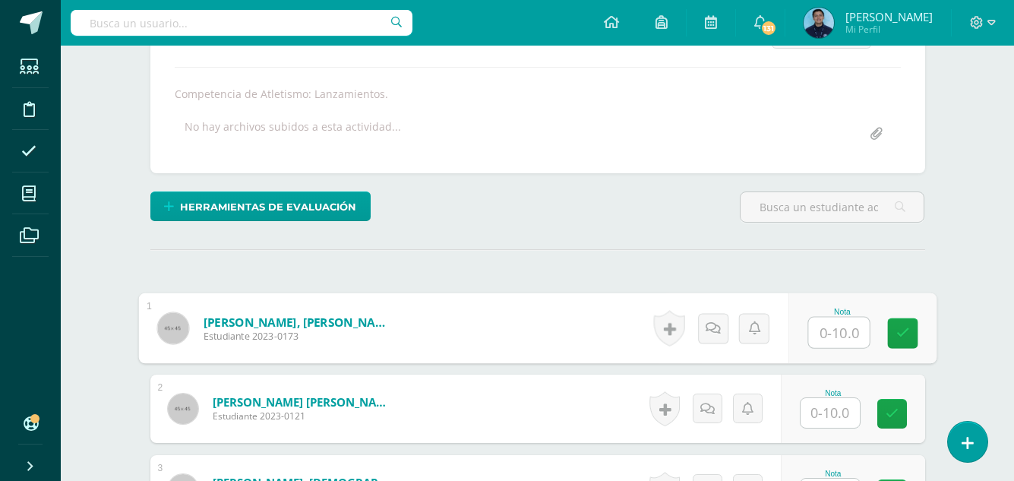
click at [841, 327] on input "text" at bounding box center [838, 332] width 61 height 30
type input "10"
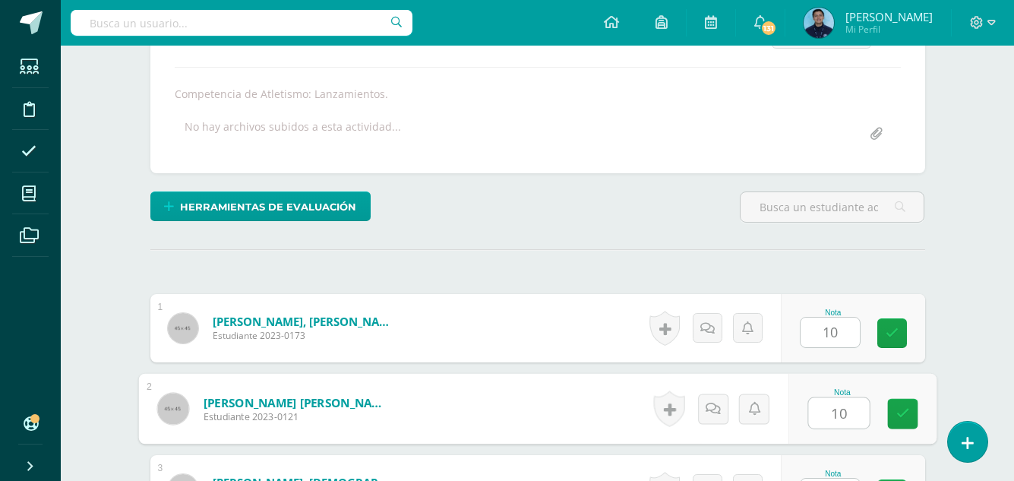
type input "10"
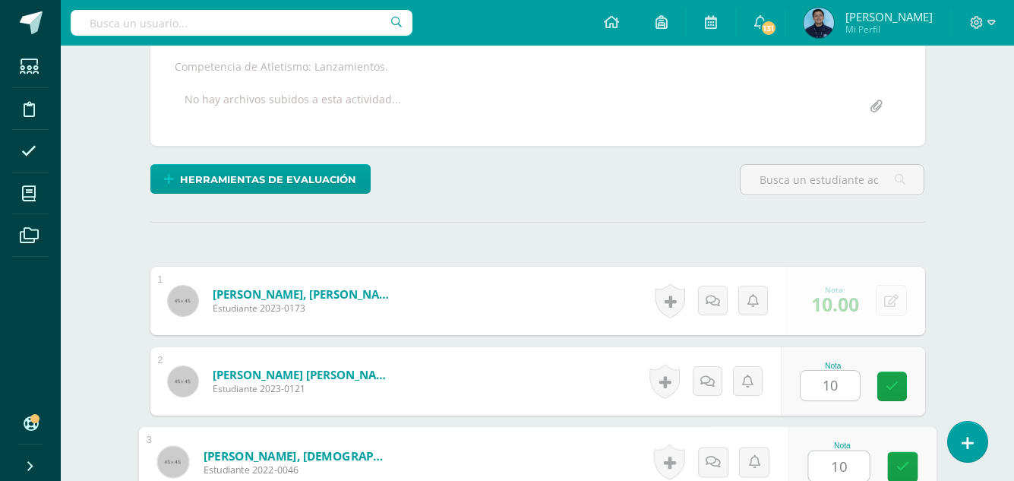
type input "10"
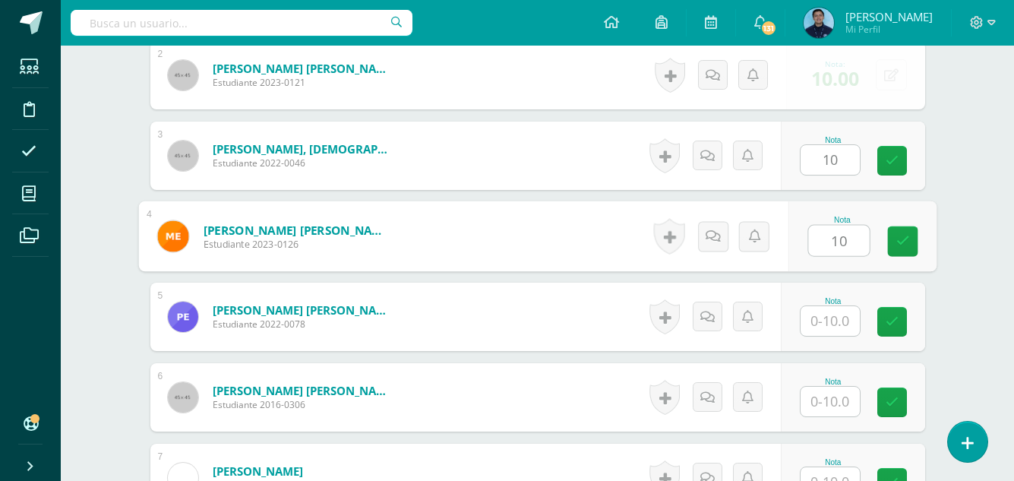
type input "10"
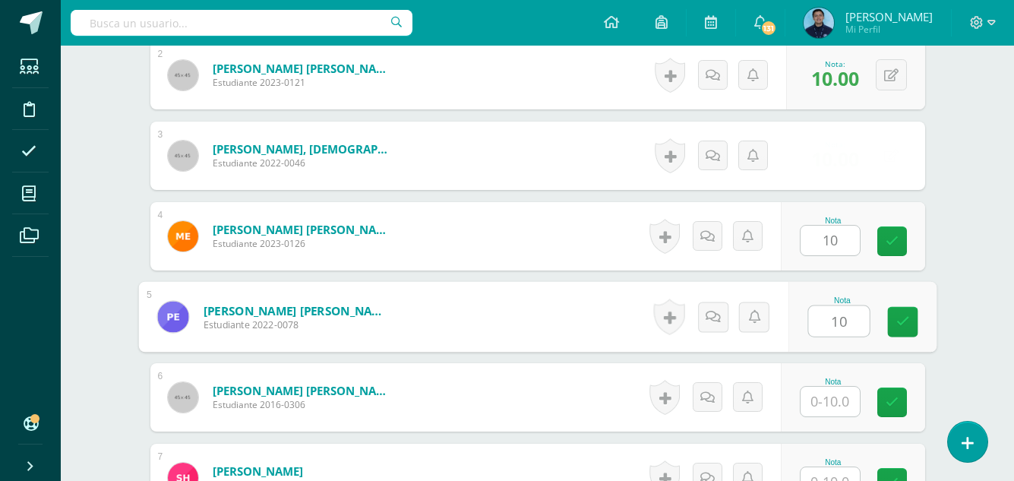
type input "10"
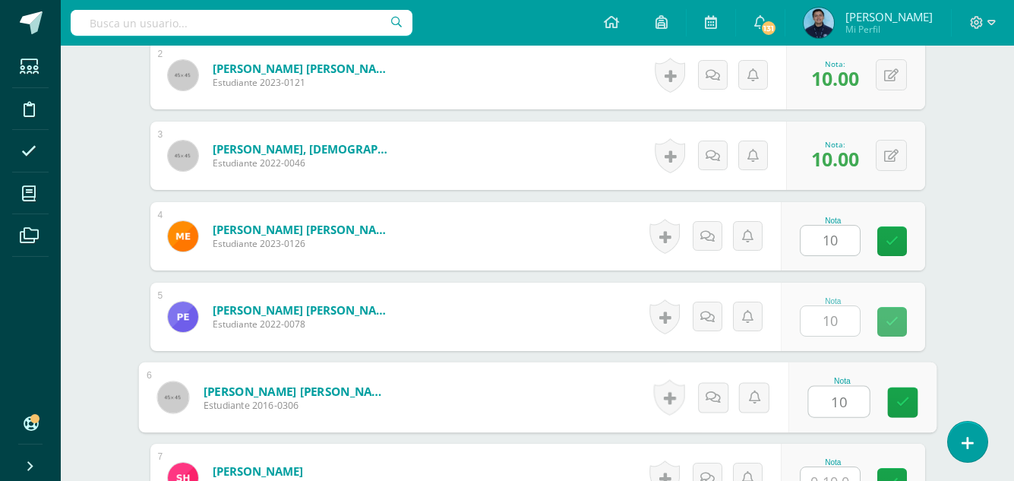
type input "10"
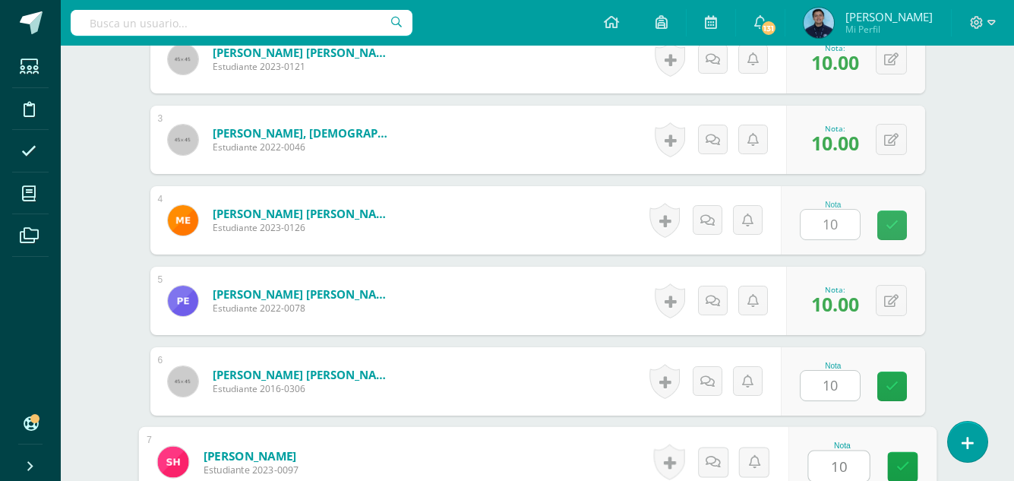
type input "10"
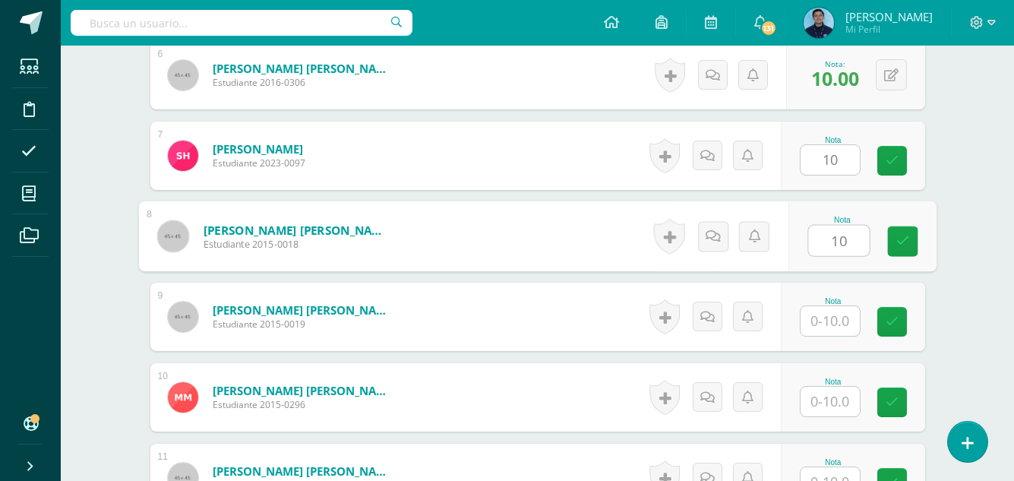
type input "10"
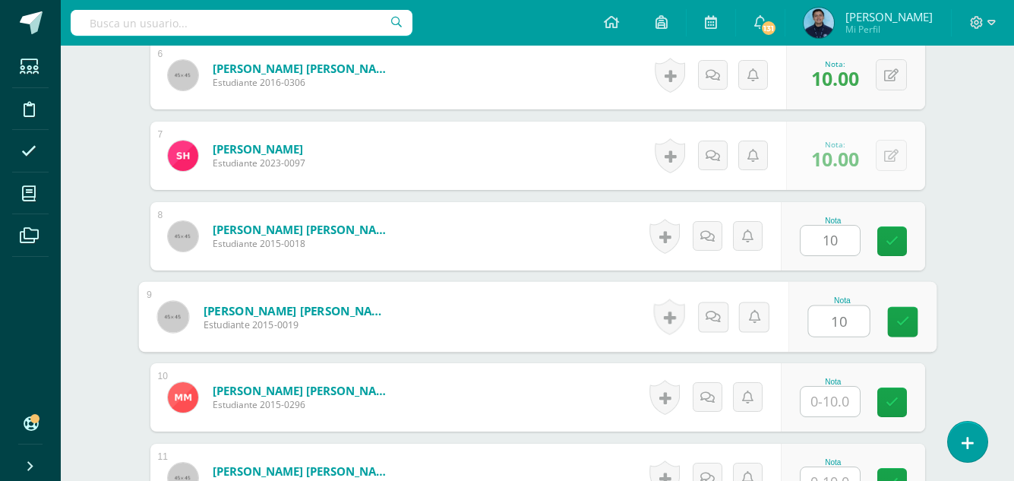
type input "10"
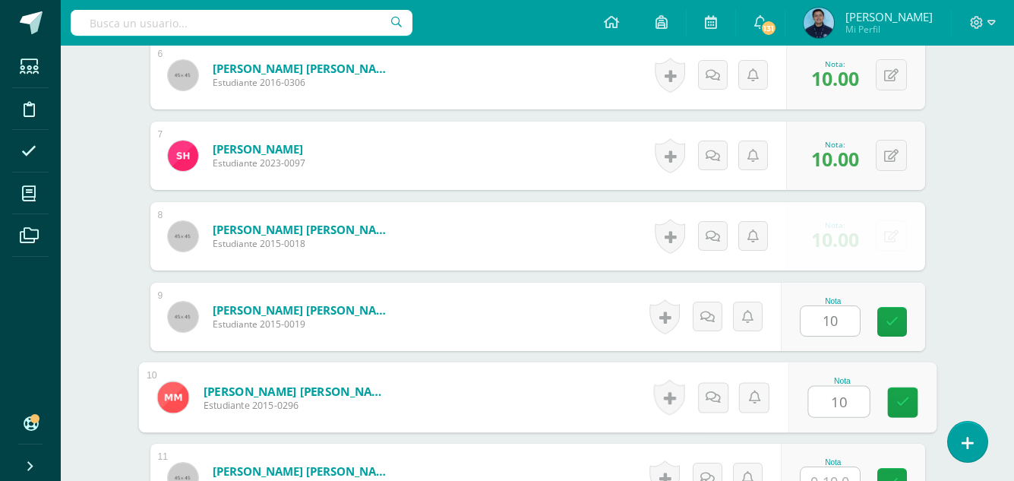
type input "10"
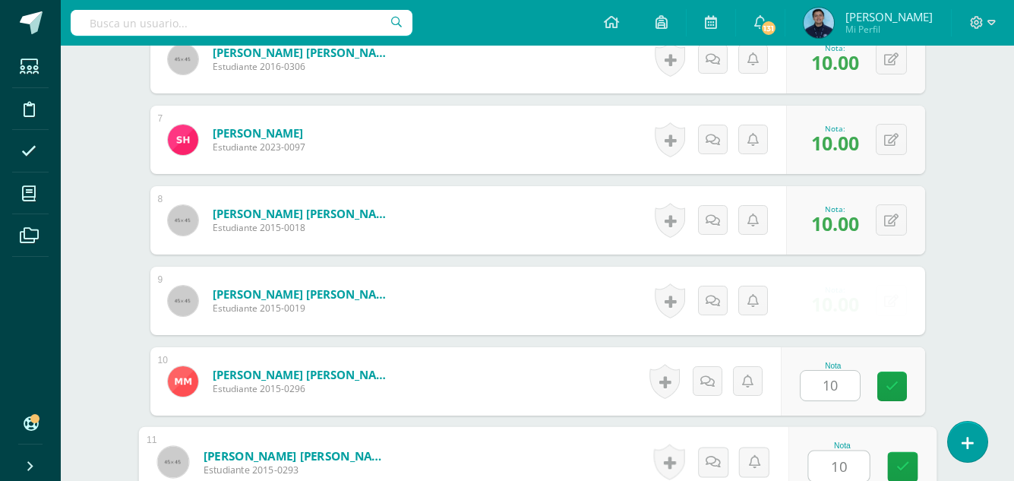
type input "10"
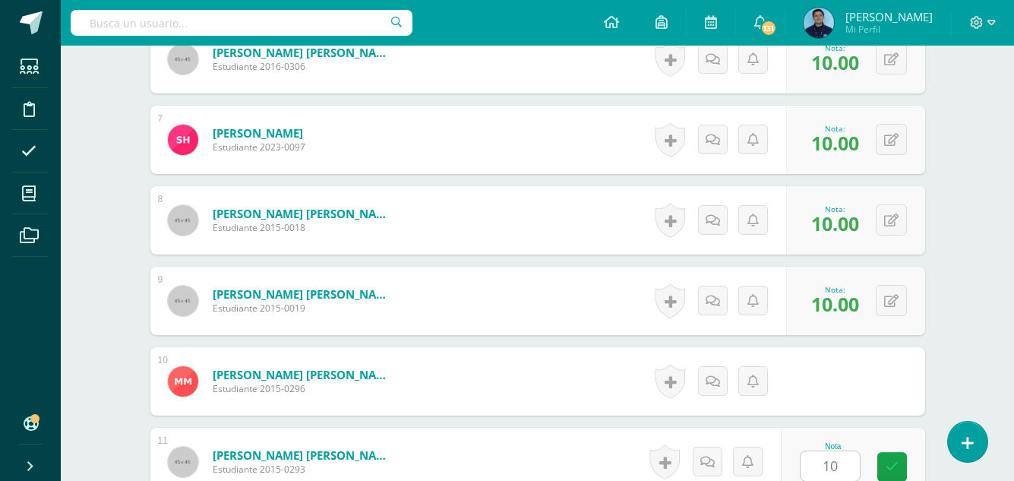
scroll to position [1225, 0]
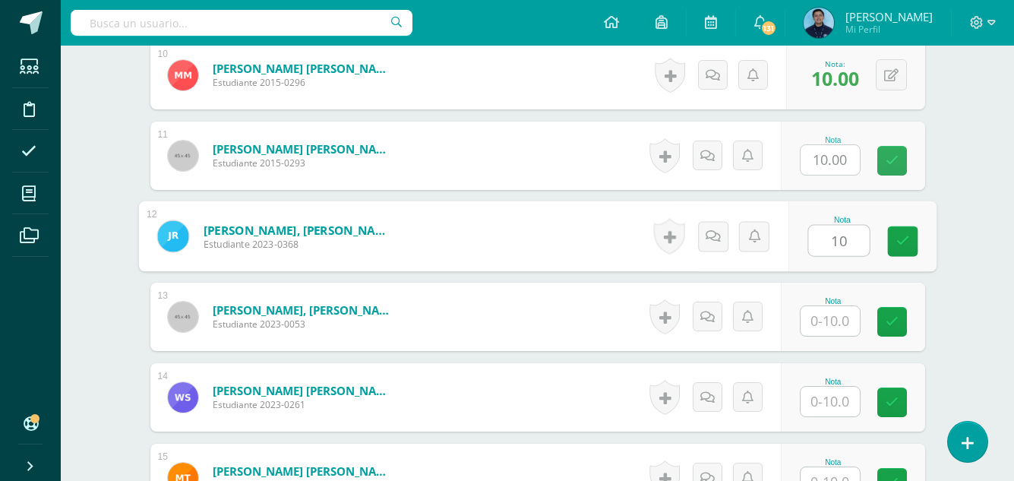
type input "10"
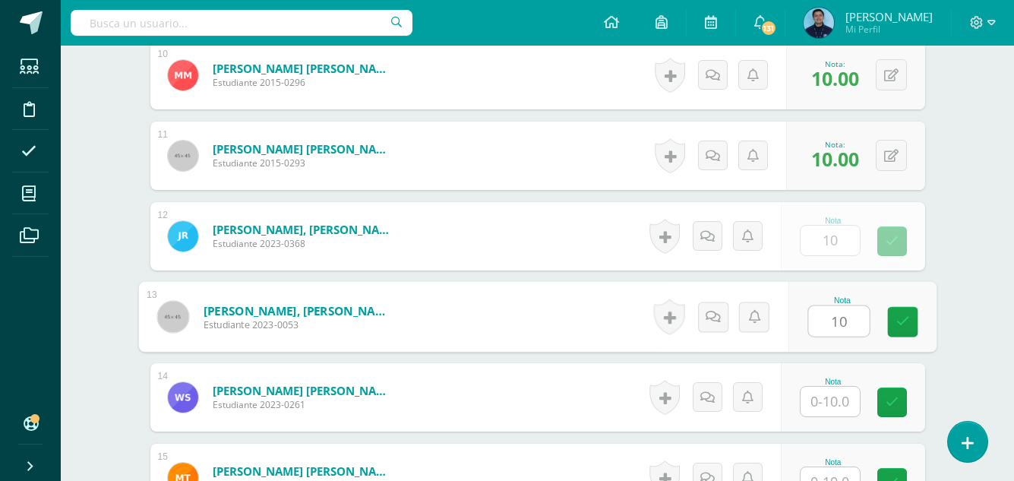
type input "10"
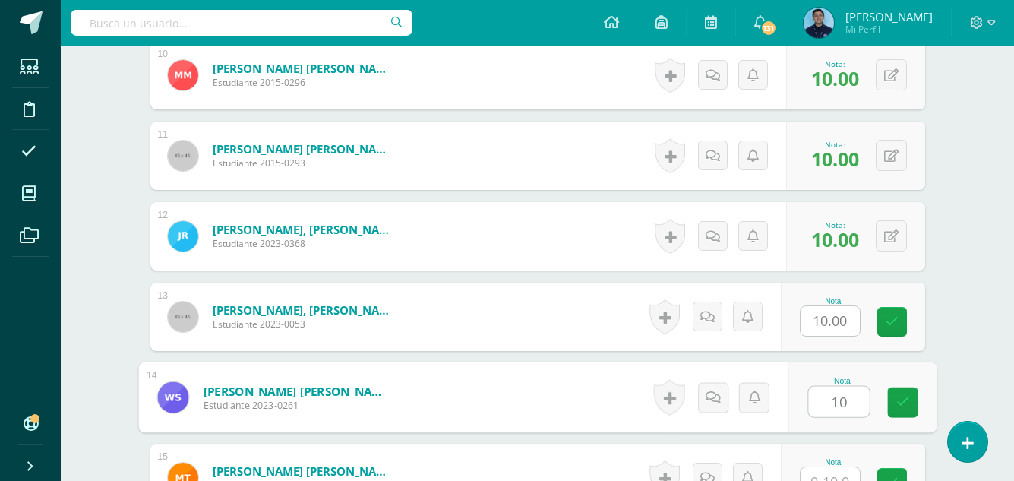
type input "10"
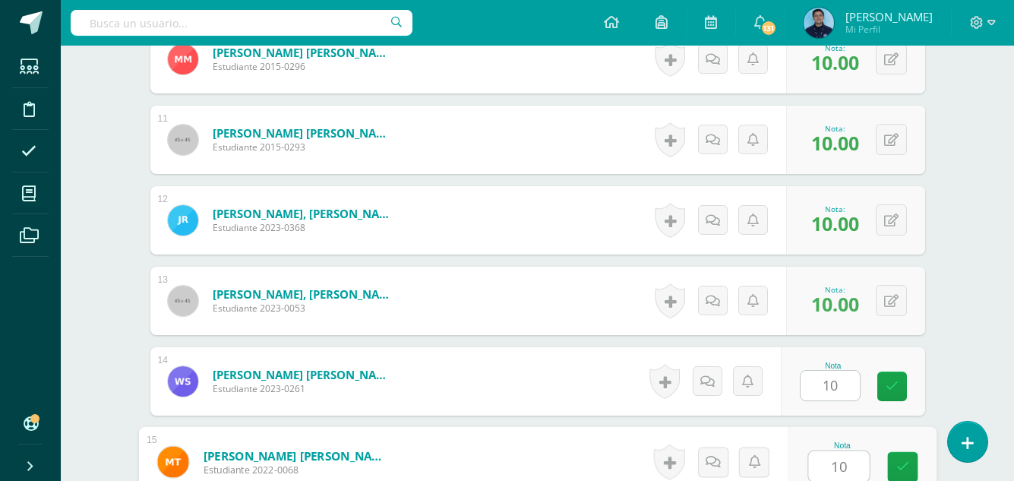
type input "10"
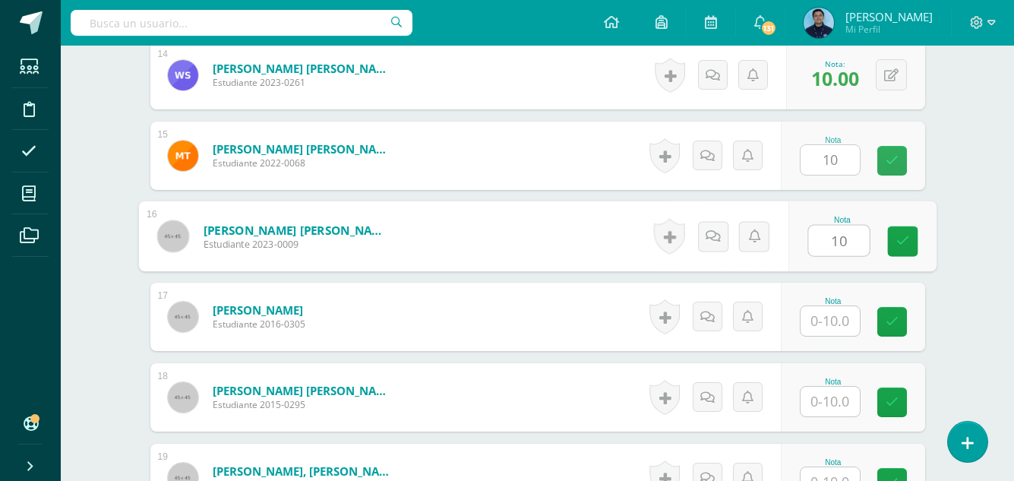
type input "10"
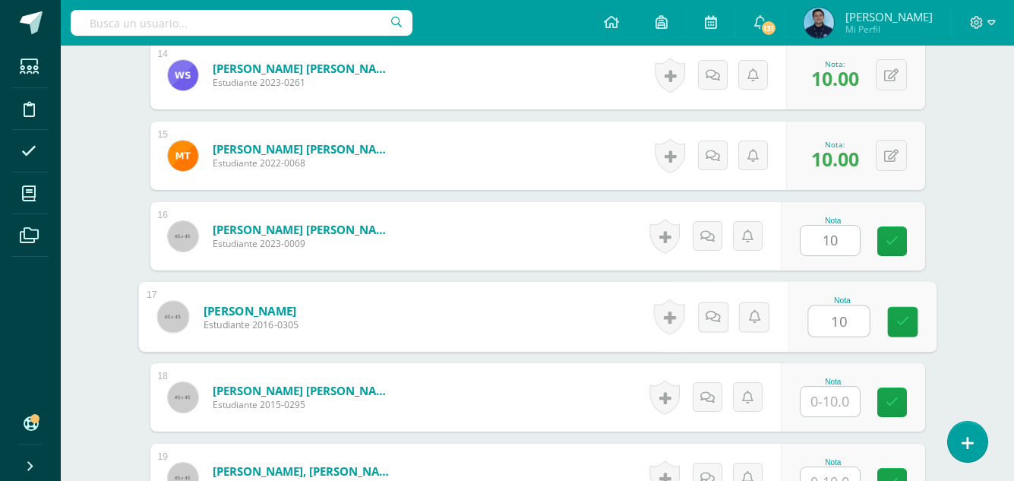
type input "10"
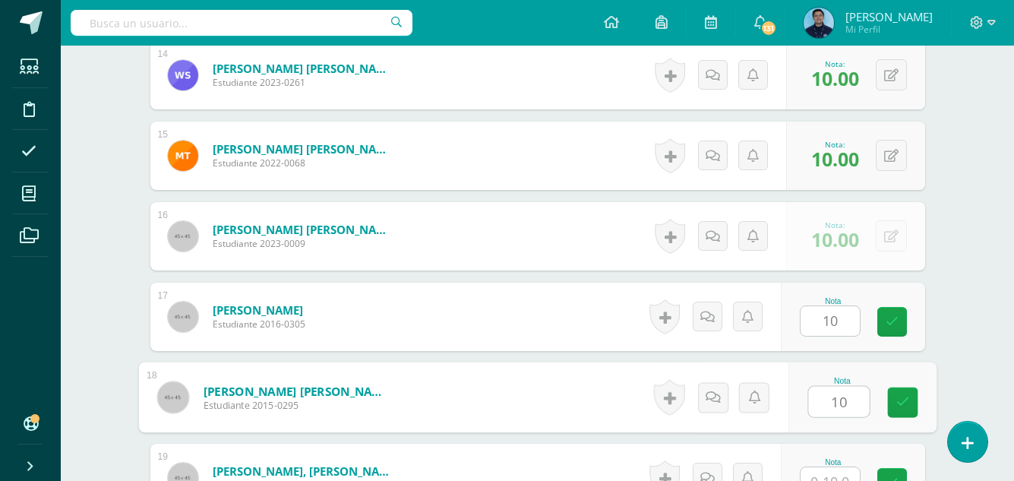
type input "10"
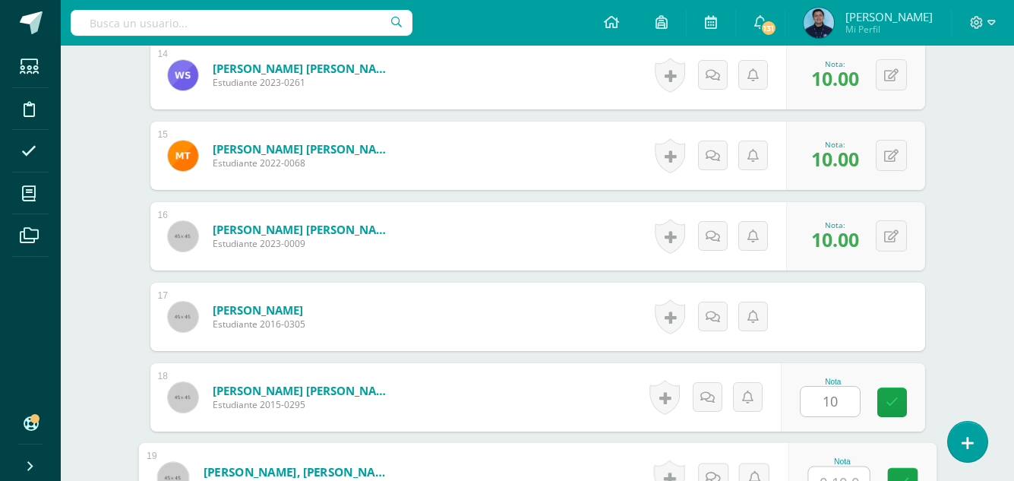
scroll to position [1563, 0]
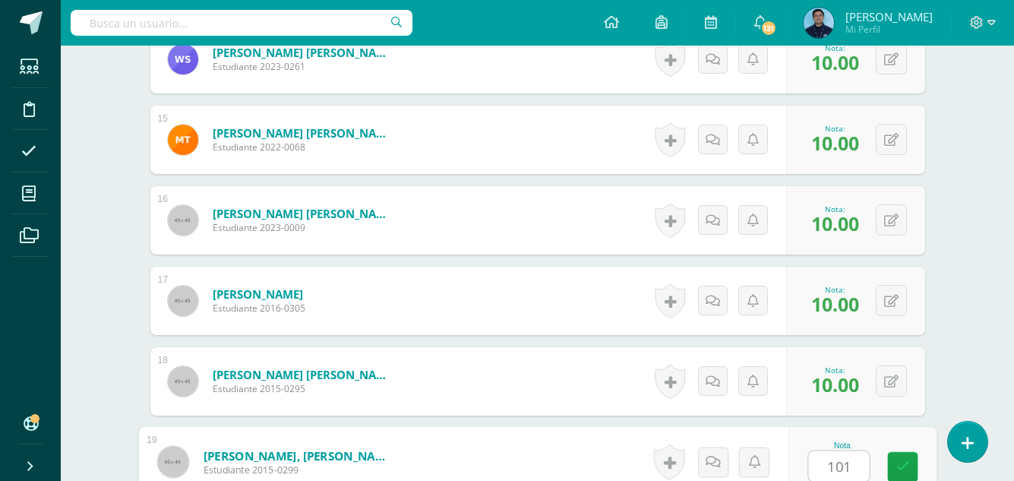
type input "1010"
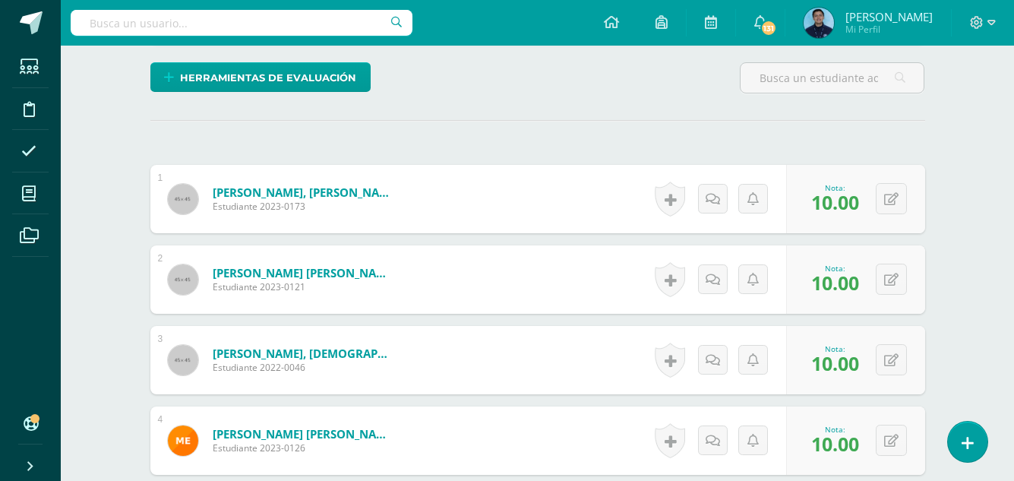
scroll to position [0, 0]
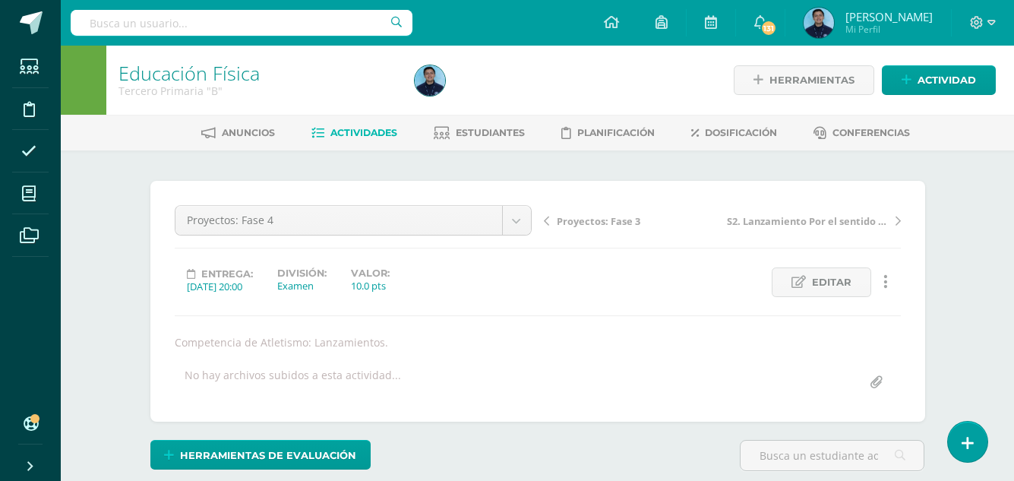
click at [377, 137] on span "Actividades" at bounding box center [363, 132] width 67 height 11
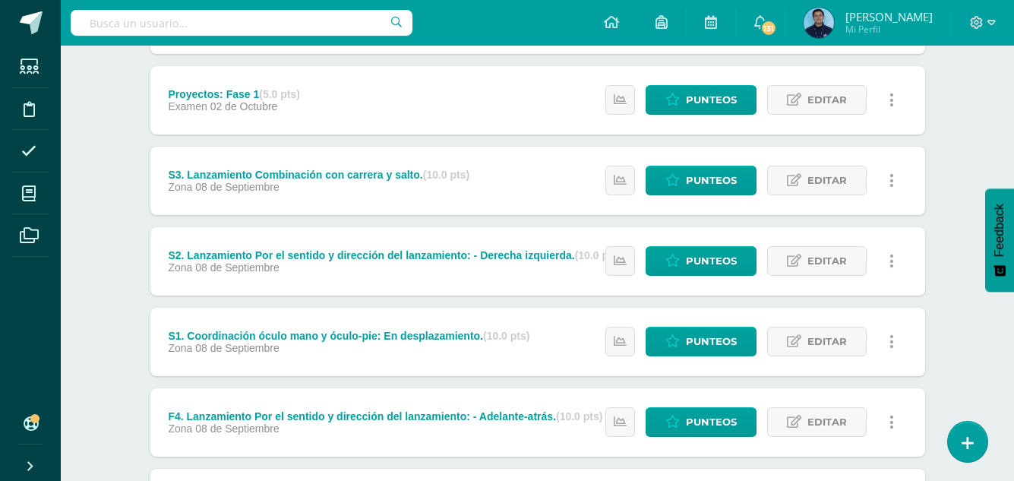
scroll to position [467, 0]
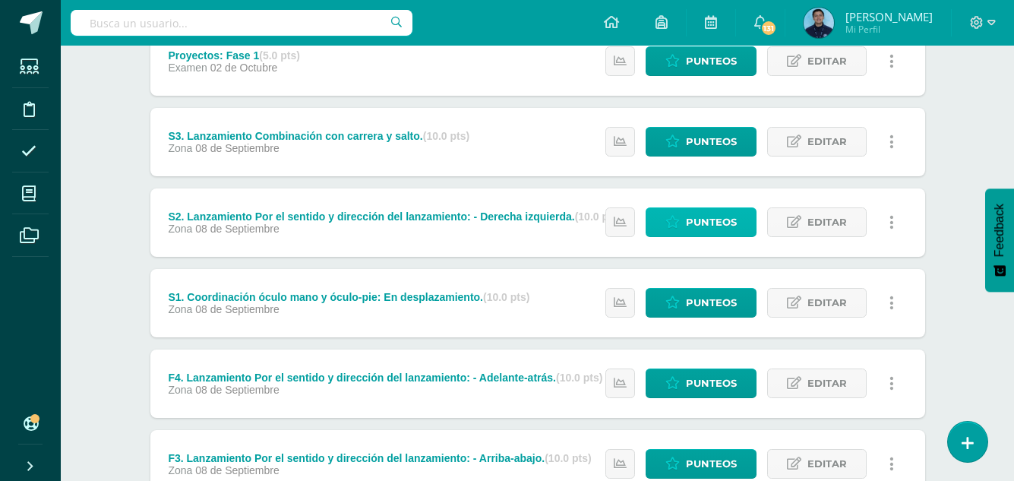
click at [678, 217] on icon at bounding box center [672, 222] width 14 height 13
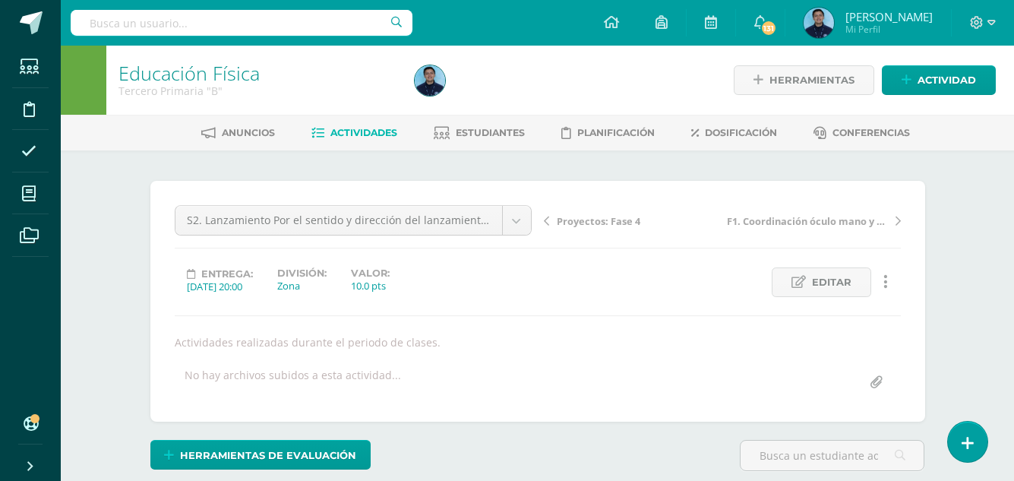
scroll to position [1, 0]
click at [392, 132] on span "Actividades" at bounding box center [363, 131] width 67 height 11
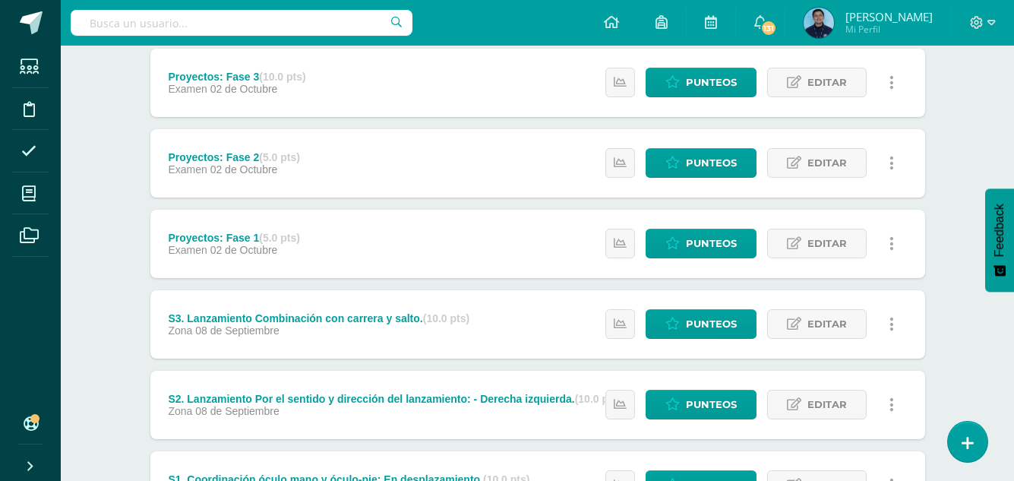
scroll to position [320, 0]
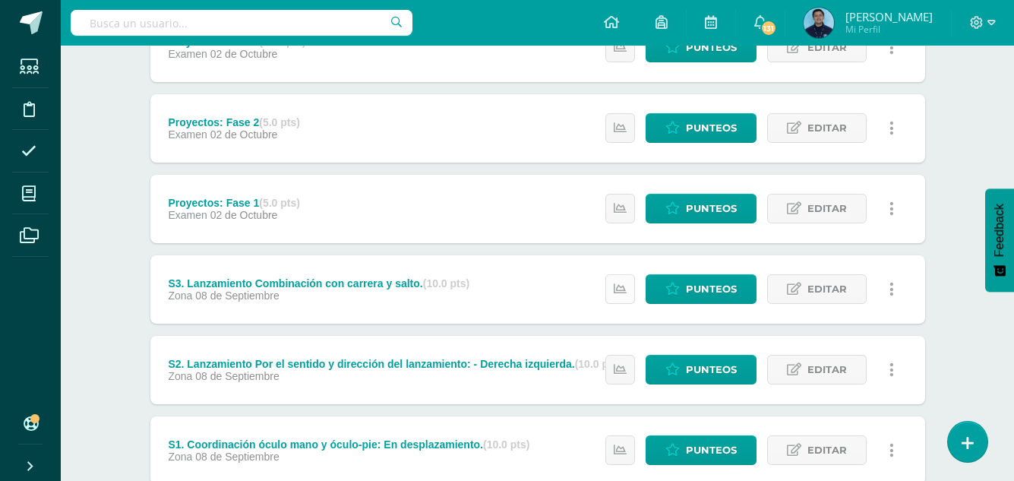
click at [618, 282] on icon at bounding box center [619, 288] width 13 height 13
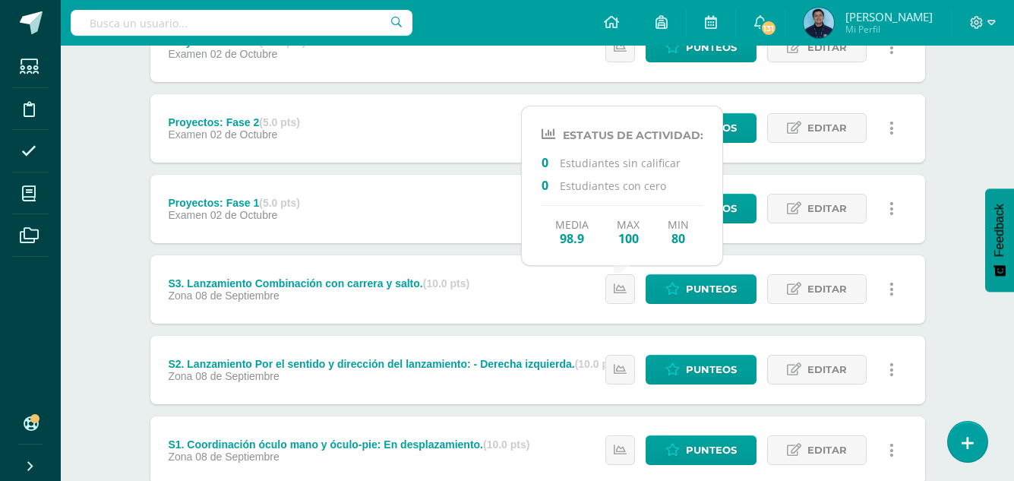
click at [447, 250] on div "Proyectos: Fase 4 (10.0 pts) Examen 02 de Octubre Estatus de Actividad: 0 Estud…" at bounding box center [537, 369] width 774 height 873
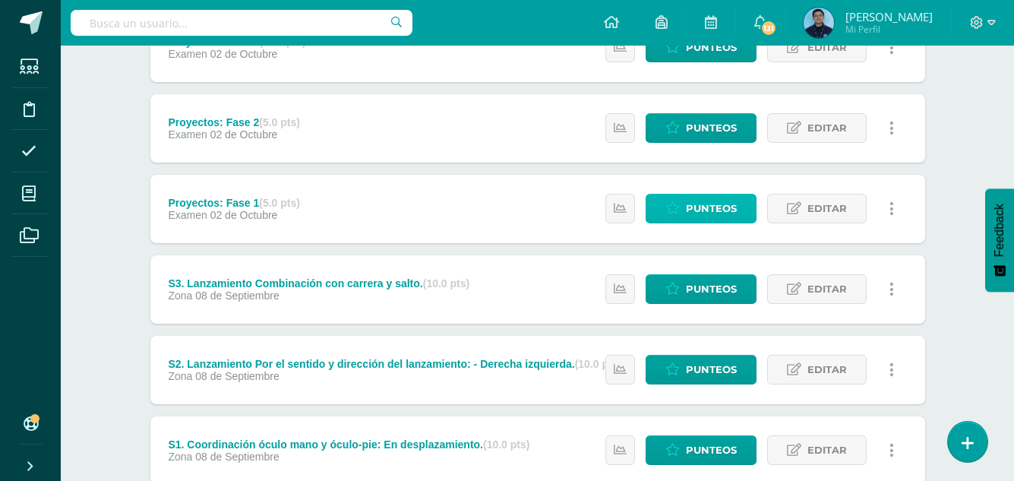
click at [724, 215] on span "Punteos" at bounding box center [711, 208] width 51 height 28
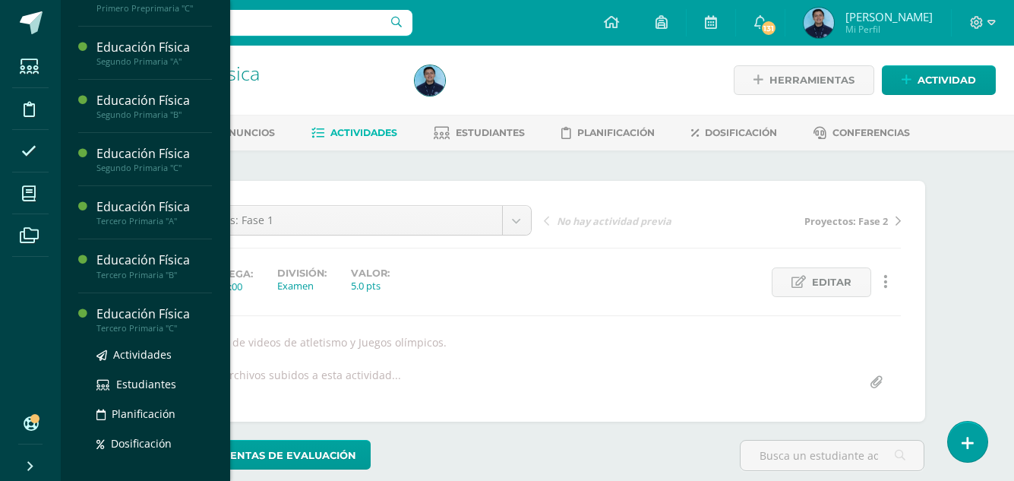
scroll to position [453, 0]
click at [142, 361] on span "Actividades" at bounding box center [142, 353] width 58 height 14
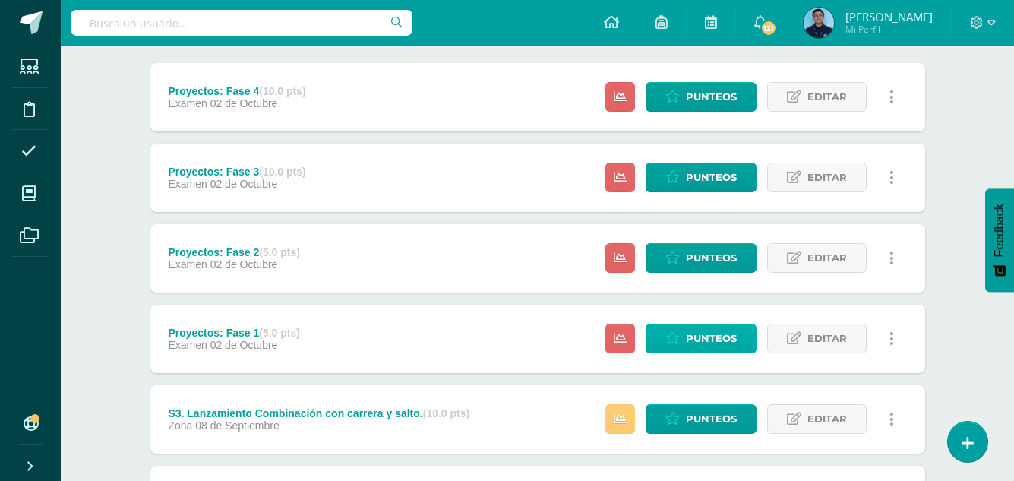
scroll to position [191, 0]
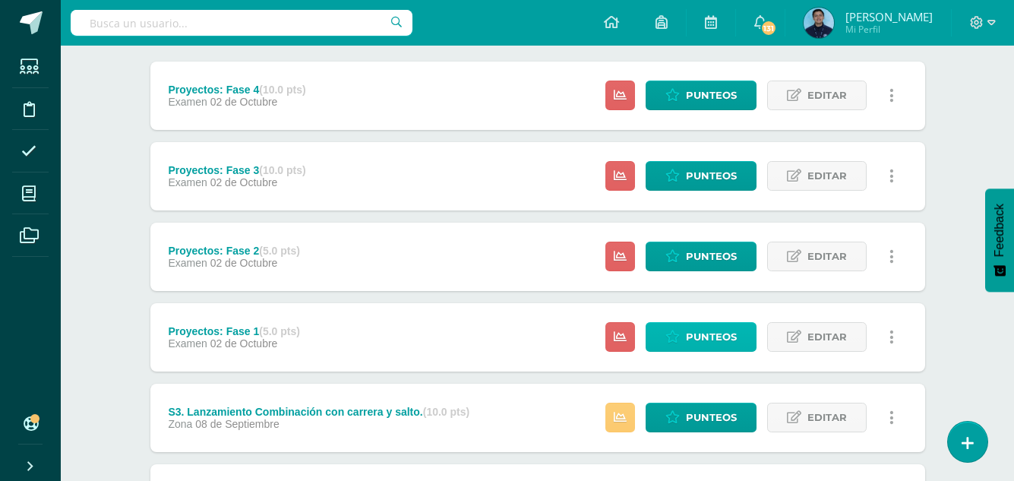
click at [713, 343] on span "Punteos" at bounding box center [711, 337] width 51 height 28
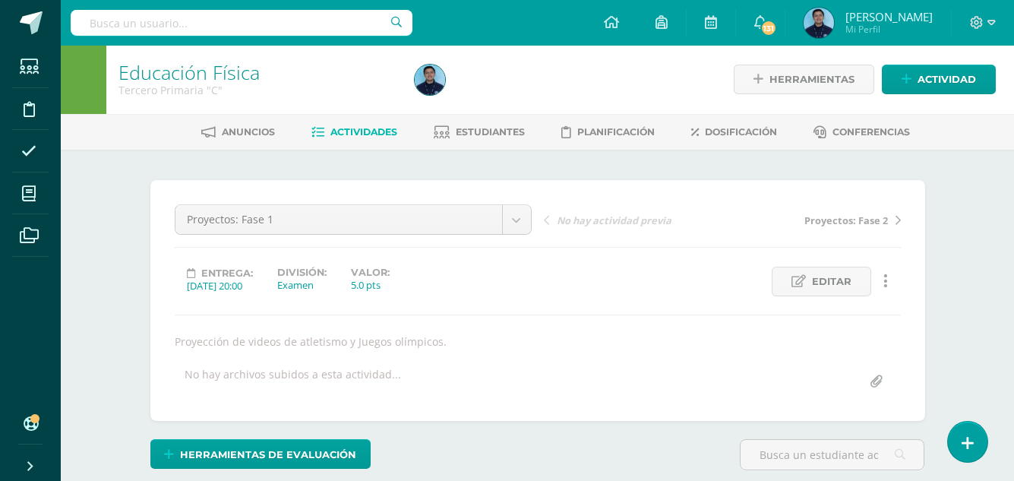
scroll to position [2, 0]
click at [713, 343] on div "Proyección de videos de atletismo y Juegos olímpicos." at bounding box center [538, 340] width 738 height 14
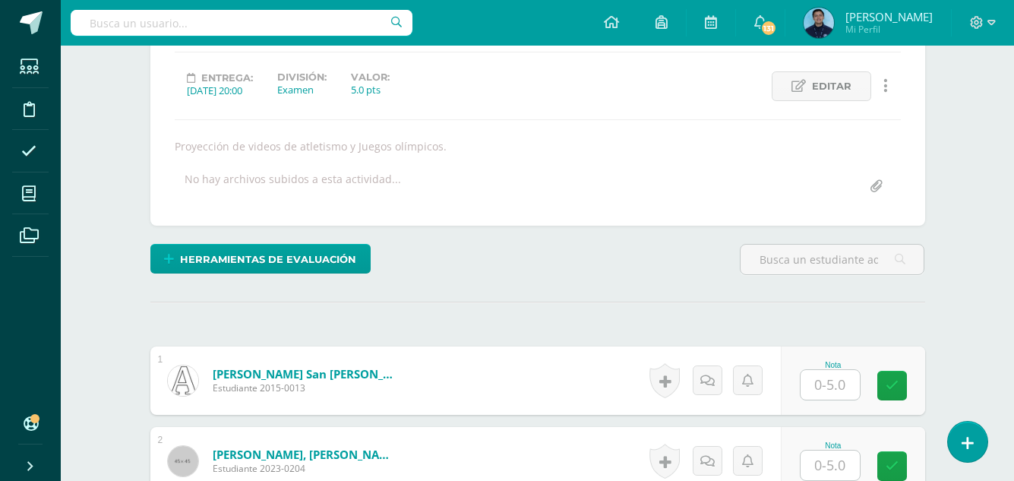
scroll to position [239, 0]
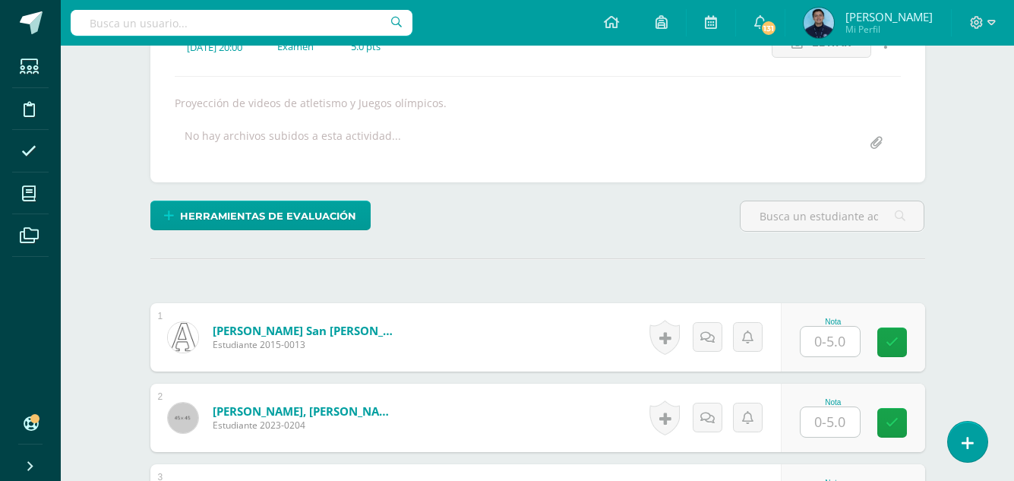
click at [827, 348] on input "text" at bounding box center [829, 341] width 59 height 30
type input "3"
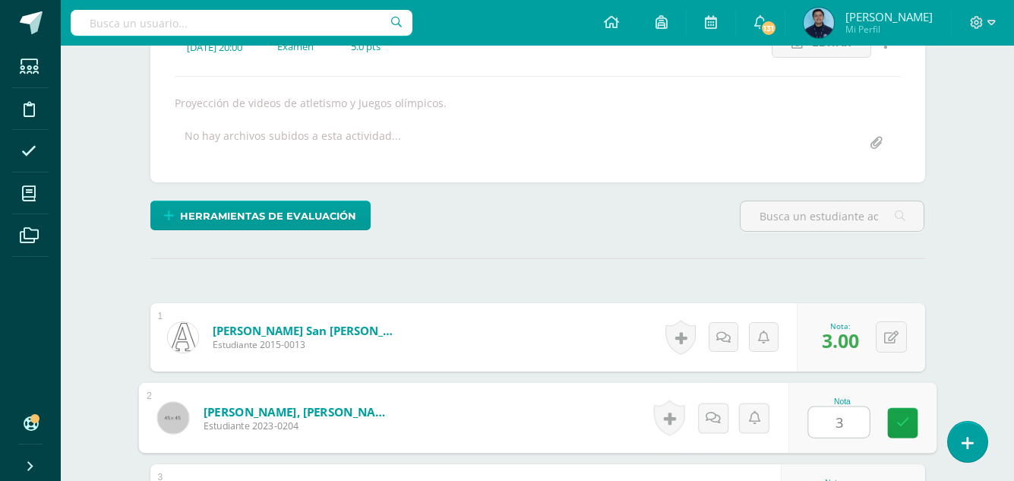
type input "3"
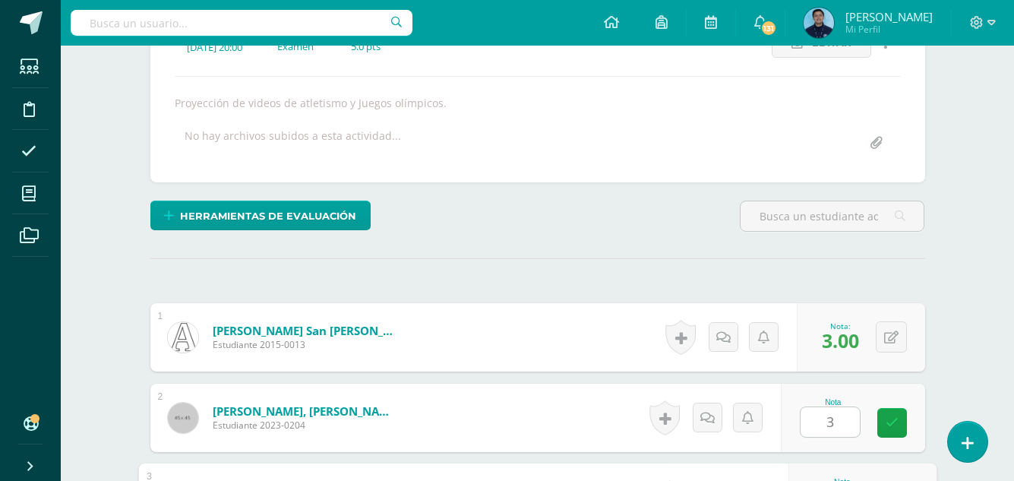
scroll to position [501, 0]
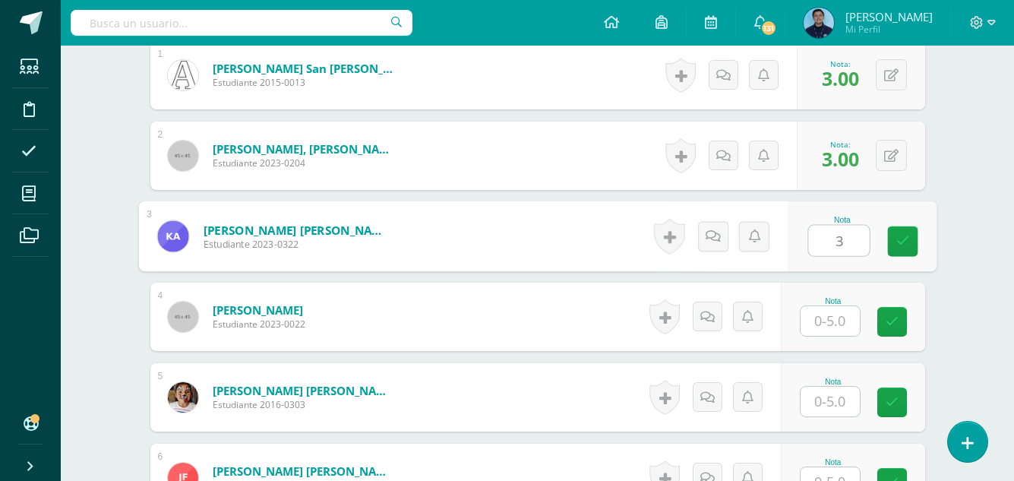
type input "3"
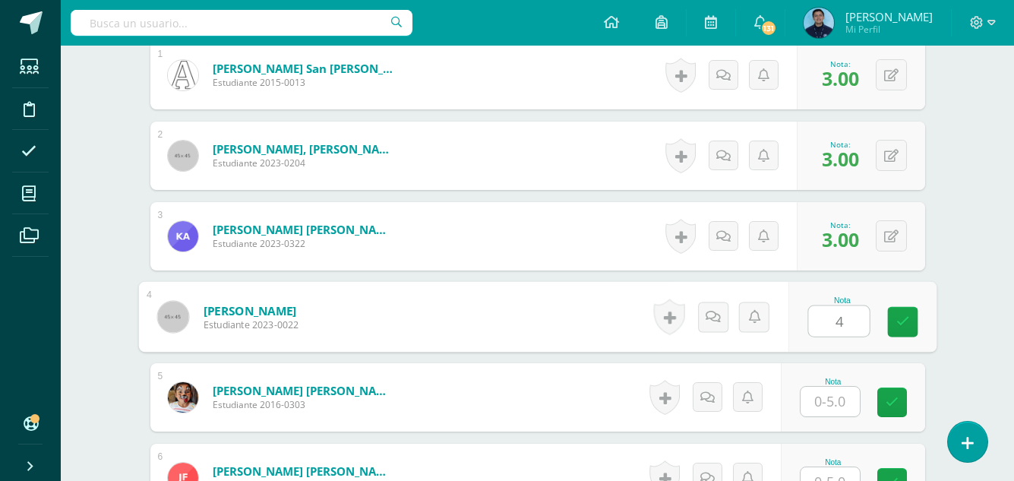
type input "4"
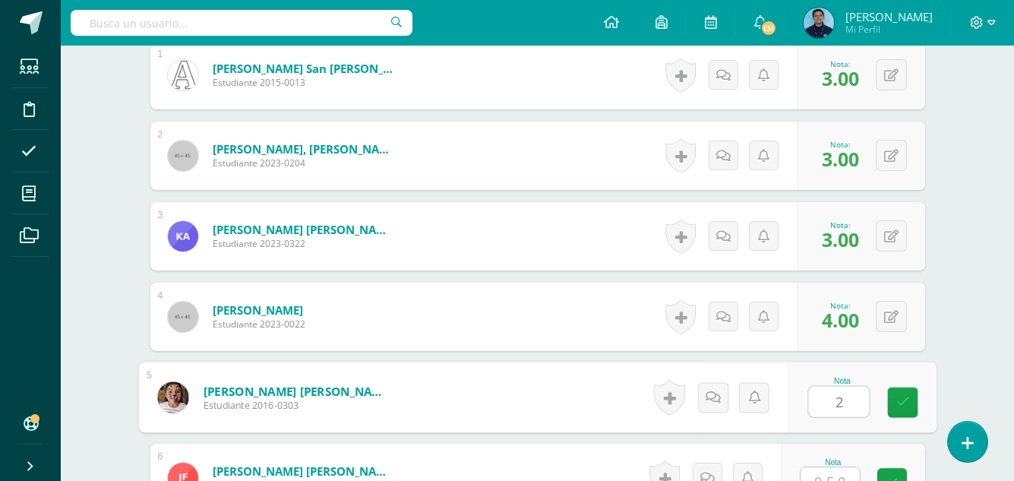
type input "2"
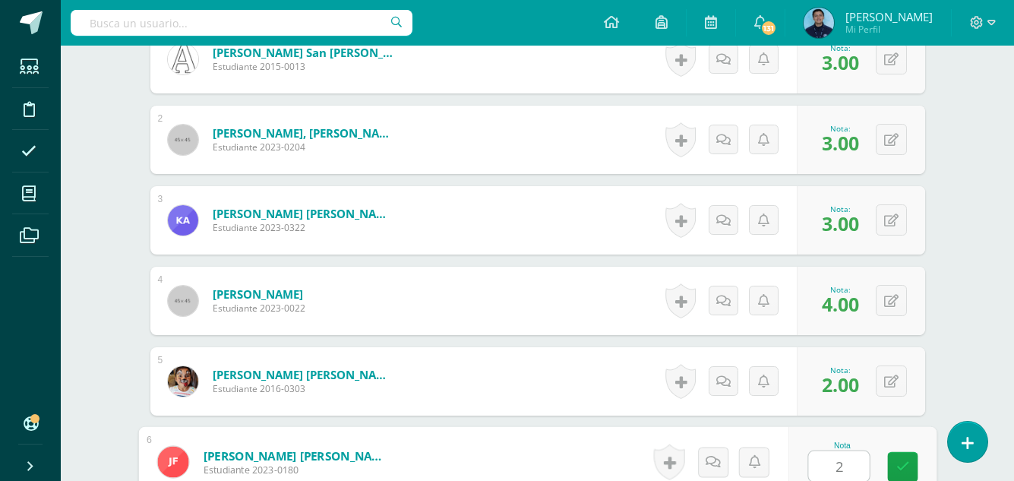
type input "2"
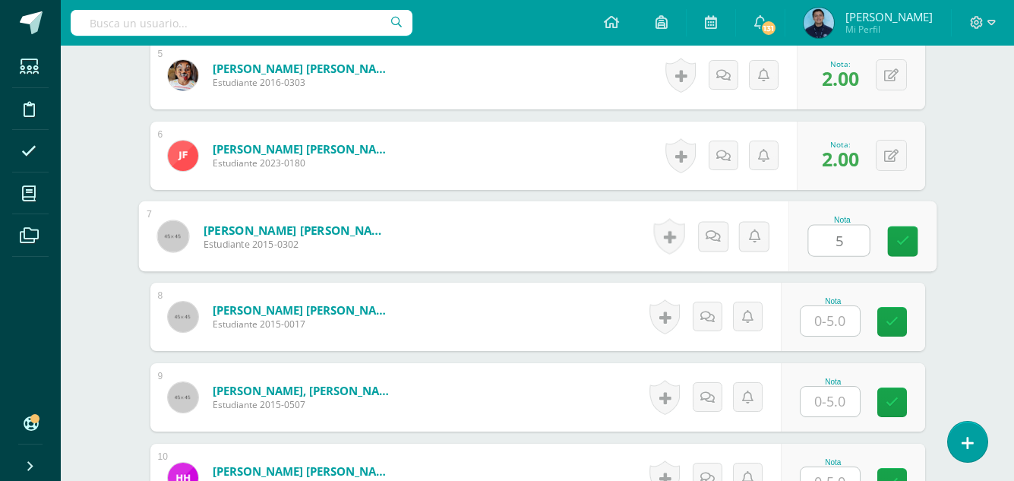
type input "5"
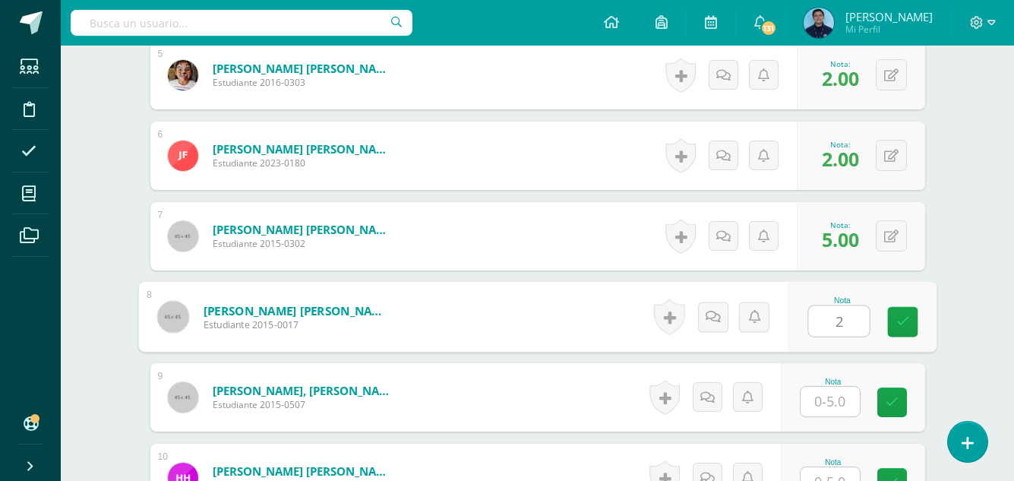
type input "2"
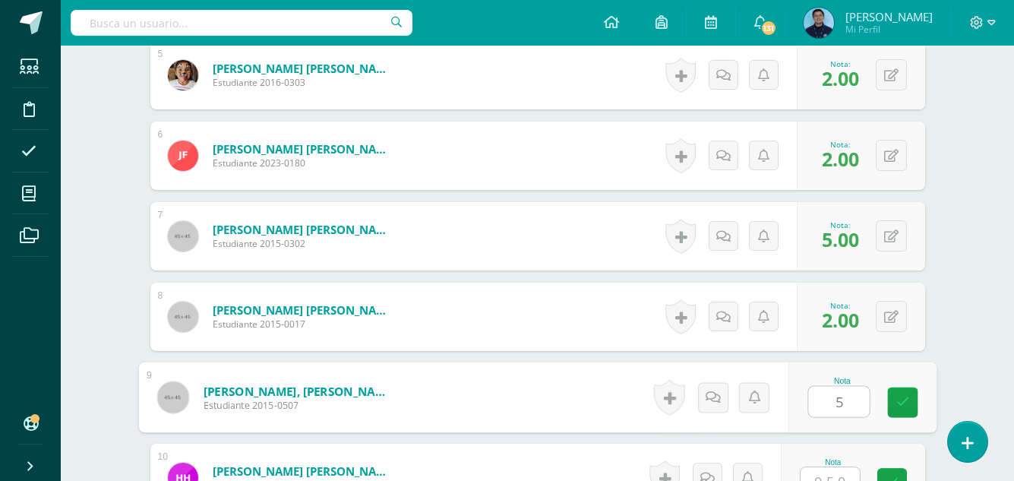
type input "5"
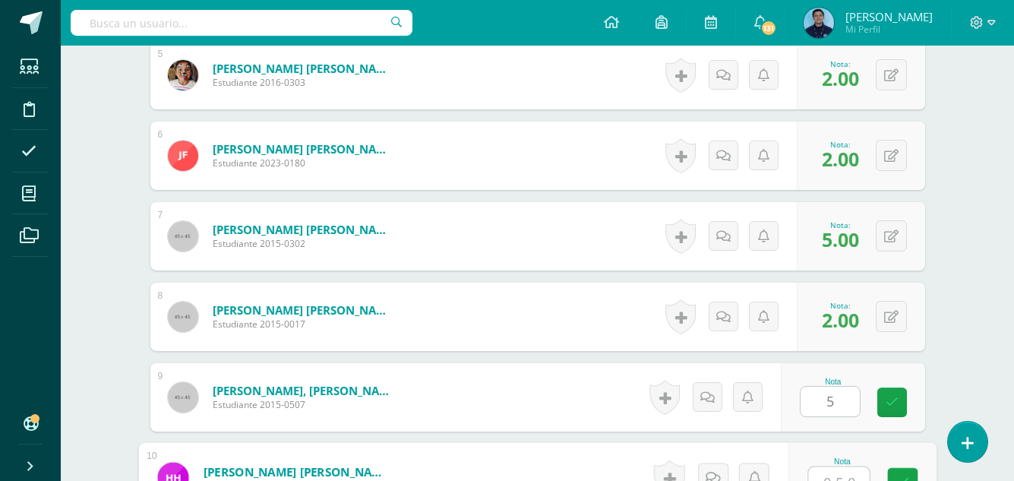
scroll to position [839, 0]
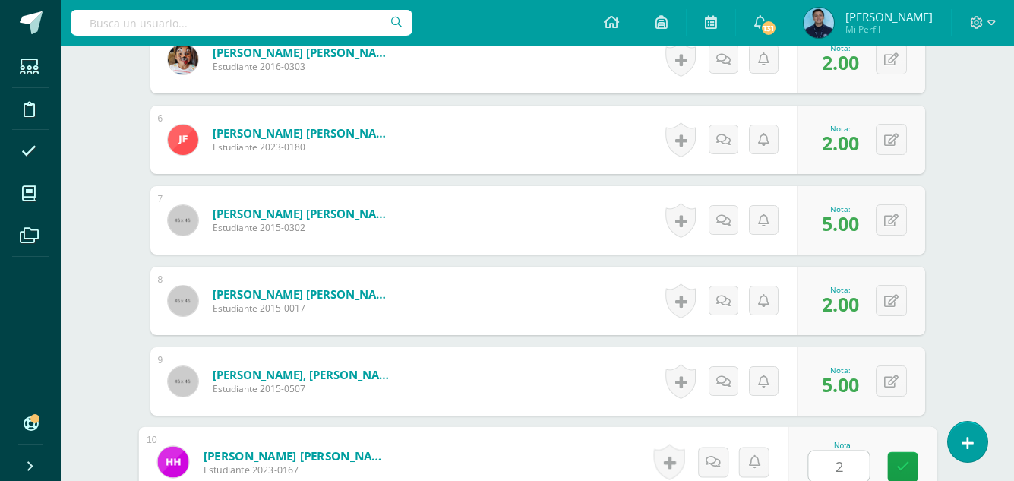
type input "2"
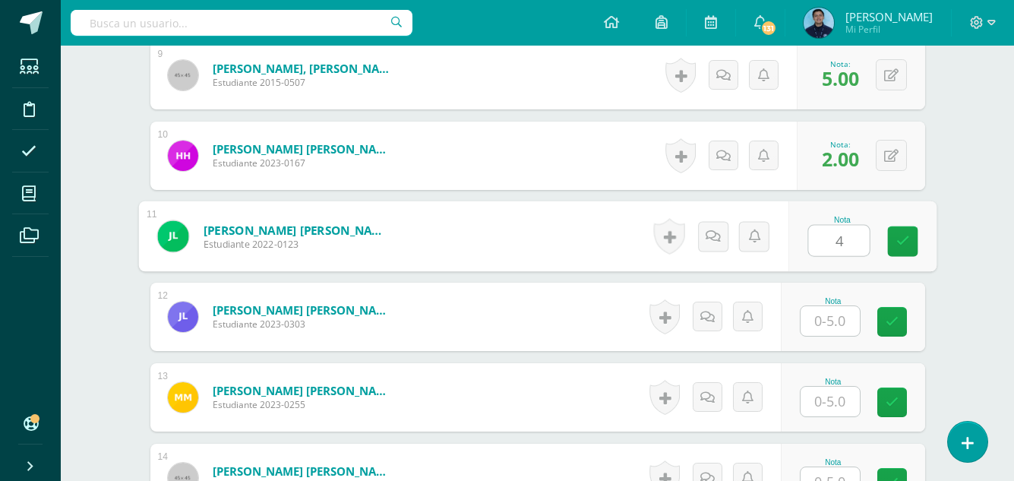
type input "4"
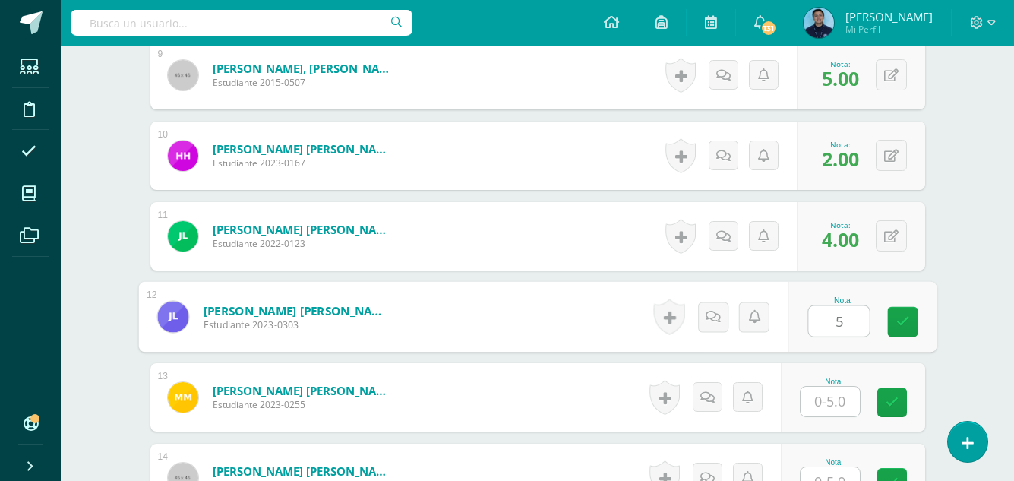
type input "5"
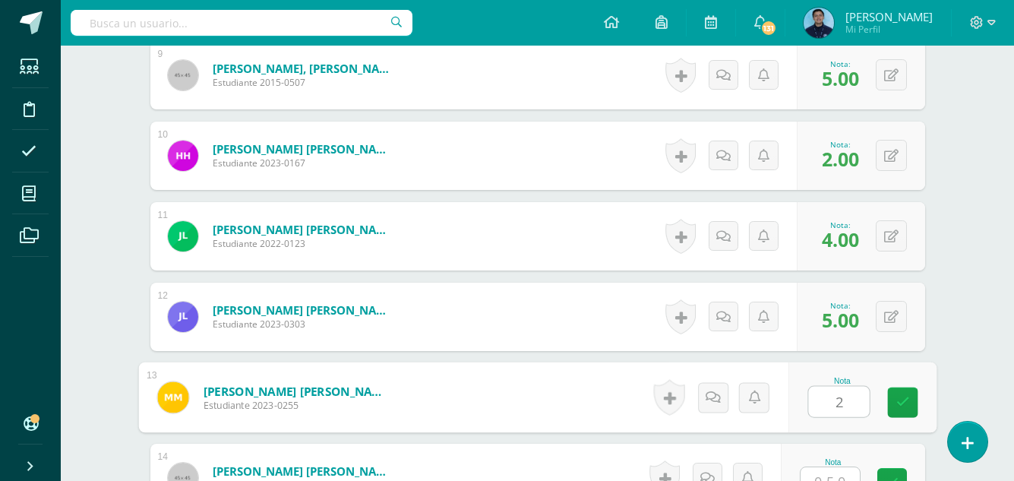
type input "2"
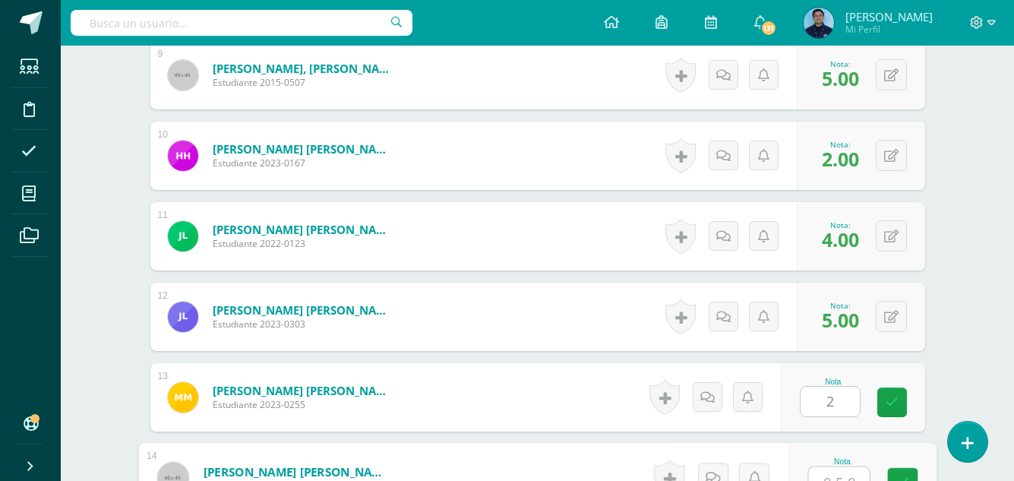
scroll to position [1161, 0]
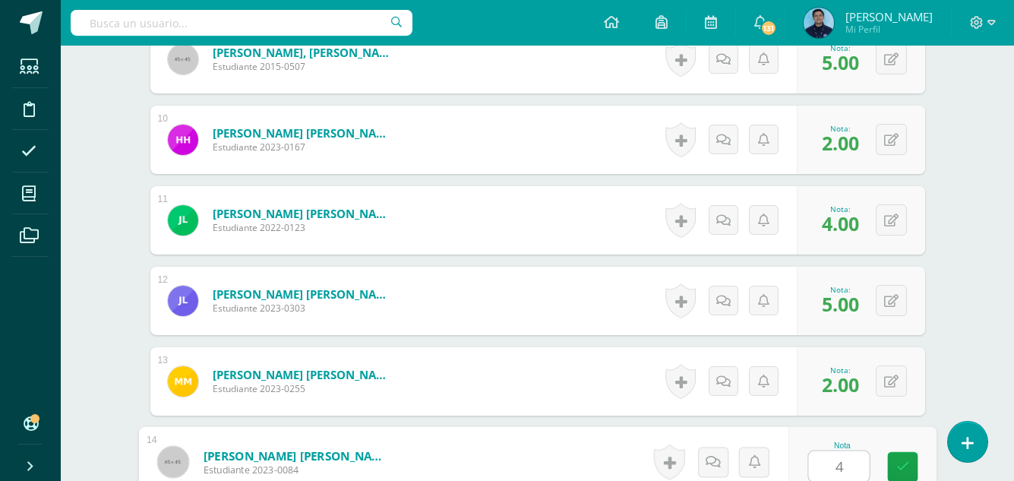
type input "4"
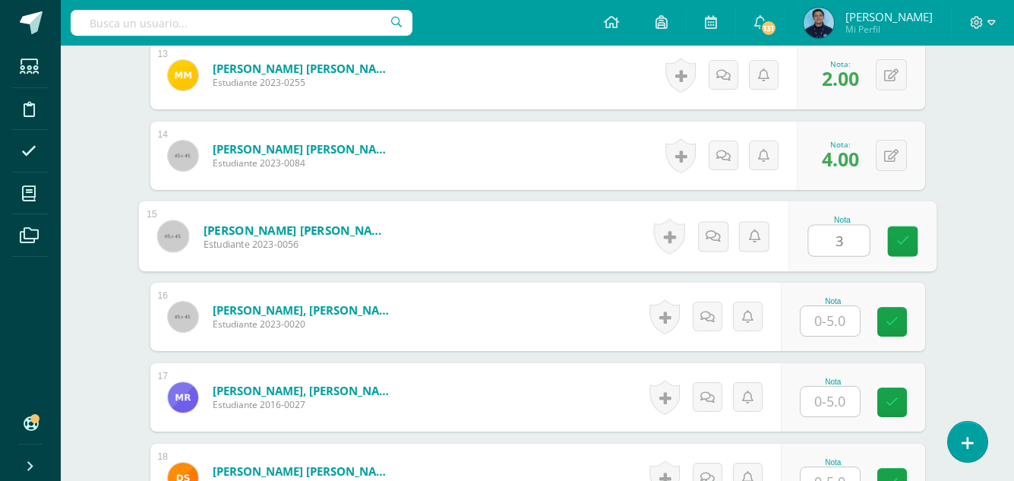
type input "3"
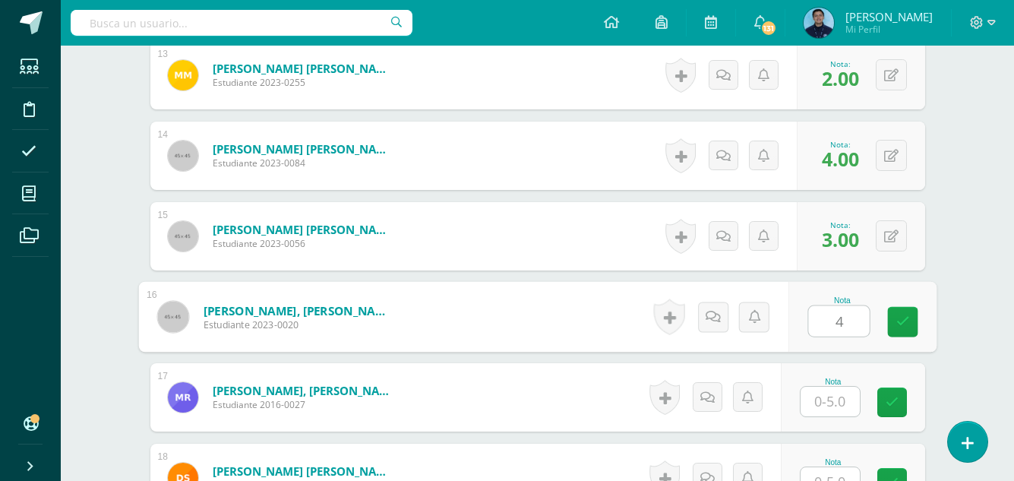
type input "4"
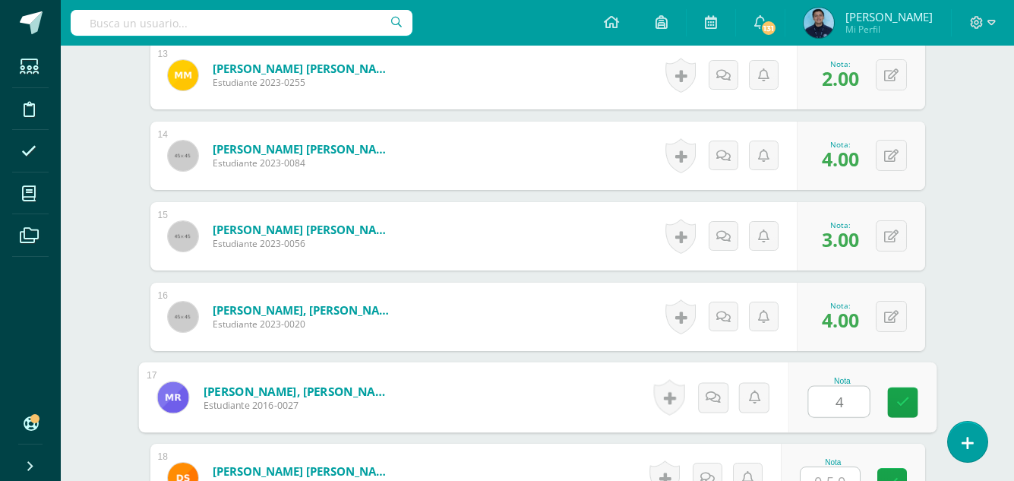
type input "4"
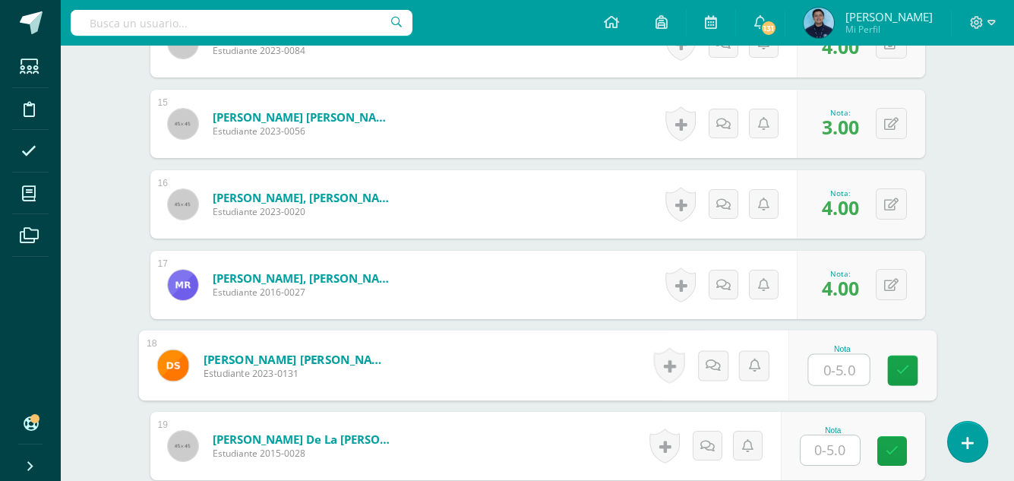
scroll to position [1581, 0]
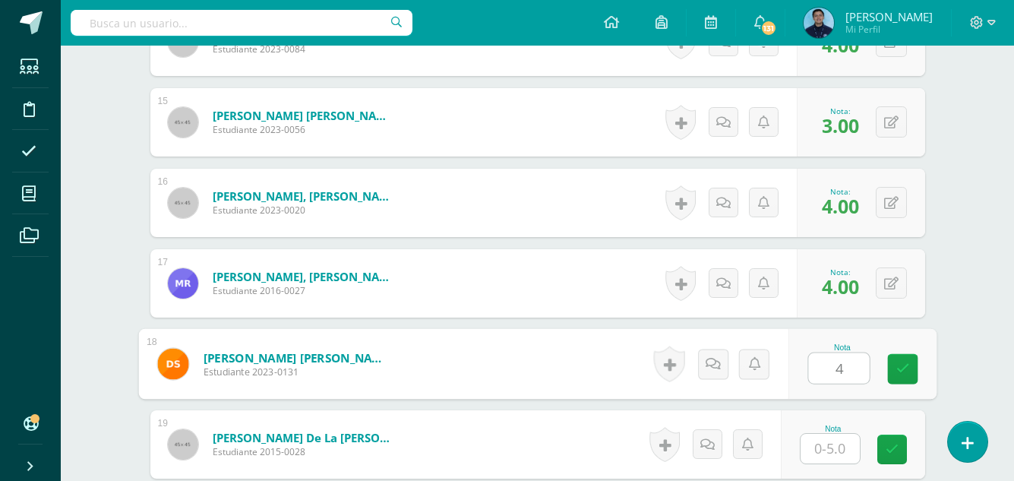
type input "4"
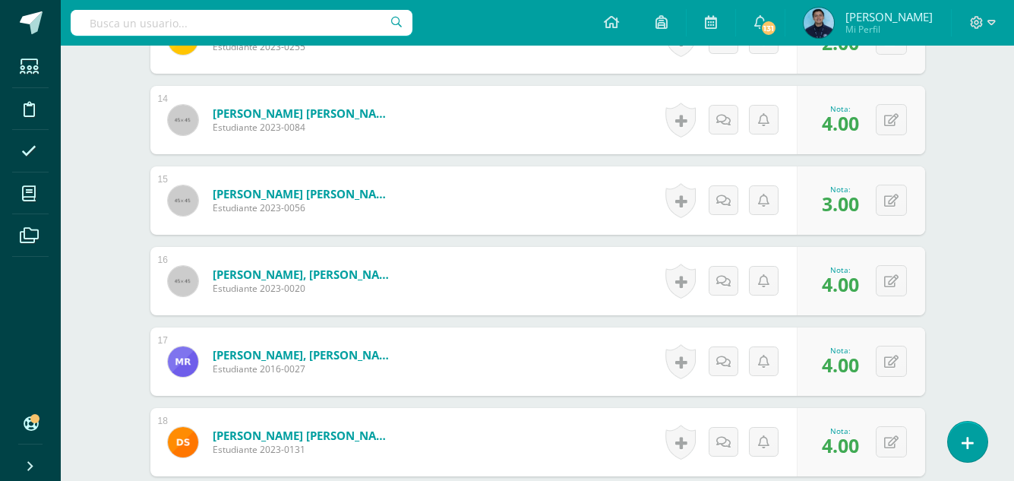
scroll to position [1502, 0]
click at [891, 124] on button at bounding box center [890, 120] width 31 height 31
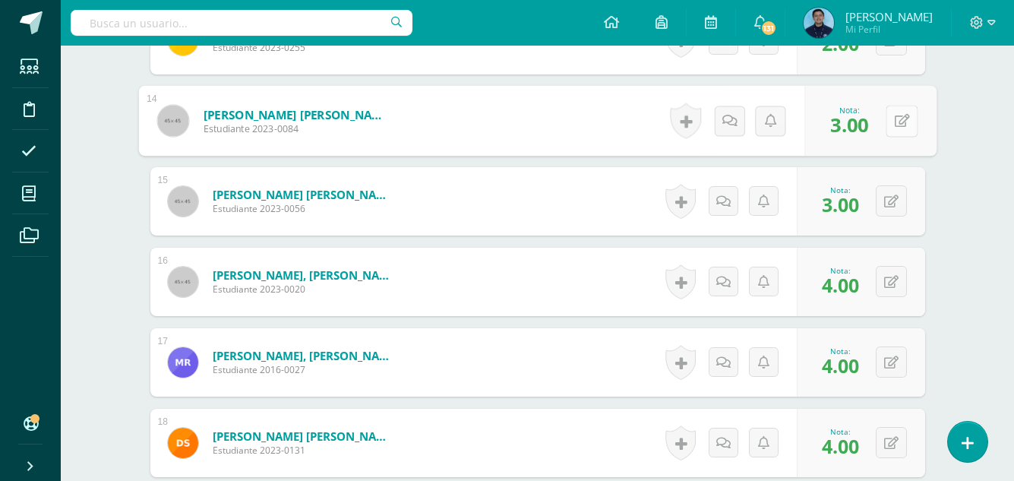
click at [891, 124] on button at bounding box center [901, 121] width 32 height 32
type input "4"
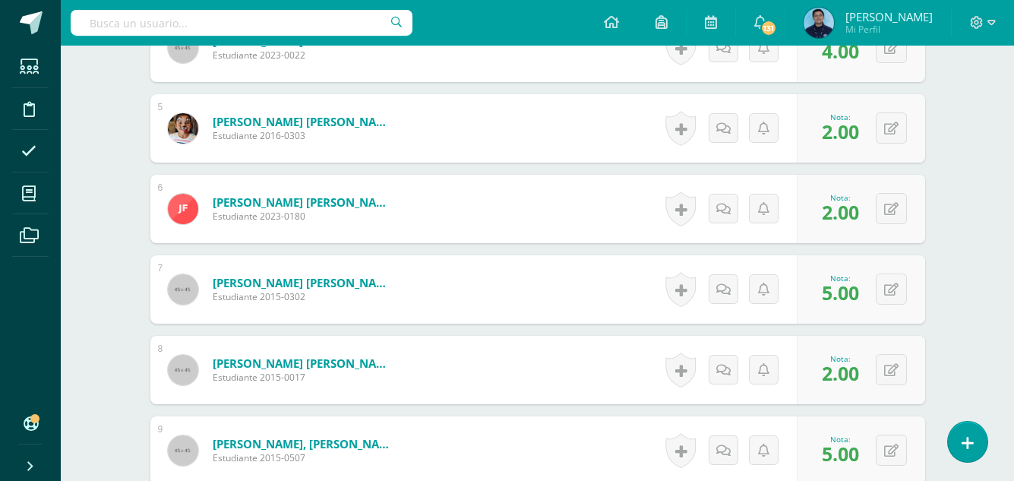
scroll to position [0, 0]
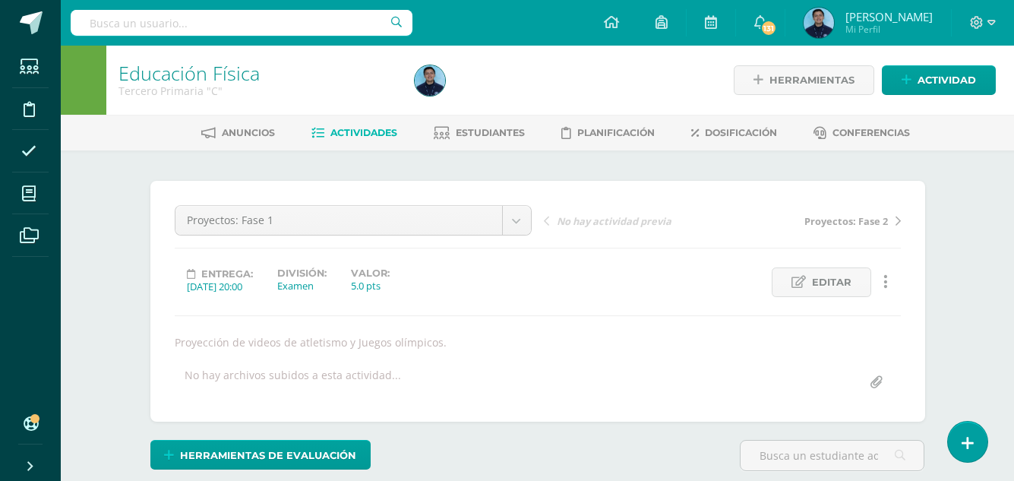
click at [373, 131] on span "Actividades" at bounding box center [363, 132] width 67 height 11
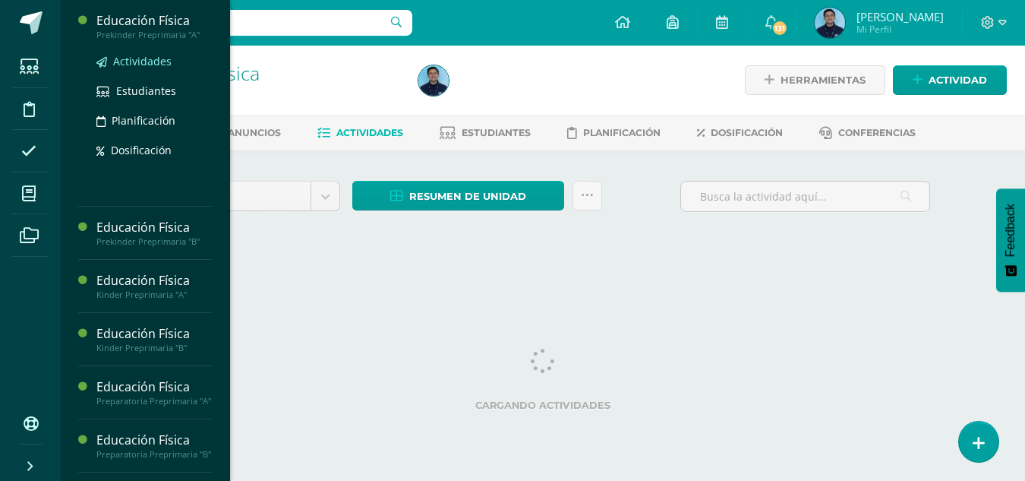
click at [150, 67] on span "Actividades" at bounding box center [142, 61] width 58 height 14
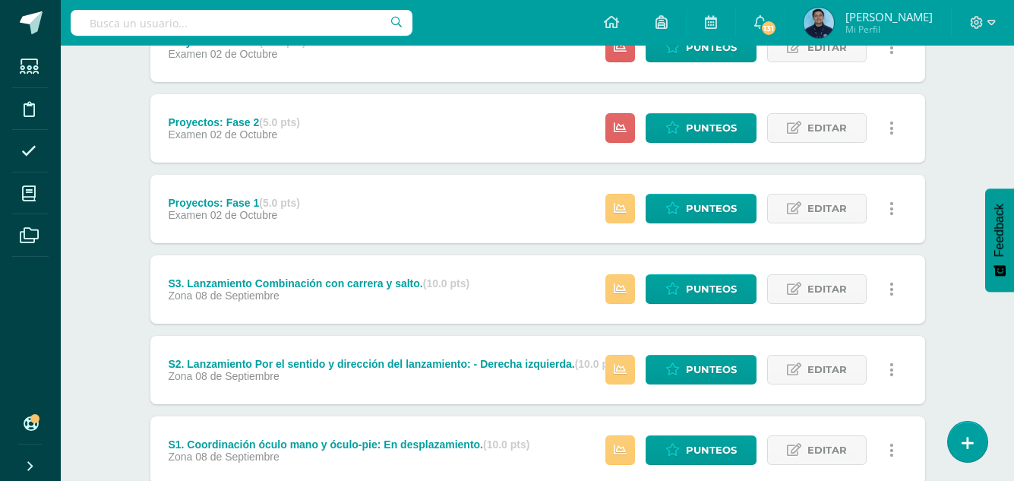
scroll to position [396, 0]
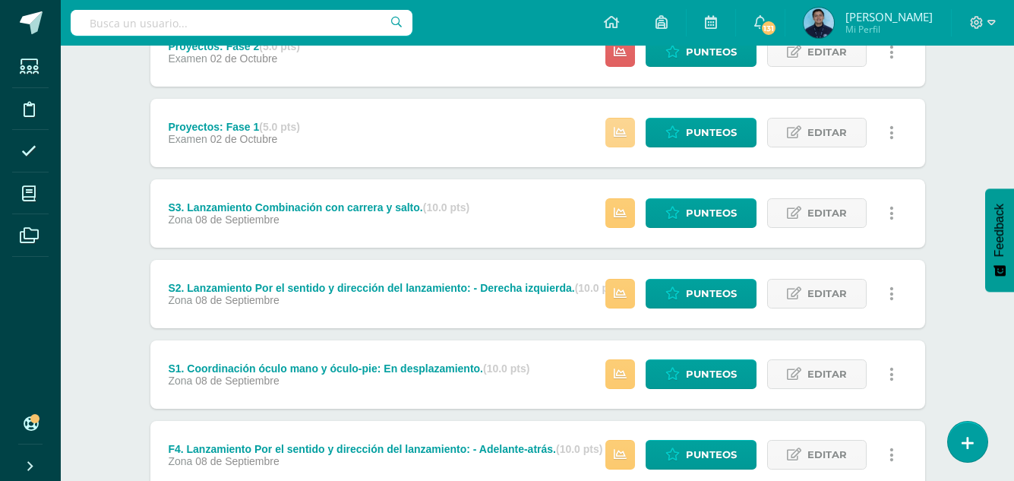
click at [625, 136] on icon at bounding box center [619, 132] width 13 height 13
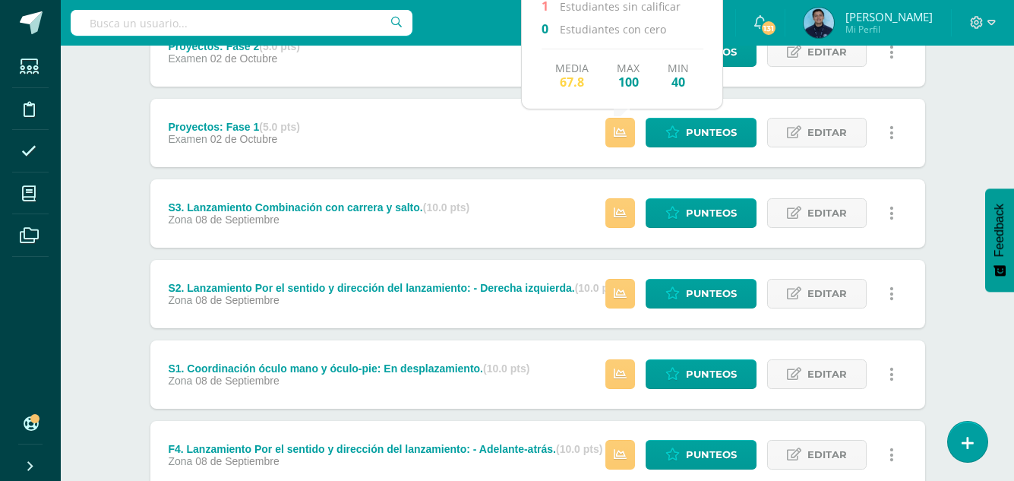
click at [521, 175] on div "Proyectos: Fase 4 (10.0 pts) Examen 02 de Octubre Estatus de Actividad: 19 Estu…" at bounding box center [537, 293] width 774 height 873
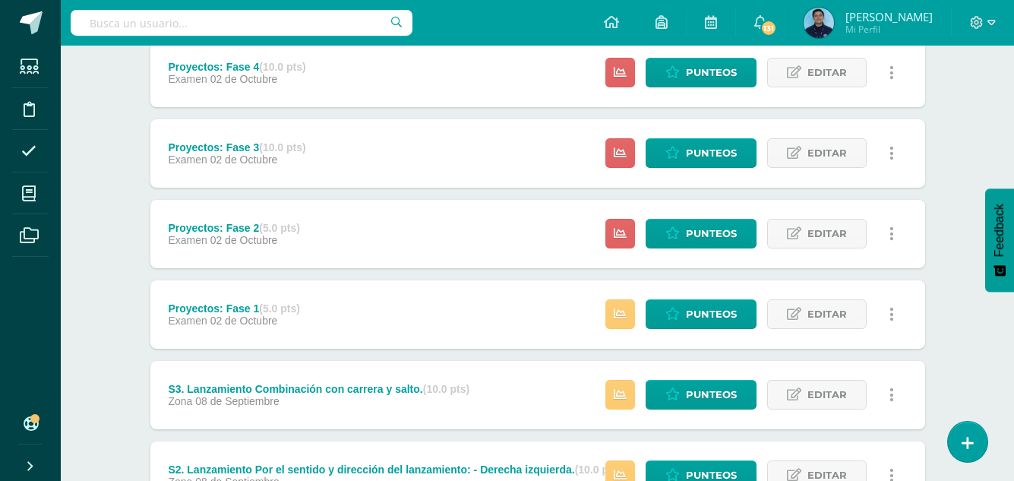
scroll to position [213, 0]
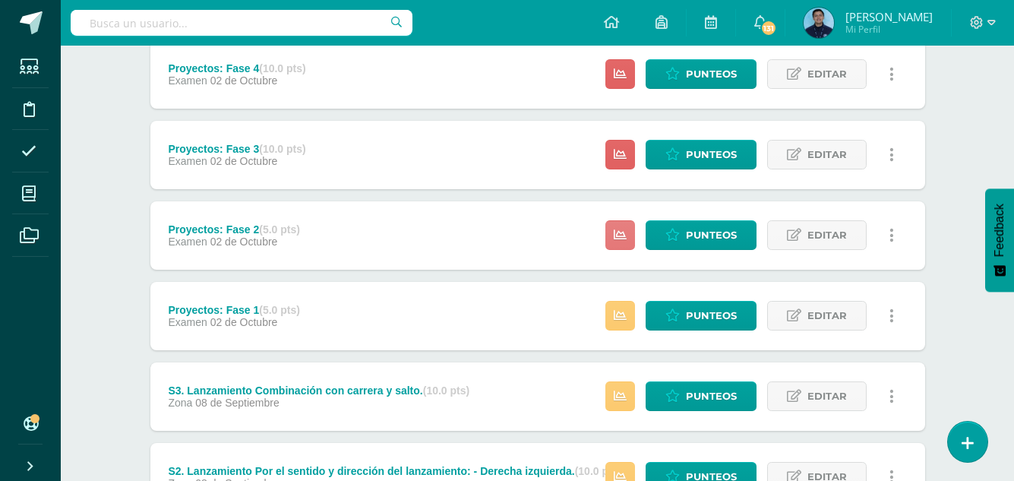
click at [627, 246] on link at bounding box center [620, 235] width 30 height 30
click at [703, 232] on span "Punteos" at bounding box center [711, 235] width 51 height 28
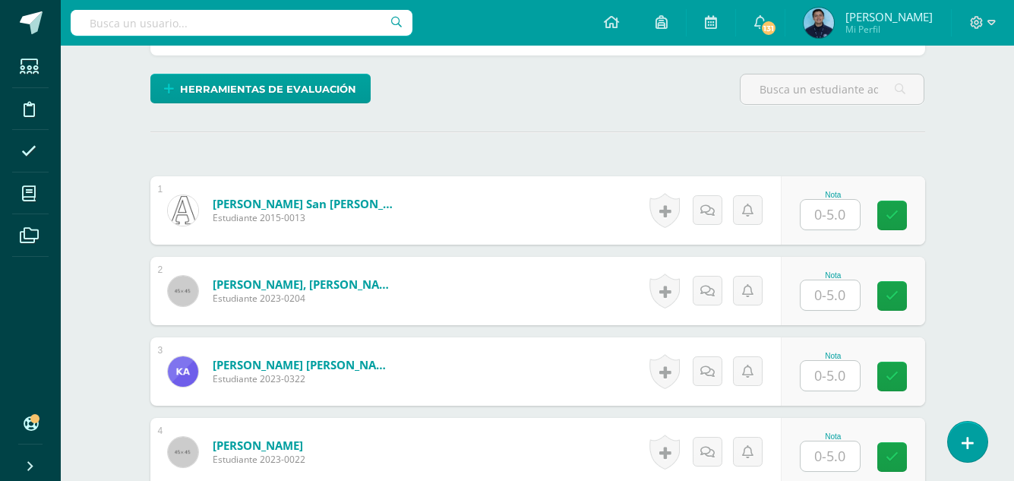
scroll to position [377, 0]
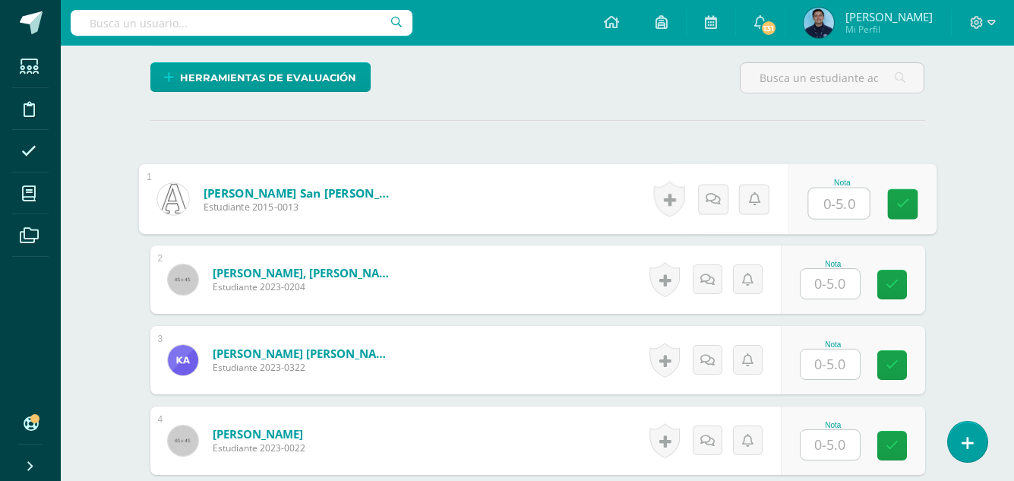
click at [828, 210] on input "text" at bounding box center [838, 203] width 61 height 30
type input "5"
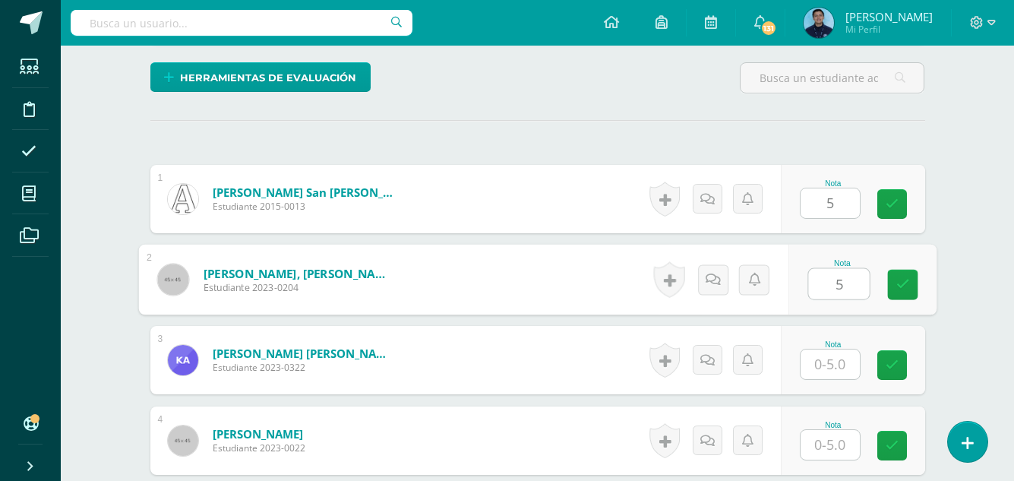
type input "5"
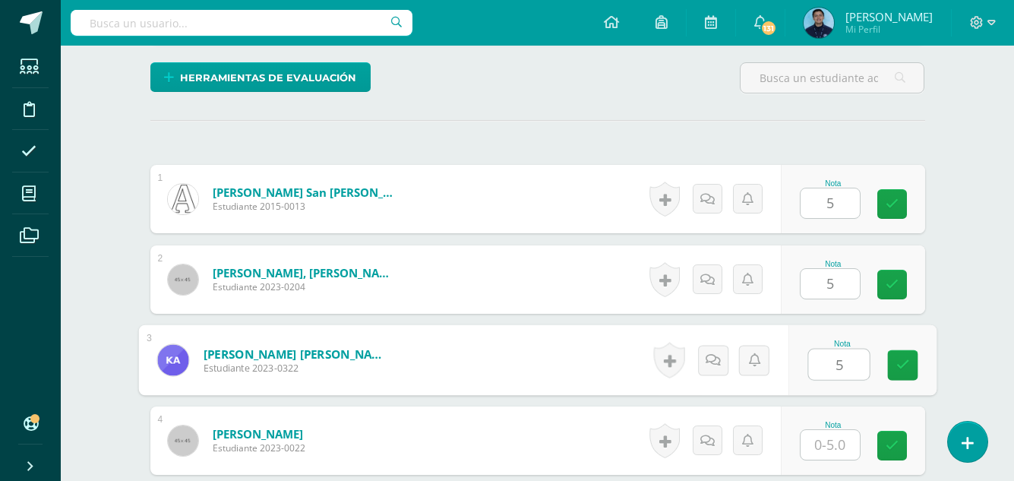
type input "5"
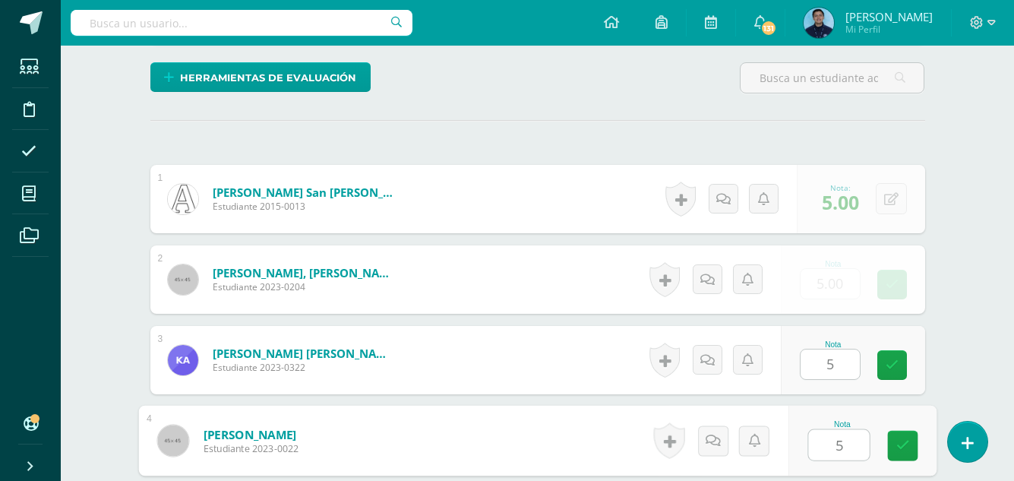
type input "5"
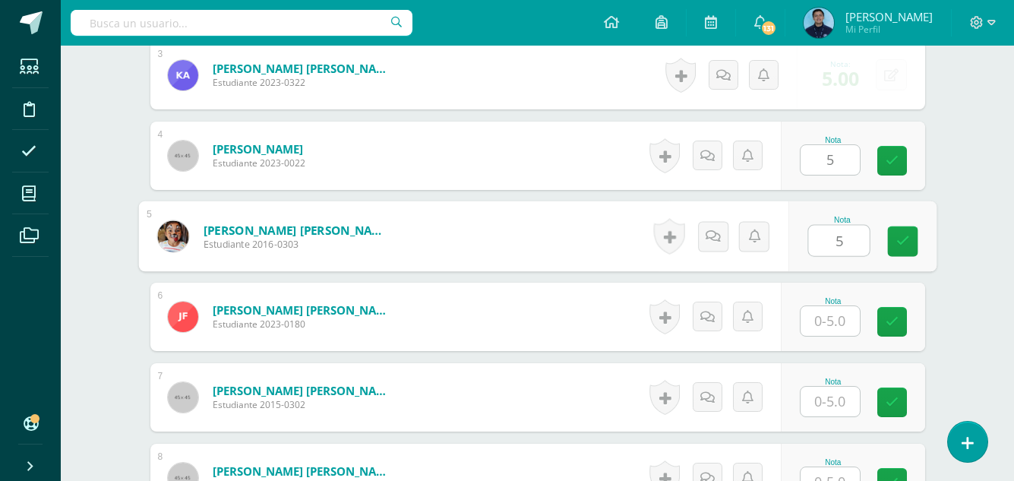
type input "5"
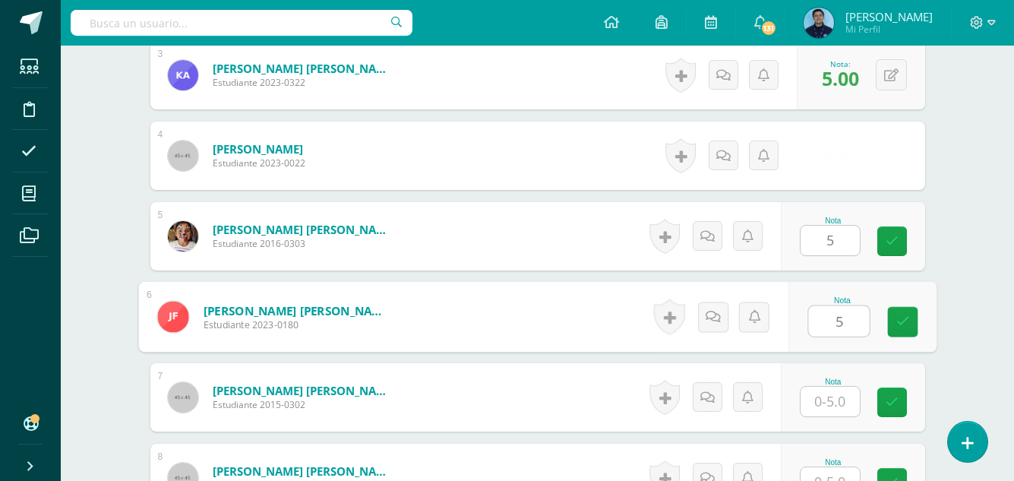
type input "5"
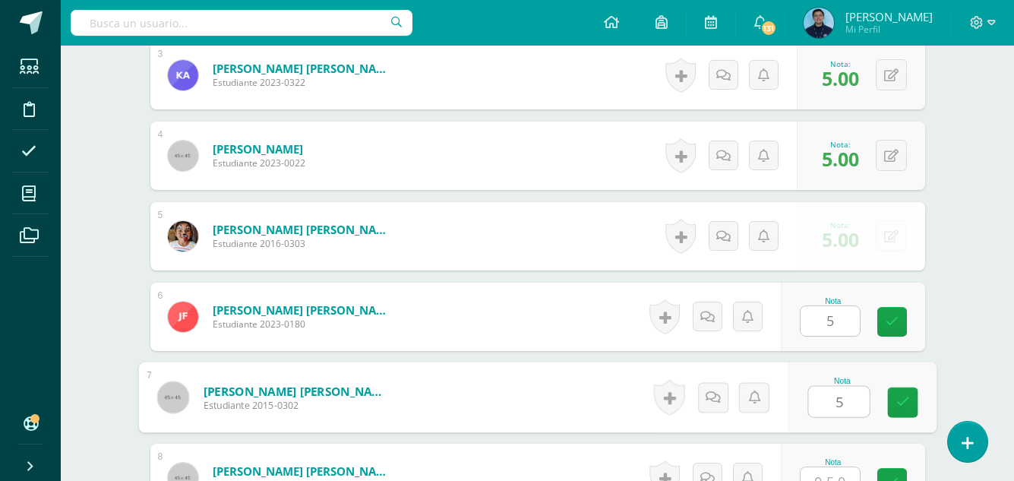
type input "5"
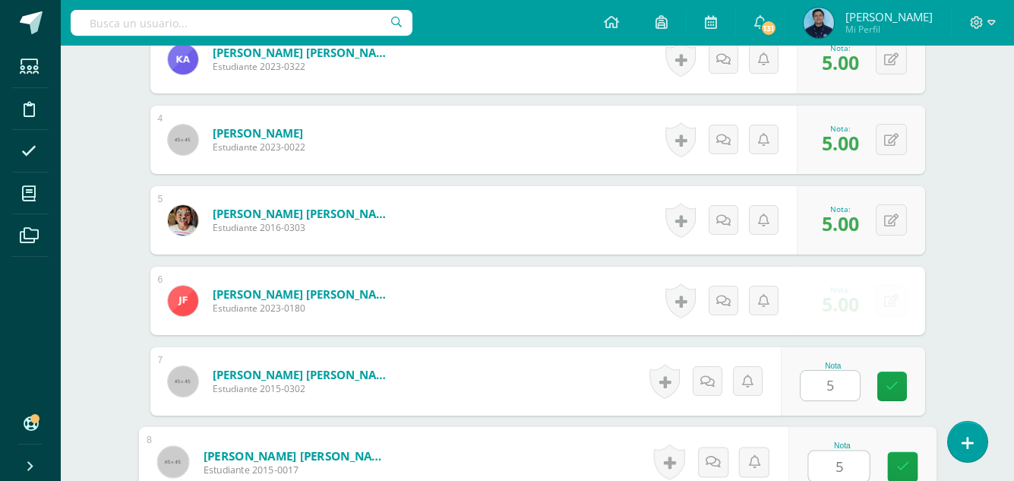
type input "5"
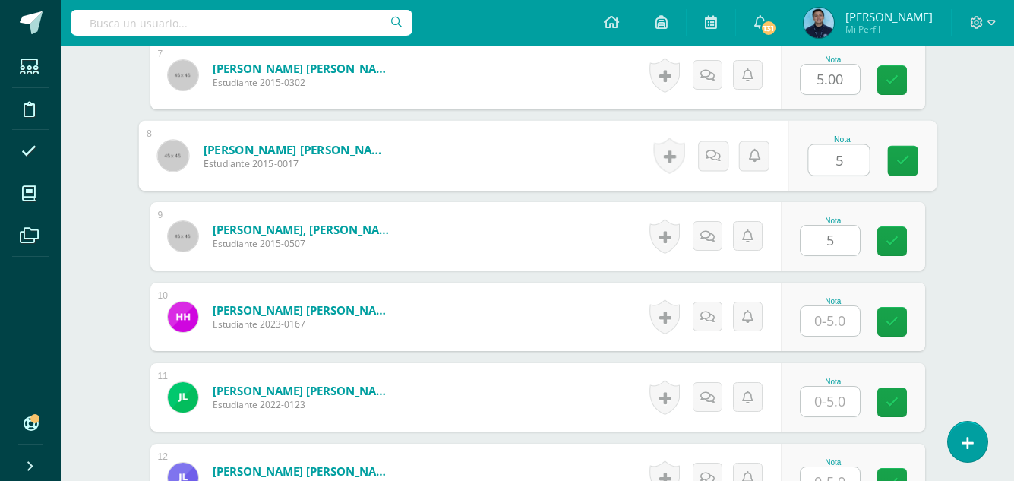
type input "5"
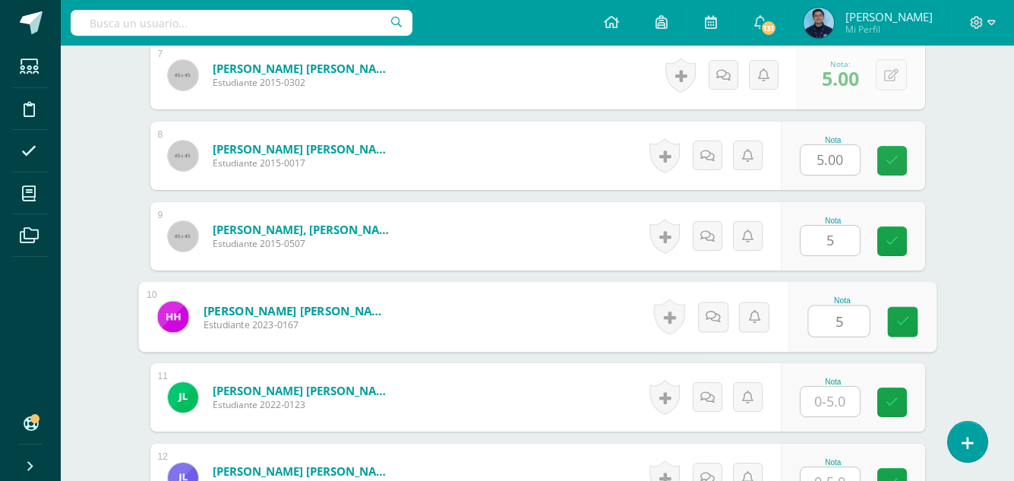
type input "5"
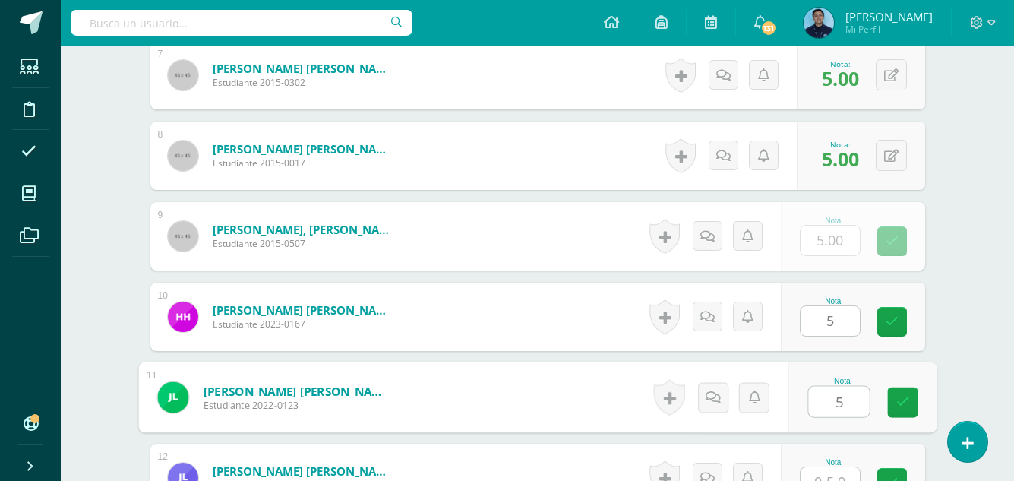
type input "5"
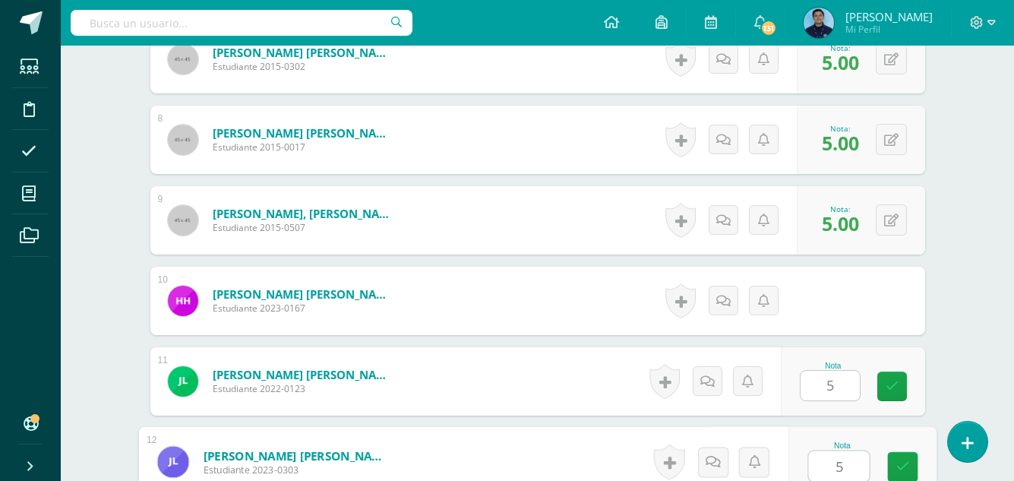
type input "5"
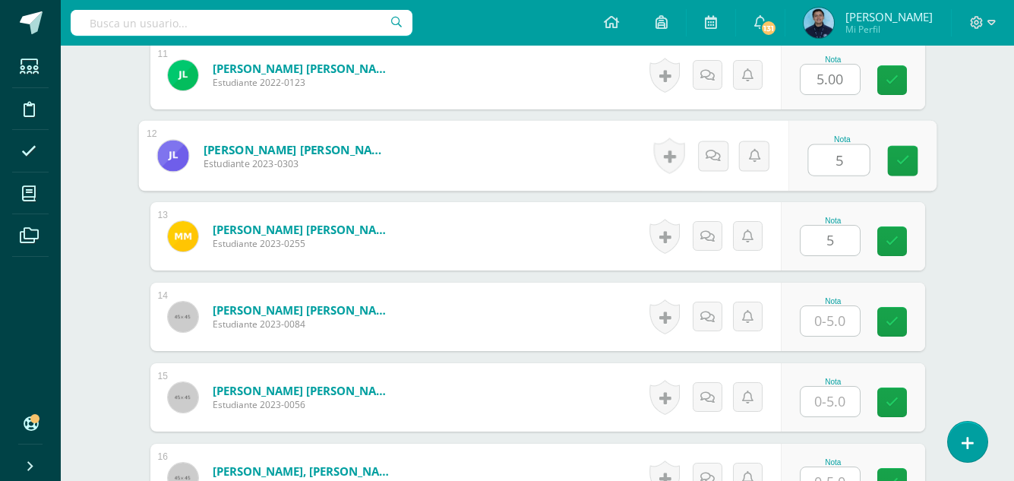
type input "5"
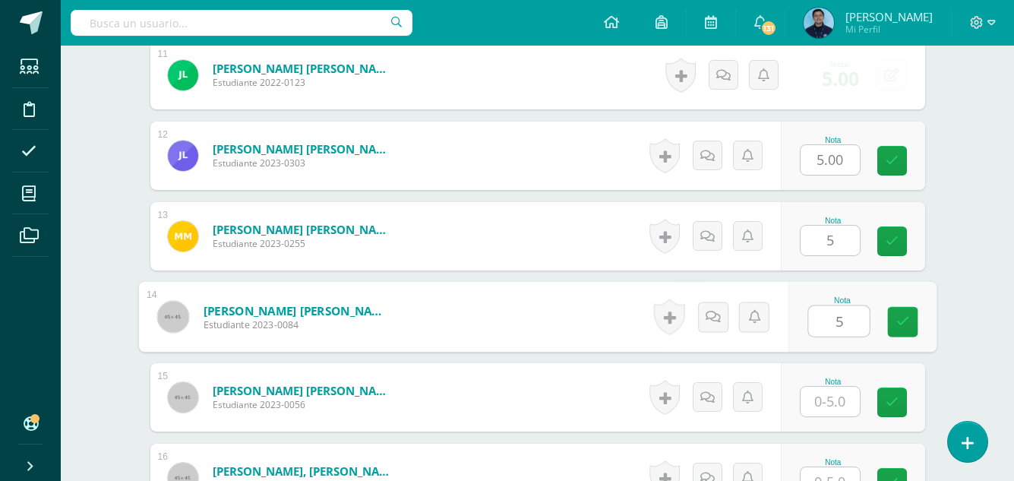
type input "5"
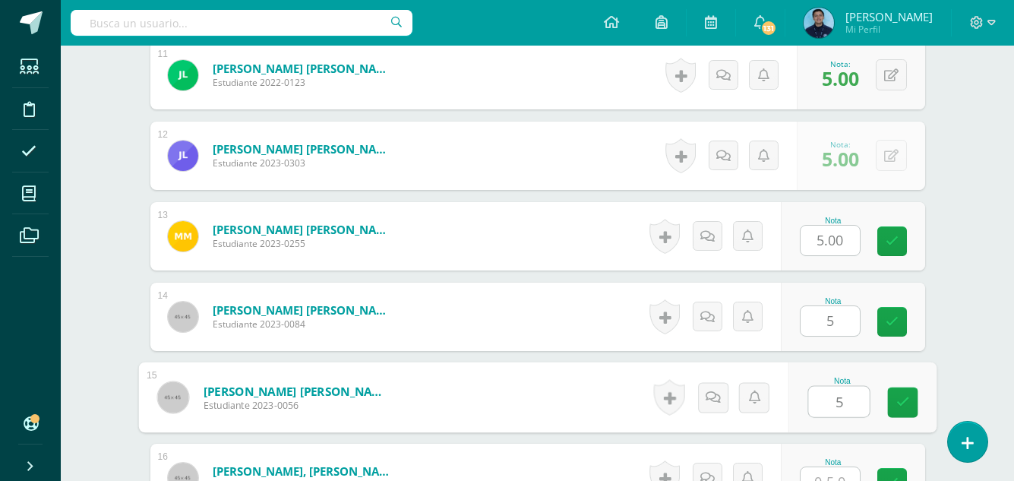
type input "5"
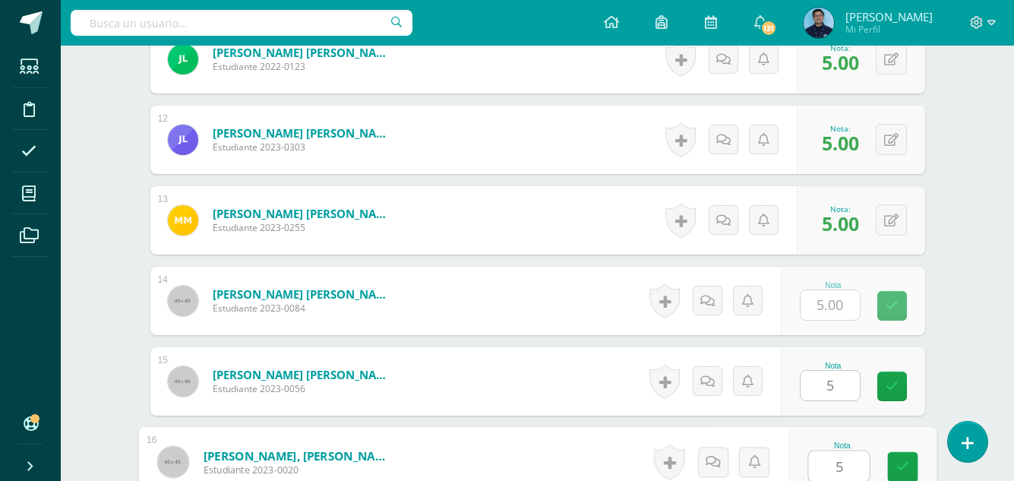
type input "5"
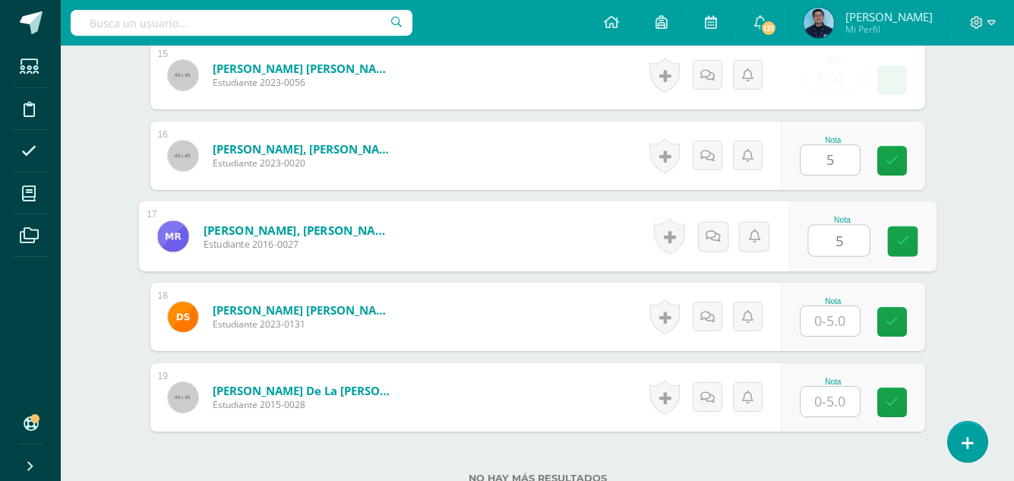
type input "5"
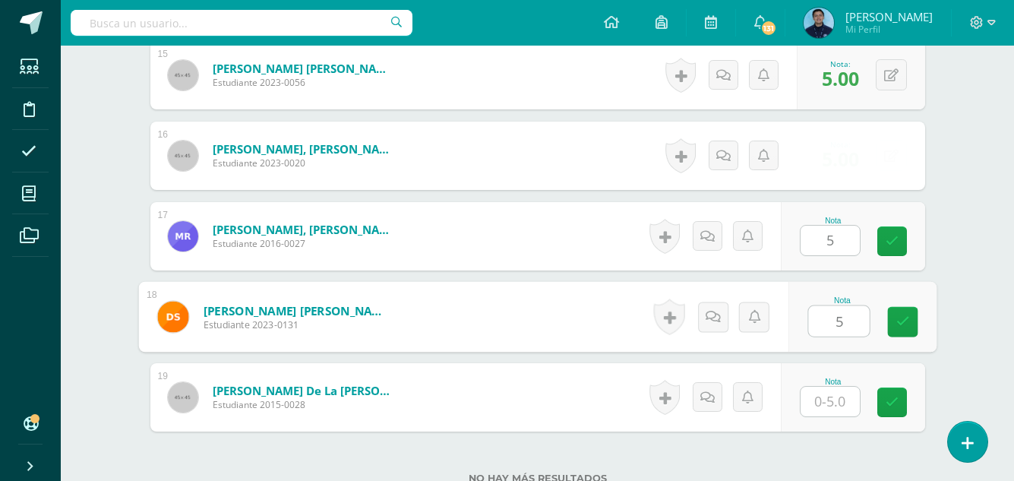
type input "5"
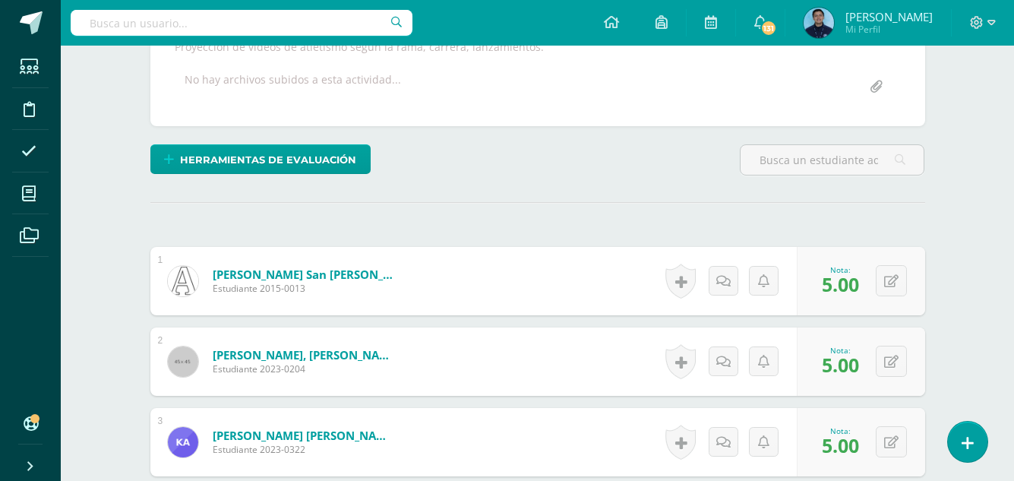
scroll to position [0, 0]
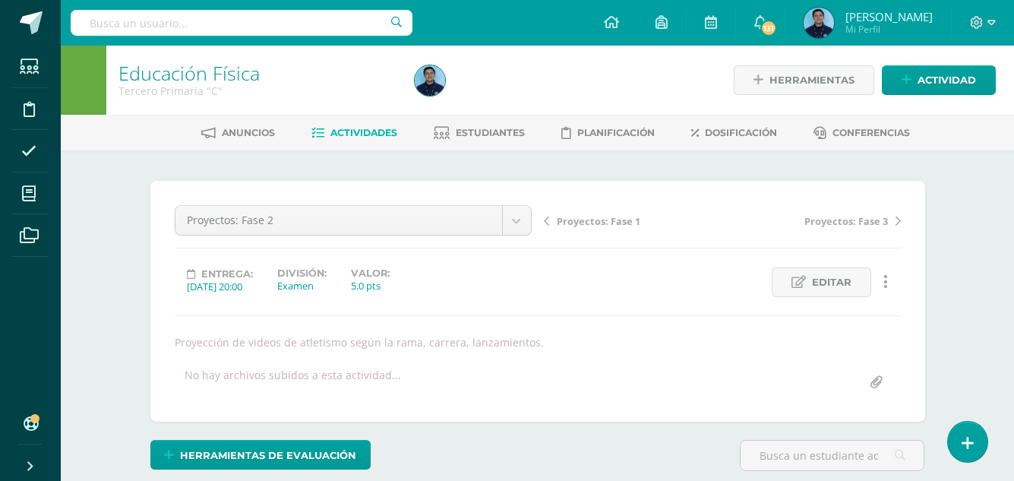
click at [367, 140] on link "Actividades" at bounding box center [354, 133] width 86 height 24
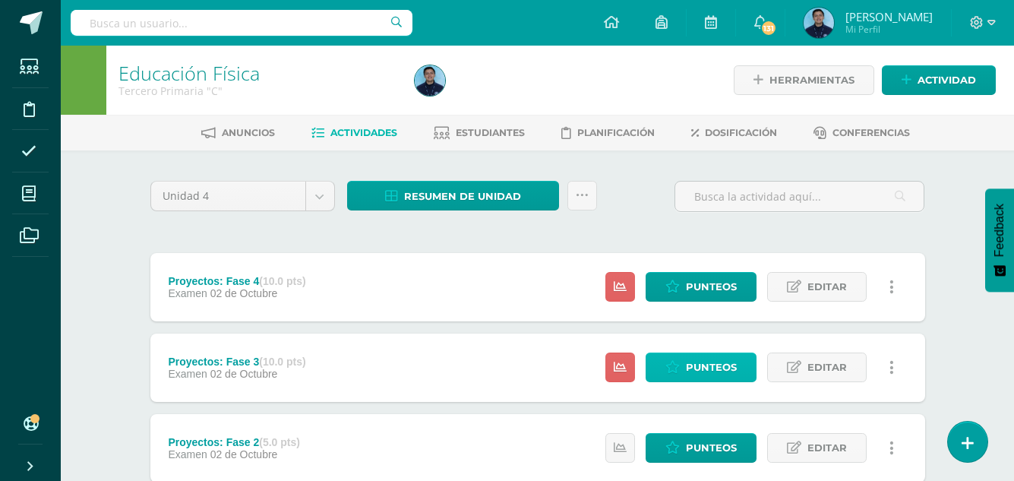
click at [695, 364] on span "Punteos" at bounding box center [711, 367] width 51 height 28
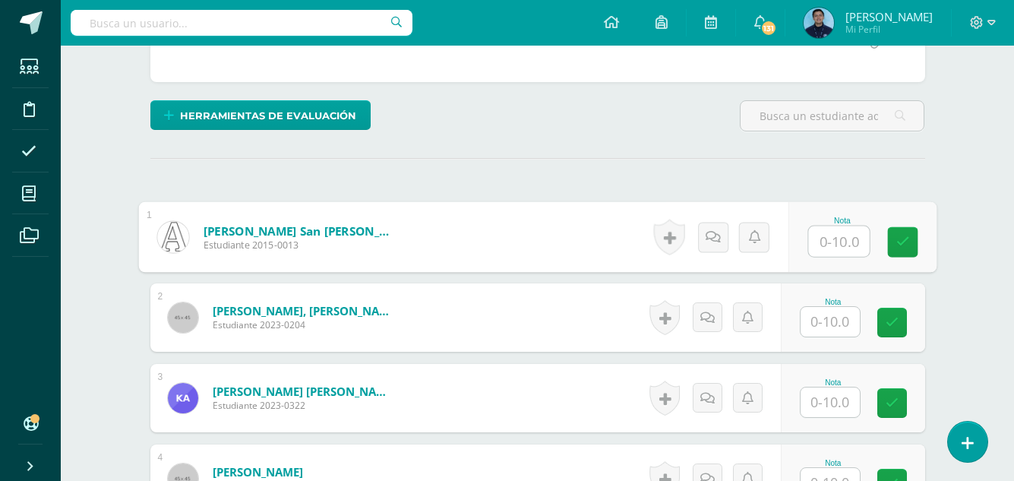
scroll to position [340, 0]
click at [823, 247] on input "text" at bounding box center [838, 240] width 61 height 30
type input "10"
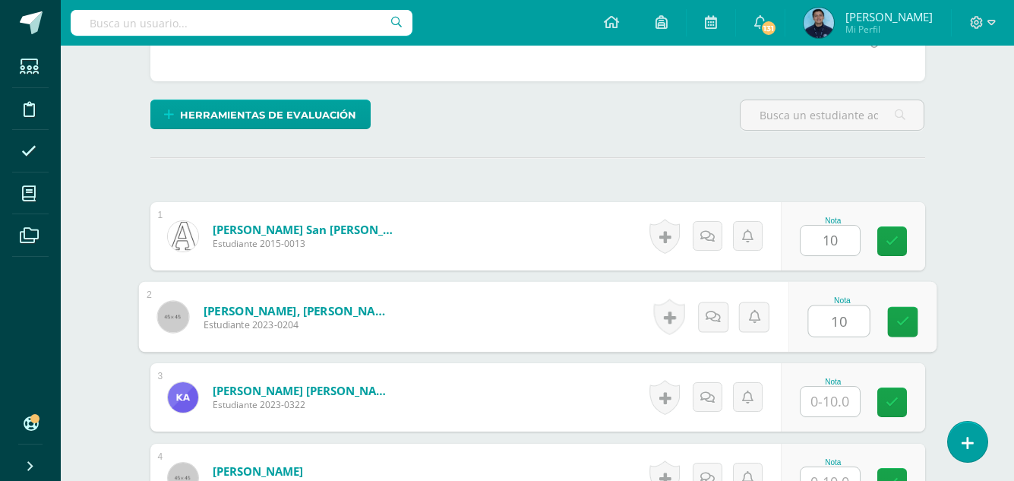
type input "10"
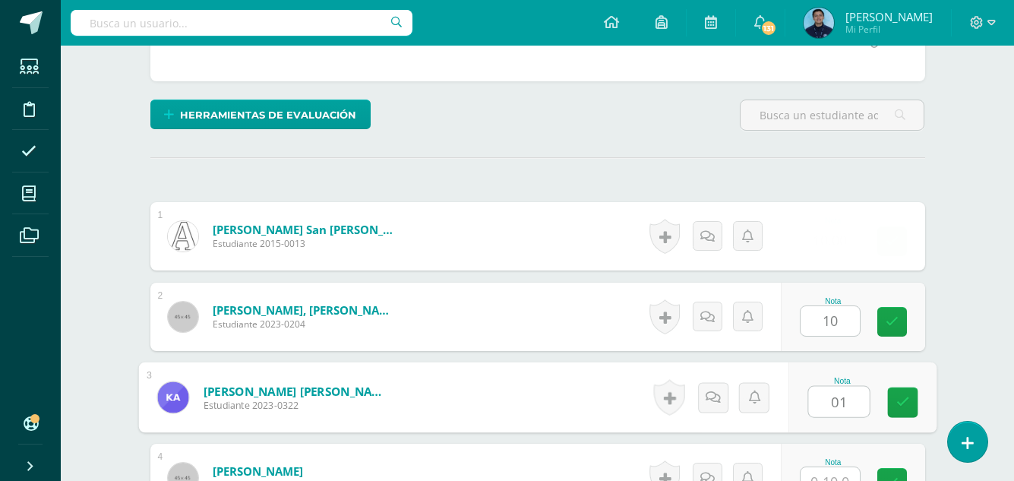
type input "01"
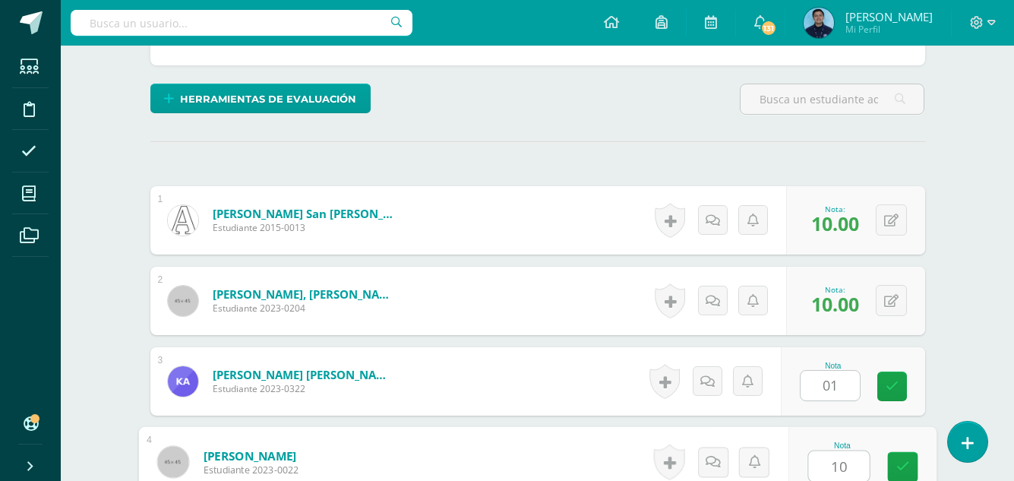
type input "10"
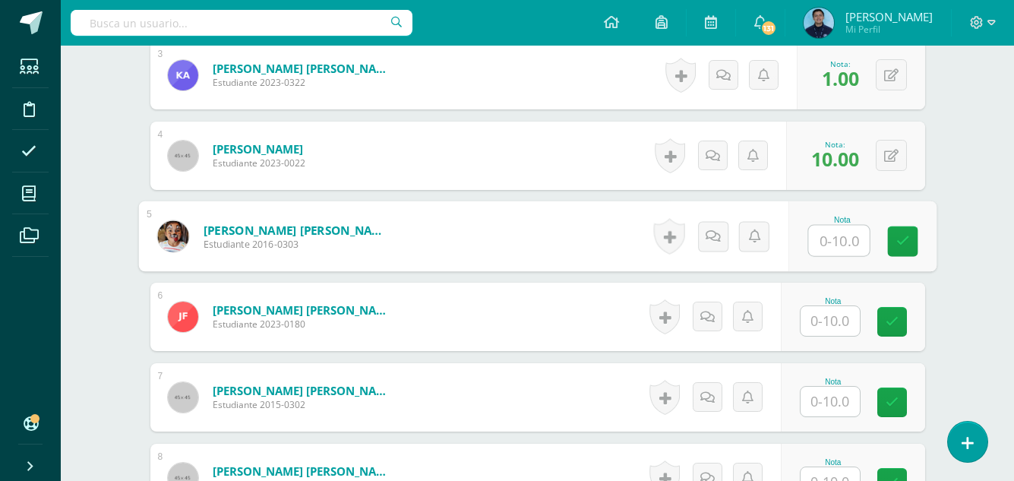
scroll to position [663, 0]
click at [886, 84] on button at bounding box center [890, 73] width 31 height 31
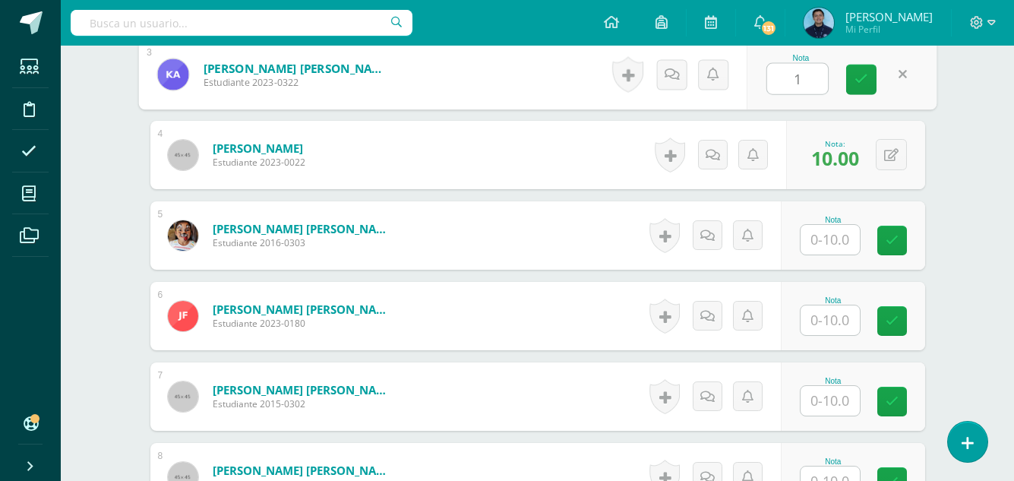
type input "10"
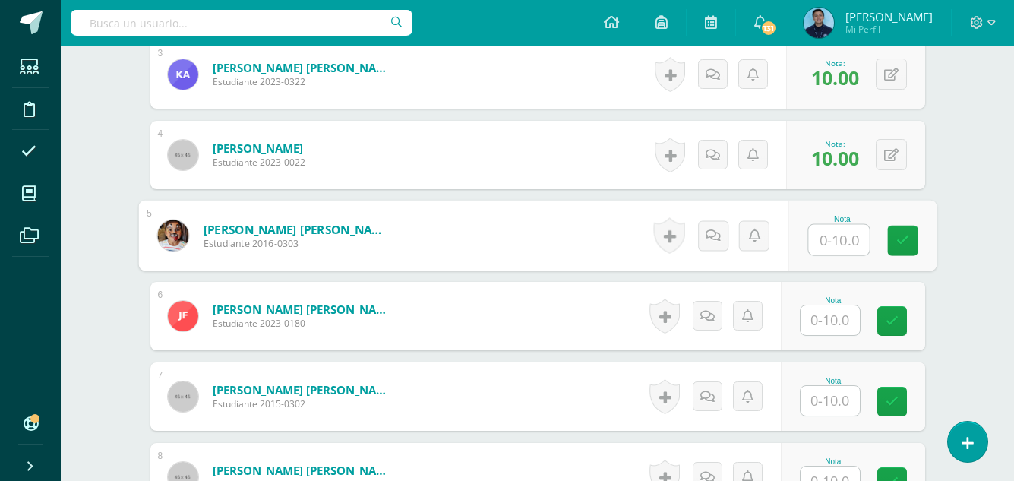
click at [828, 248] on input "text" at bounding box center [838, 240] width 61 height 30
type input "10"
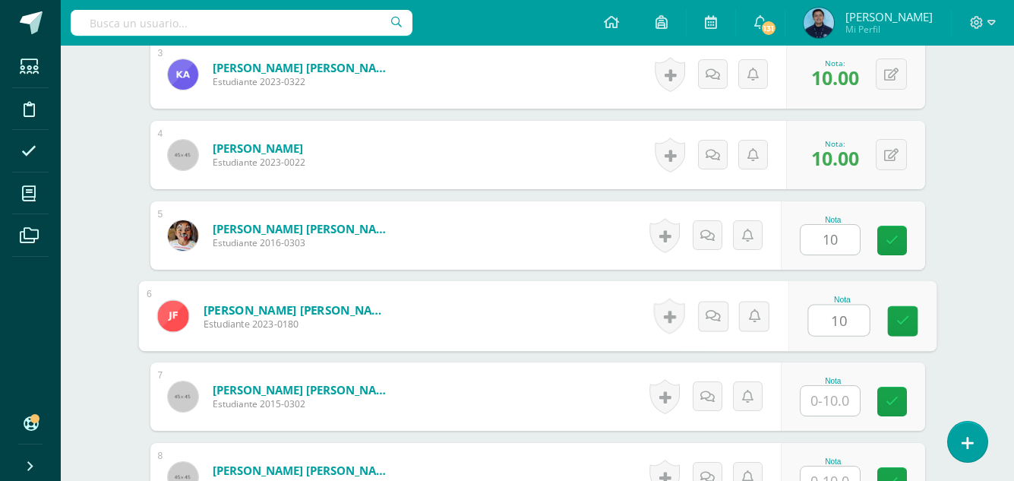
type input "10"
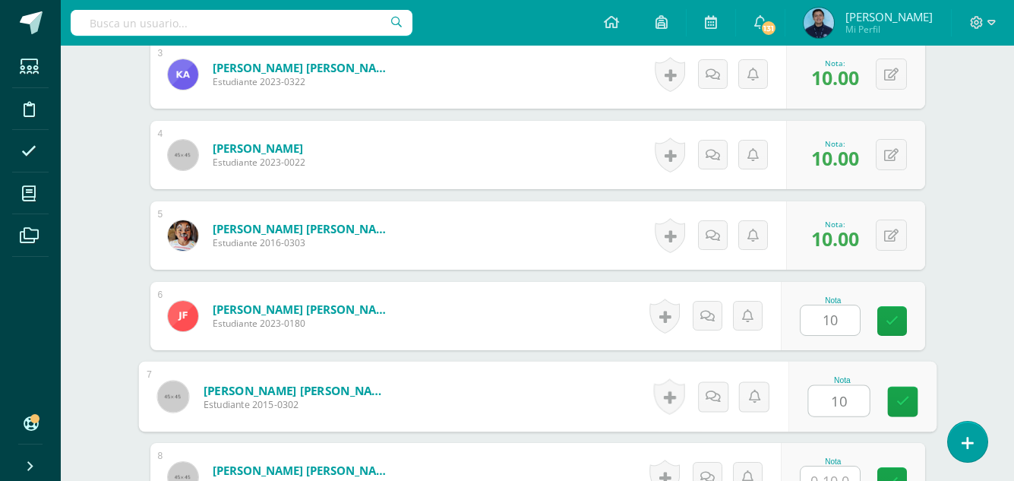
type input "10"
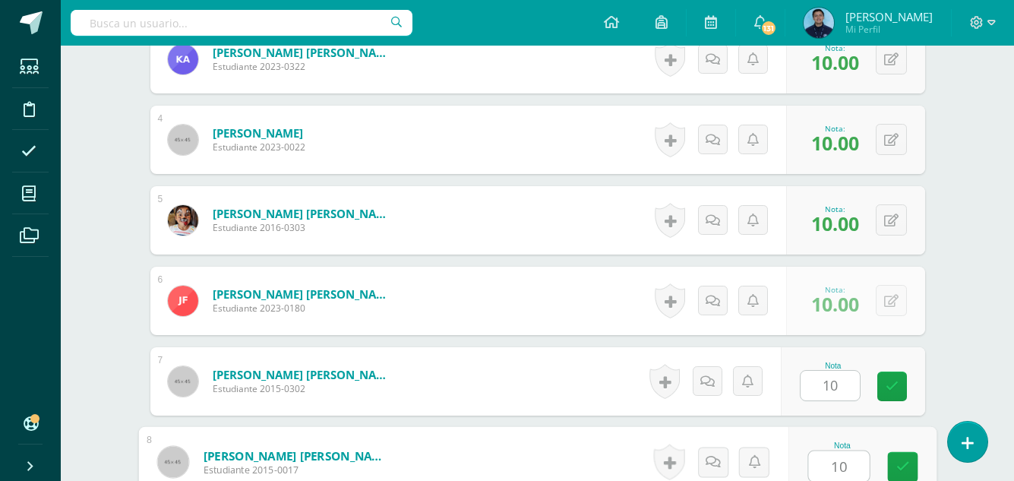
type input "10"
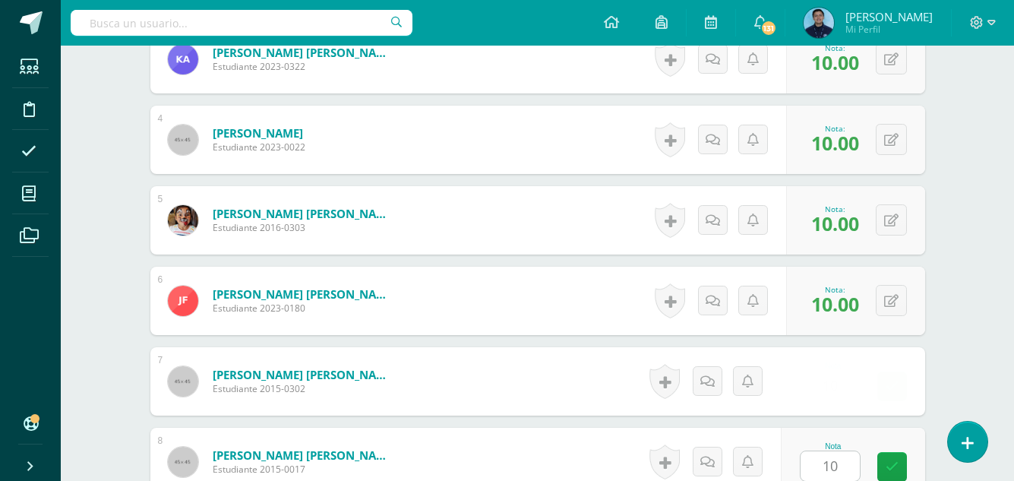
scroll to position [984, 0]
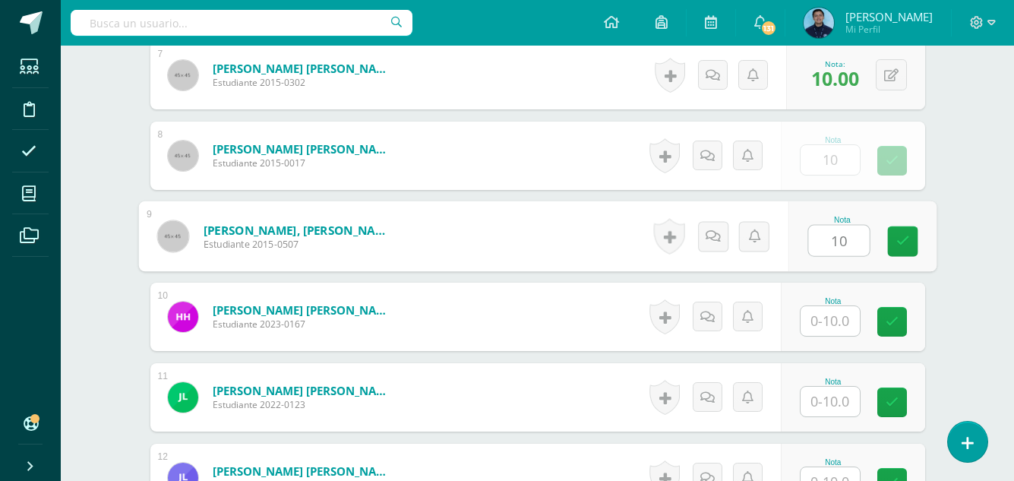
type input "10"
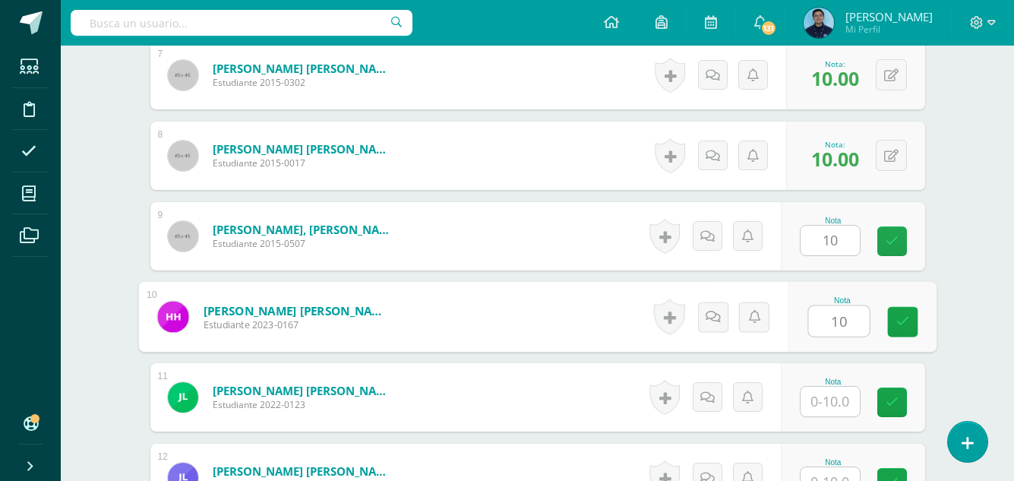
type input "10"
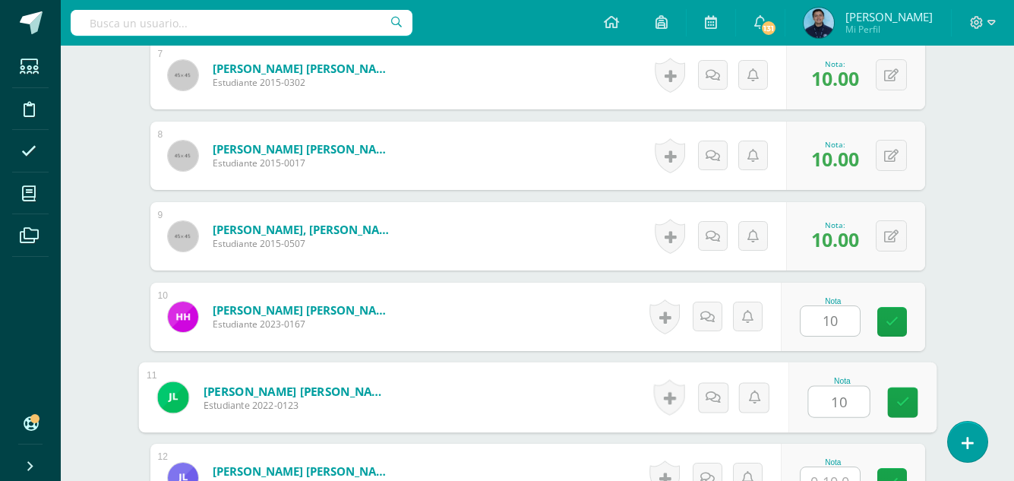
type input "10"
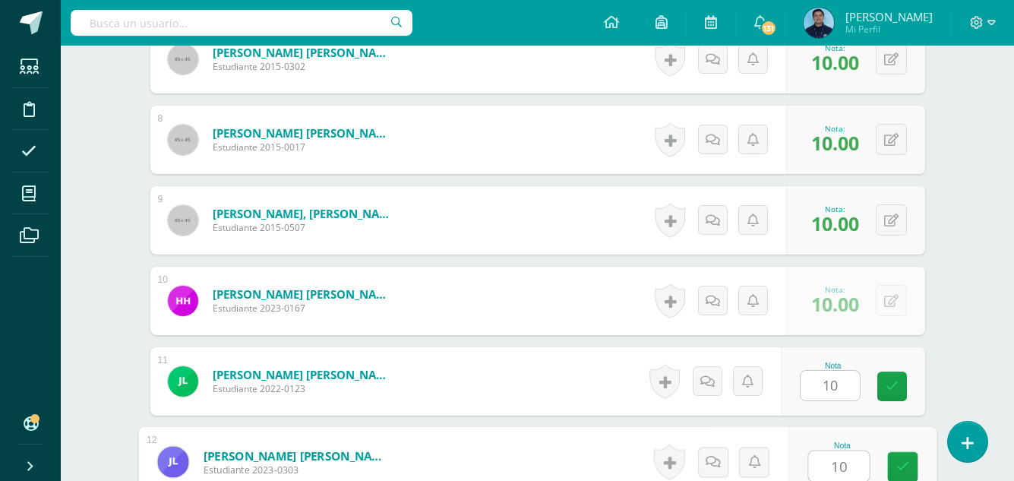
type input "10"
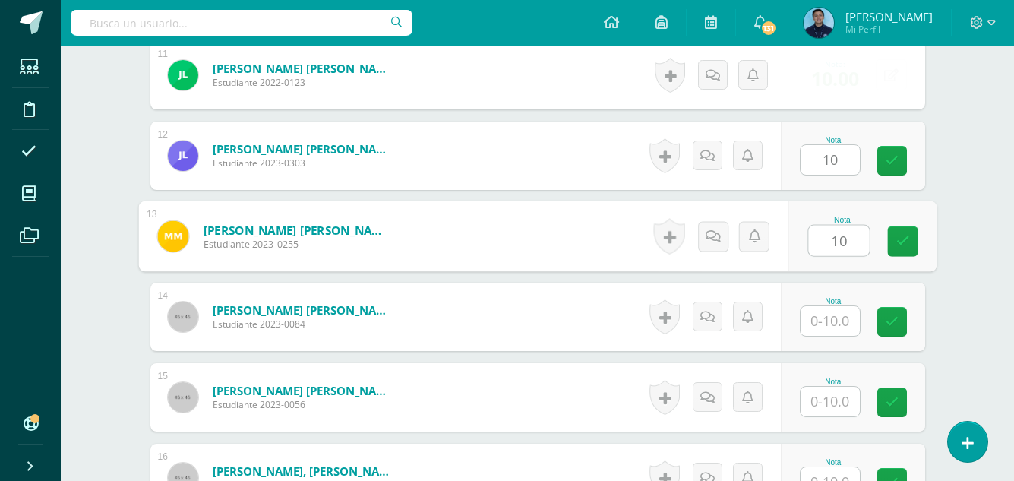
type input "10"
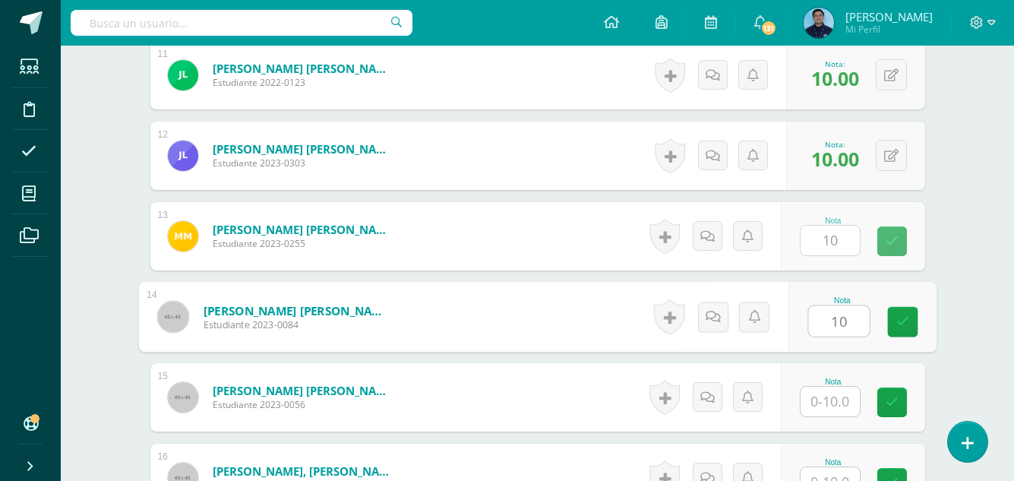
type input "10"
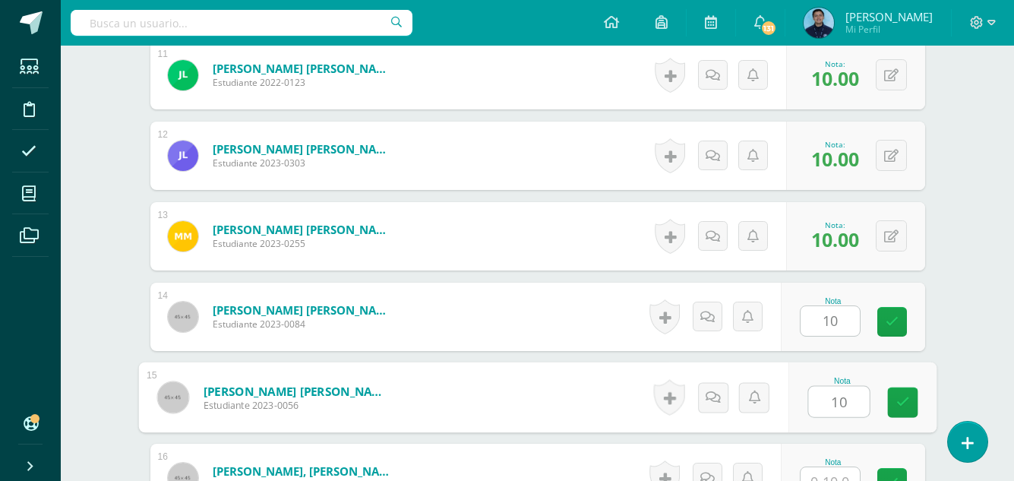
type input "10"
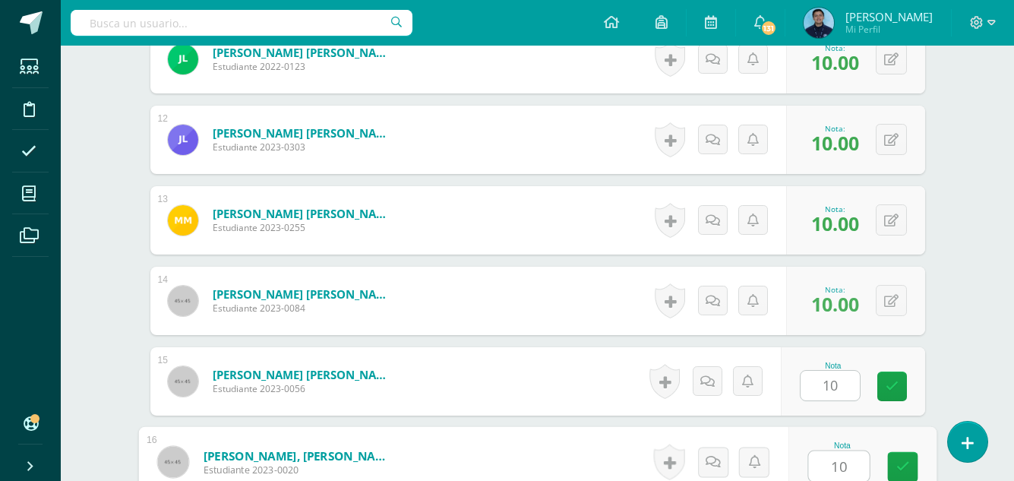
type input "10"
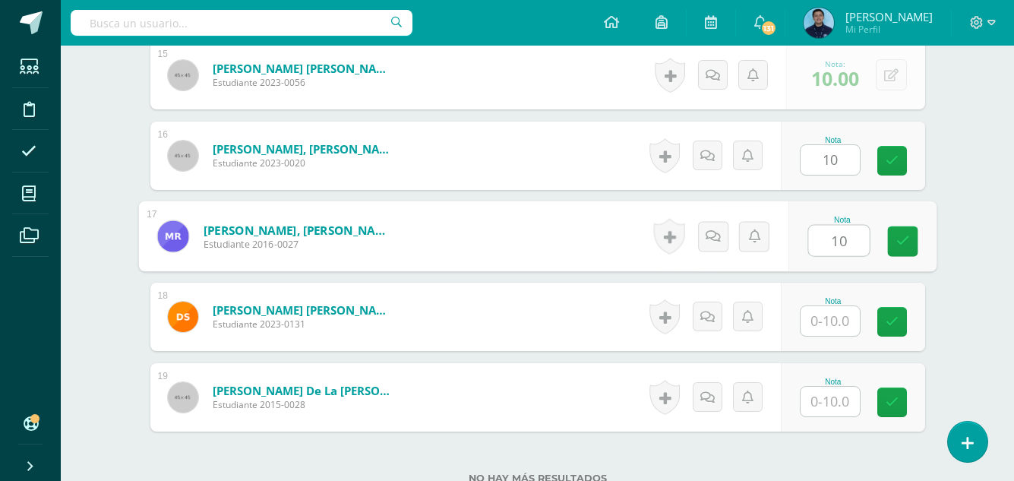
type input "10"
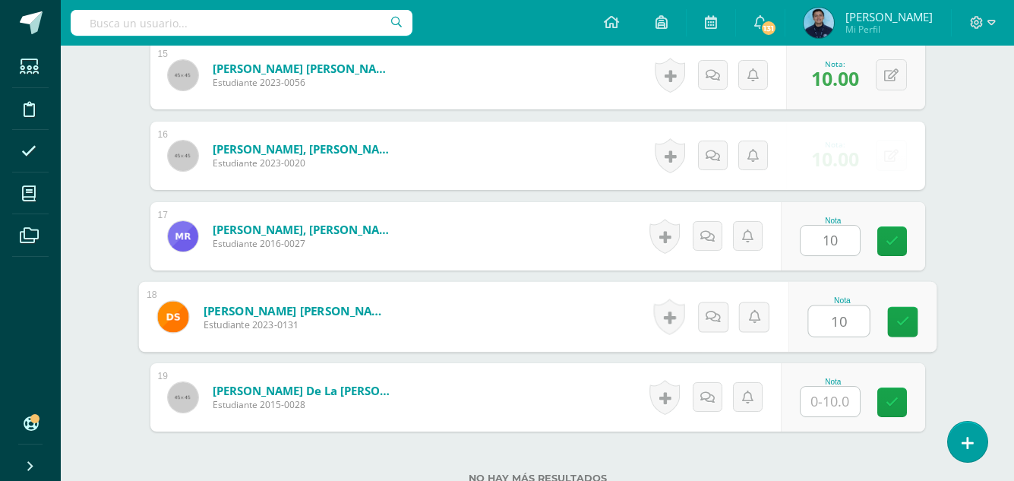
type input "10"
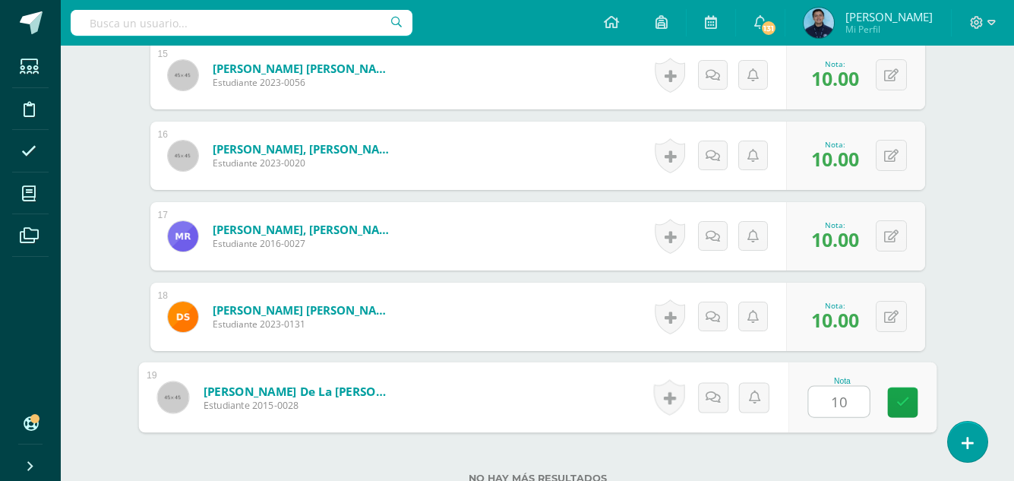
type input "1"
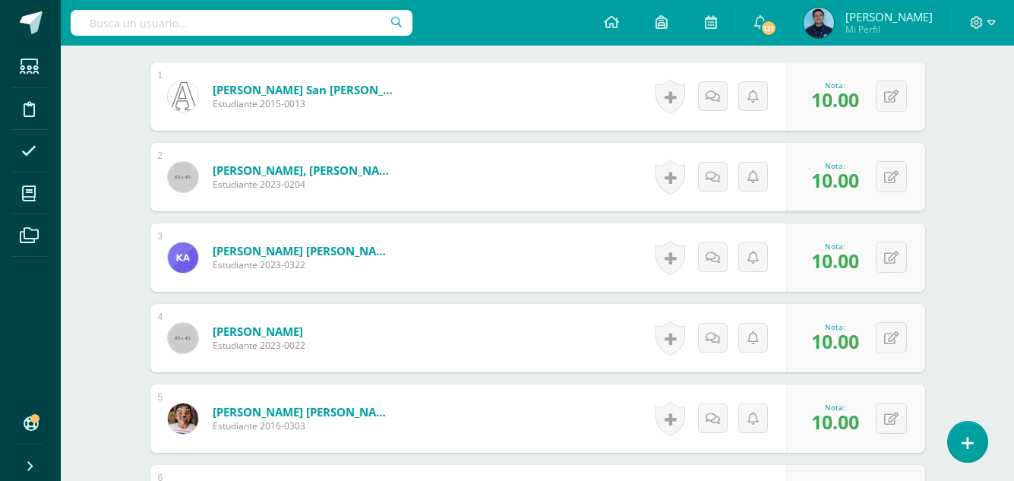
scroll to position [615, 0]
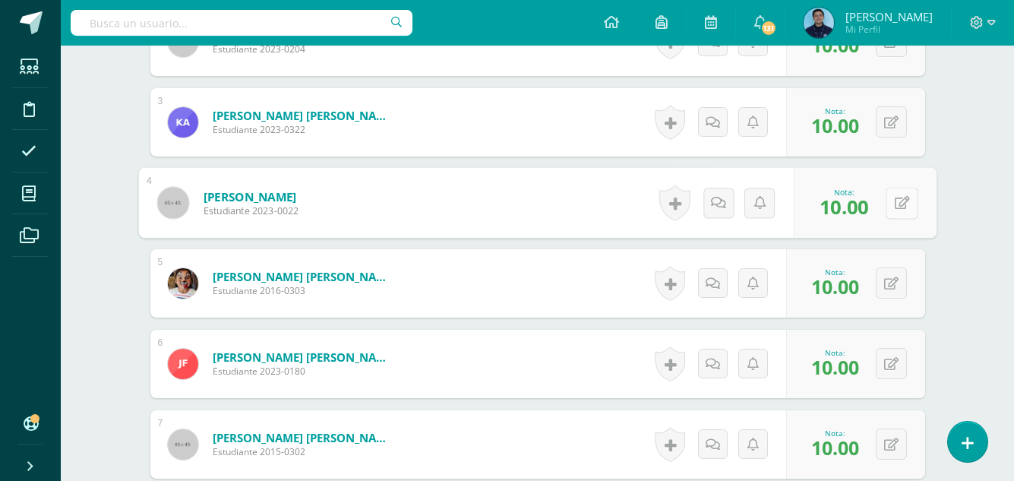
click at [892, 204] on button at bounding box center [901, 203] width 32 height 32
type input "9"
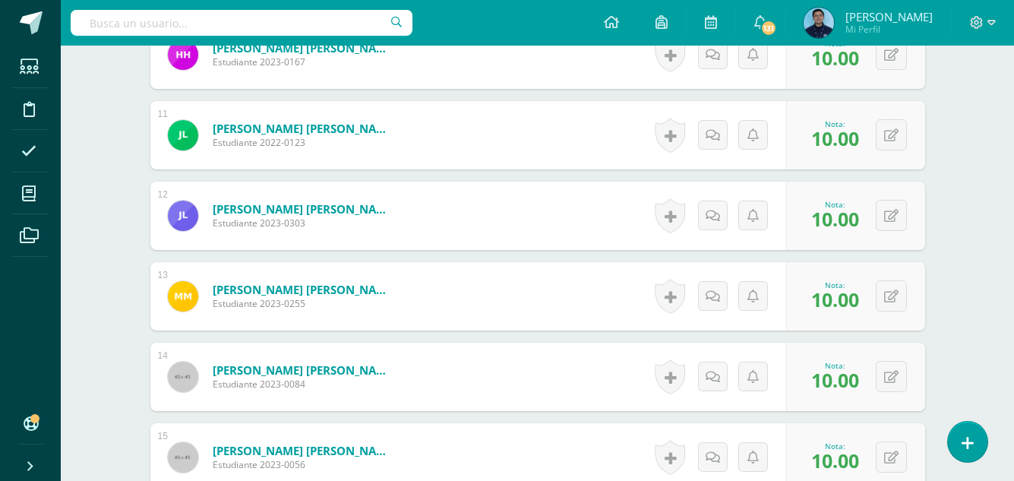
scroll to position [1249, 0]
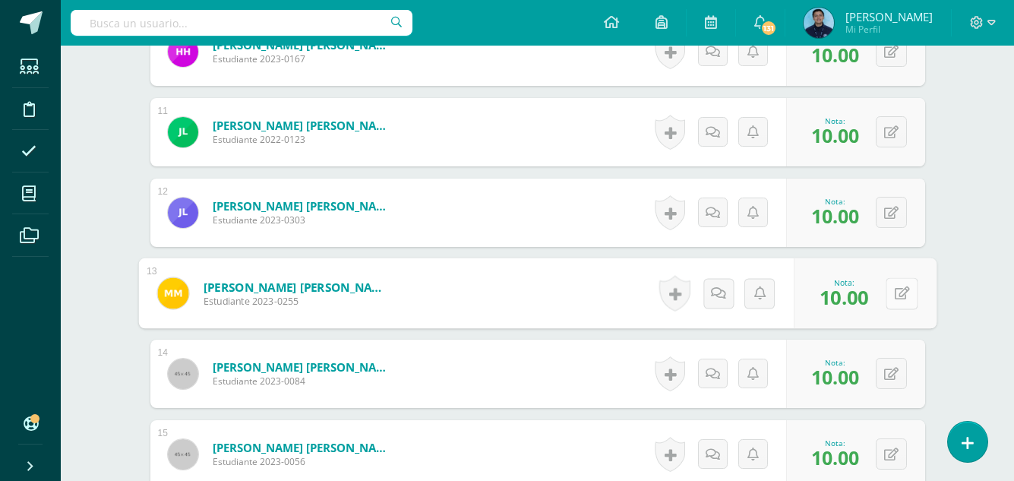
click at [894, 297] on icon at bounding box center [901, 292] width 15 height 13
type input "9"
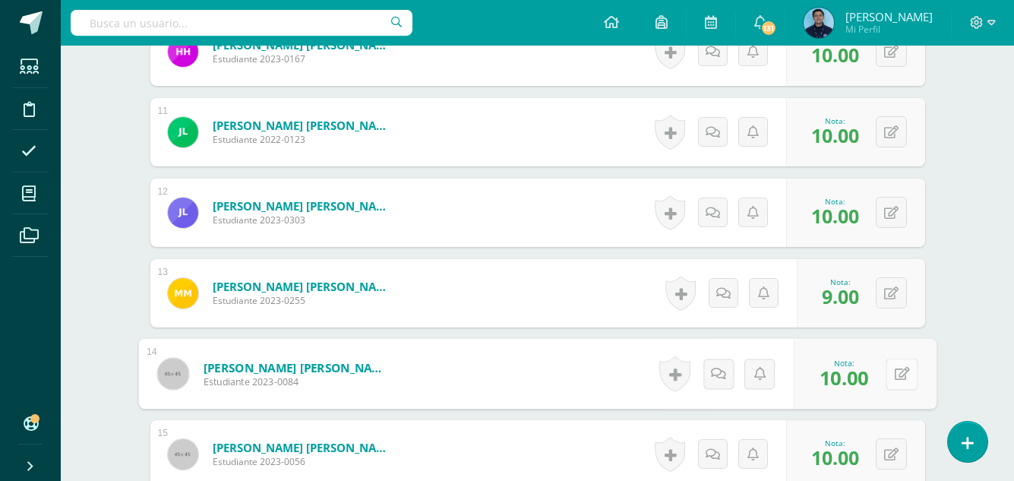
click at [884, 380] on div "0 Logros Logros obtenidos Aún no hay logros agregados Nota: 10.00" at bounding box center [864, 374] width 143 height 71
click at [895, 380] on button at bounding box center [901, 374] width 32 height 32
type input "9"
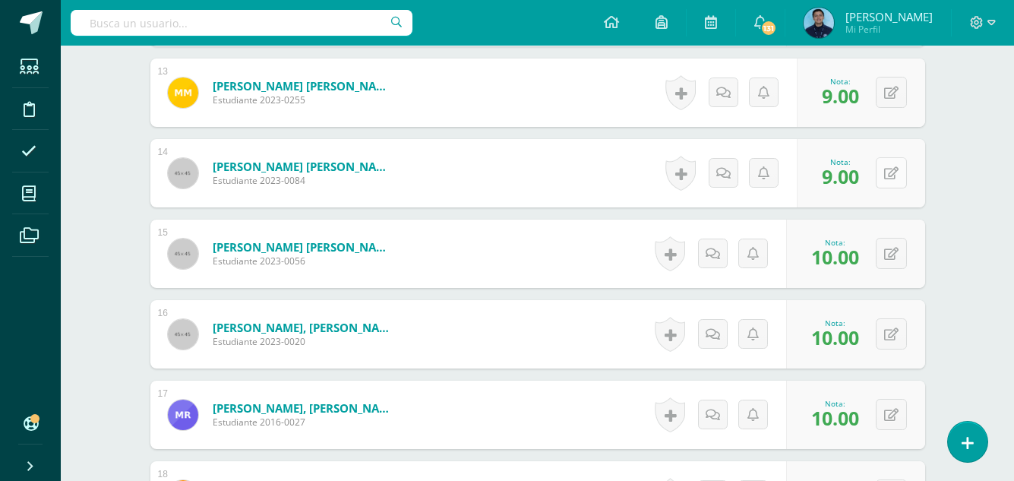
scroll to position [1452, 0]
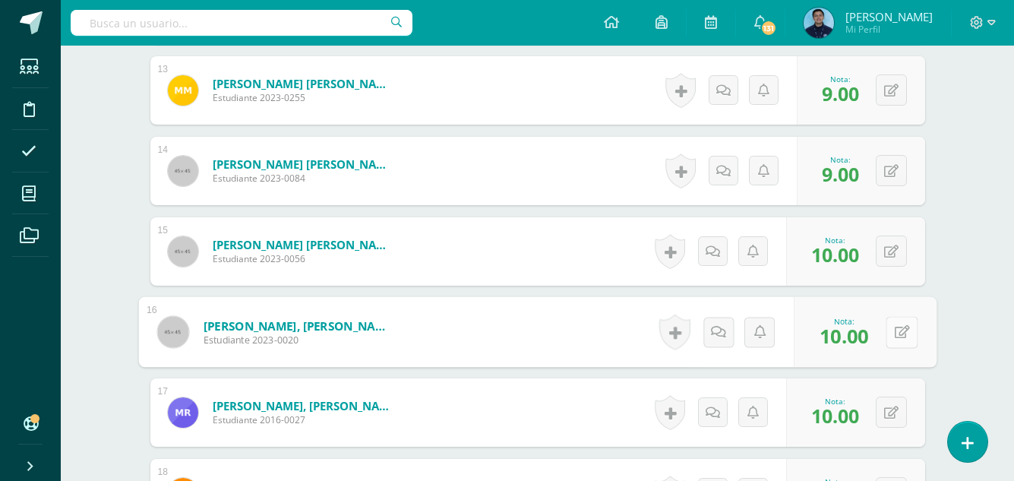
click at [888, 339] on button at bounding box center [901, 332] width 32 height 32
type input "9"
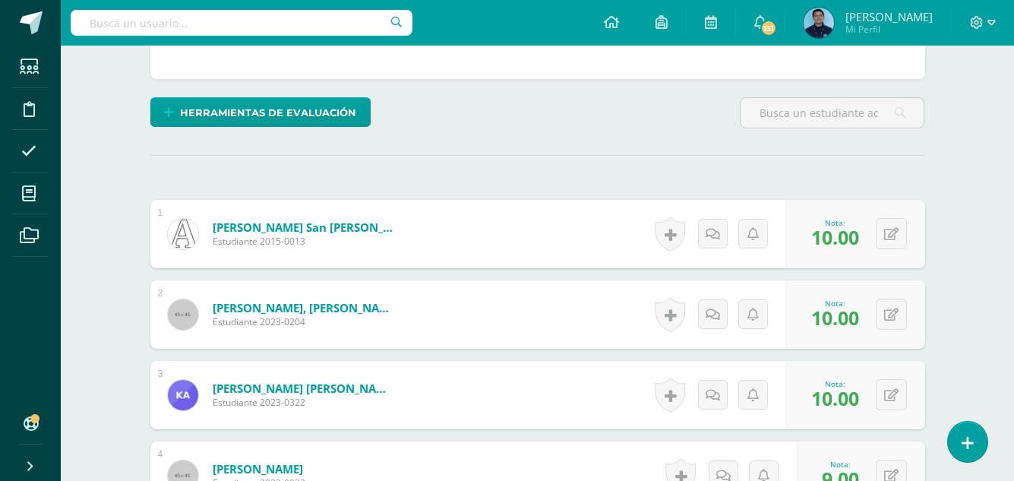
scroll to position [0, 0]
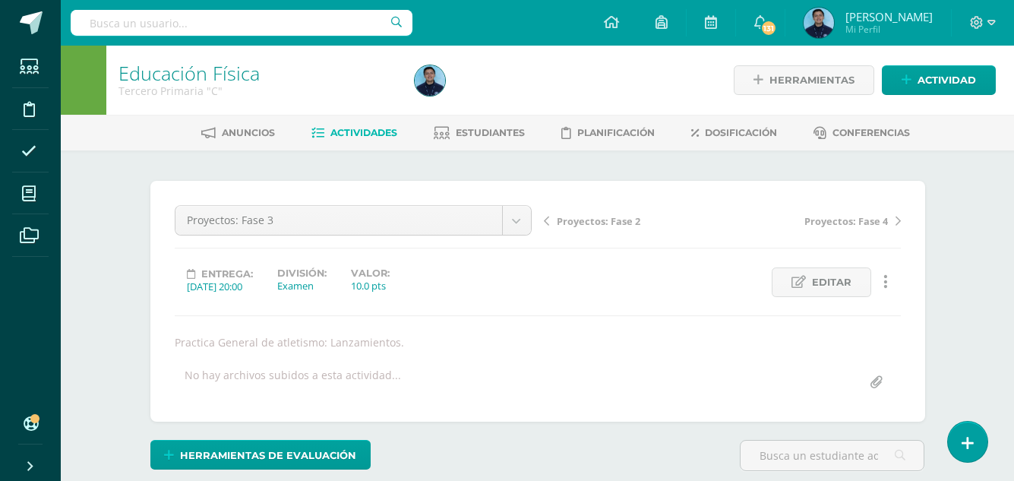
click at [355, 139] on link "Actividades" at bounding box center [354, 133] width 86 height 24
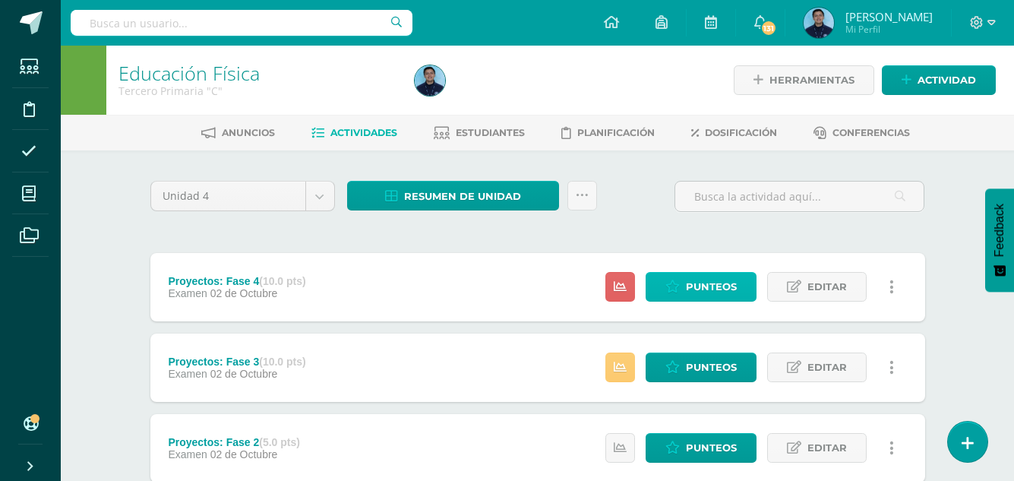
click at [711, 295] on span "Punteos" at bounding box center [711, 287] width 51 height 28
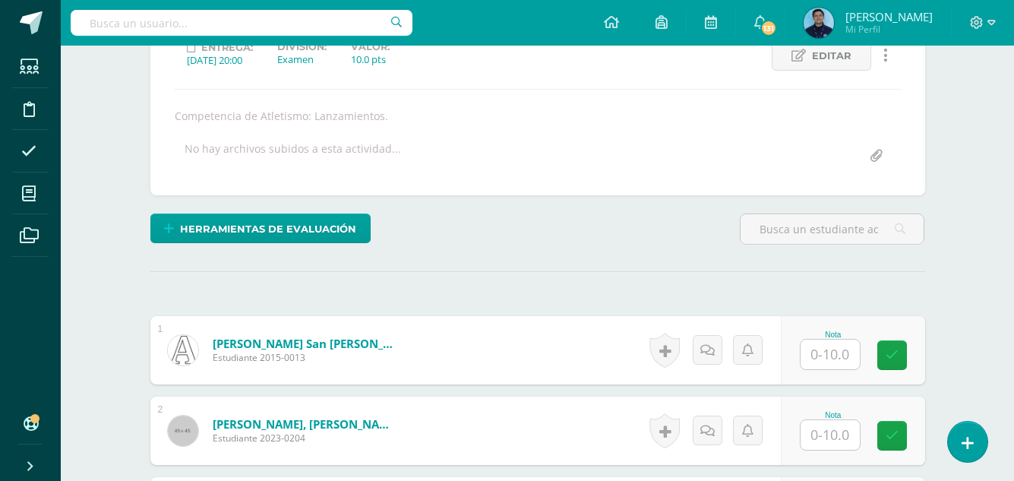
scroll to position [227, 0]
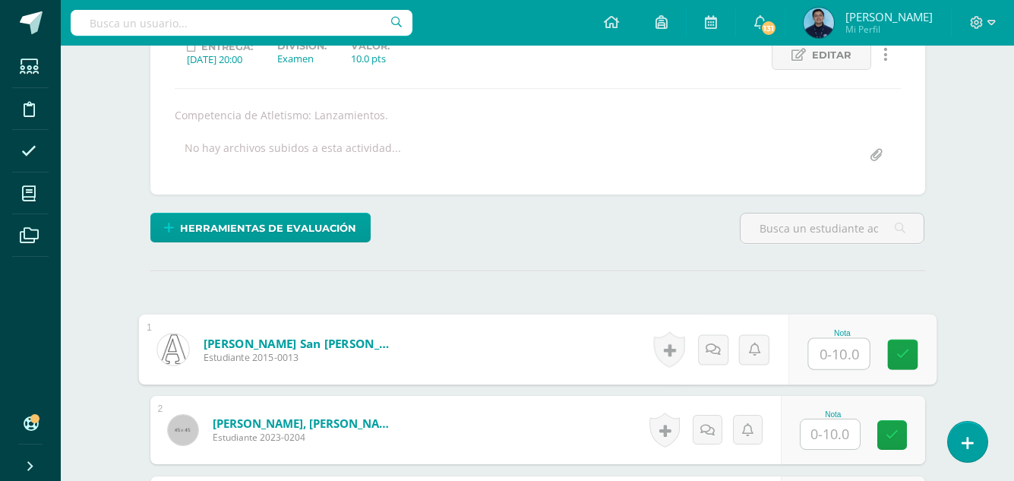
click at [825, 352] on input "text" at bounding box center [838, 354] width 61 height 30
type input "10"
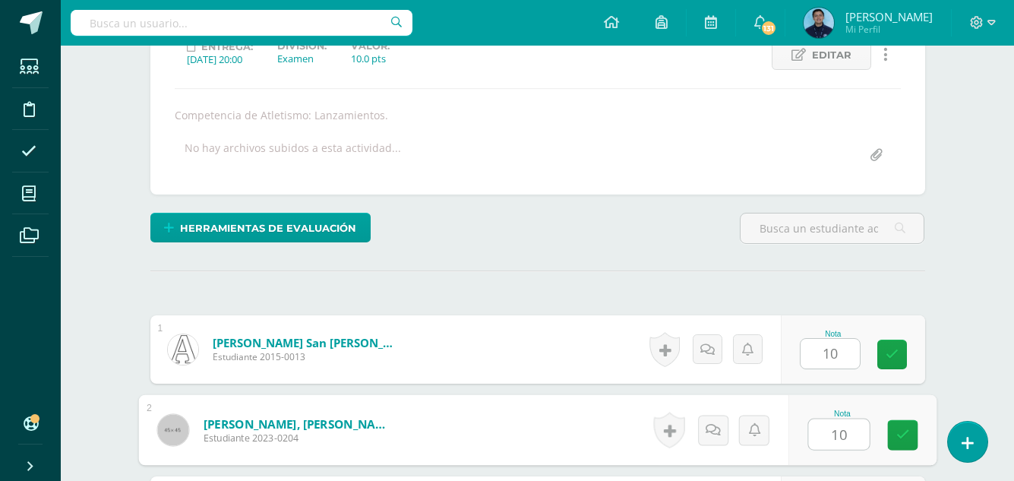
type input "10"
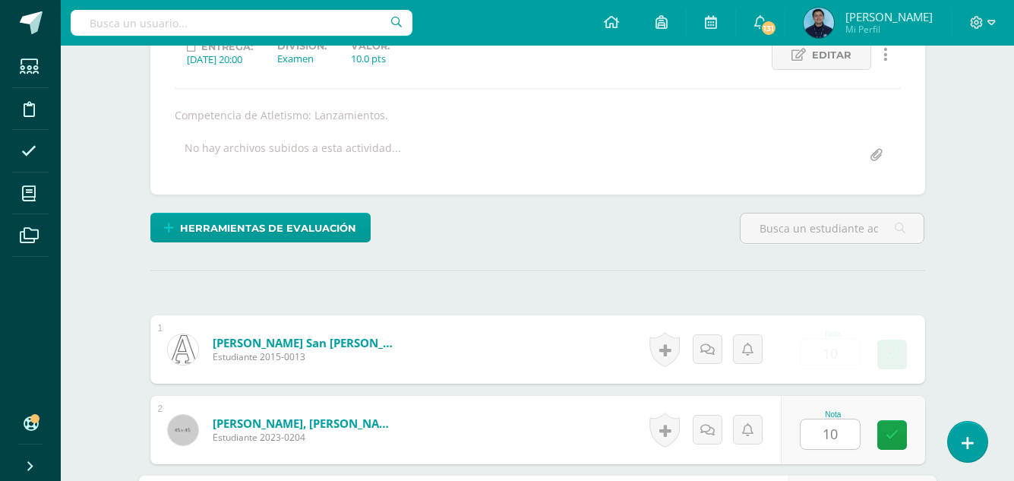
scroll to position [501, 0]
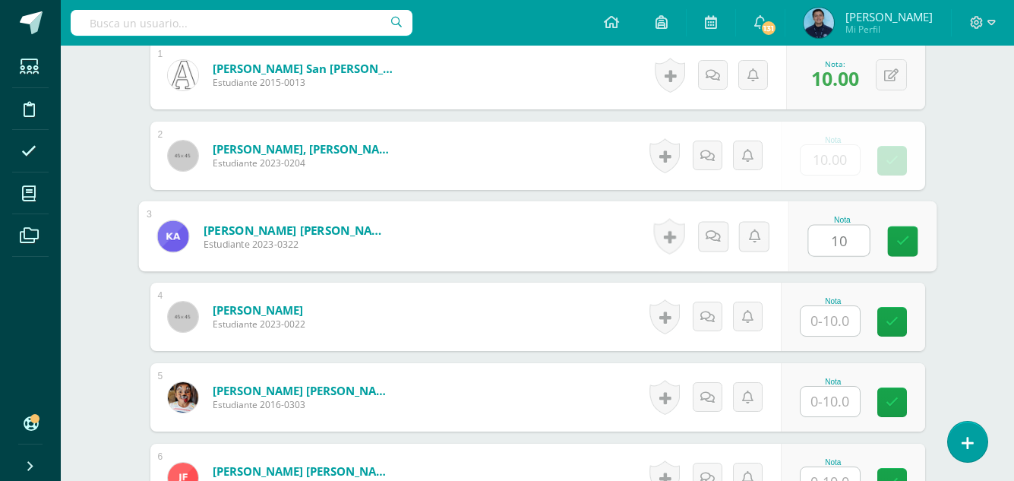
type input "10"
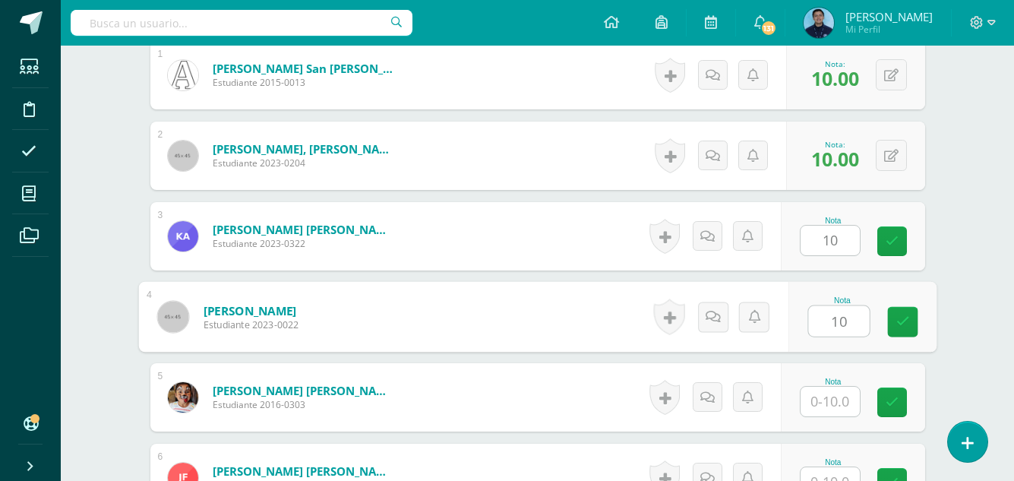
type input "10"
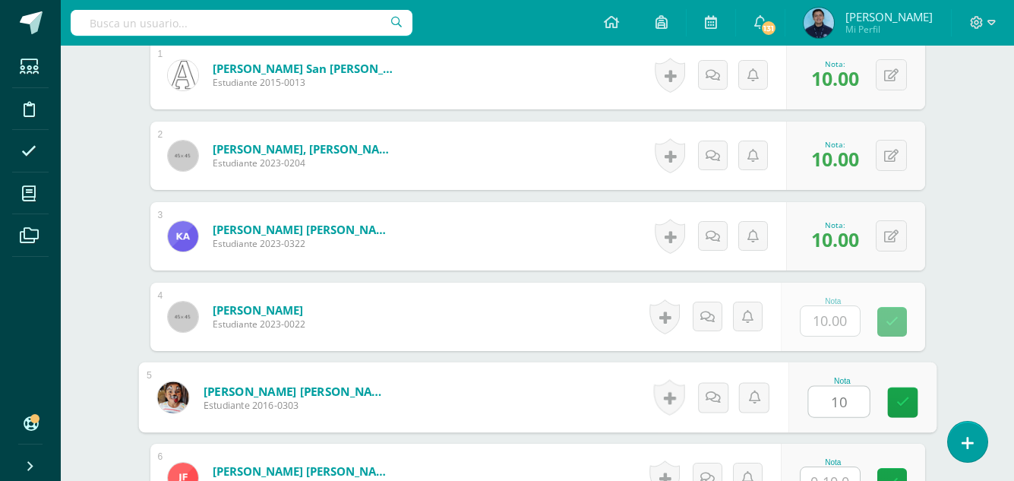
type input "10"
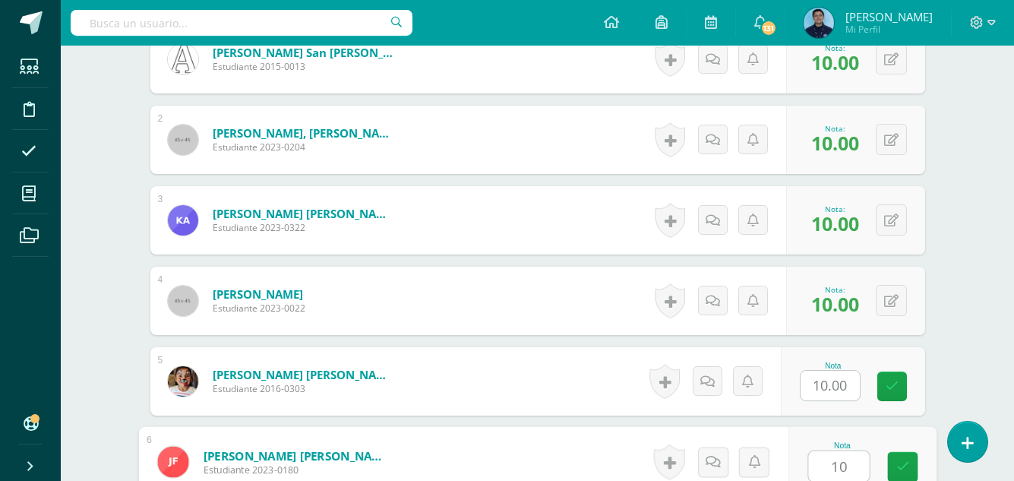
type input "10"
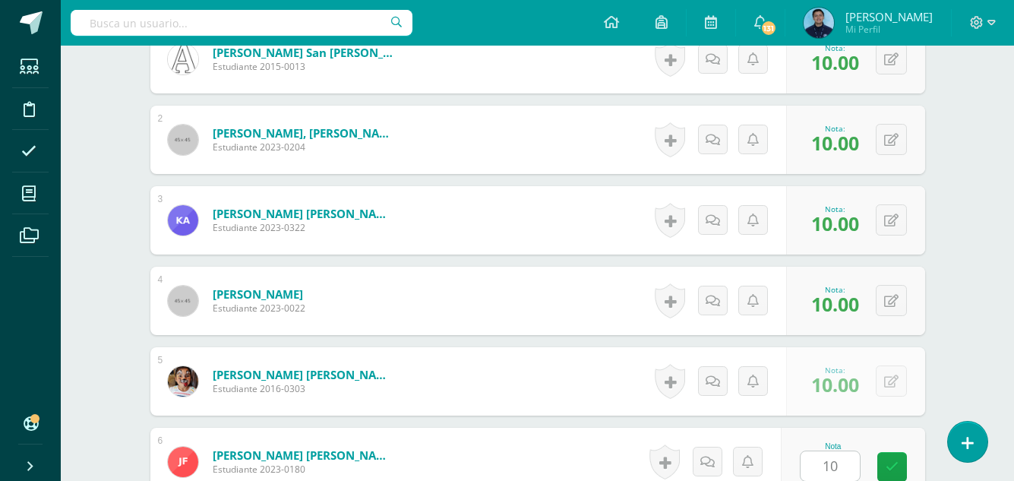
scroll to position [823, 0]
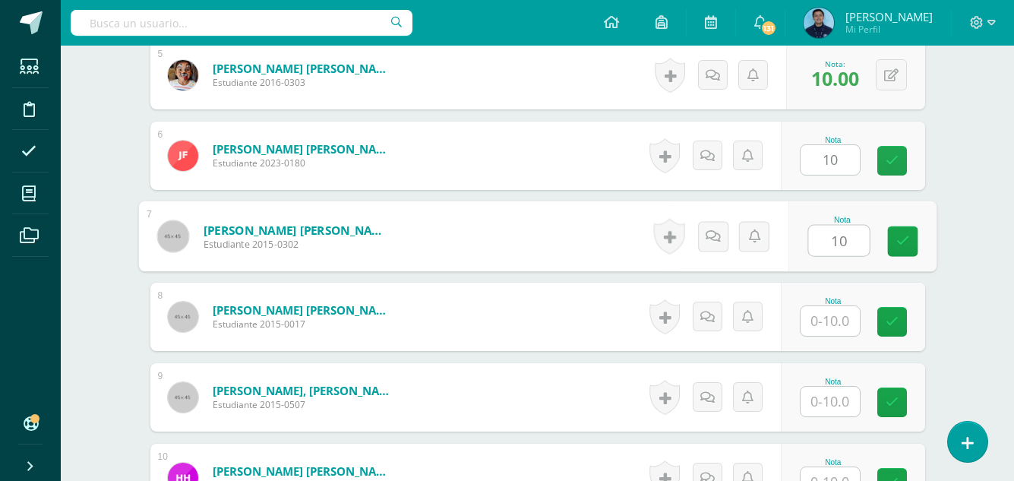
type input "10"
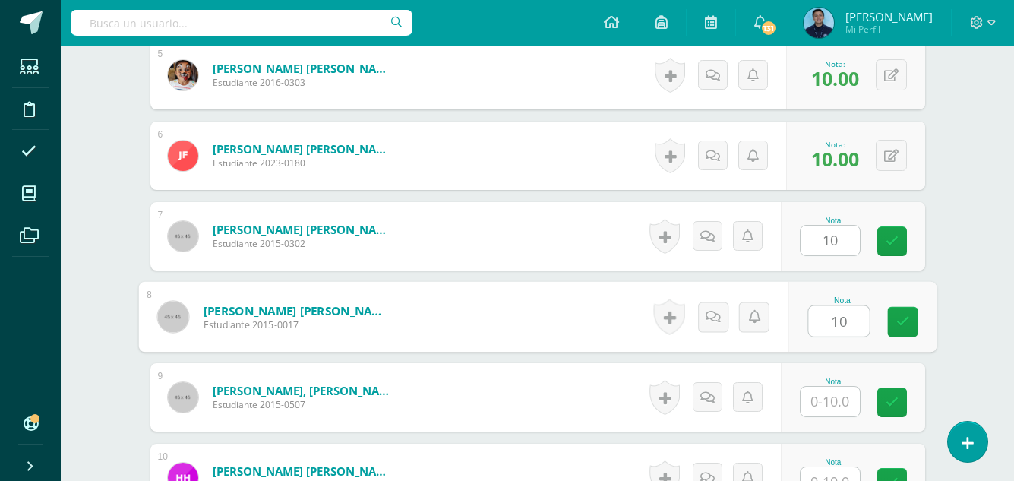
type input "10"
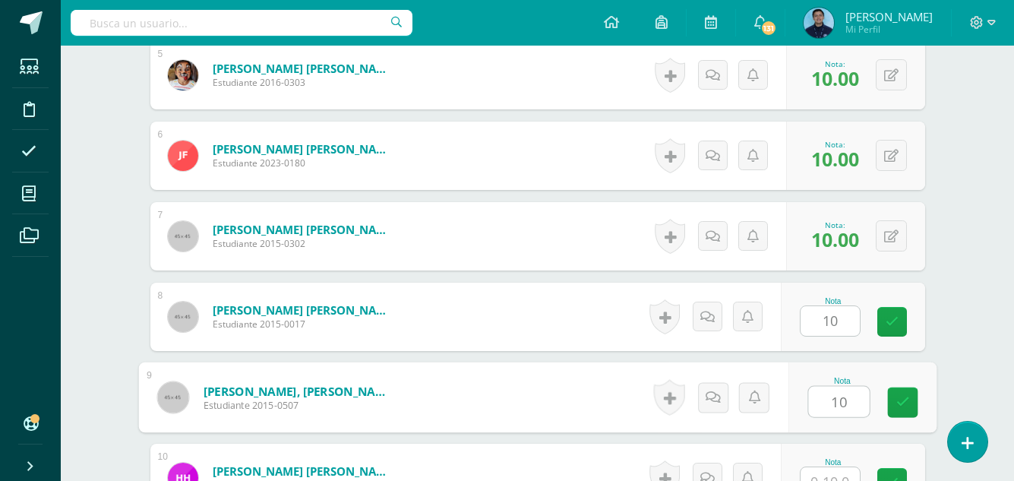
type input "10"
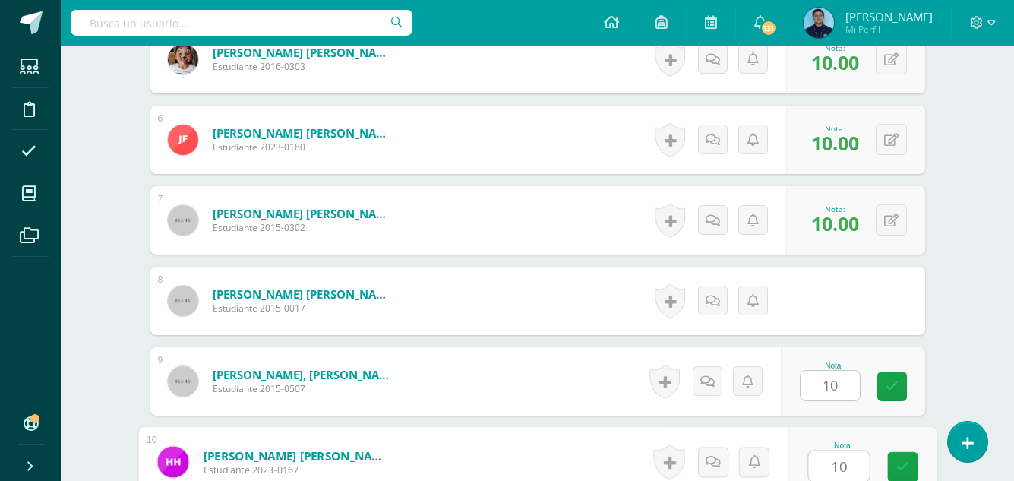
type input "10"
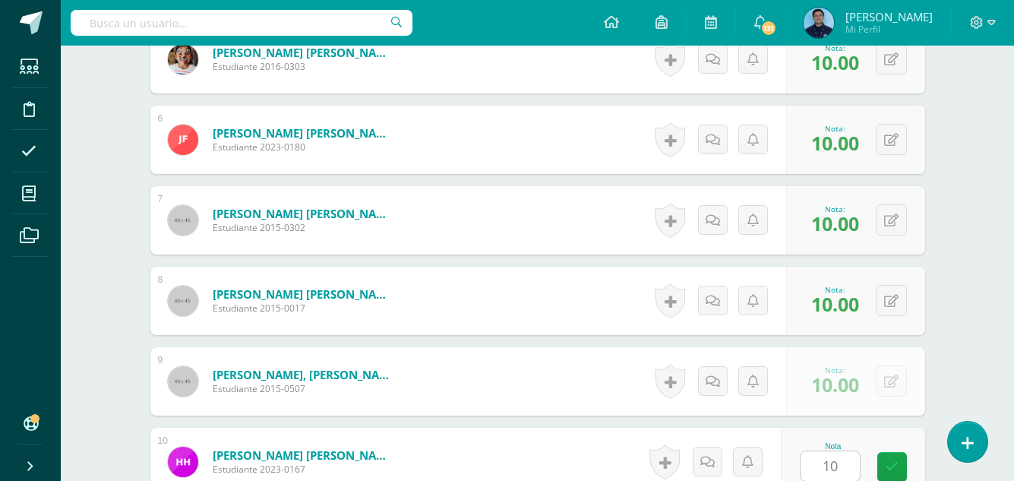
scroll to position [1145, 0]
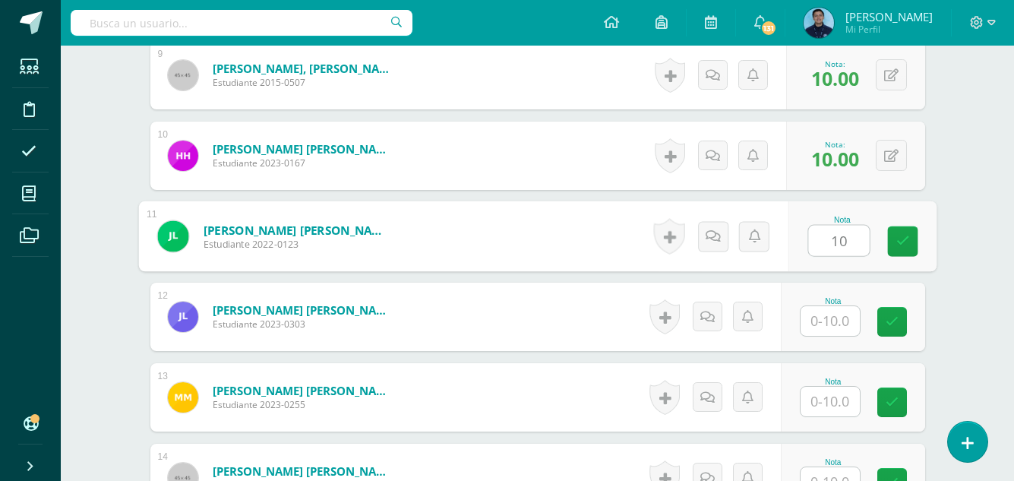
type input "10"
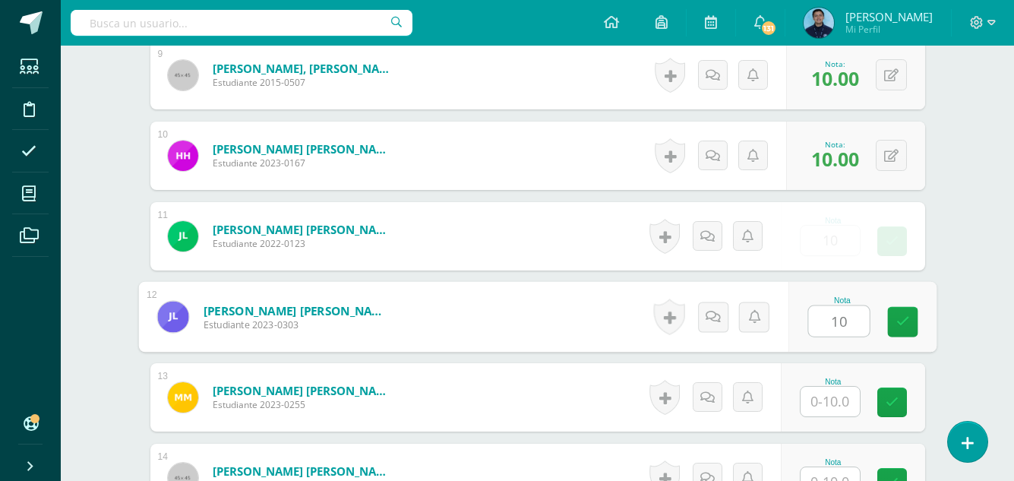
type input "10"
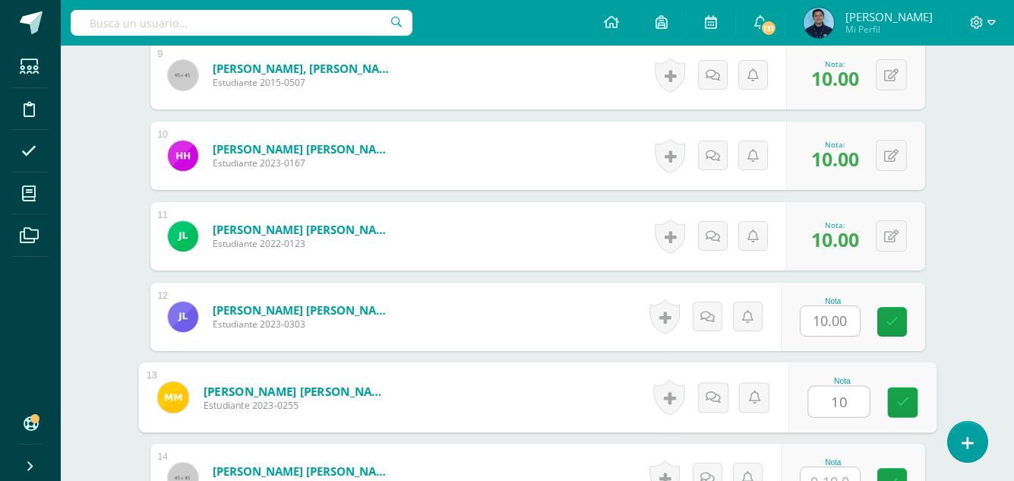
type input "10"
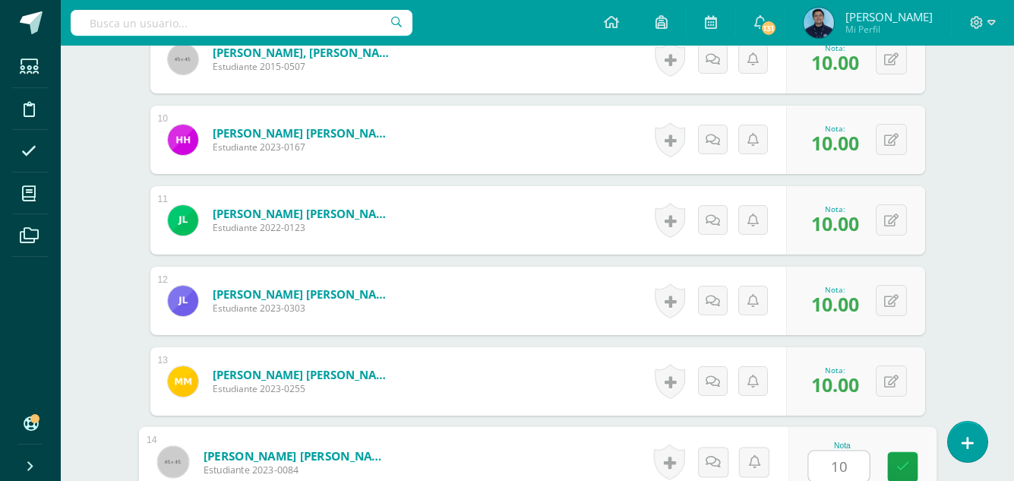
type input "10"
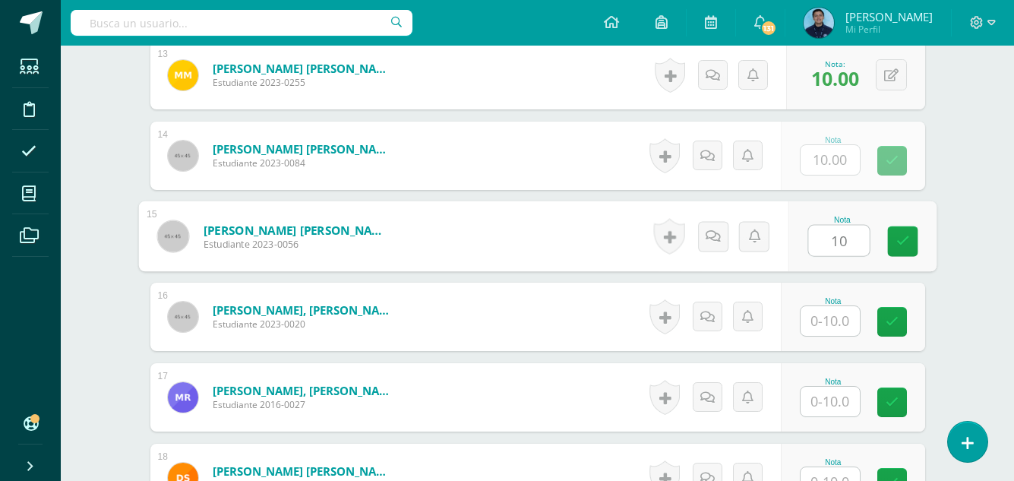
type input "10"
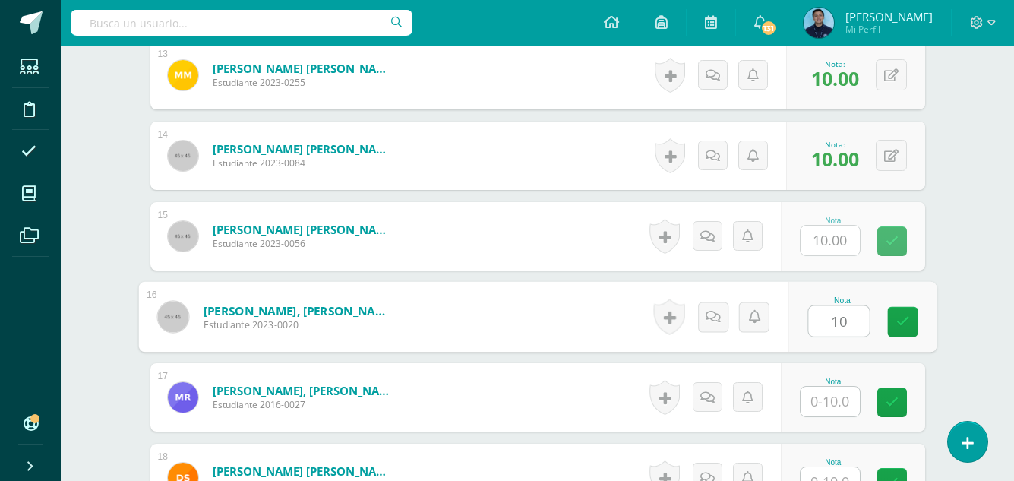
type input "10"
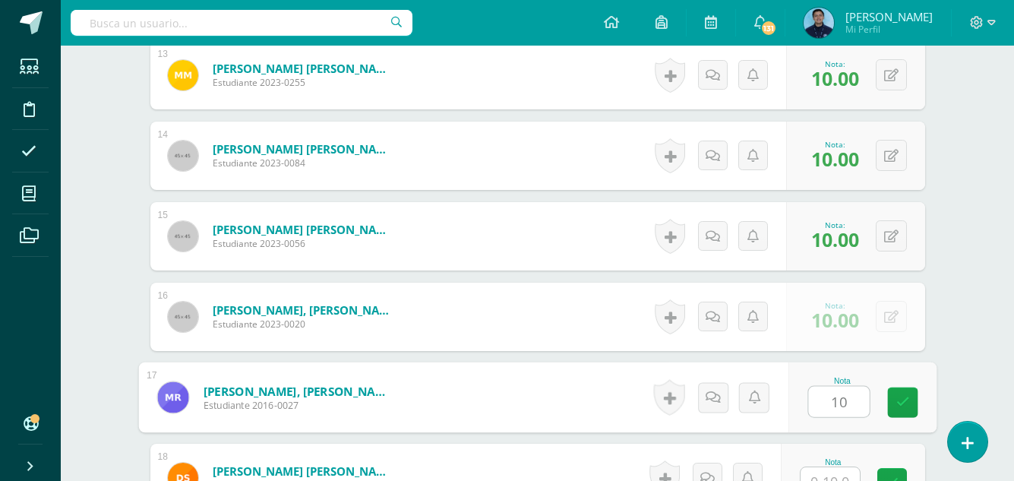
type input "10"
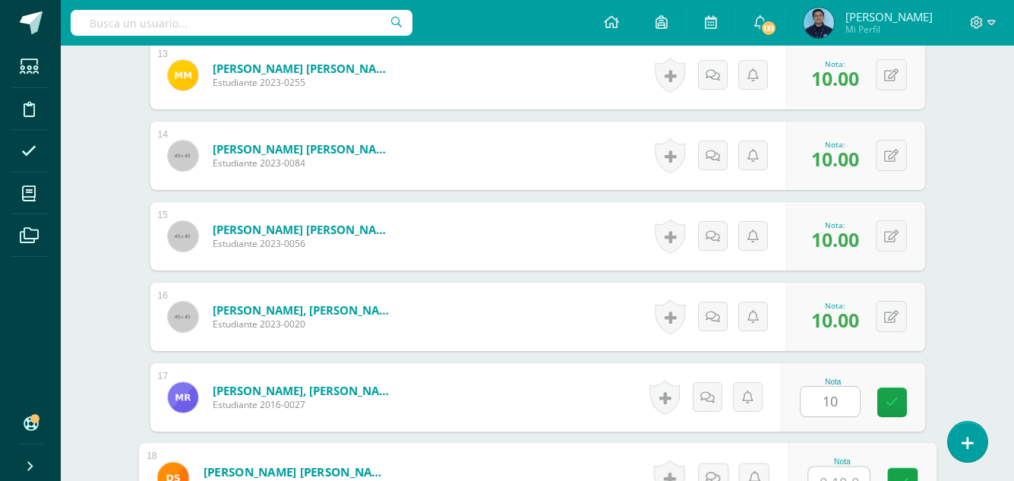
scroll to position [1483, 0]
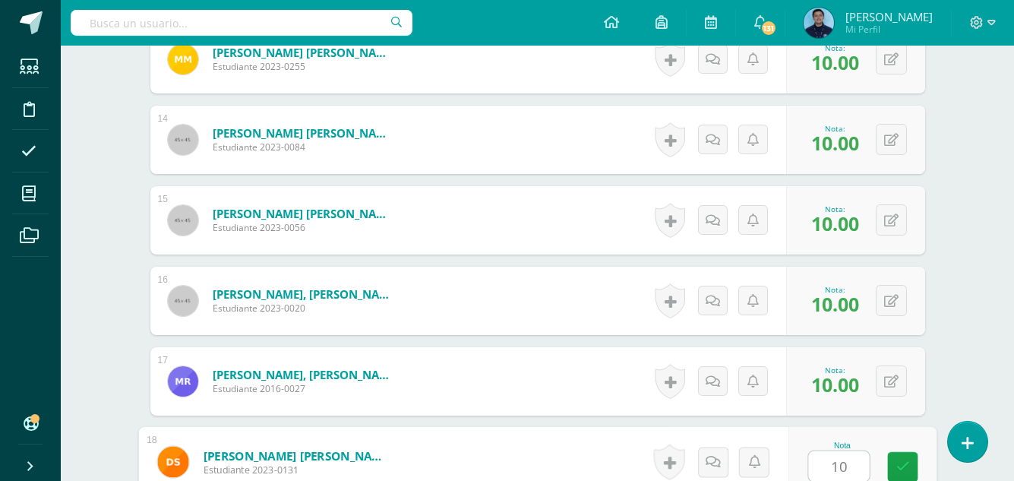
type input "10"
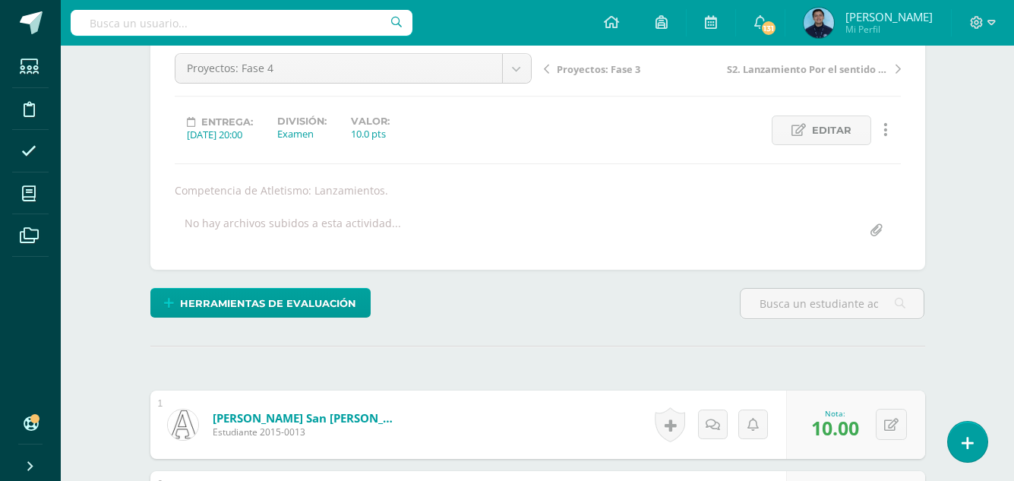
scroll to position [0, 0]
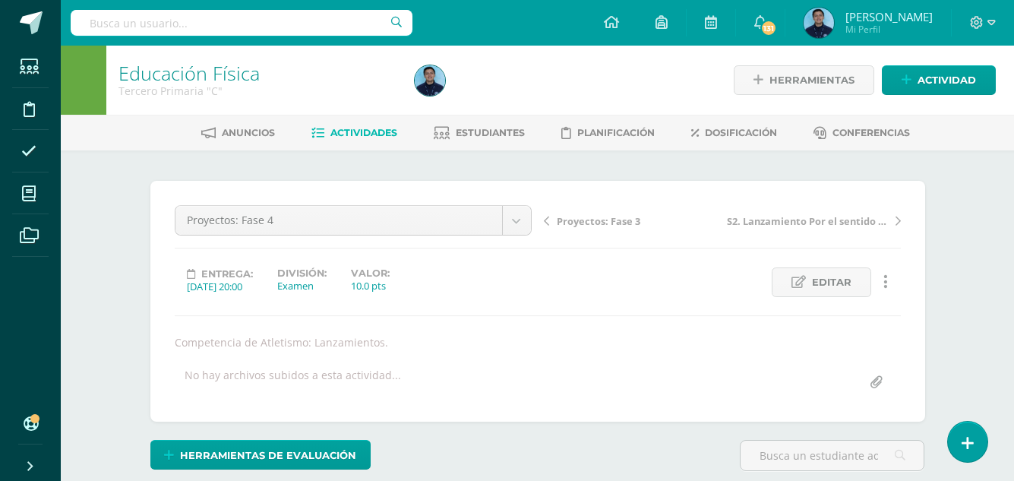
click at [354, 131] on span "Actividades" at bounding box center [363, 132] width 67 height 11
